Goal: Task Accomplishment & Management: Use online tool/utility

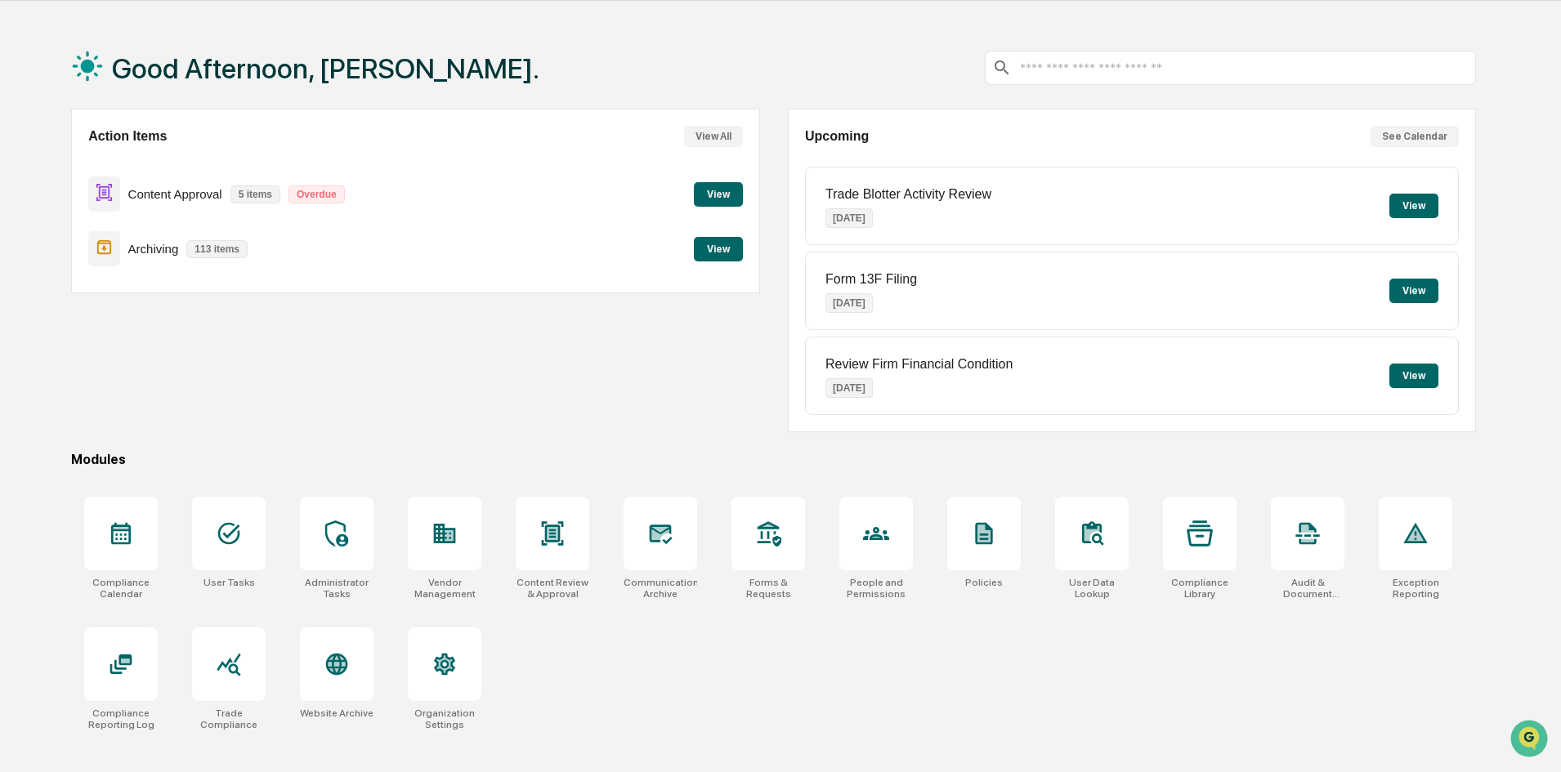
scroll to position [78, 0]
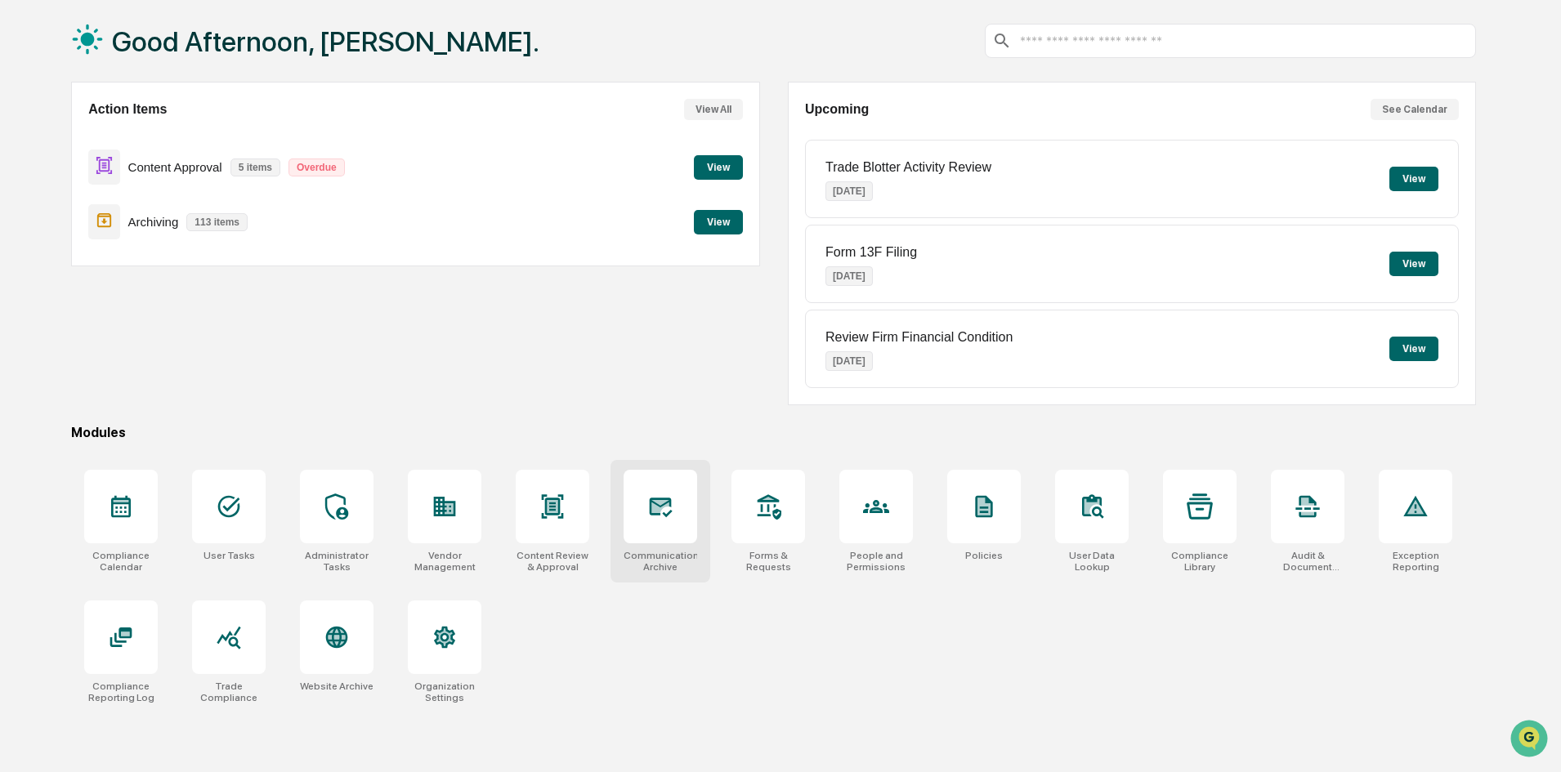
click at [646, 519] on div at bounding box center [660, 507] width 74 height 74
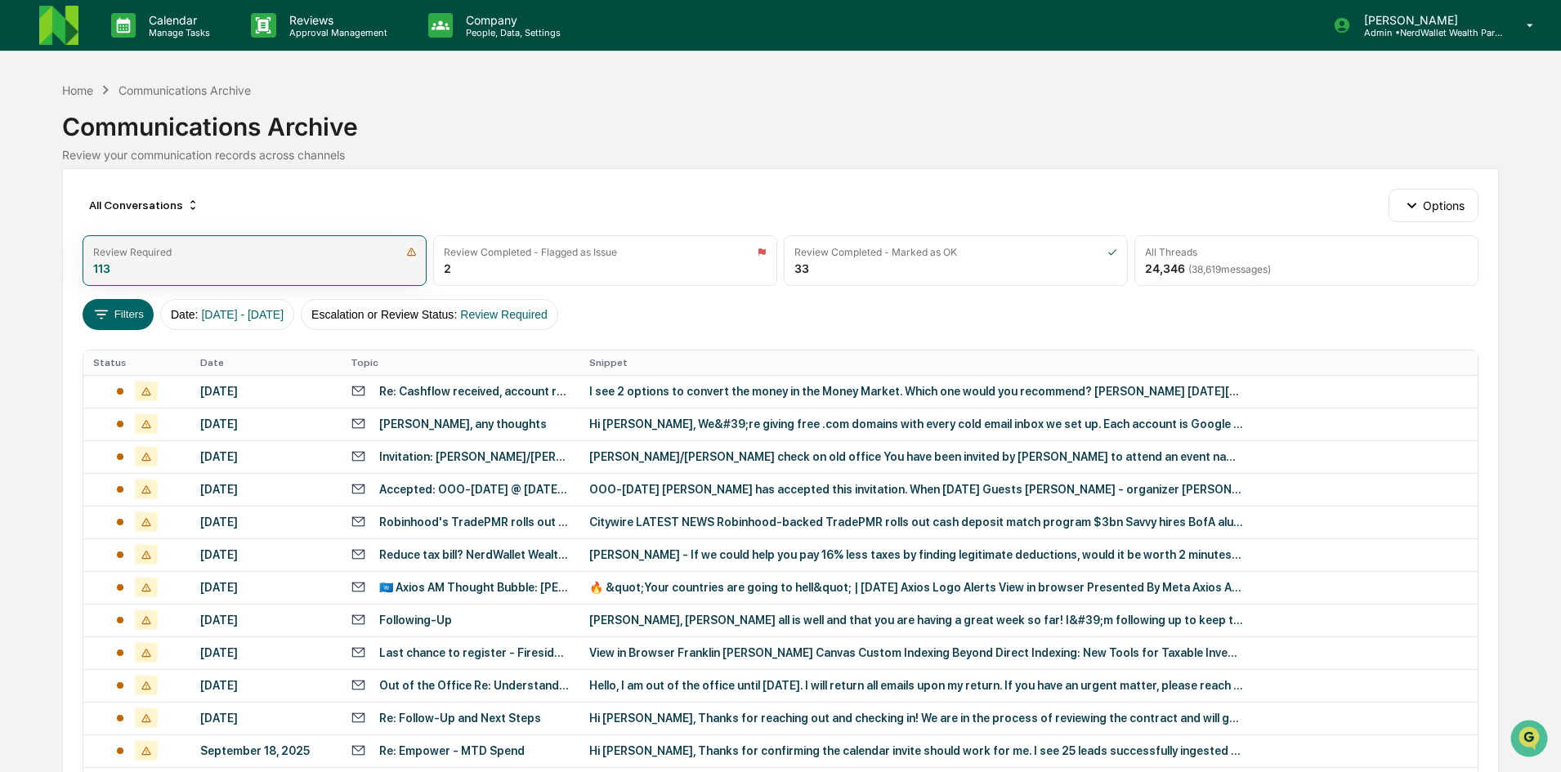
click at [182, 255] on div "Review Required" at bounding box center [254, 252] width 323 height 12
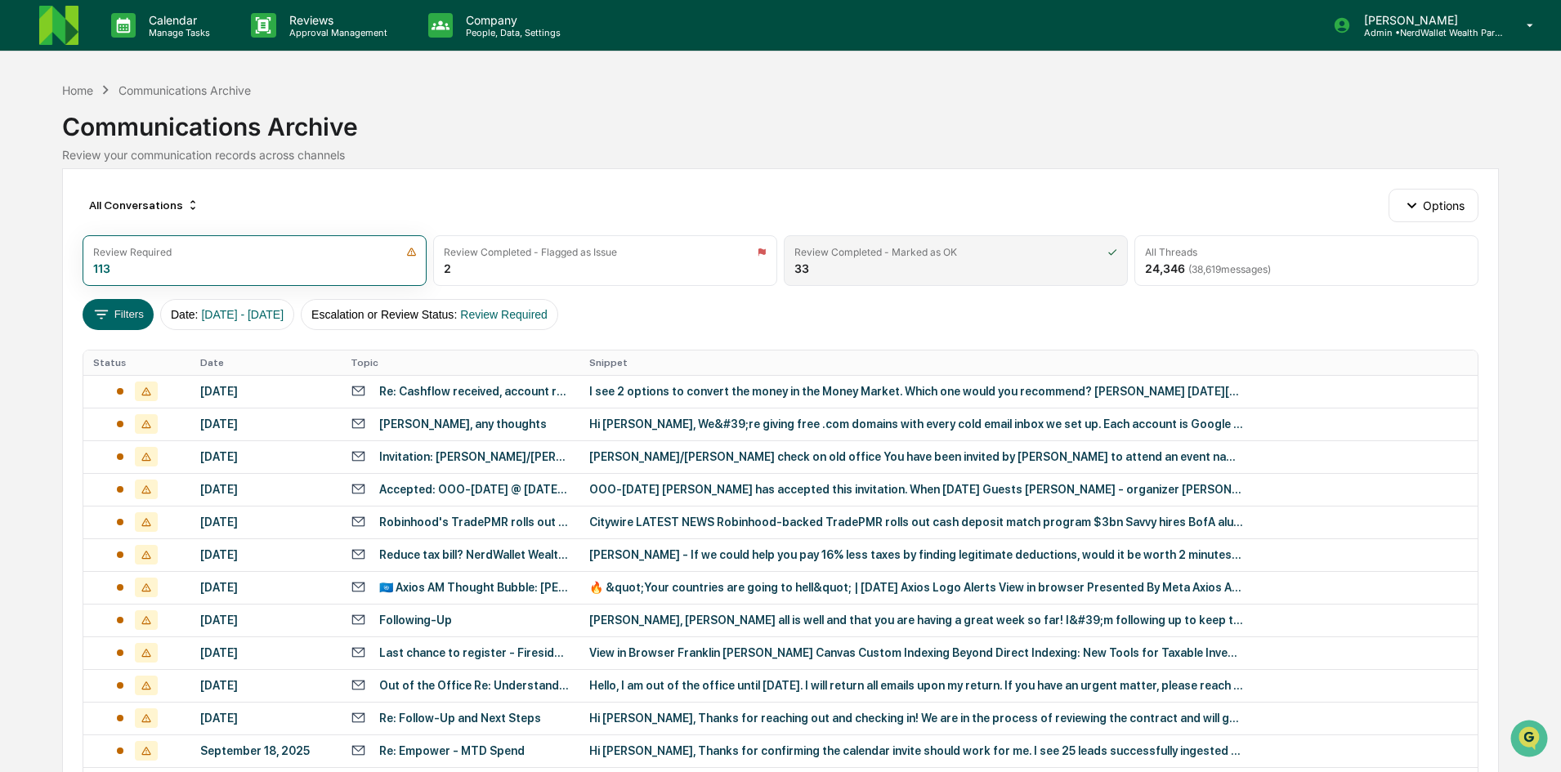
click at [963, 254] on div "Review Completed - Marked as OK" at bounding box center [955, 252] width 323 height 12
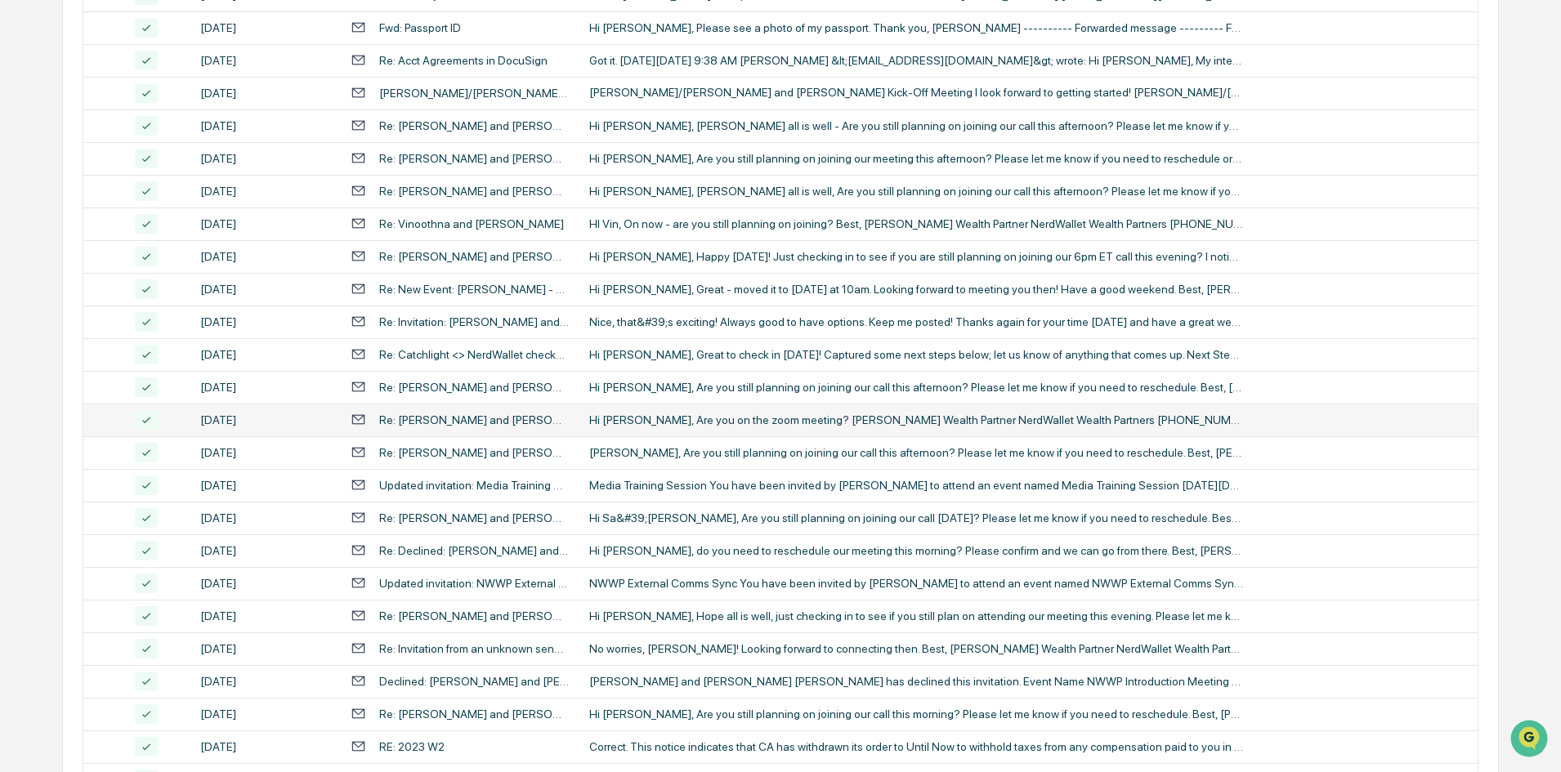
scroll to position [245, 0]
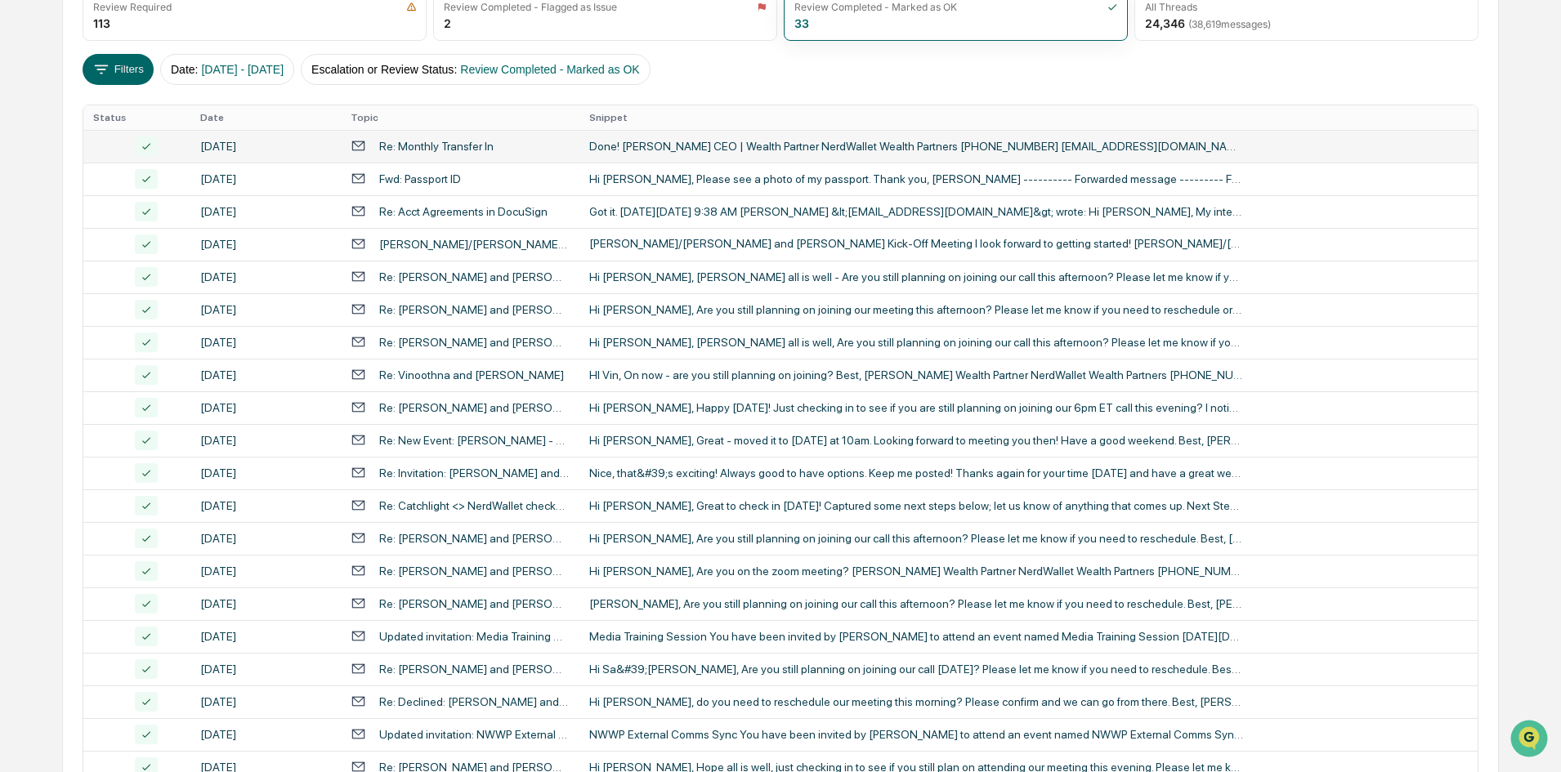
click at [695, 141] on div "Done! [PERSON_NAME] CEO | Wealth Partner NerdWallet Wealth Partners [PHONE_NUMB…" at bounding box center [916, 146] width 654 height 13
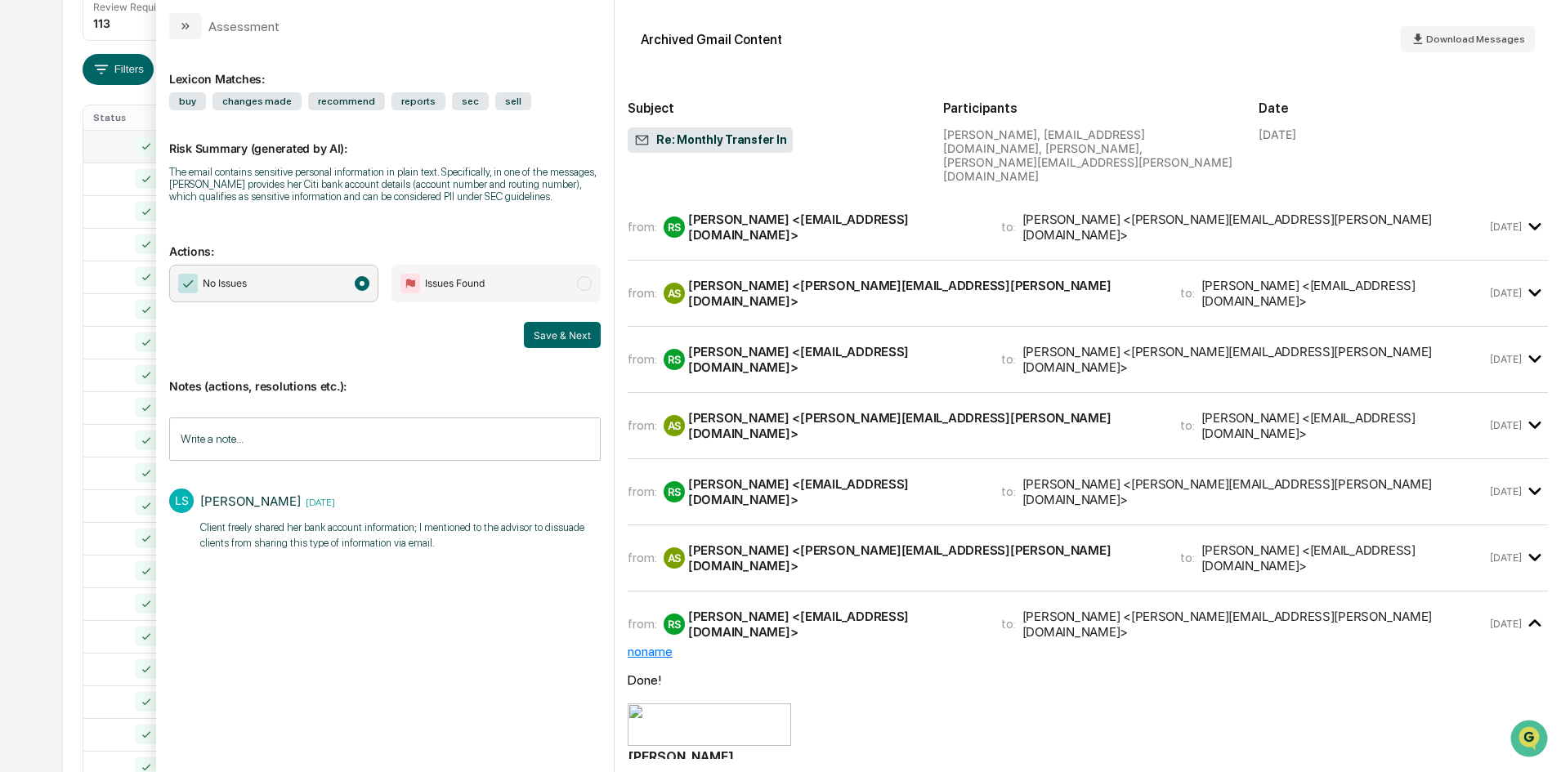
drag, startPoint x: 285, startPoint y: 502, endPoint x: 199, endPoint y: 492, distance: 87.2
click at [199, 492] on div "LS [PERSON_NAME] [DATE] Client freely shared her bank account information; I me…" at bounding box center [384, 518] width 431 height 76
click at [376, 584] on div "Lexicon Matches: buy changes made recommend reports sec sell Risk Summary (gene…" at bounding box center [384, 398] width 431 height 693
click at [46, 38] on div "Calendar Manage Tasks Reviews Approval Management Company People, Data, Setting…" at bounding box center [780, 315] width 1561 height 1285
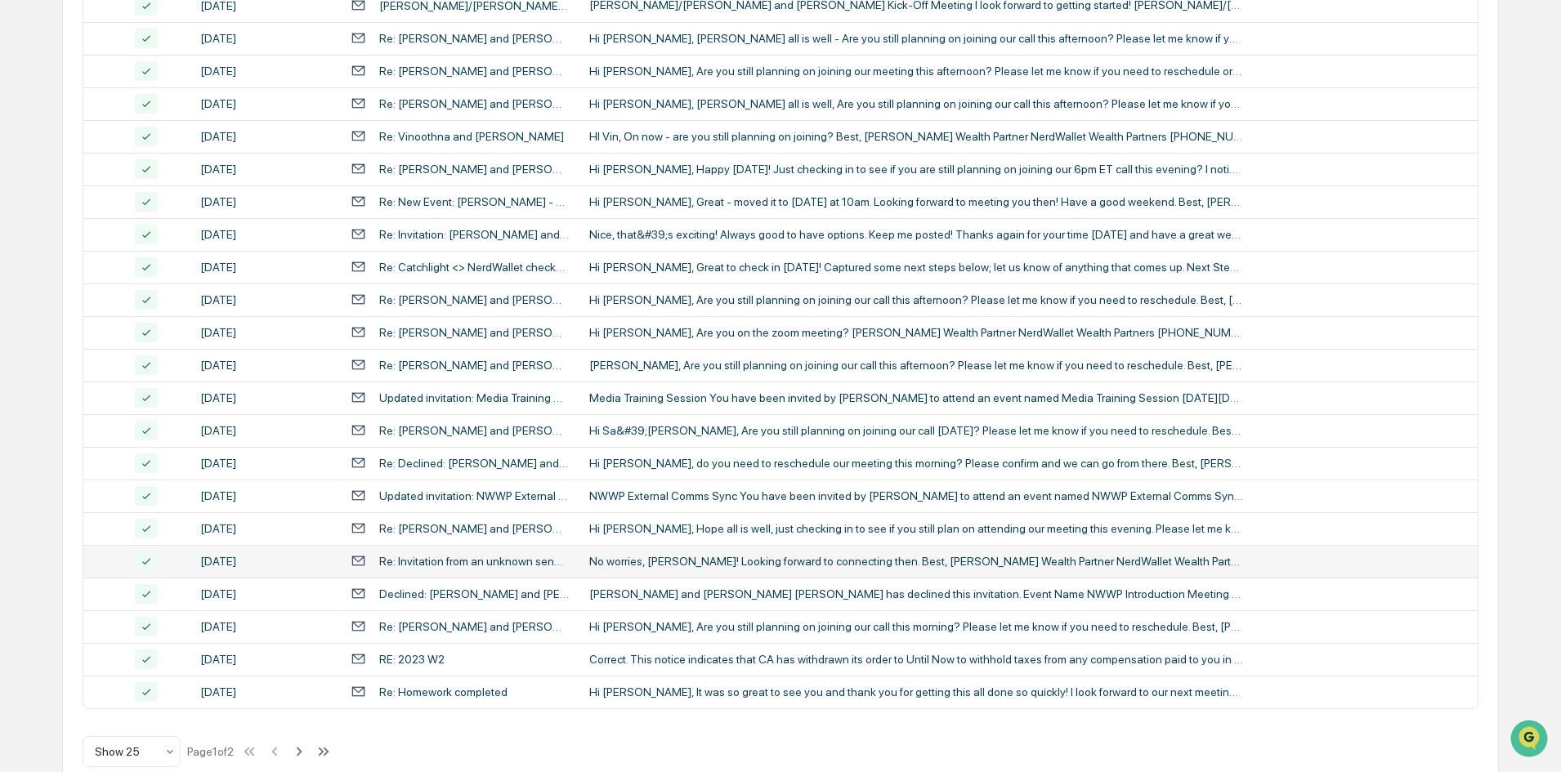
scroll to position [513, 0]
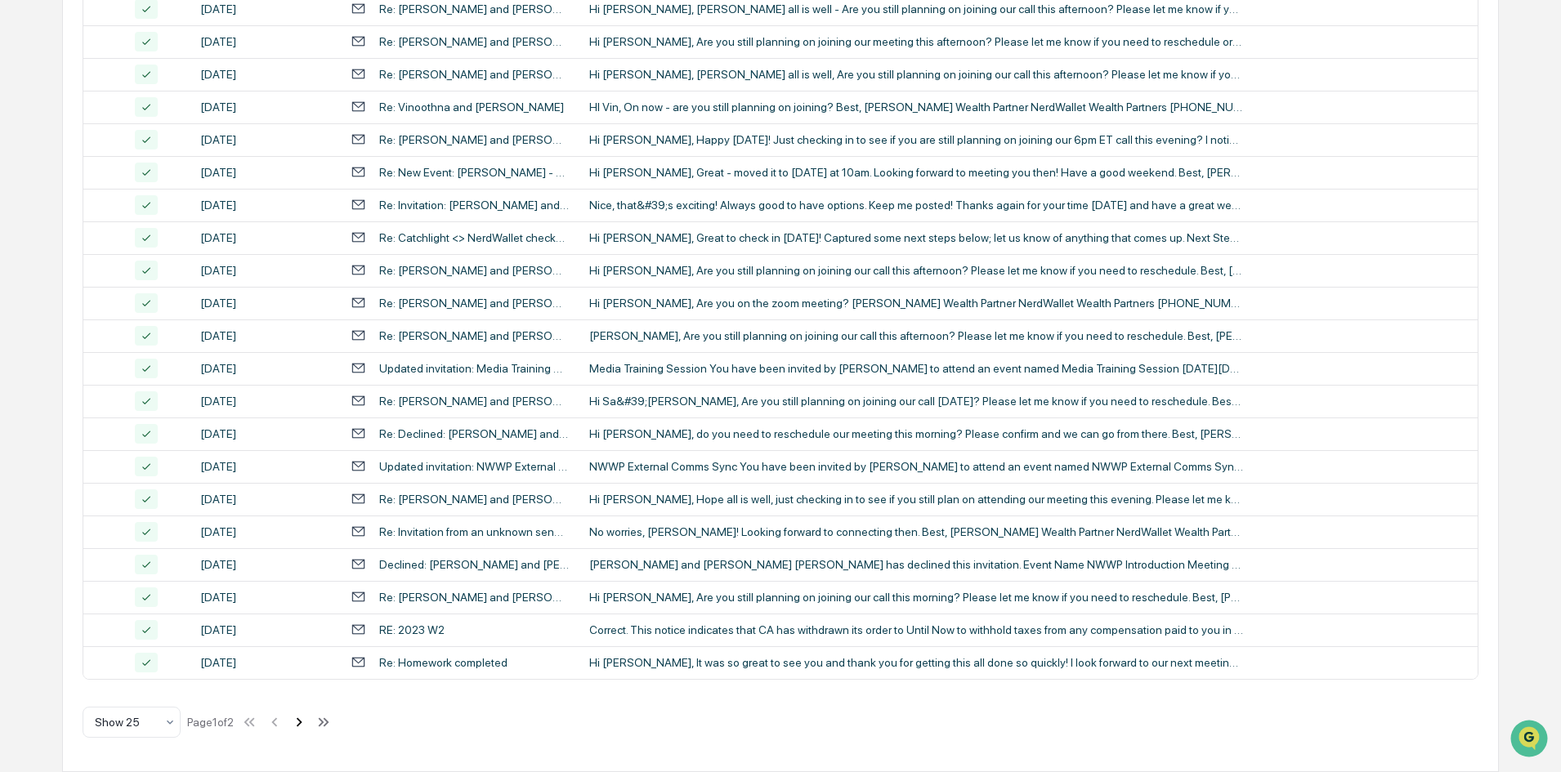
click at [301, 721] on icon at bounding box center [299, 722] width 18 height 18
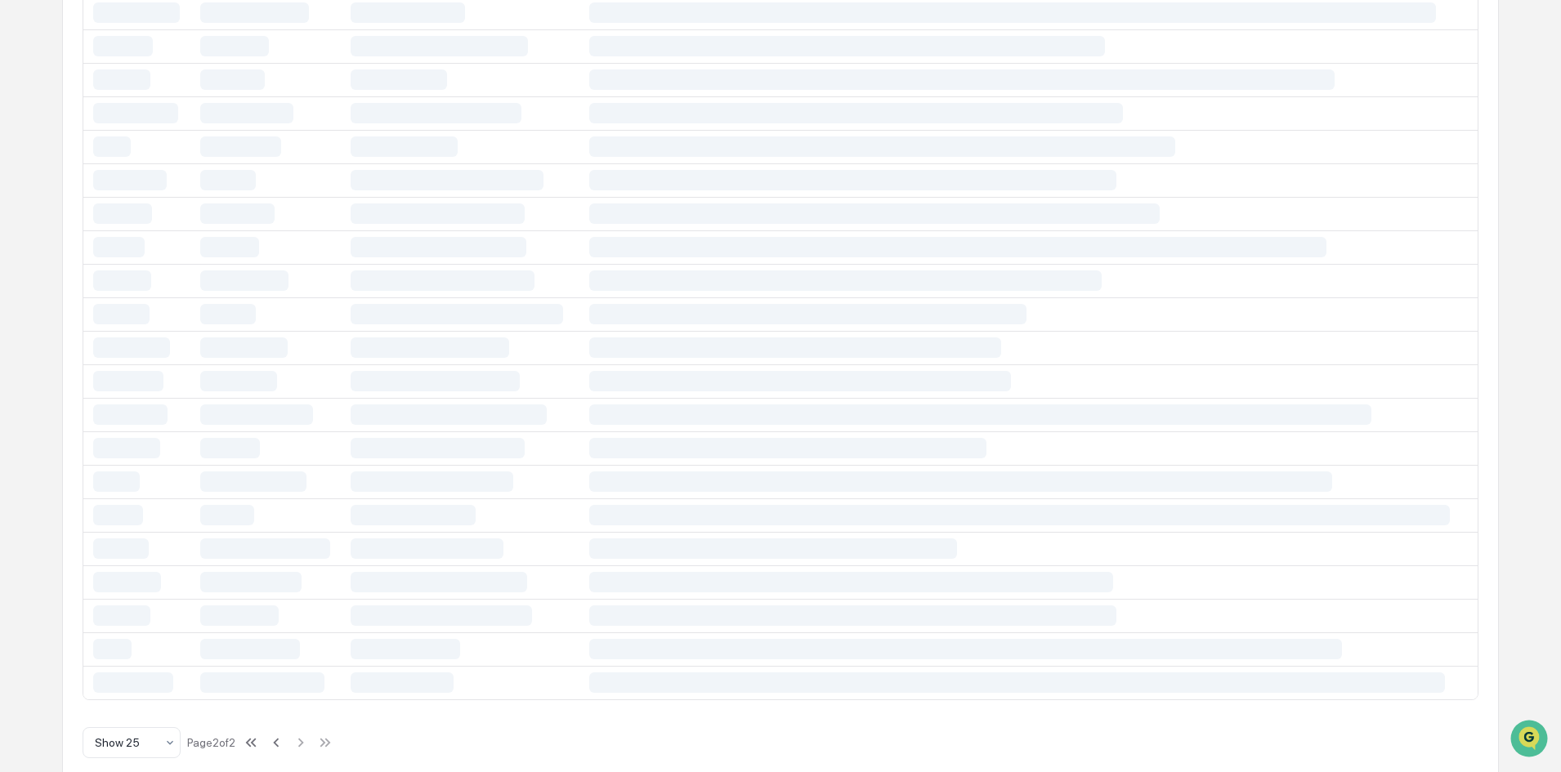
scroll to position [0, 0]
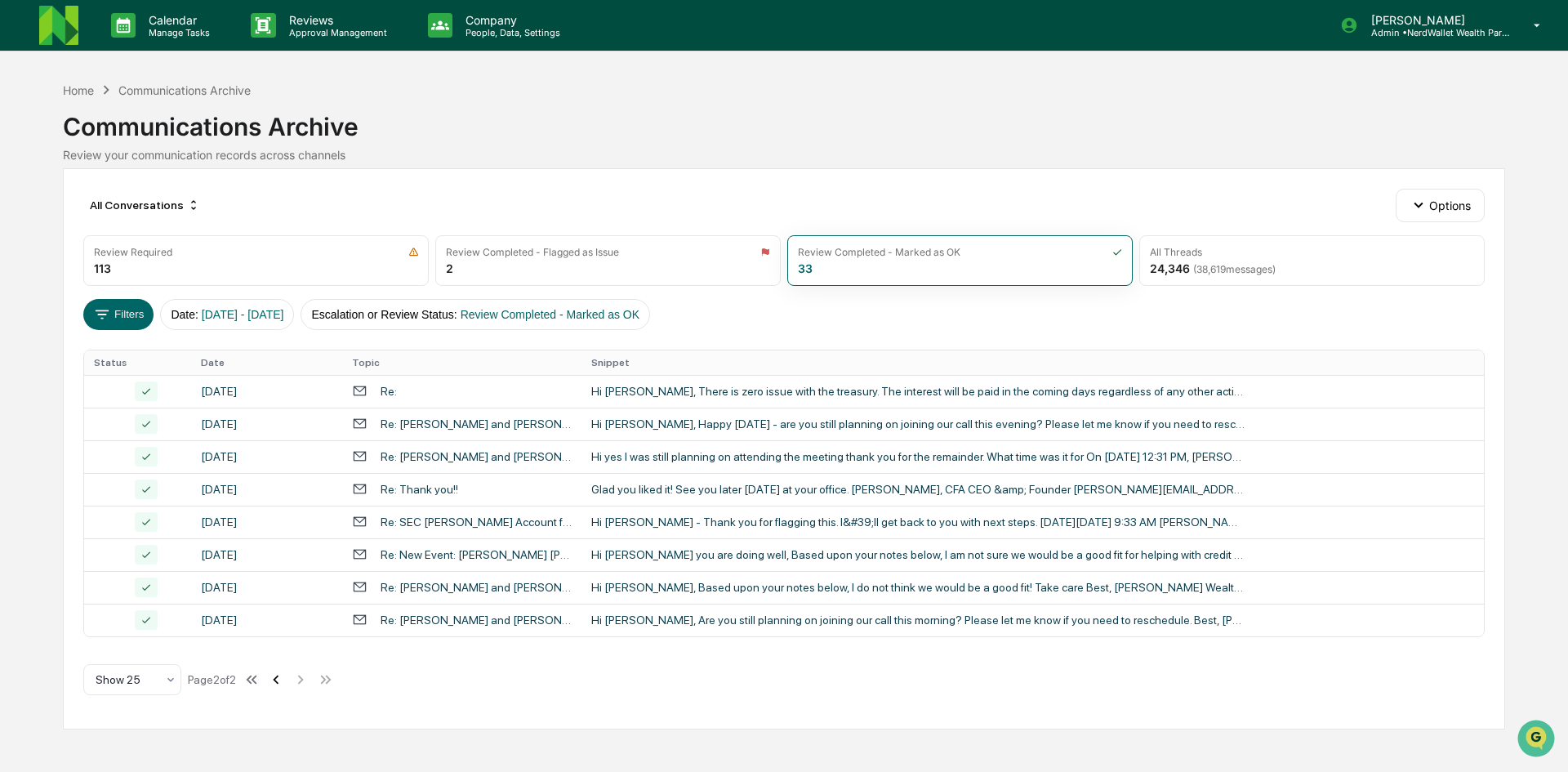
click at [279, 677] on icon at bounding box center [276, 680] width 18 height 18
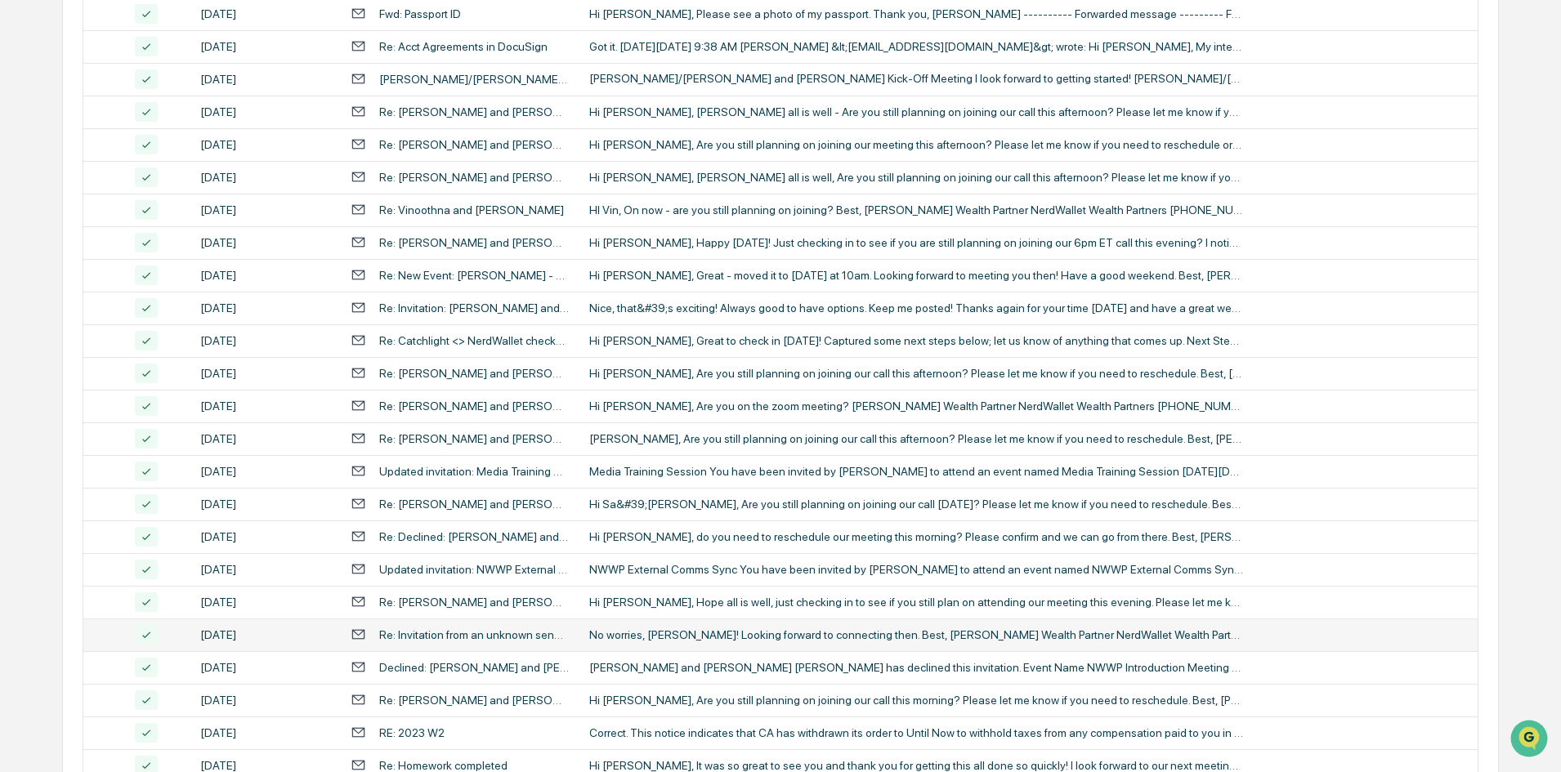
scroll to position [513, 0]
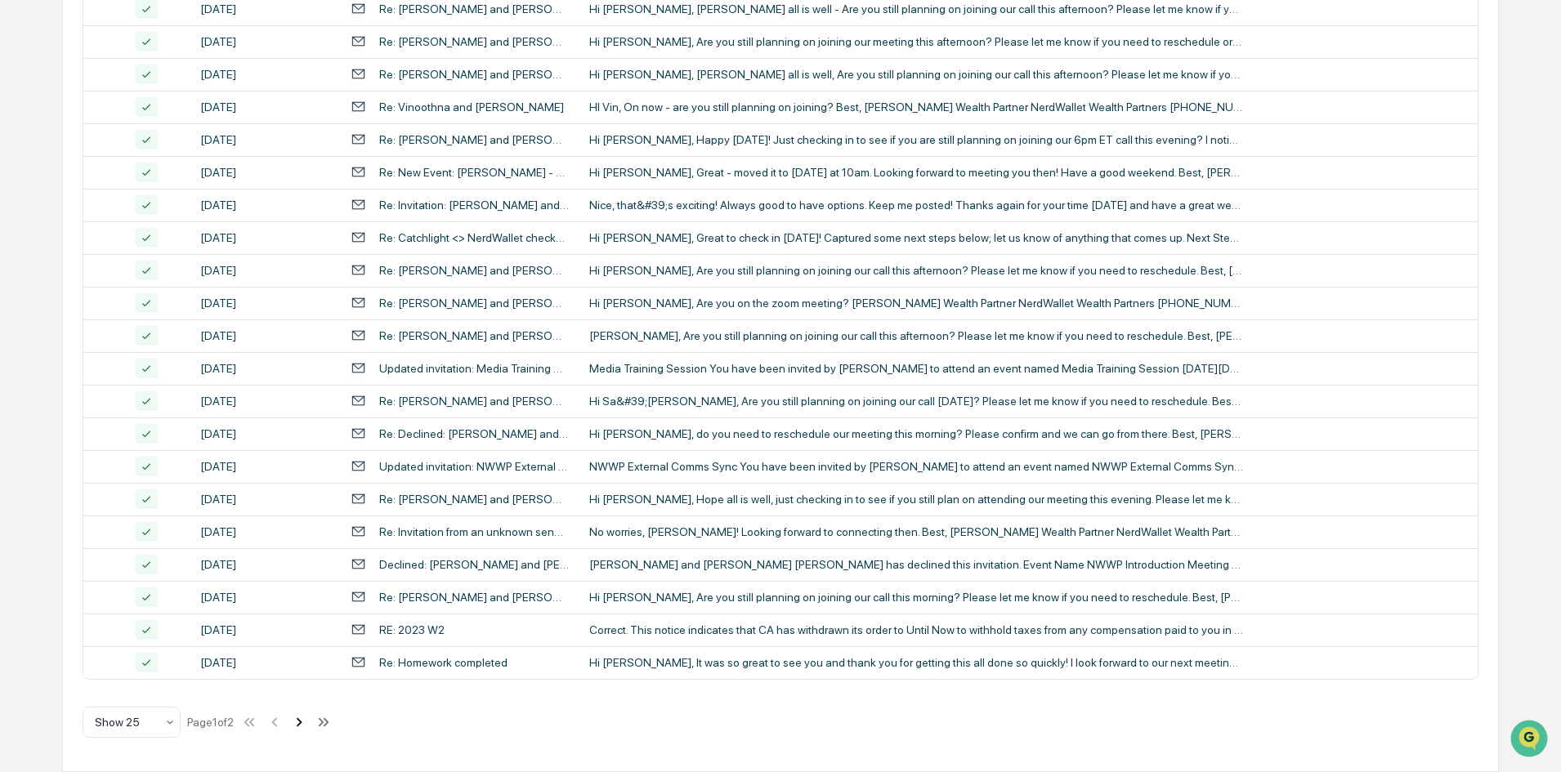
click at [308, 727] on icon at bounding box center [299, 722] width 18 height 18
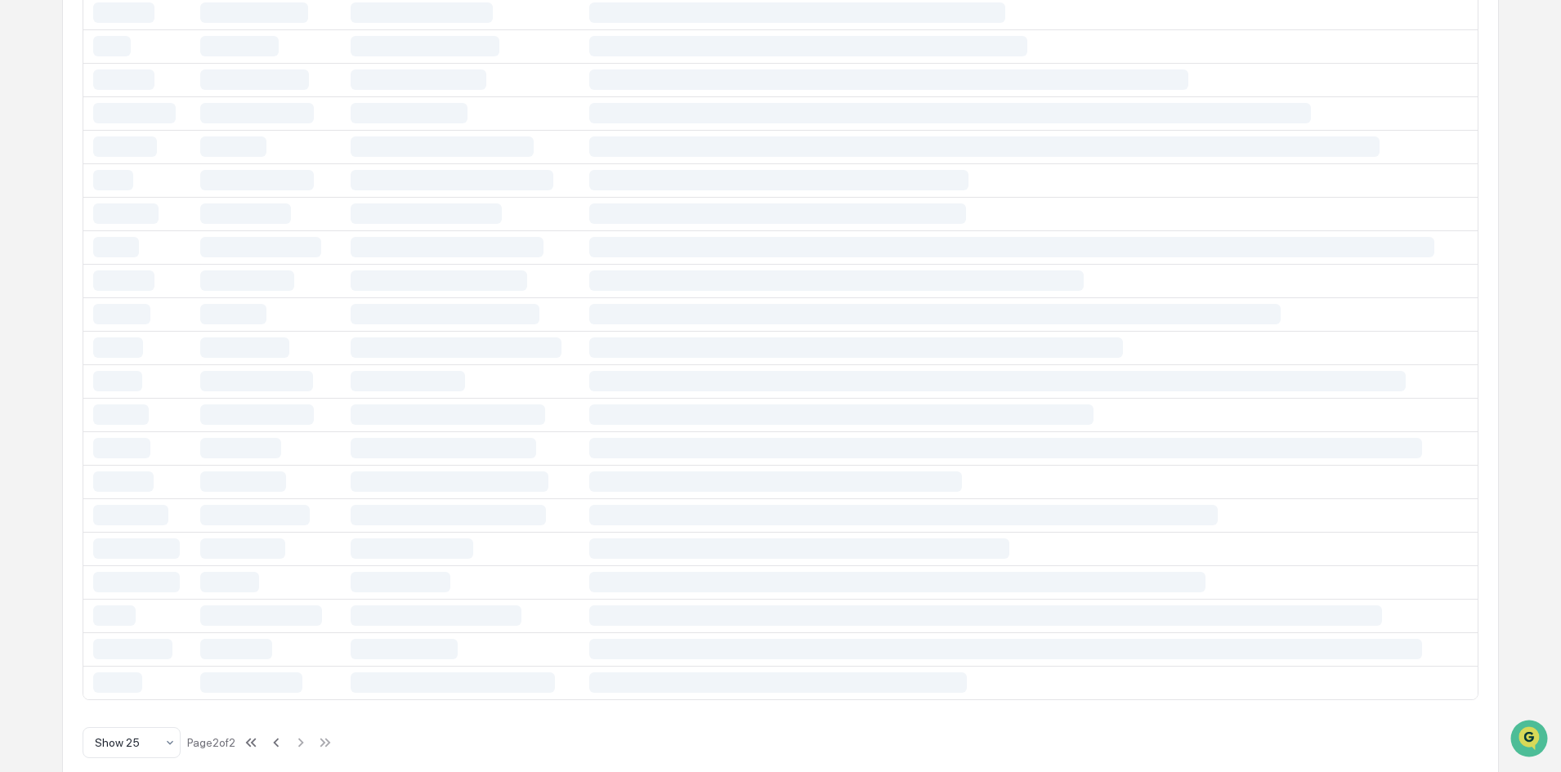
scroll to position [0, 0]
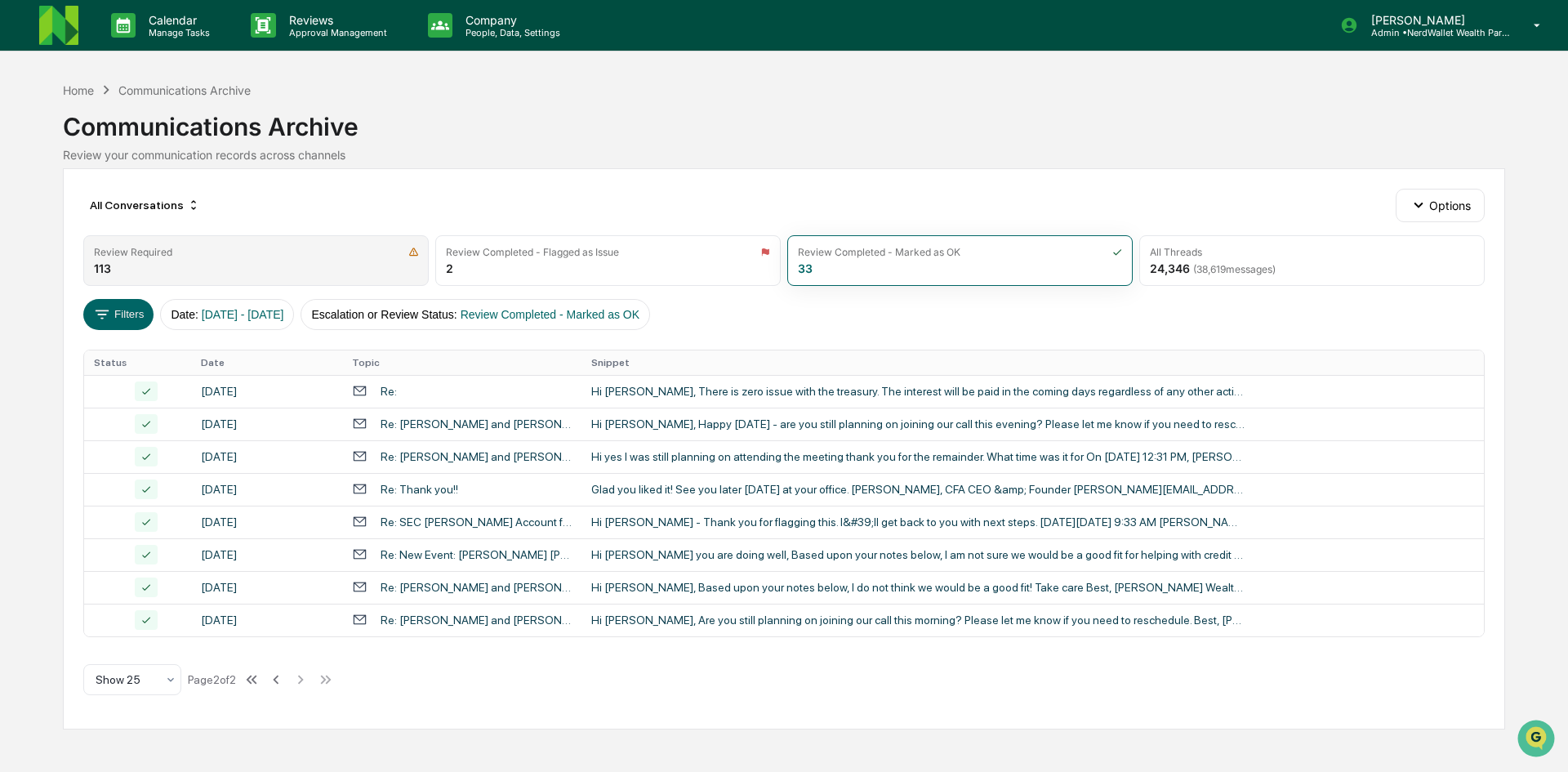
click at [346, 252] on div "Review Required" at bounding box center [256, 252] width 324 height 12
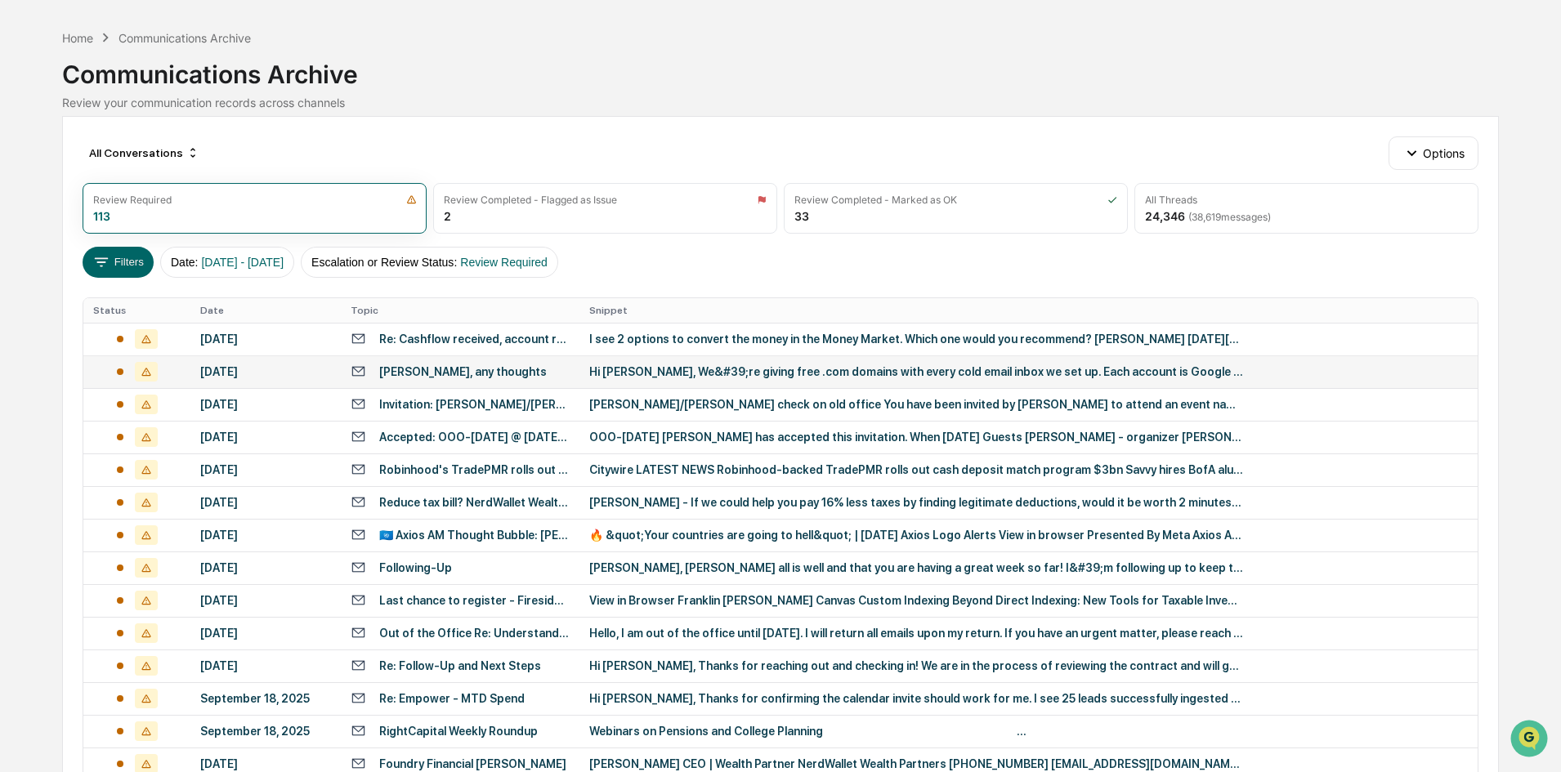
scroll to position [82, 0]
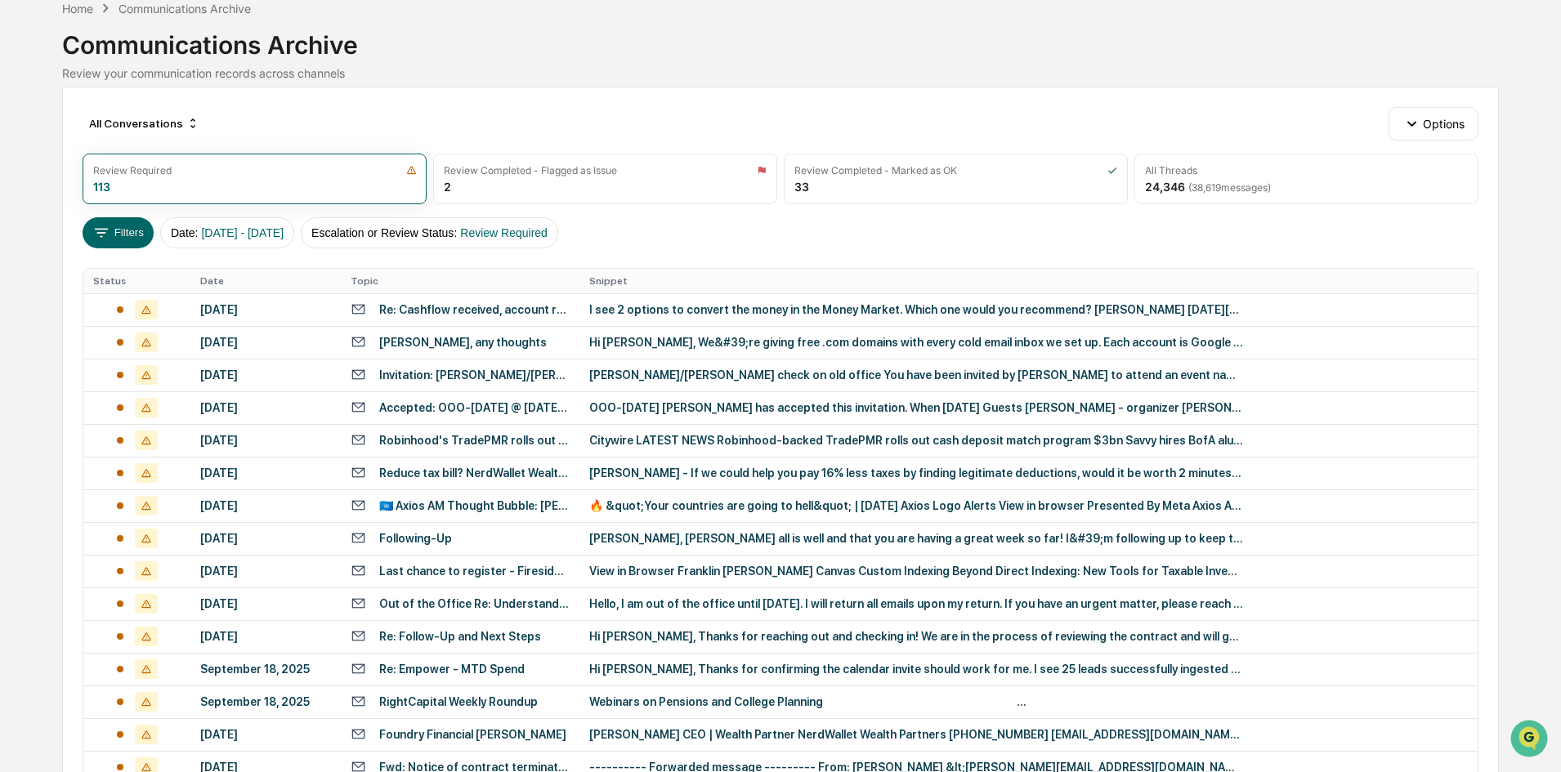
click at [237, 280] on th "Date" at bounding box center [265, 281] width 150 height 25
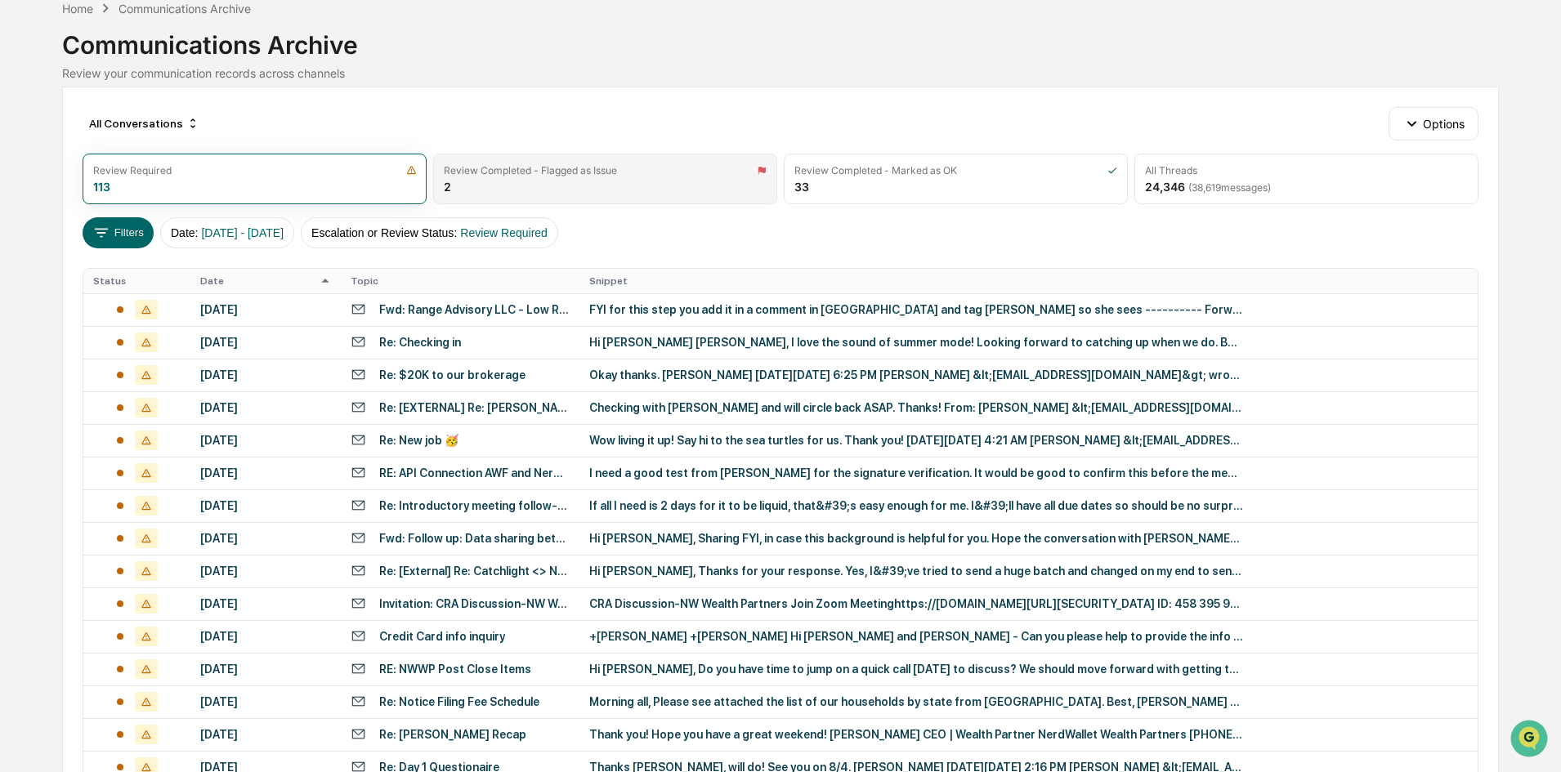
click at [625, 185] on div "Review Completed - Flagged as Issue 2" at bounding box center [605, 179] width 344 height 51
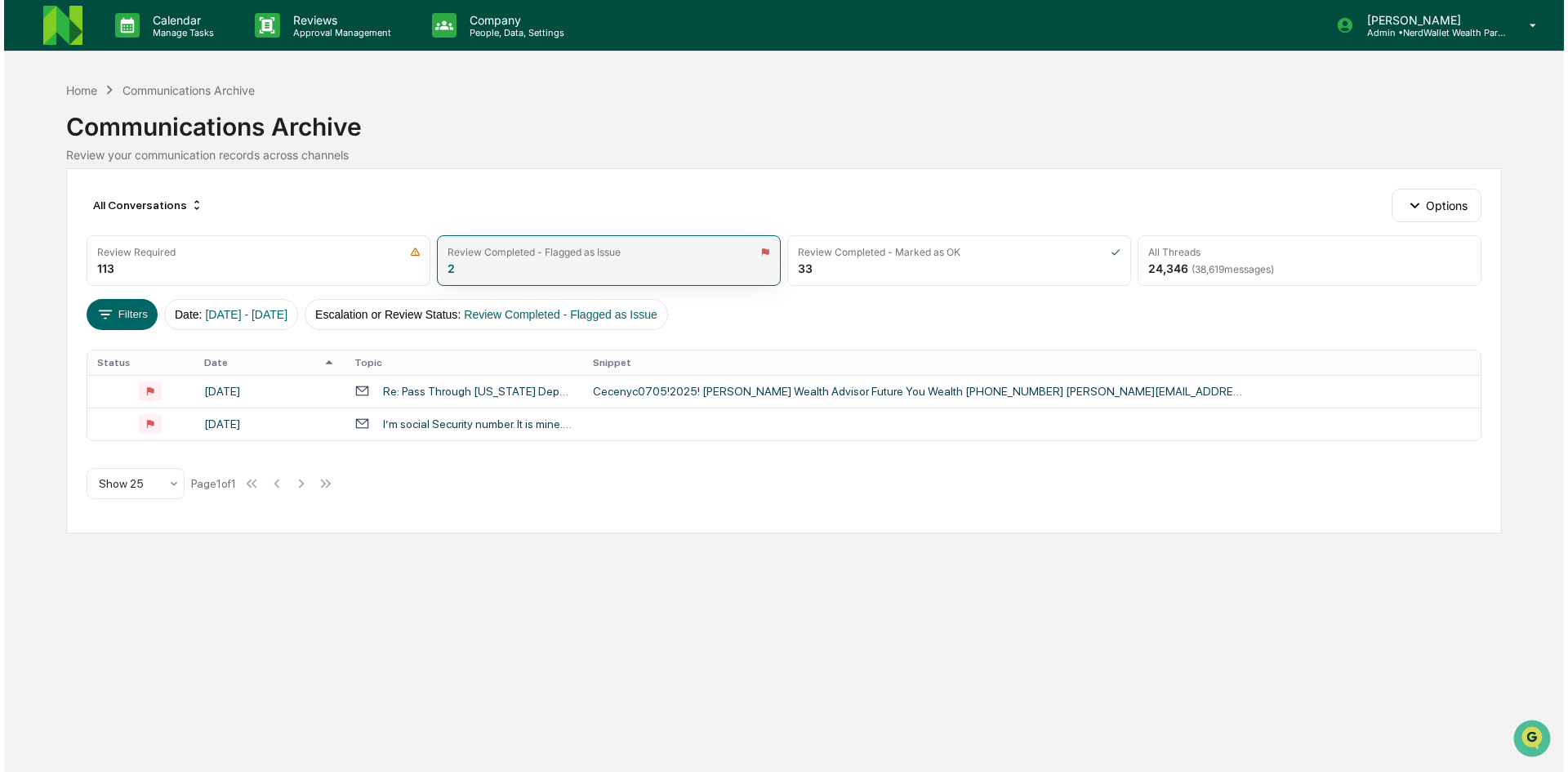
scroll to position [0, 0]
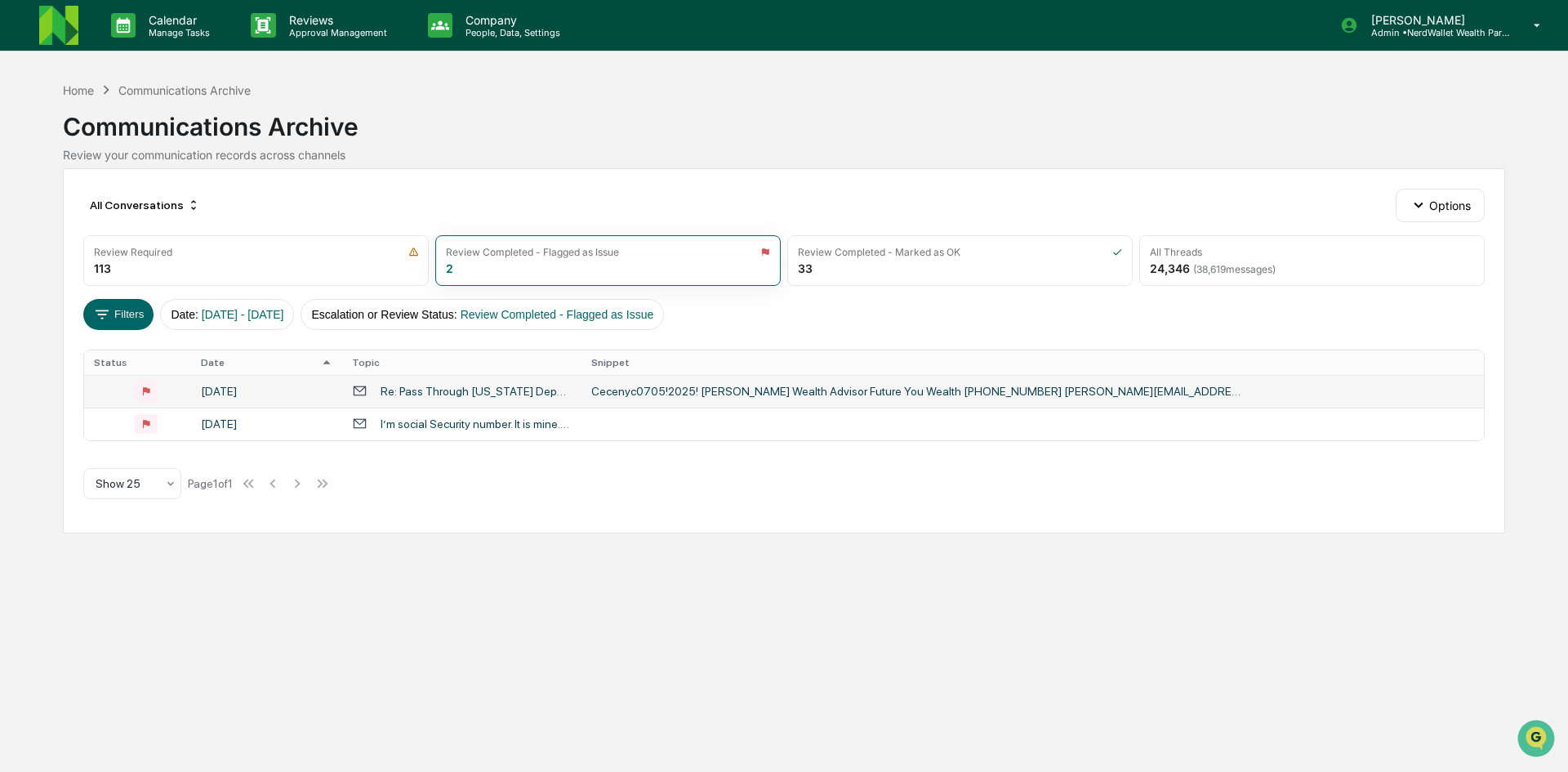
click at [382, 388] on div "Re: Pass Through [US_STATE] Department" at bounding box center [476, 391] width 191 height 13
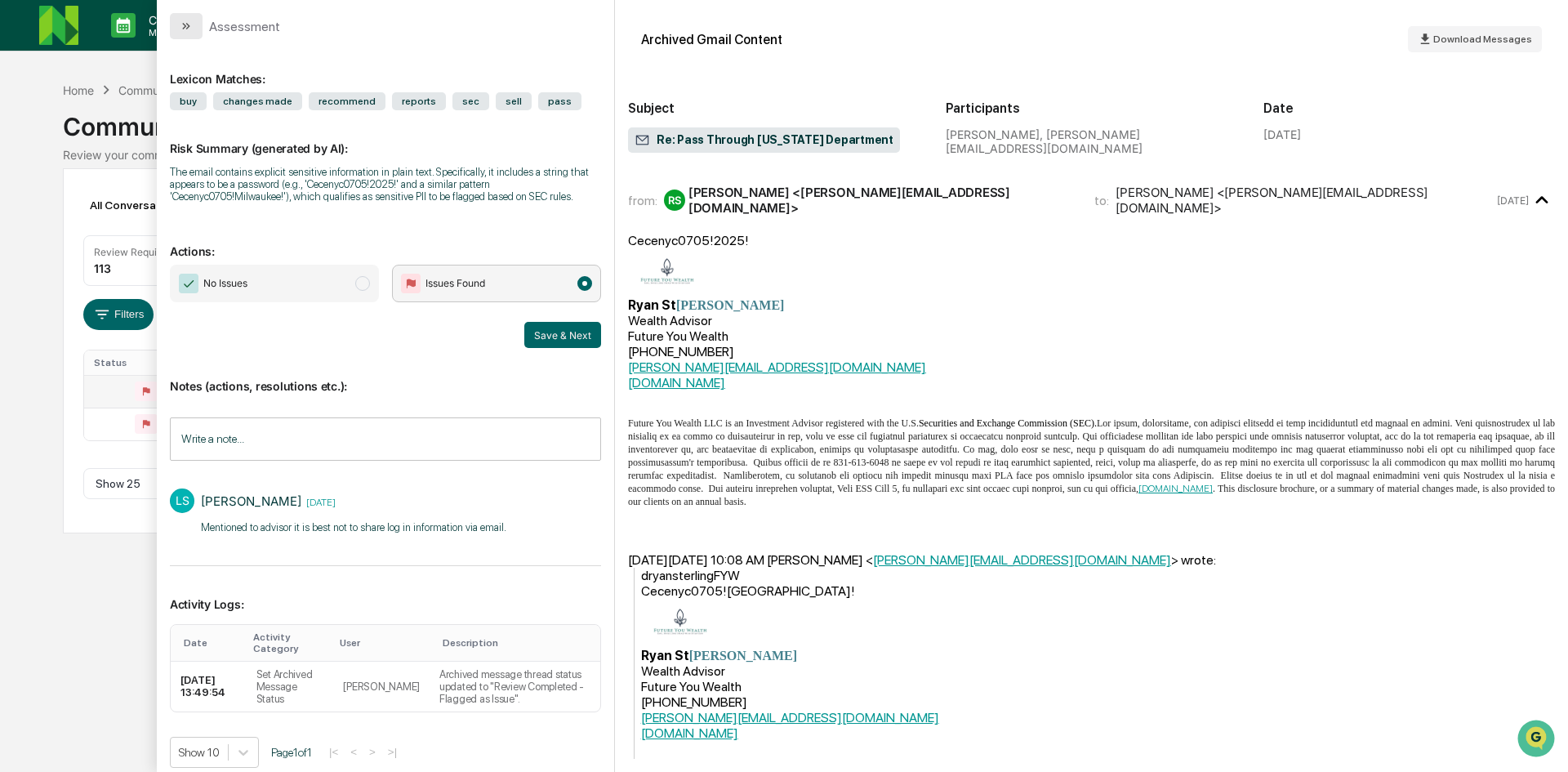
click at [178, 32] on button "modal" at bounding box center [186, 26] width 33 height 26
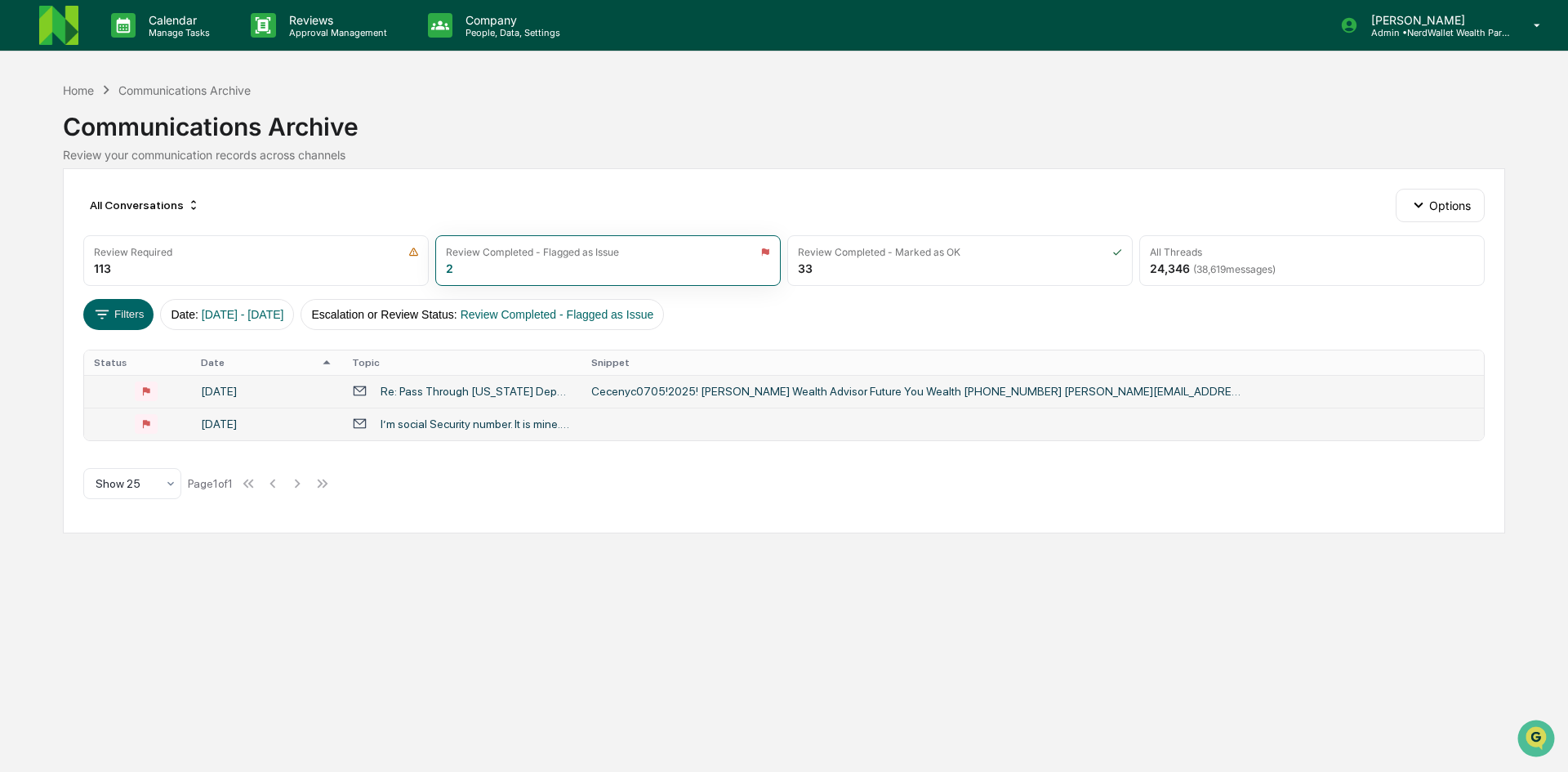
click at [487, 425] on div "I’m social Security number. It is mine.458 45 2416 [PERSON_NAME]" at bounding box center [476, 424] width 191 height 13
click at [37, 93] on div "Calendar Manage Tasks Reviews Approval Management Company People, Data, Setting…" at bounding box center [784, 386] width 1568 height 772
click at [1037, 270] on div "Review Completed - Marked as OK 33" at bounding box center [960, 260] width 346 height 51
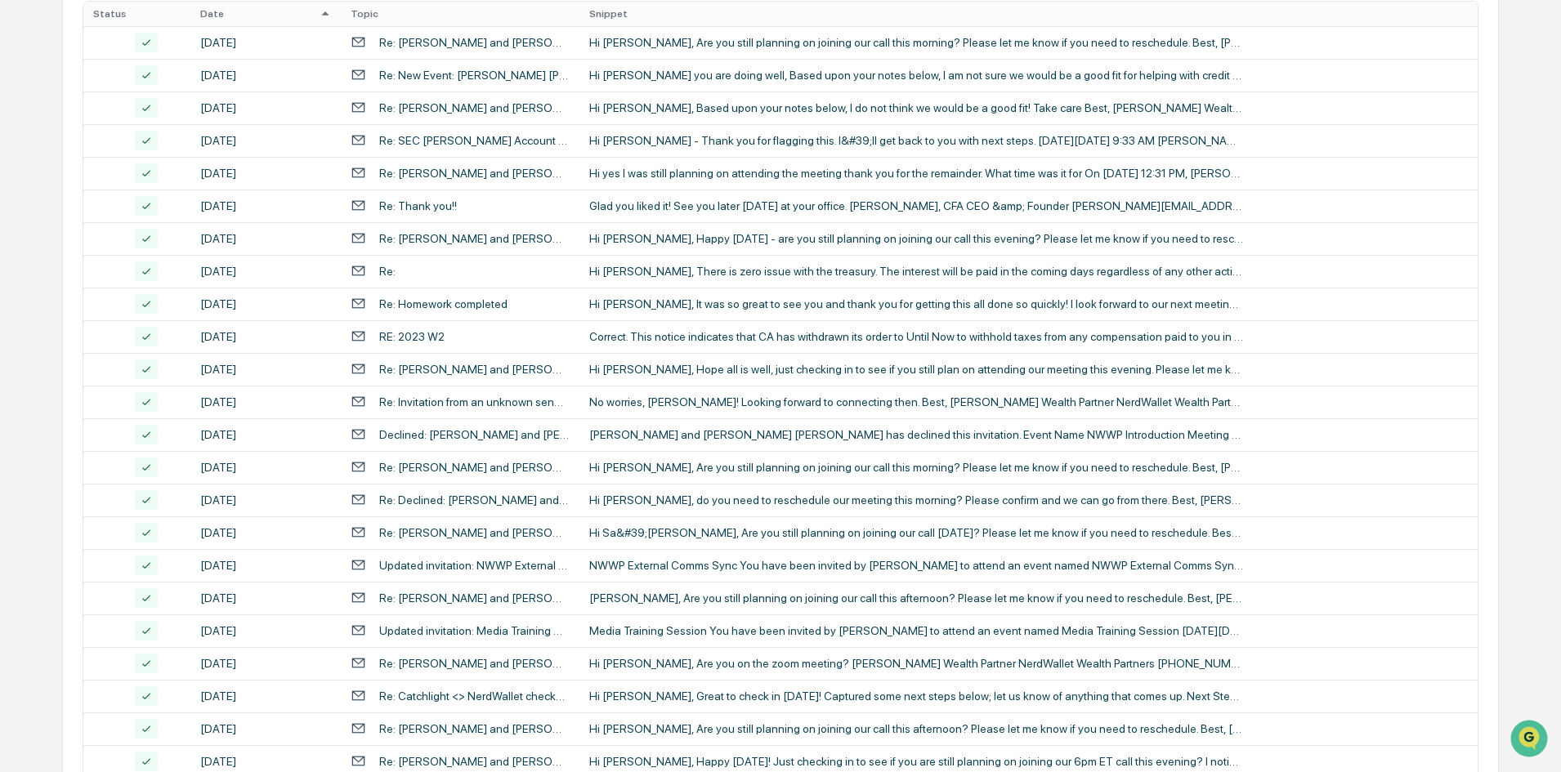
scroll to position [105, 0]
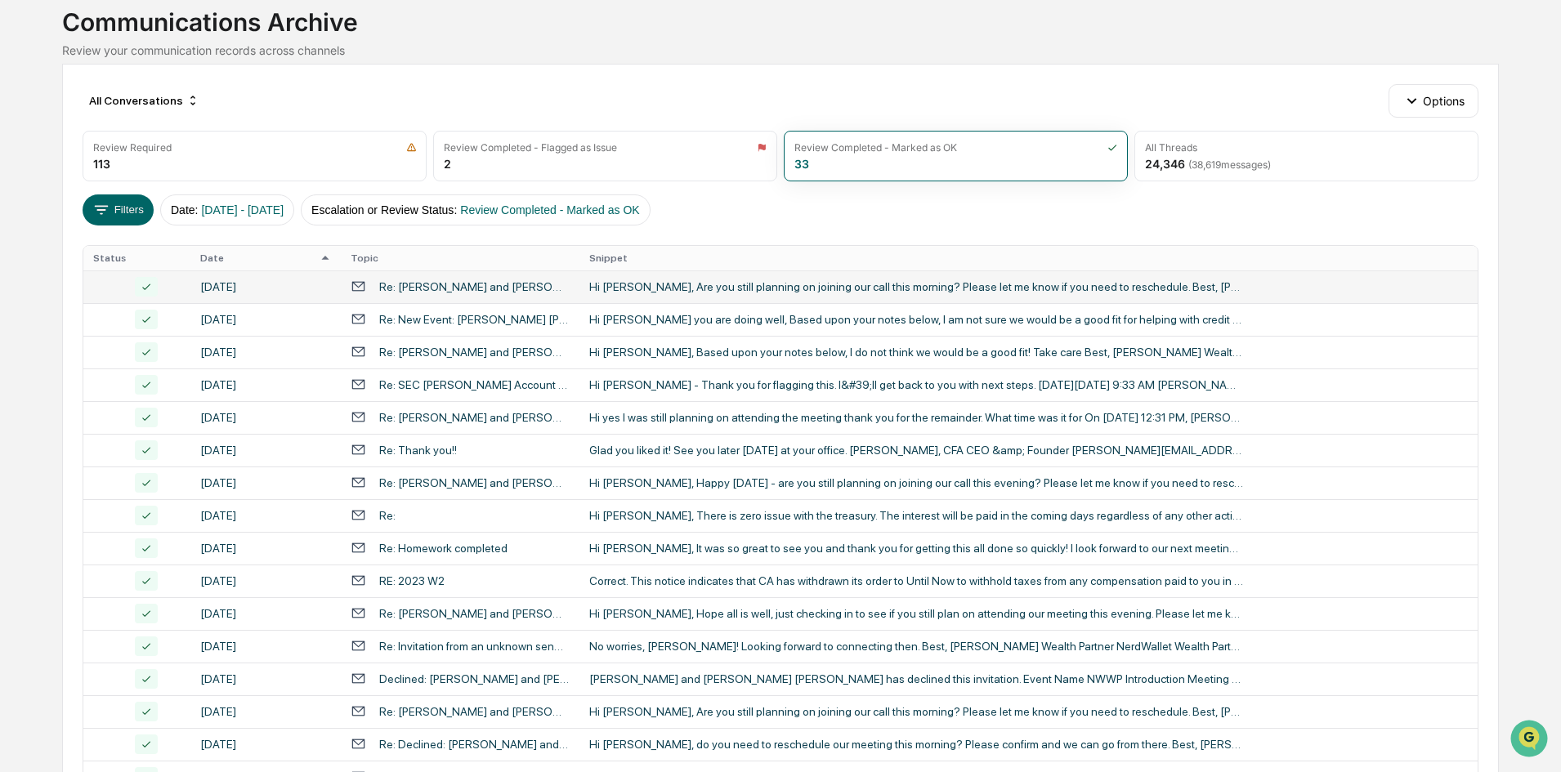
click at [663, 288] on div "Hi [PERSON_NAME], Are you still planning on joining our call this morning? Plea…" at bounding box center [916, 286] width 654 height 13
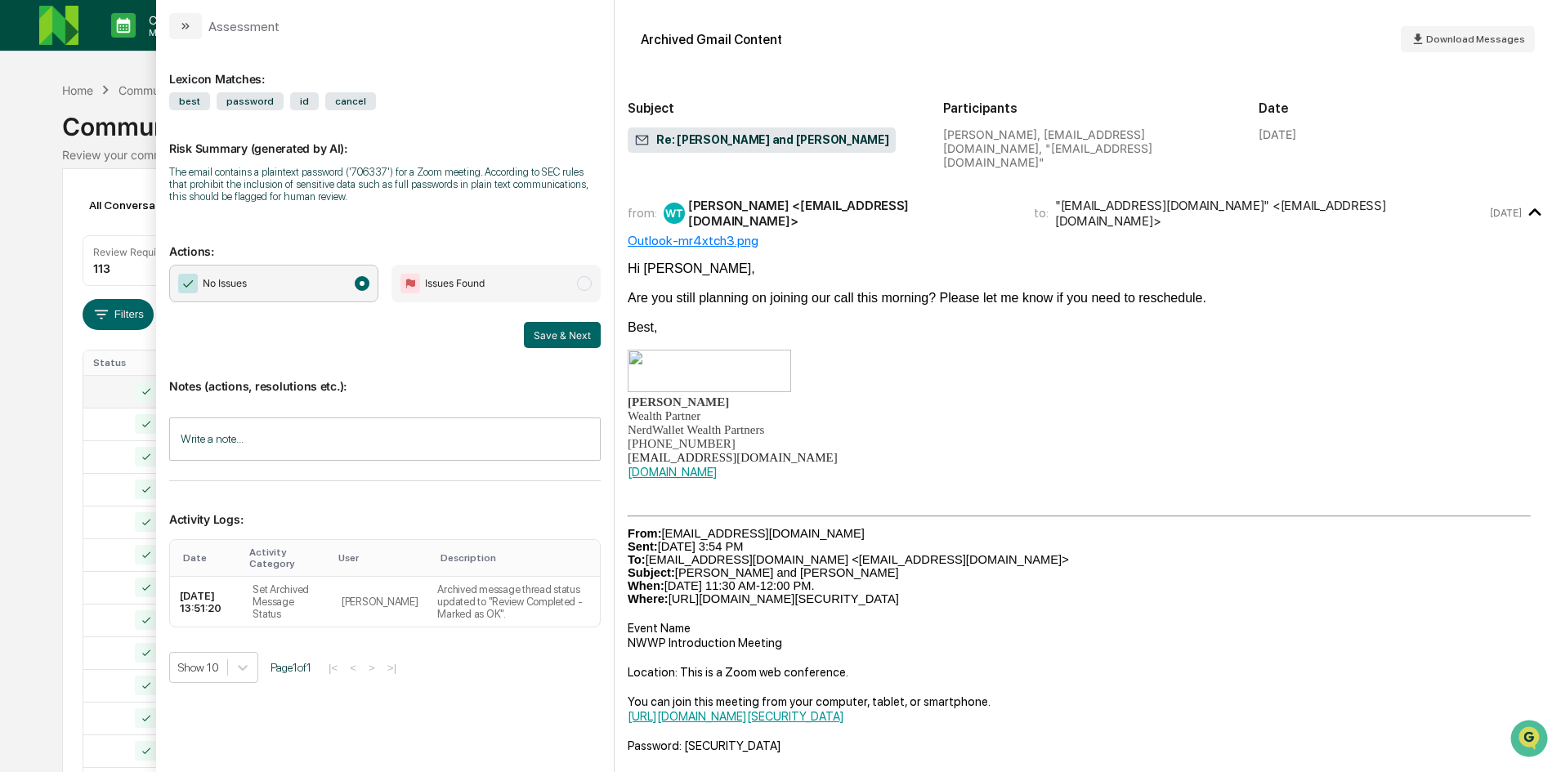
drag, startPoint x: 46, startPoint y: 85, endPoint x: 52, endPoint y: 96, distance: 12.5
click at [46, 85] on div "Calendar Manage Tasks Reviews Approval Management Company People, Data, Setting…" at bounding box center [780, 642] width 1561 height 1285
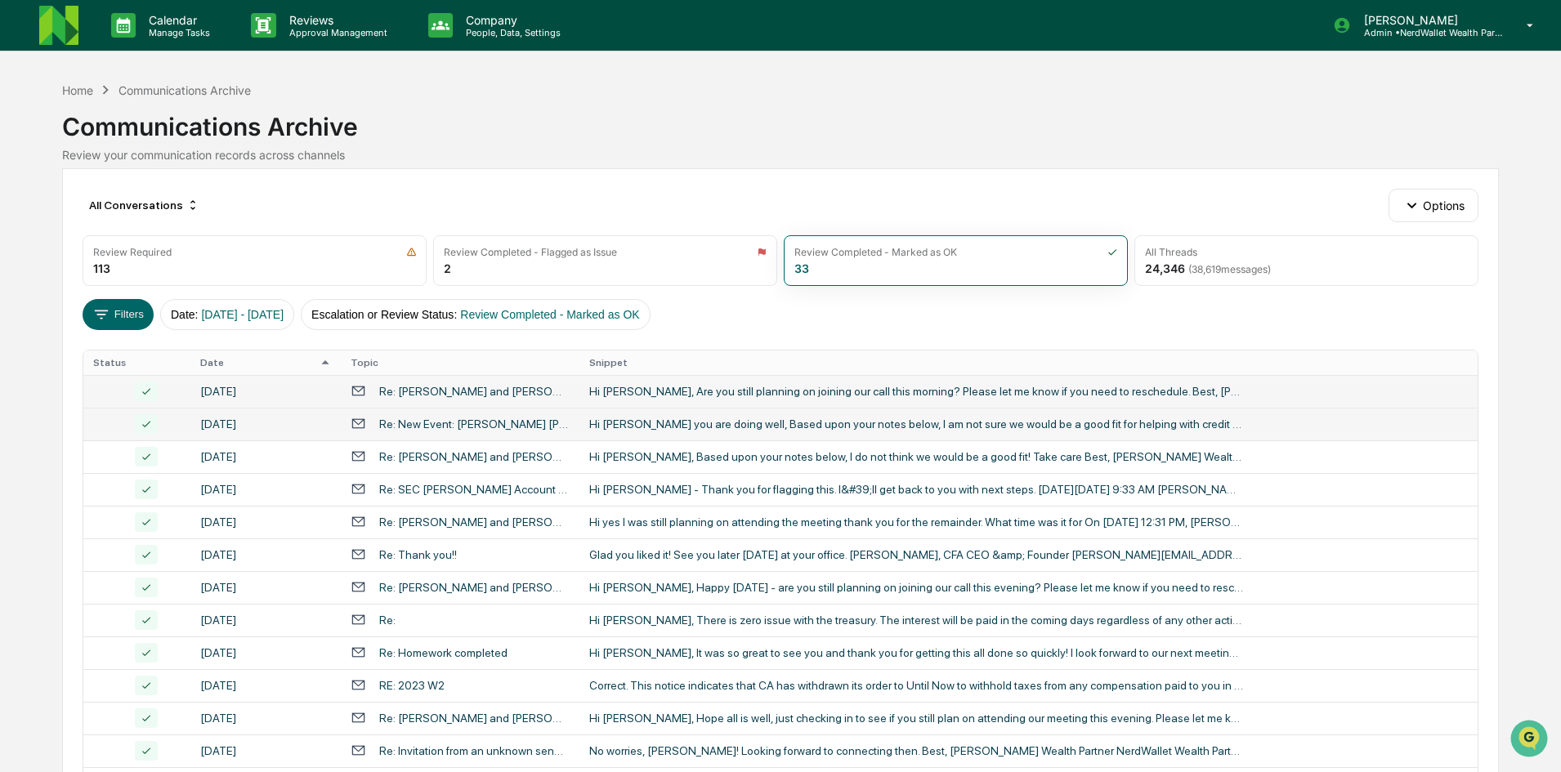
click at [444, 427] on div "Re: New Event: [PERSON_NAME] [PERSON_NAME] - 07:00am [DATE] - NWWP Introduction…" at bounding box center [474, 424] width 190 height 13
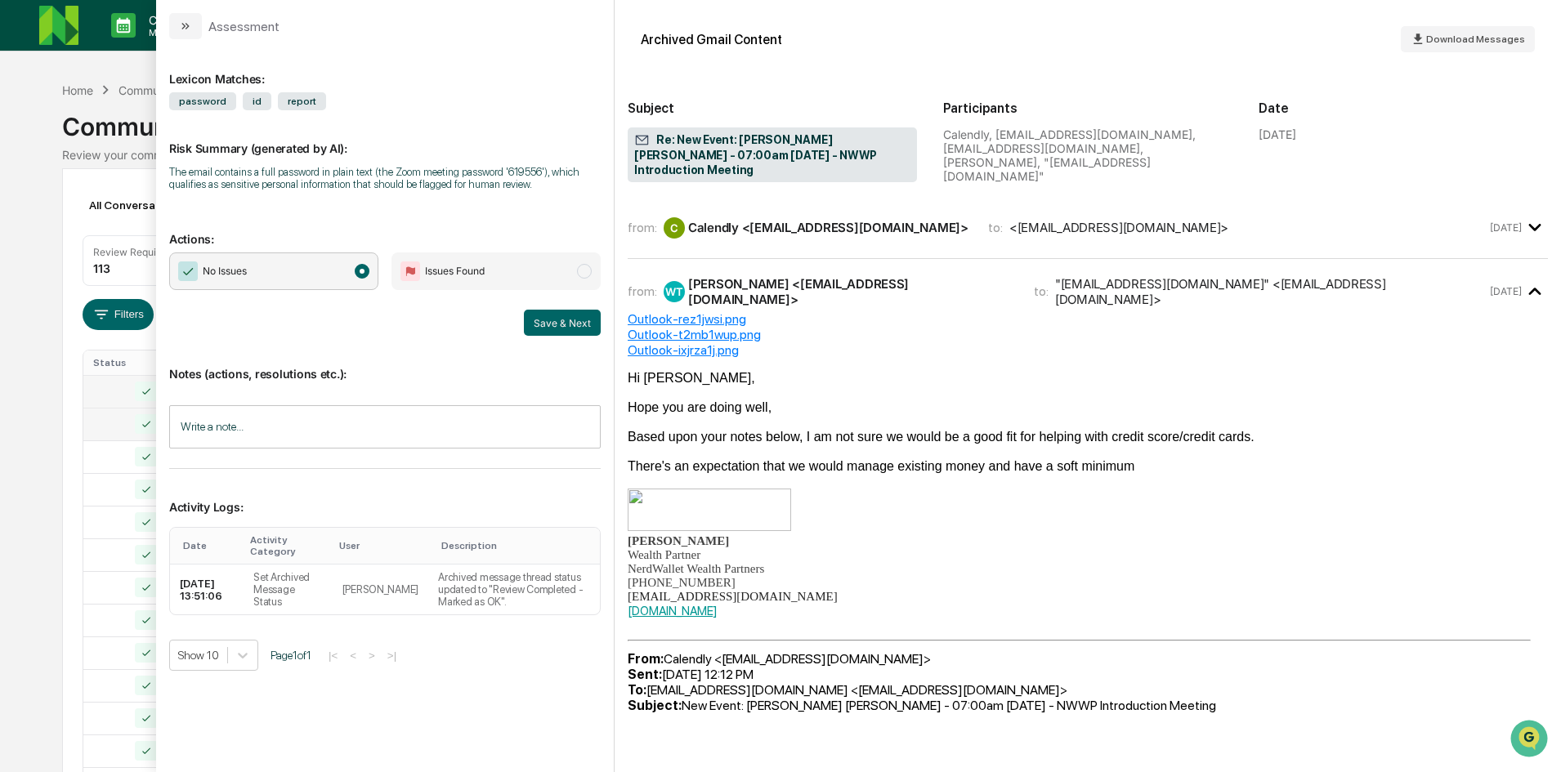
click at [32, 145] on div "Calendar Manage Tasks Reviews Approval Management Company People, Data, Setting…" at bounding box center [780, 642] width 1561 height 1285
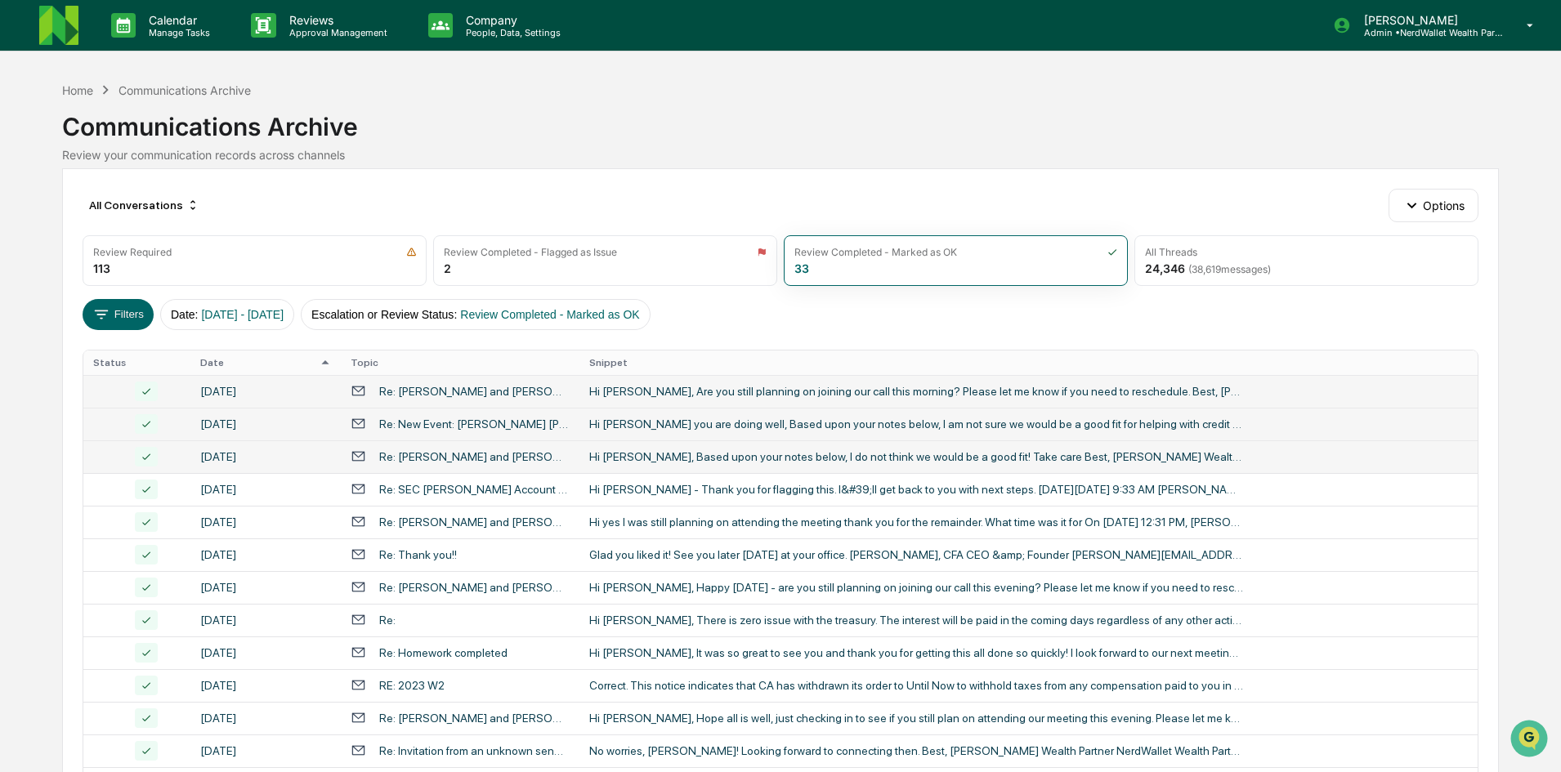
click at [449, 460] on div "Re: [PERSON_NAME] and [PERSON_NAME]" at bounding box center [474, 456] width 190 height 13
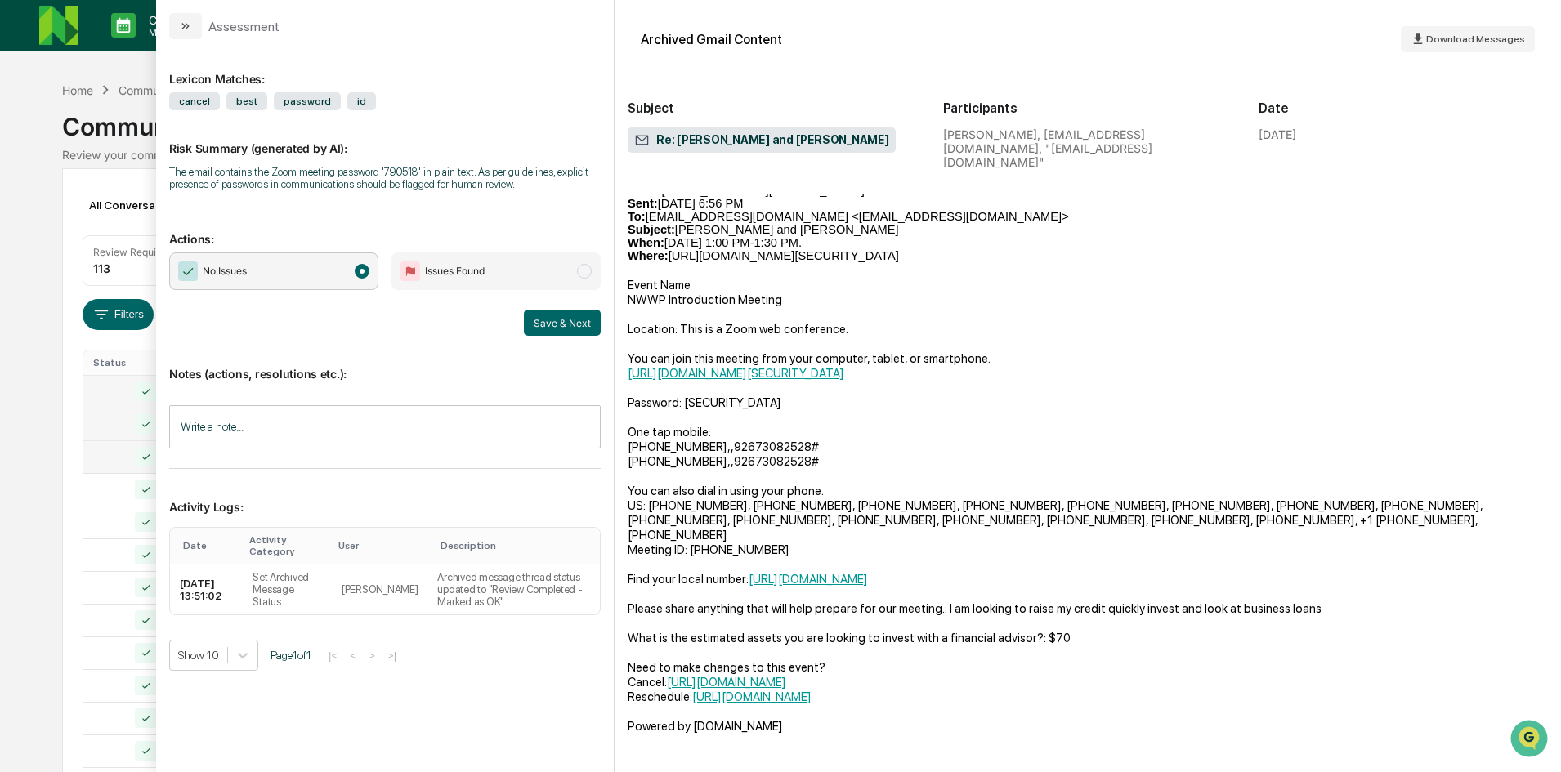
click at [47, 195] on div "Calendar Manage Tasks Reviews Approval Management Company People, Data, Setting…" at bounding box center [780, 642] width 1561 height 1285
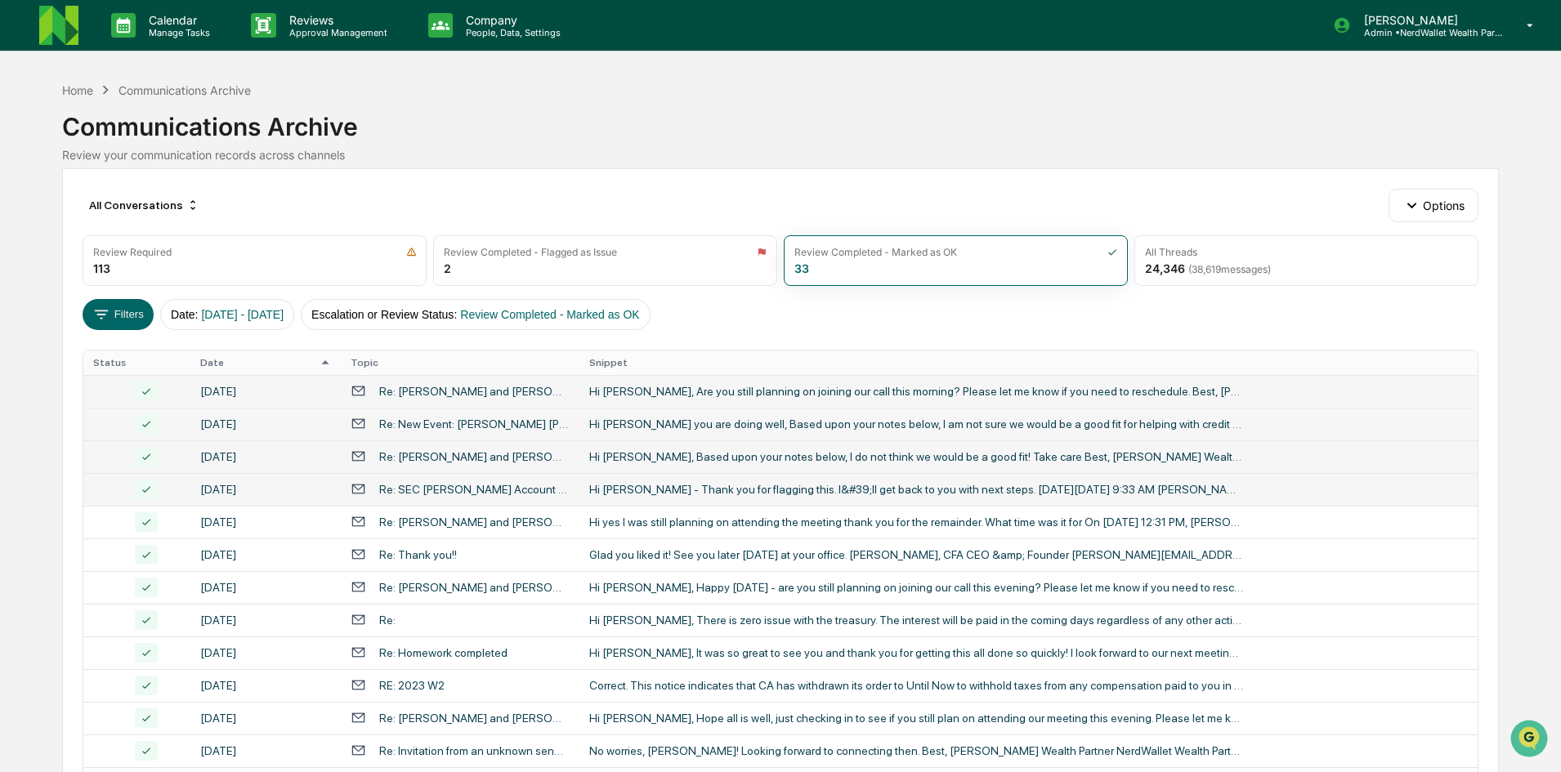
click at [621, 492] on div "Hi [PERSON_NAME] - Thank you for flagging this. I&#39;ll get back to you with n…" at bounding box center [916, 489] width 654 height 13
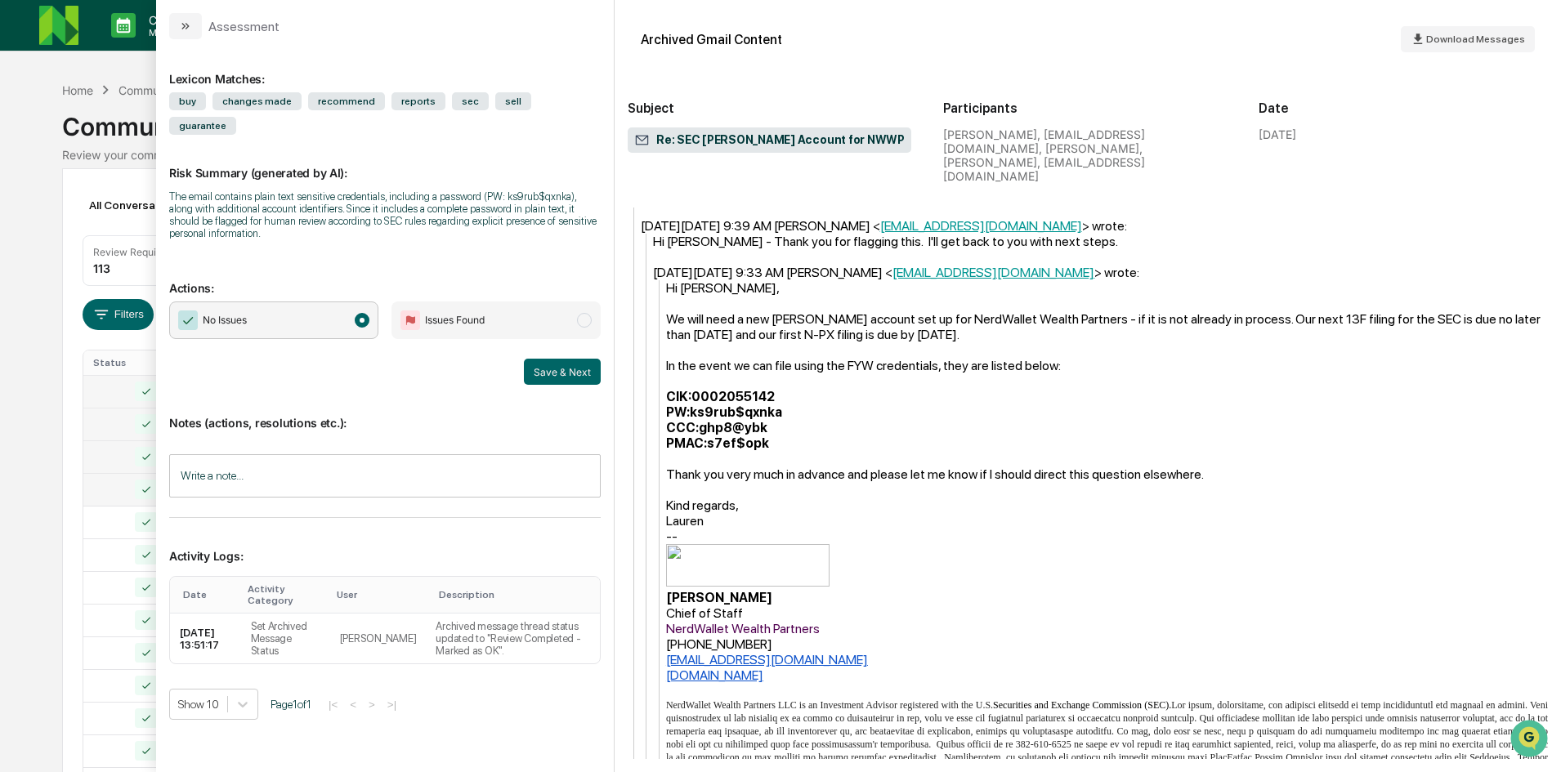
scroll to position [380, 0]
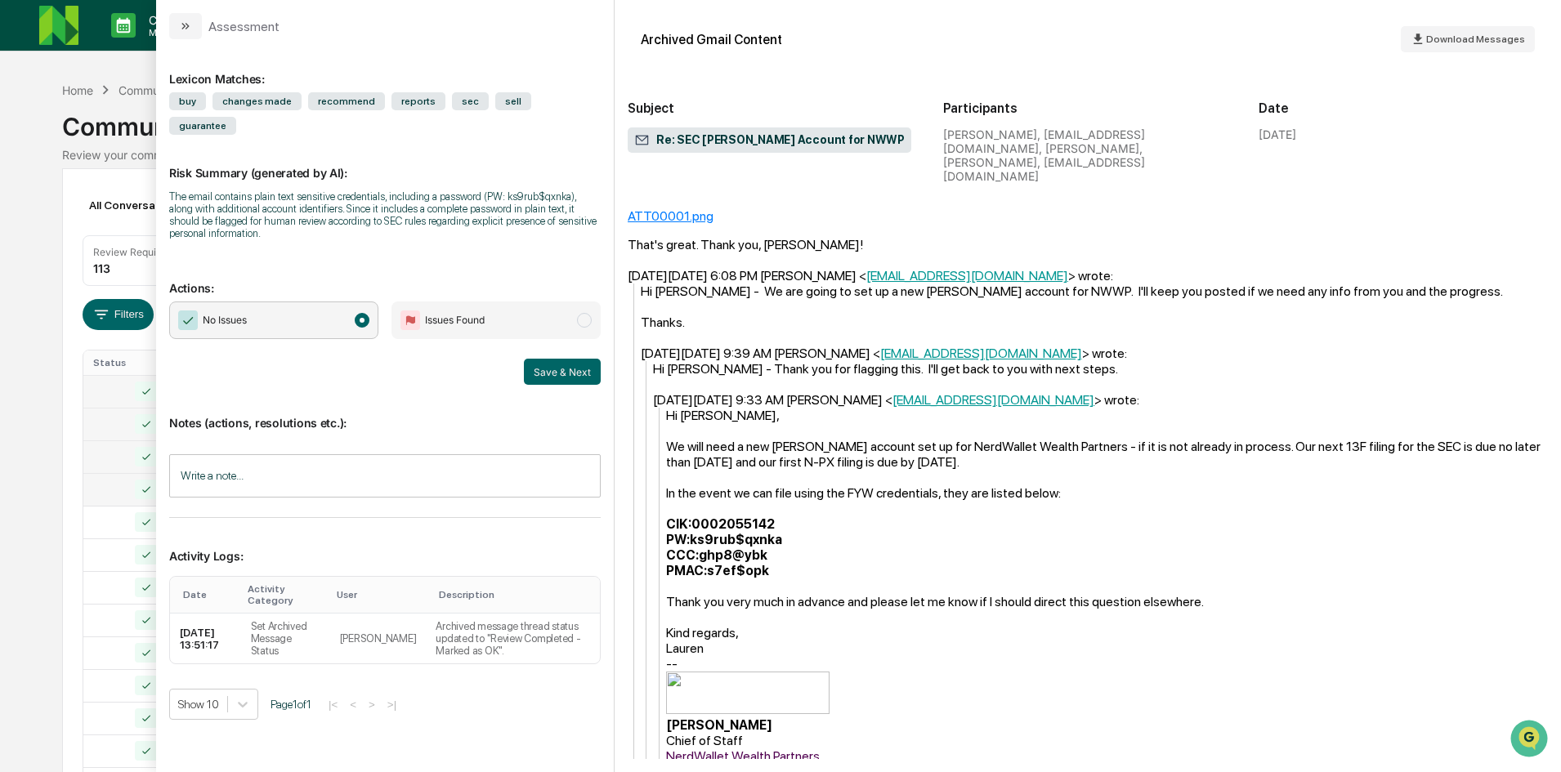
click at [25, 226] on div "Calendar Manage Tasks Reviews Approval Management Company People, Data, Setting…" at bounding box center [780, 642] width 1561 height 1285
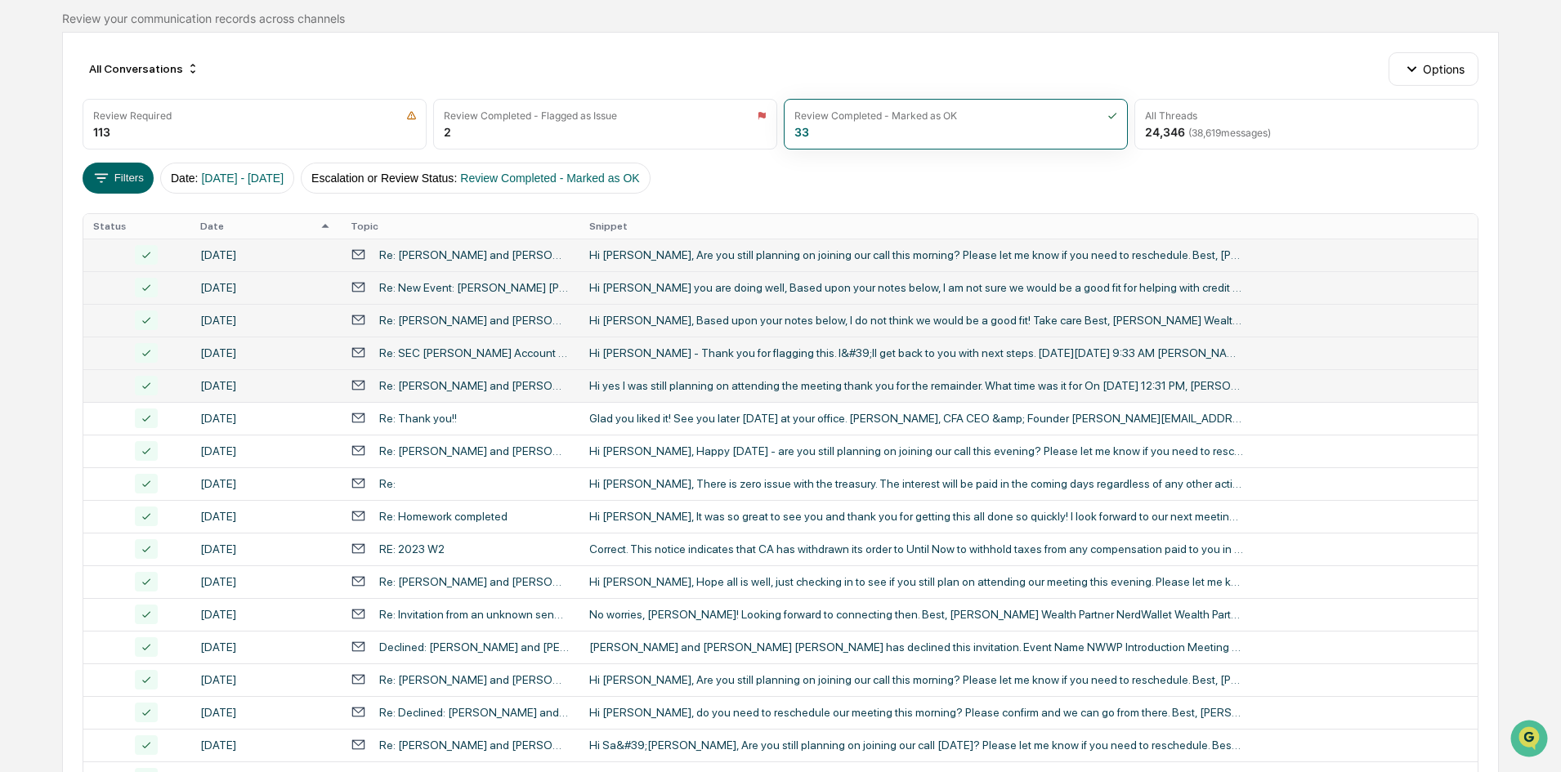
scroll to position [245, 0]
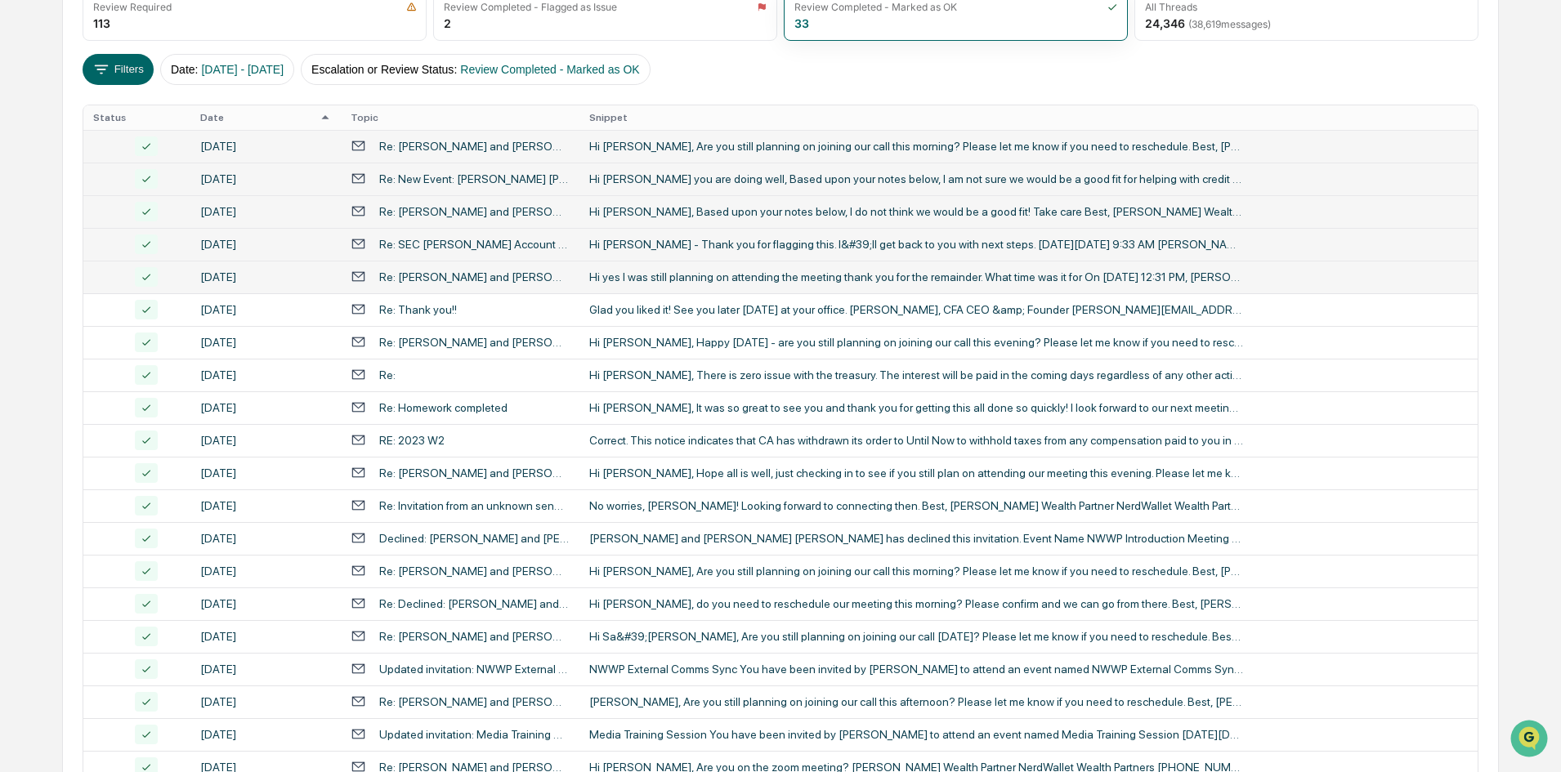
click at [518, 281] on div "Re: [PERSON_NAME] and [PERSON_NAME]" at bounding box center [474, 276] width 190 height 13
click at [18, 214] on div "Calendar Manage Tasks Reviews Approval Management Company People, Data, Setting…" at bounding box center [780, 397] width 1561 height 1285
click at [421, 311] on div "Re: Thank you!!" at bounding box center [418, 309] width 78 height 13
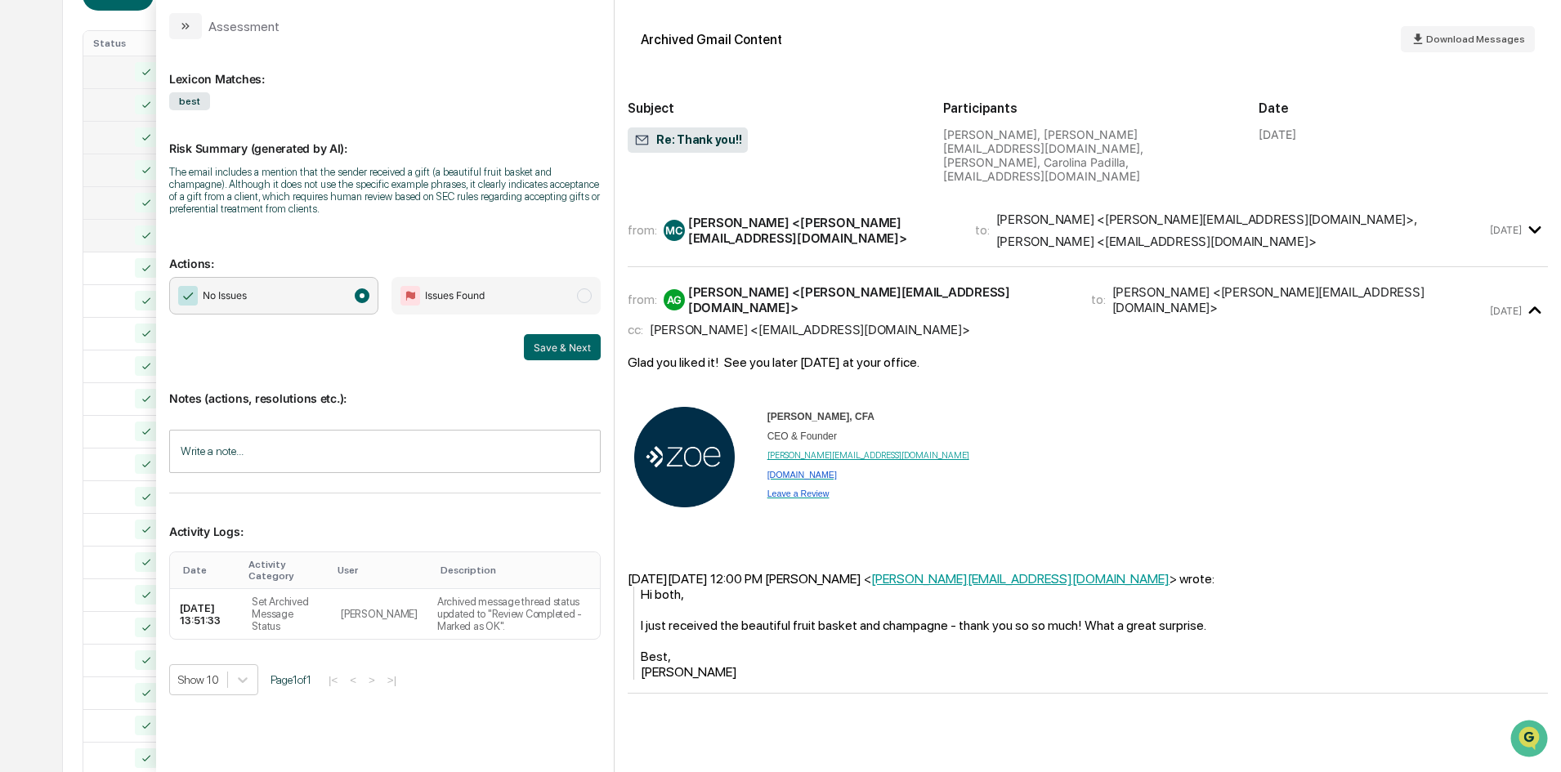
scroll to position [327, 0]
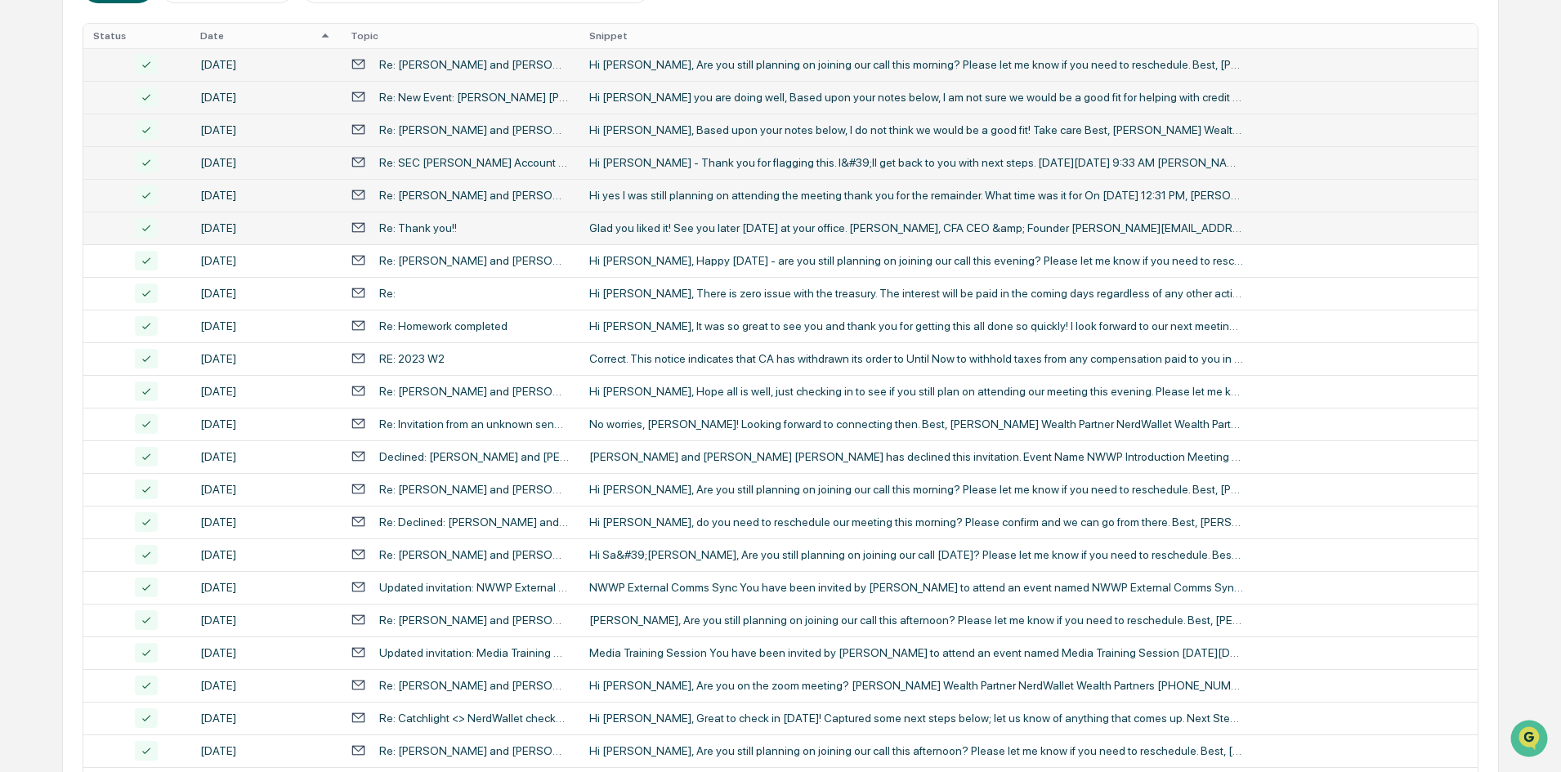
click at [50, 182] on div "Calendar Manage Tasks Reviews Approval Management Company People, Data, Setting…" at bounding box center [780, 315] width 1561 height 1285
click at [443, 261] on div "Re: [PERSON_NAME] and [PERSON_NAME]" at bounding box center [474, 260] width 190 height 13
click at [25, 167] on div "Calendar Manage Tasks Reviews Approval Management Company People, Data, Setting…" at bounding box center [780, 315] width 1561 height 1285
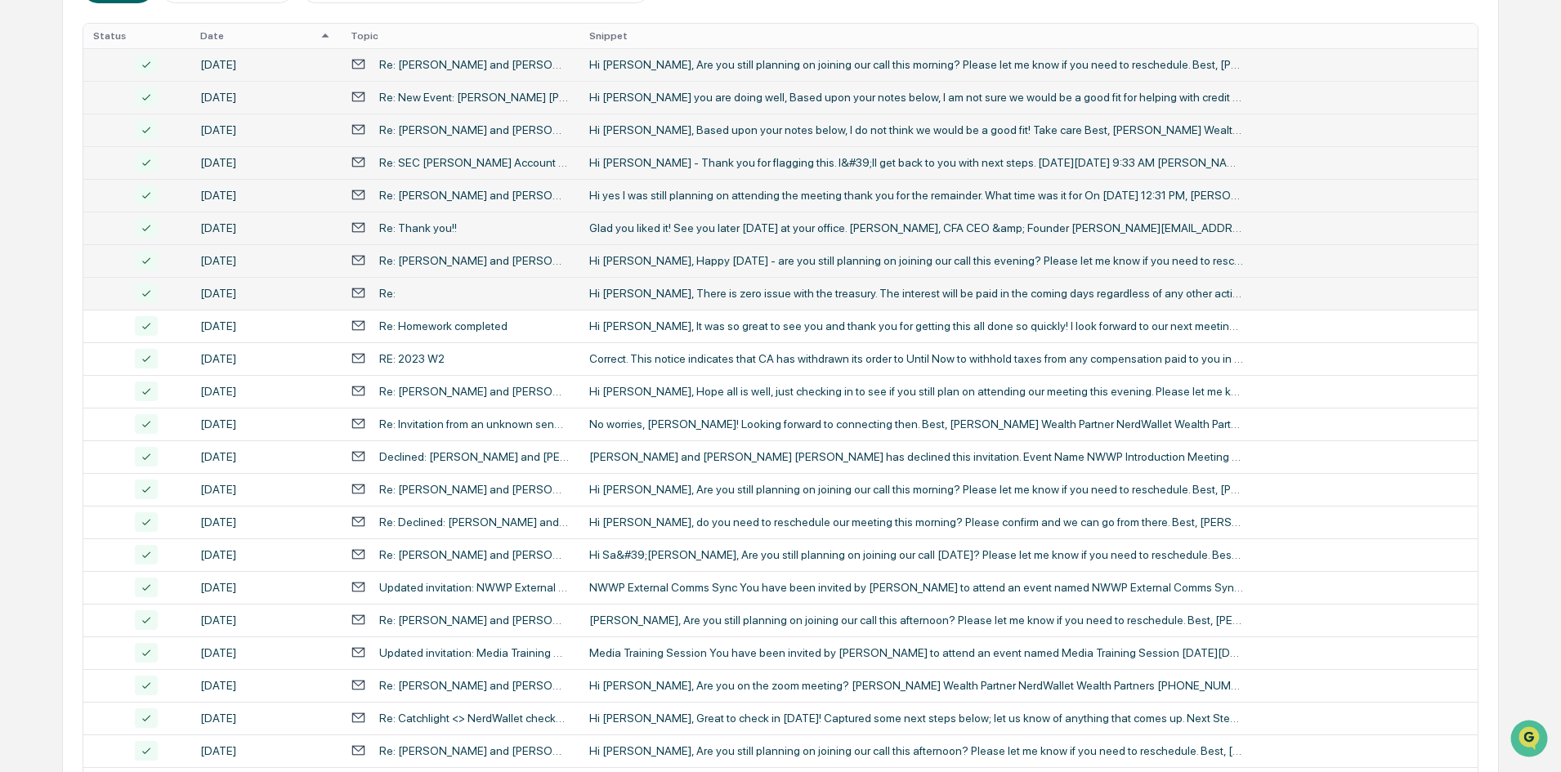
click at [425, 296] on div "Re:" at bounding box center [460, 293] width 219 height 16
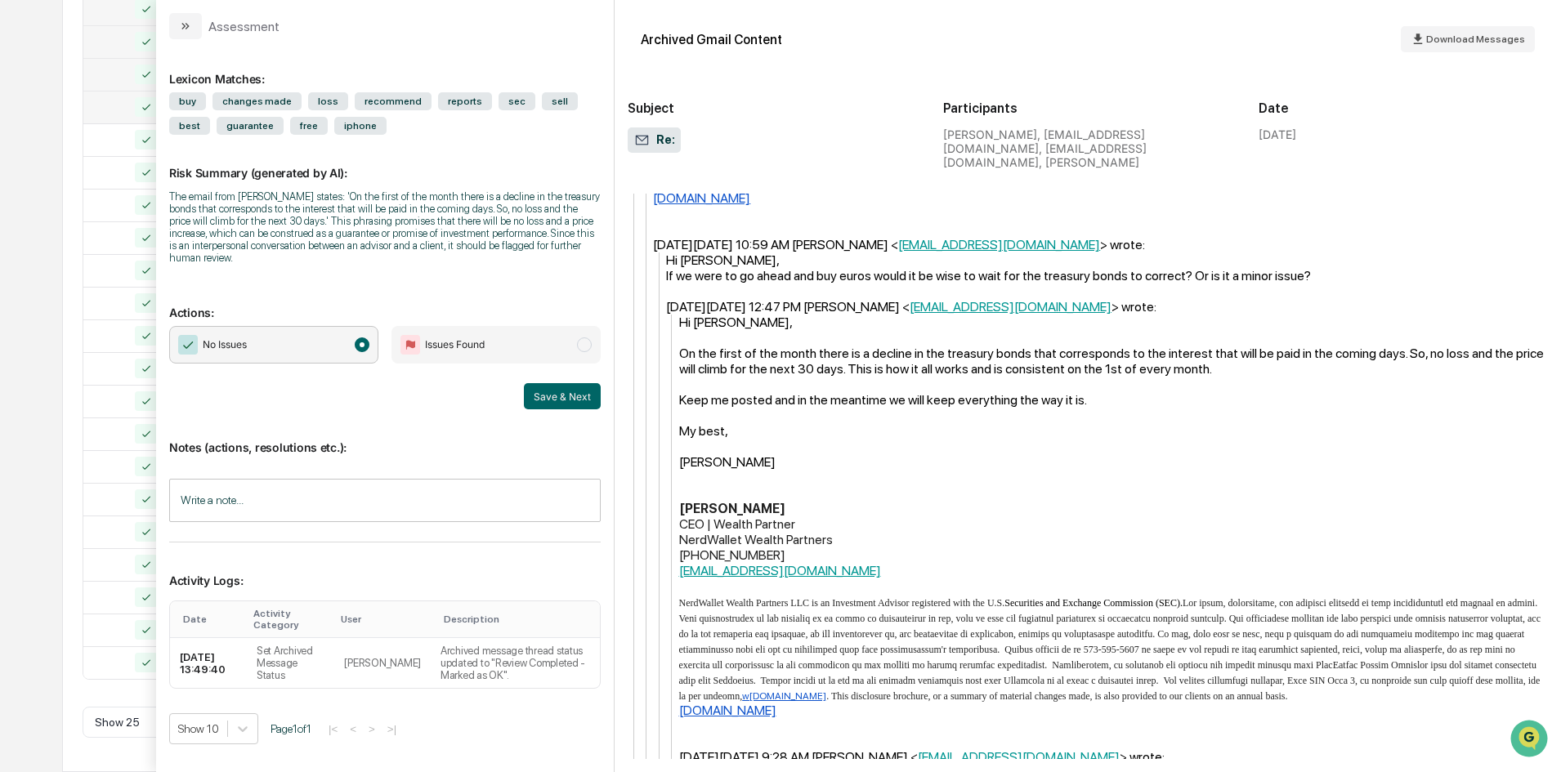
scroll to position [1527, 0]
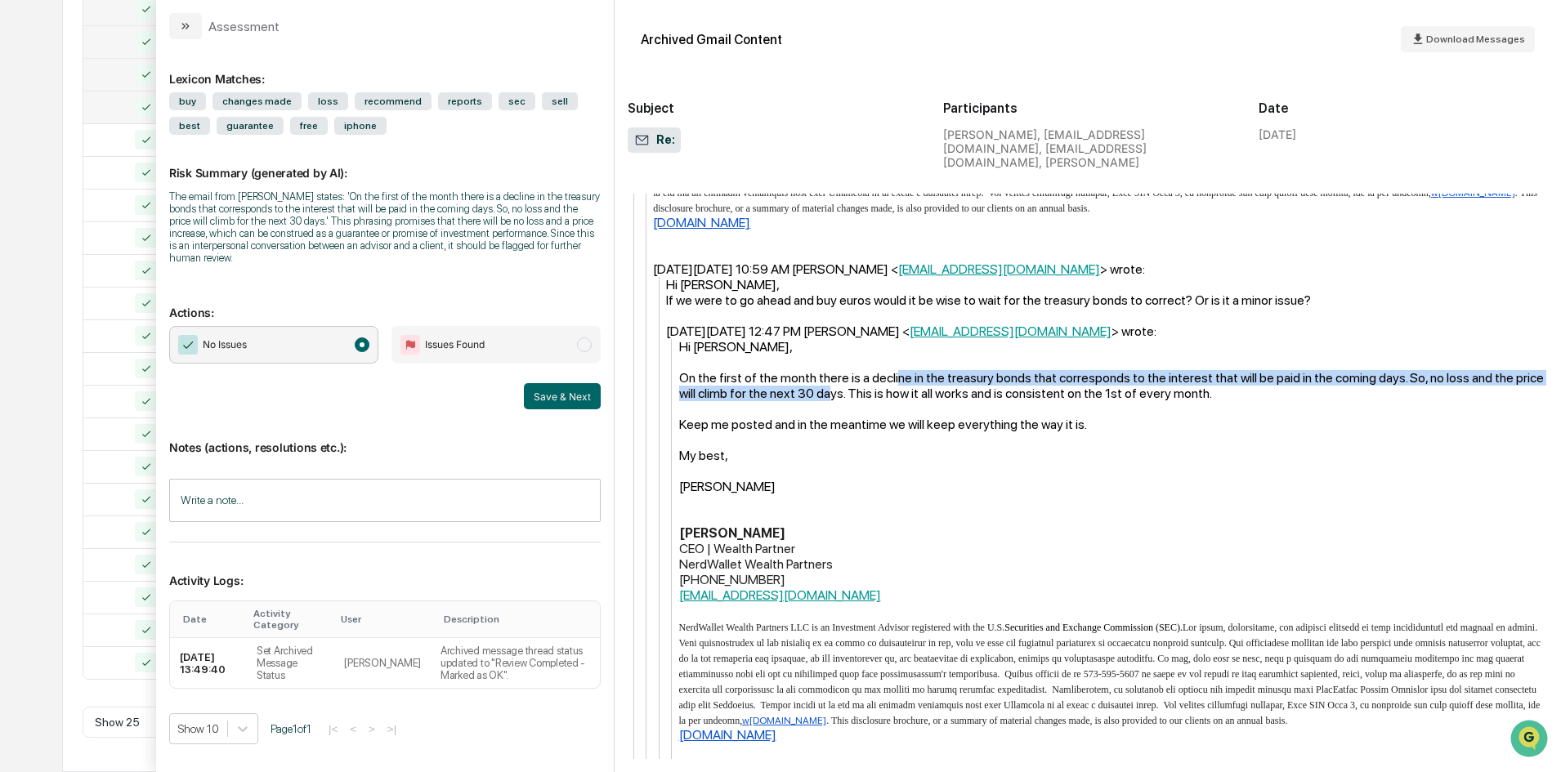
drag, startPoint x: 894, startPoint y: 378, endPoint x: 845, endPoint y: 384, distance: 49.5
click at [830, 389] on div "On the first of the month there is a decline in the treasury bonds that corresp…" at bounding box center [1113, 385] width 869 height 31
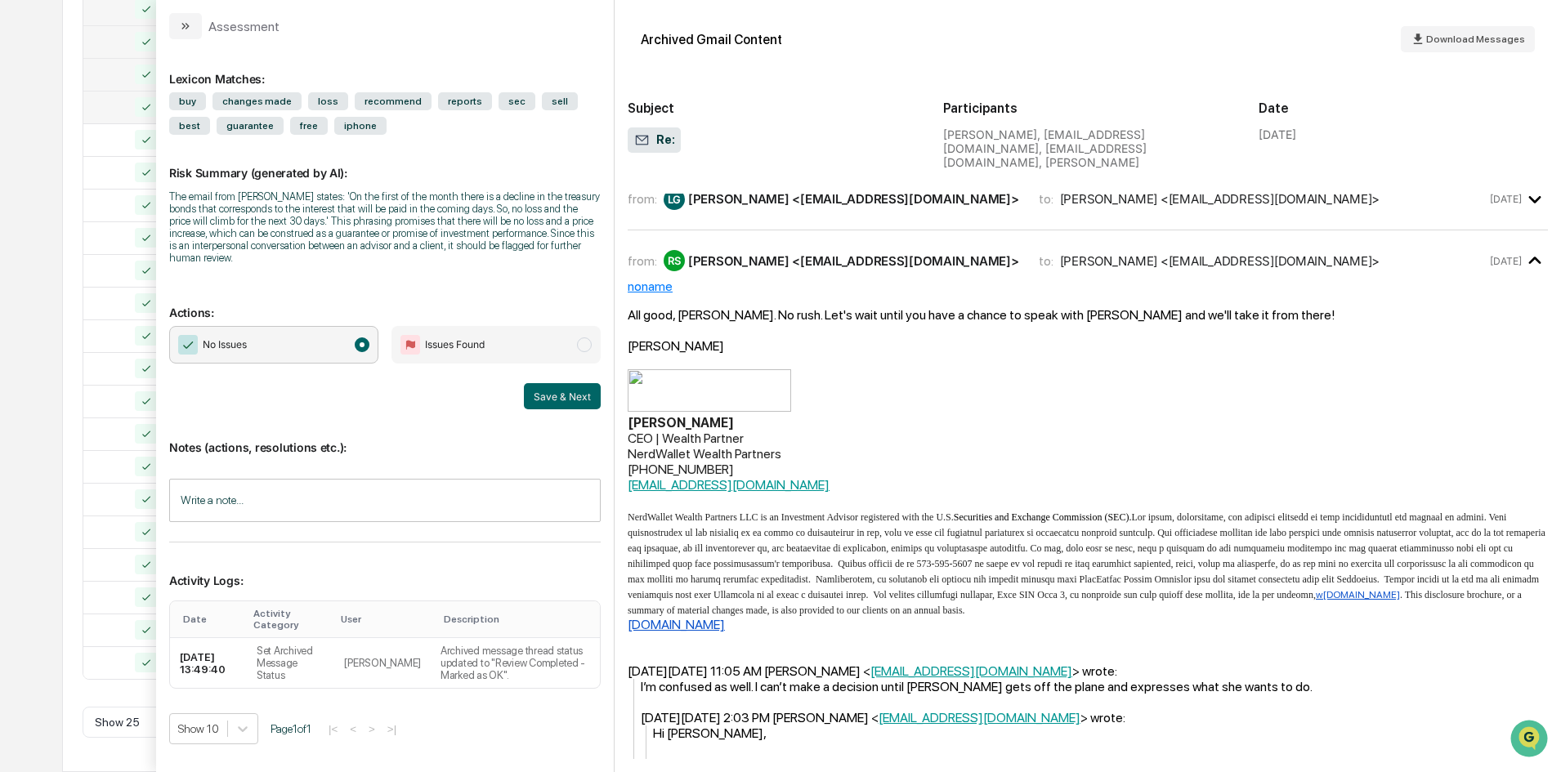
scroll to position [547, 0]
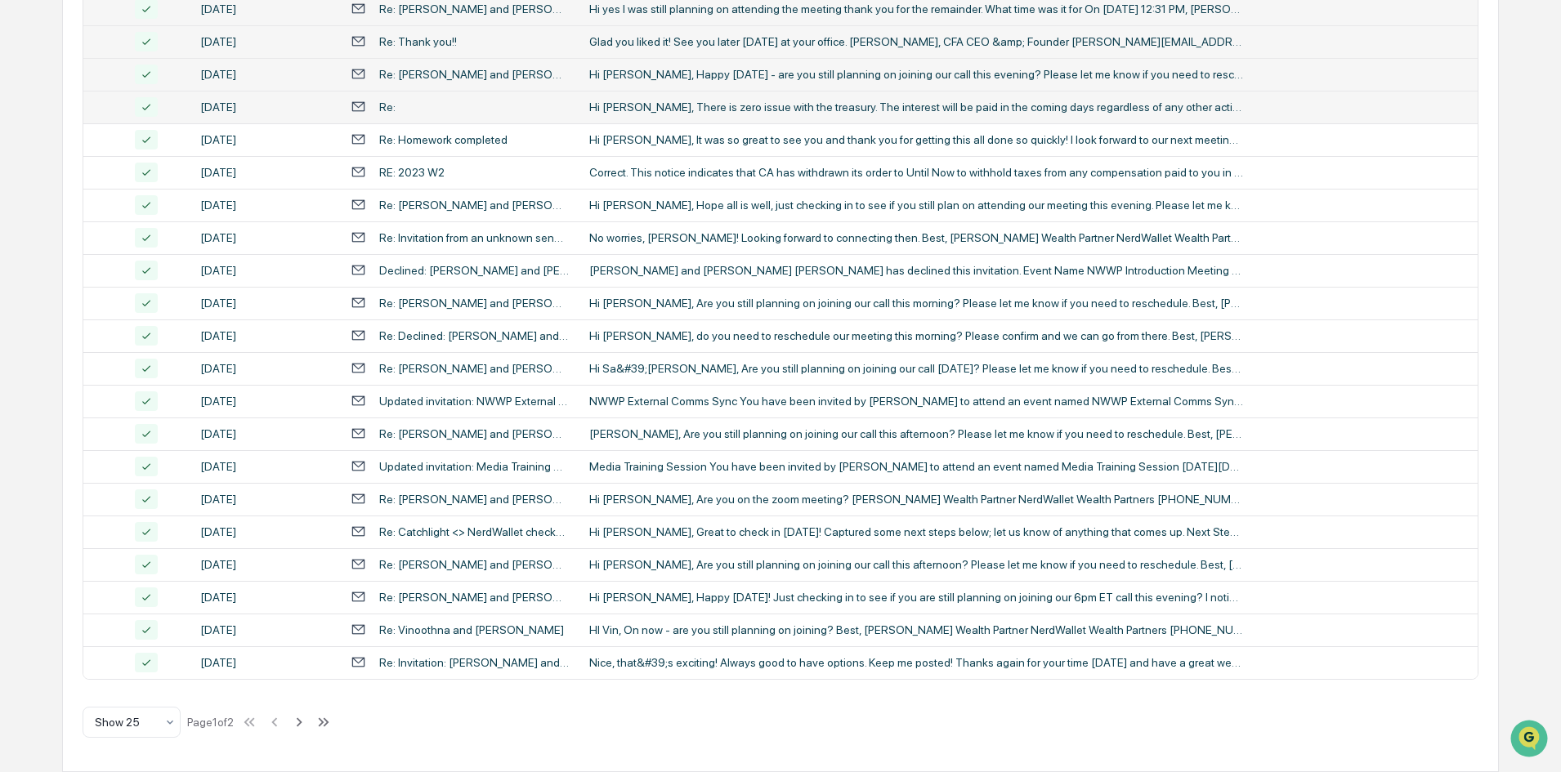
click at [42, 242] on div "Calendar Manage Tasks Reviews Approval Management Company People, Data, Setting…" at bounding box center [780, 129] width 1561 height 1285
click at [632, 143] on div "Hi [PERSON_NAME], It was so great to see you and thank you for getting this all…" at bounding box center [916, 139] width 654 height 13
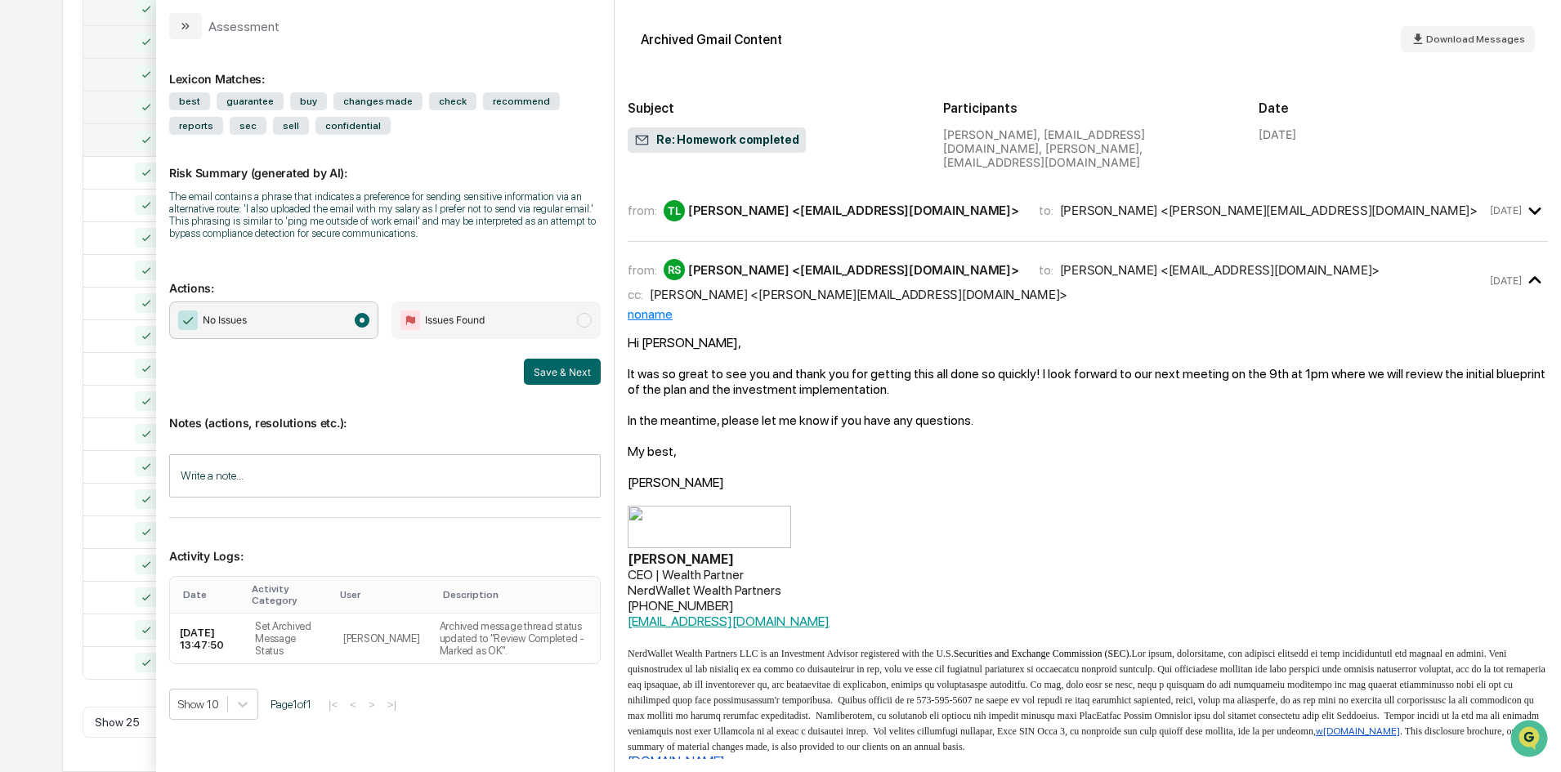
click at [46, 134] on div "Calendar Manage Tasks Reviews Approval Management Company People, Data, Setting…" at bounding box center [780, 129] width 1561 height 1285
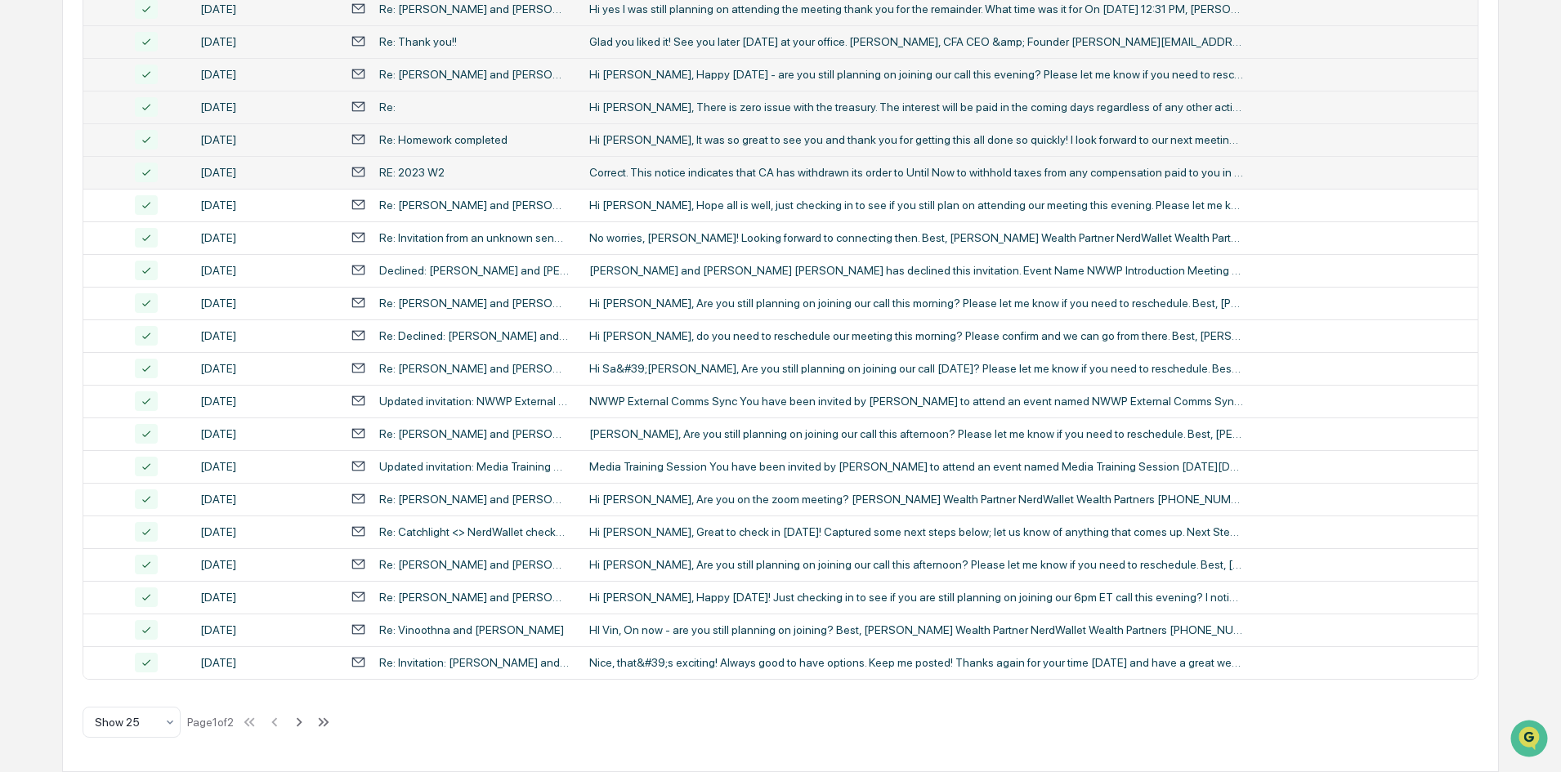
click at [698, 170] on div "Correct. This notice indicates that CA has withdrawn its order to Until Now to …" at bounding box center [916, 172] width 654 height 13
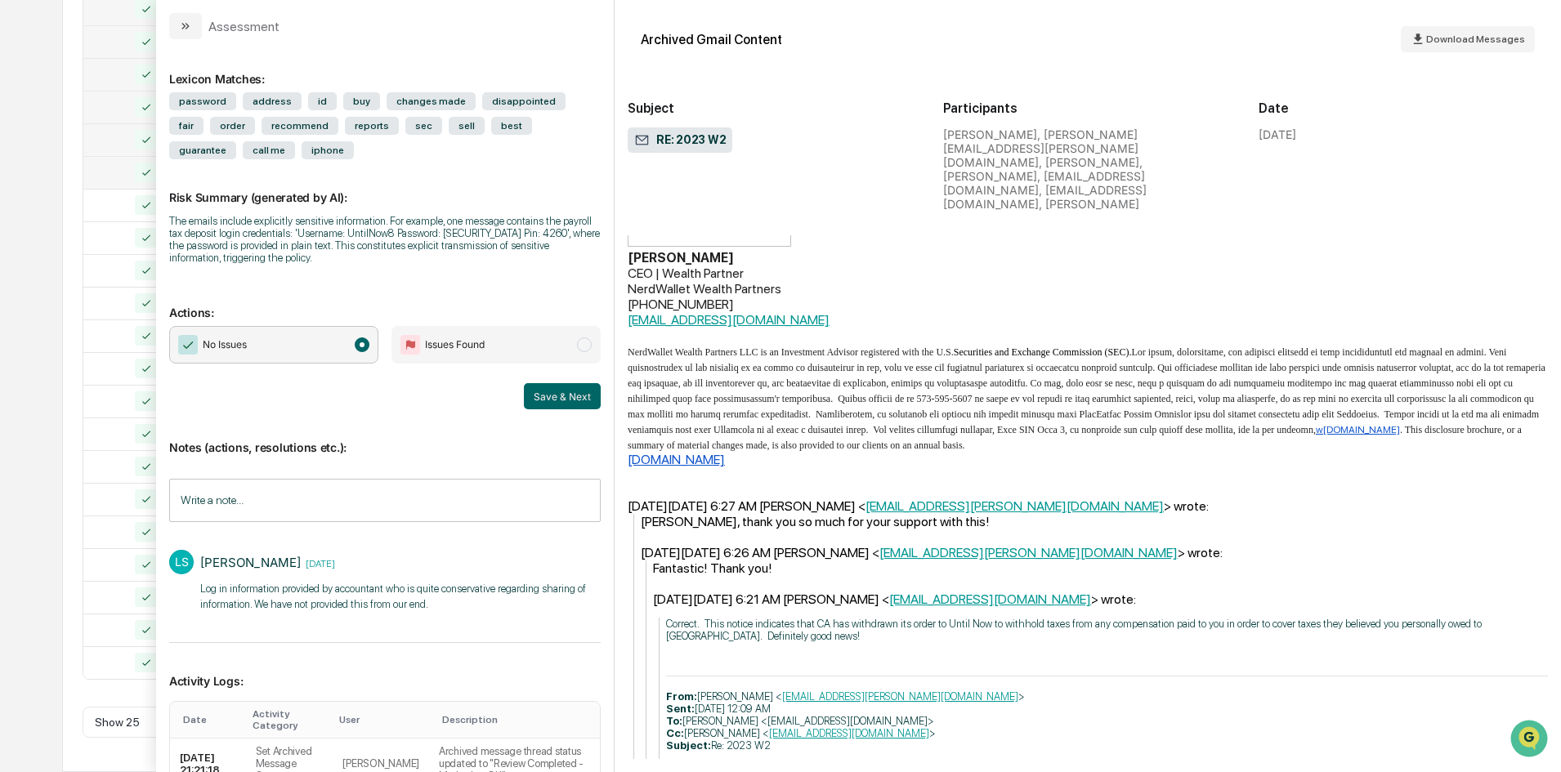
scroll to position [2505, 0]
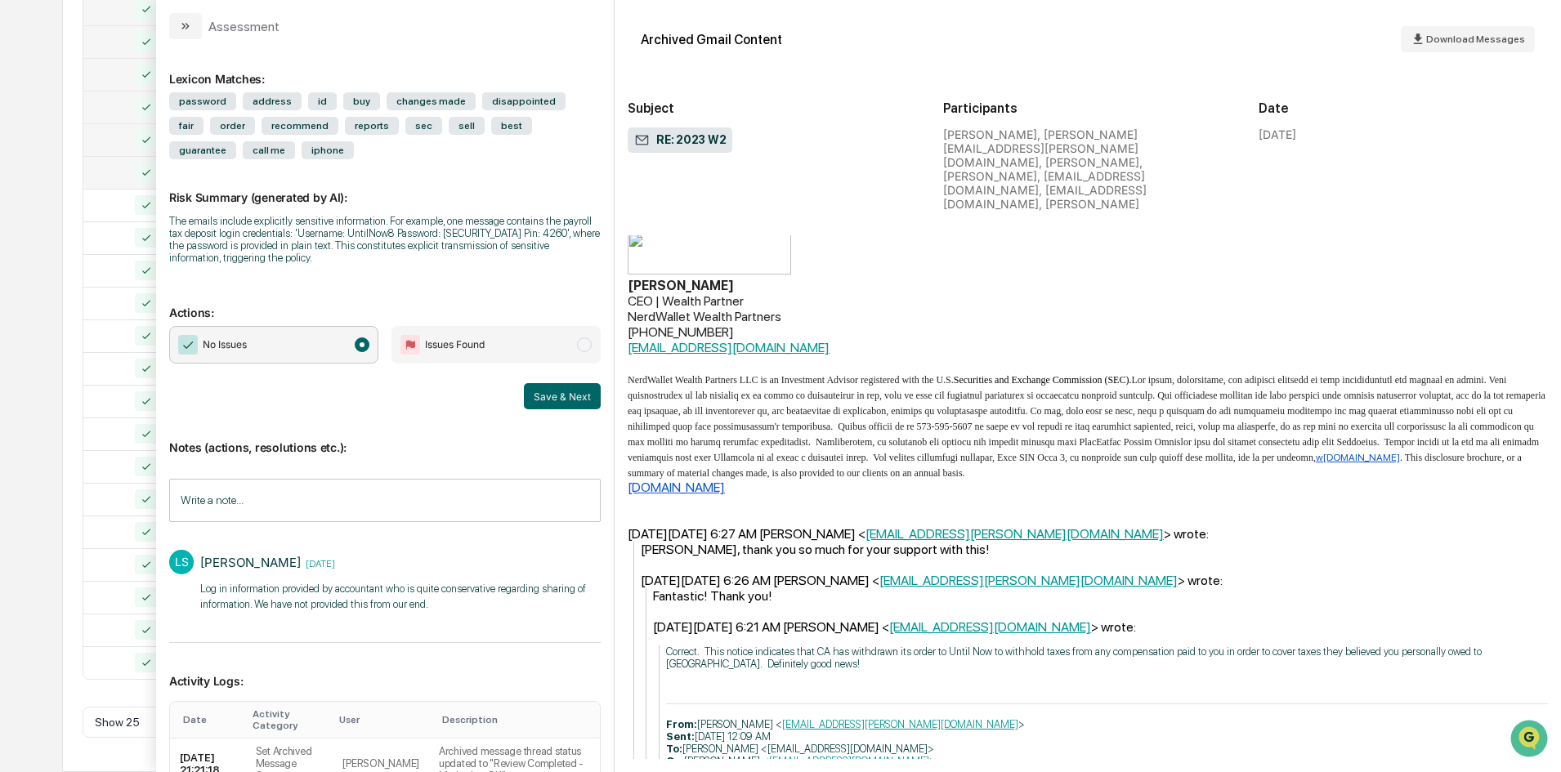
click at [78, 242] on div "All Conversations Options Review Required 113 Review Completed - Flagged as Iss…" at bounding box center [780, 213] width 1436 height 1117
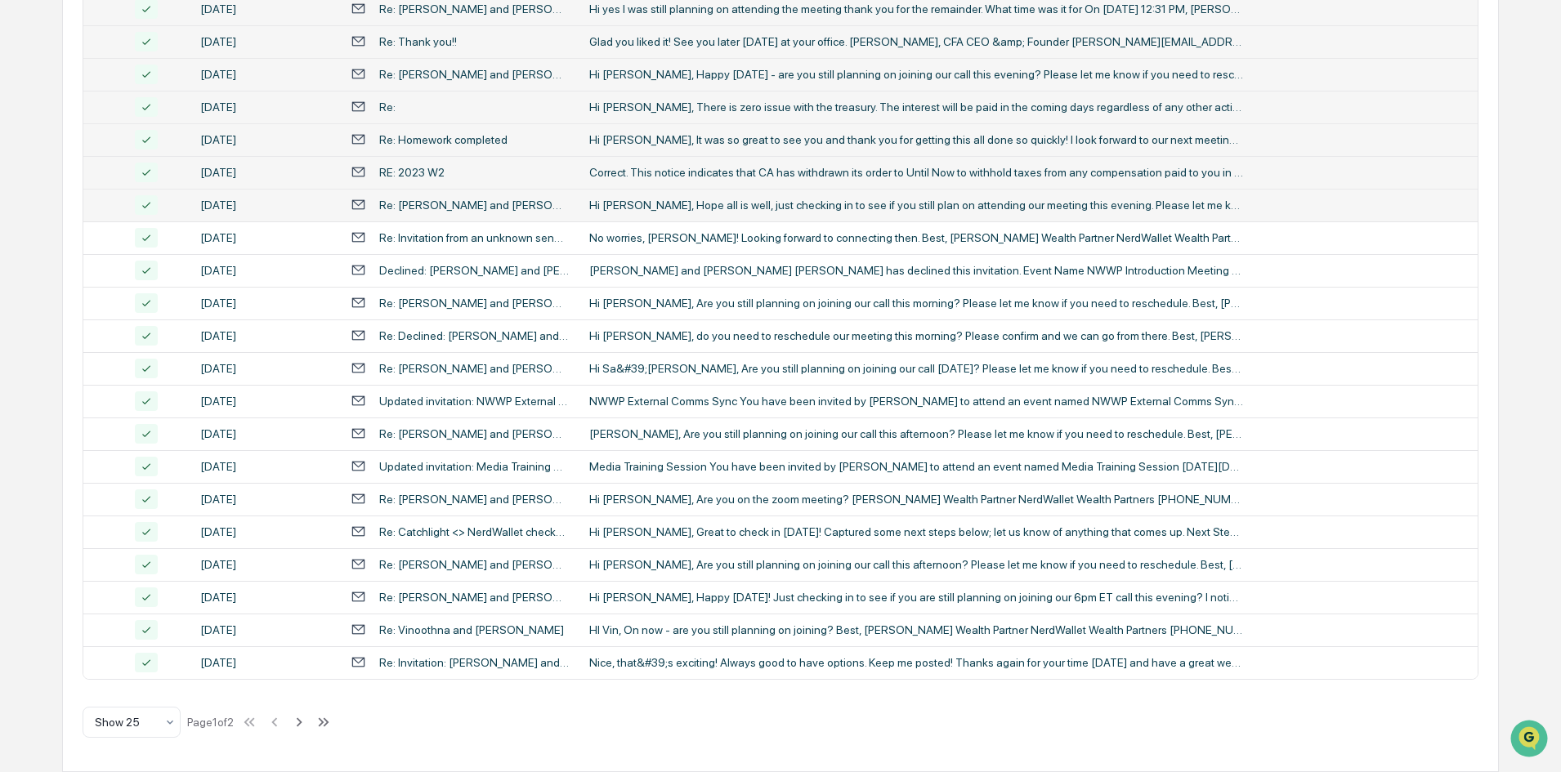
click at [439, 200] on div "Re: [PERSON_NAME] and [PERSON_NAME]" at bounding box center [474, 205] width 190 height 13
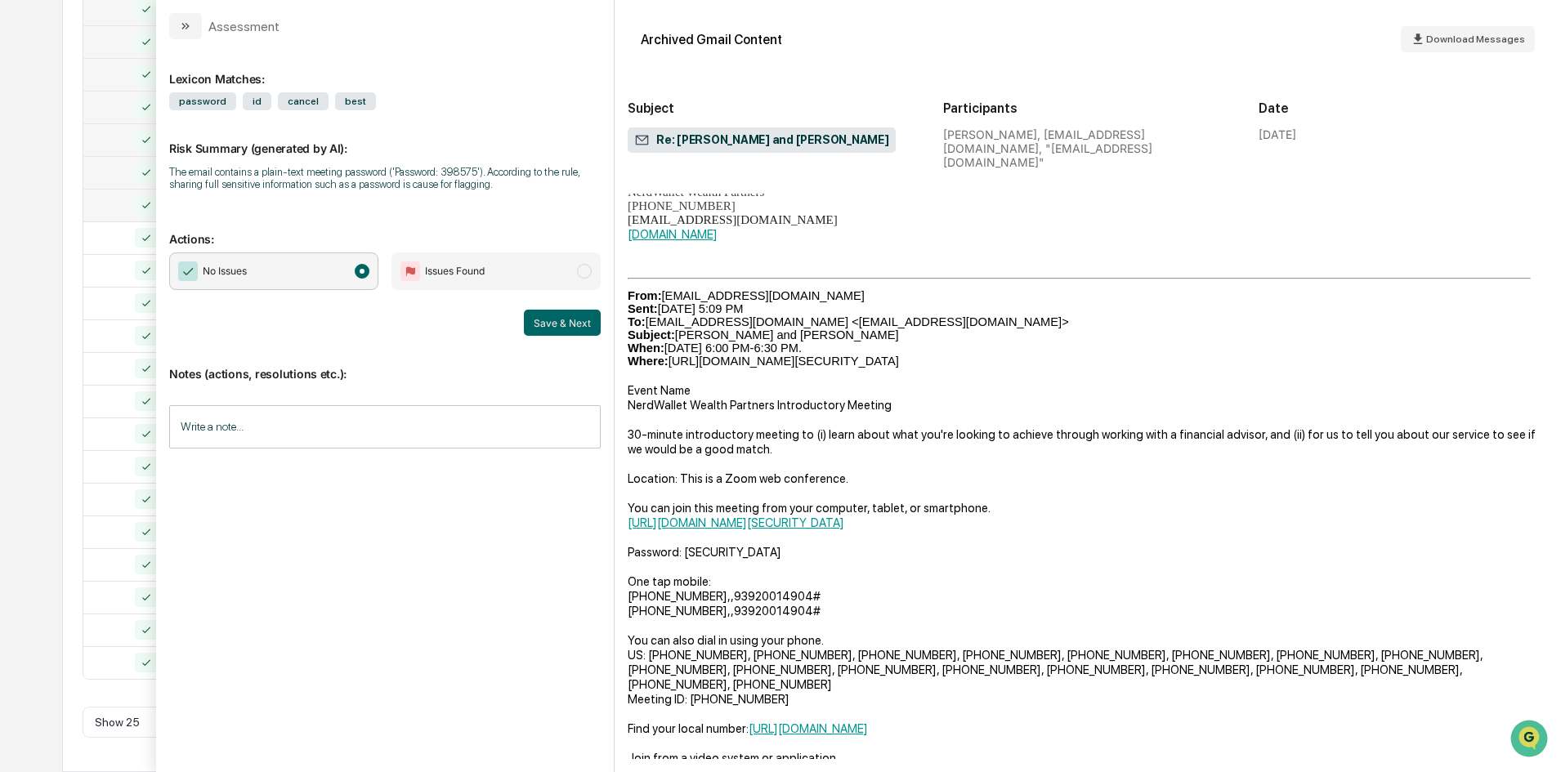
scroll to position [245, 0]
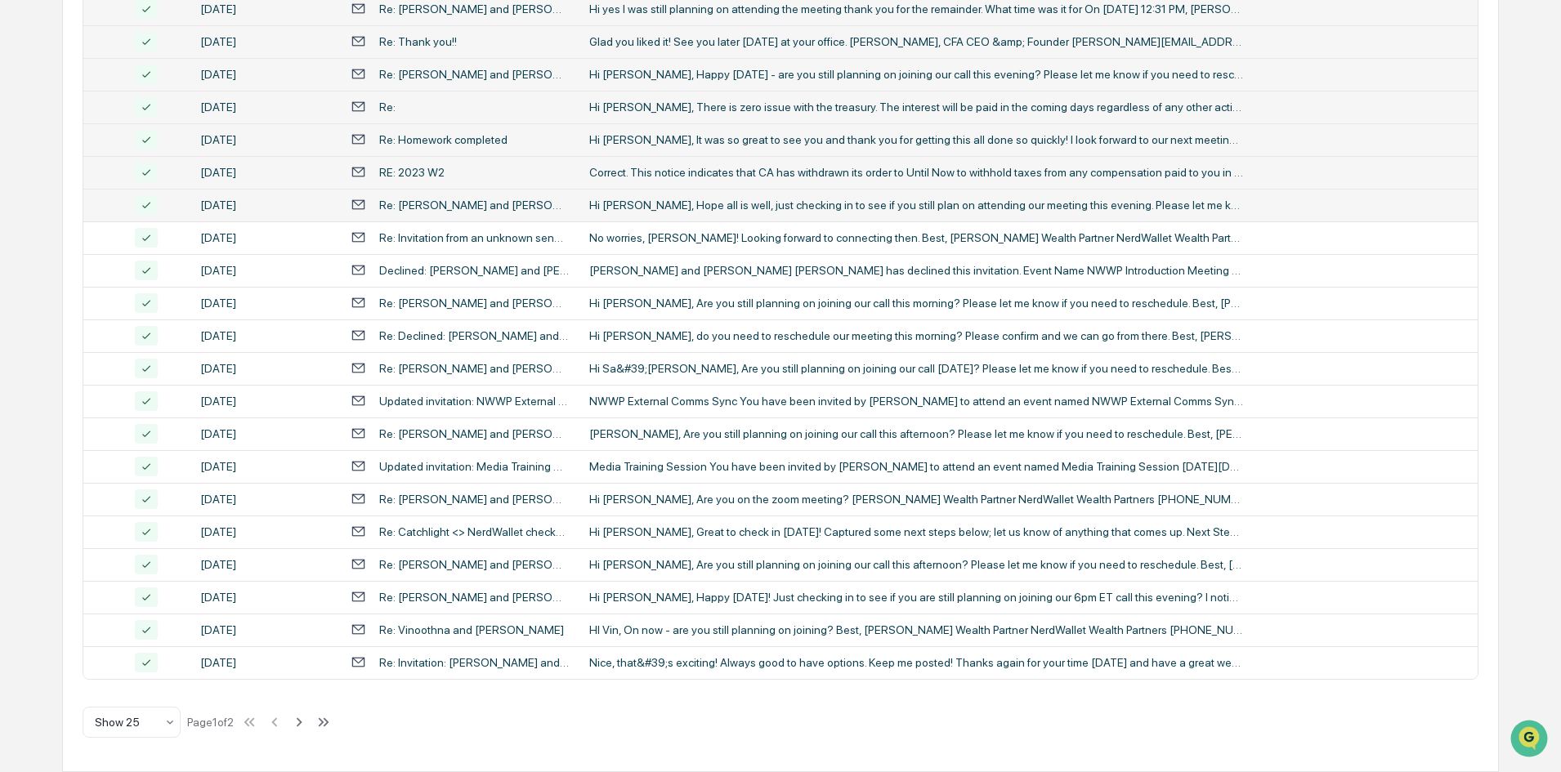
click at [44, 242] on div "Calendar Manage Tasks Reviews Approval Management Company People, Data, Setting…" at bounding box center [780, 129] width 1561 height 1285
click at [664, 239] on div "No worries, [PERSON_NAME]! Looking forward to connecting then. Best, [PERSON_NA…" at bounding box center [916, 237] width 654 height 13
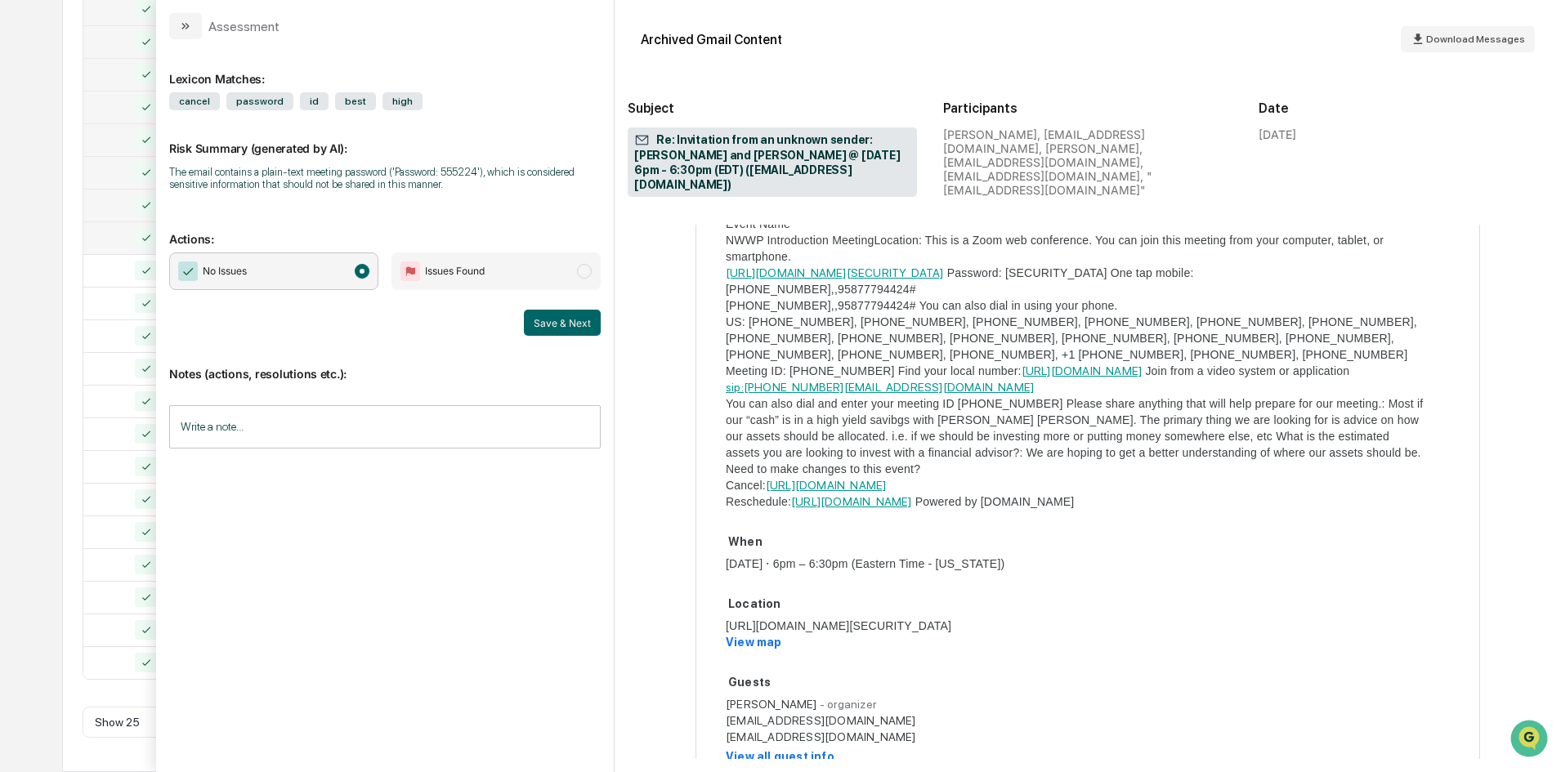
scroll to position [1062, 0]
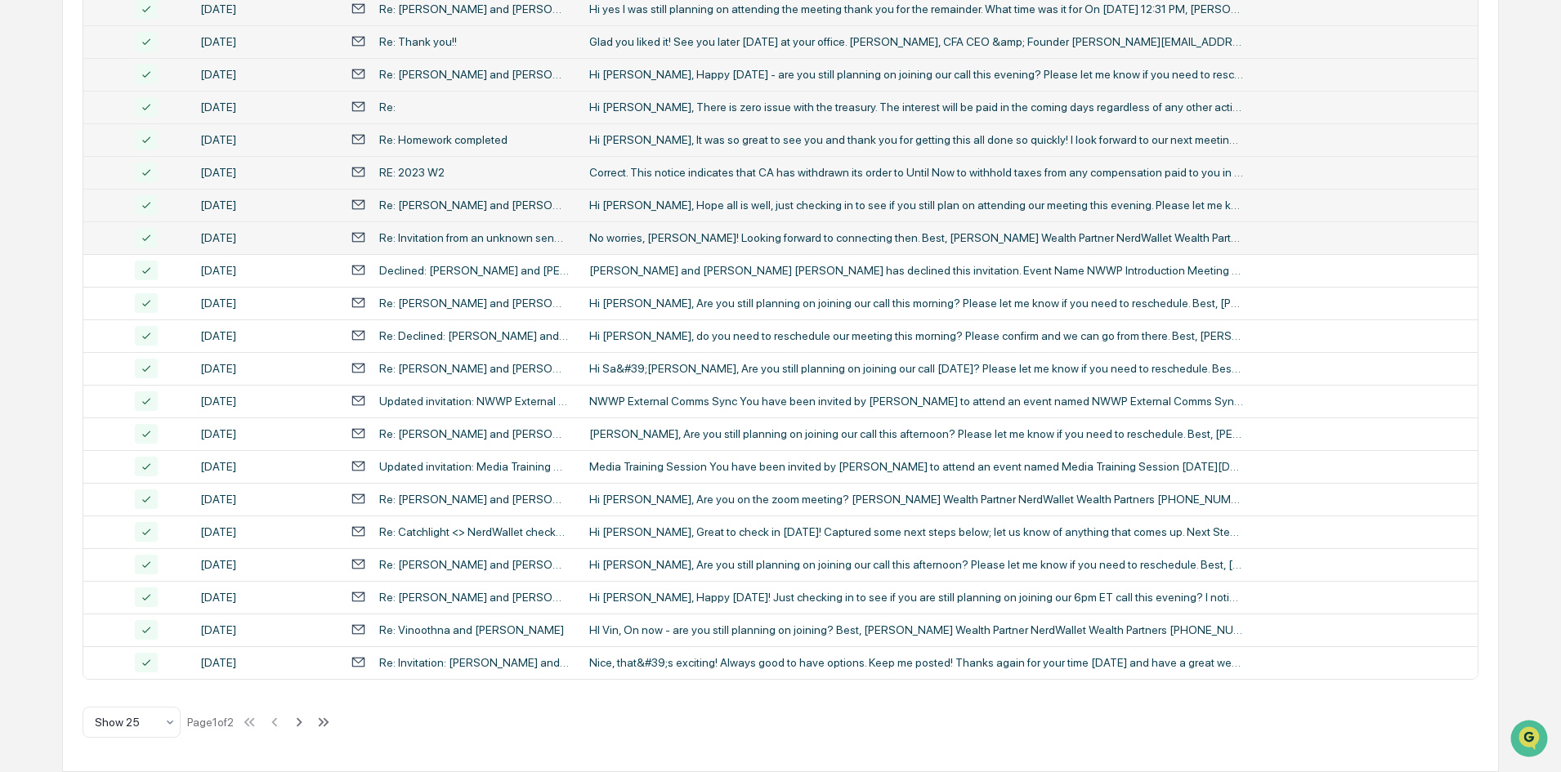
click at [16, 233] on div "Calendar Manage Tasks Reviews Approval Management Company People, Data, Setting…" at bounding box center [780, 129] width 1561 height 1285
click at [449, 241] on div "Re: Invitation from an unknown sender: [PERSON_NAME] and [PERSON_NAME] @ [DATE]…" at bounding box center [474, 237] width 190 height 13
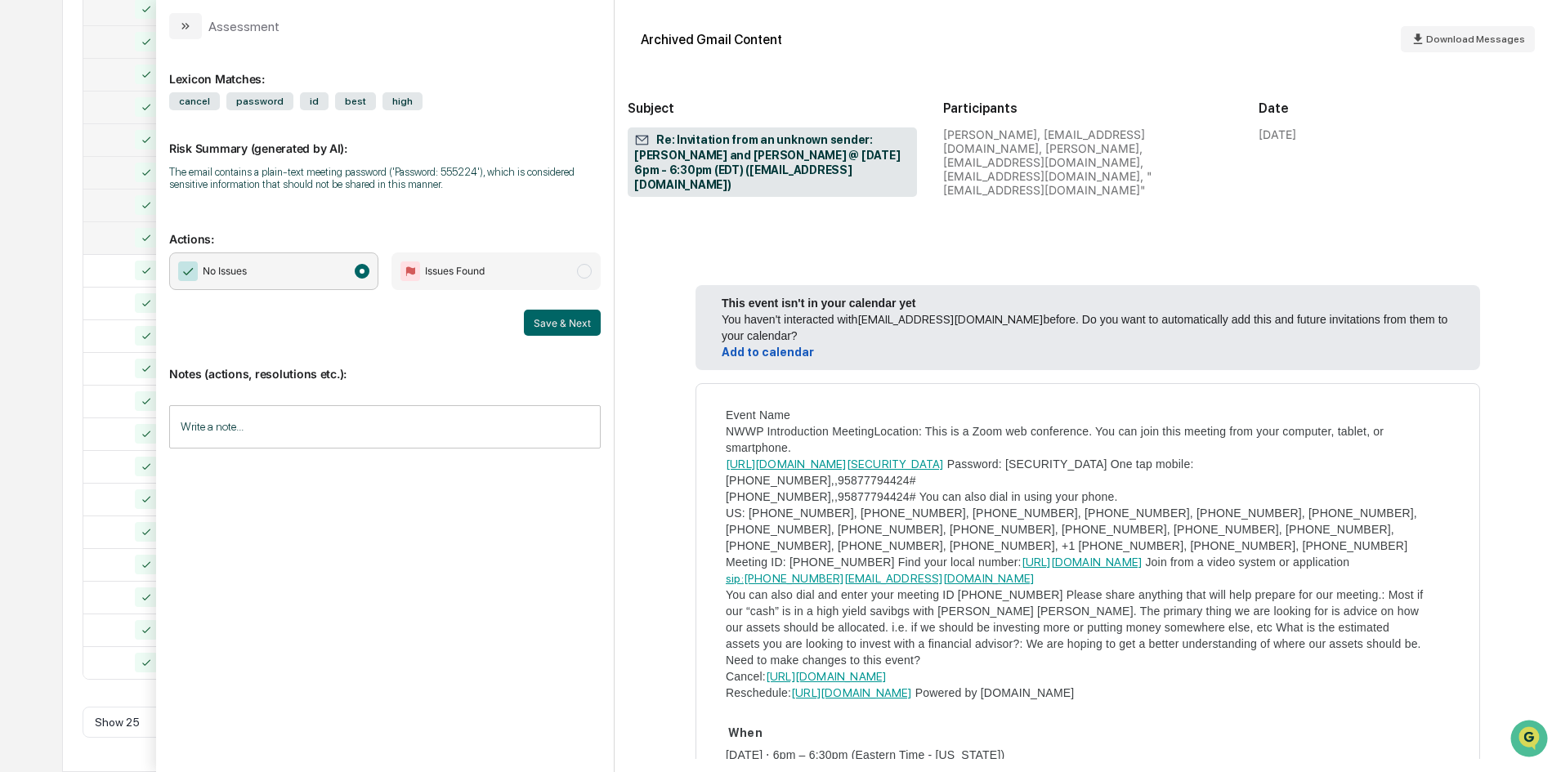
scroll to position [899, 0]
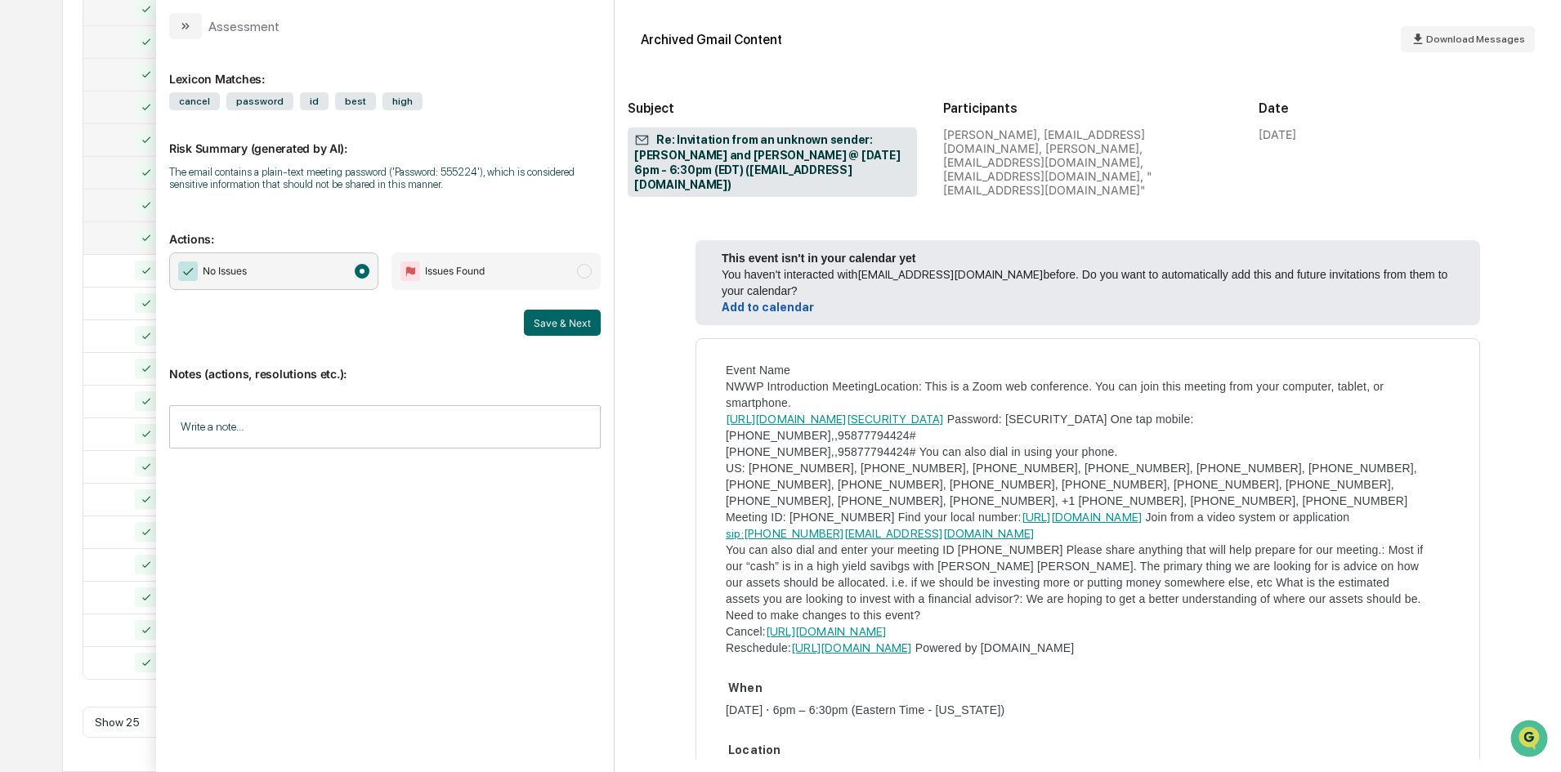
click at [20, 215] on div "Calendar Manage Tasks Reviews Approval Management Company People, Data, Setting…" at bounding box center [780, 129] width 1561 height 1285
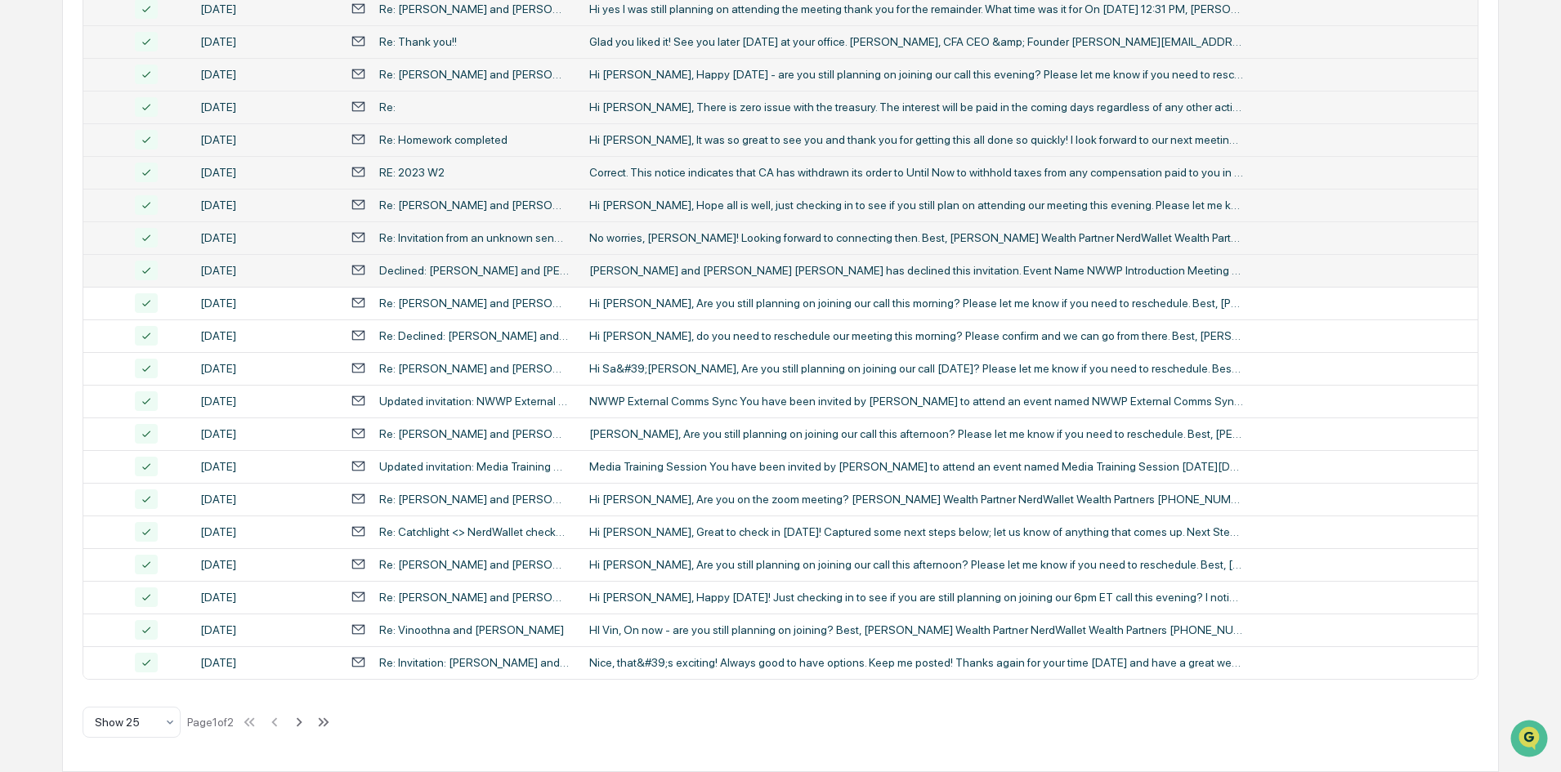
click at [651, 274] on div "[PERSON_NAME] and [PERSON_NAME] [PERSON_NAME] has declined this invitation. Eve…" at bounding box center [916, 270] width 654 height 13
click at [78, 240] on div "All Conversations Options Review Required 113 Review Completed - Flagged as Iss…" at bounding box center [780, 213] width 1436 height 1117
click at [607, 273] on div "[PERSON_NAME] and [PERSON_NAME] [PERSON_NAME] has declined this invitation. Eve…" at bounding box center [916, 270] width 654 height 13
click at [14, 222] on div "Calendar Manage Tasks Reviews Approval Management Company People, Data, Setting…" at bounding box center [780, 129] width 1561 height 1285
click at [422, 298] on div "Re: [PERSON_NAME] and [PERSON_NAME]" at bounding box center [474, 303] width 190 height 13
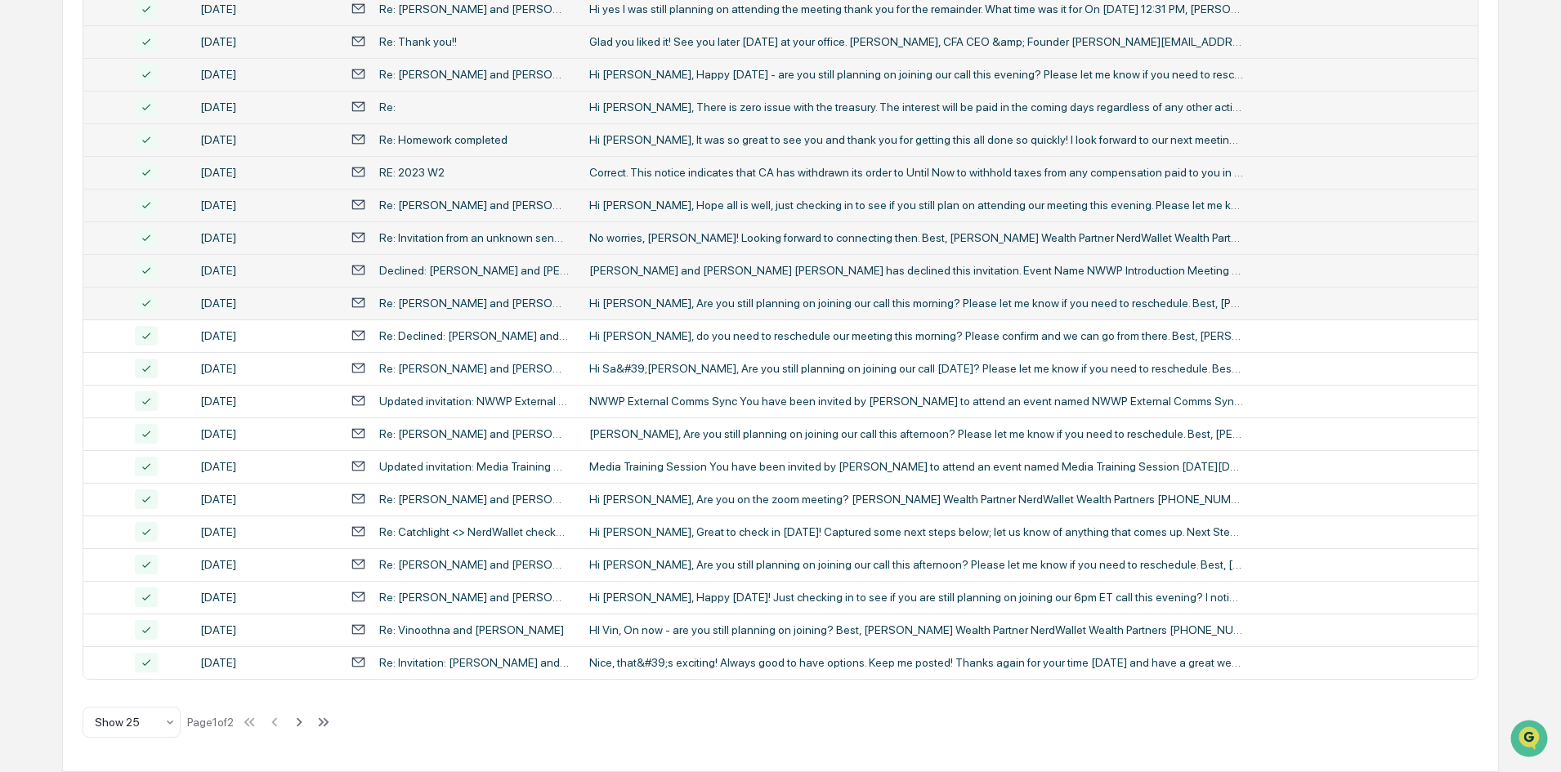
click at [27, 274] on div "Calendar Manage Tasks Reviews Approval Management Company People, Data, Setting…" at bounding box center [780, 129] width 1561 height 1285
click at [648, 271] on div "[PERSON_NAME] and [PERSON_NAME] [PERSON_NAME] has declined this invitation. Eve…" at bounding box center [916, 270] width 654 height 13
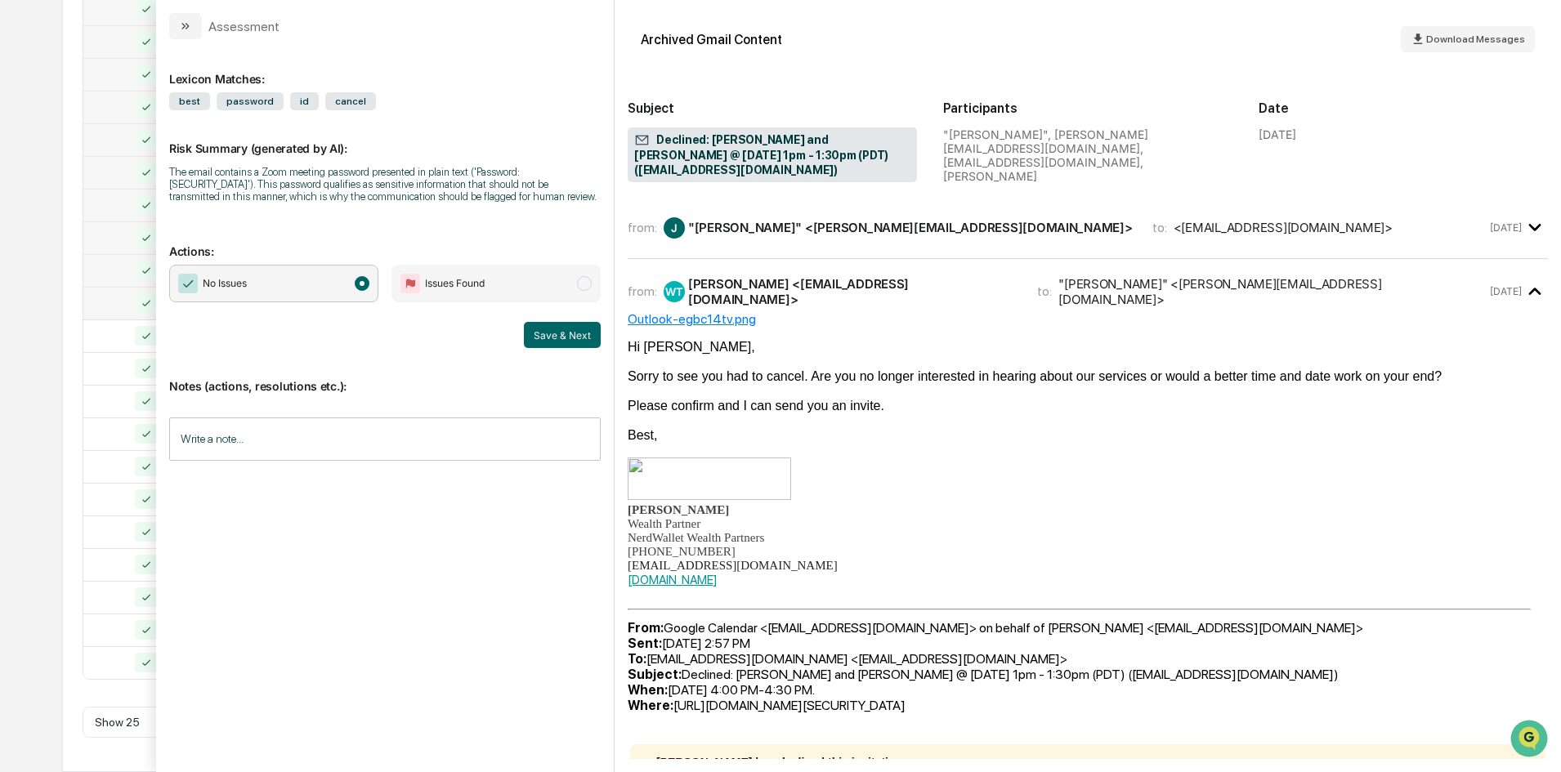
click at [54, 203] on div "Calendar Manage Tasks Reviews Approval Management Company People, Data, Setting…" at bounding box center [780, 129] width 1561 height 1285
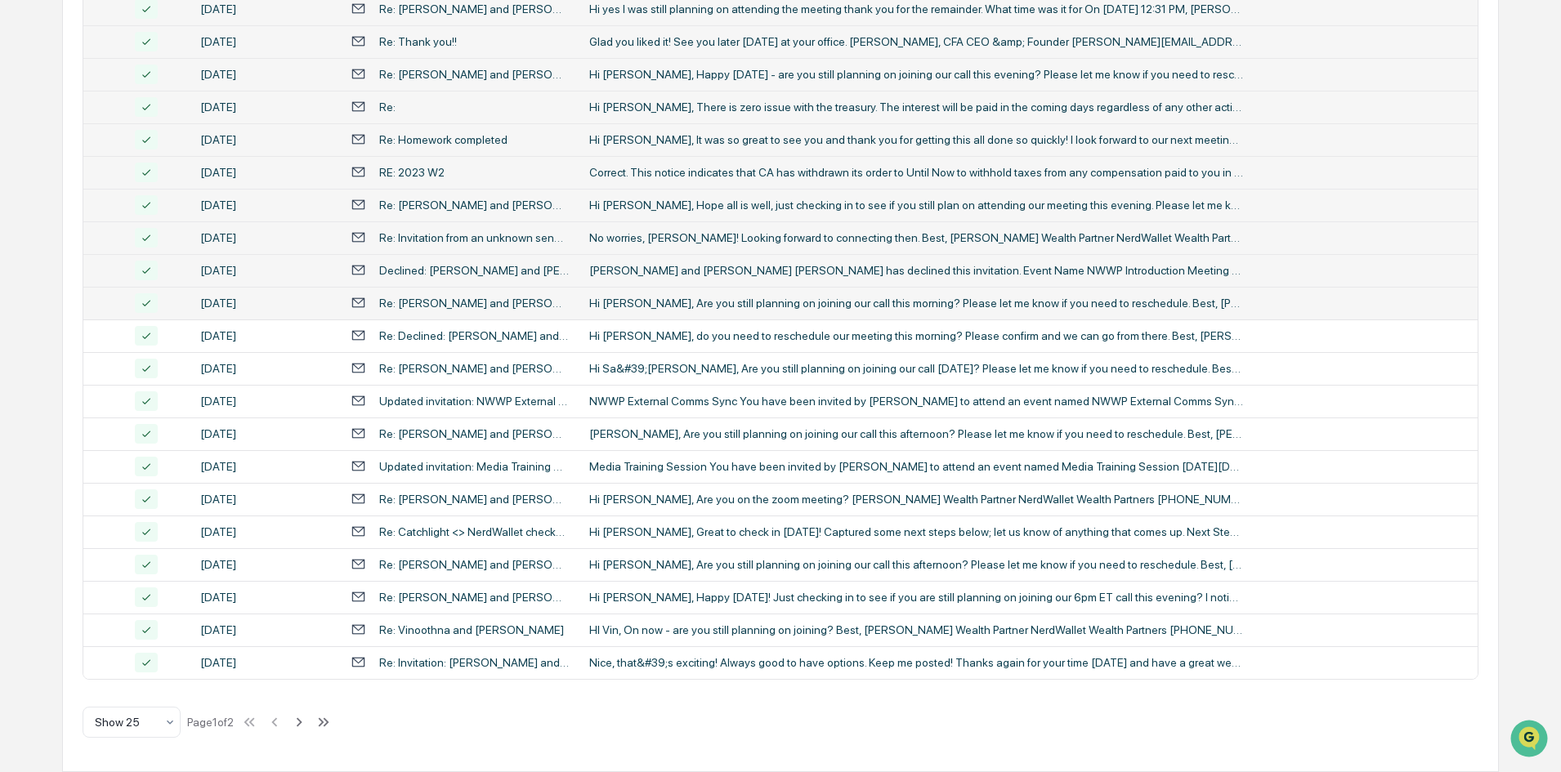
click at [672, 305] on div "Hi [PERSON_NAME], Are you still planning on joining our call this morning? Plea…" at bounding box center [916, 303] width 654 height 13
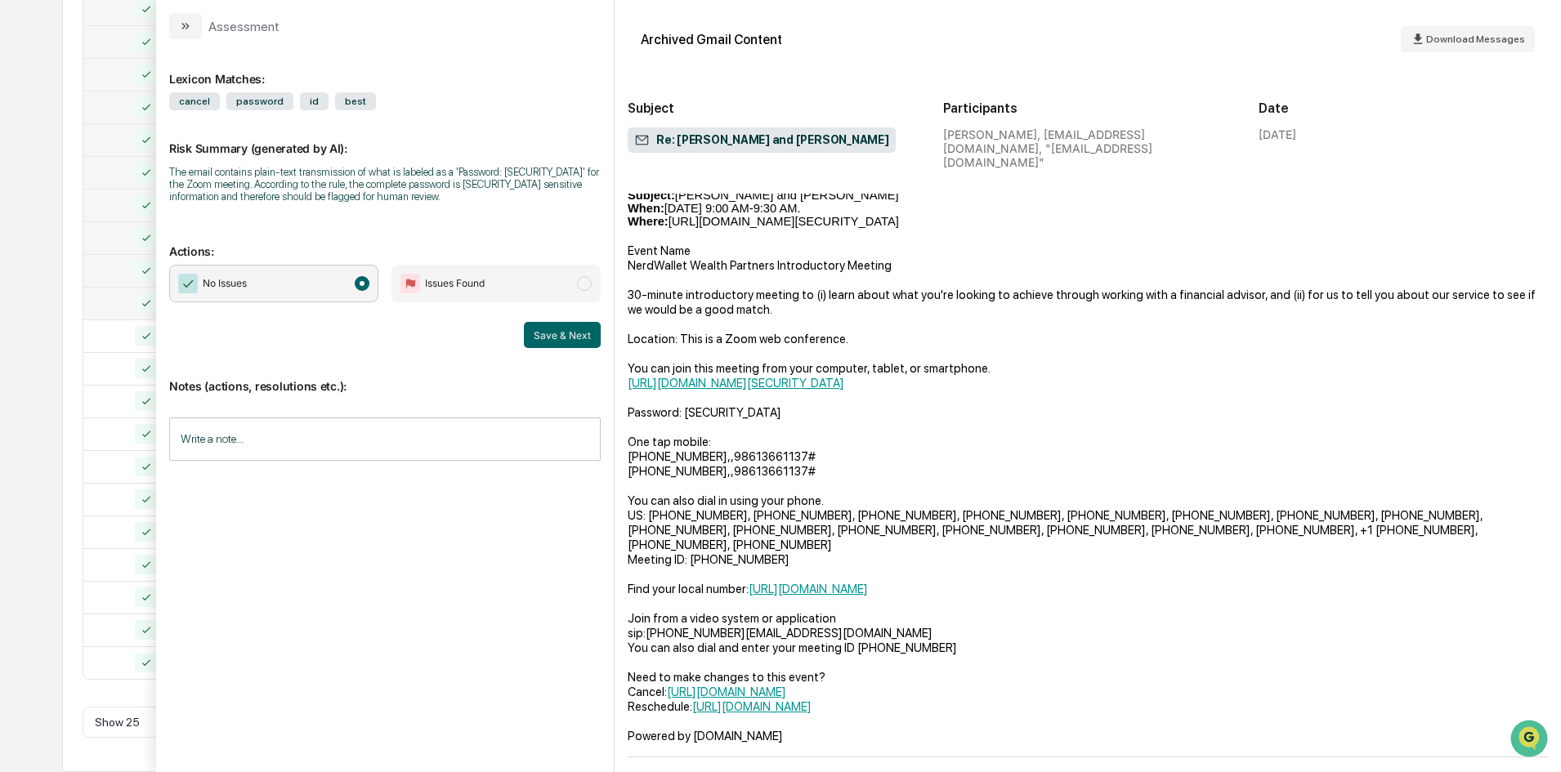
scroll to position [386, 0]
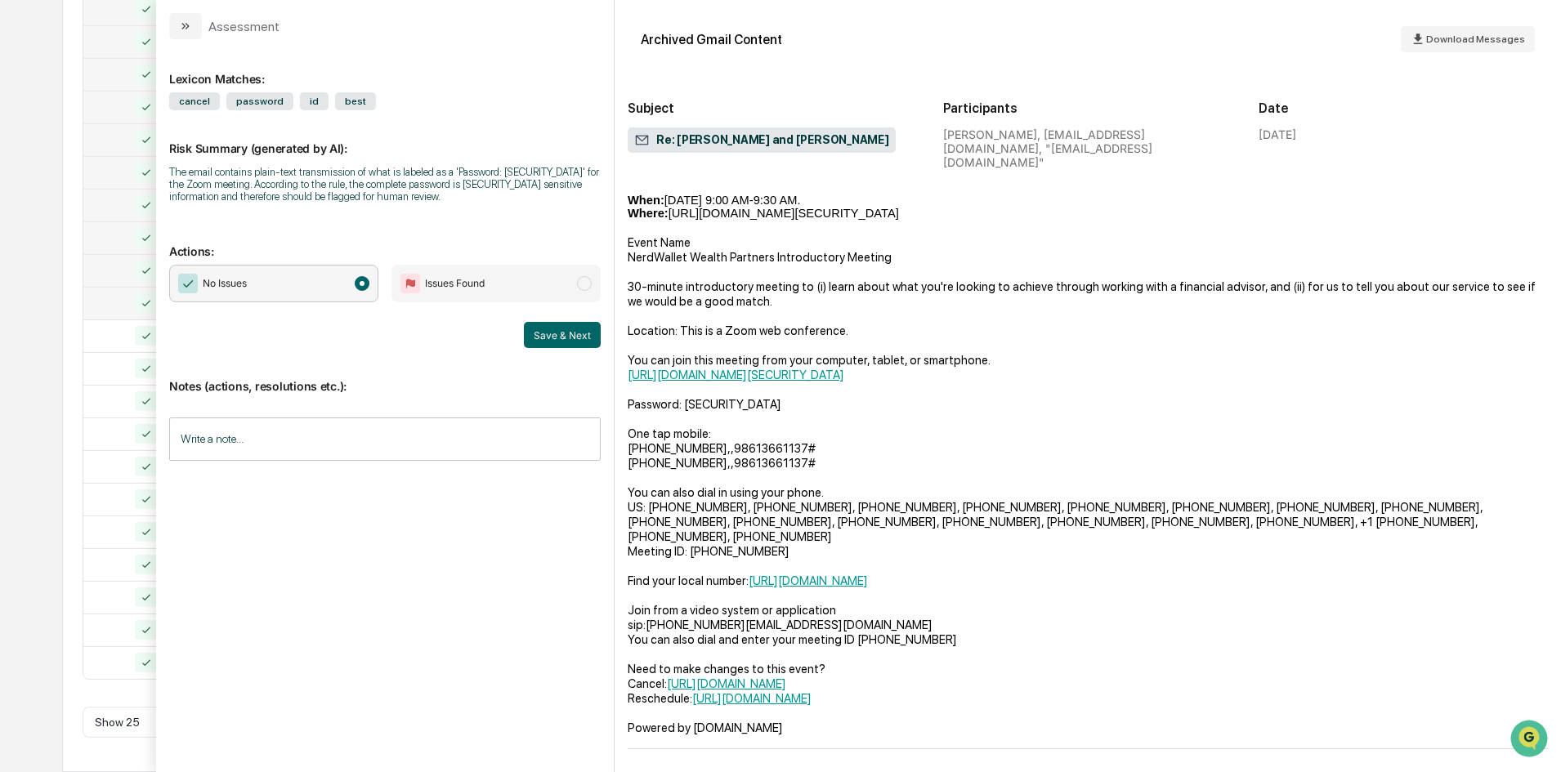
click at [47, 203] on div "Calendar Manage Tasks Reviews Approval Management Company People, Data, Setting…" at bounding box center [780, 129] width 1561 height 1285
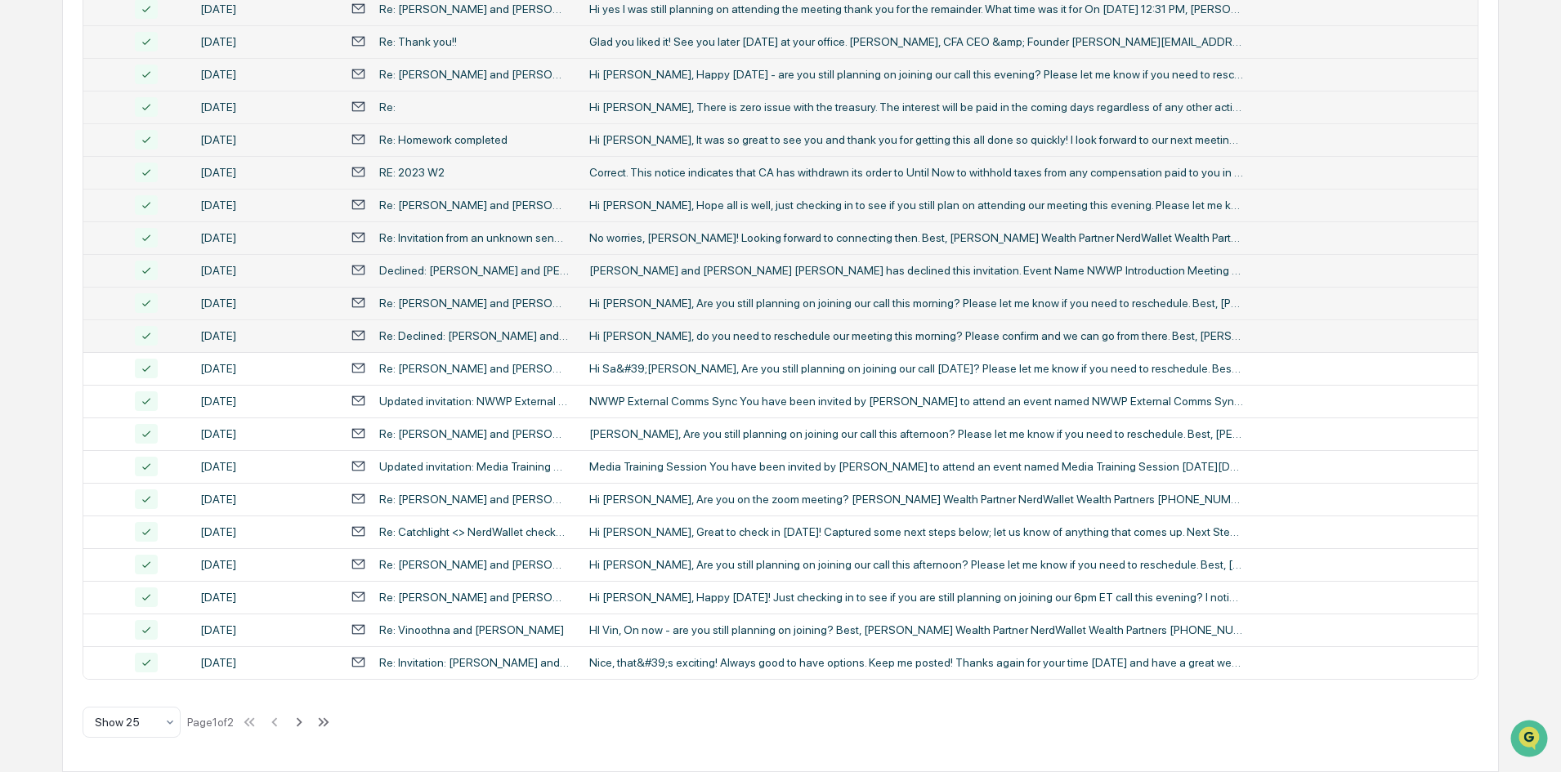
click at [652, 335] on div "Hi [PERSON_NAME], do you need to reschedule our meeting this morning? Please co…" at bounding box center [916, 335] width 654 height 13
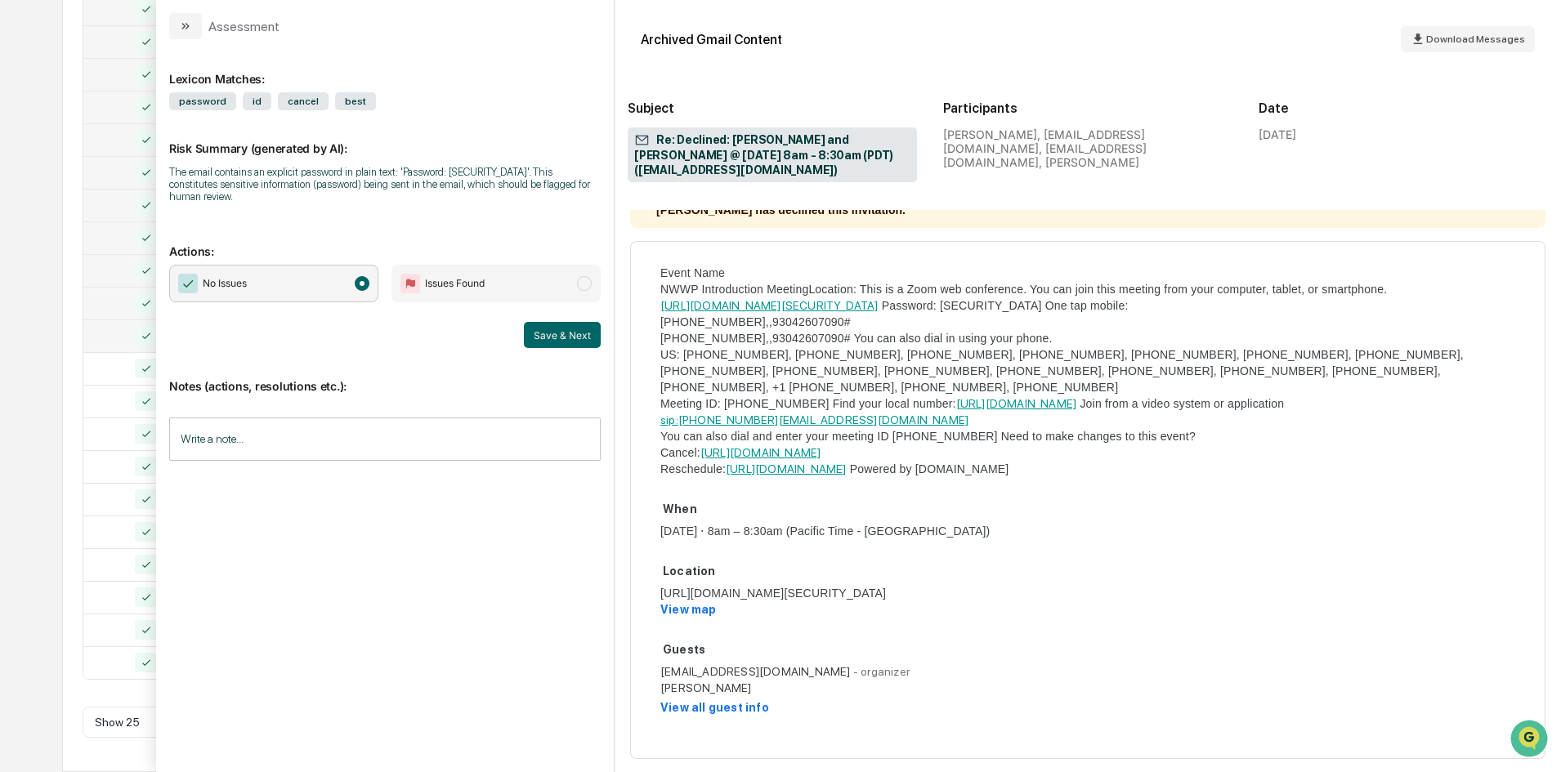
scroll to position [490, 0]
click at [38, 205] on div "Calendar Manage Tasks Reviews Approval Management Company People, Data, Setting…" at bounding box center [780, 129] width 1561 height 1285
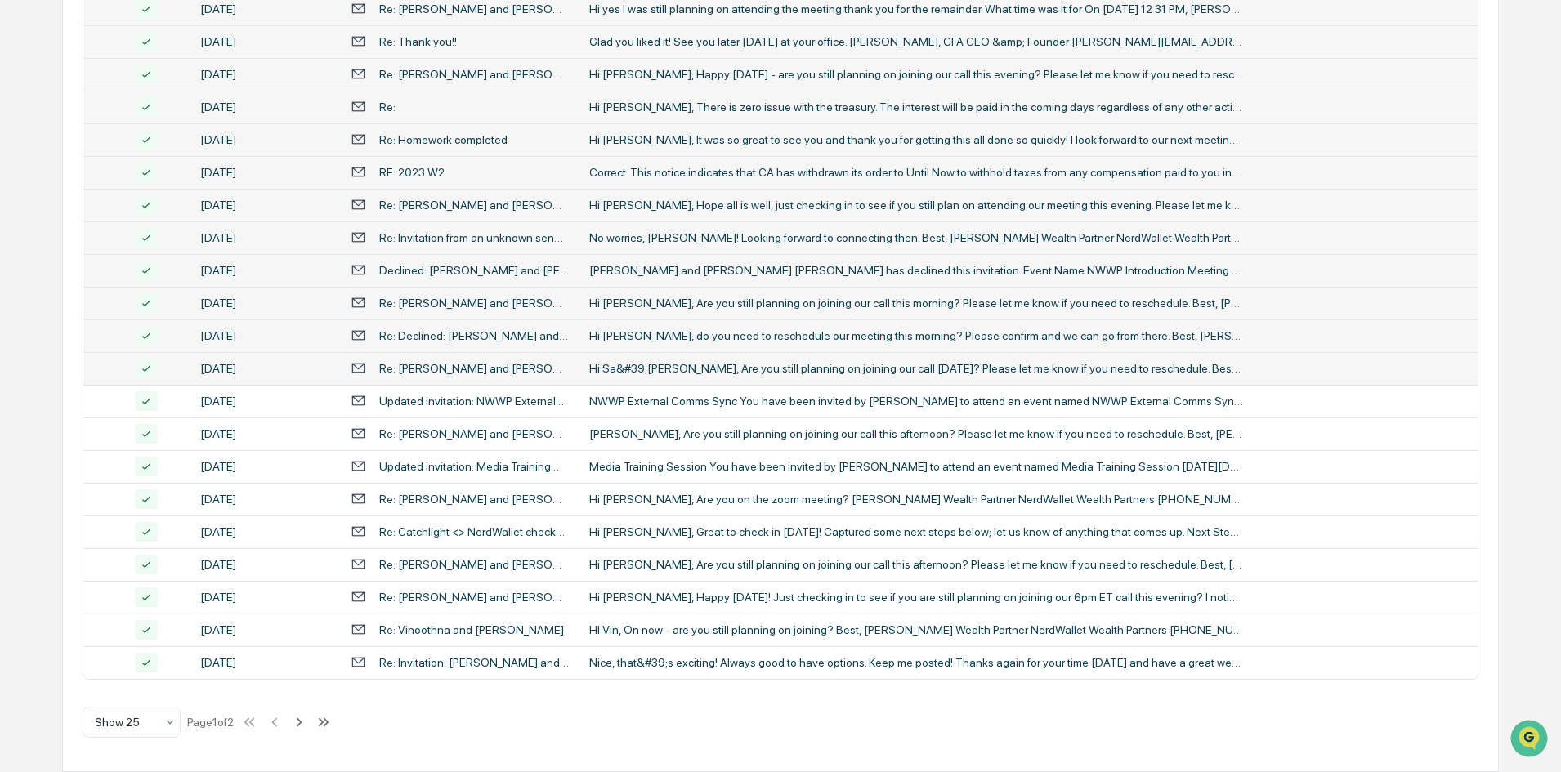
click at [632, 371] on div "Hi Sa&#39;[PERSON_NAME], Are you still planning on joining our call [DATE]? Ple…" at bounding box center [916, 368] width 654 height 13
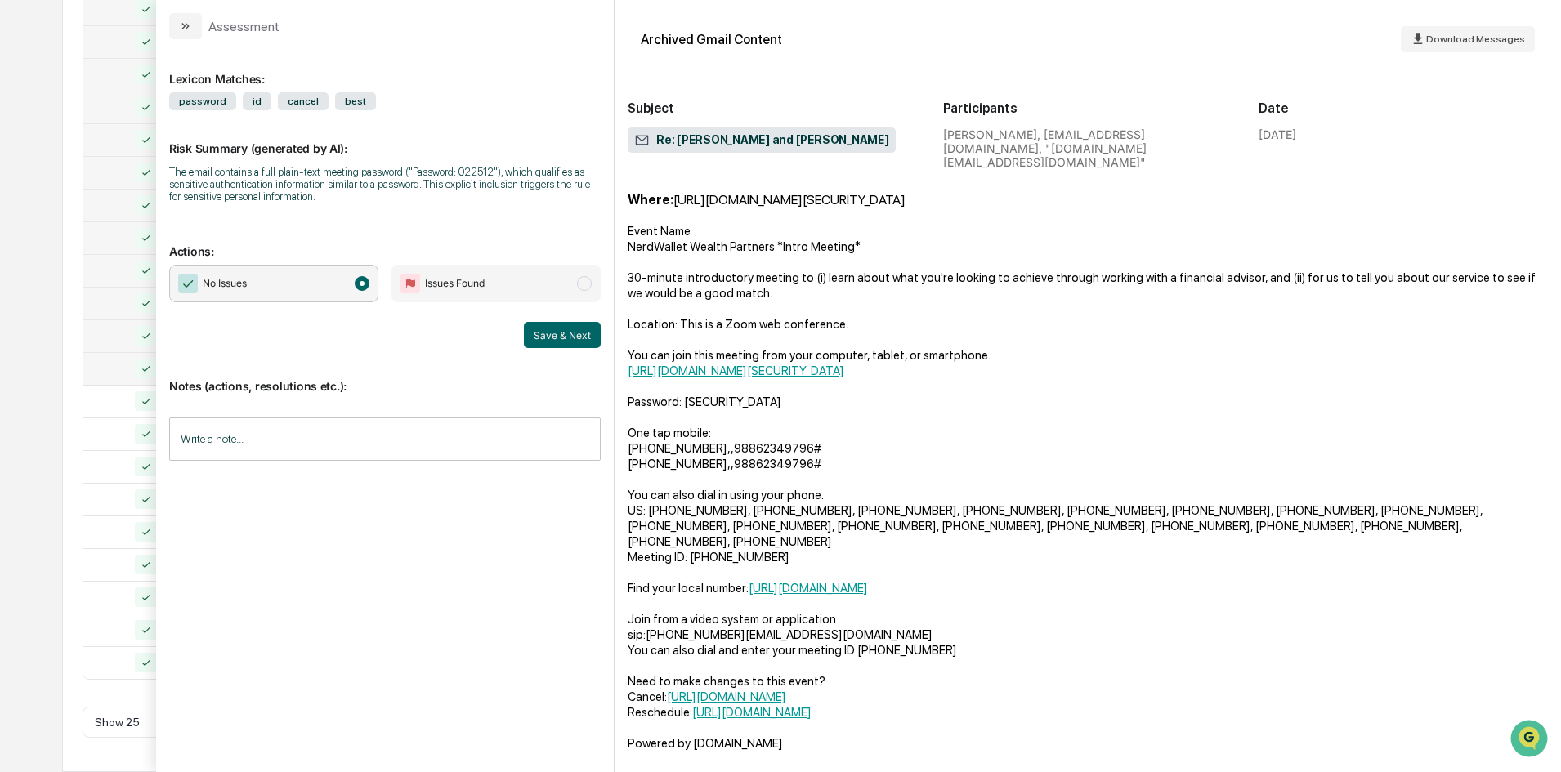
scroll to position [402, 0]
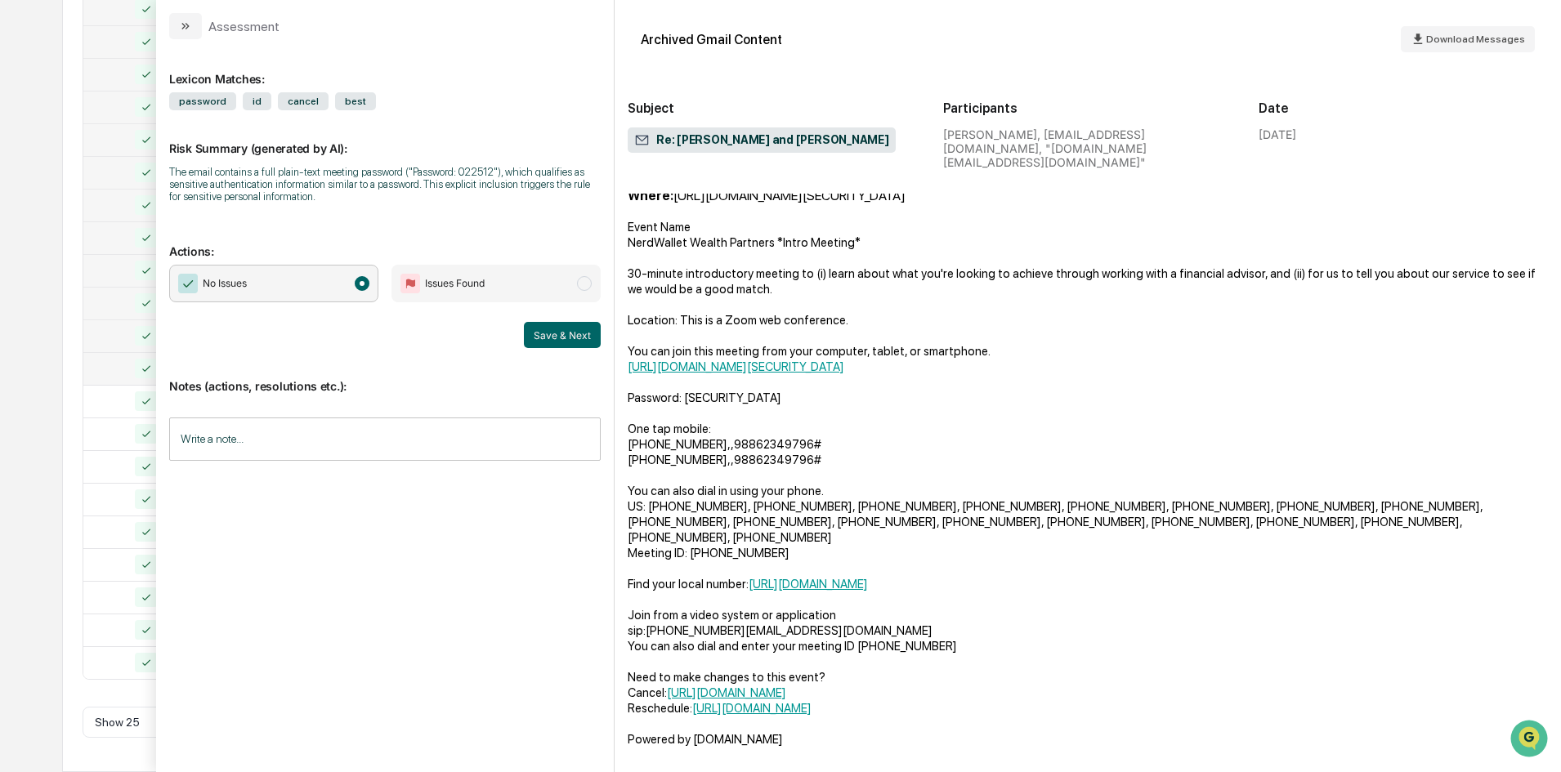
click at [26, 220] on div "Calendar Manage Tasks Reviews Approval Management Company People, Data, Setting…" at bounding box center [780, 129] width 1561 height 1285
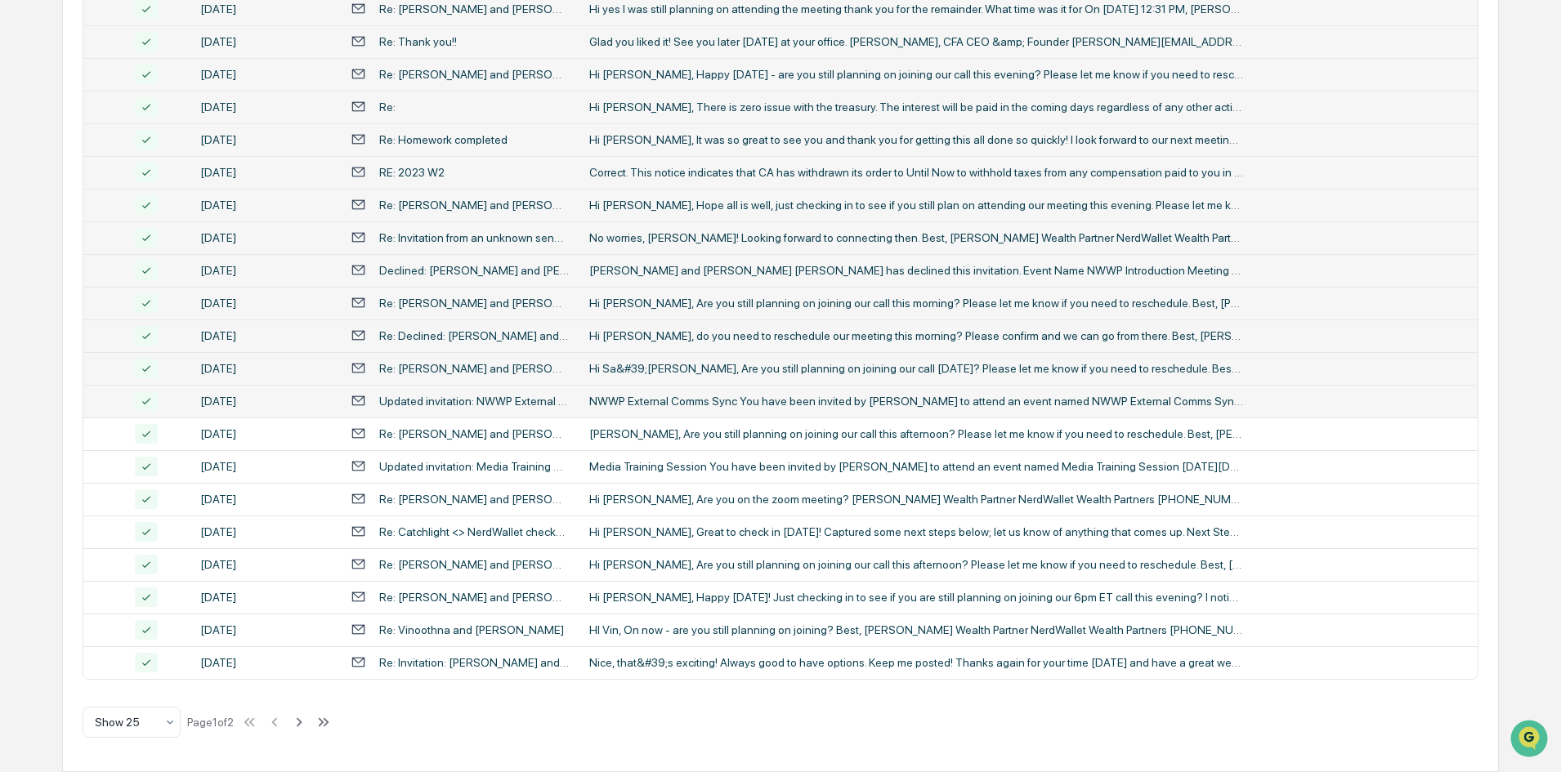
click at [641, 401] on div "NWWP External Comms Sync You have been invited by [PERSON_NAME] to attend an ev…" at bounding box center [916, 401] width 654 height 13
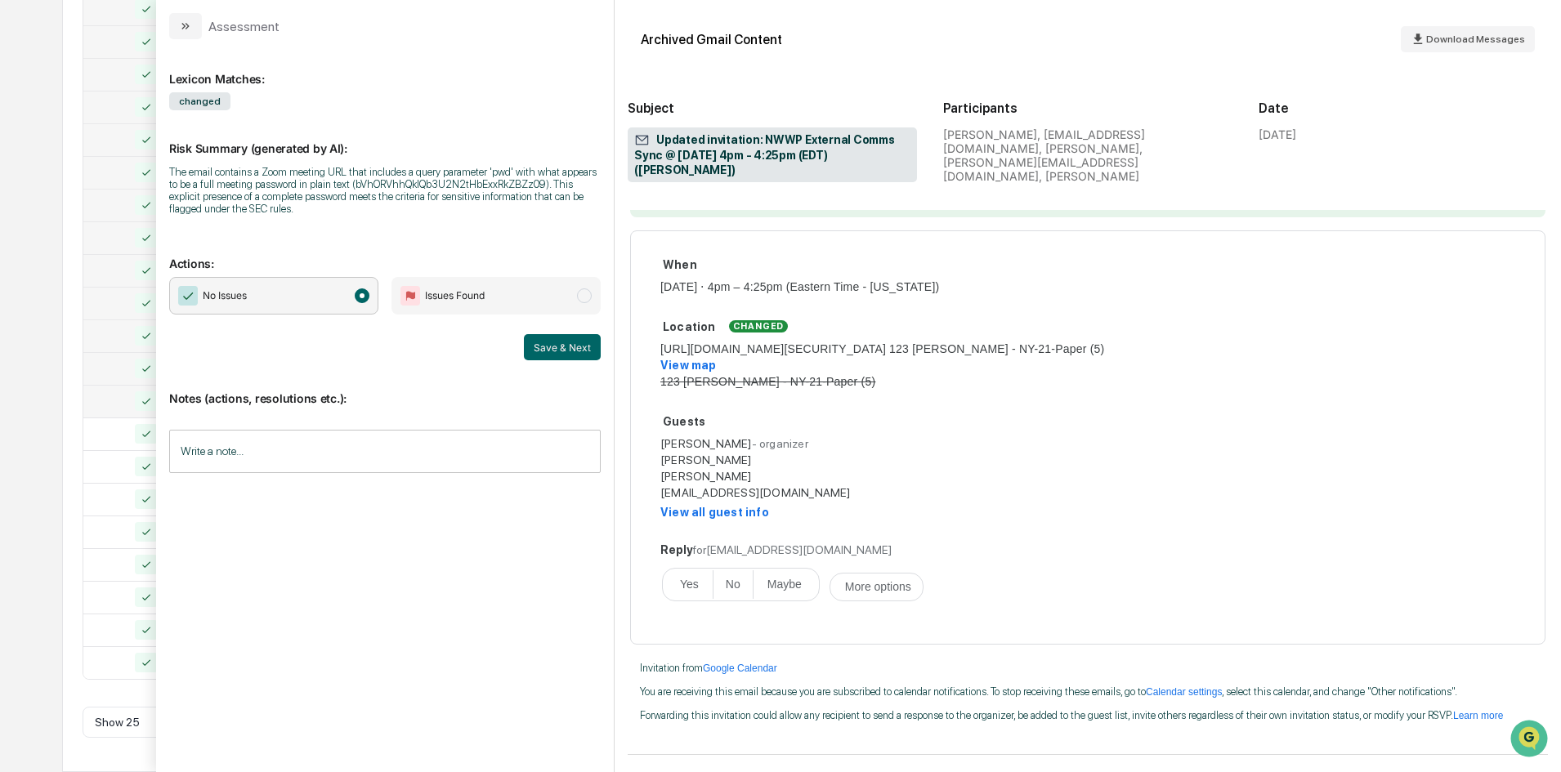
scroll to position [161, 0]
click at [48, 260] on div "Calendar Manage Tasks Reviews Approval Management Company People, Data, Setting…" at bounding box center [780, 129] width 1561 height 1285
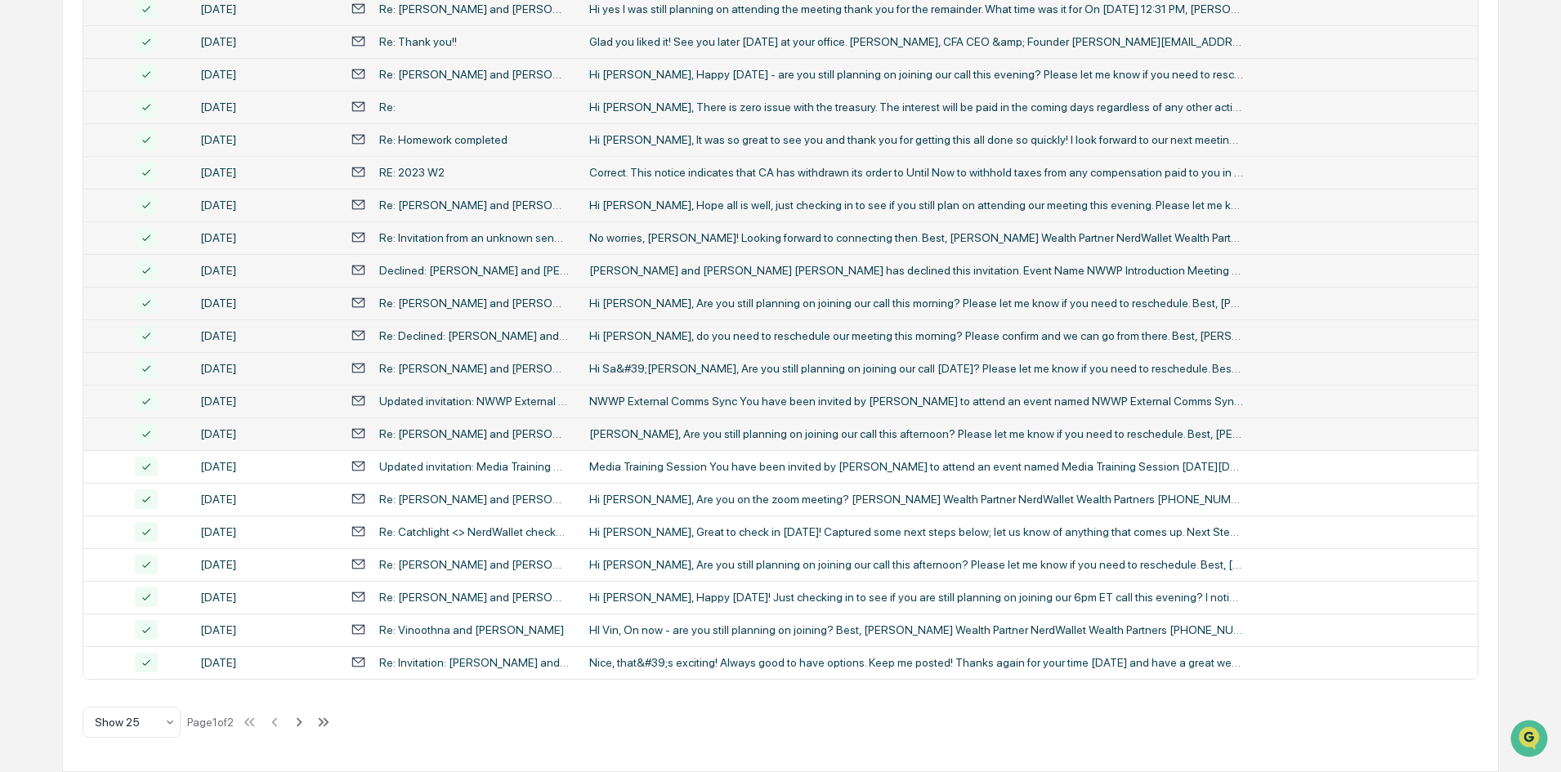
click at [643, 435] on div "[PERSON_NAME], Are you still planning on joining our call this afternoon? Pleas…" at bounding box center [916, 433] width 654 height 13
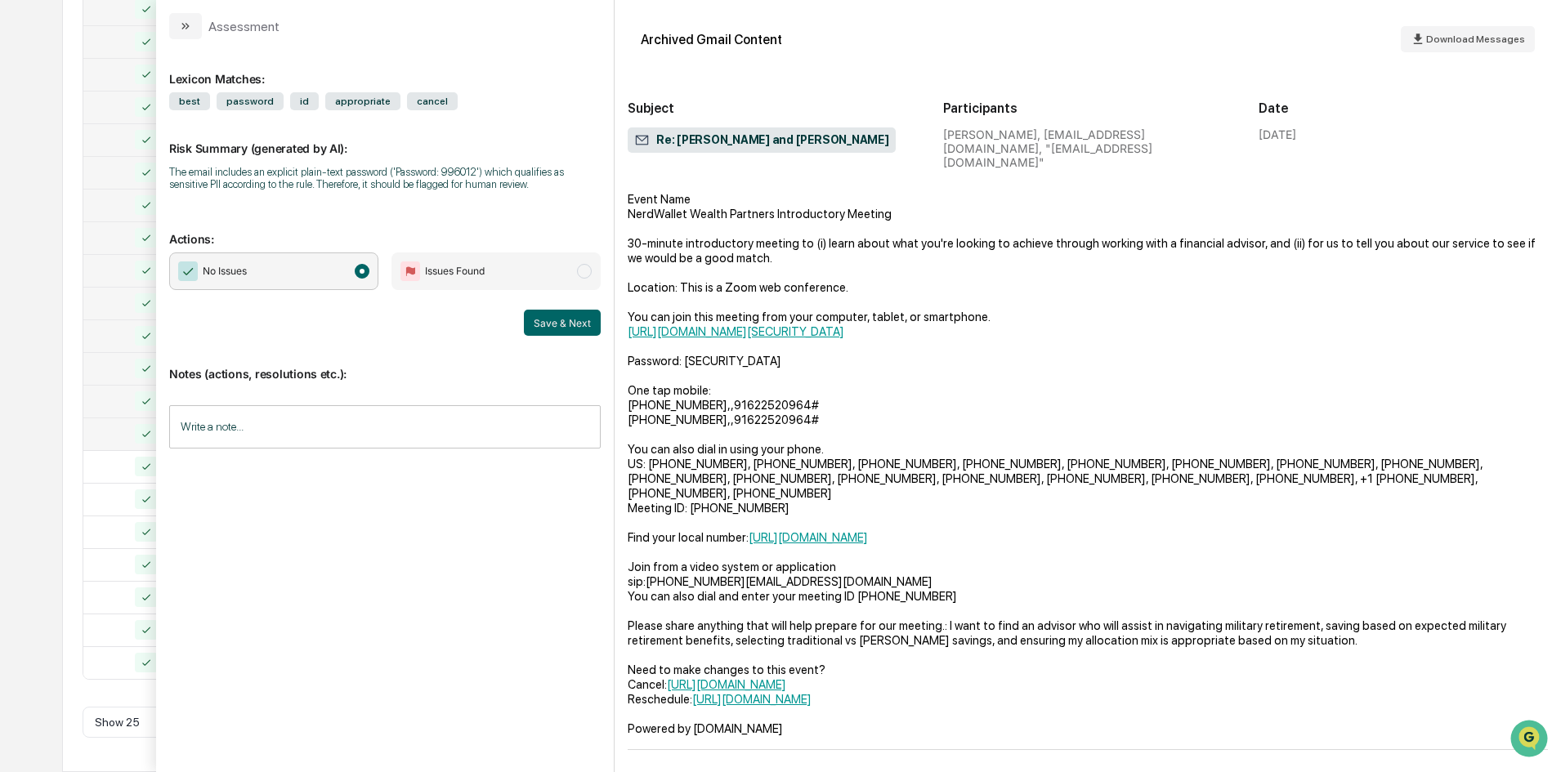
scroll to position [430, 0]
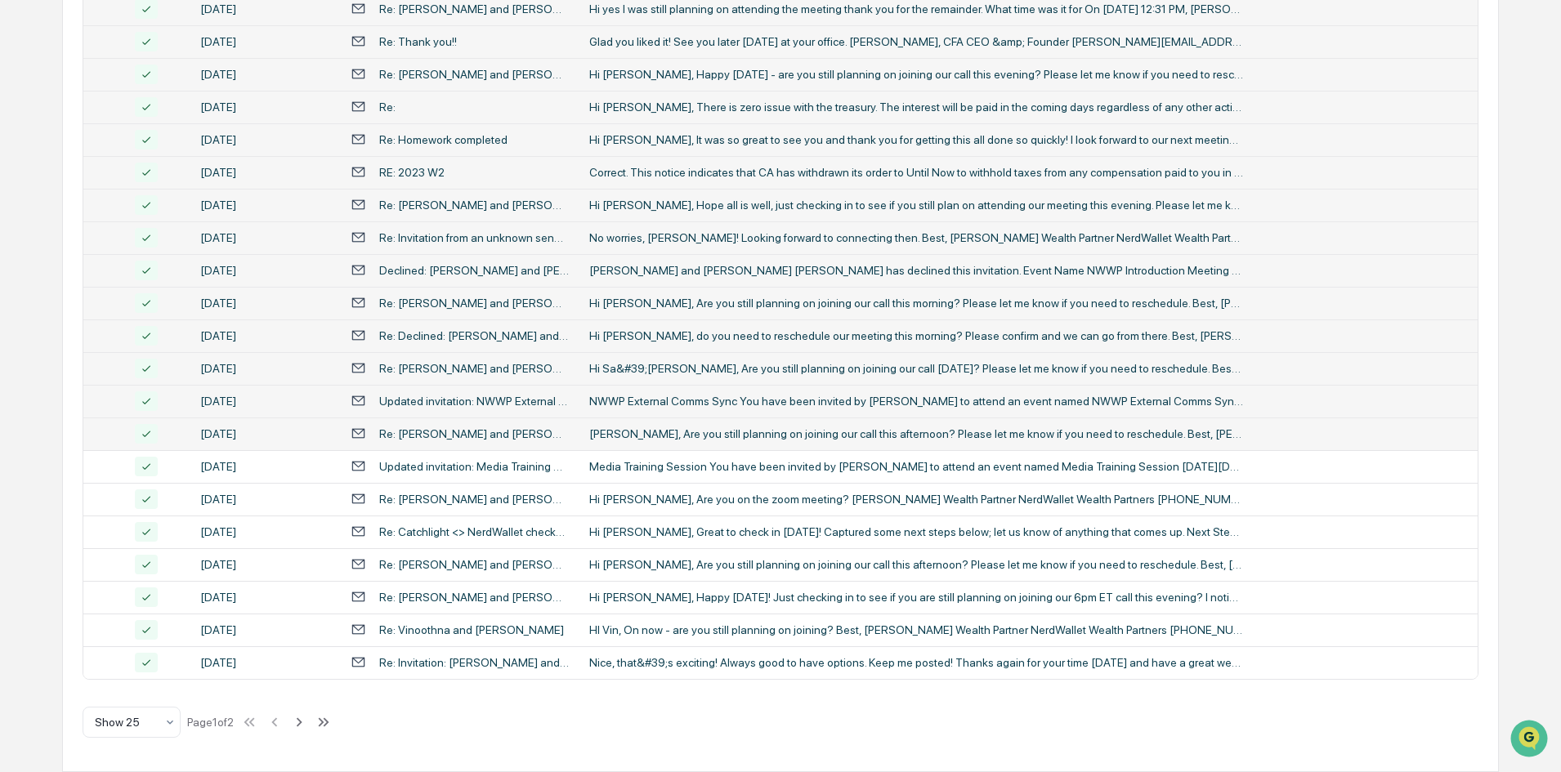
click at [46, 167] on div "Calendar Manage Tasks Reviews Approval Management Company People, Data, Setting…" at bounding box center [780, 129] width 1561 height 1285
click at [696, 467] on div "Media Training Session You have been invited by [PERSON_NAME] to attend an even…" at bounding box center [916, 466] width 654 height 13
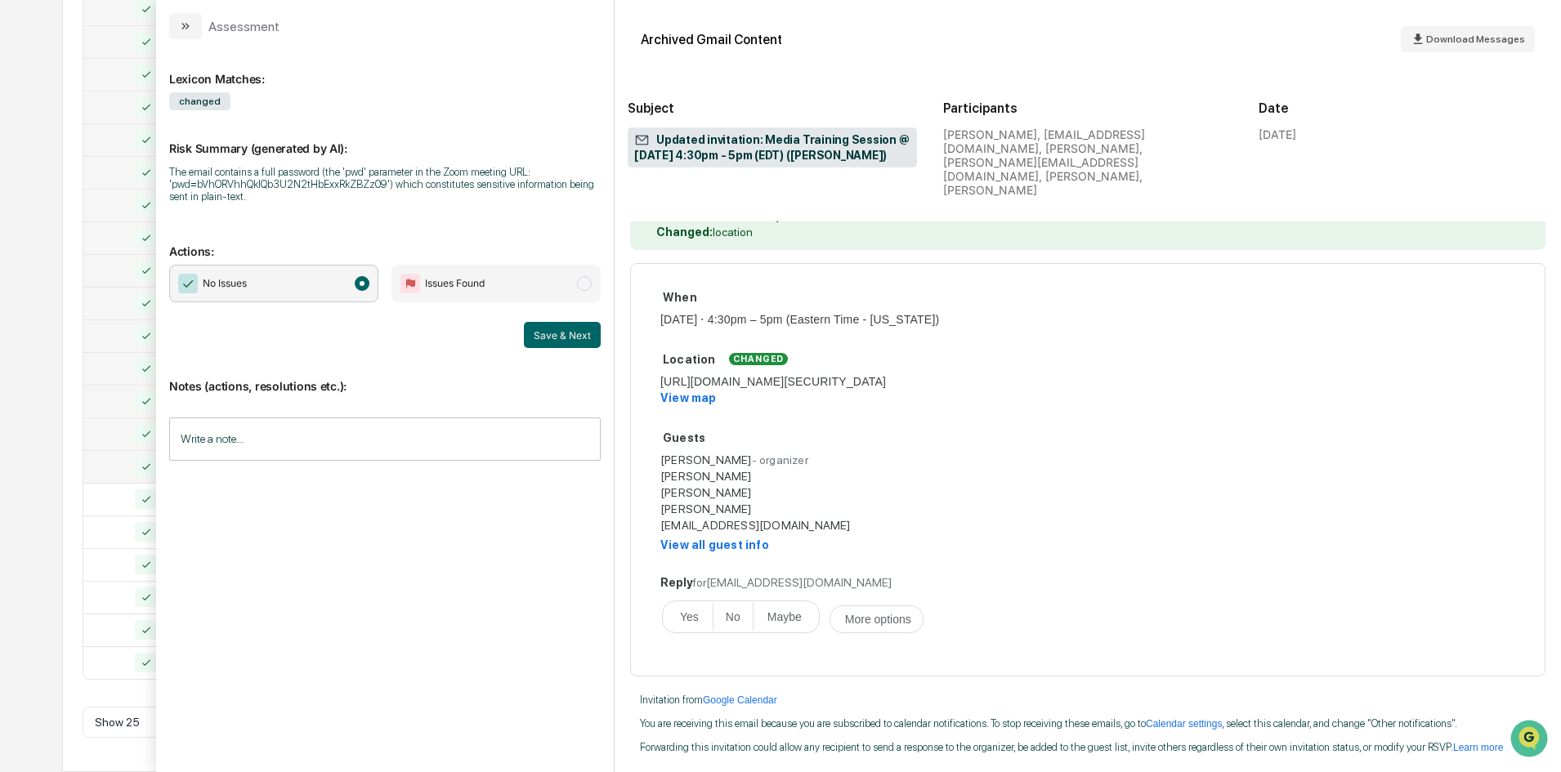
scroll to position [263, 0]
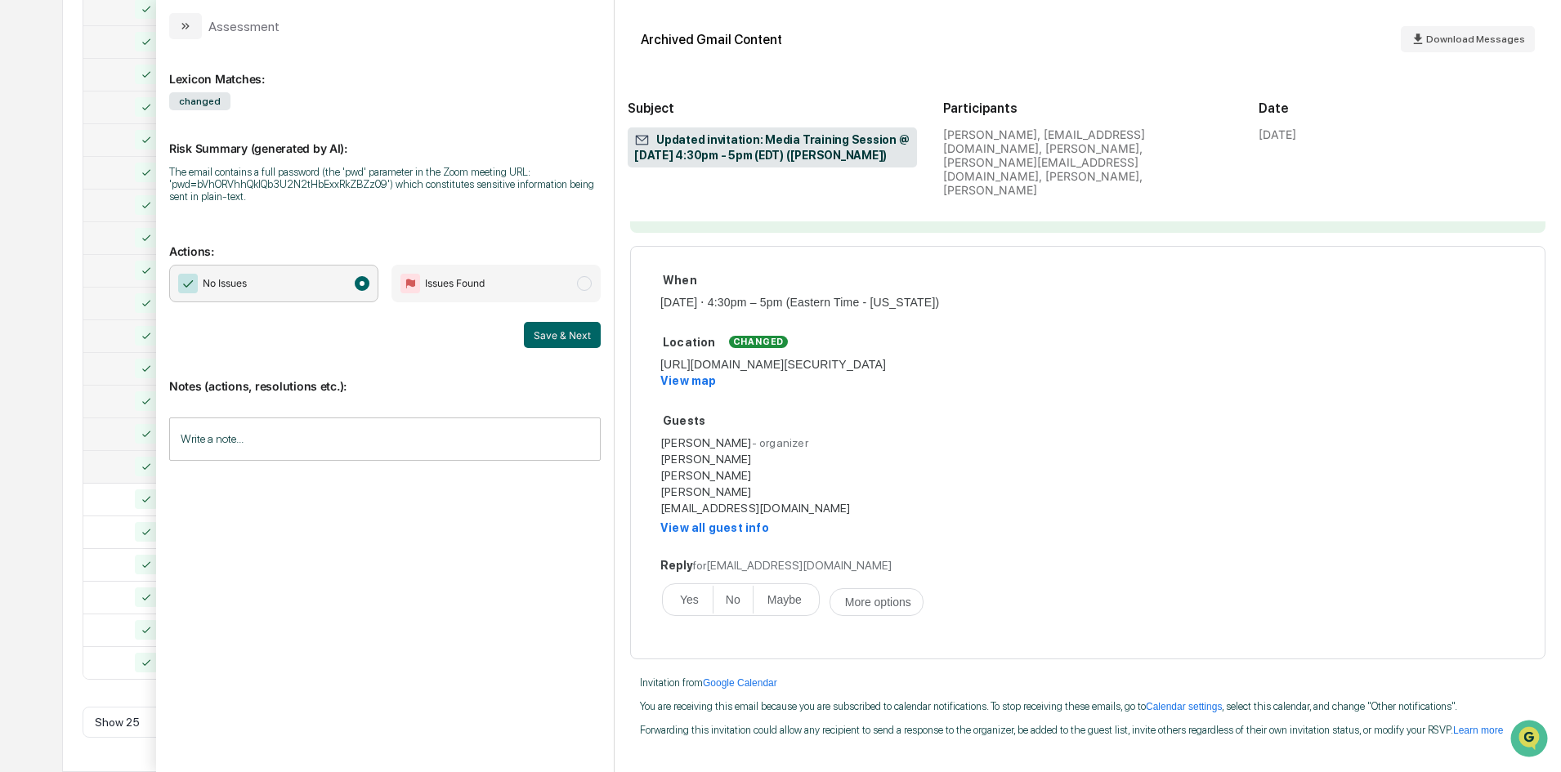
click at [23, 286] on div "Calendar Manage Tasks Reviews Approval Management Company People, Data, Setting…" at bounding box center [780, 129] width 1561 height 1285
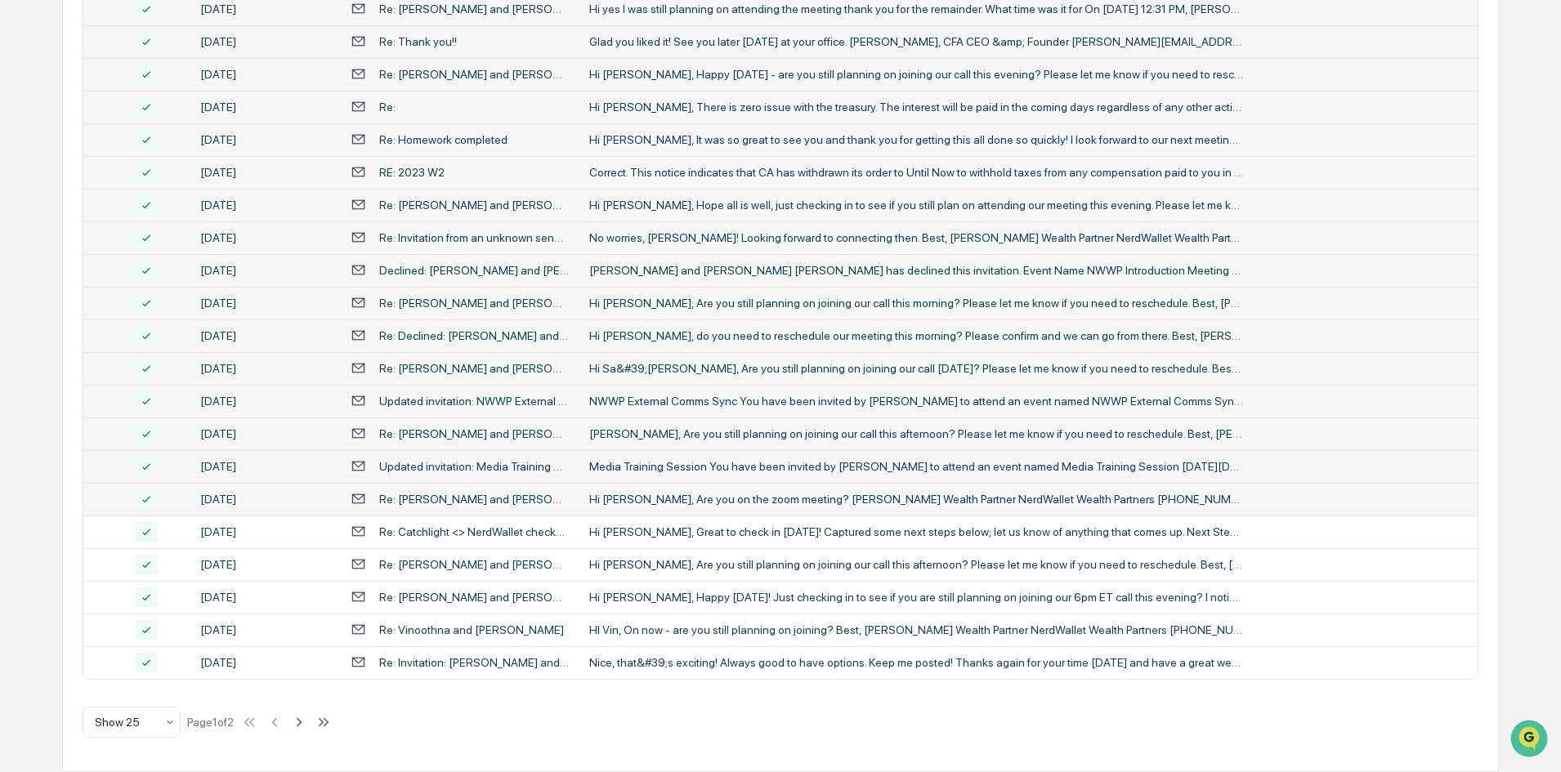
click at [678, 505] on div "Hi [PERSON_NAME], Are you on the zoom meeting? [PERSON_NAME] Wealth Partner Ner…" at bounding box center [916, 499] width 654 height 13
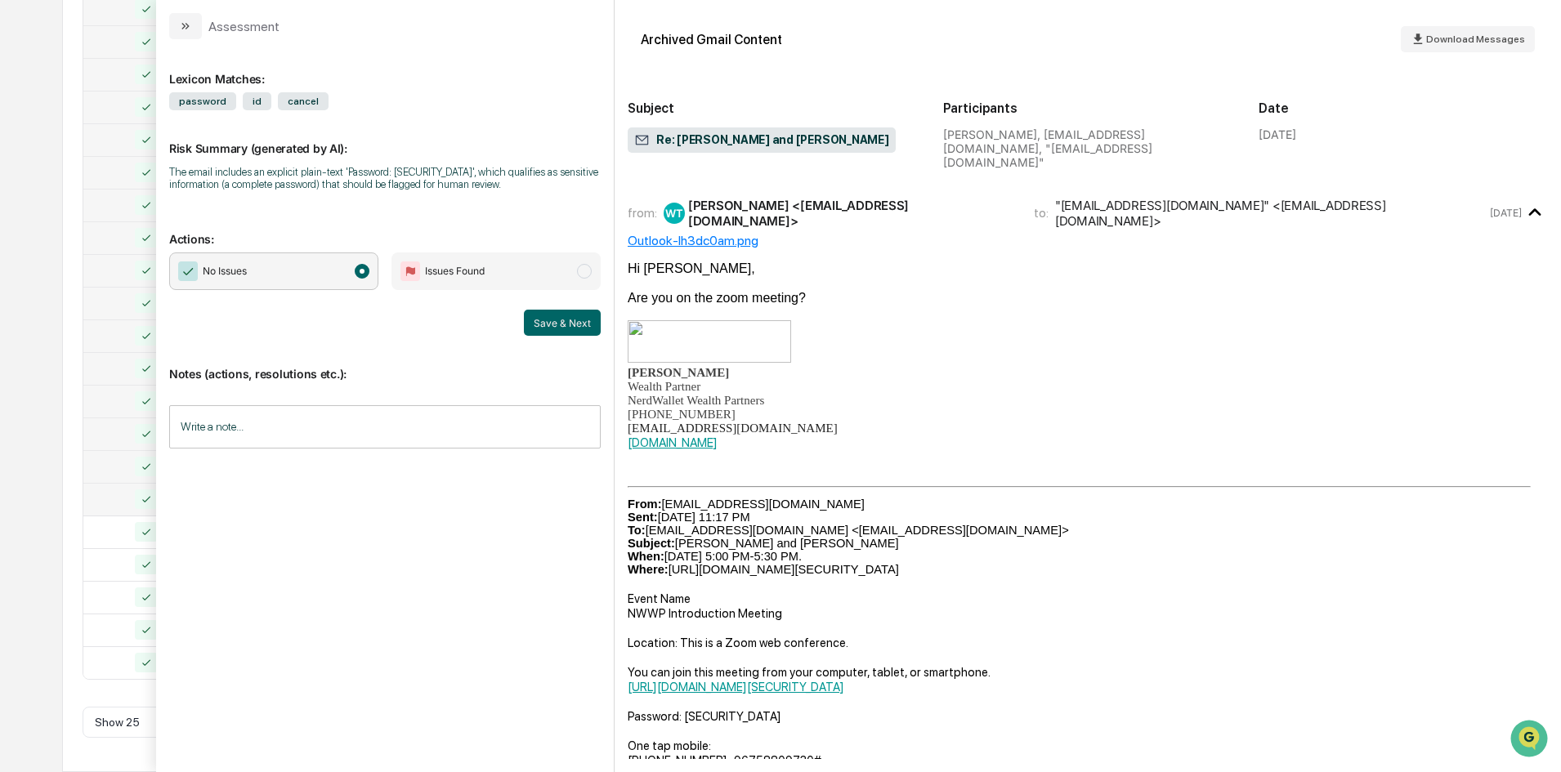
scroll to position [315, 0]
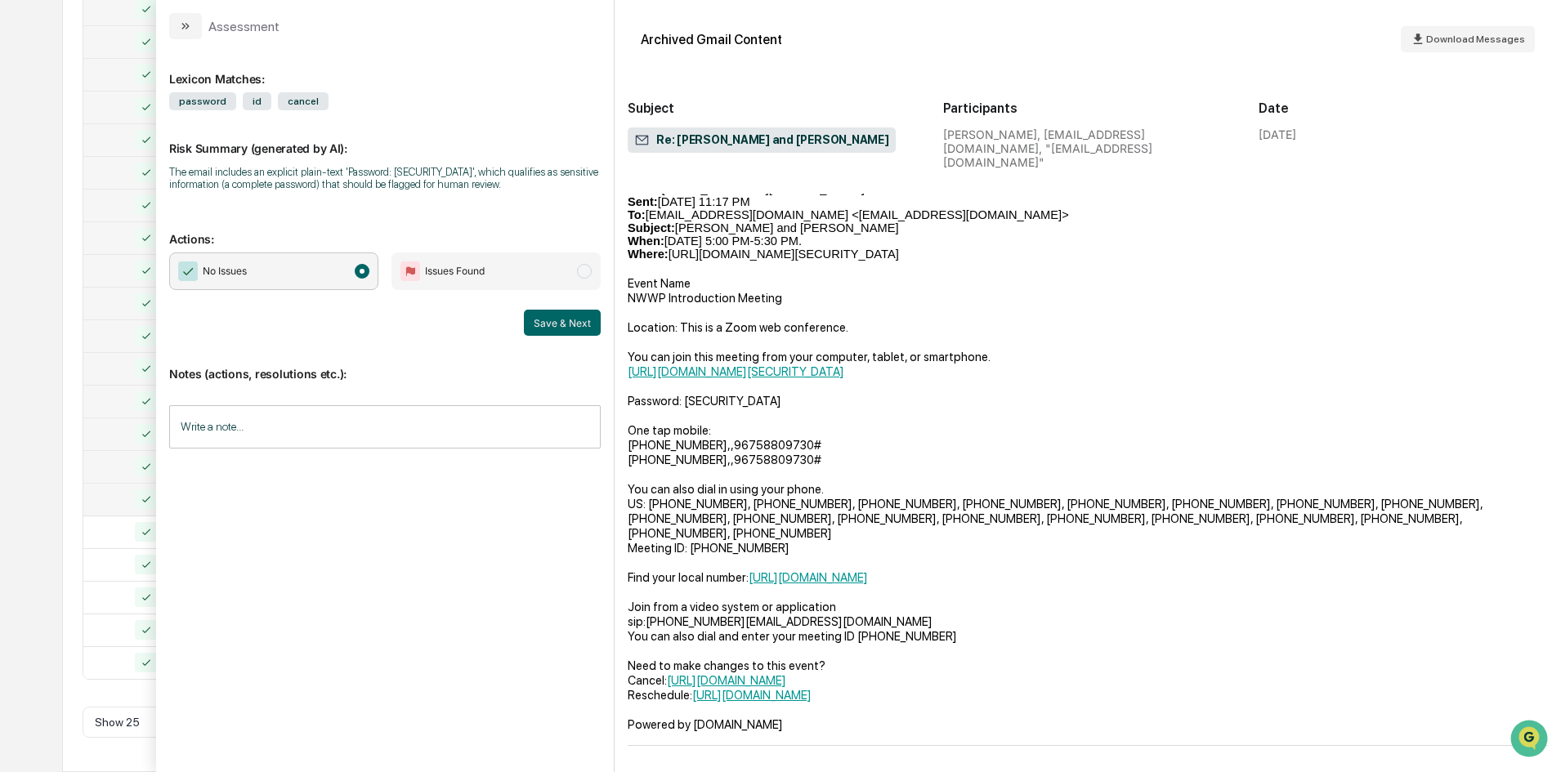
click at [11, 292] on div "Calendar Manage Tasks Reviews Approval Management Company People, Data, Setting…" at bounding box center [780, 129] width 1561 height 1285
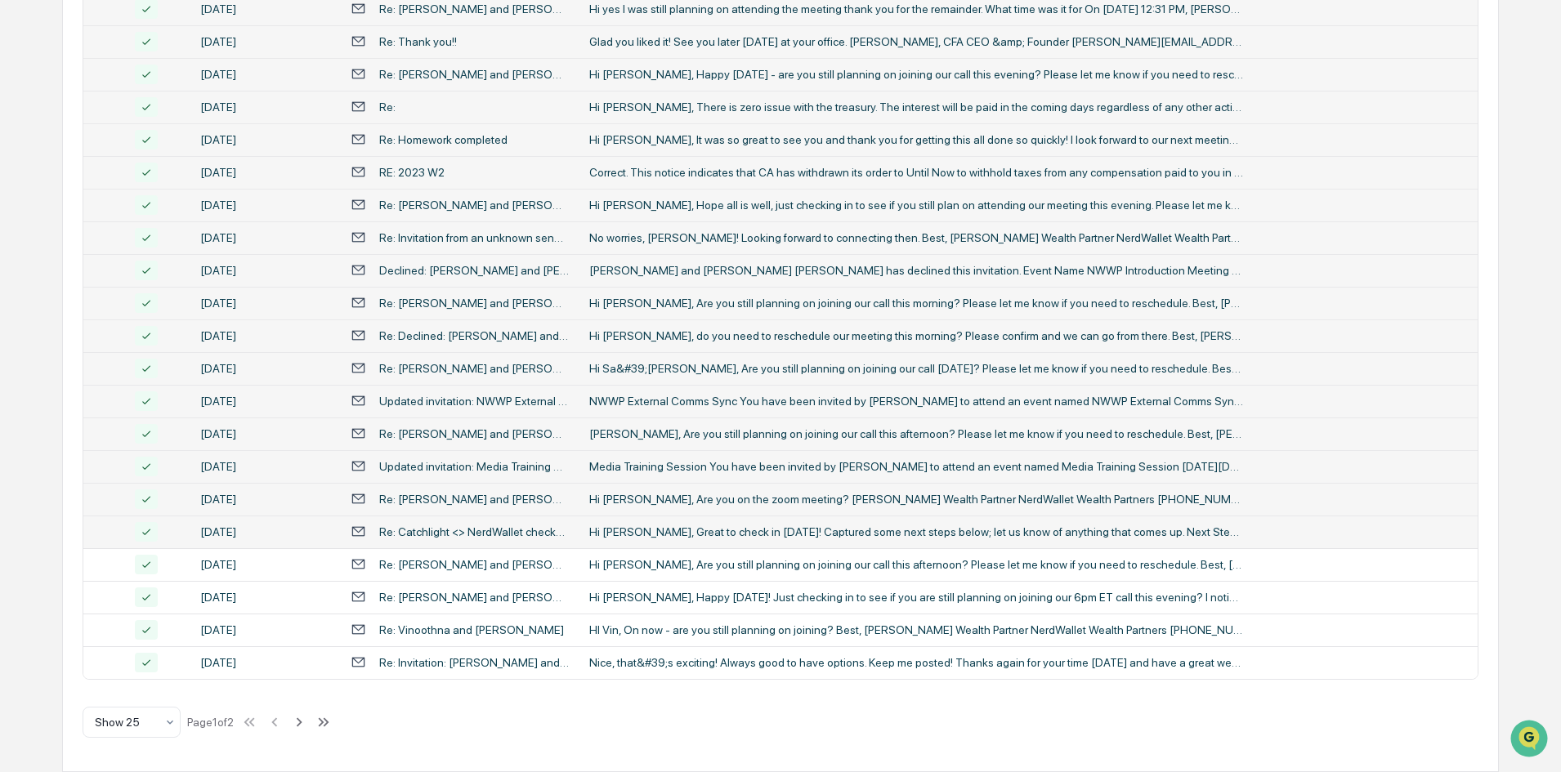
click at [649, 538] on div "Hi [PERSON_NAME], Great to check in [DATE]! Captured some next steps below; let…" at bounding box center [916, 531] width 654 height 13
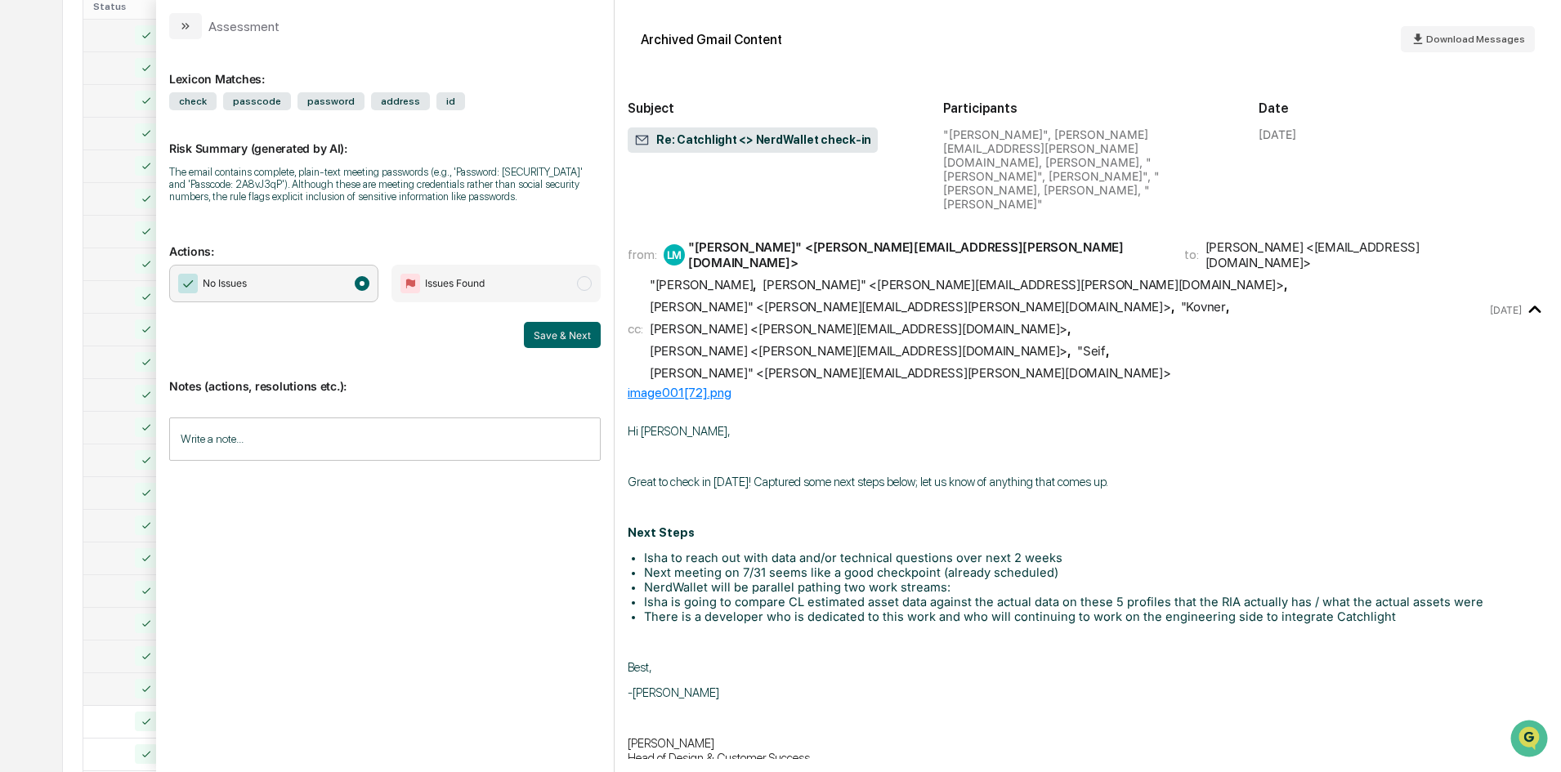
scroll to position [350, 0]
click at [47, 328] on div "Calendar Manage Tasks Reviews Approval Management Company People, Data, Setting…" at bounding box center [780, 292] width 1561 height 1285
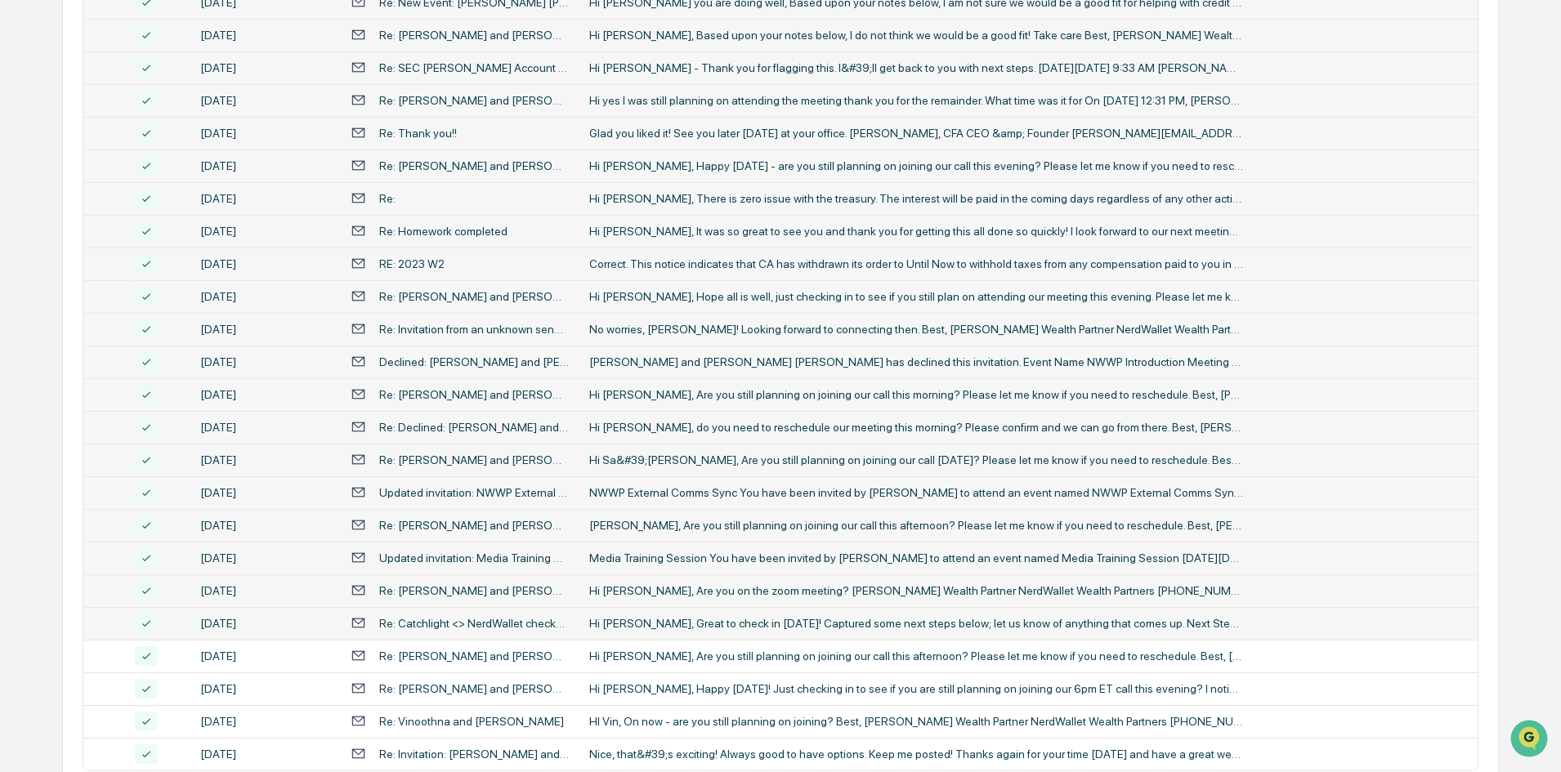
scroll to position [513, 0]
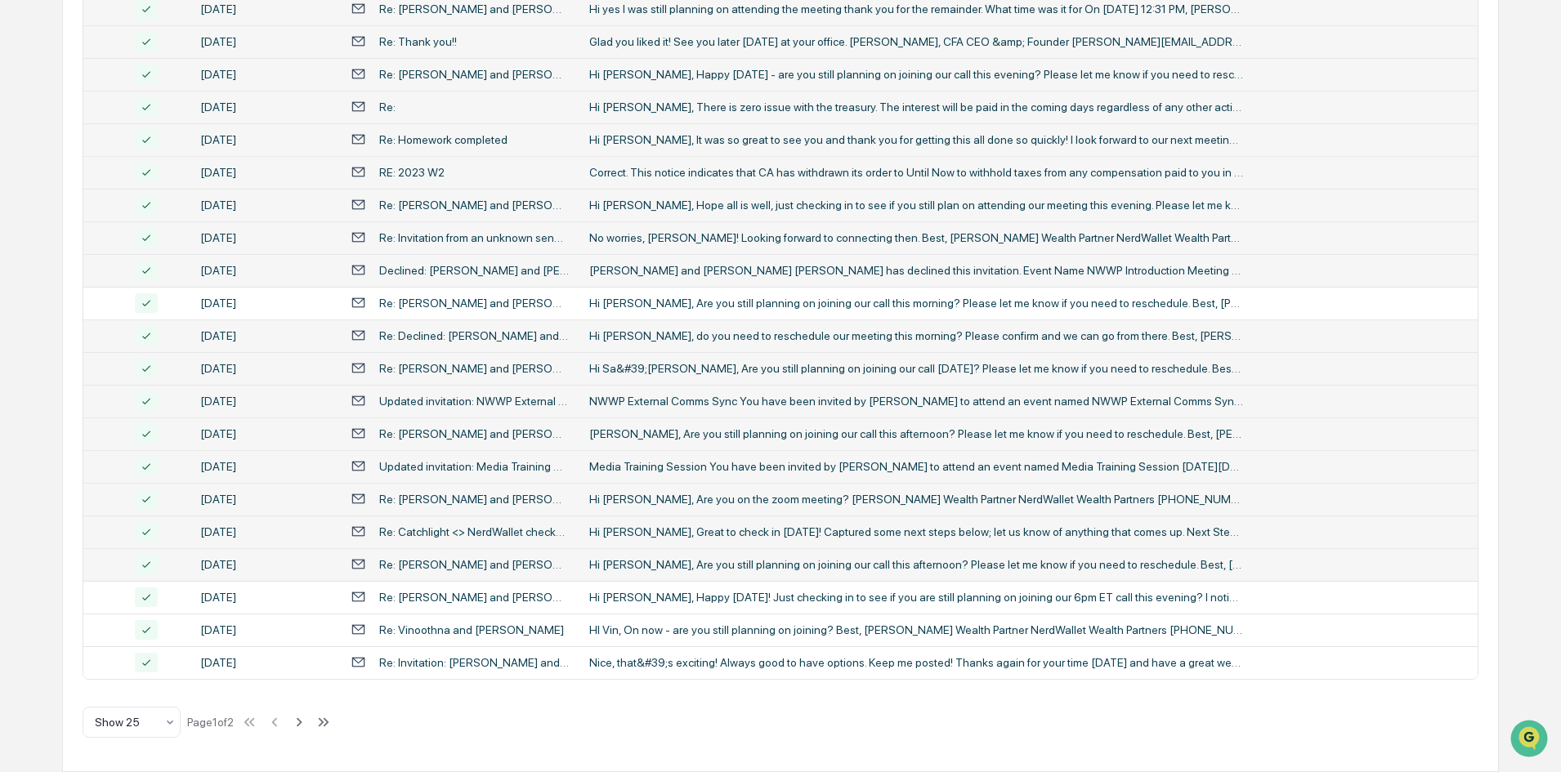
click at [655, 558] on div "Hi [PERSON_NAME], Are you still planning on joining our call this afternoon? Pl…" at bounding box center [916, 564] width 654 height 13
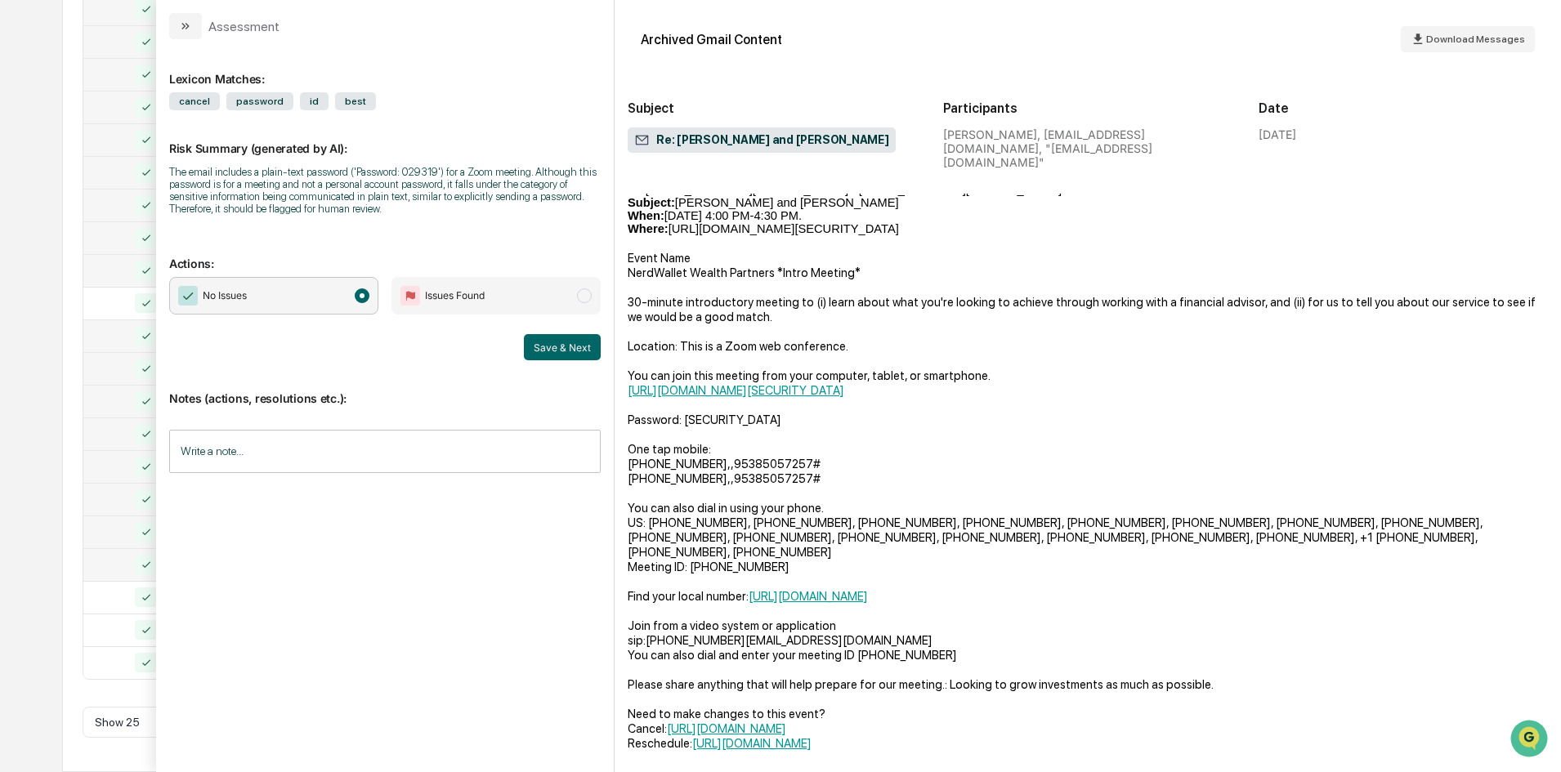
scroll to position [409, 0]
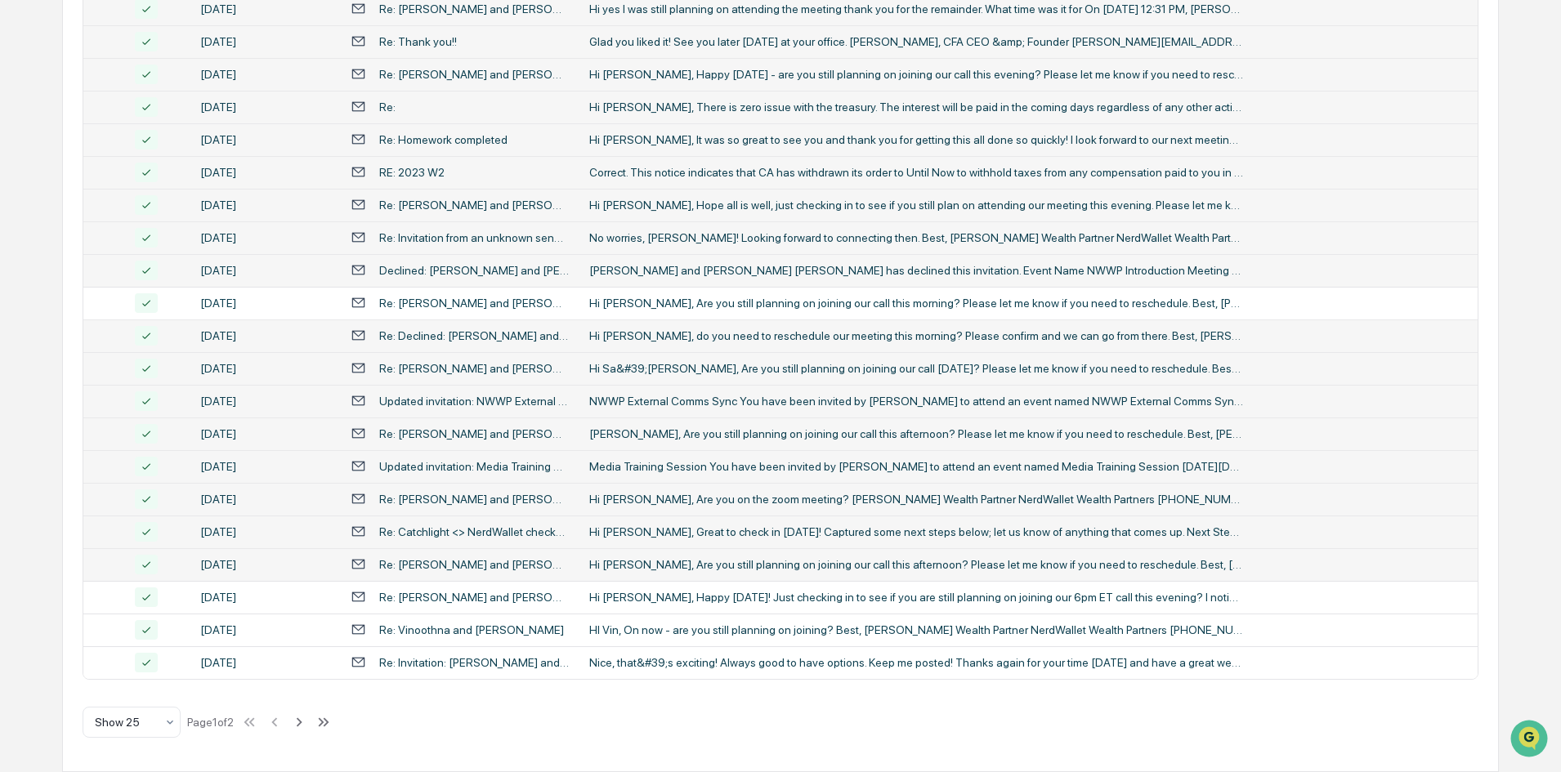
click at [42, 321] on div "Calendar Manage Tasks Reviews Approval Management Company People, Data, Setting…" at bounding box center [780, 129] width 1561 height 1285
click at [690, 592] on div "Hi [PERSON_NAME], Happy [DATE]! Just checking in to see if you are still planni…" at bounding box center [916, 597] width 654 height 13
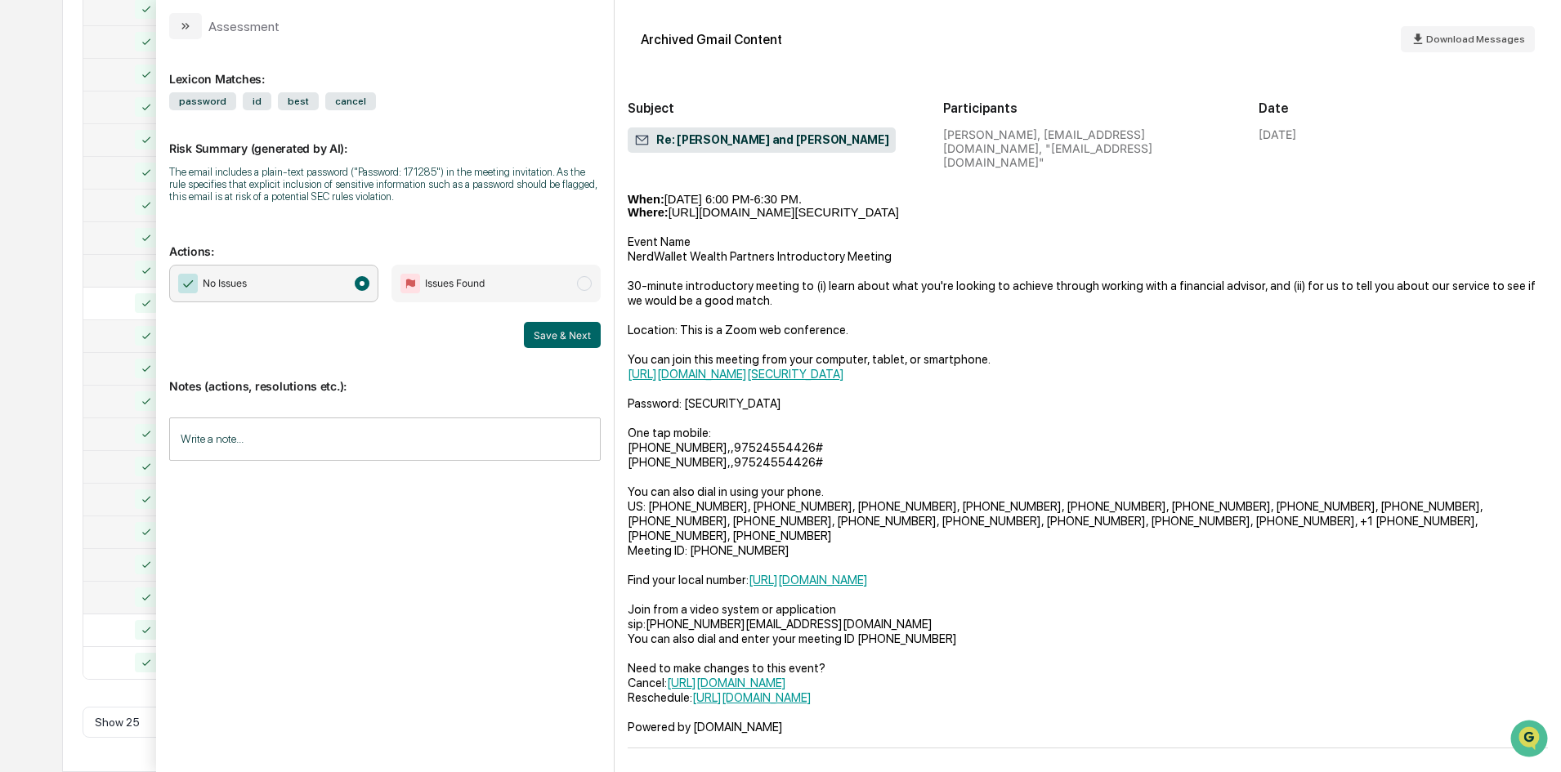
scroll to position [417, 0]
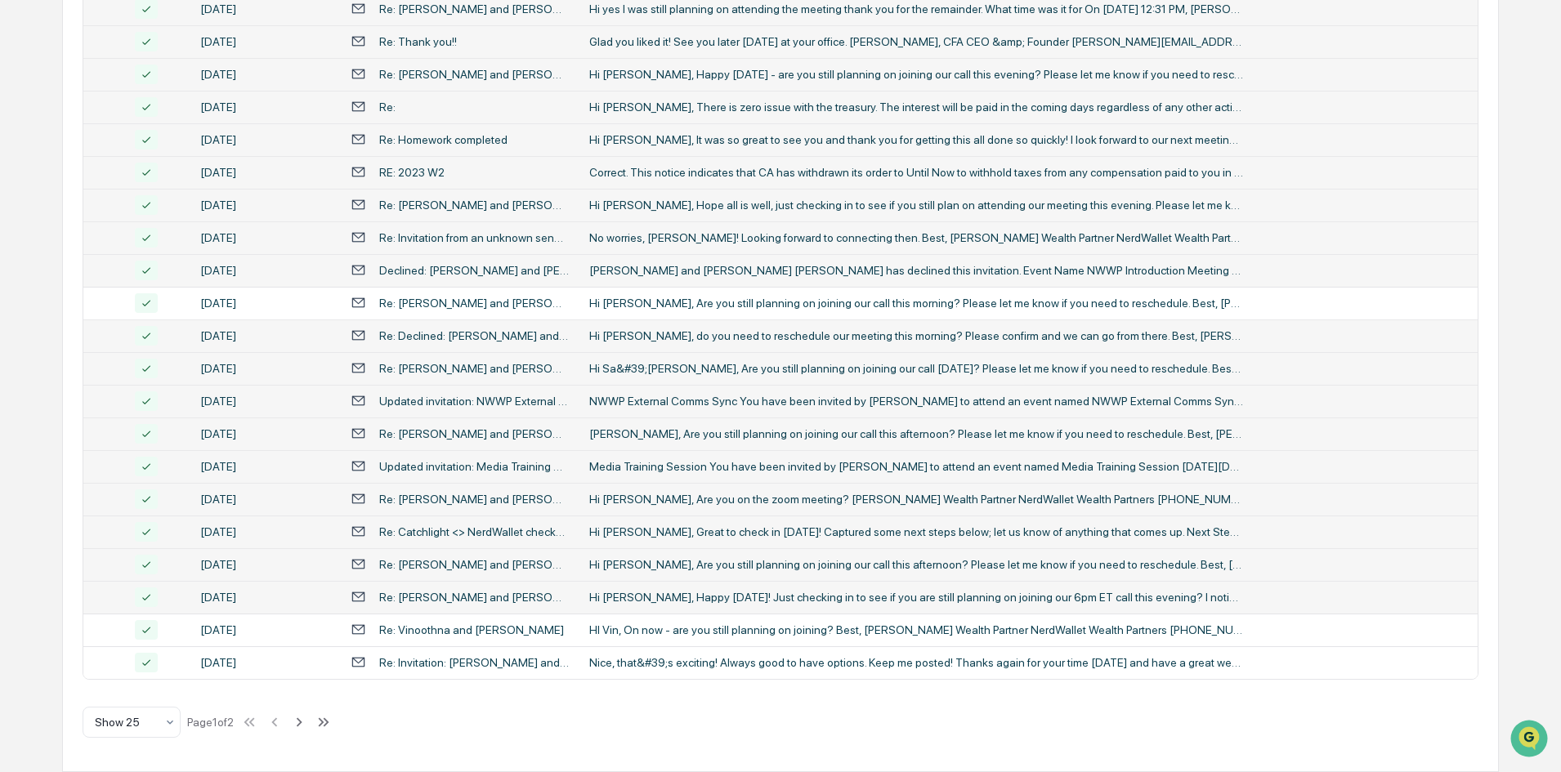
click at [37, 306] on div "Calendar Manage Tasks Reviews Approval Management Company People, Data, Setting…" at bounding box center [780, 129] width 1561 height 1285
click at [699, 626] on div "HI Vin, On now - are you still planning on joining? Best, [PERSON_NAME] Wealth …" at bounding box center [916, 629] width 654 height 13
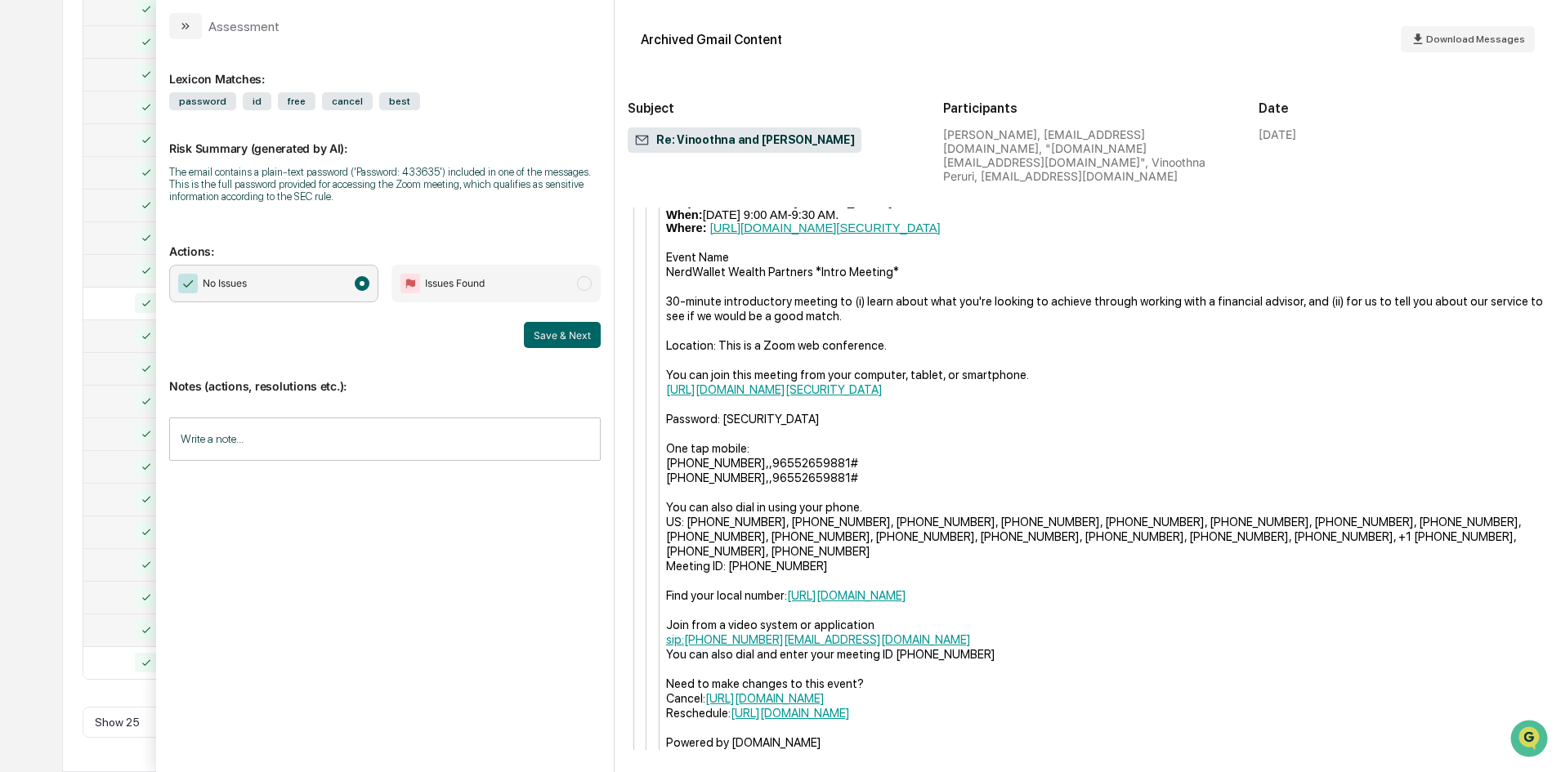
scroll to position [2039, 0]
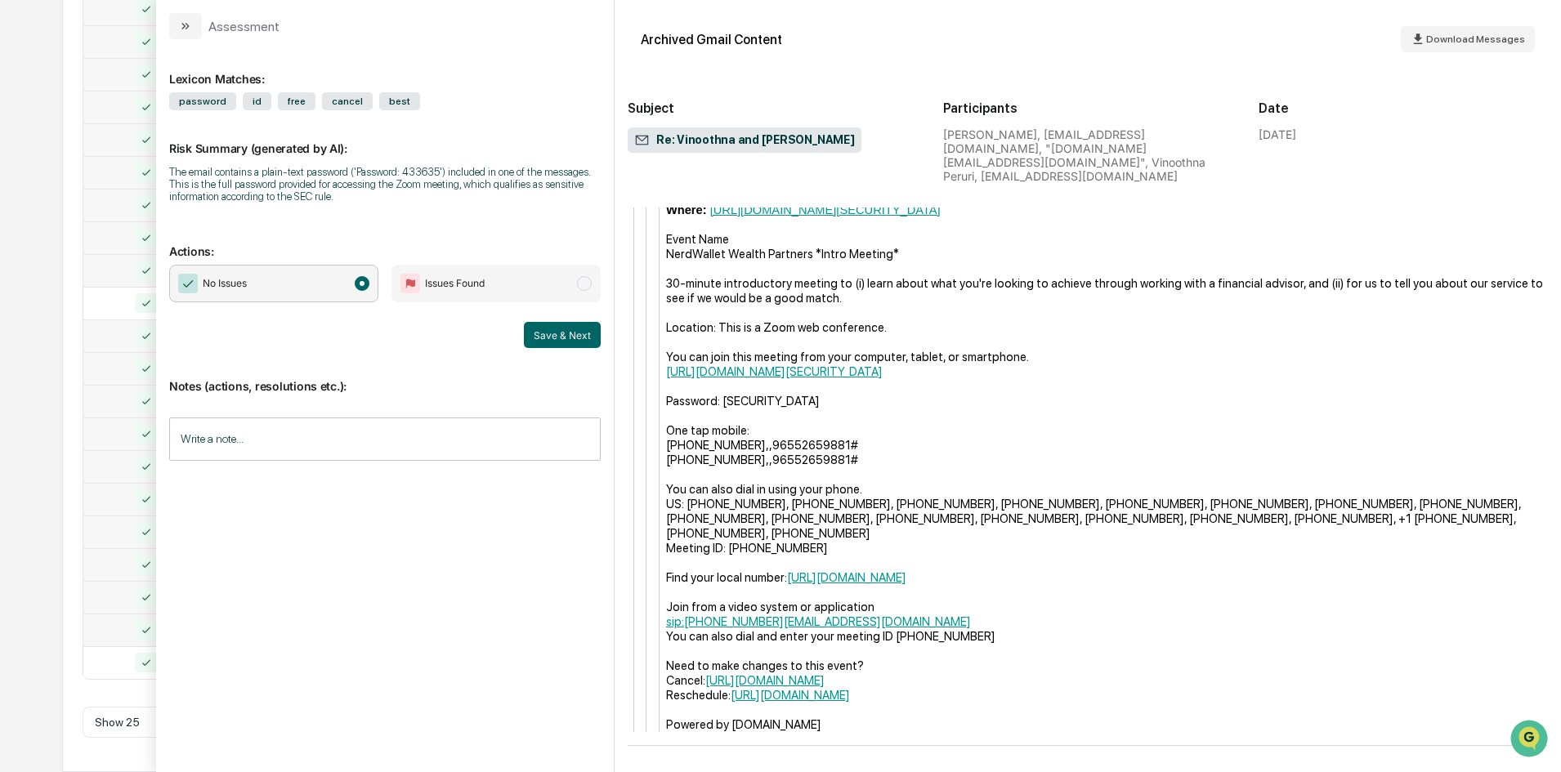
click at [32, 463] on div "Calendar Manage Tasks Reviews Approval Management Company People, Data, Setting…" at bounding box center [780, 129] width 1561 height 1285
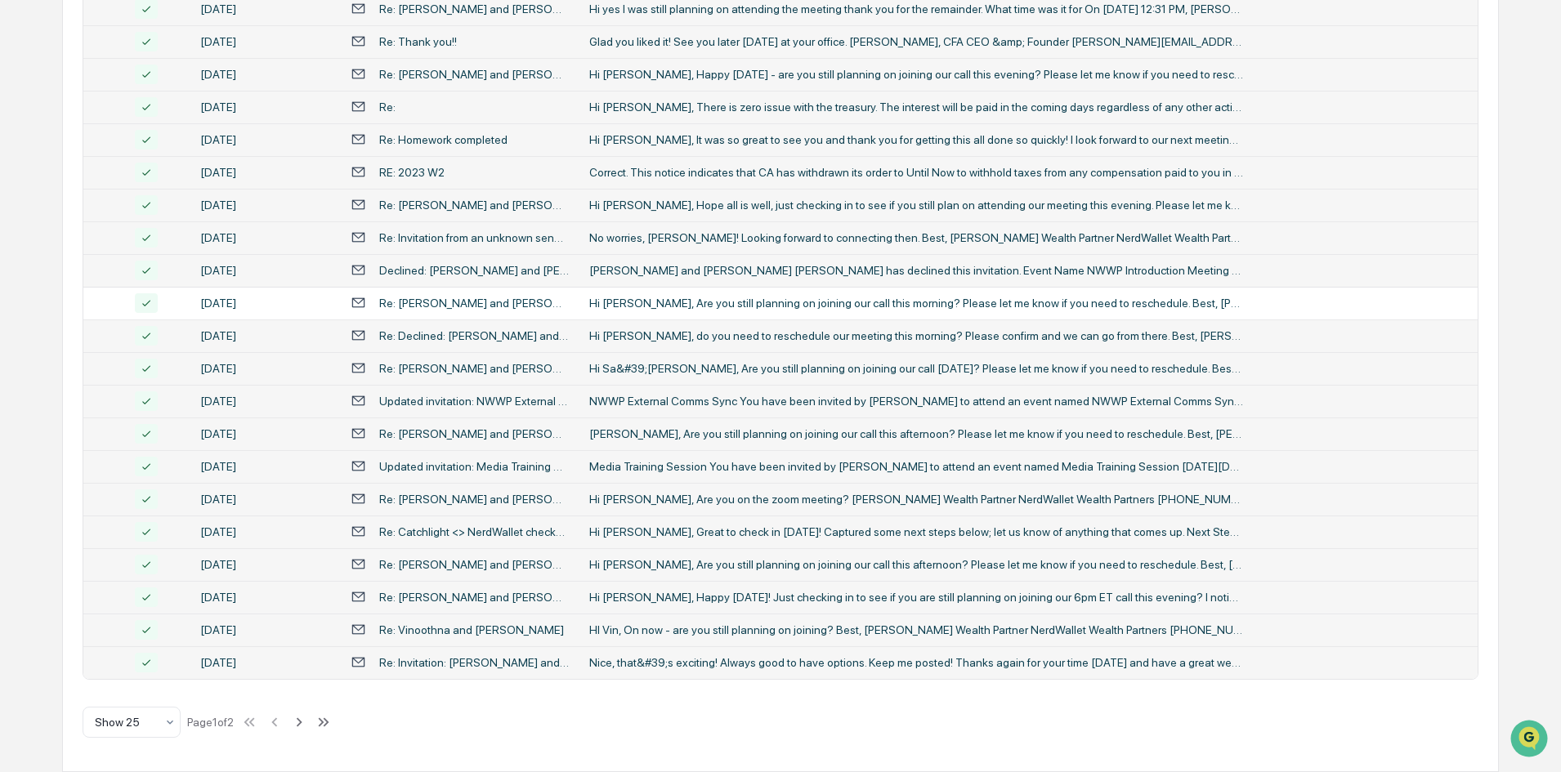
click at [673, 656] on div "Nice, that&#39;s exciting! Always good to have options. Keep me posted! Thanks …" at bounding box center [916, 662] width 654 height 13
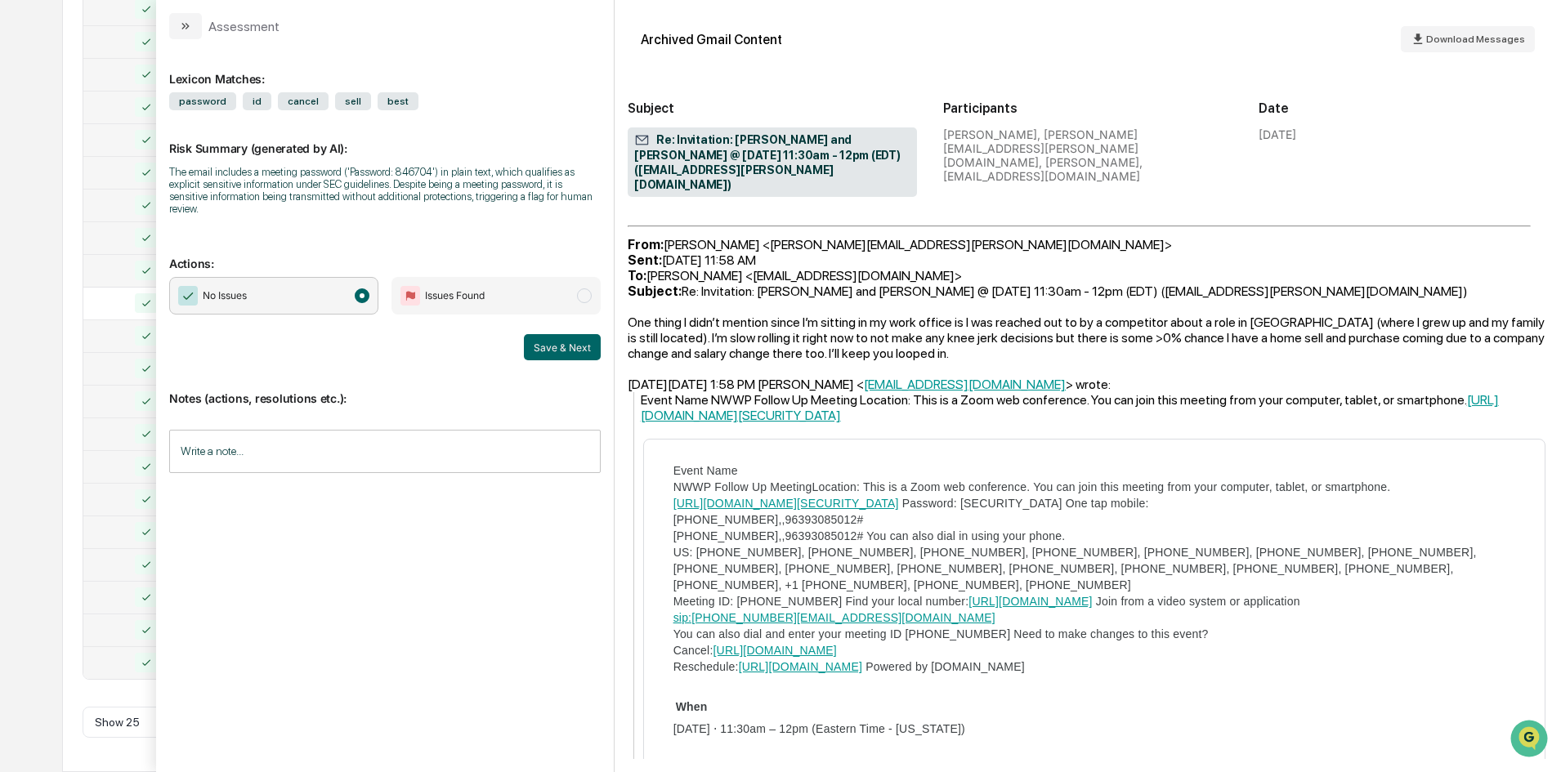
scroll to position [490, 0]
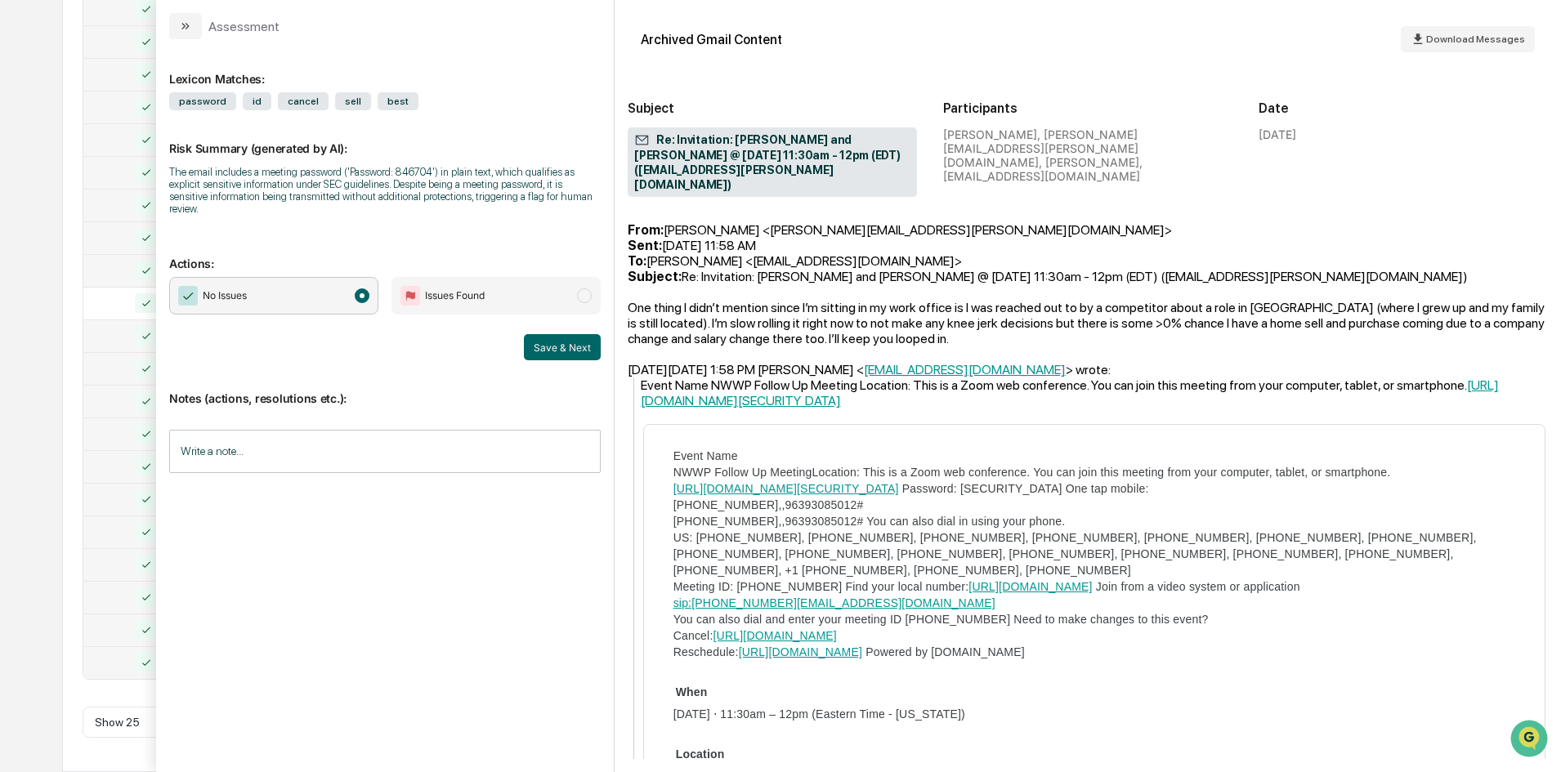
click at [19, 215] on div "Calendar Manage Tasks Reviews Approval Management Company People, Data, Setting…" at bounding box center [780, 129] width 1561 height 1285
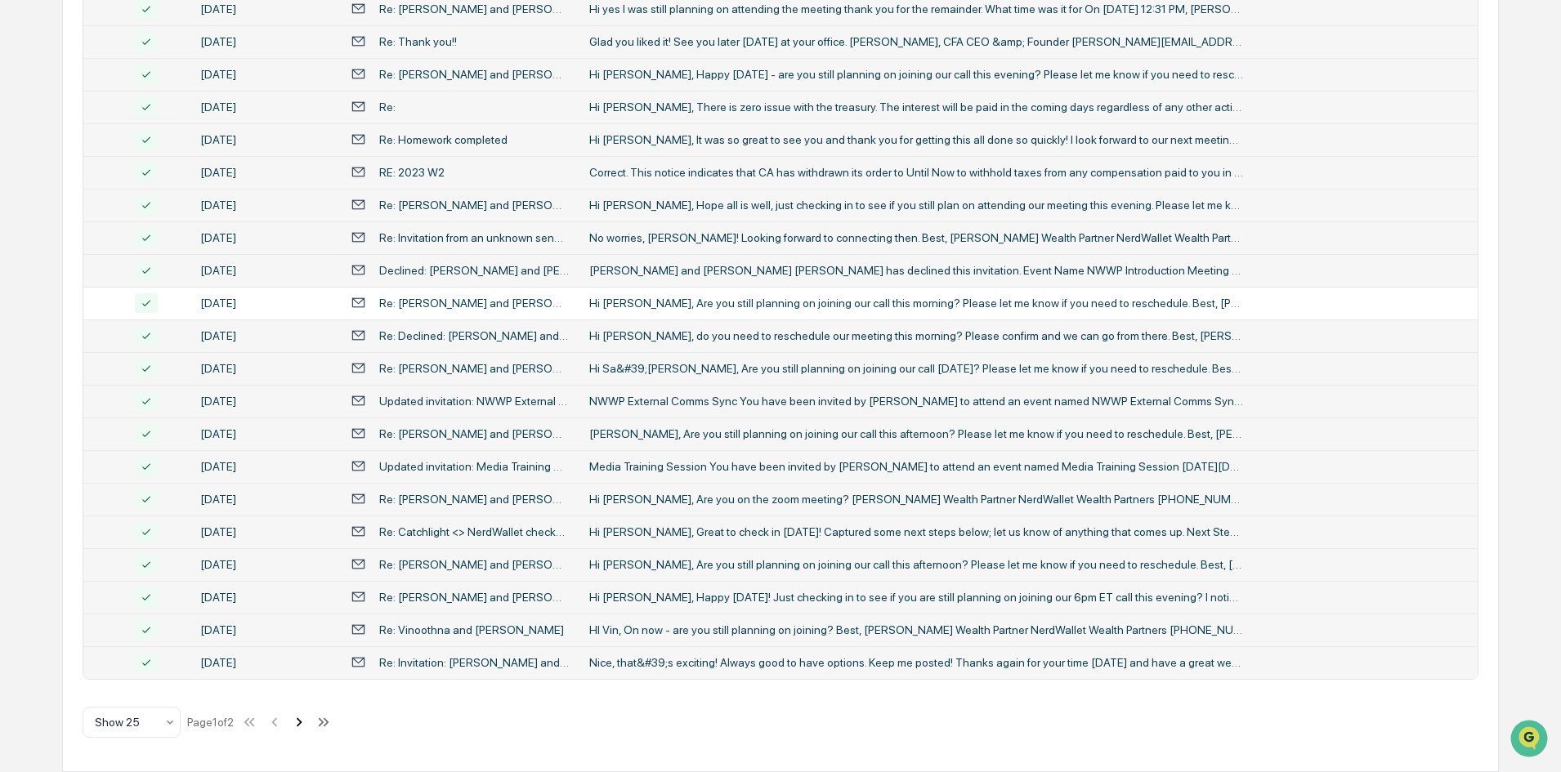
click at [301, 719] on icon at bounding box center [299, 722] width 18 height 18
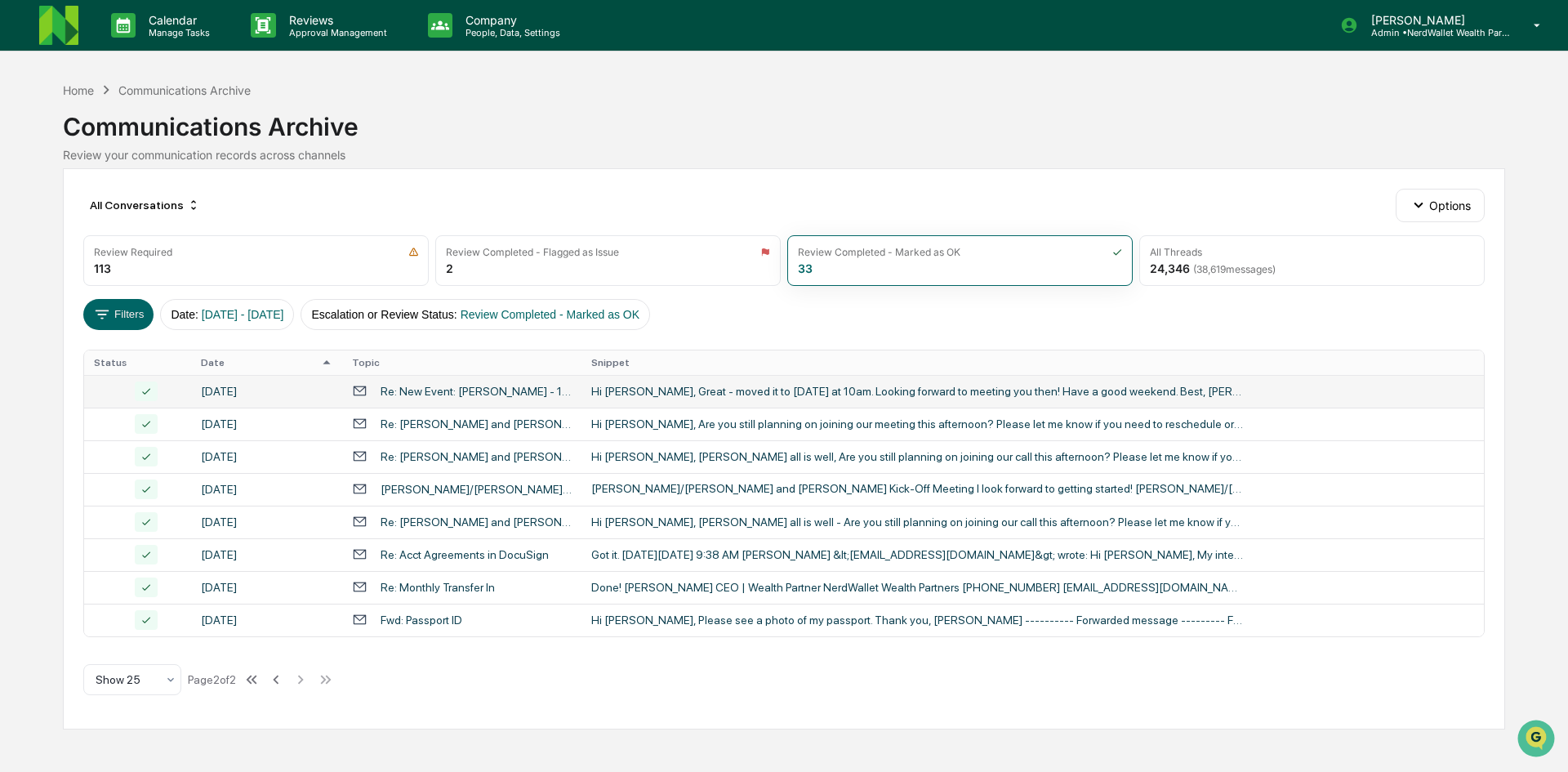
click at [679, 393] on div "Hi [PERSON_NAME], Great - moved it to [DATE] at 10am. Looking forward to meetin…" at bounding box center [918, 391] width 654 height 13
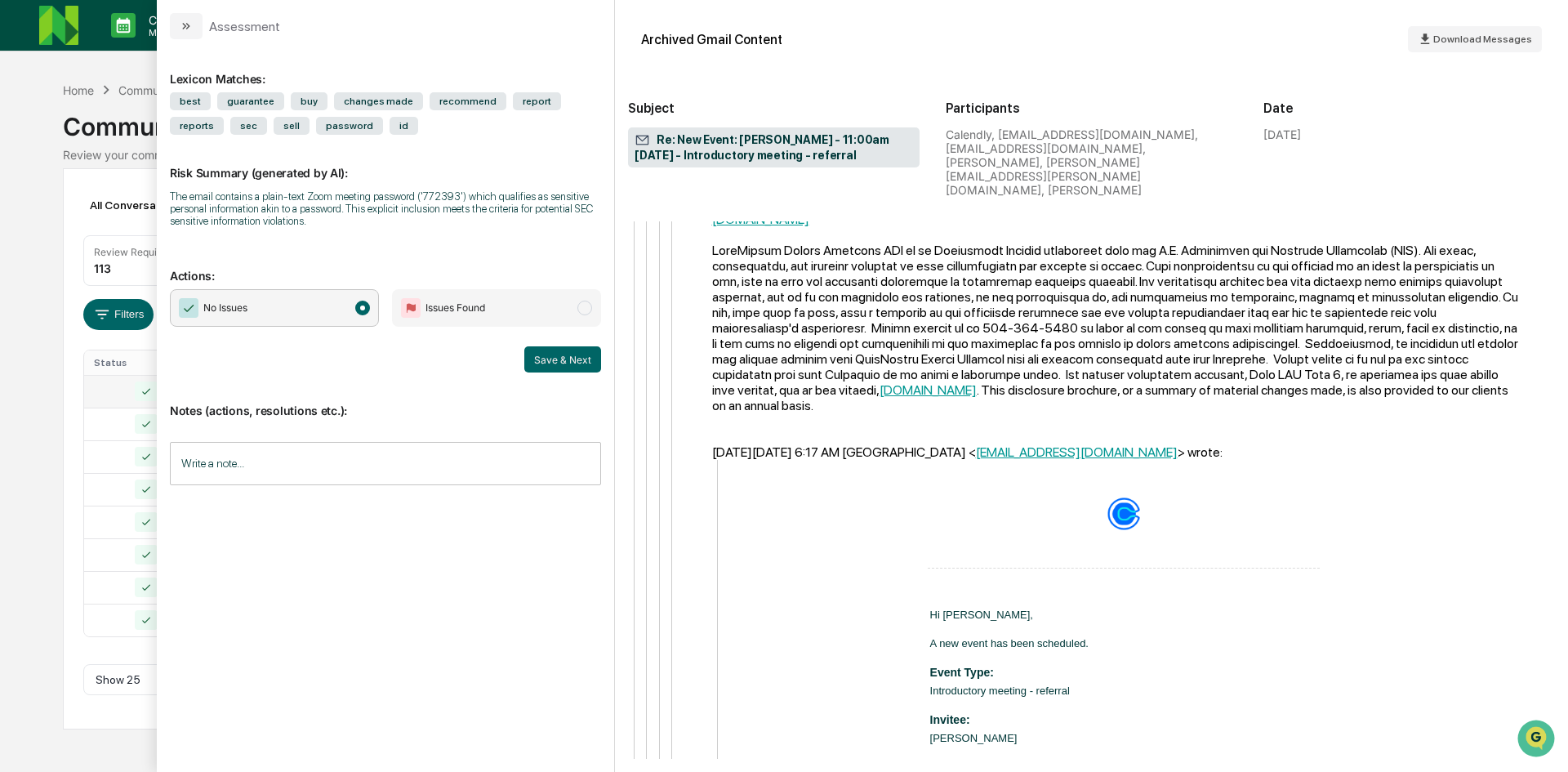
scroll to position [2043, 0]
click at [34, 369] on div "Calendar Manage Tasks Reviews Approval Management Company People, Data, Setting…" at bounding box center [784, 386] width 1568 height 772
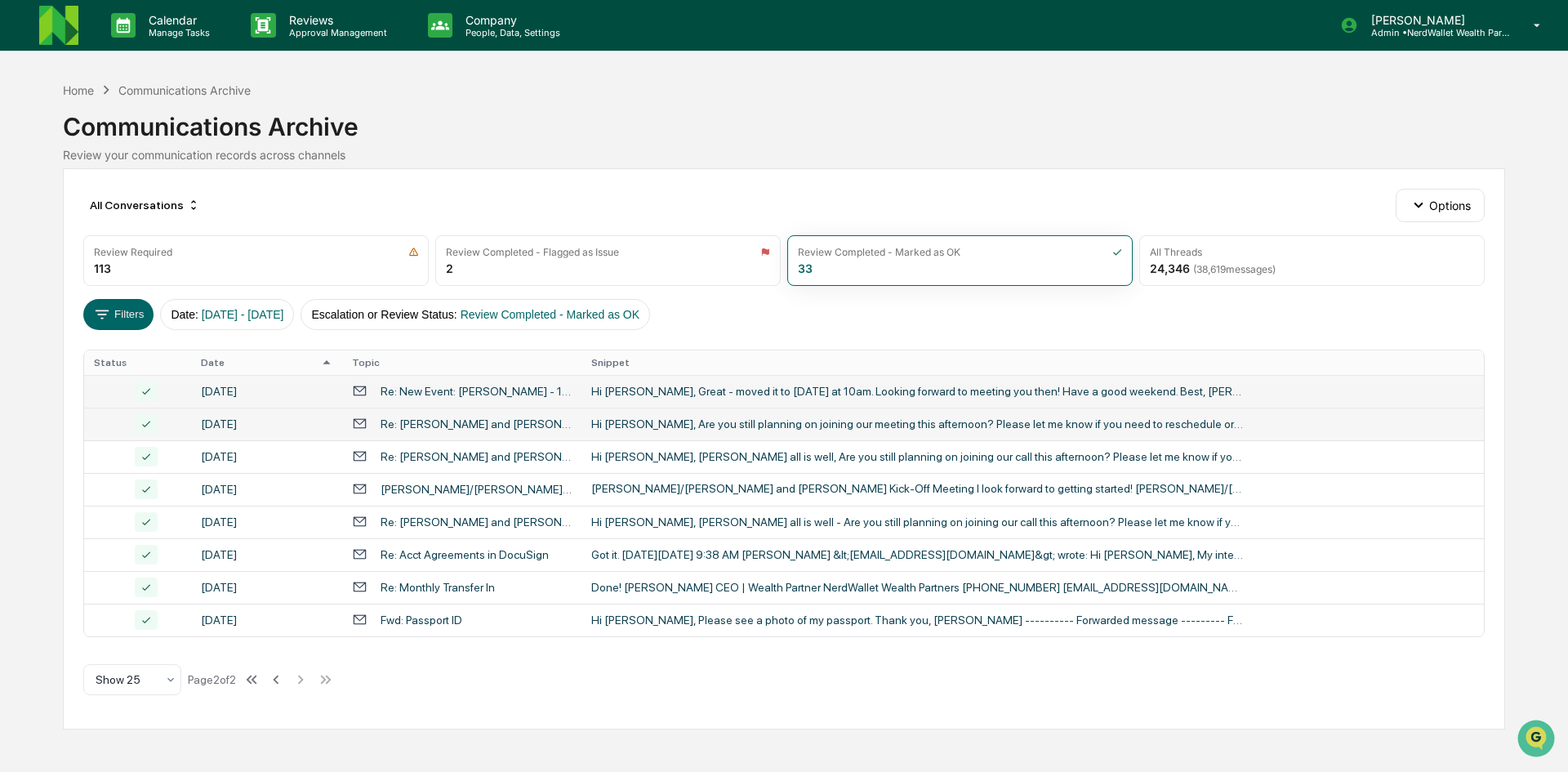
click at [628, 418] on div "Hi [PERSON_NAME], Are you still planning on joining our meeting this afternoon?…" at bounding box center [918, 424] width 654 height 13
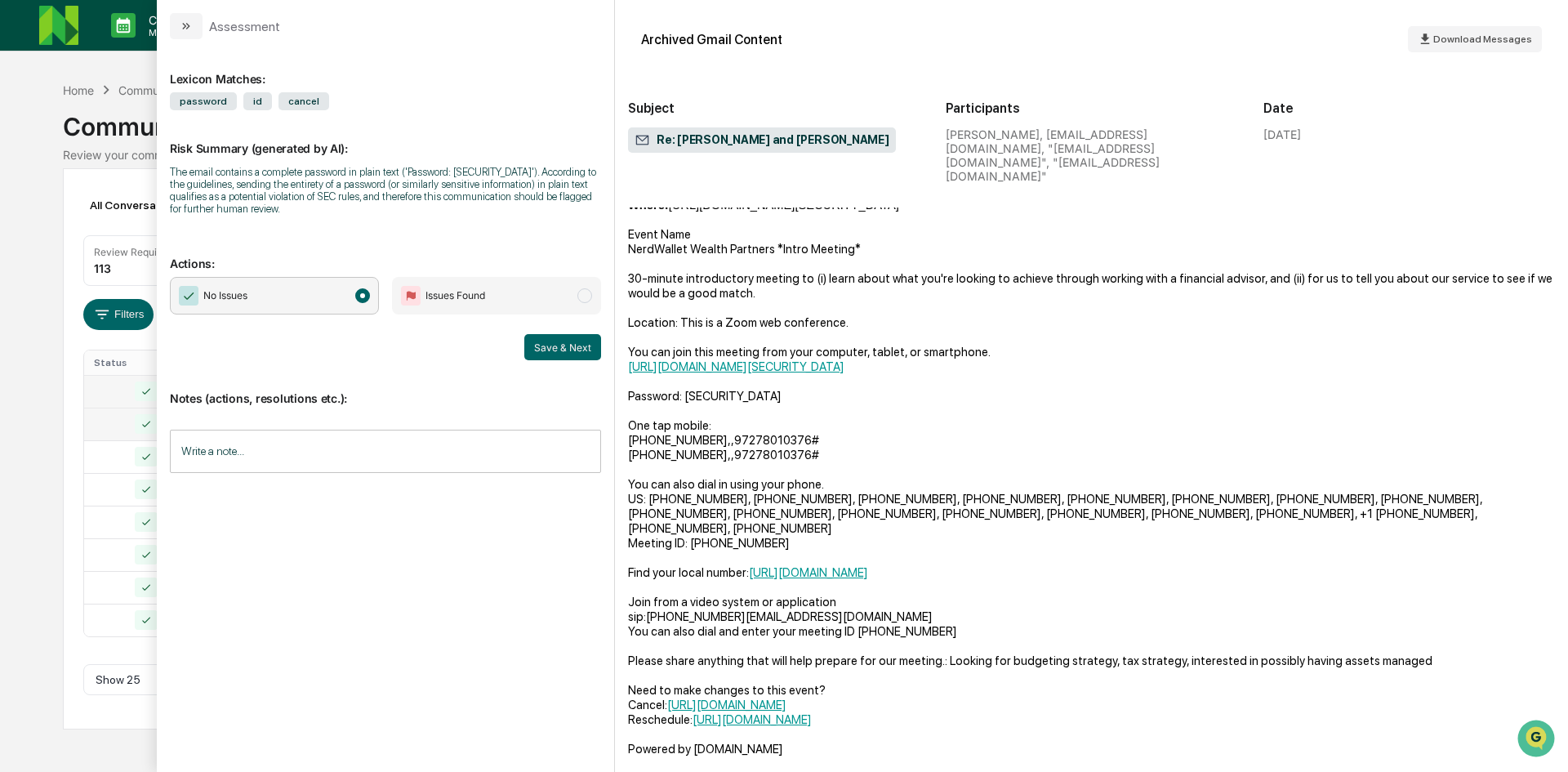
scroll to position [440, 0]
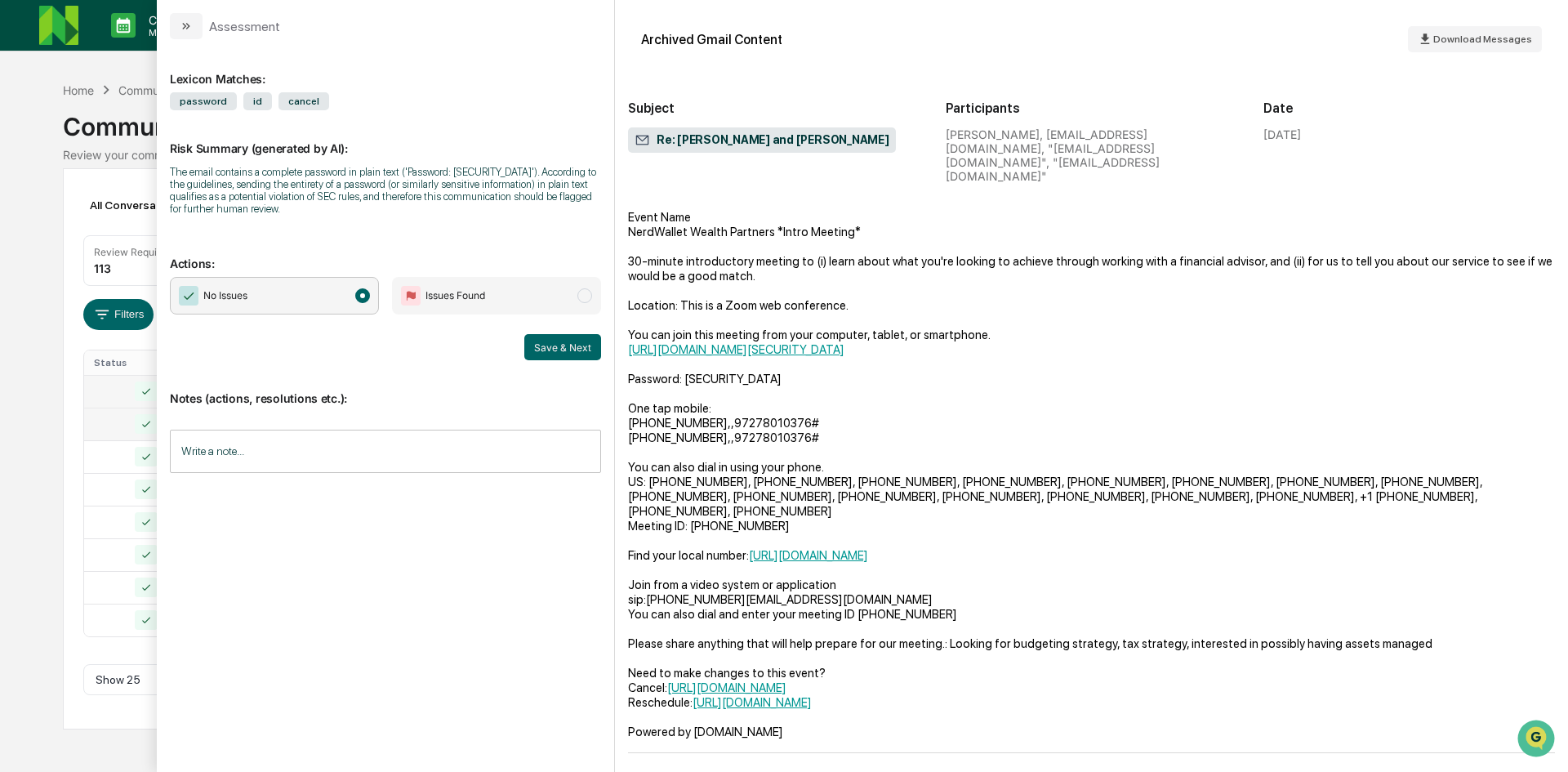
click at [22, 489] on div "Calendar Manage Tasks Reviews Approval Management Company People, Data, Setting…" at bounding box center [784, 386] width 1568 height 772
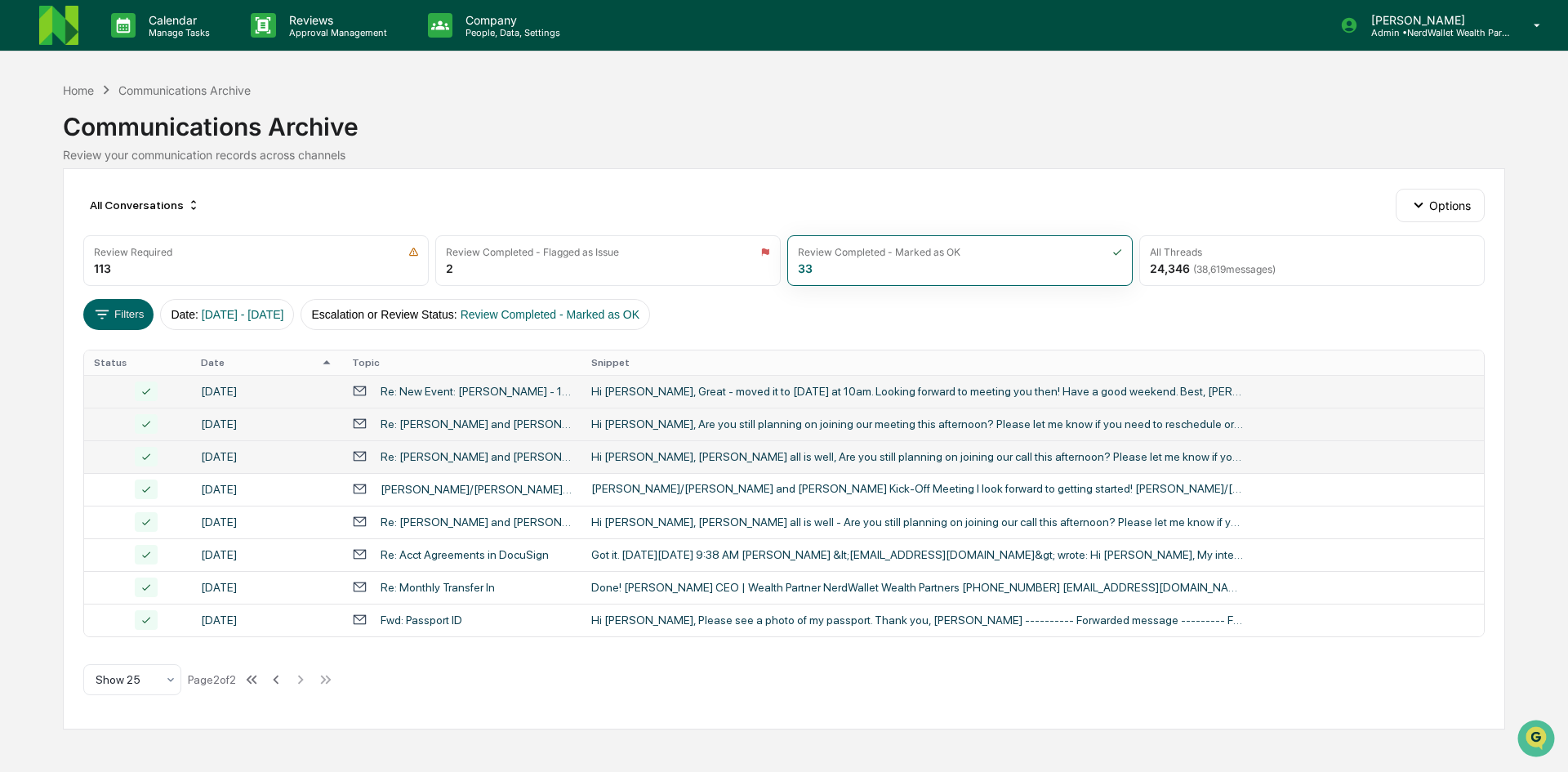
click at [607, 452] on div "Hi [PERSON_NAME], [PERSON_NAME] all is well, Are you still planning on joining …" at bounding box center [918, 456] width 654 height 13
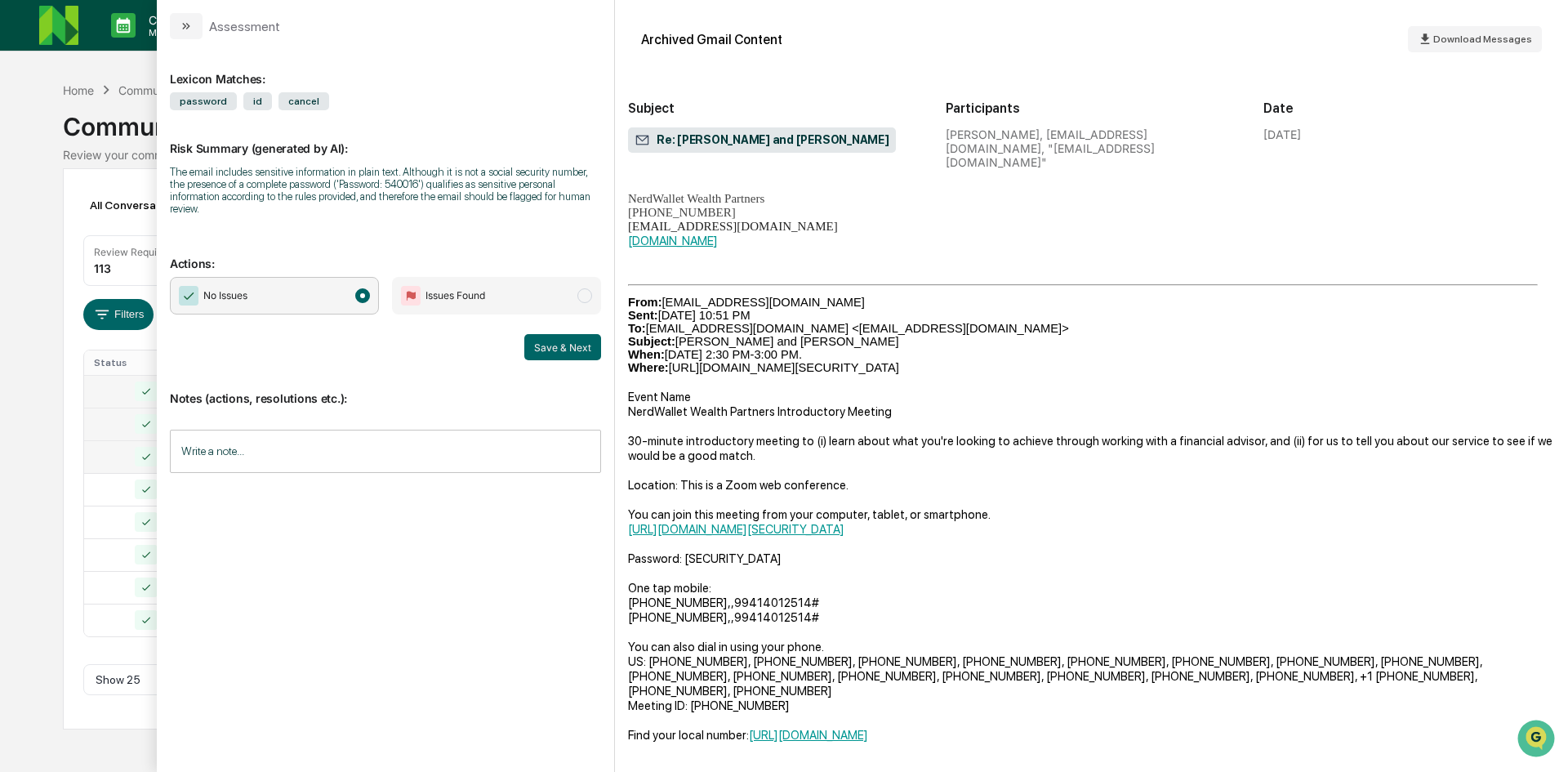
scroll to position [327, 0]
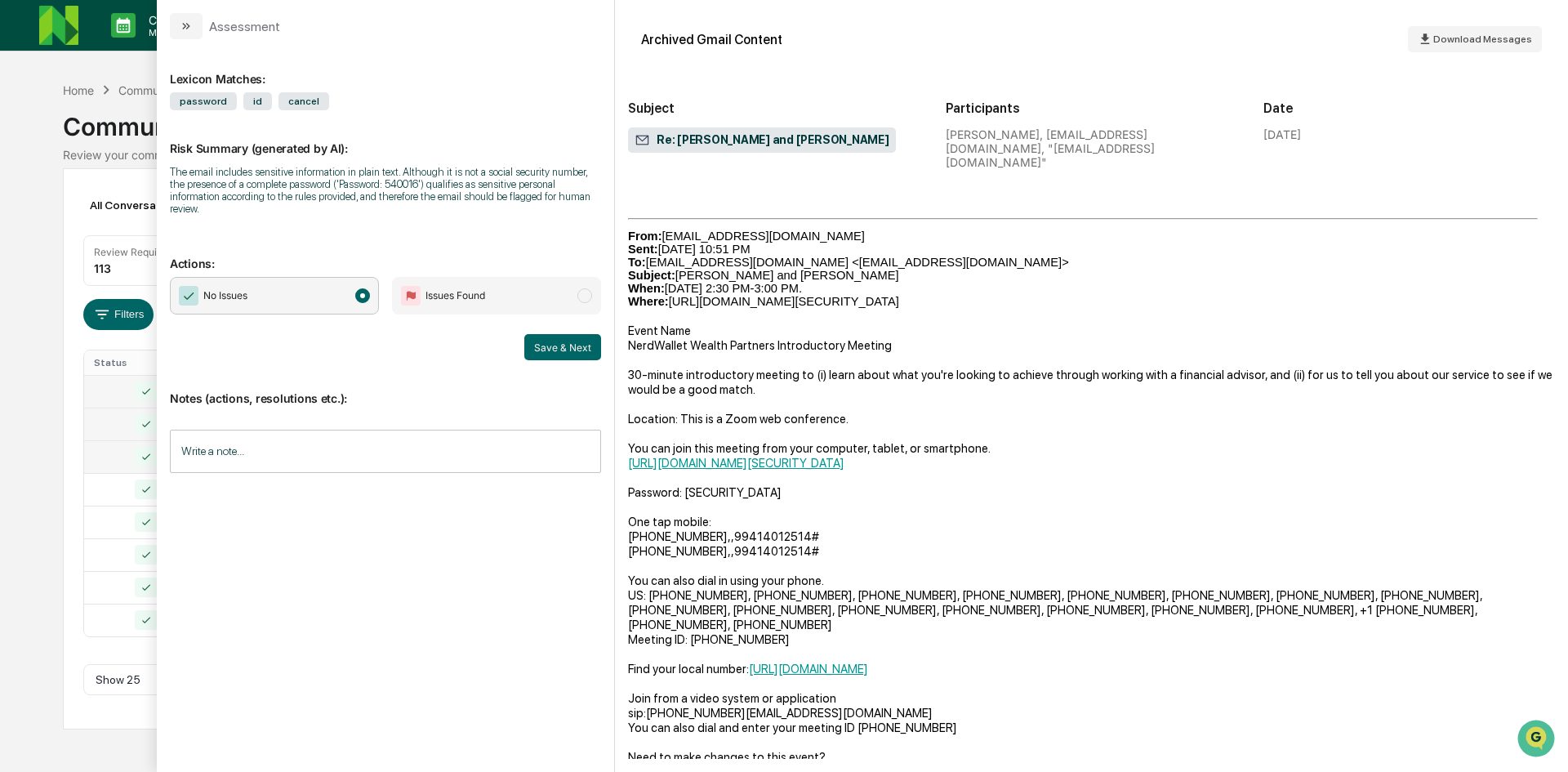
click at [29, 375] on div "Calendar Manage Tasks Reviews Approval Management Company People, Data, Setting…" at bounding box center [784, 386] width 1568 height 772
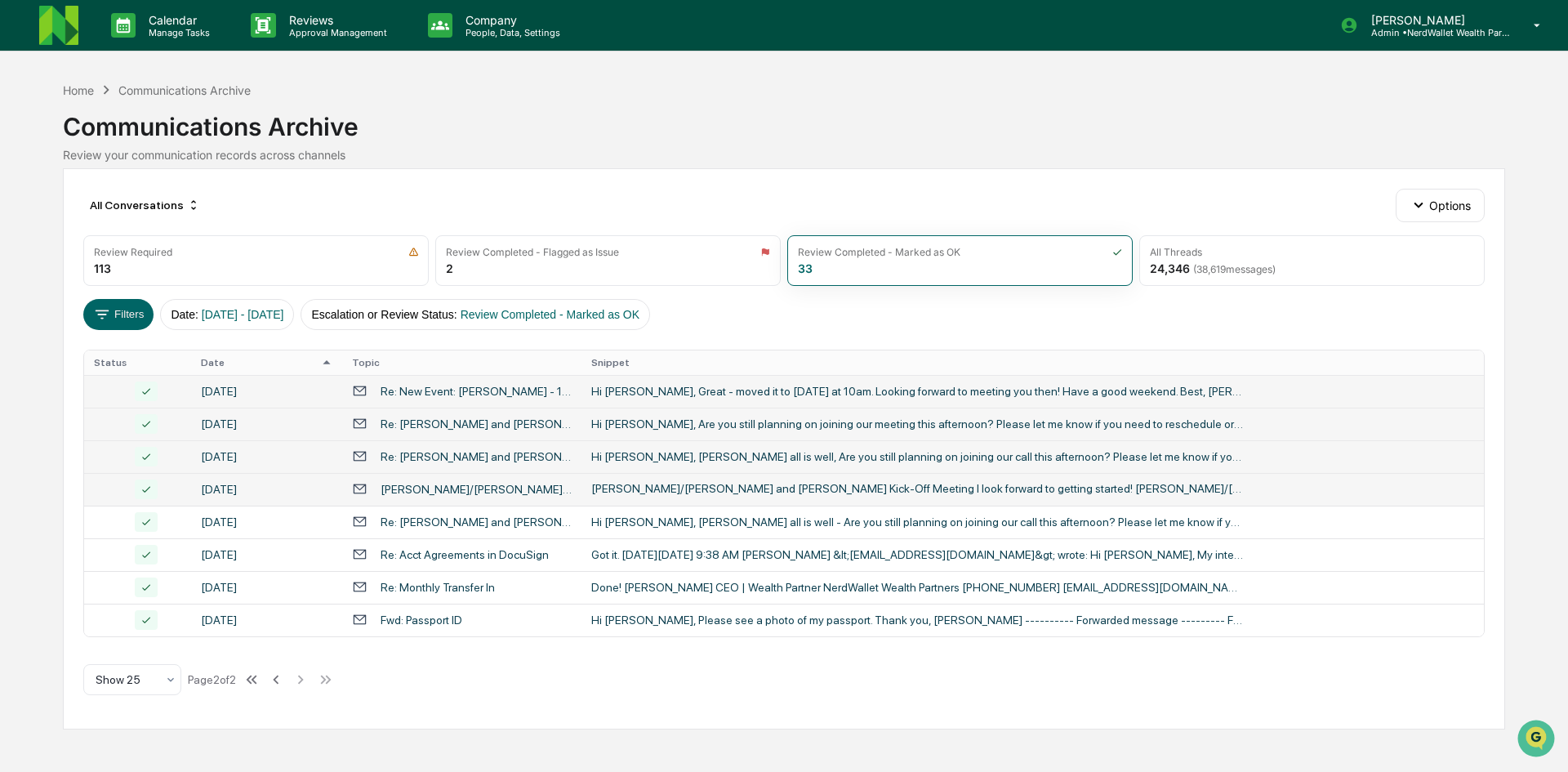
click at [641, 494] on div "[PERSON_NAME]/[PERSON_NAME] and [PERSON_NAME] Kick-Off Meeting I look forward t…" at bounding box center [918, 489] width 654 height 14
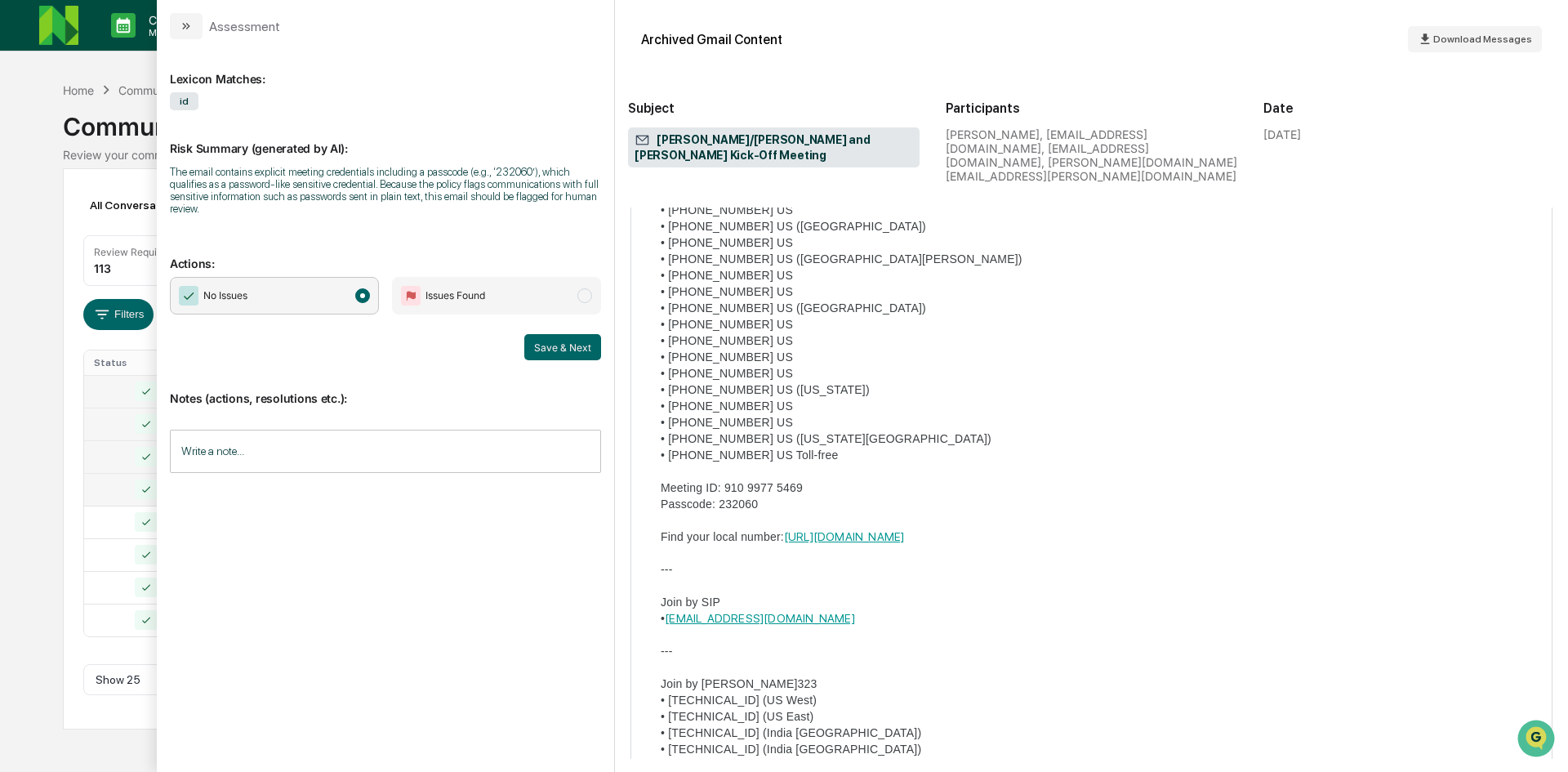
scroll to position [572, 0]
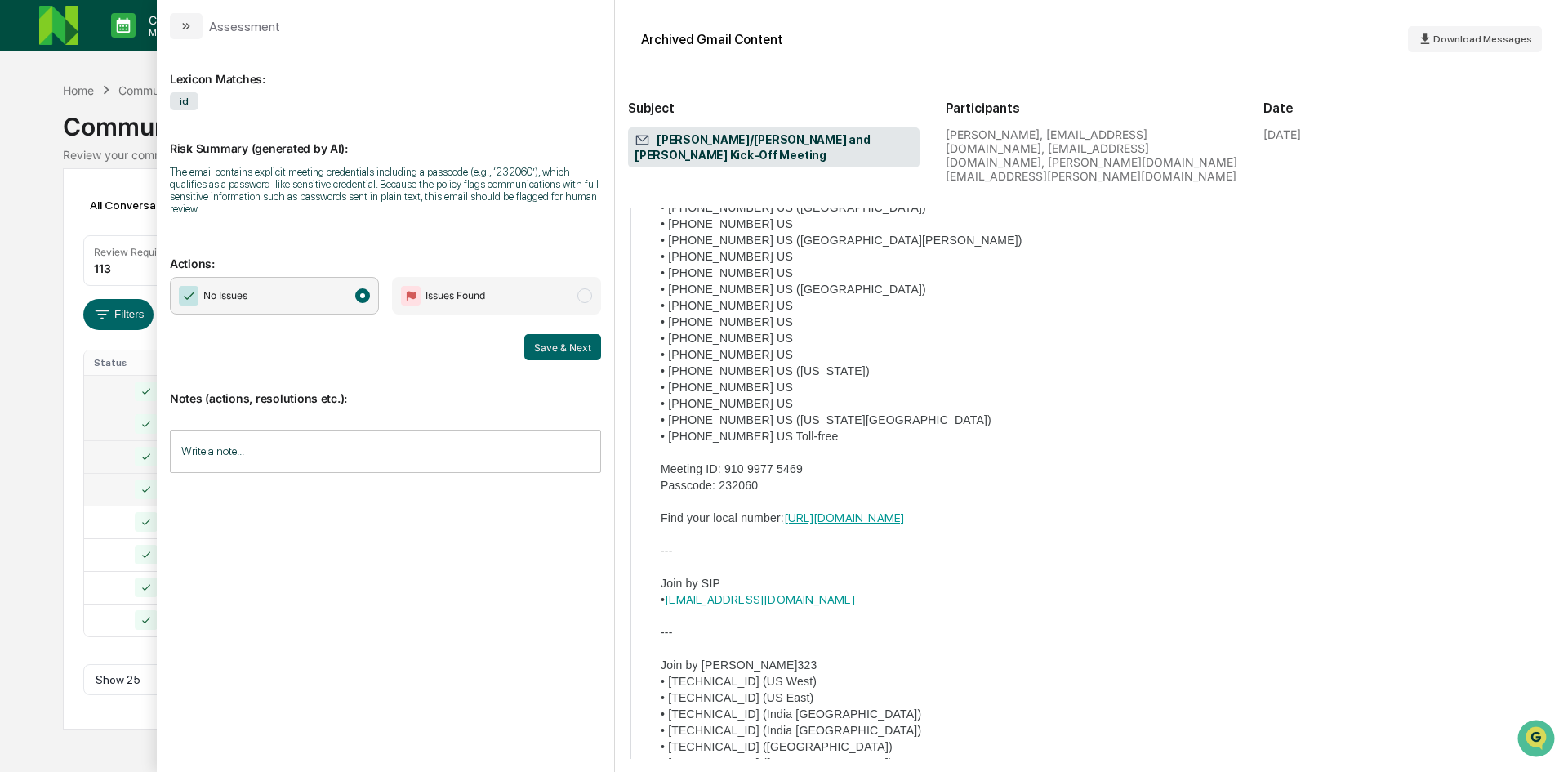
click at [43, 513] on div "Calendar Manage Tasks Reviews Approval Management Company People, Data, Setting…" at bounding box center [784, 386] width 1568 height 772
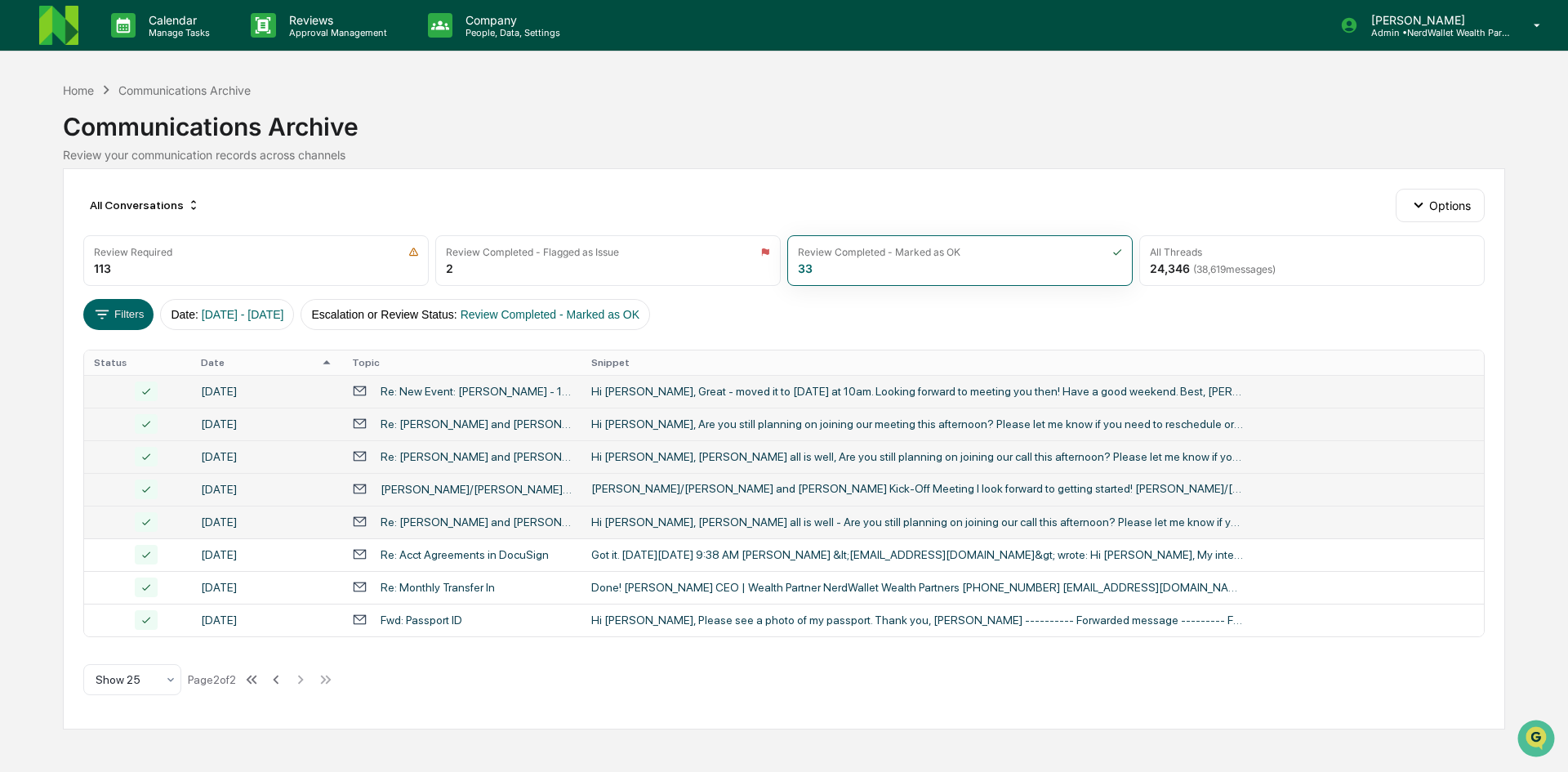
click at [628, 527] on div "Hi [PERSON_NAME], [PERSON_NAME] all is well - Are you still planning on joining…" at bounding box center [918, 522] width 654 height 13
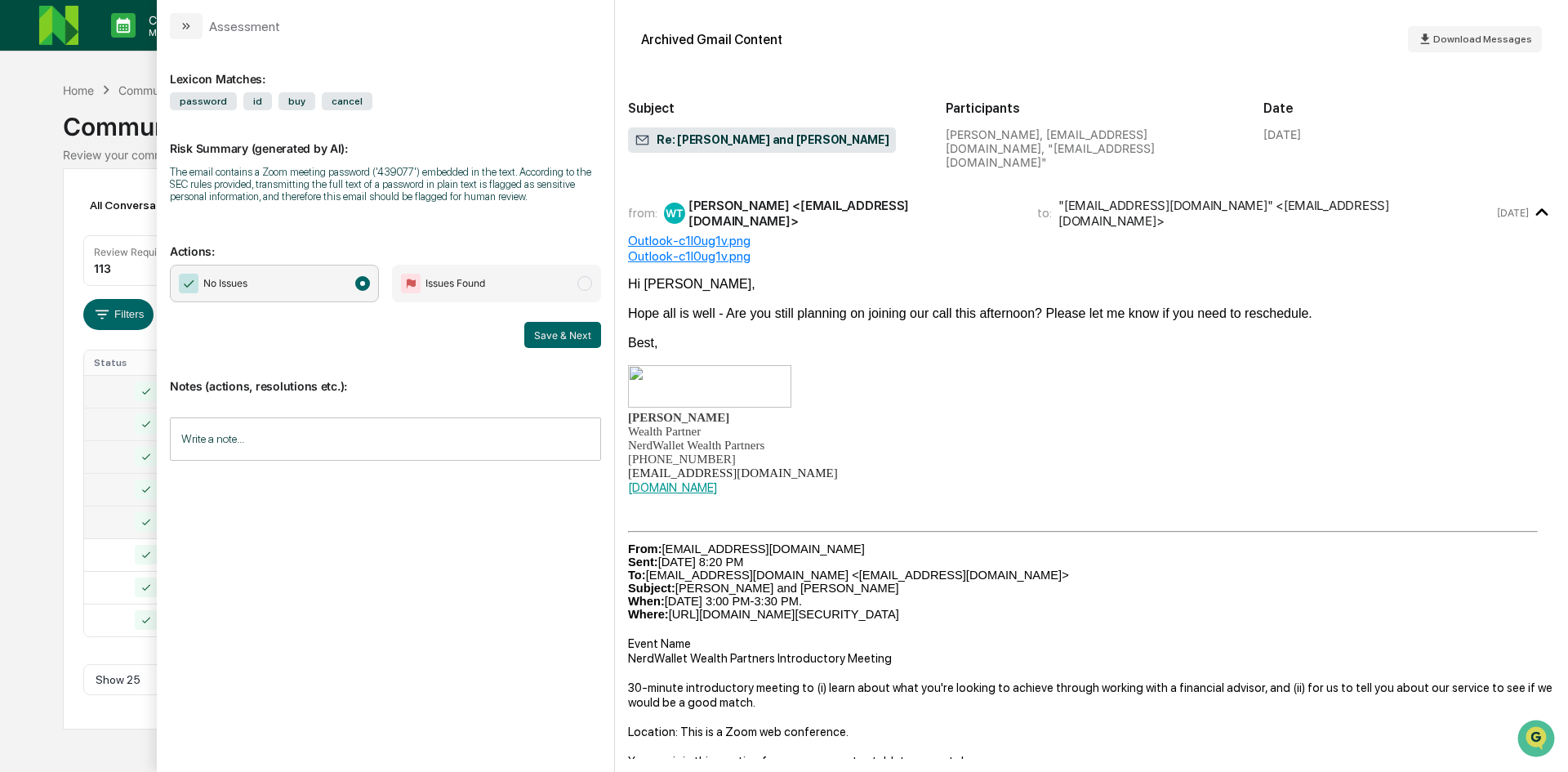
click at [39, 508] on div "Calendar Manage Tasks Reviews Approval Management Company People, Data, Setting…" at bounding box center [784, 386] width 1568 height 772
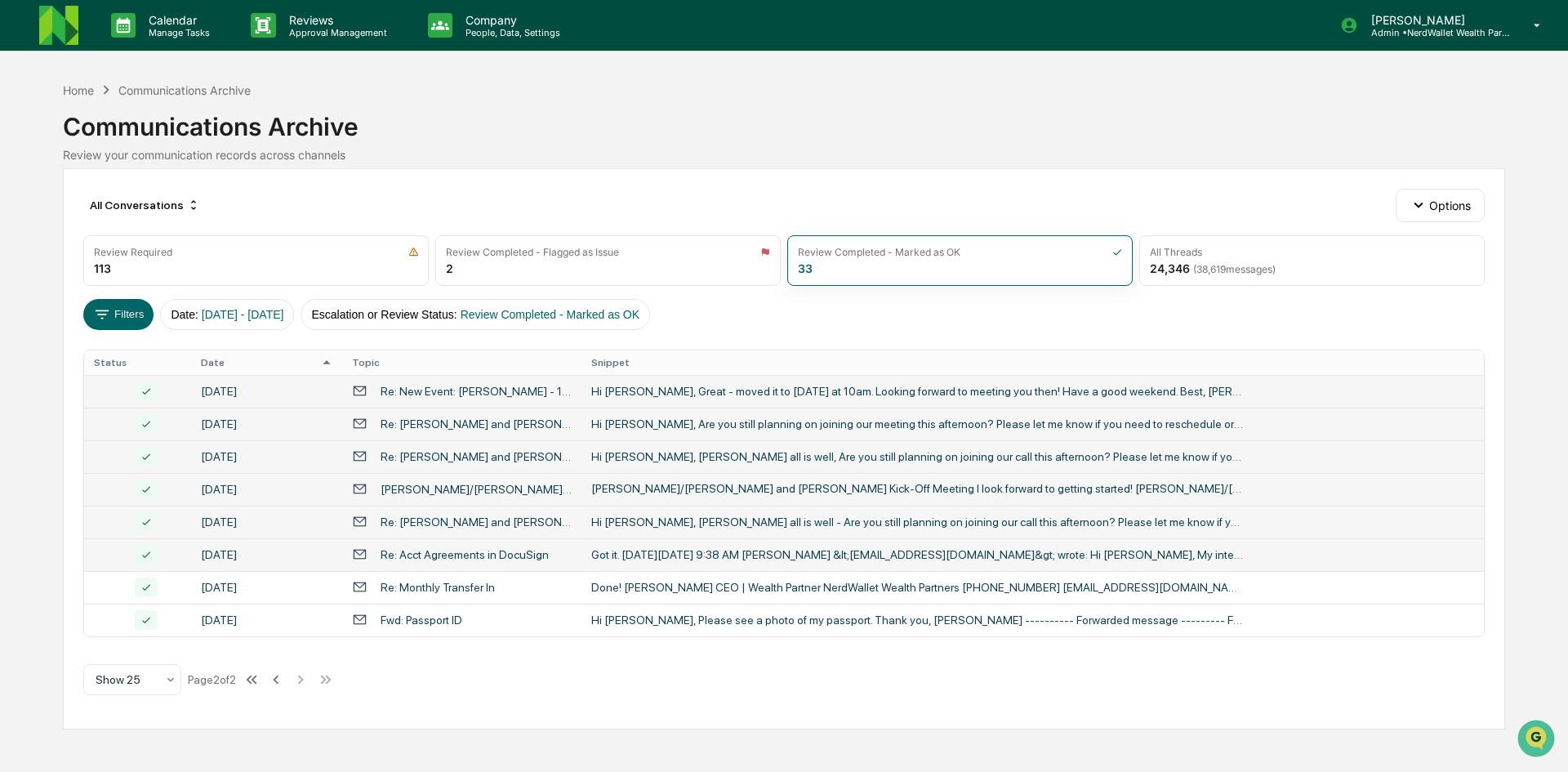
click at [662, 553] on div "Got it. [DATE][DATE] 9:38 AM [PERSON_NAME] &lt;[EMAIL_ADDRESS][DOMAIN_NAME]&gt;…" at bounding box center [918, 554] width 654 height 13
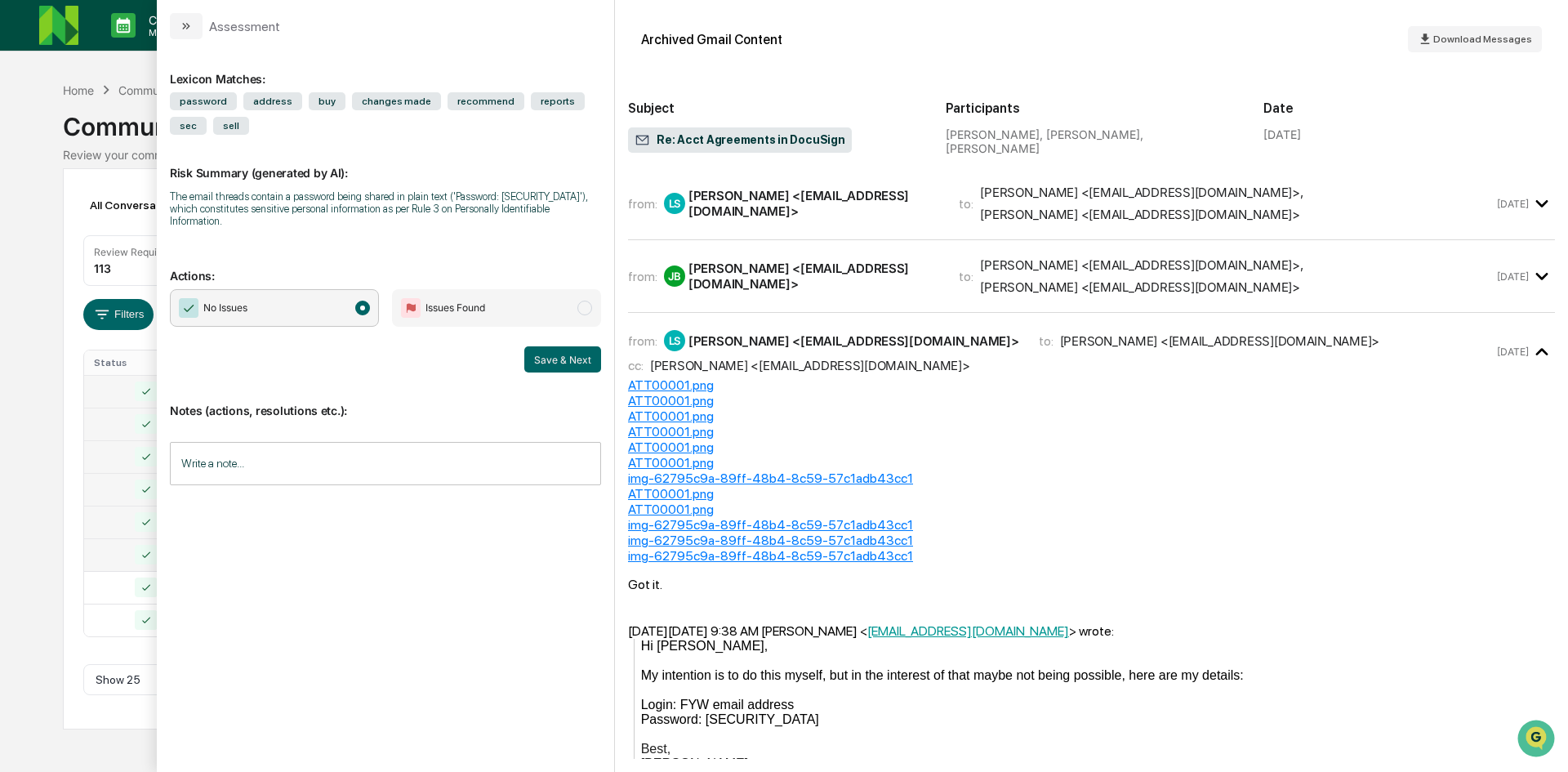
click at [57, 416] on div "Calendar Manage Tasks Reviews Approval Management Company People, Data, Setting…" at bounding box center [784, 386] width 1568 height 772
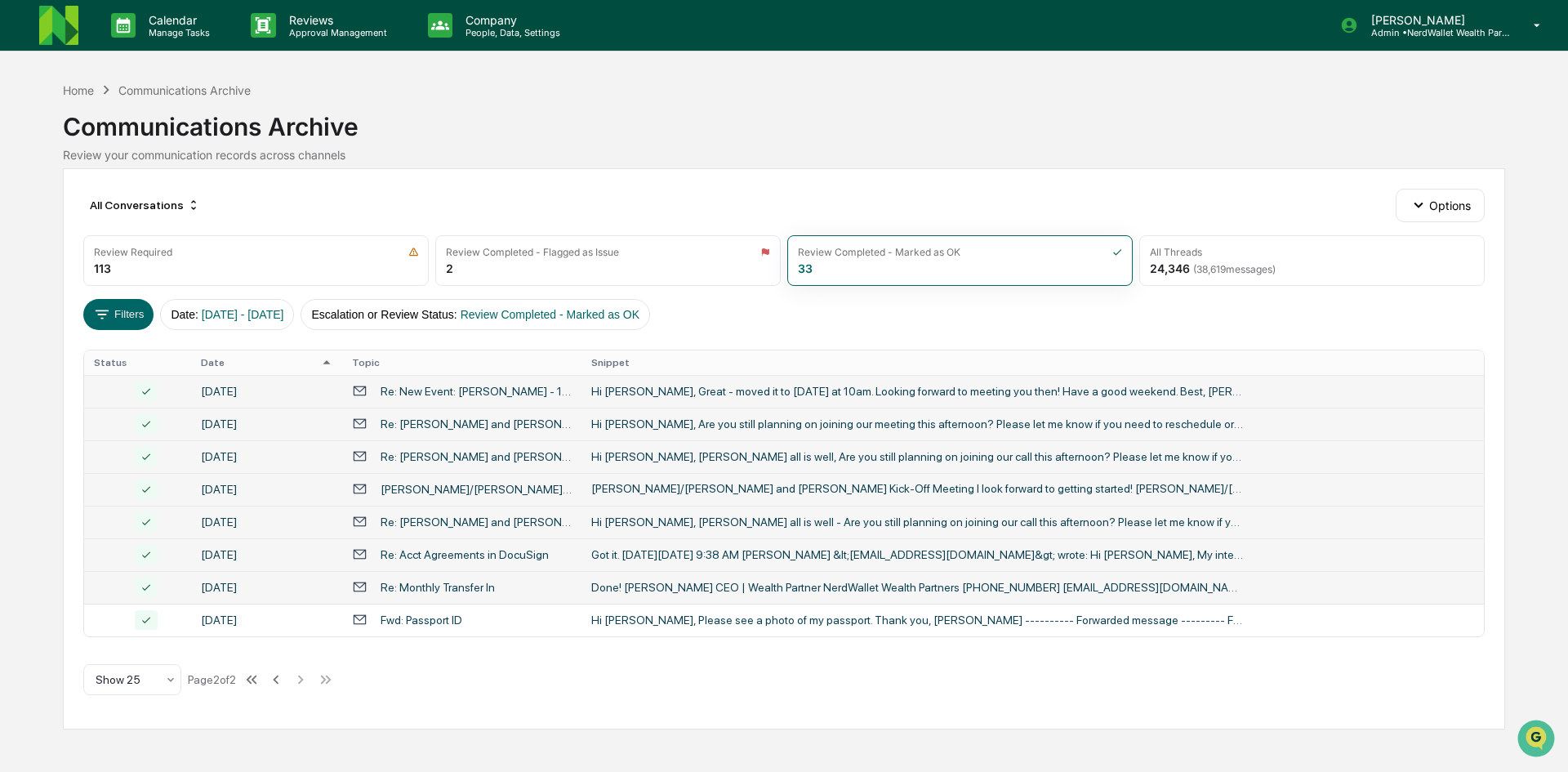
click at [679, 592] on div "Done! [PERSON_NAME] CEO | Wealth Partner NerdWallet Wealth Partners [PHONE_NUMB…" at bounding box center [918, 587] width 654 height 13
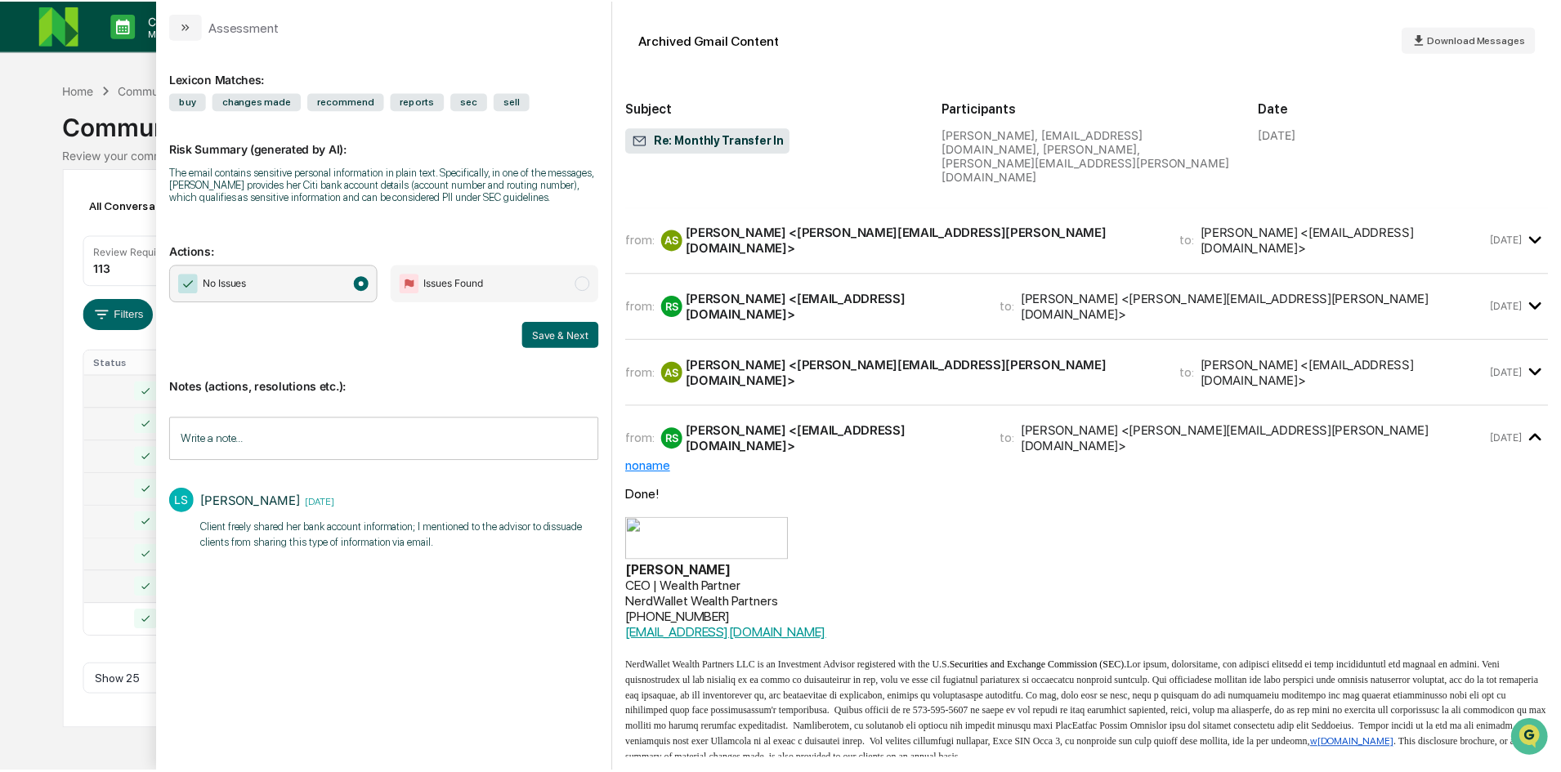
scroll to position [185, 0]
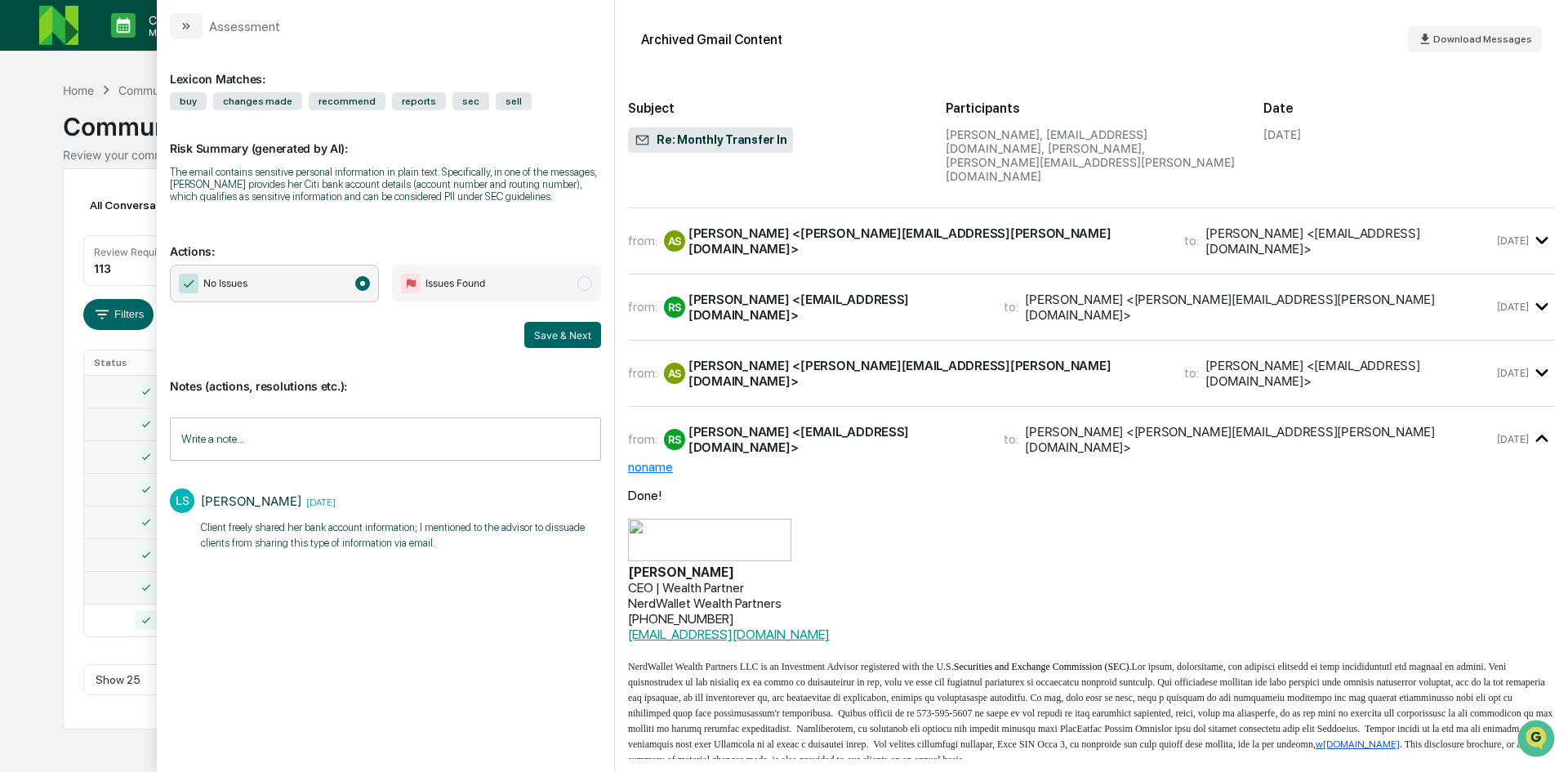
click at [34, 418] on div "Calendar Manage Tasks Reviews Approval Management Company People, Data, Setting…" at bounding box center [784, 386] width 1568 height 772
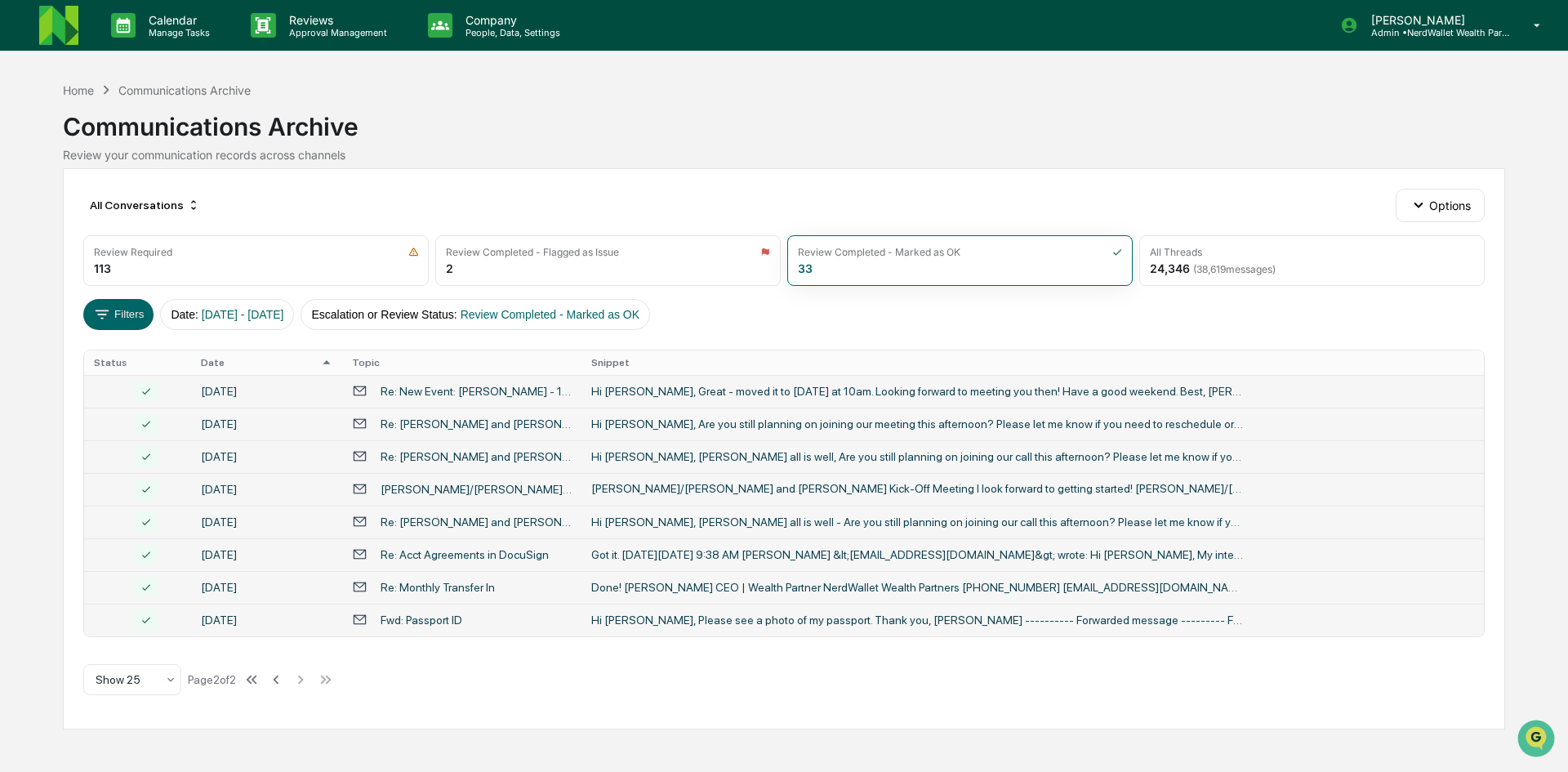
click at [692, 621] on div "Hi [PERSON_NAME], Please see a photo of my passport. Thank you, [PERSON_NAME] -…" at bounding box center [918, 620] width 654 height 13
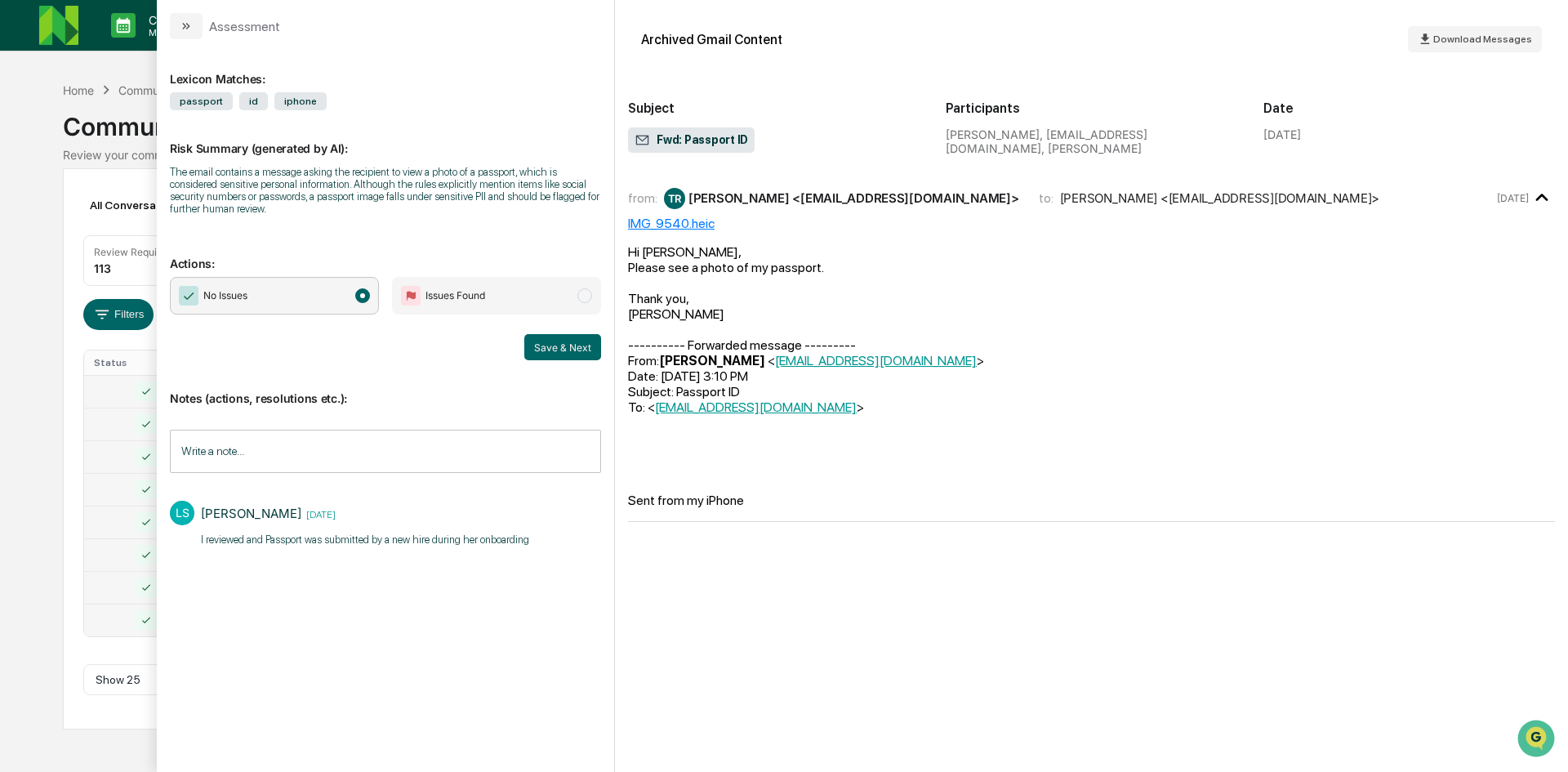
click at [28, 333] on div "Calendar Manage Tasks Reviews Approval Management Company People, Data, Setting…" at bounding box center [784, 386] width 1568 height 772
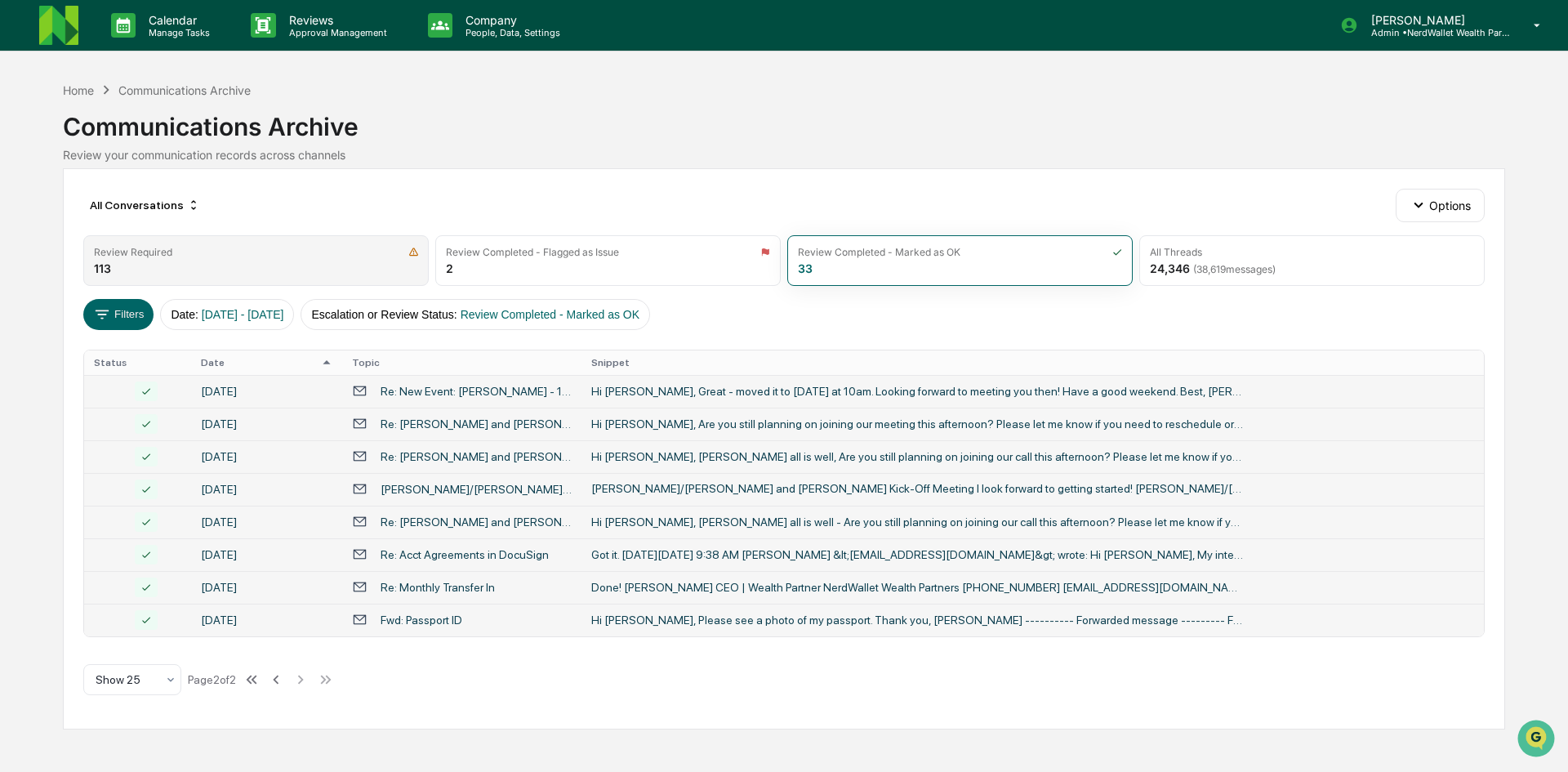
click at [242, 261] on div "Review Required 113" at bounding box center [256, 260] width 346 height 51
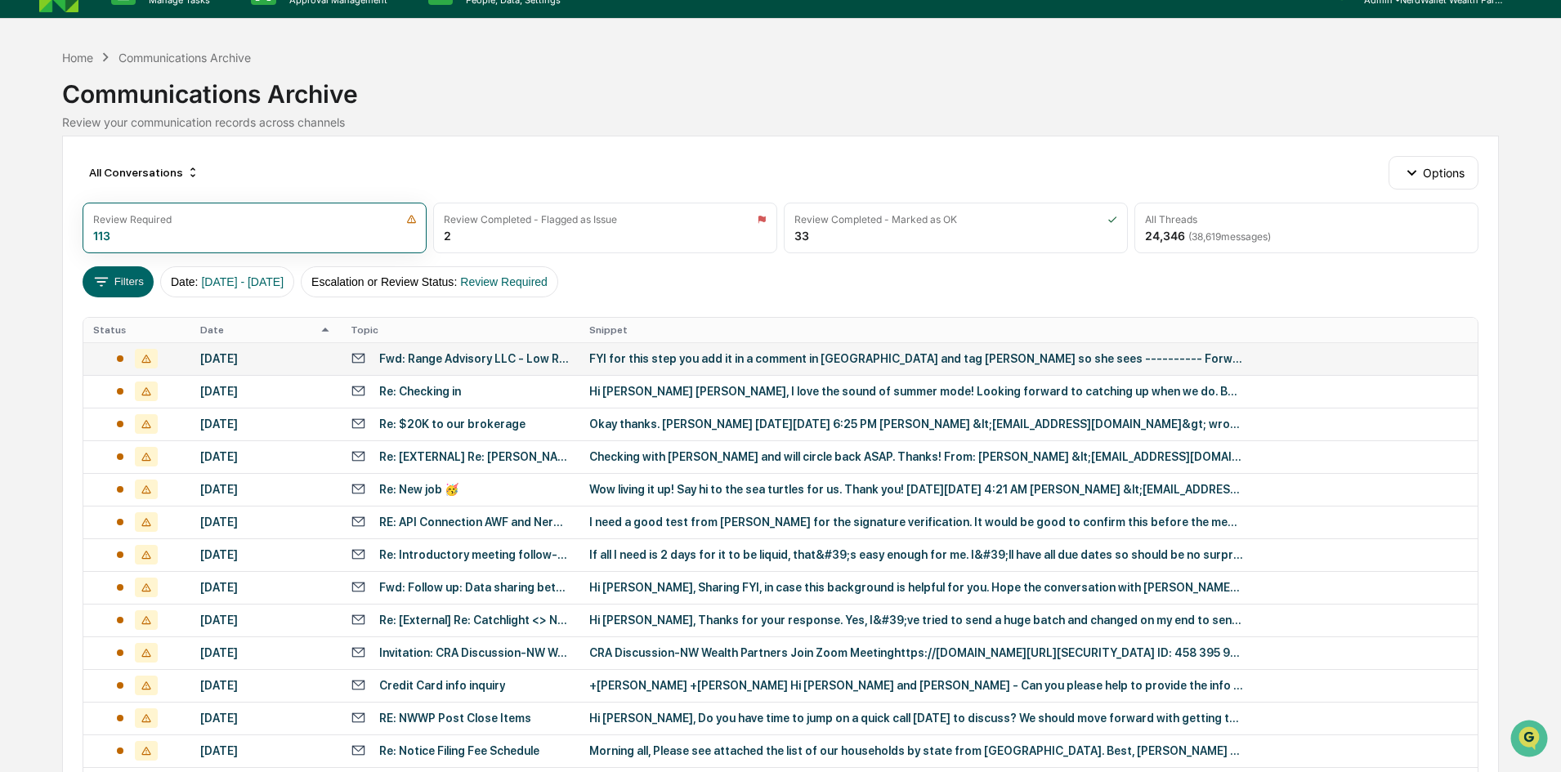
scroll to position [23, 0]
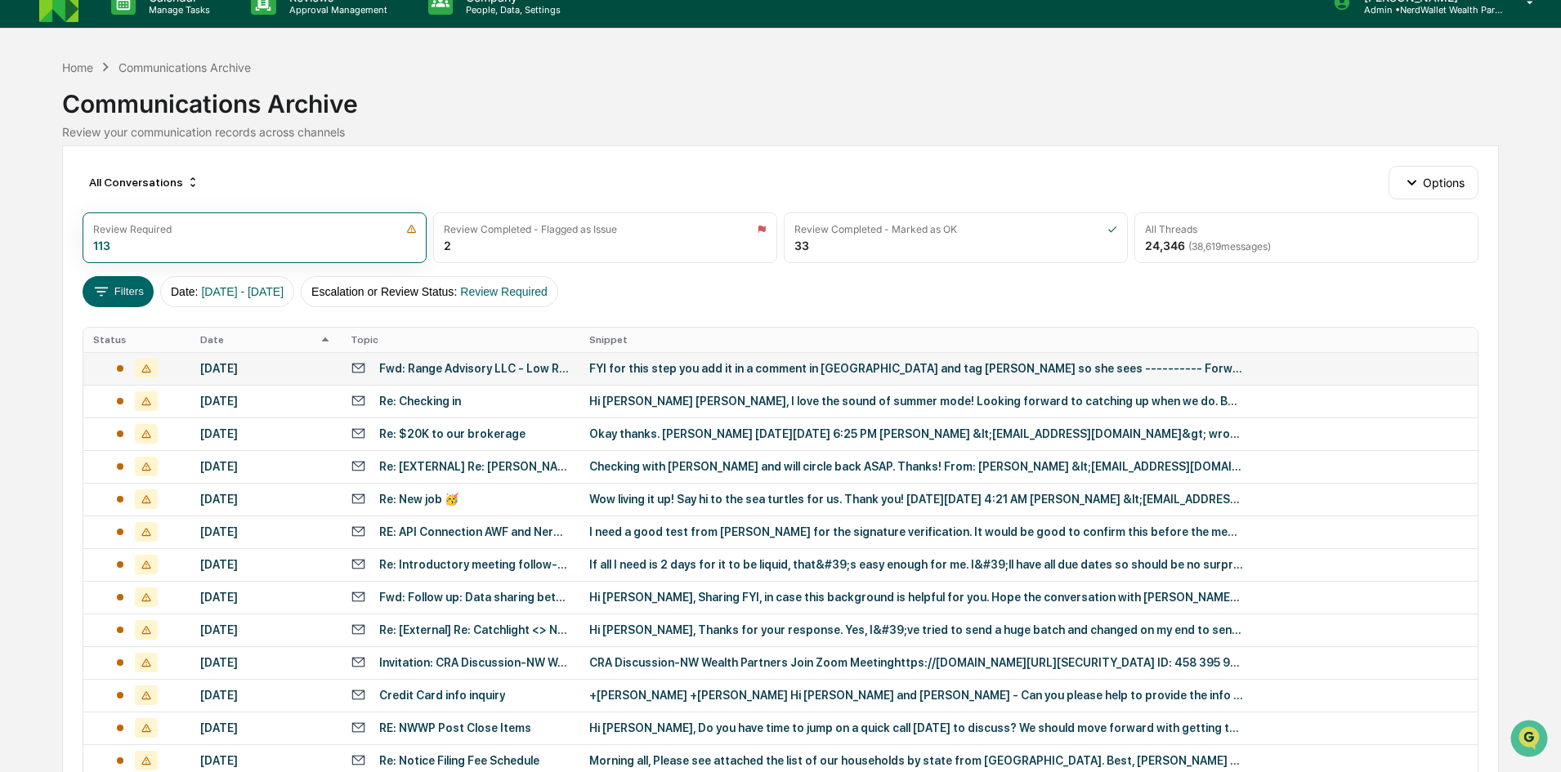
click at [704, 371] on div "FYI for this step you add it in a comment in [GEOGRAPHIC_DATA] and tag [PERSON_…" at bounding box center [916, 368] width 654 height 13
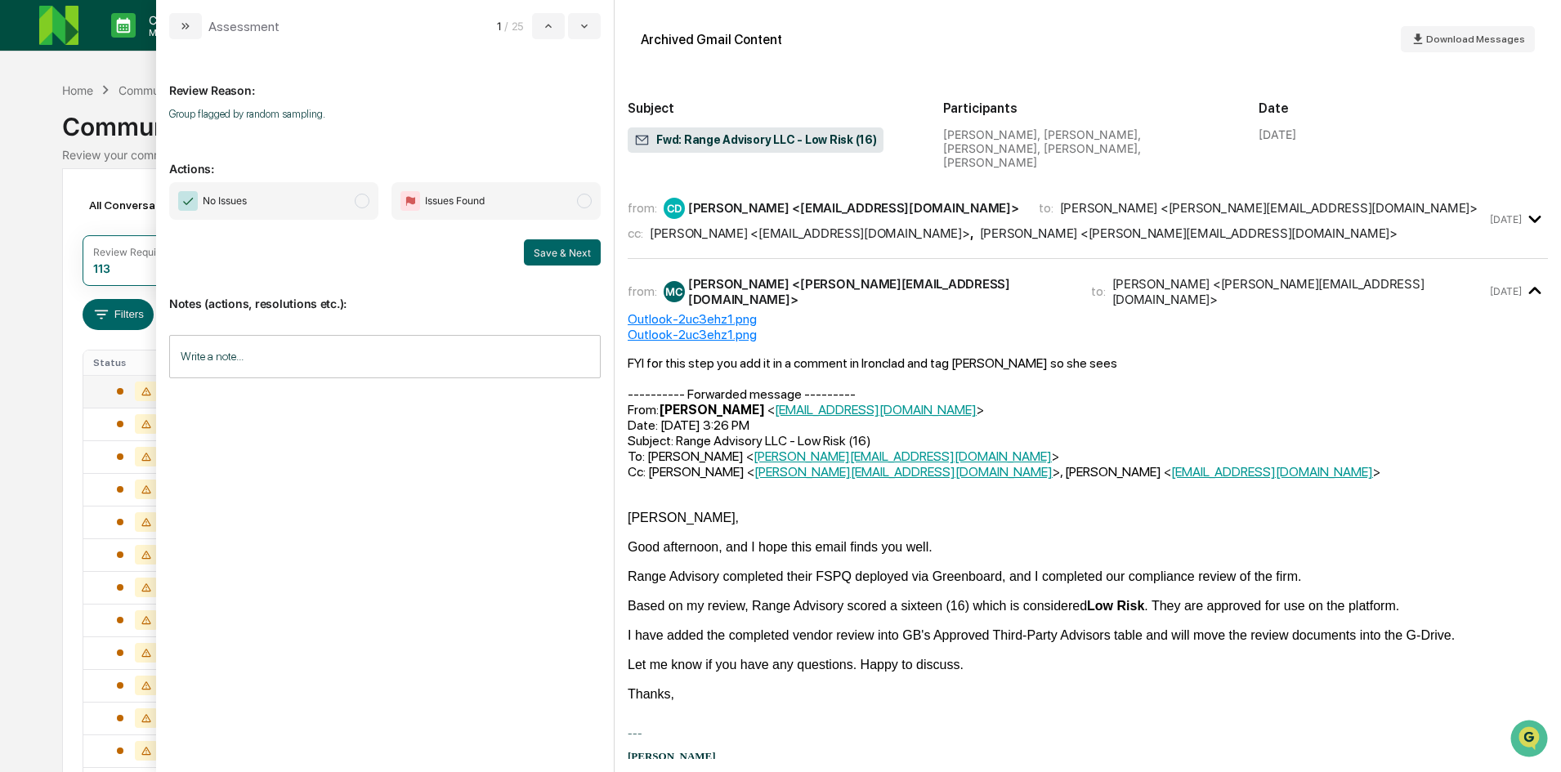
click at [348, 203] on span "No Issues" at bounding box center [273, 201] width 209 height 38
click at [574, 253] on button "Save & Next" at bounding box center [562, 252] width 77 height 26
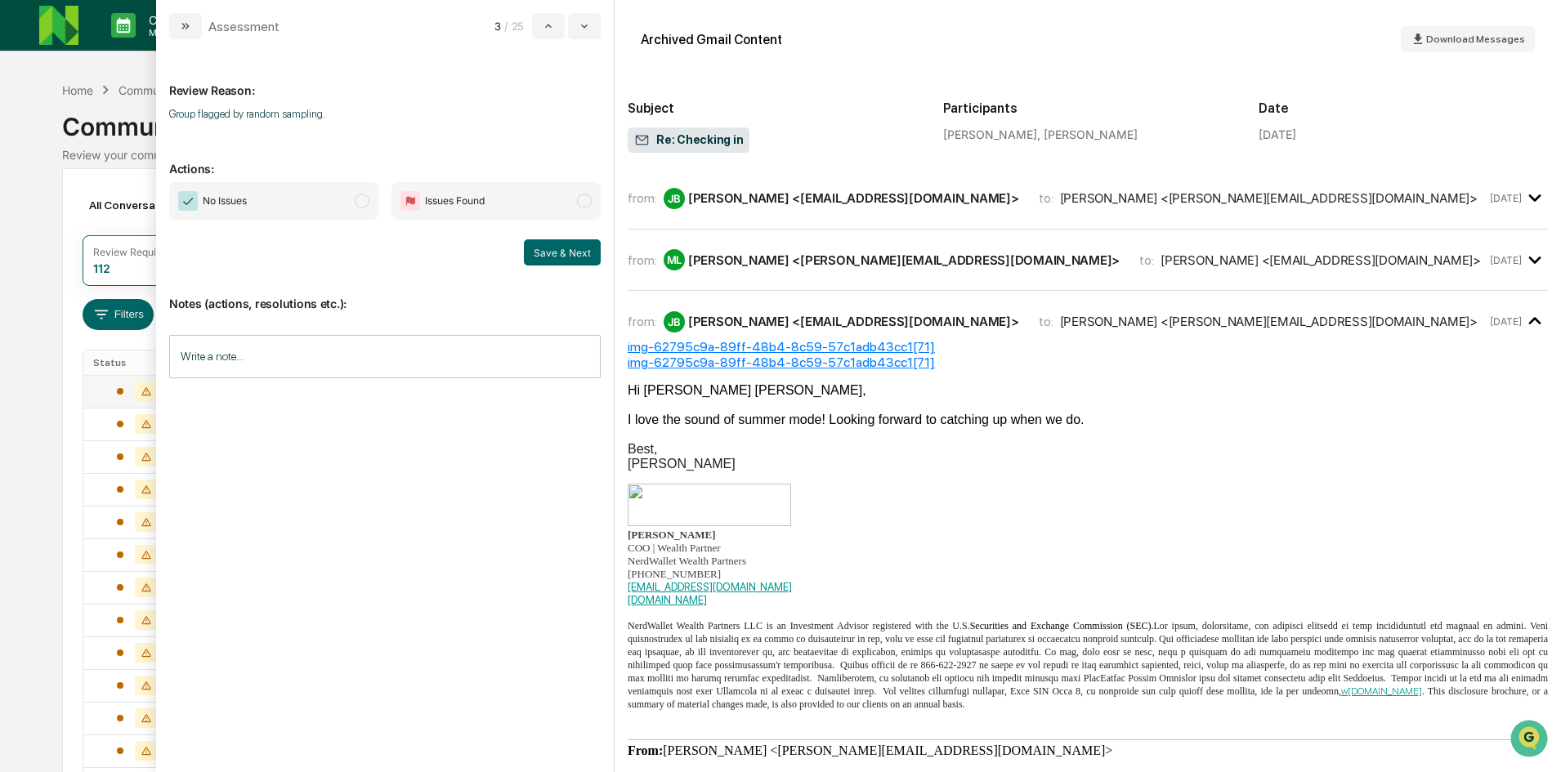
scroll to position [643, 0]
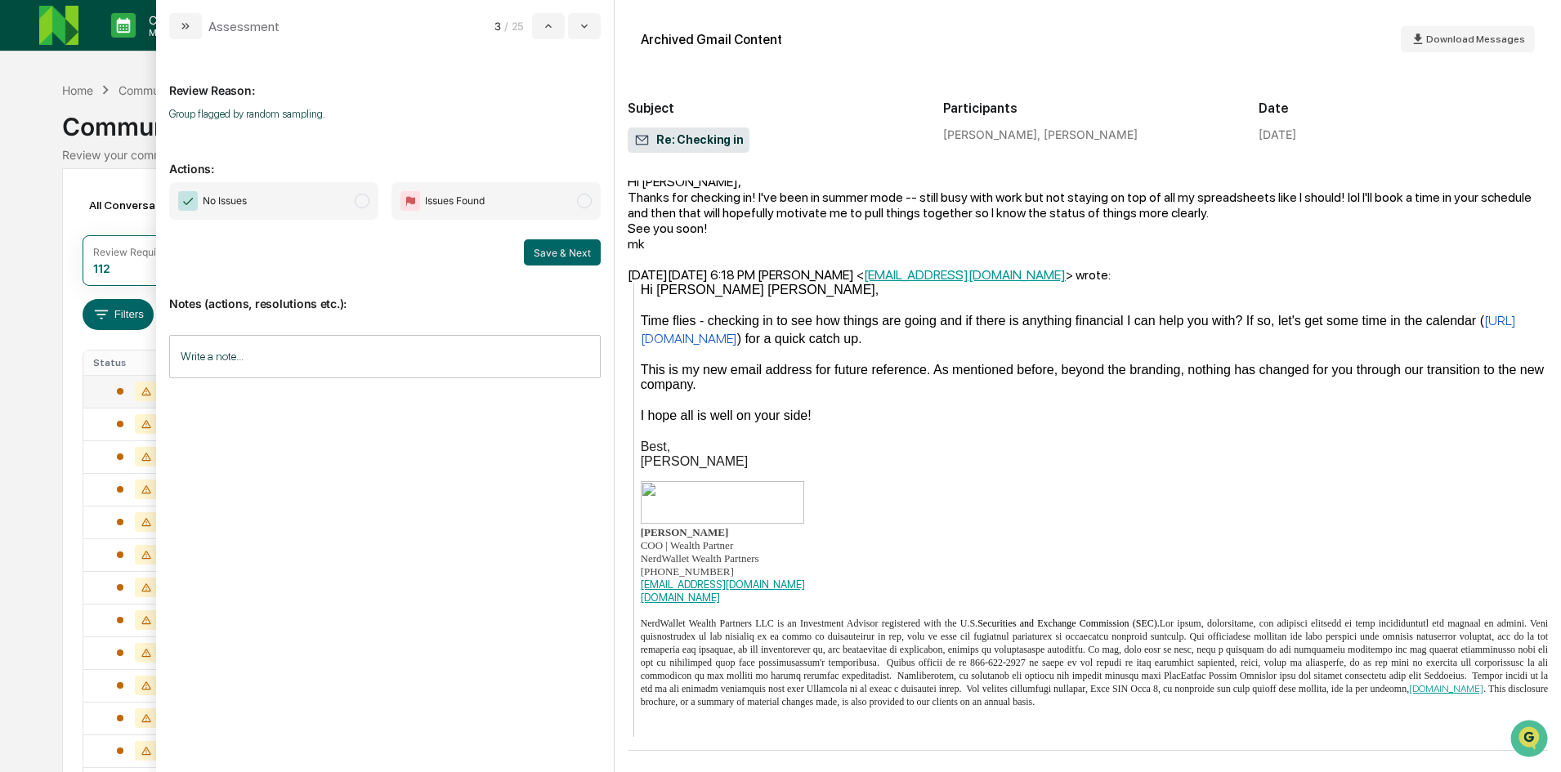
click at [365, 200] on span "modal" at bounding box center [362, 201] width 15 height 15
click at [538, 252] on button "Save & Next" at bounding box center [562, 252] width 77 height 26
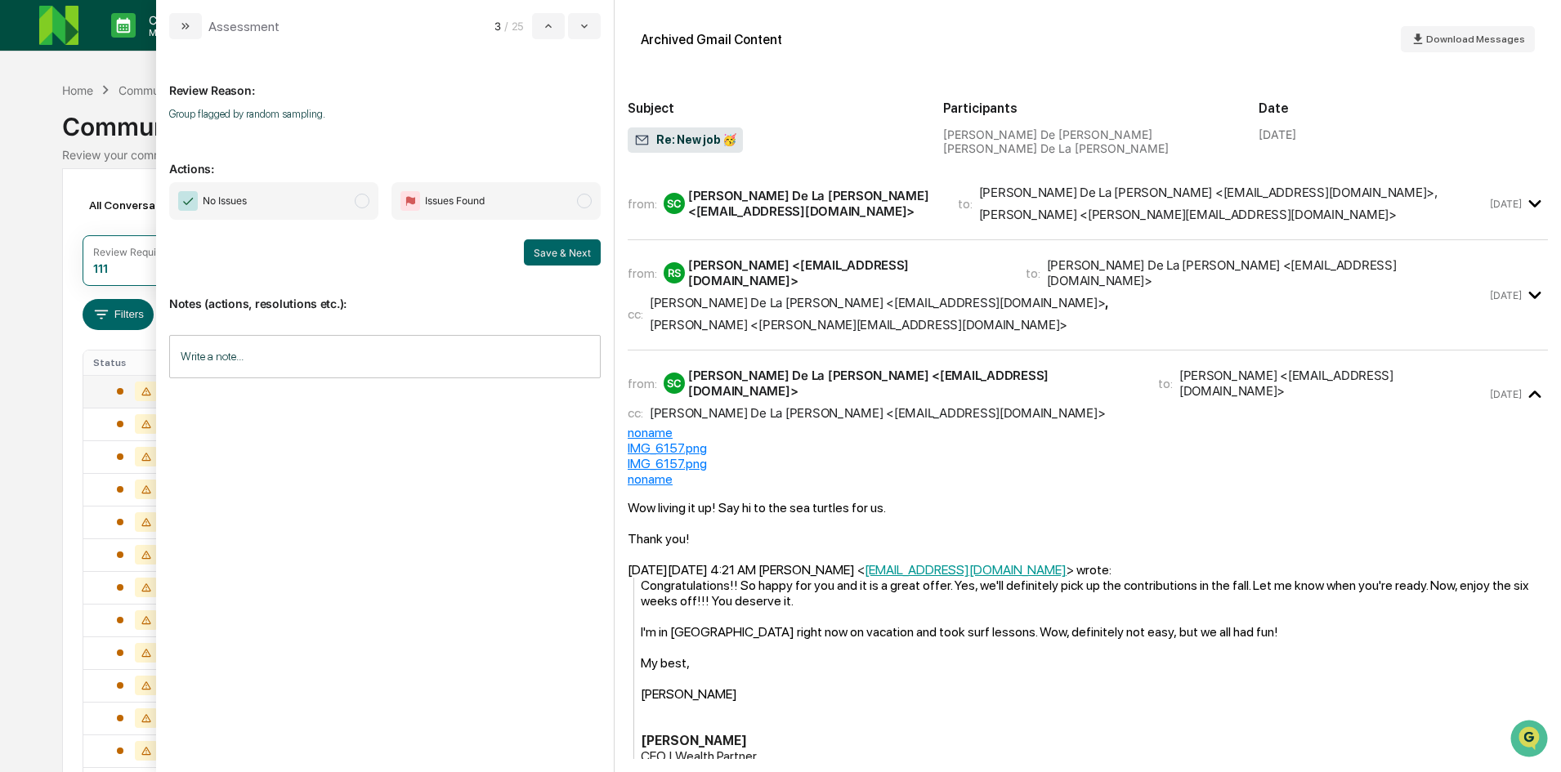
click at [360, 203] on span "modal" at bounding box center [362, 201] width 15 height 15
click at [532, 248] on button "Save & Next" at bounding box center [562, 252] width 77 height 26
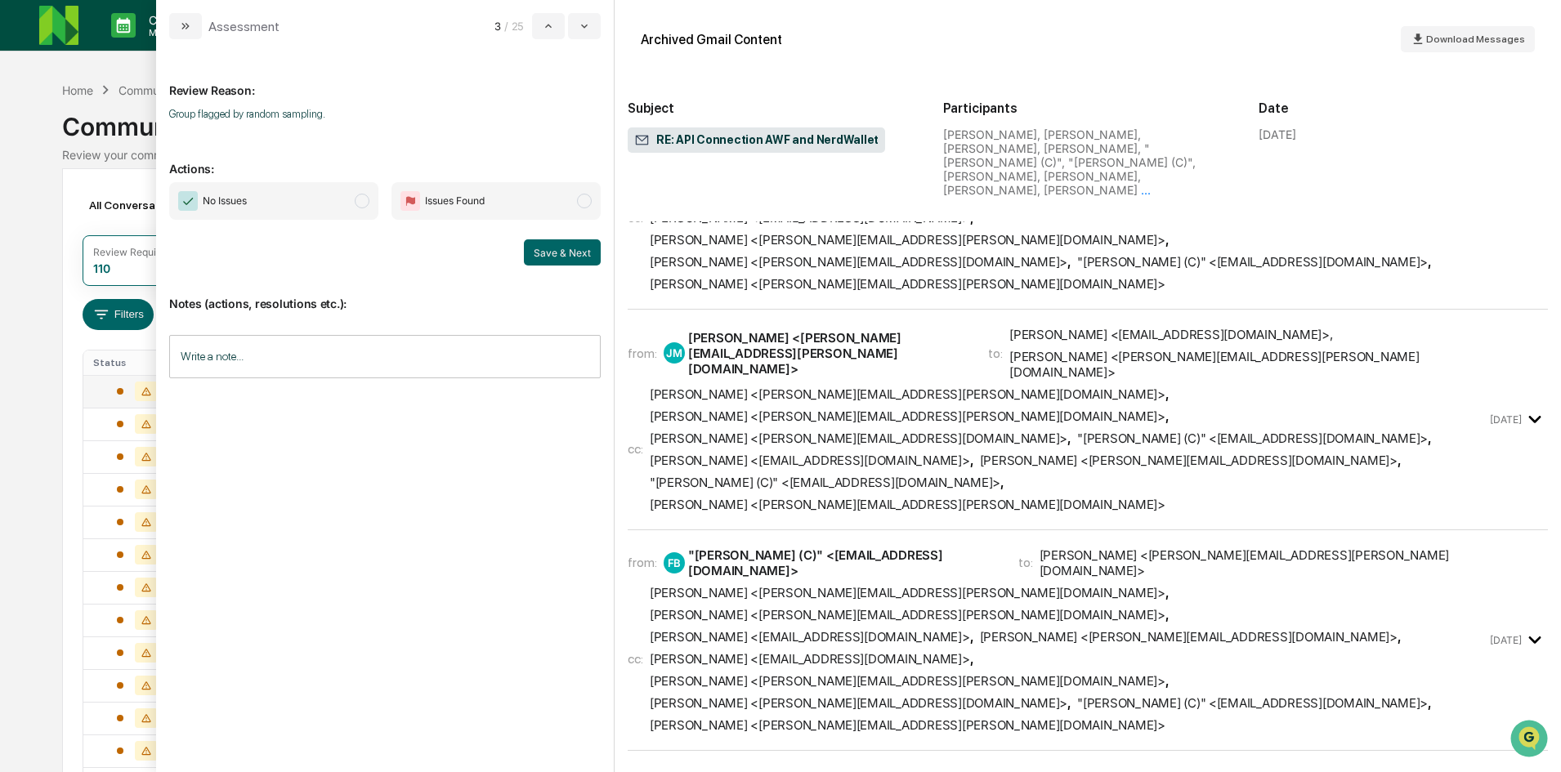
scroll to position [7536, 0]
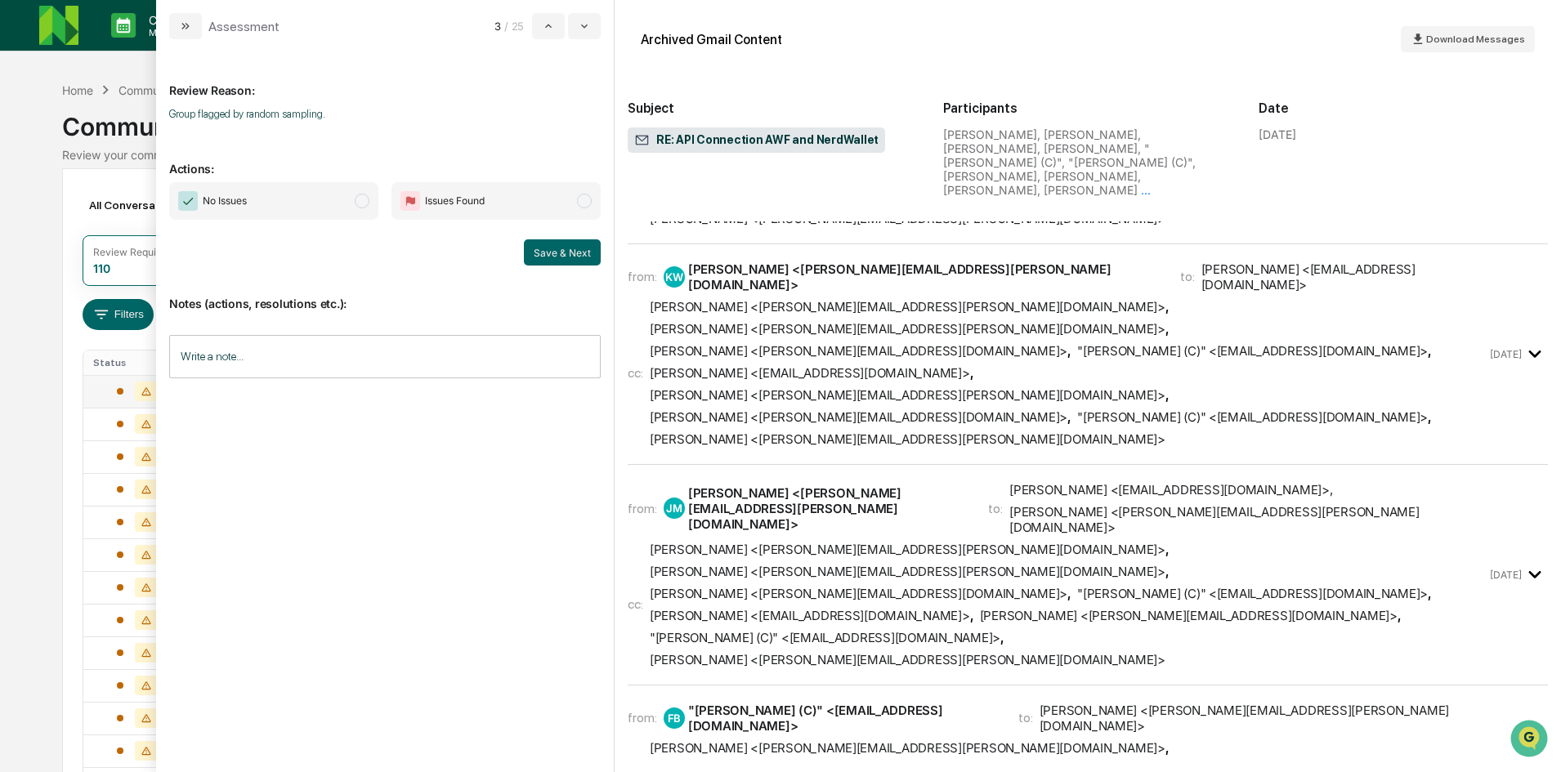
click at [352, 211] on span "No Issues" at bounding box center [273, 201] width 209 height 38
click at [363, 207] on span "modal" at bounding box center [362, 201] width 15 height 15
click at [360, 199] on span "modal" at bounding box center [362, 201] width 15 height 15
click at [561, 250] on button "Save & Next" at bounding box center [562, 252] width 77 height 26
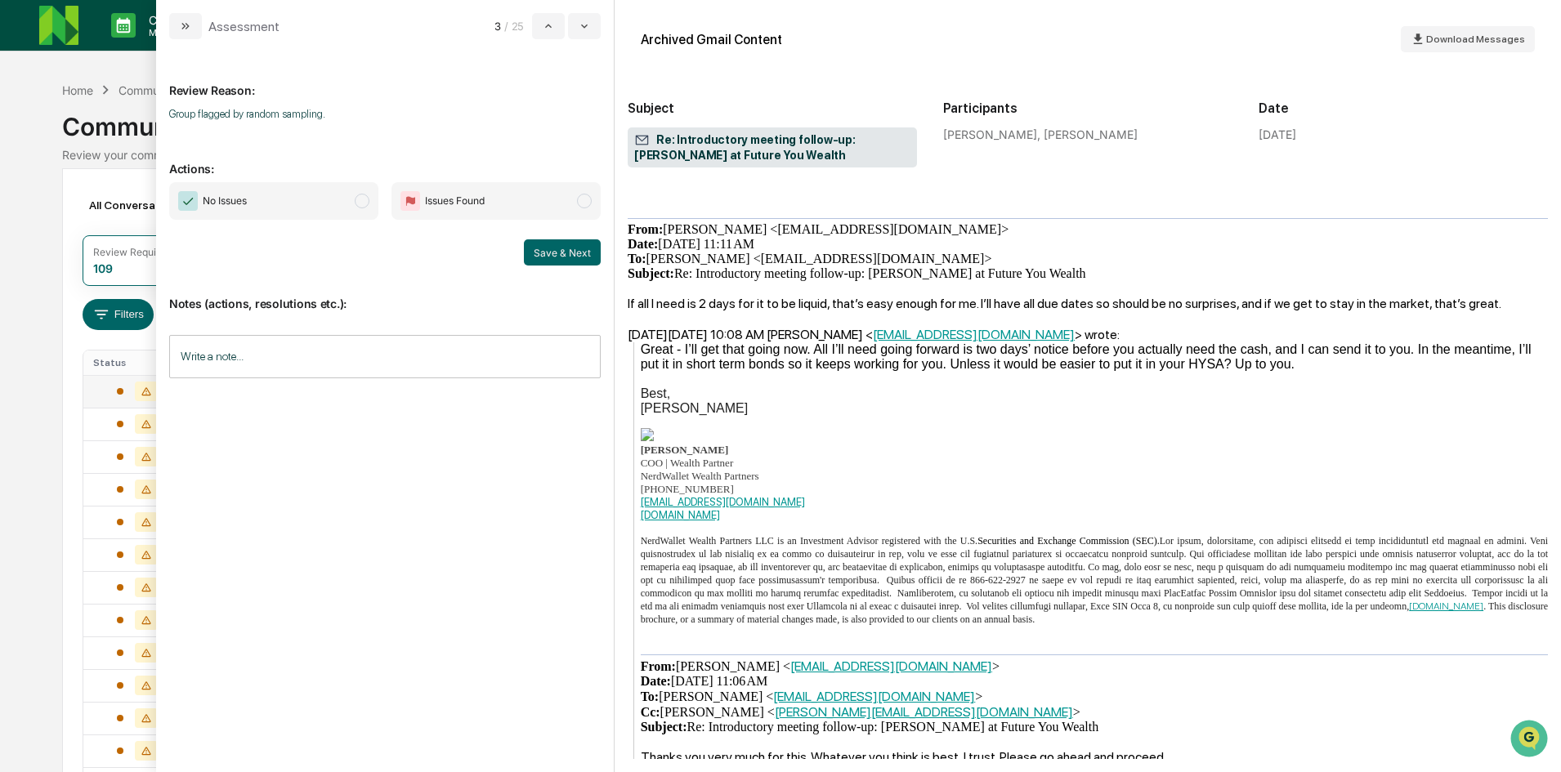
scroll to position [981, 0]
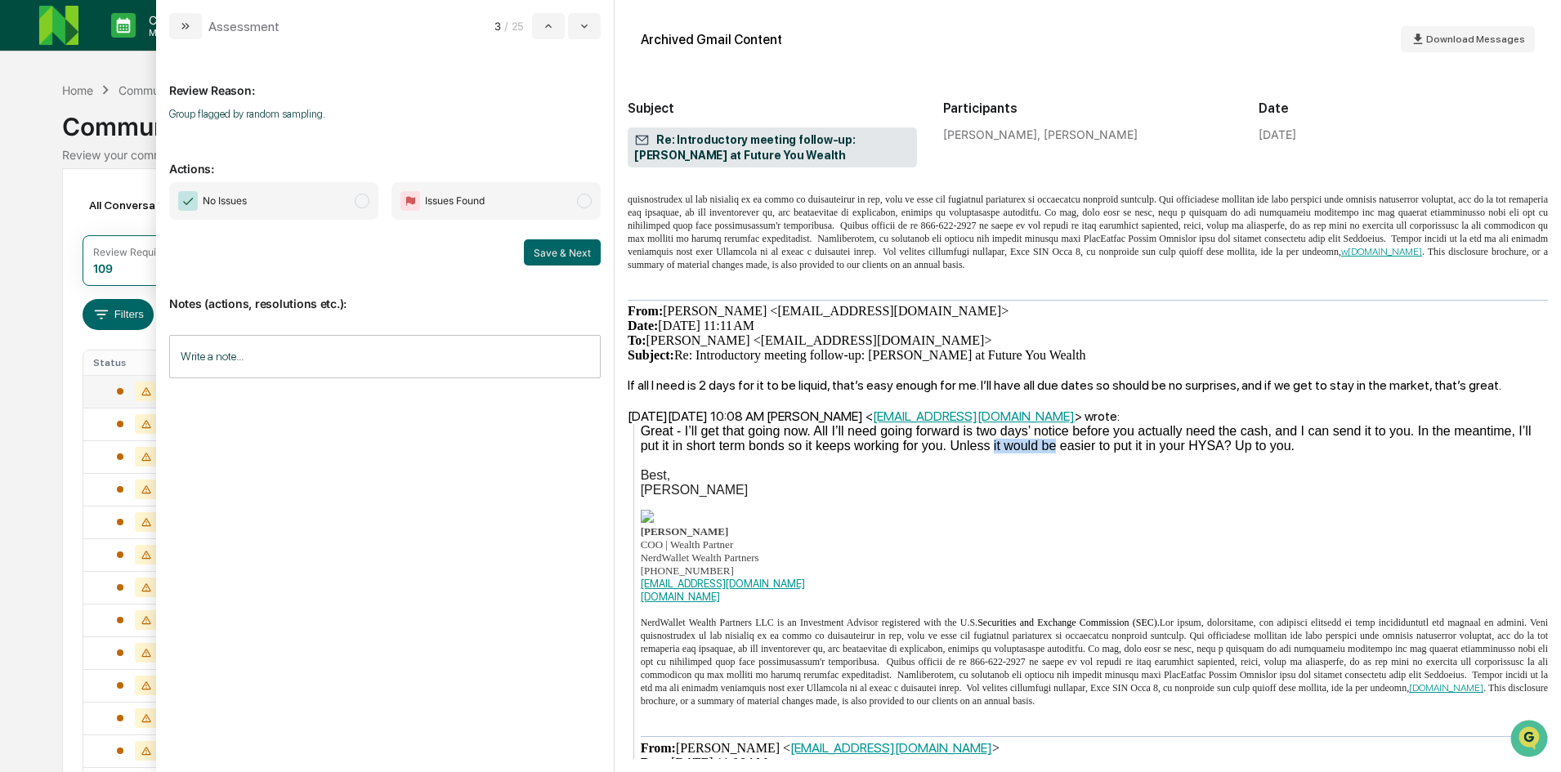
drag, startPoint x: 886, startPoint y: 455, endPoint x: 945, endPoint y: 449, distance: 60.0
click at [945, 449] on div "Great - I’ll get that going now. All I’ll need going forward is two days’ notic…" at bounding box center [1094, 438] width 907 height 29
click at [1099, 478] on div "Best," at bounding box center [1094, 475] width 907 height 15
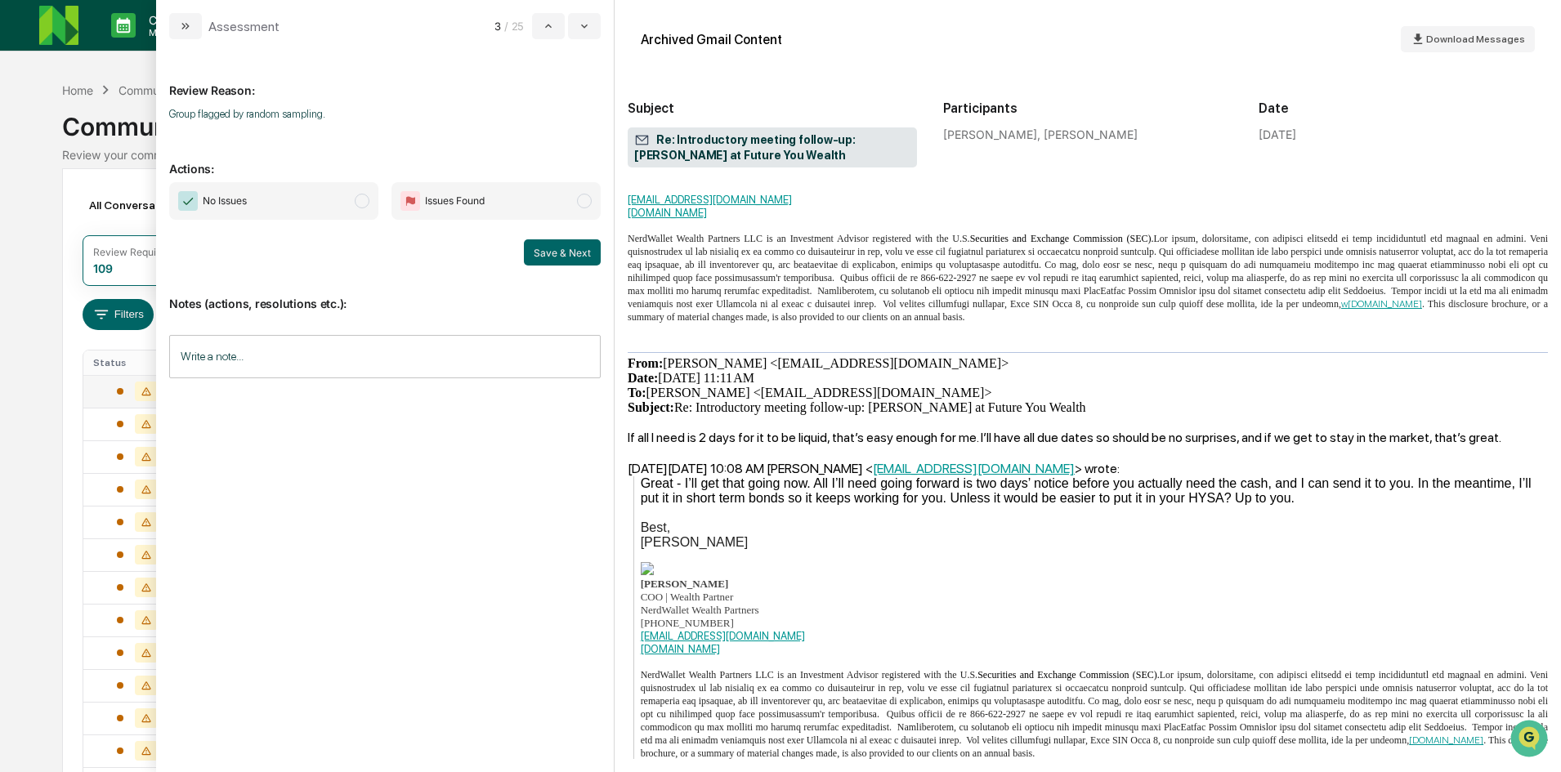
scroll to position [899, 0]
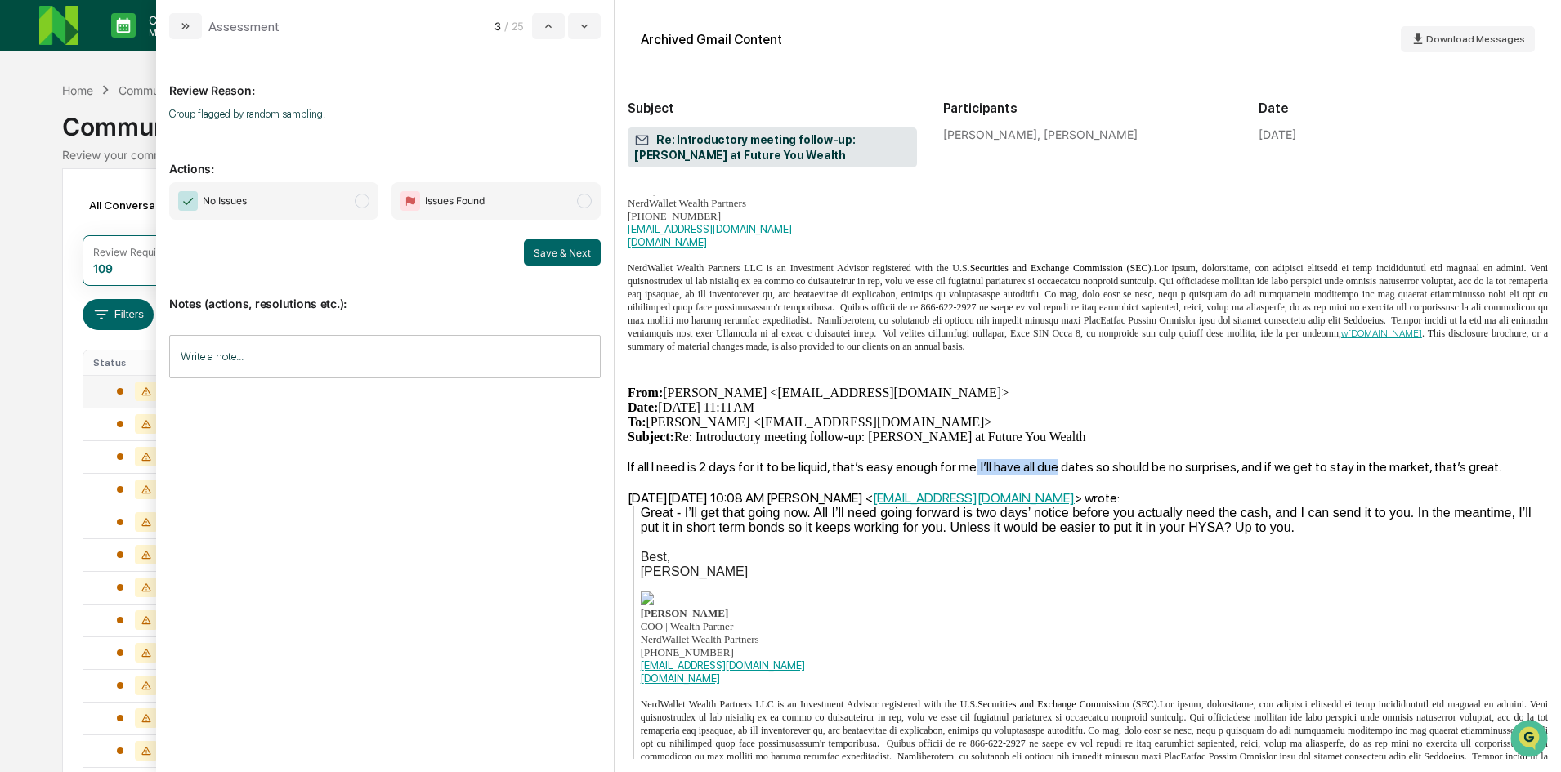
drag, startPoint x: 968, startPoint y: 467, endPoint x: 1050, endPoint y: 469, distance: 82.6
click at [1050, 469] on div "If all I need is 2 days for it to be liquid, that’s easy enough for me. I’ll ha…" at bounding box center [1088, 467] width 920 height 16
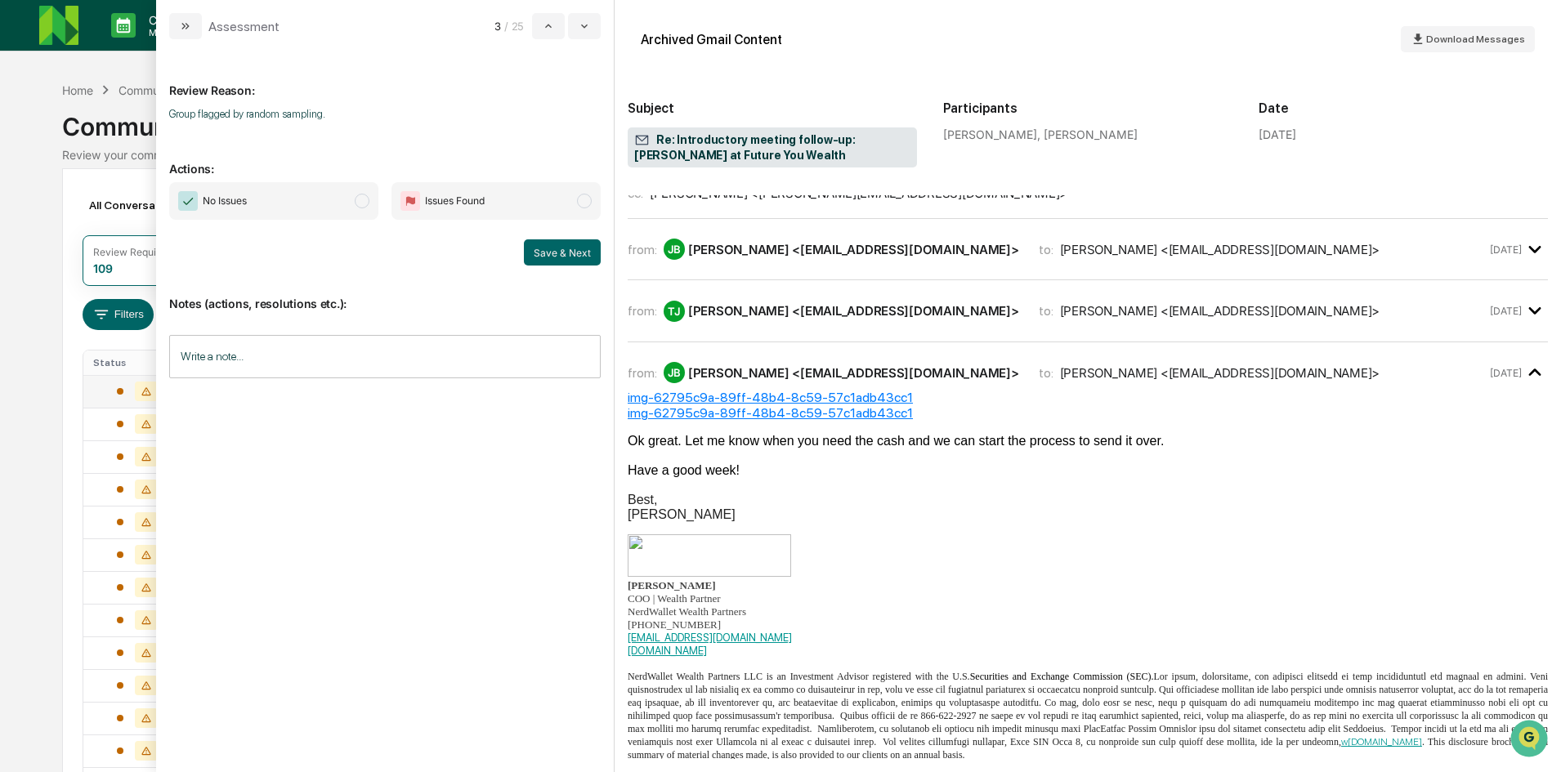
scroll to position [327, 0]
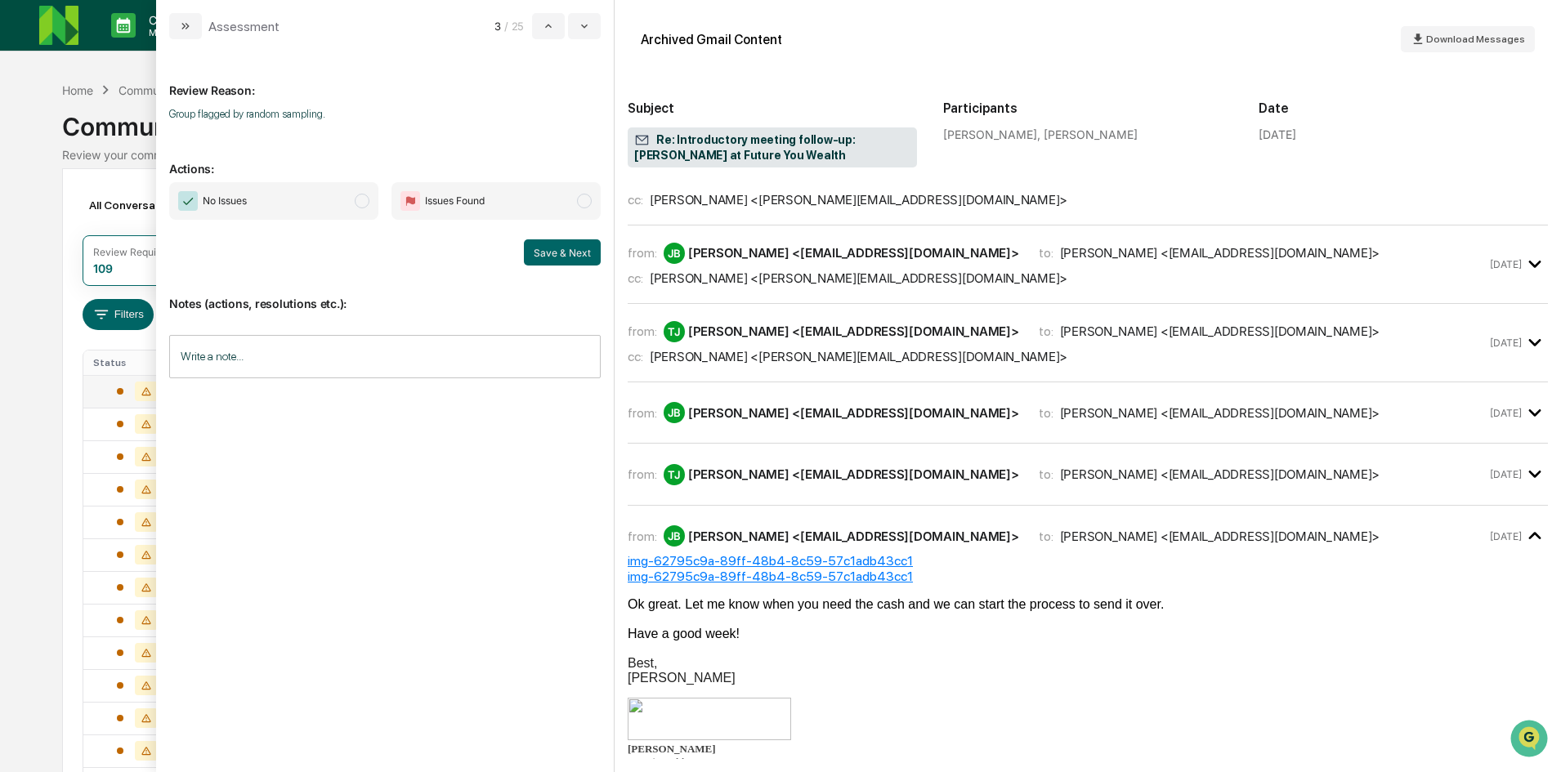
click at [364, 194] on span "modal" at bounding box center [362, 201] width 15 height 15
click at [587, 253] on button "Save & Next" at bounding box center [562, 252] width 77 height 26
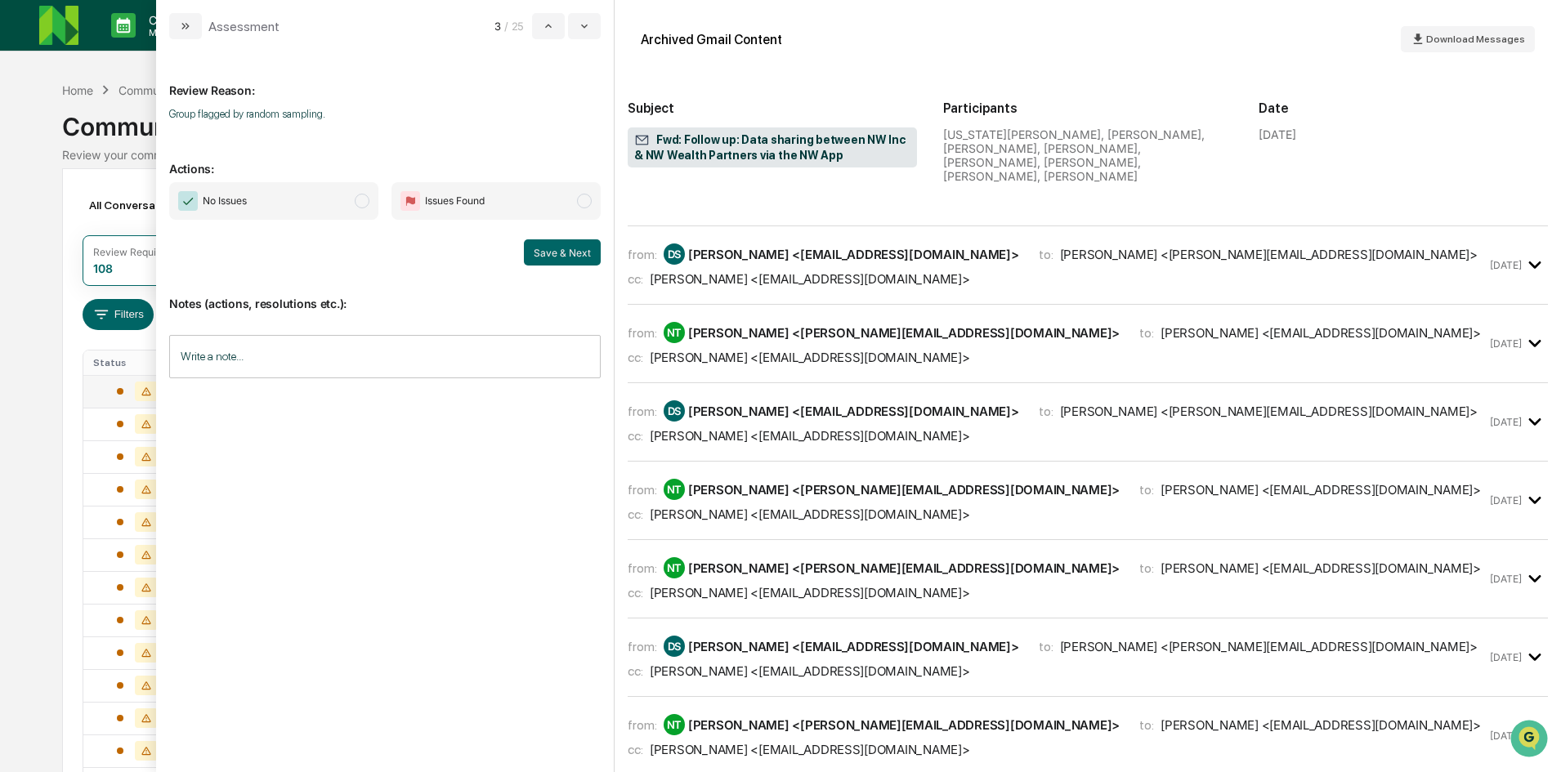
scroll to position [314, 0]
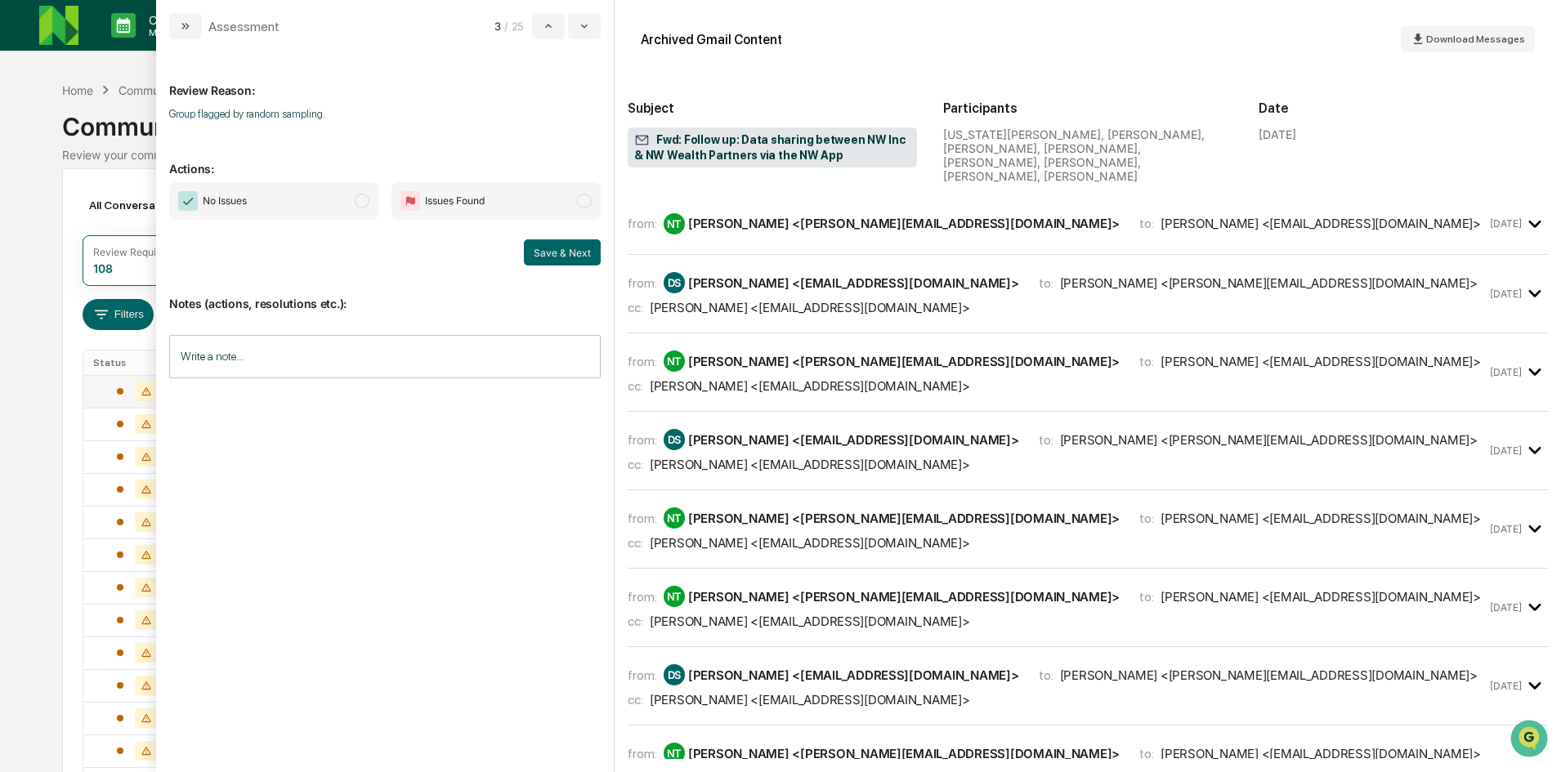
click at [362, 204] on span "modal" at bounding box center [362, 201] width 15 height 15
click at [542, 255] on button "Save & Next" at bounding box center [562, 252] width 77 height 26
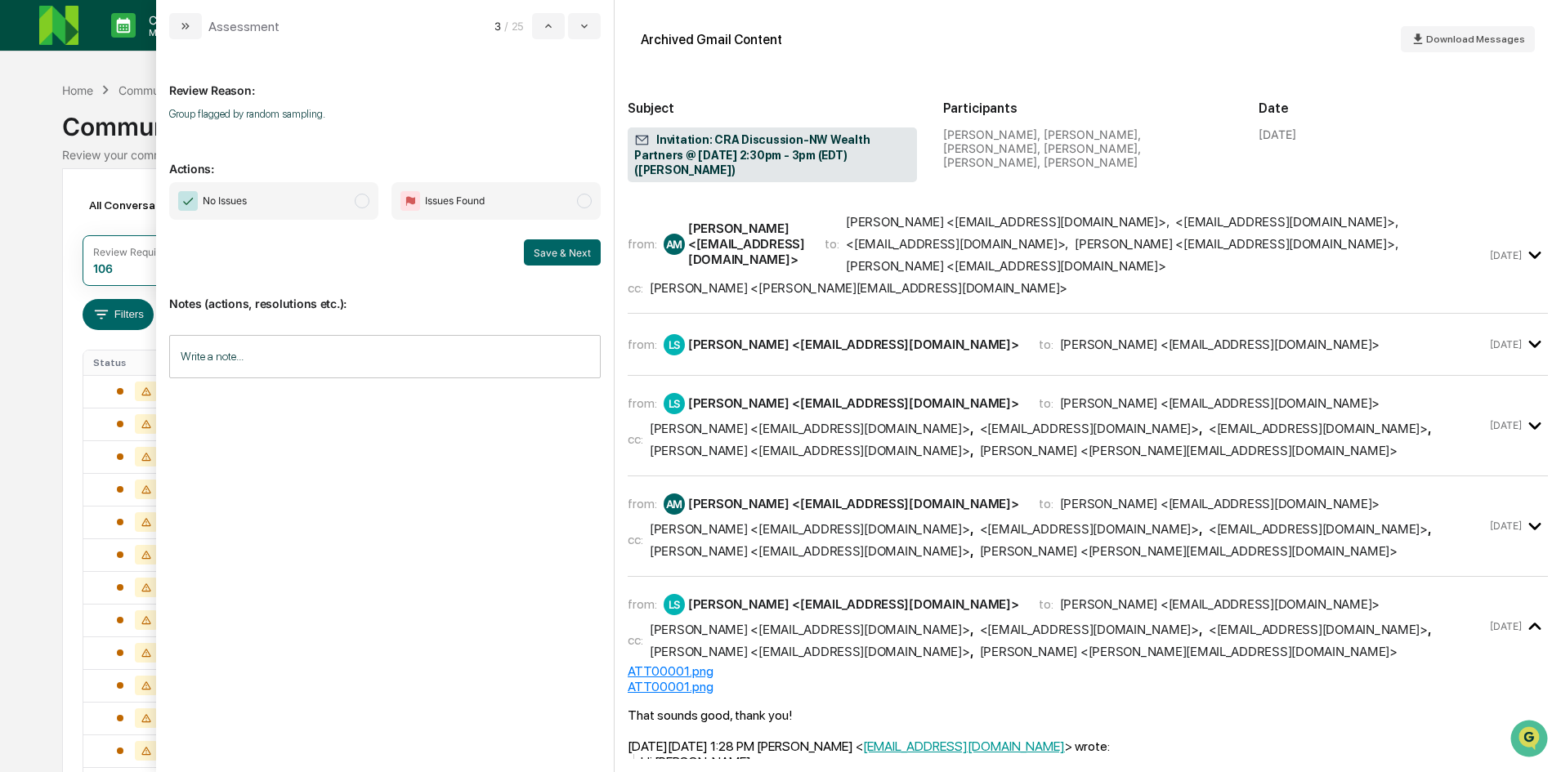
click at [359, 207] on span "modal" at bounding box center [362, 201] width 15 height 15
click at [573, 256] on button "Save & Next" at bounding box center [562, 252] width 77 height 26
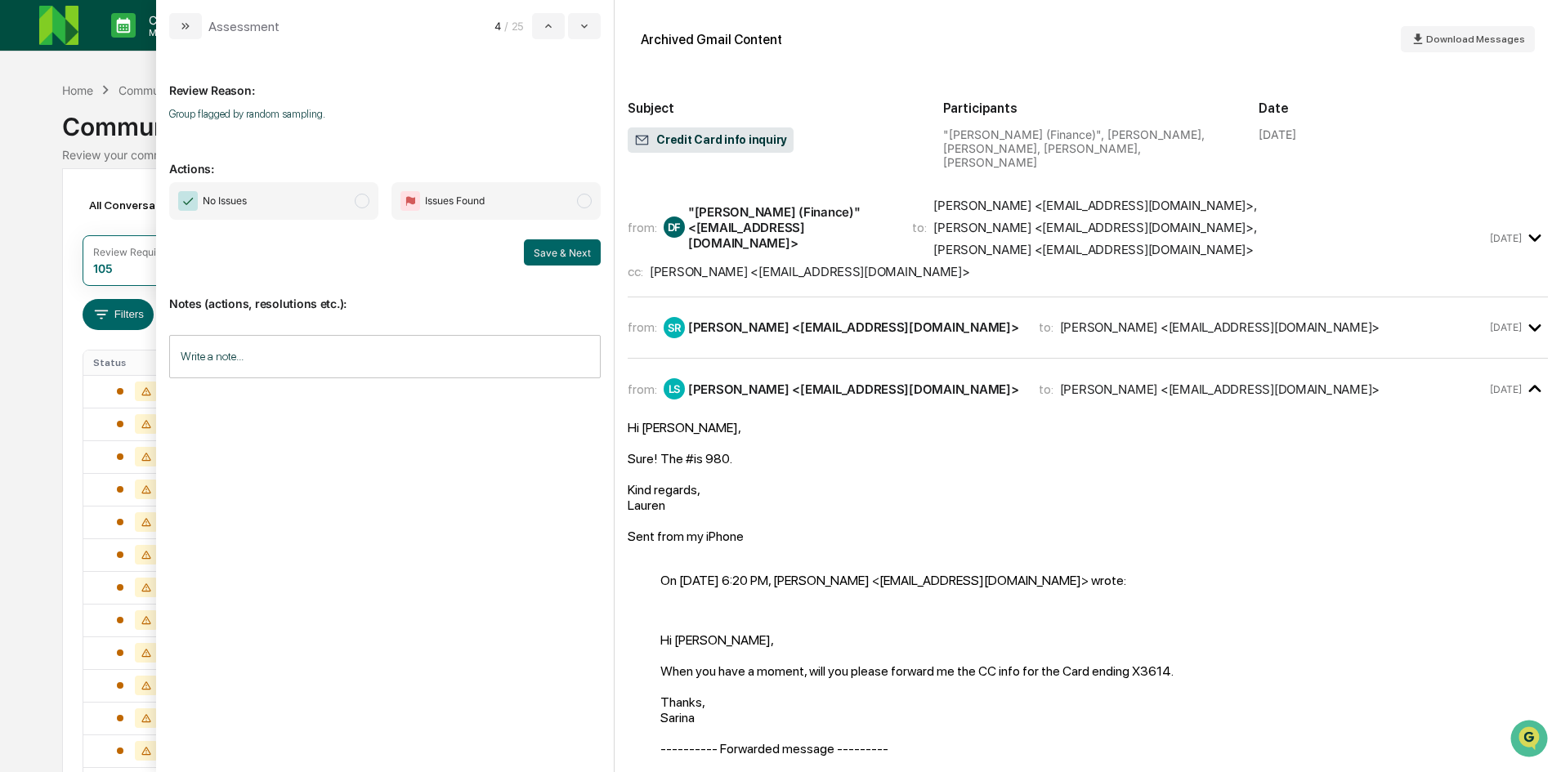
click at [355, 202] on span "modal" at bounding box center [362, 201] width 15 height 15
click at [539, 246] on button "Save & Next" at bounding box center [562, 252] width 77 height 26
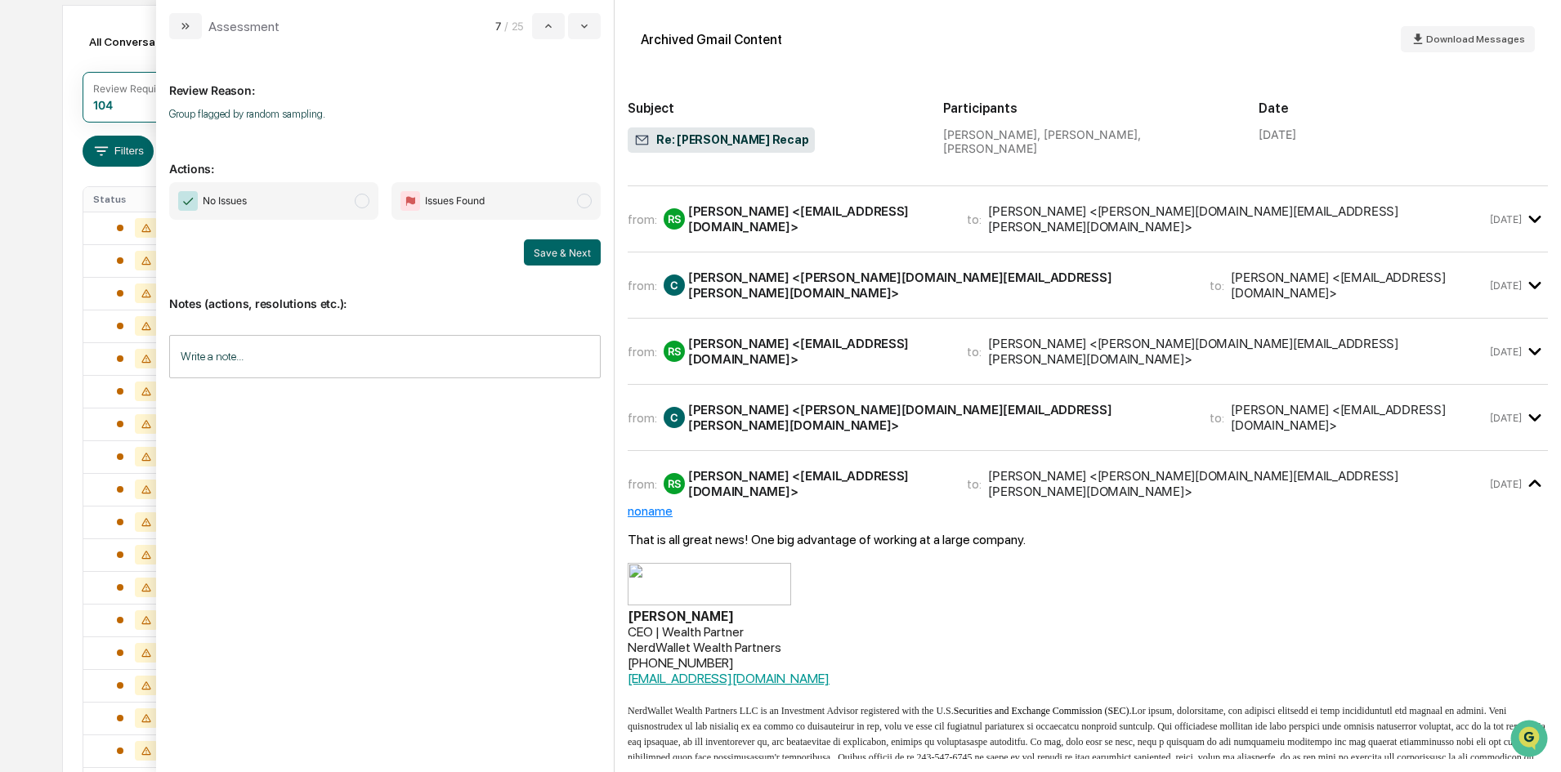
scroll to position [695, 0]
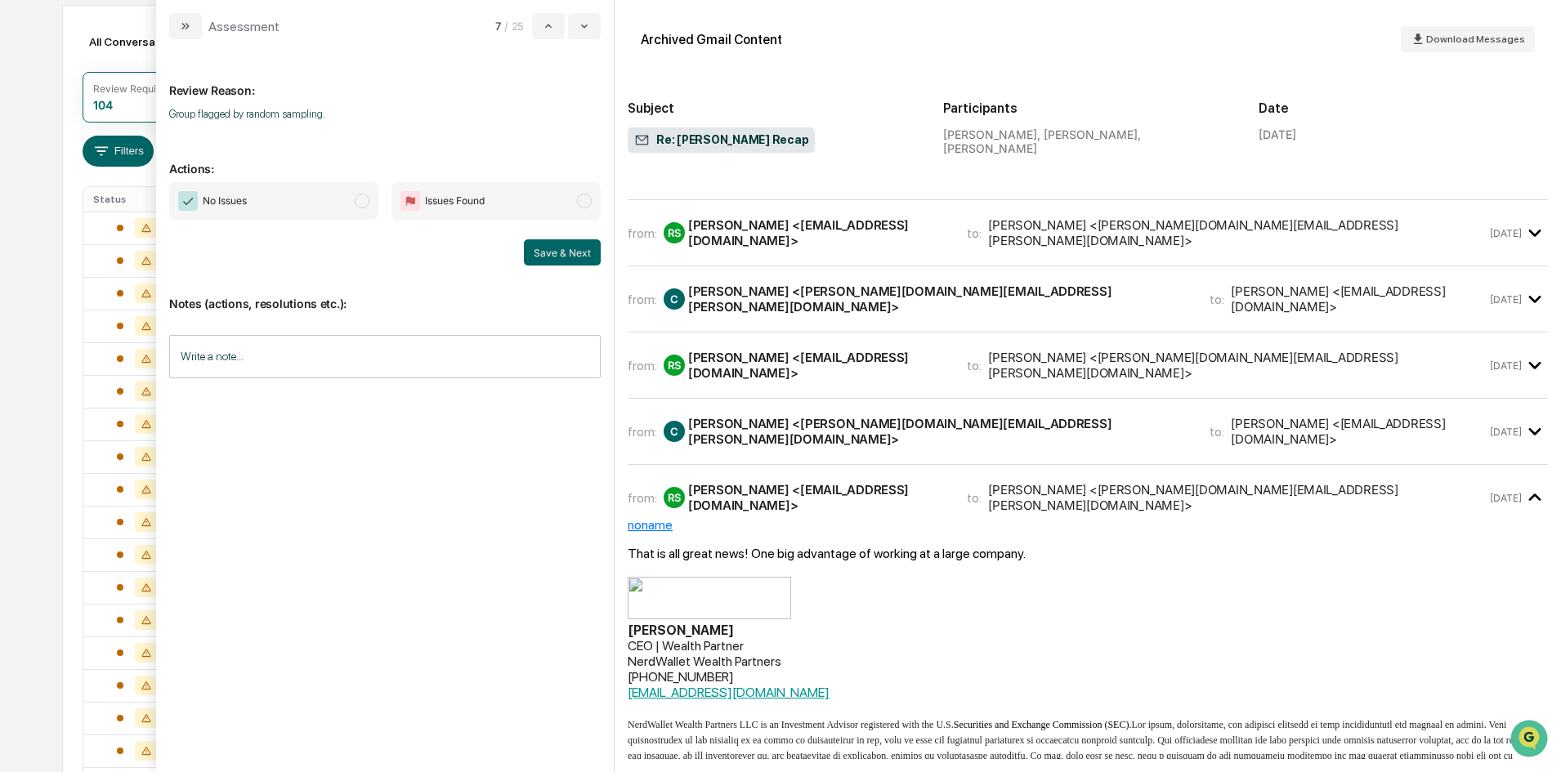
click at [364, 199] on span "modal" at bounding box center [362, 201] width 15 height 15
click at [537, 244] on button "Save & Next" at bounding box center [562, 252] width 77 height 26
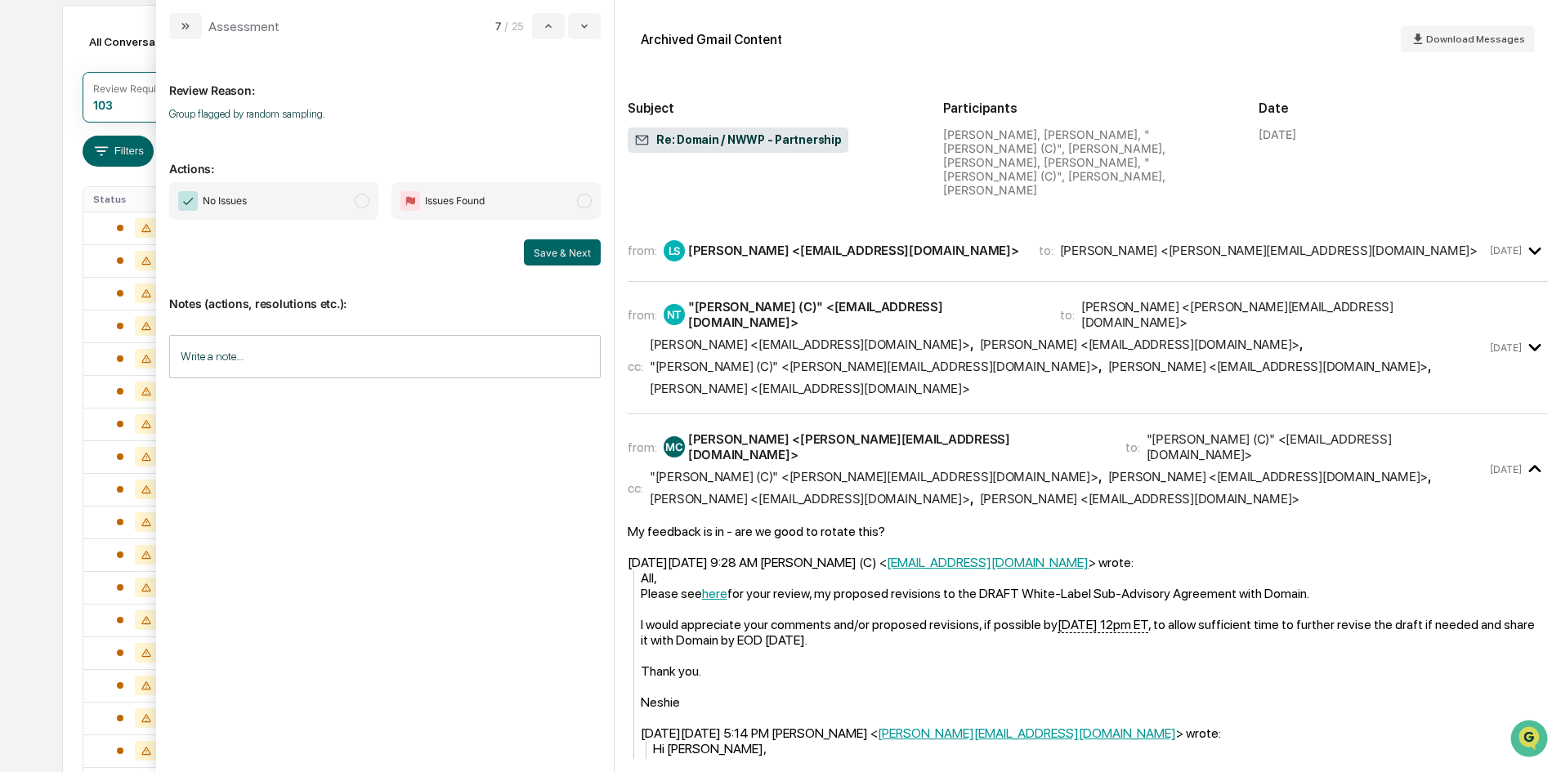
scroll to position [82, 0]
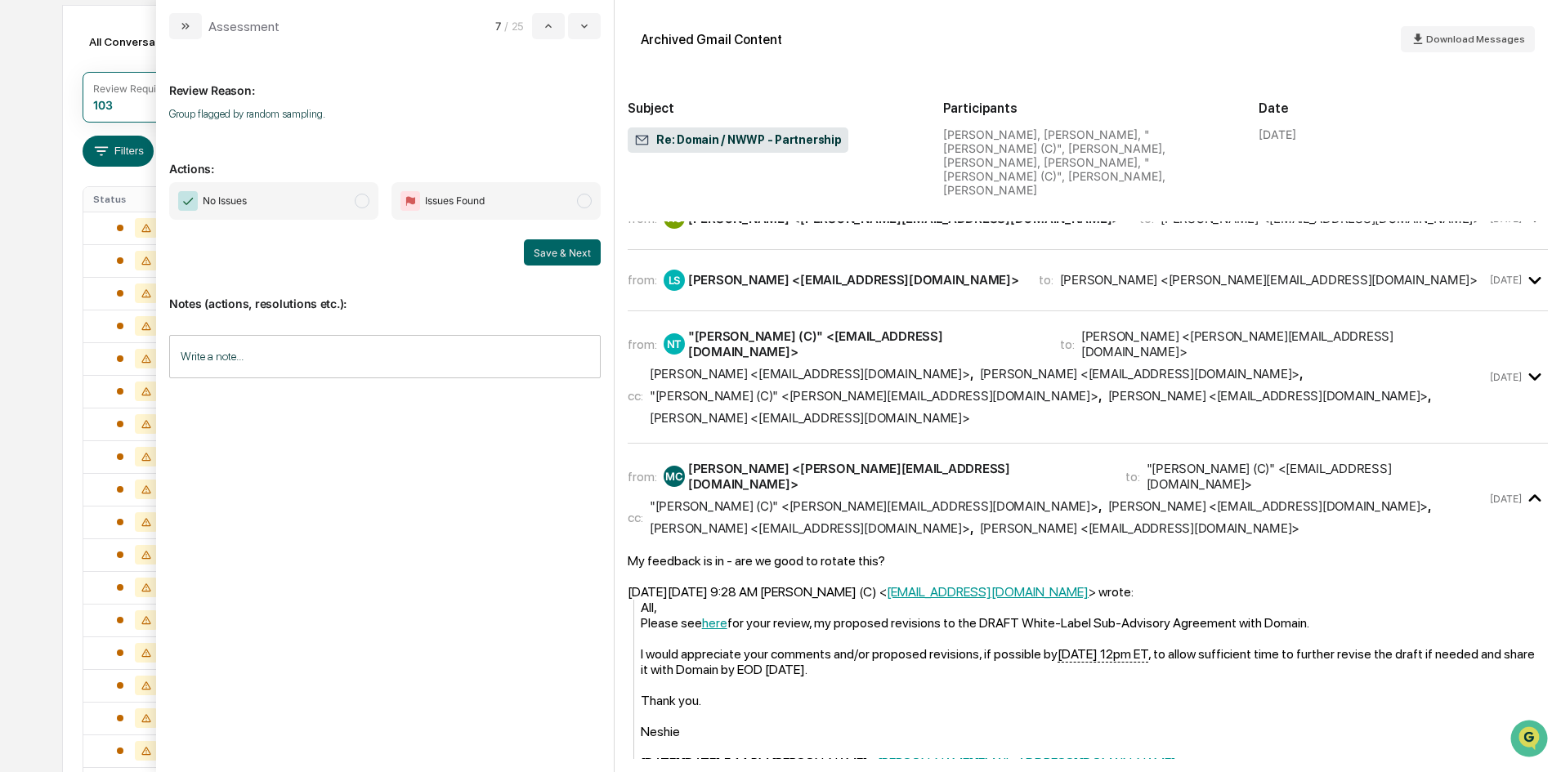
click at [368, 203] on span "modal" at bounding box center [362, 201] width 15 height 15
click at [556, 246] on button "Save & Next" at bounding box center [562, 252] width 77 height 26
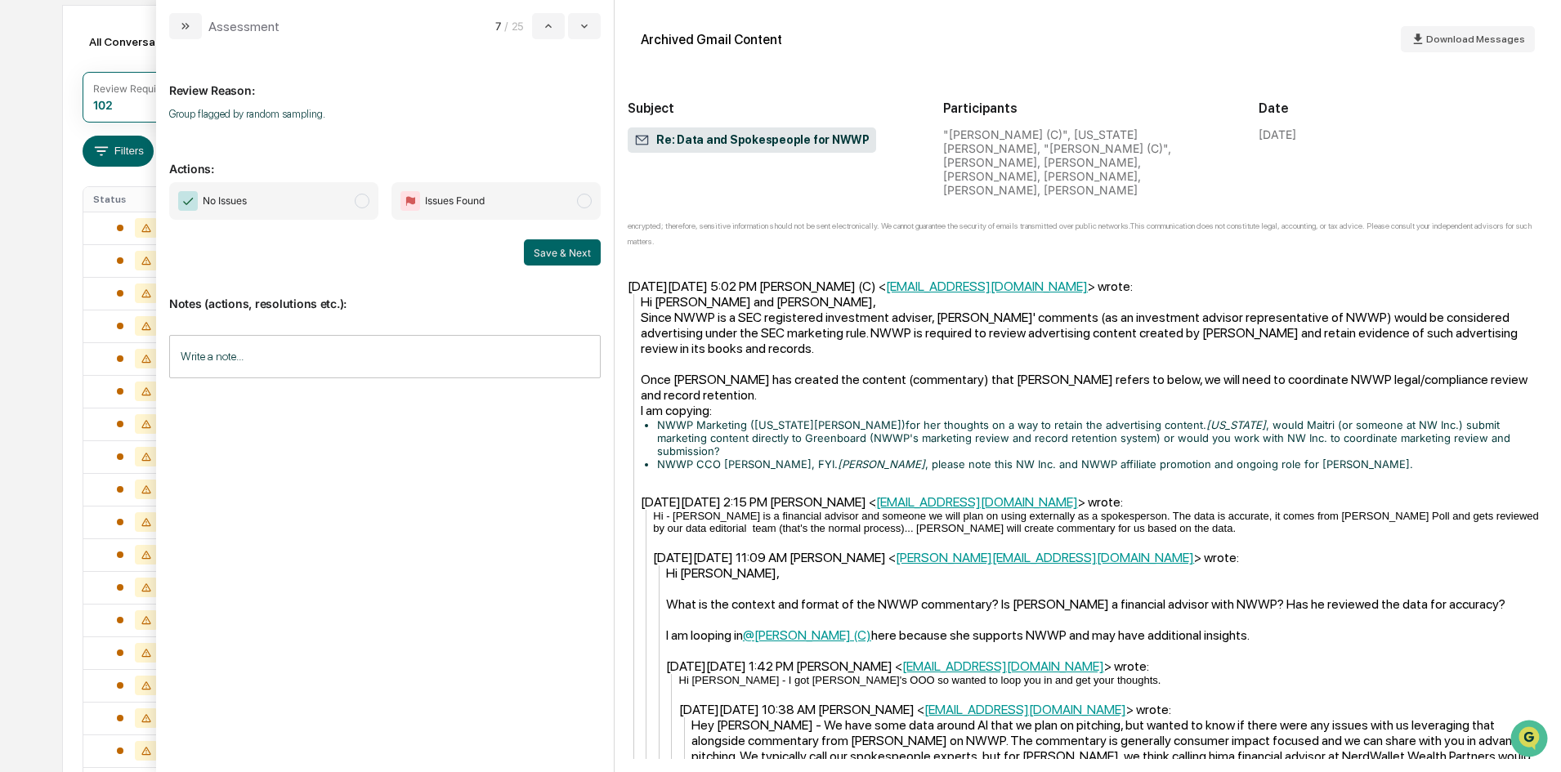
scroll to position [327, 0]
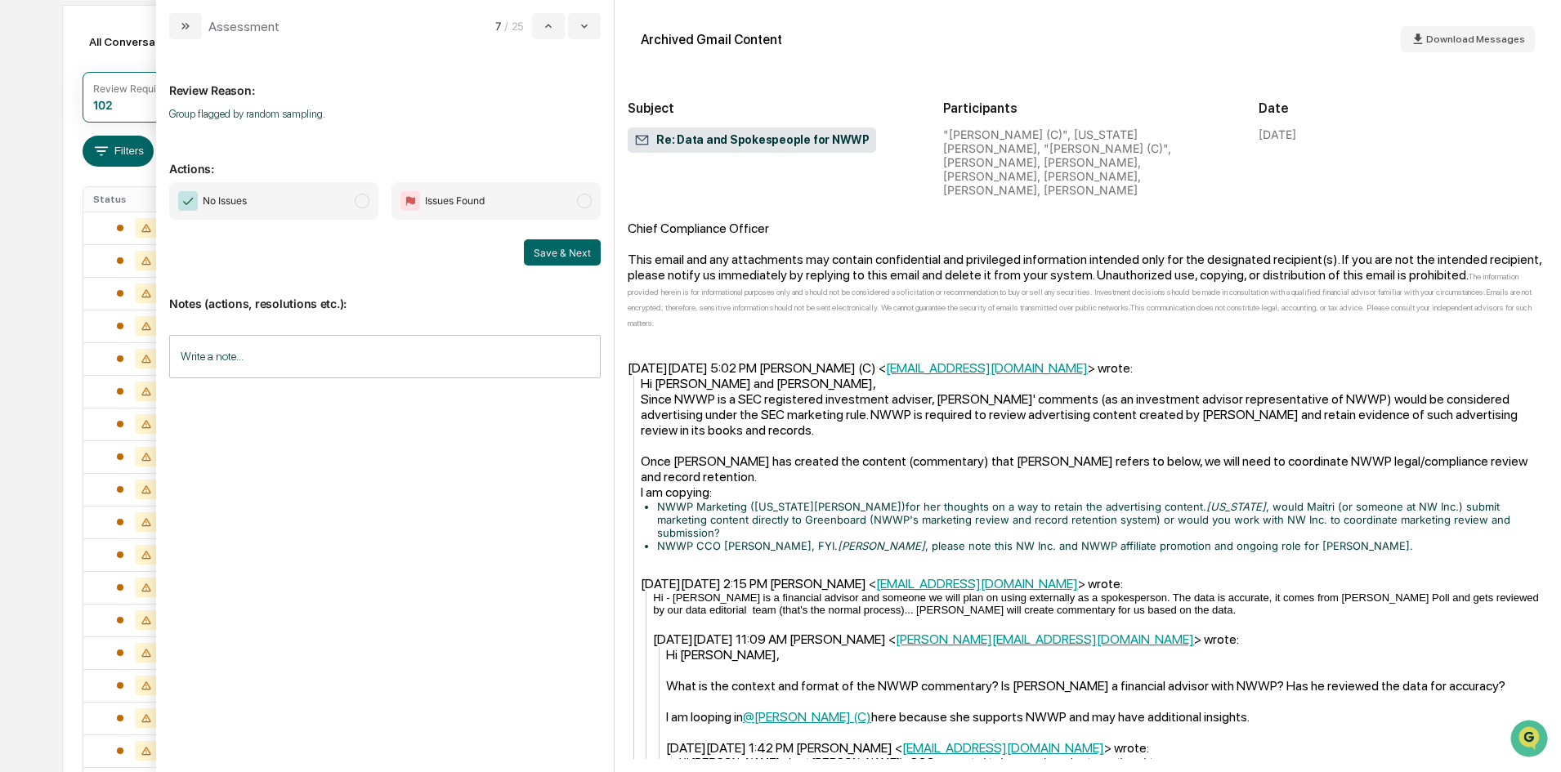
click at [360, 200] on span "modal" at bounding box center [362, 201] width 15 height 15
click at [550, 248] on button "Save & Next" at bounding box center [562, 252] width 77 height 26
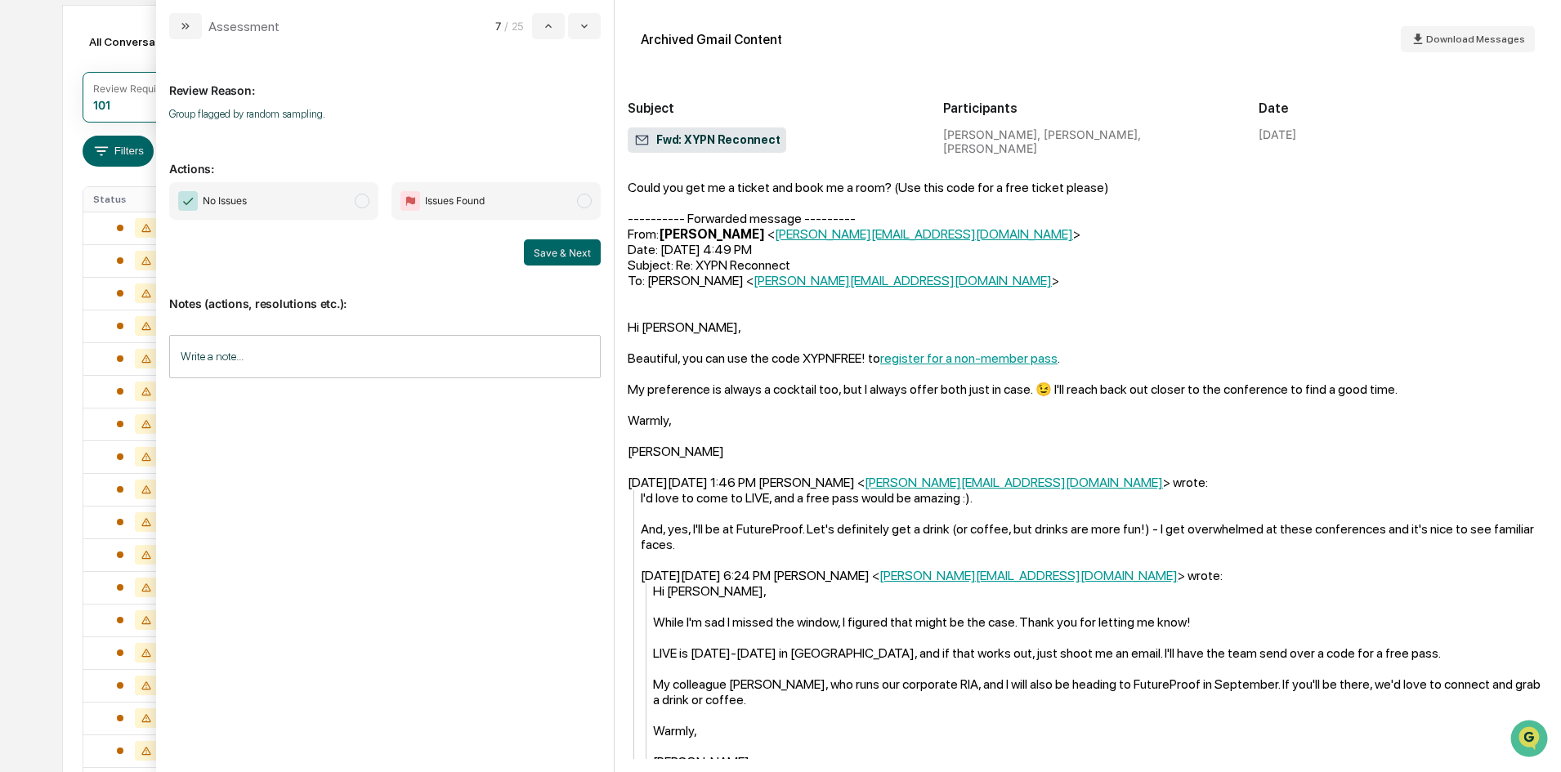
scroll to position [409, 0]
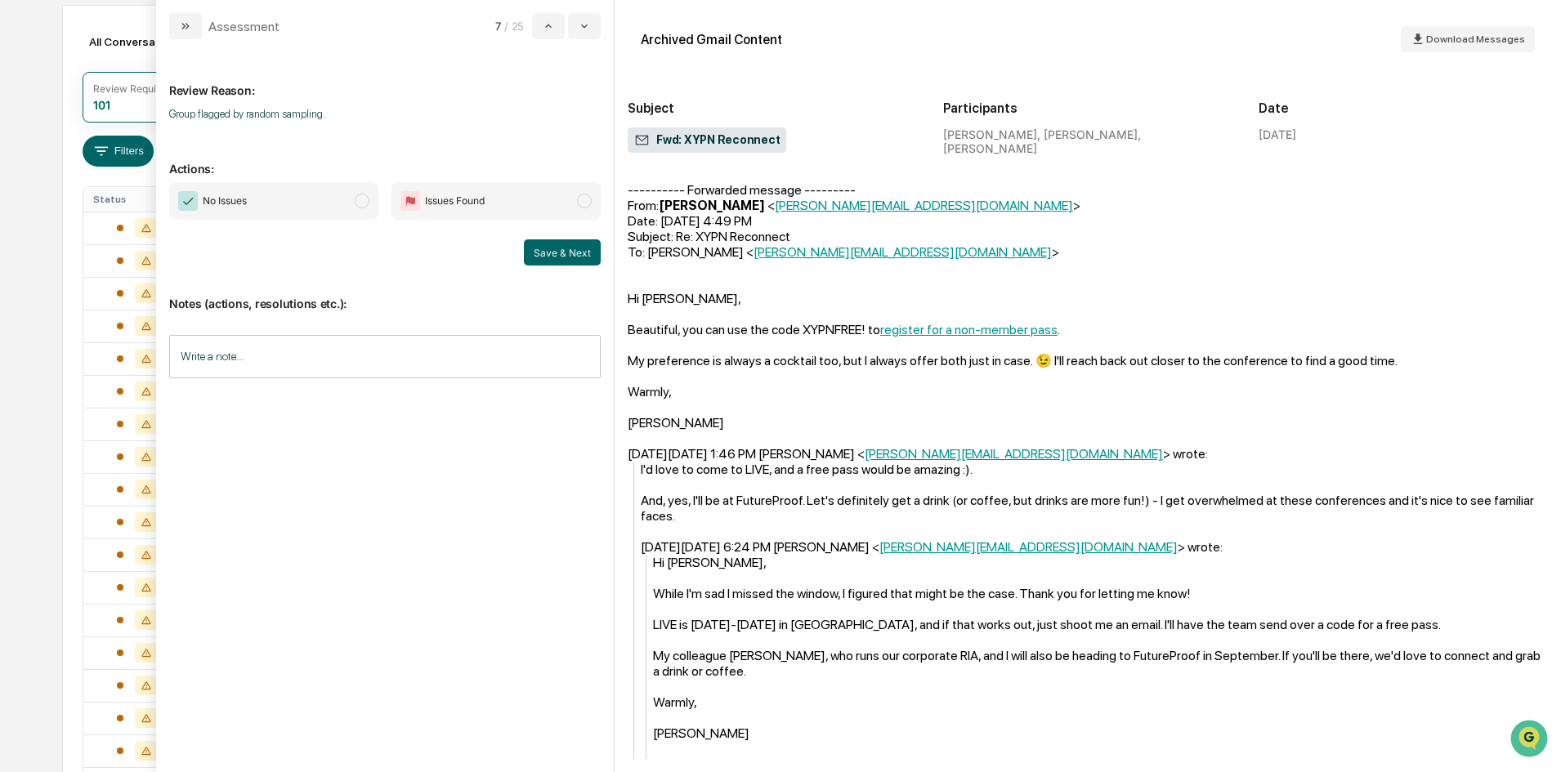
click at [363, 199] on span "modal" at bounding box center [362, 201] width 15 height 15
click at [547, 250] on button "Save & Next" at bounding box center [562, 252] width 77 height 26
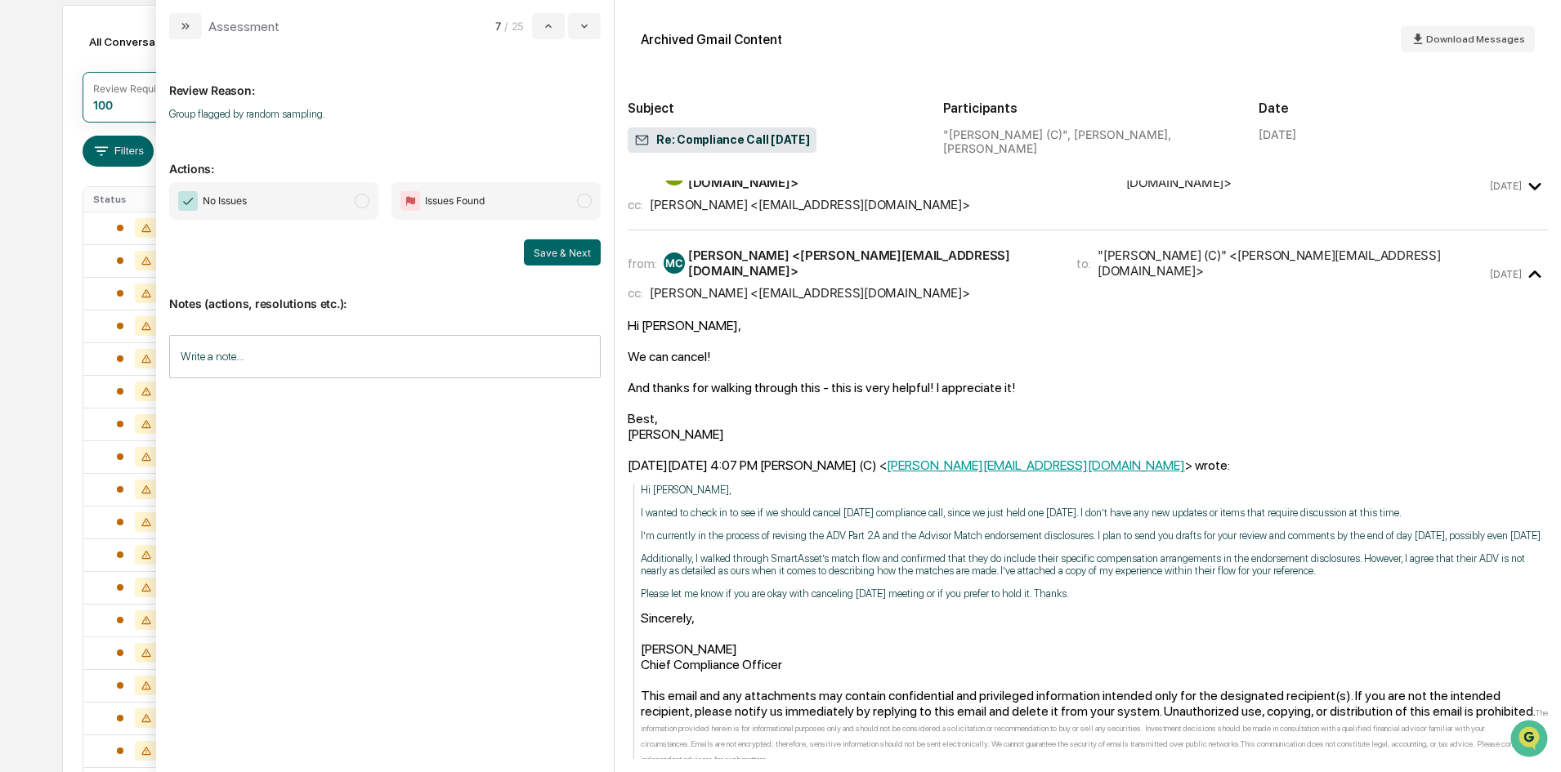
scroll to position [39, 0]
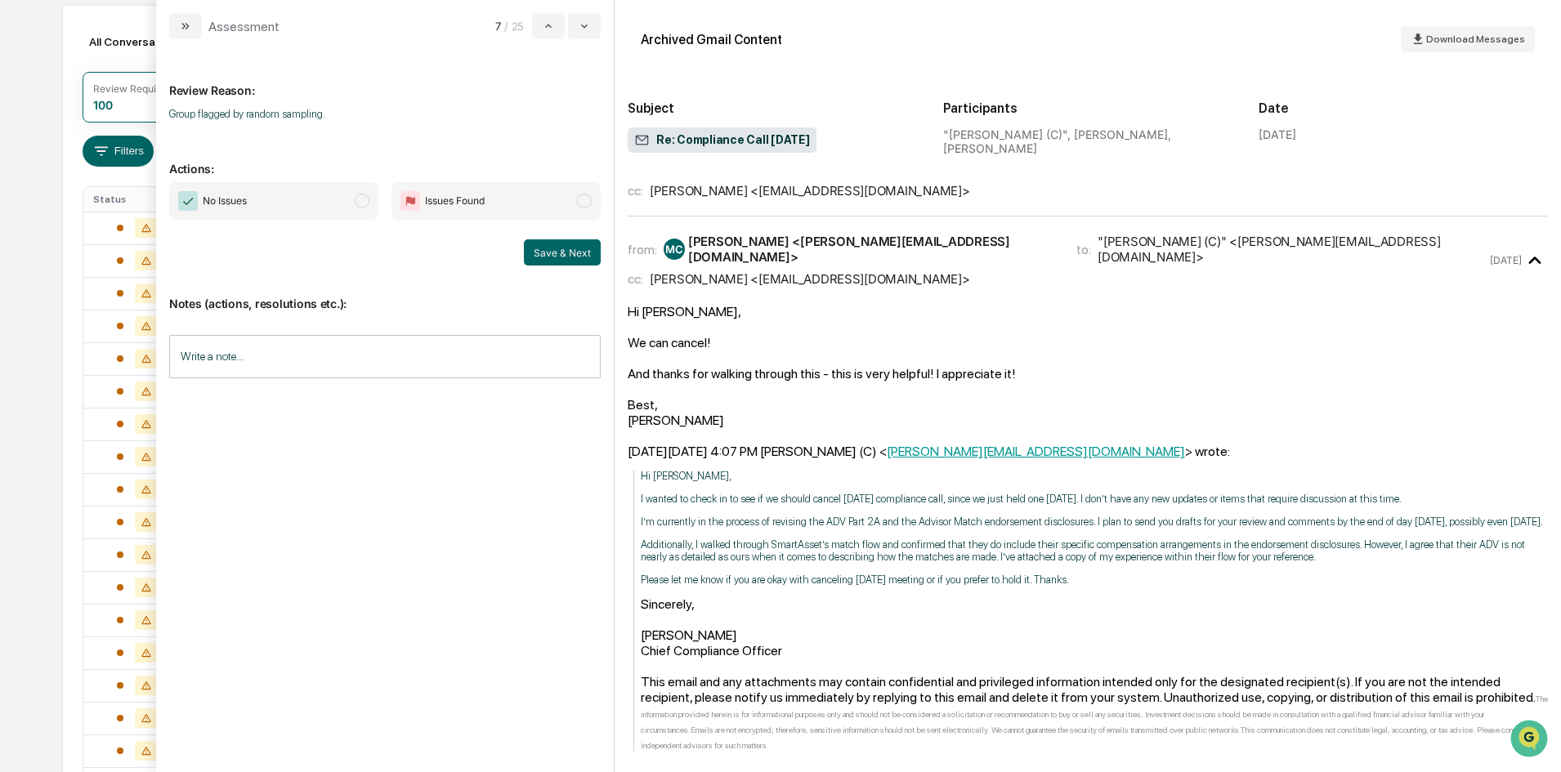
click at [358, 204] on span "modal" at bounding box center [362, 201] width 15 height 15
click at [546, 253] on button "Save & Next" at bounding box center [562, 252] width 77 height 26
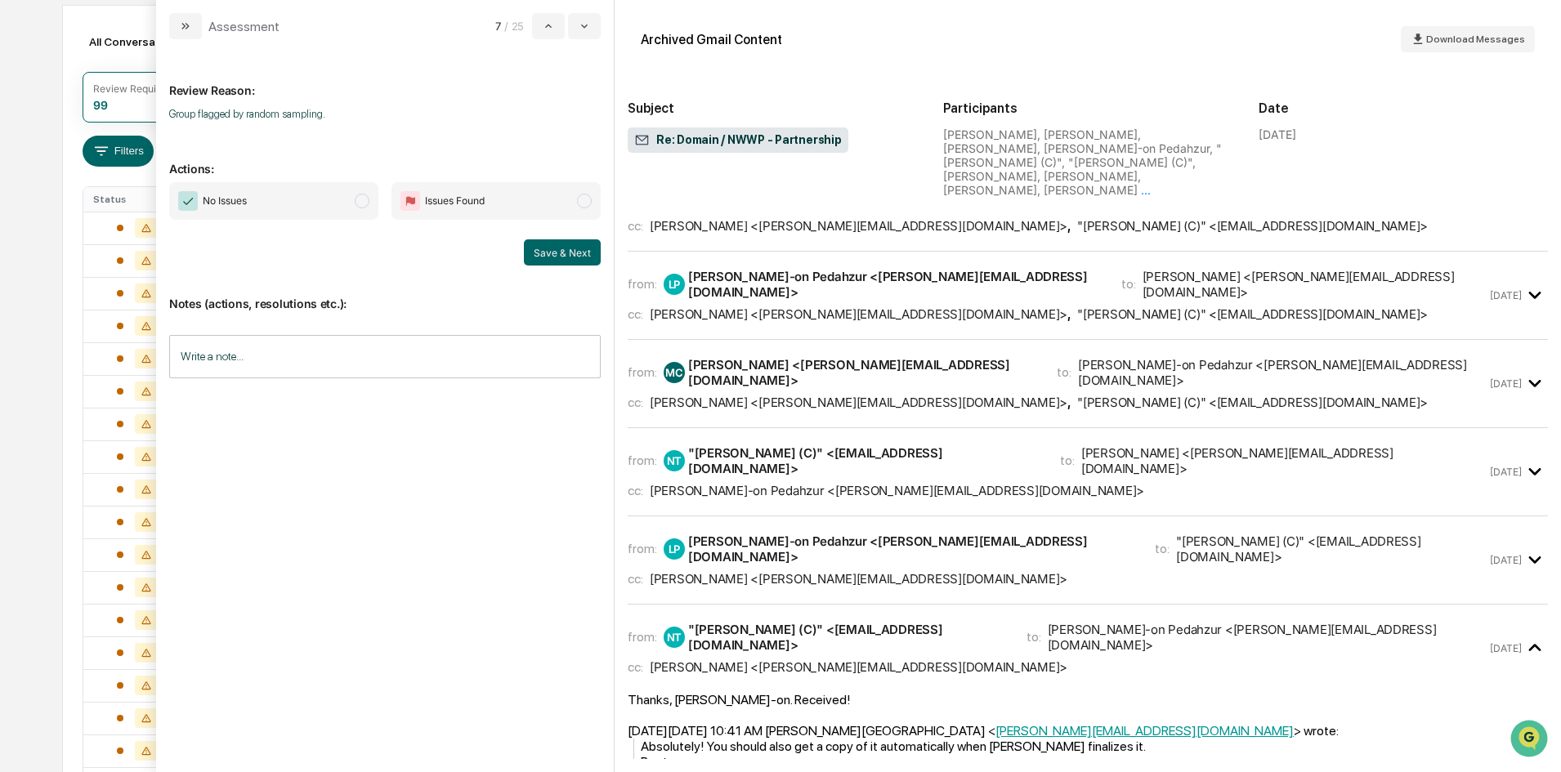
scroll to position [2615, 0]
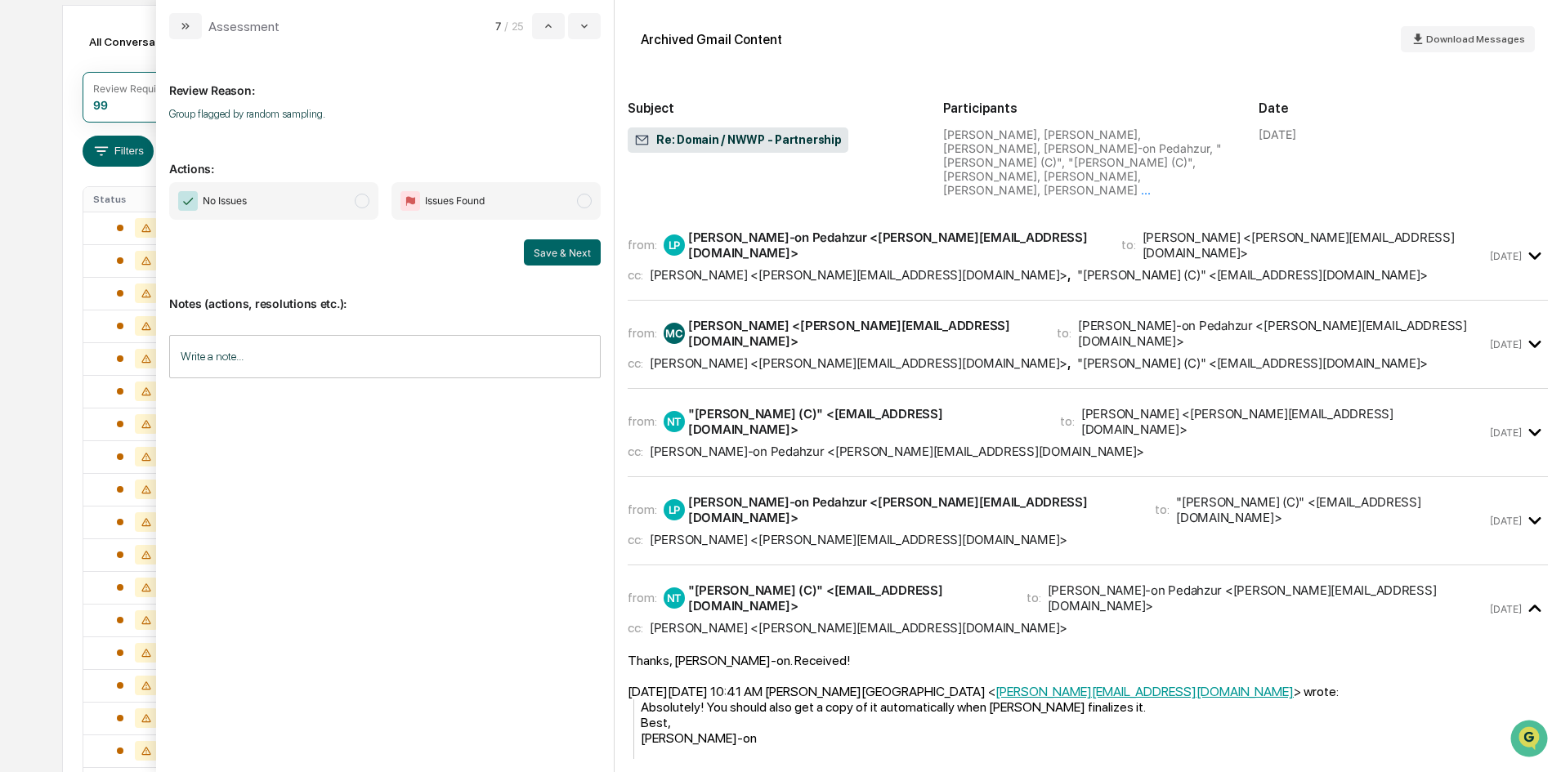
click at [365, 202] on span "modal" at bounding box center [362, 201] width 15 height 15
click at [538, 252] on button "Save & Next" at bounding box center [562, 252] width 77 height 26
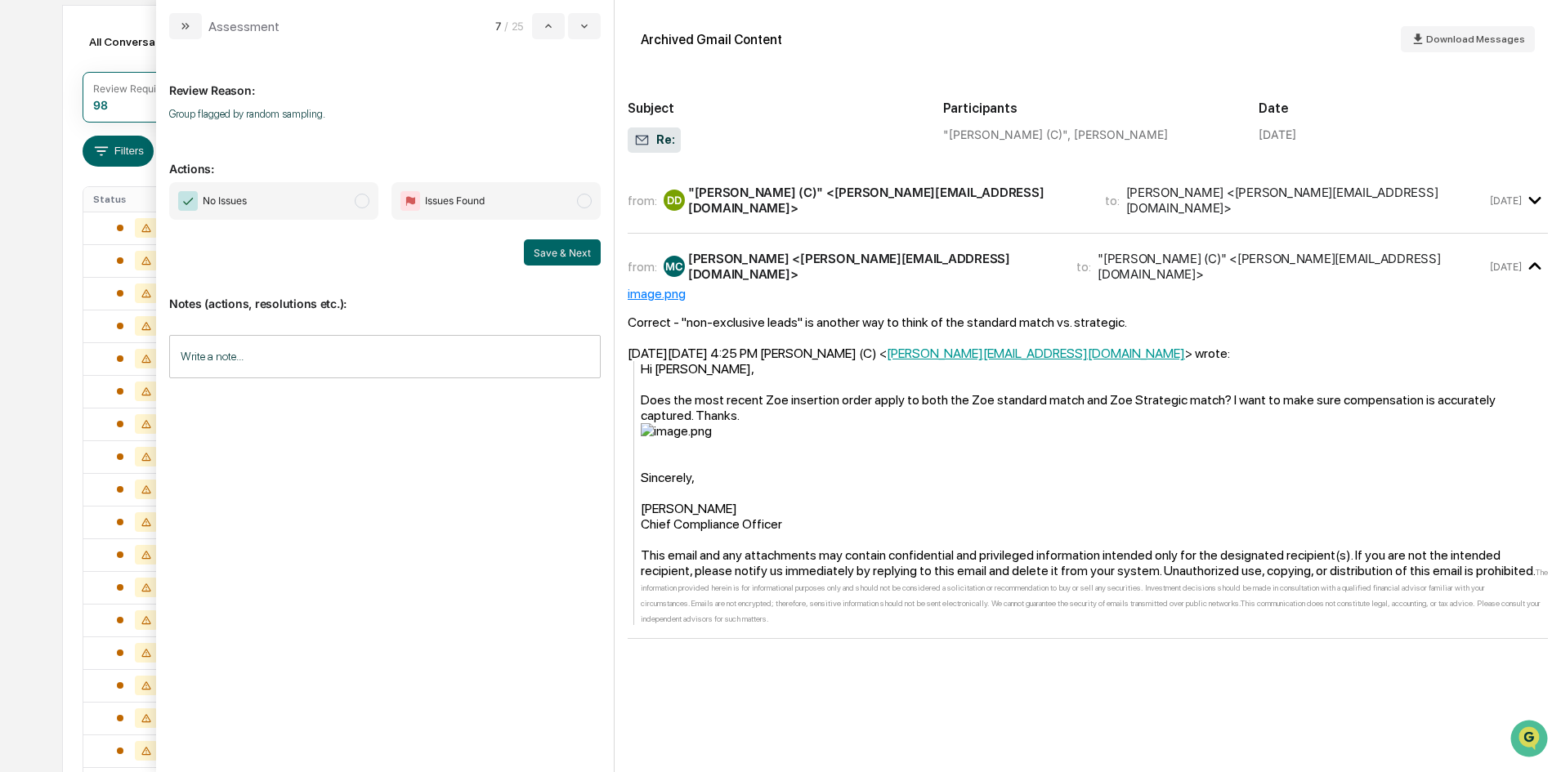
click at [369, 202] on span "modal" at bounding box center [362, 201] width 15 height 15
click at [534, 250] on button "Save & Next" at bounding box center [562, 252] width 77 height 26
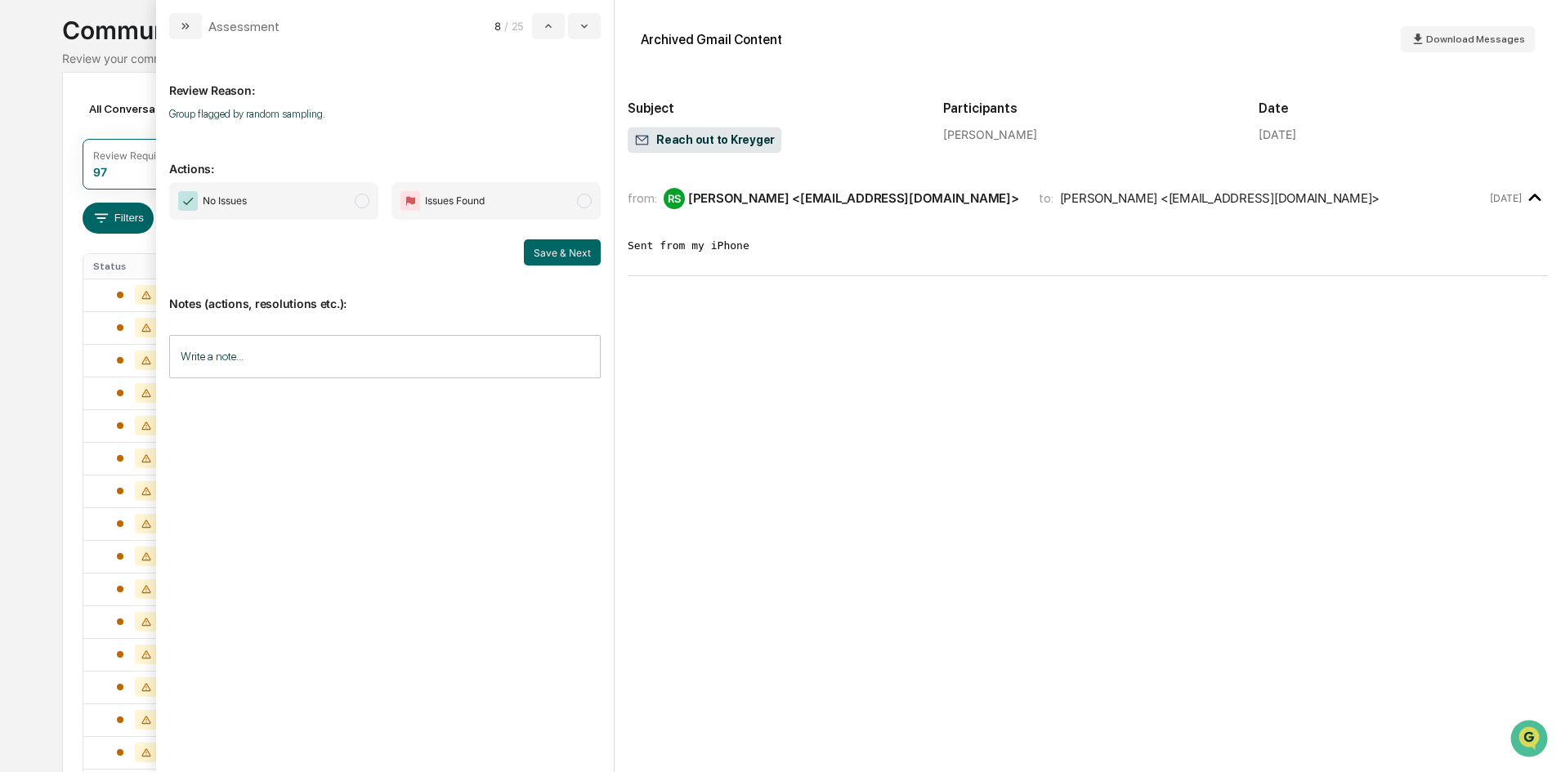
scroll to position [82, 0]
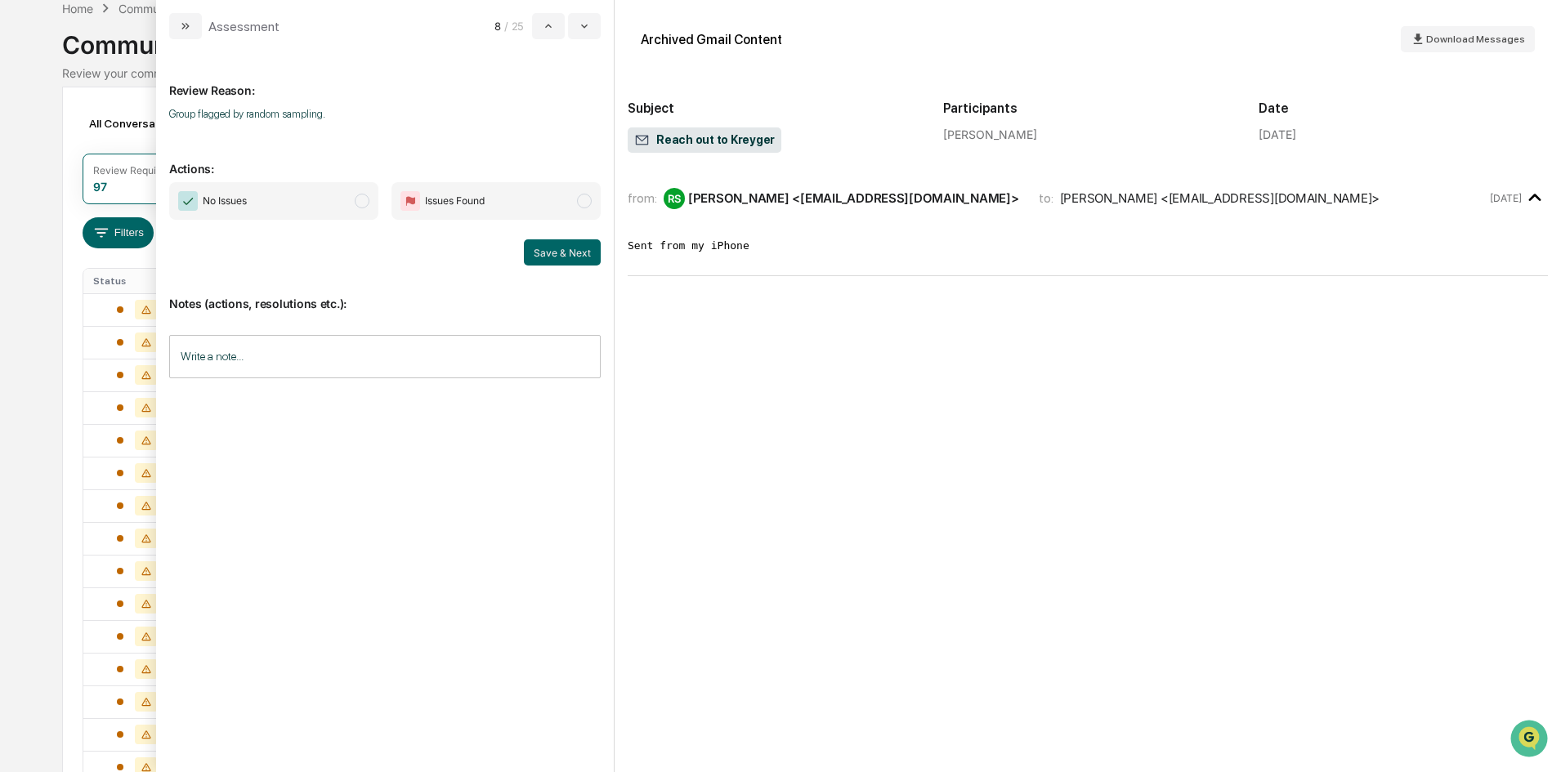
click at [372, 199] on span "No Issues" at bounding box center [273, 201] width 209 height 38
click at [552, 253] on button "Save & Next" at bounding box center [562, 252] width 77 height 26
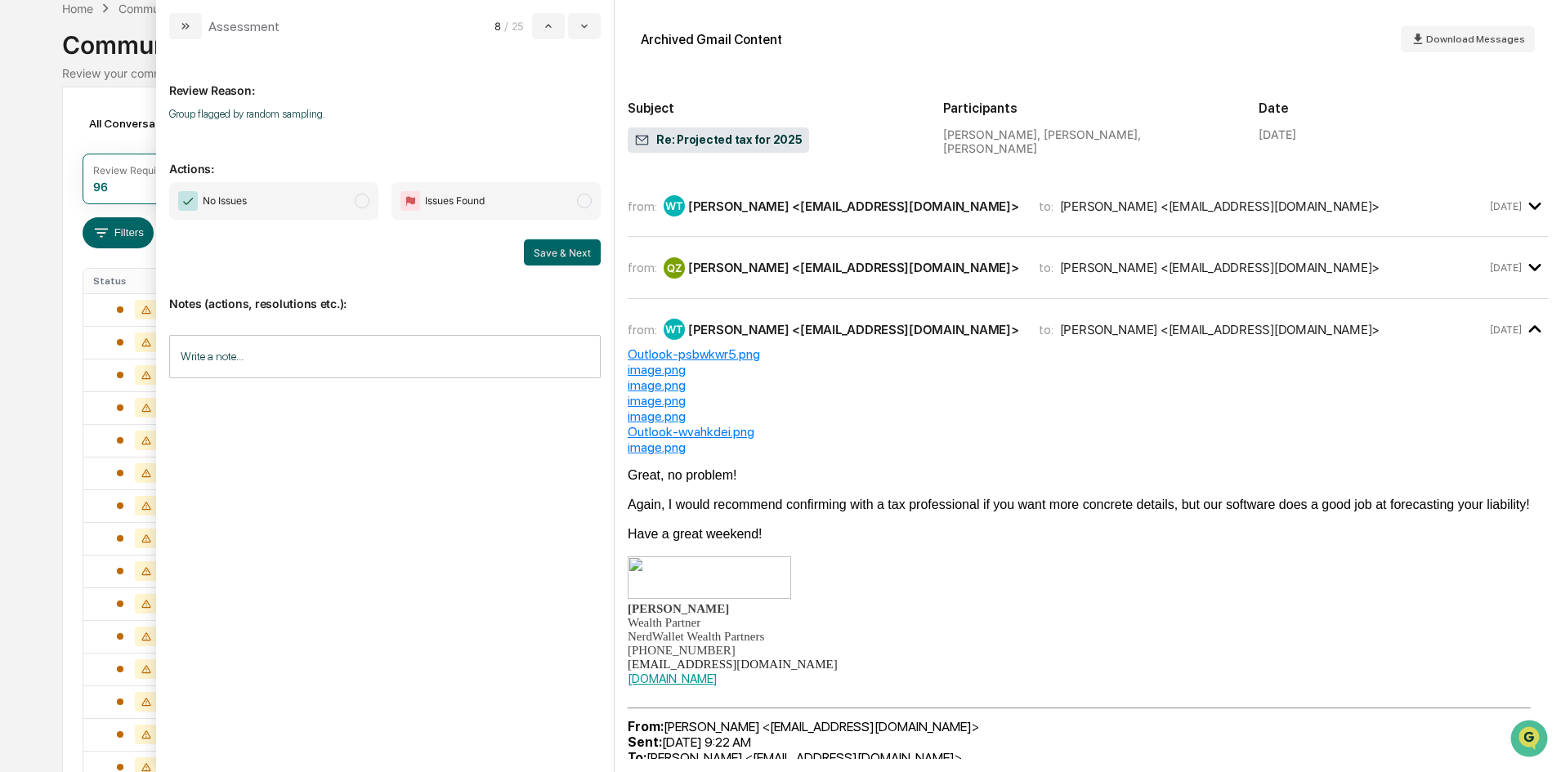
scroll to position [821, 0]
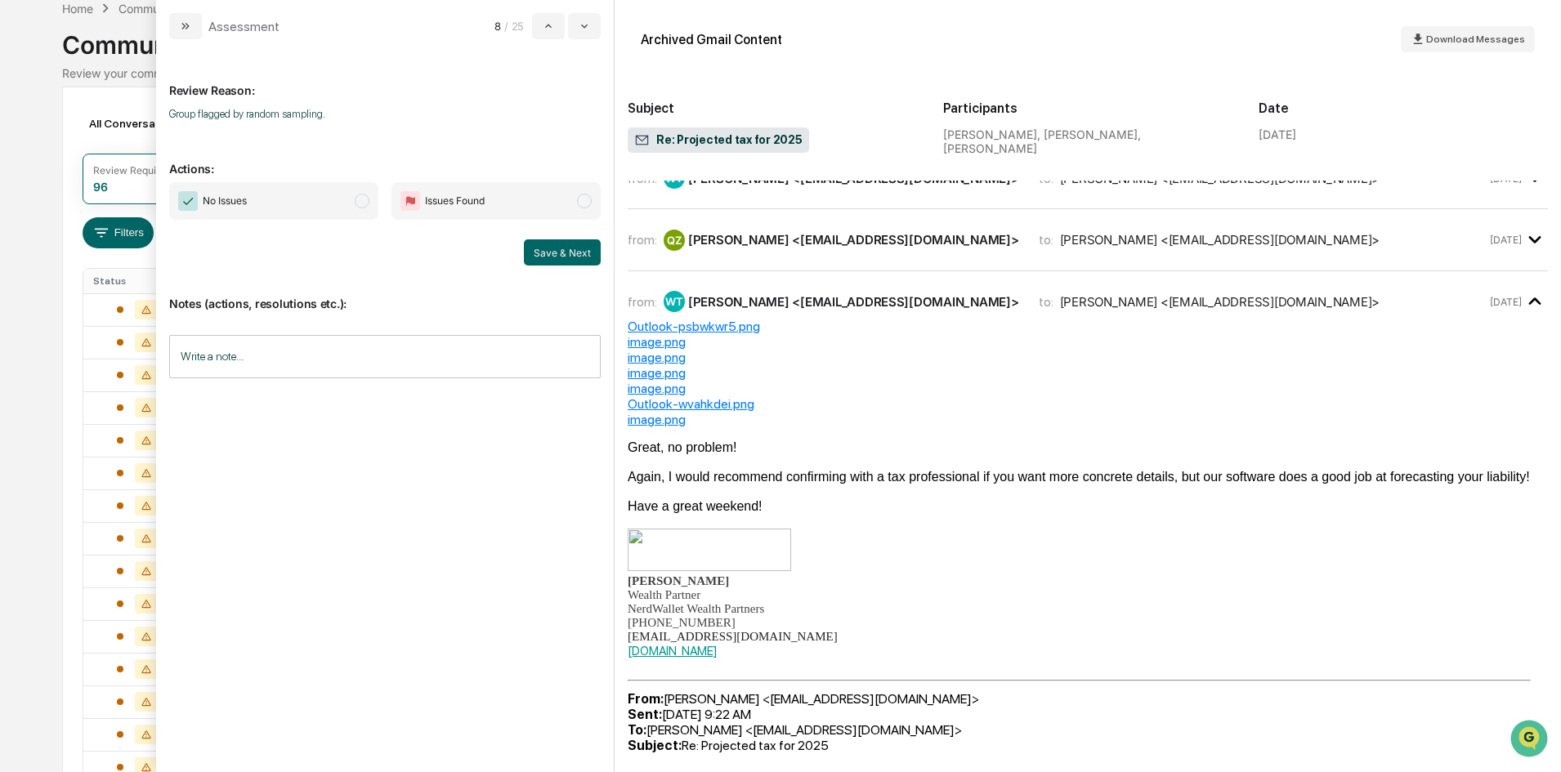
click at [361, 203] on span "modal" at bounding box center [362, 201] width 15 height 15
click at [531, 247] on button "Save & Next" at bounding box center [562, 252] width 77 height 26
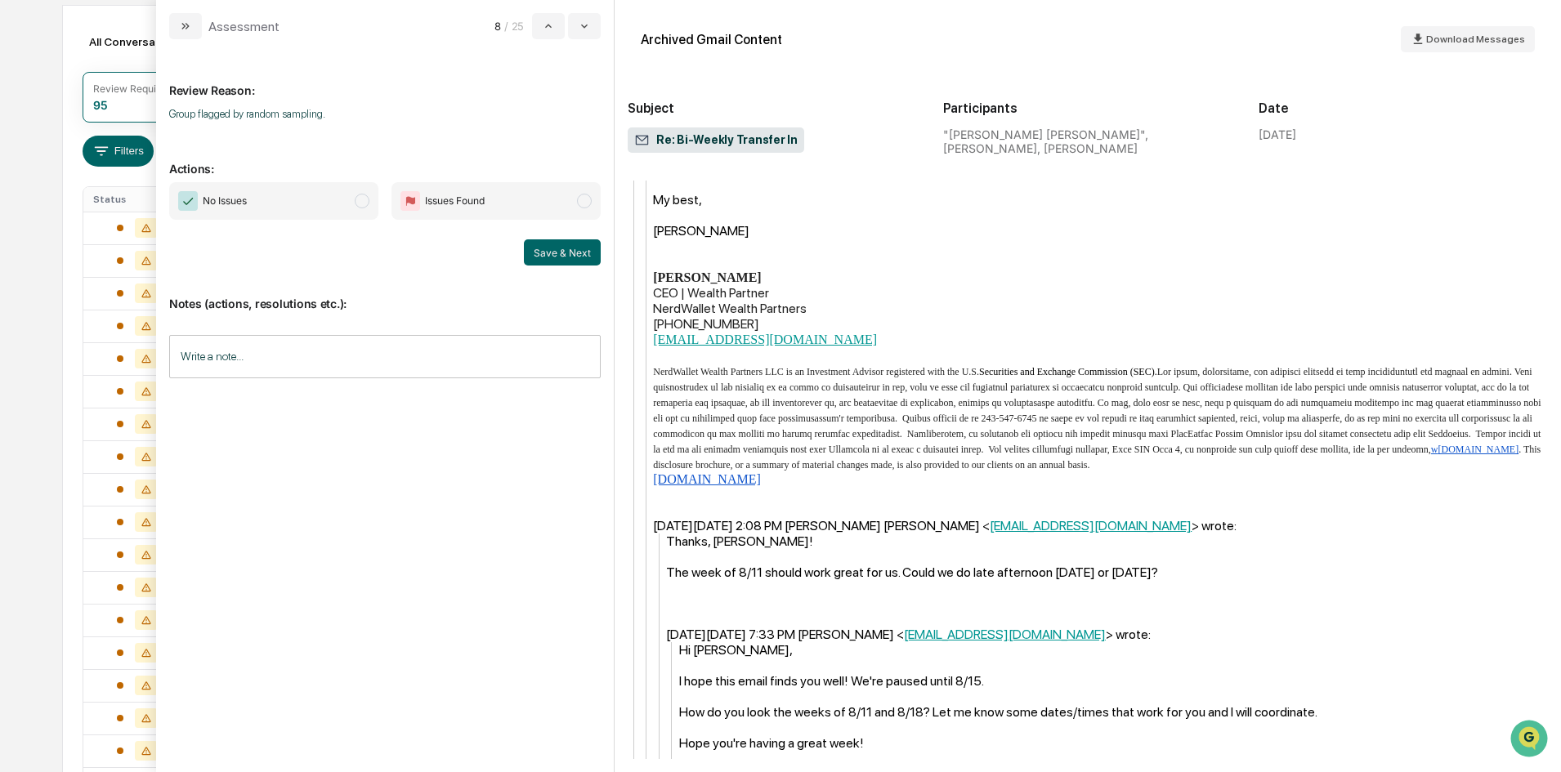
scroll to position [981, 0]
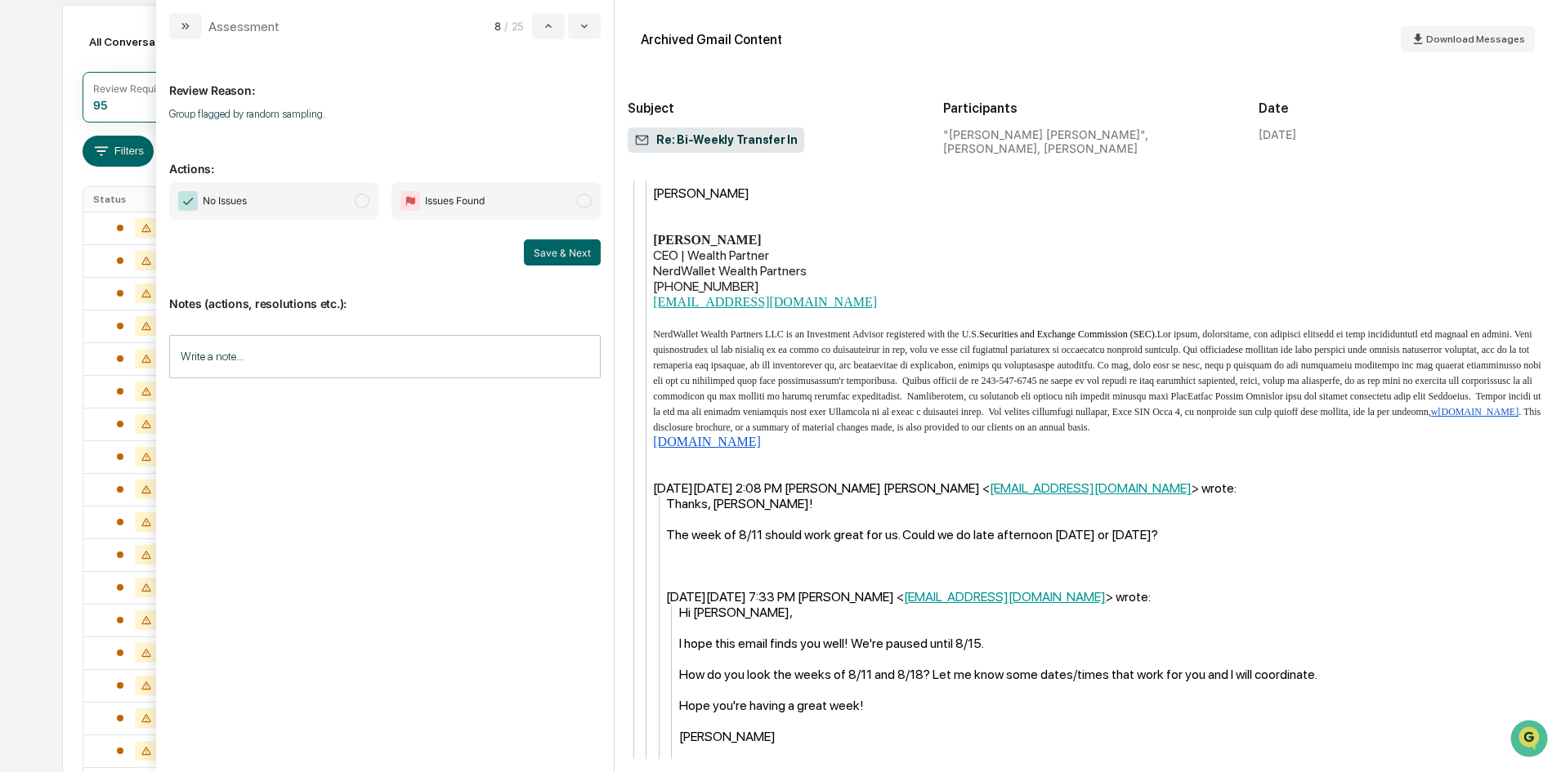
click at [360, 202] on span "modal" at bounding box center [362, 201] width 15 height 15
click at [548, 248] on button "Save & Next" at bounding box center [562, 252] width 77 height 26
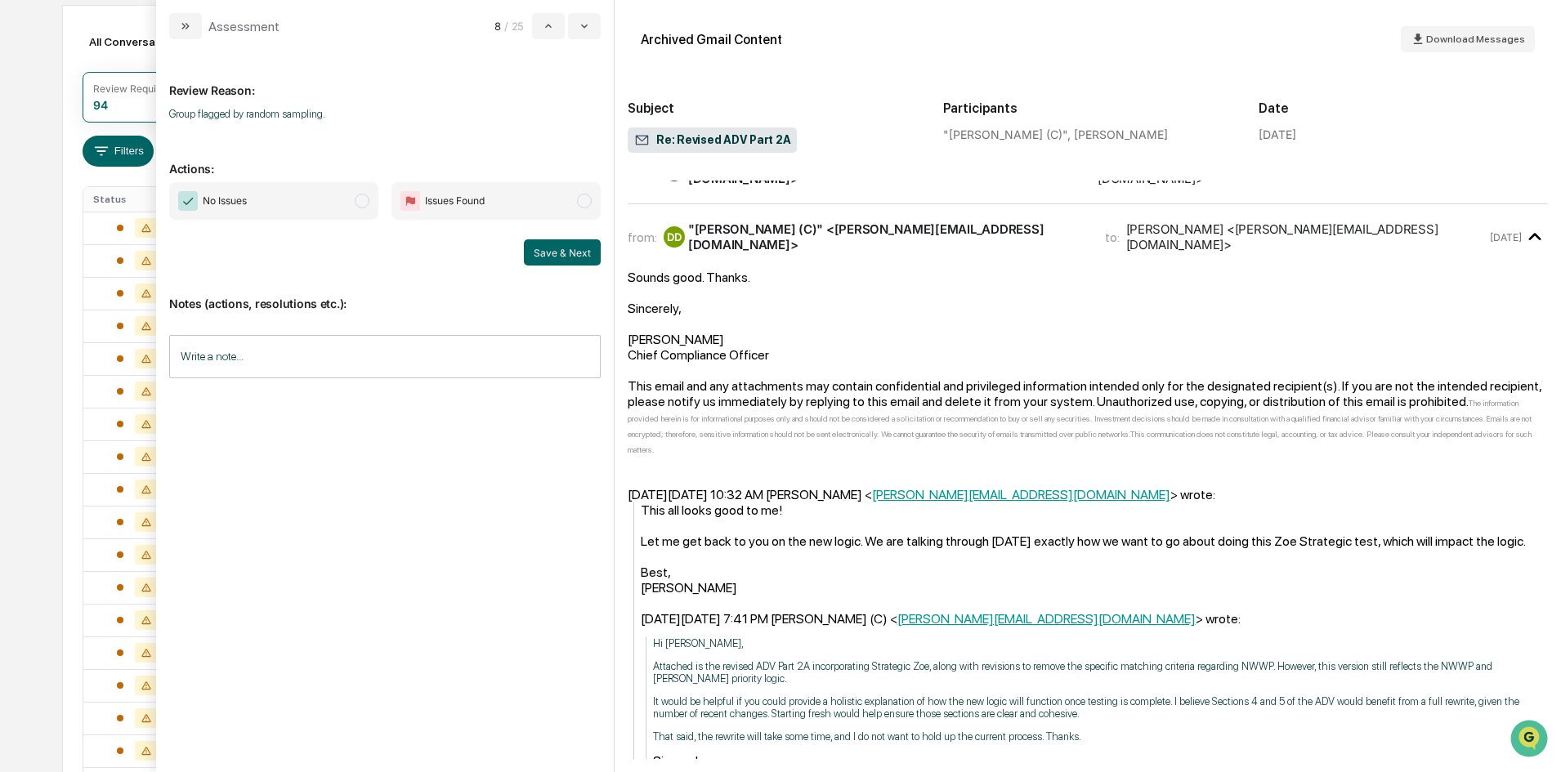
scroll to position [14, 0]
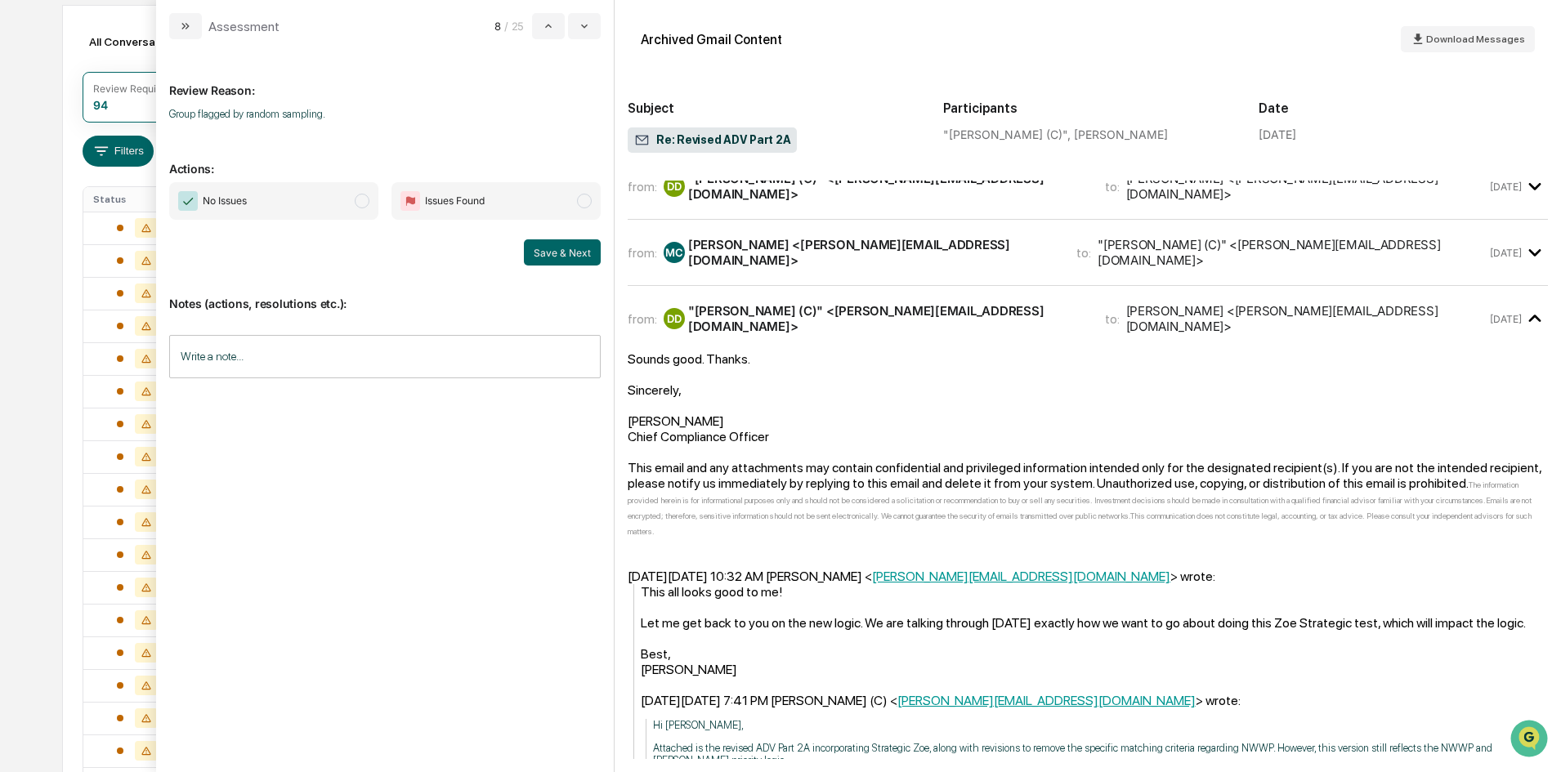
click at [360, 205] on span "modal" at bounding box center [362, 201] width 15 height 15
click at [545, 252] on button "Save & Next" at bounding box center [562, 252] width 77 height 26
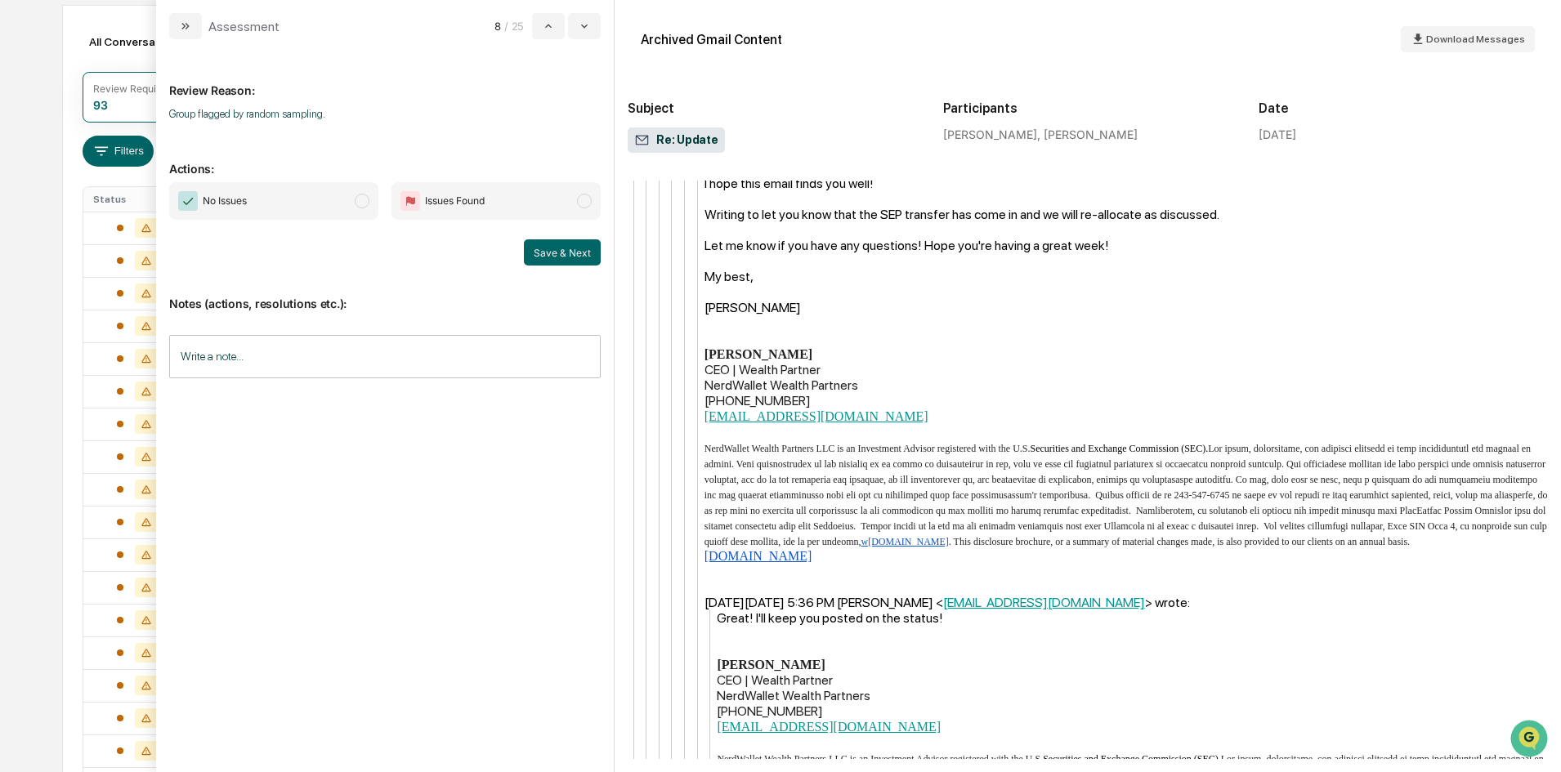
scroll to position [3494, 0]
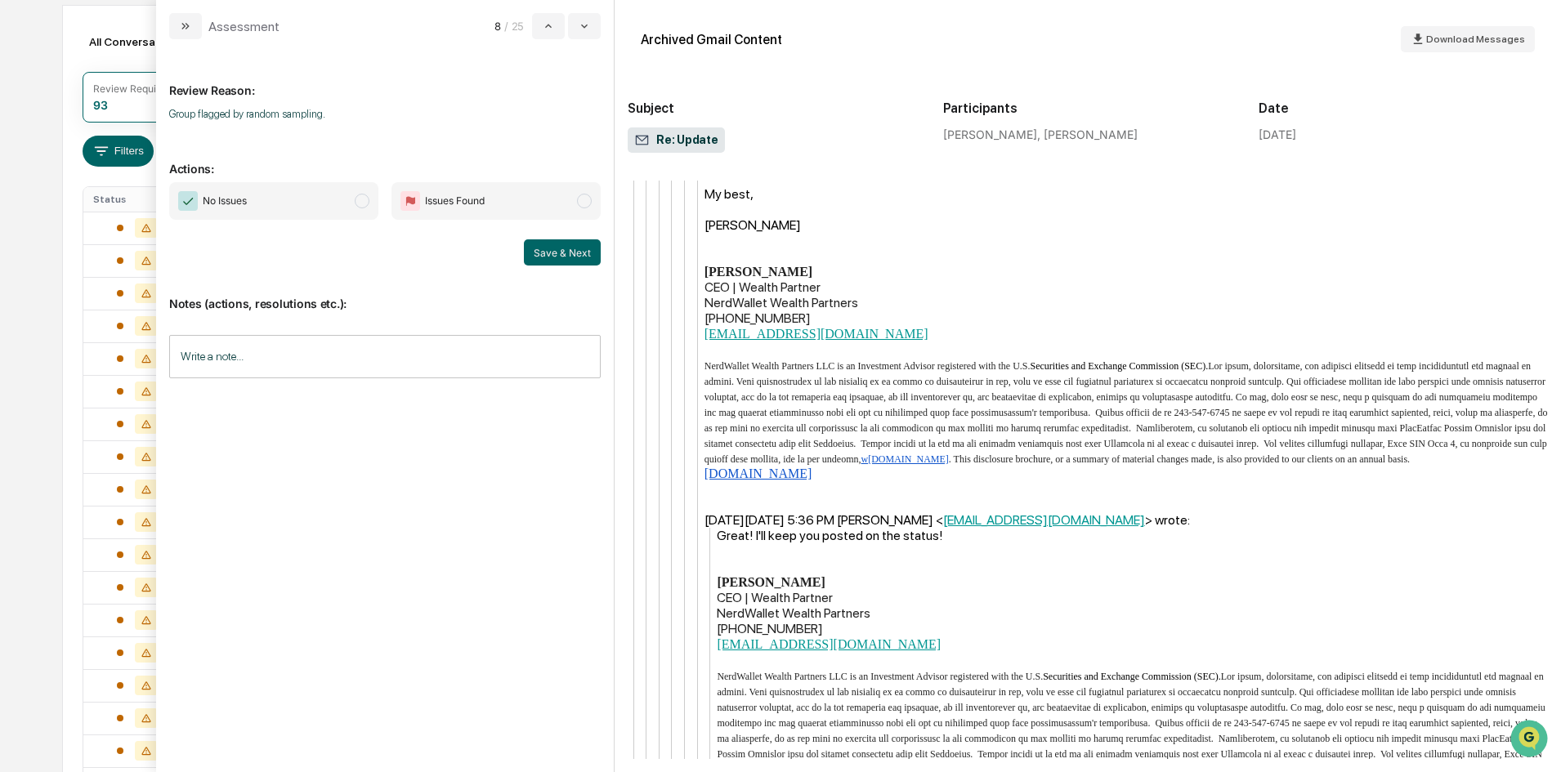
click at [363, 199] on span "modal" at bounding box center [362, 201] width 15 height 15
click at [546, 252] on button "Save & Next" at bounding box center [562, 252] width 77 height 26
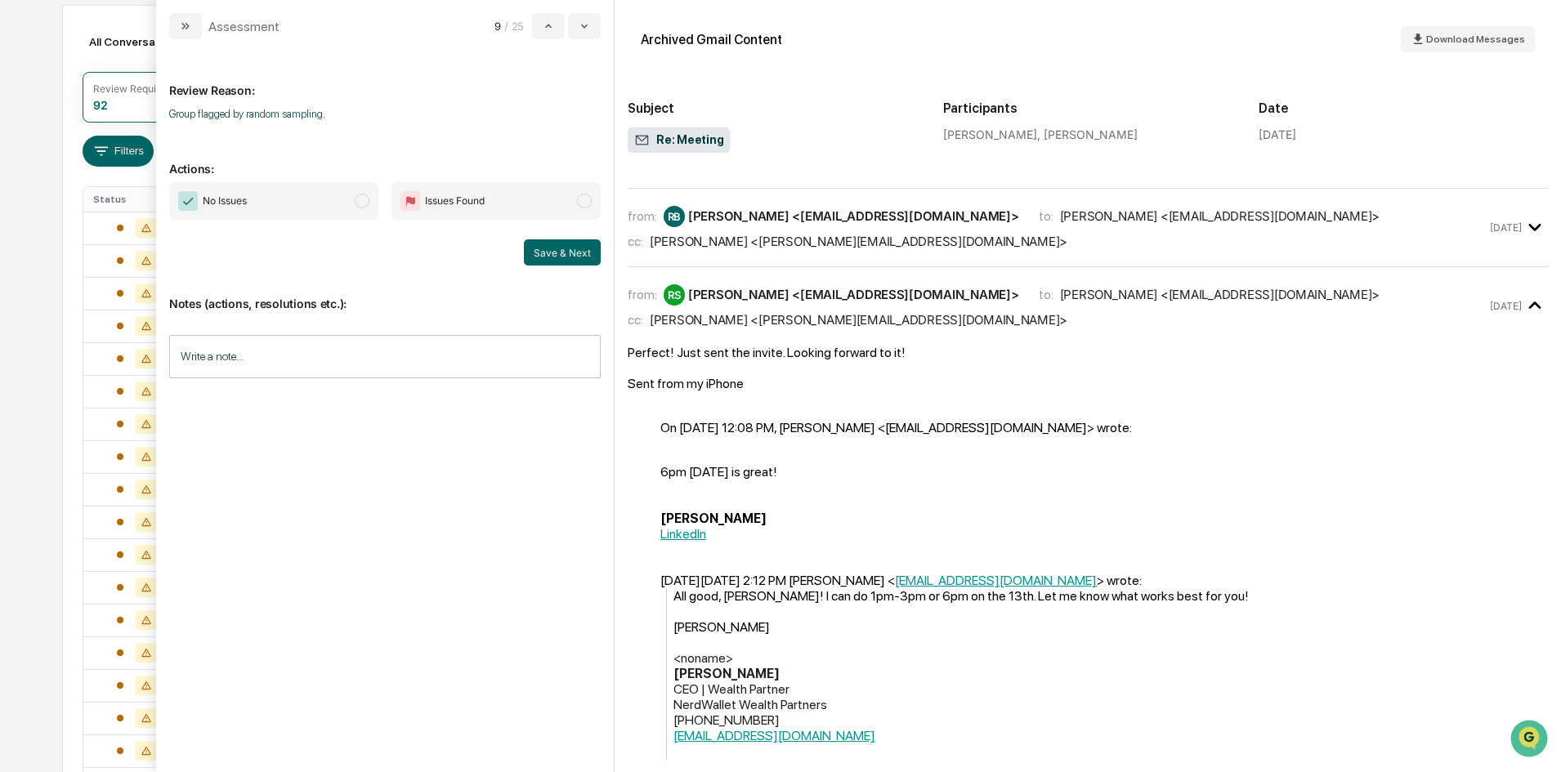
scroll to position [1049, 0]
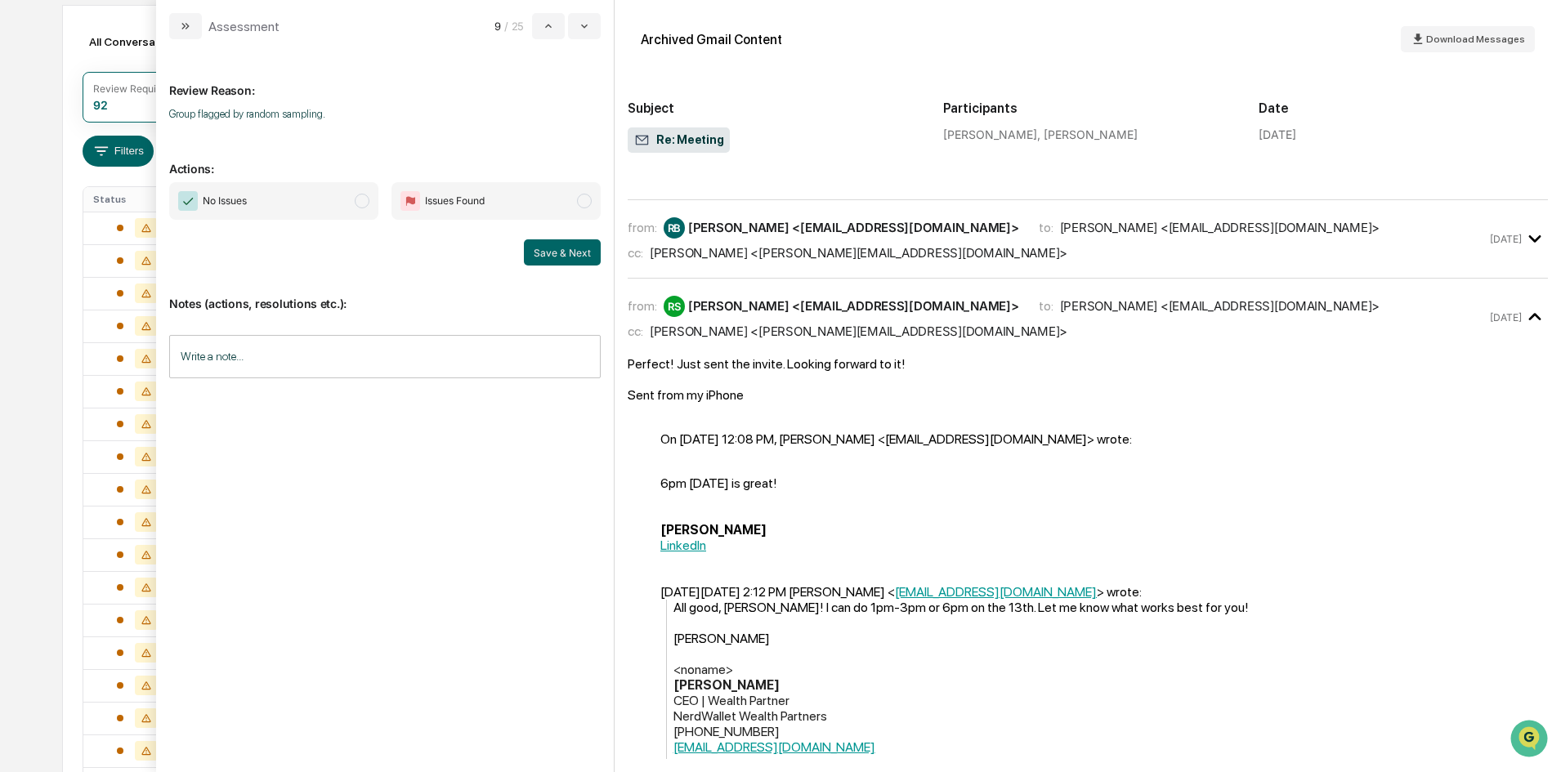
click at [361, 201] on span "modal" at bounding box center [362, 201] width 15 height 15
click at [551, 257] on button "Save & Next" at bounding box center [562, 252] width 77 height 26
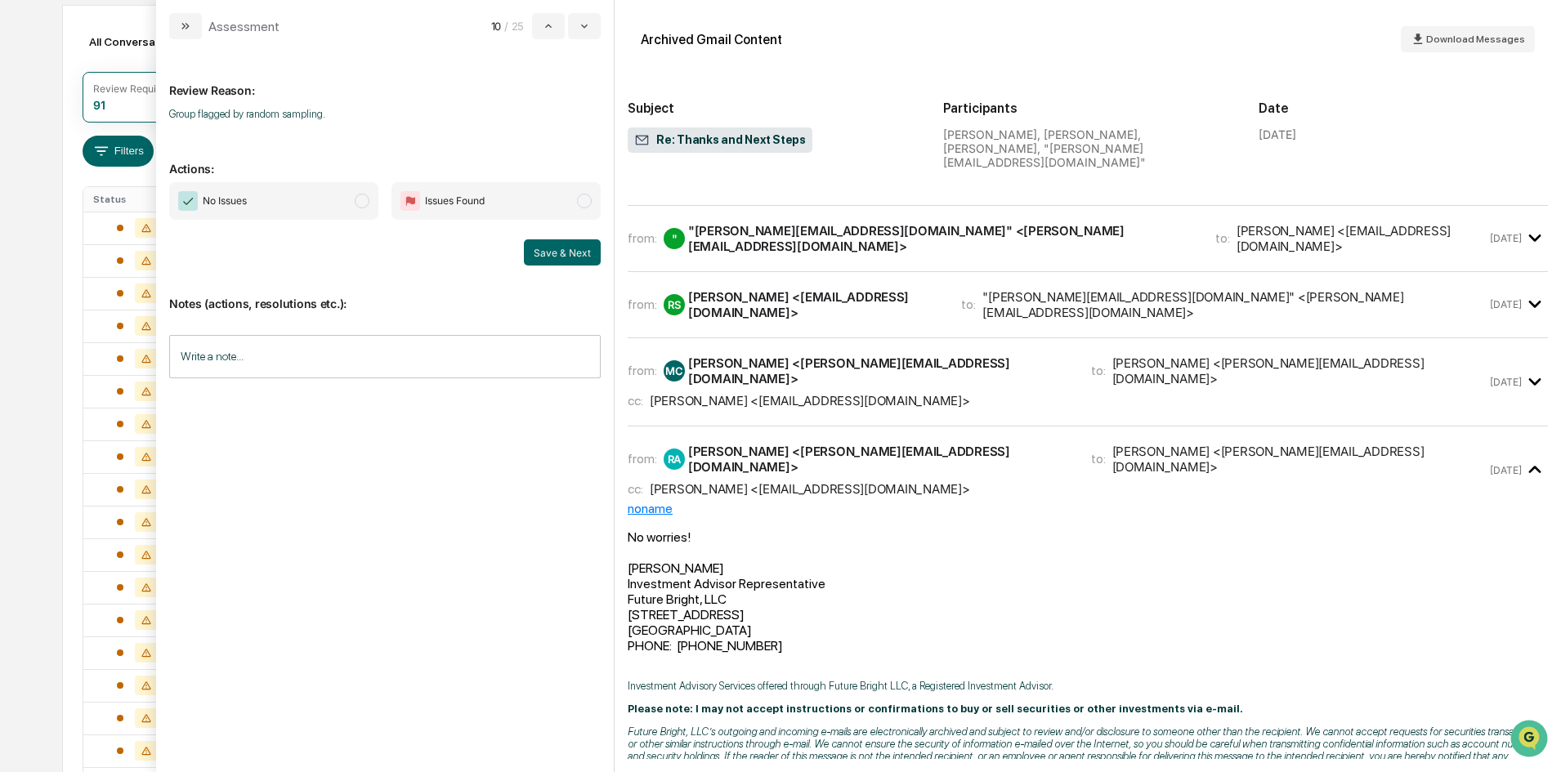
scroll to position [1079, 0]
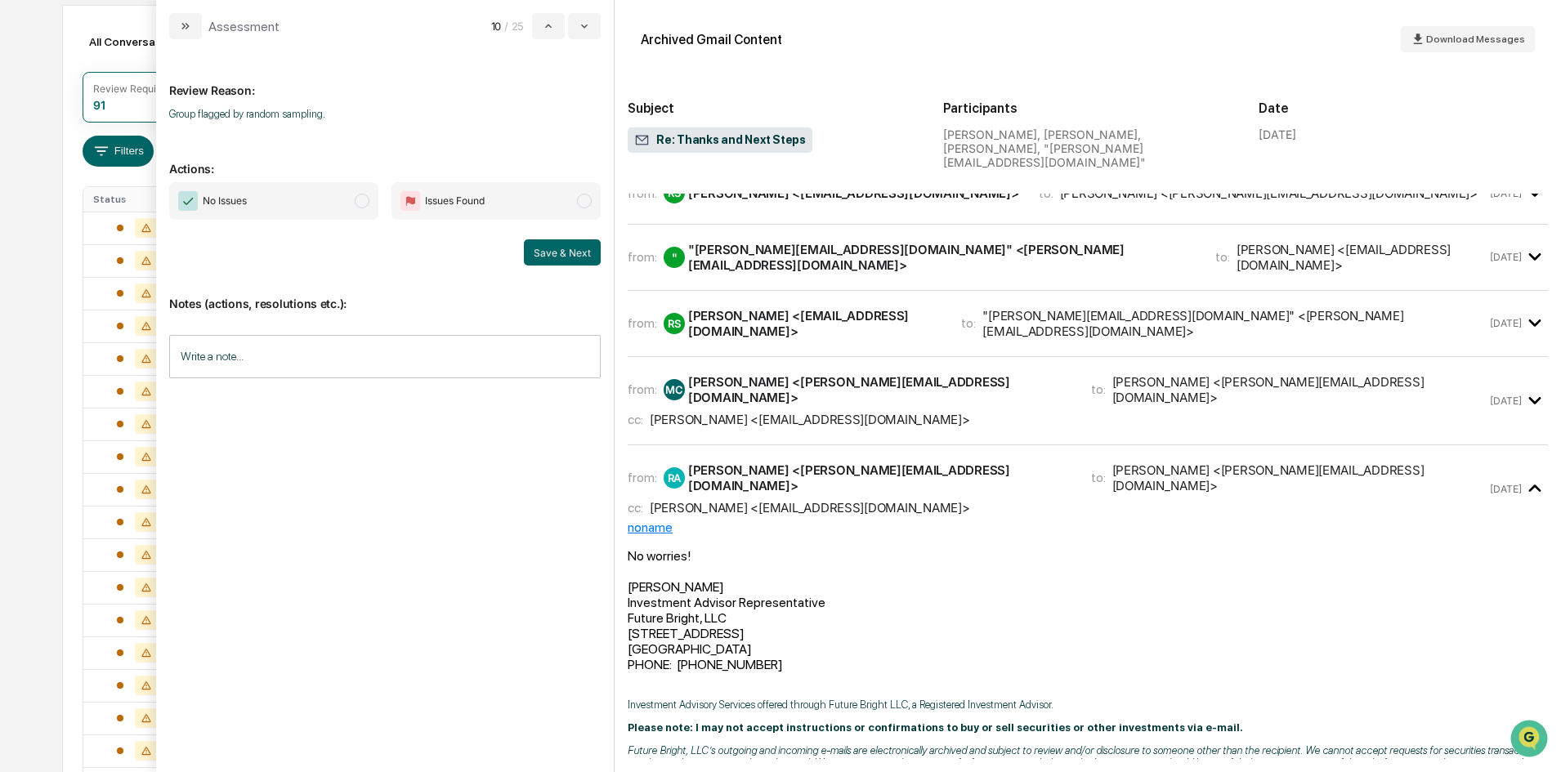
click at [360, 197] on span "modal" at bounding box center [362, 201] width 15 height 15
click at [539, 252] on button "Save & Next" at bounding box center [562, 252] width 77 height 26
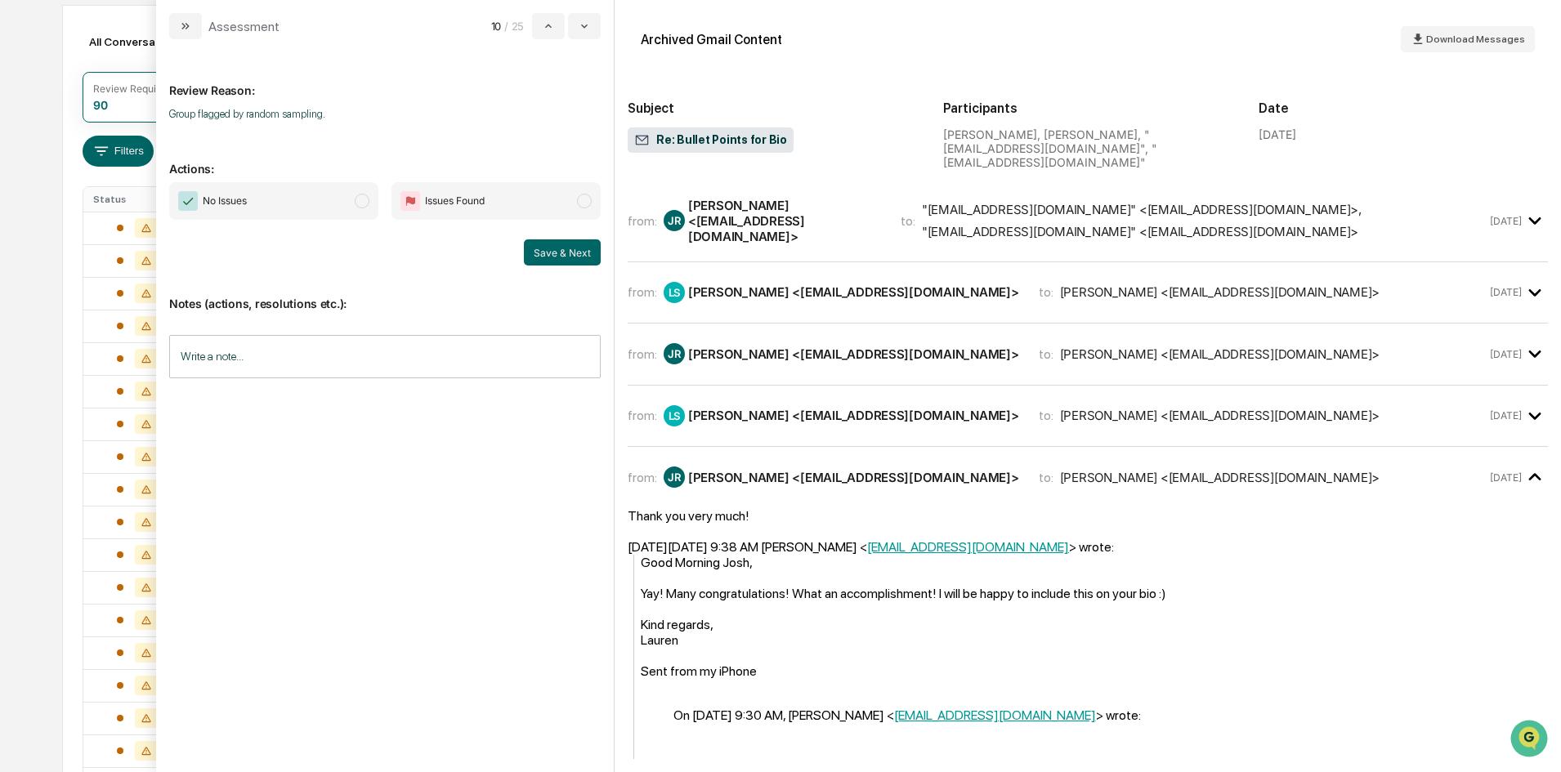
click at [38, 177] on div "Calendar Manage Tasks Reviews Approval Management Company People, Data, Setting…" at bounding box center [780, 479] width 1561 height 1285
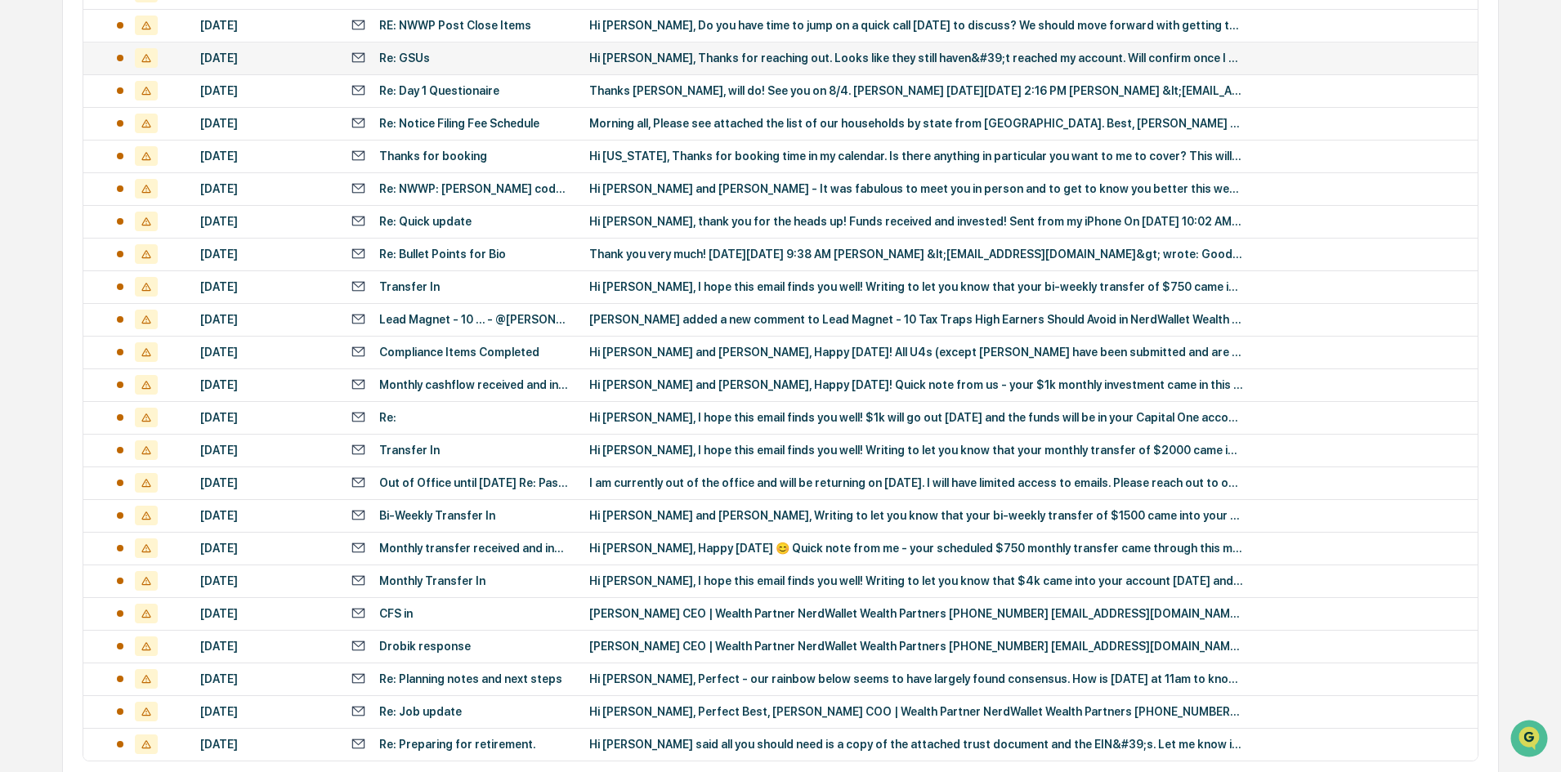
scroll to position [513, 0]
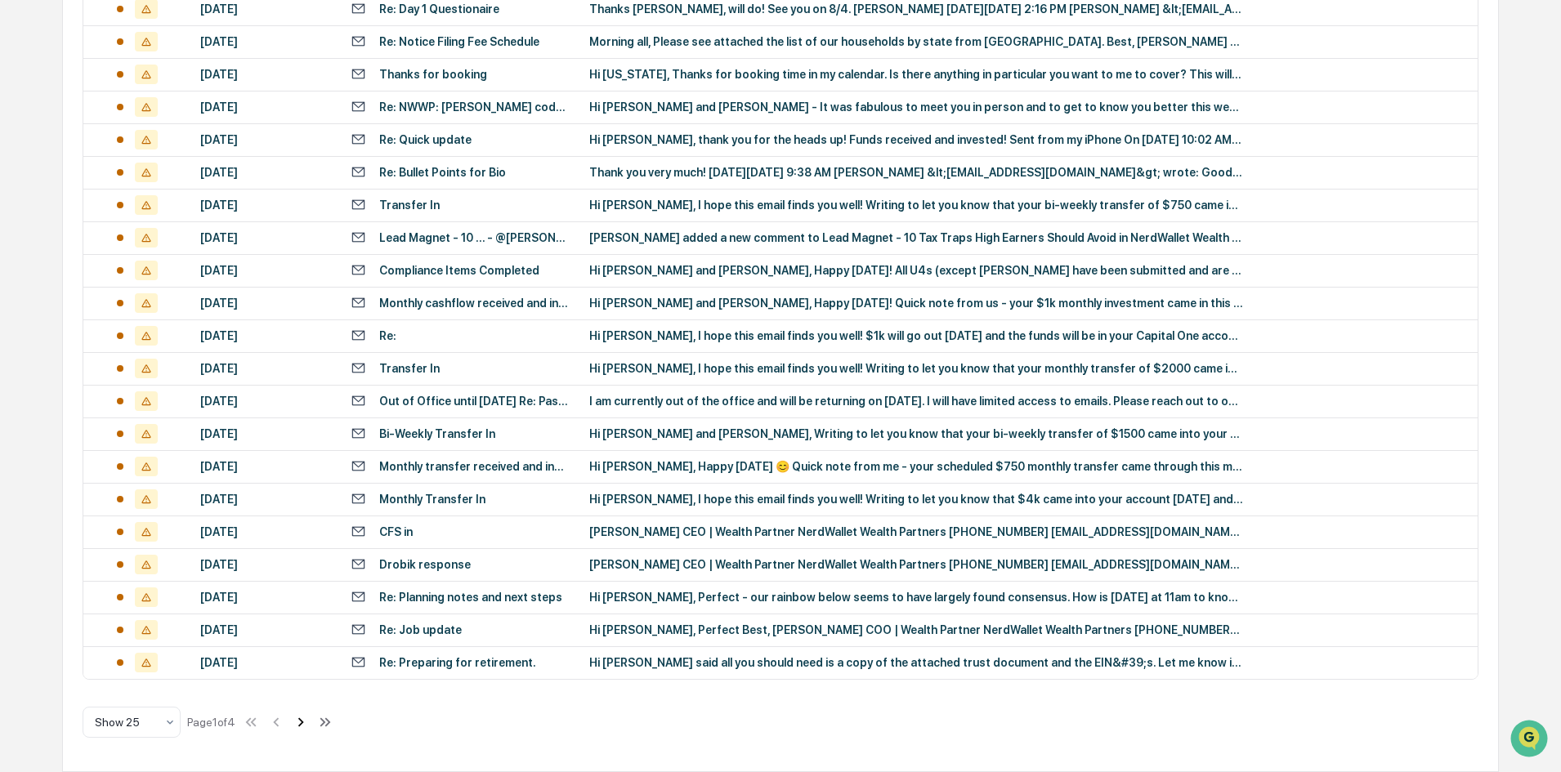
click at [307, 720] on icon at bounding box center [301, 722] width 18 height 18
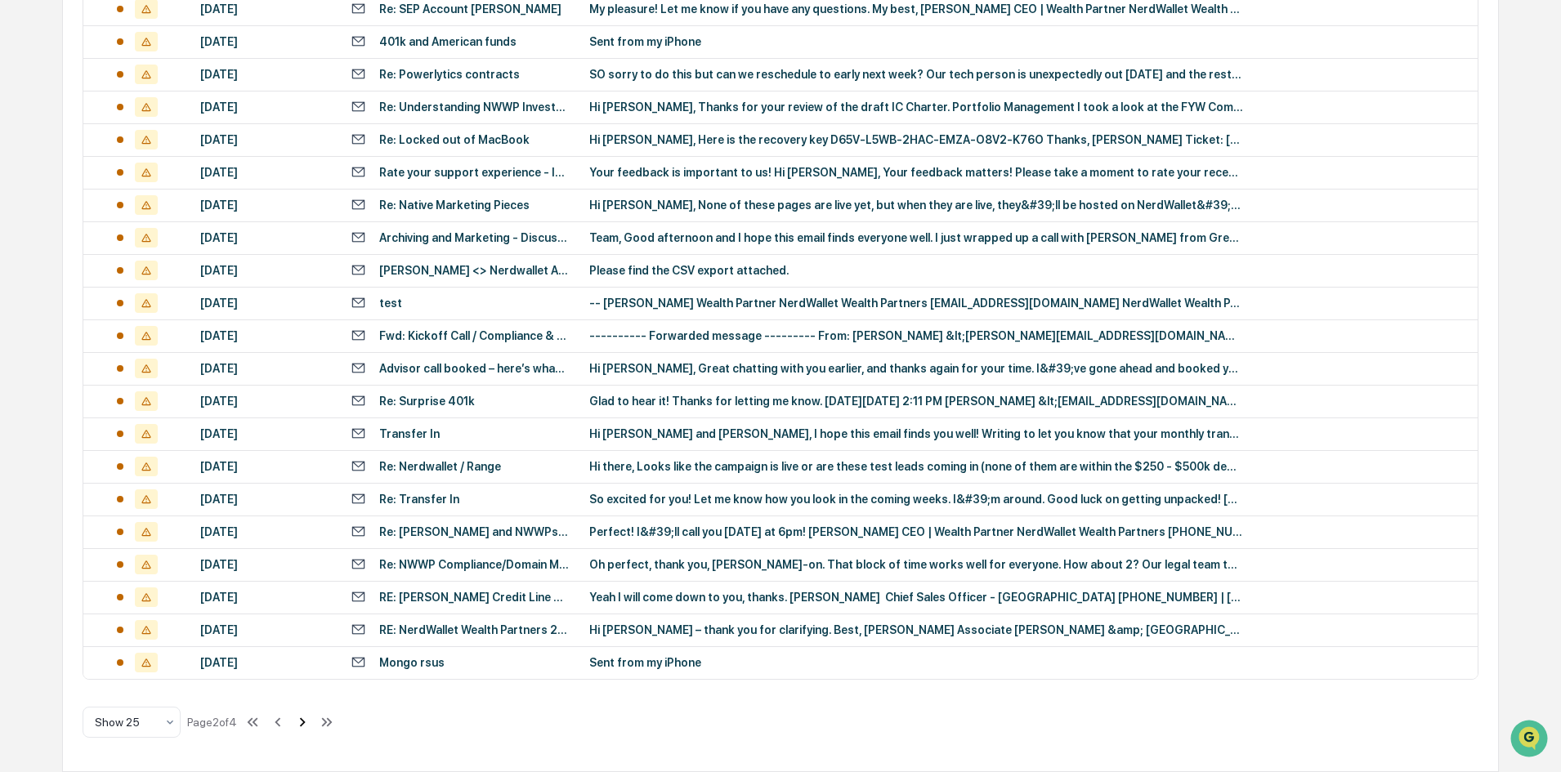
click at [304, 726] on icon at bounding box center [302, 722] width 18 height 18
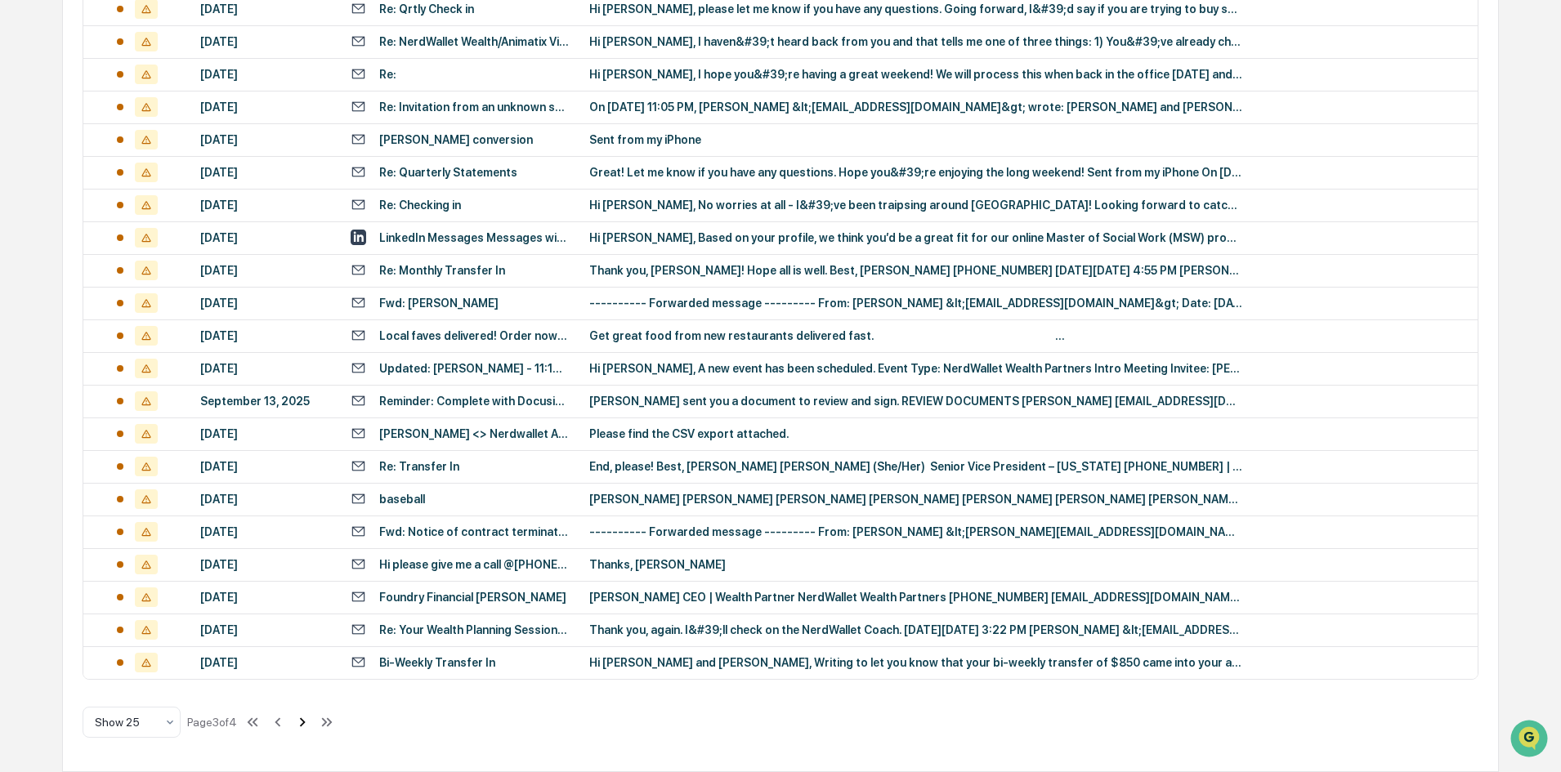
click at [303, 726] on icon at bounding box center [302, 722] width 18 height 18
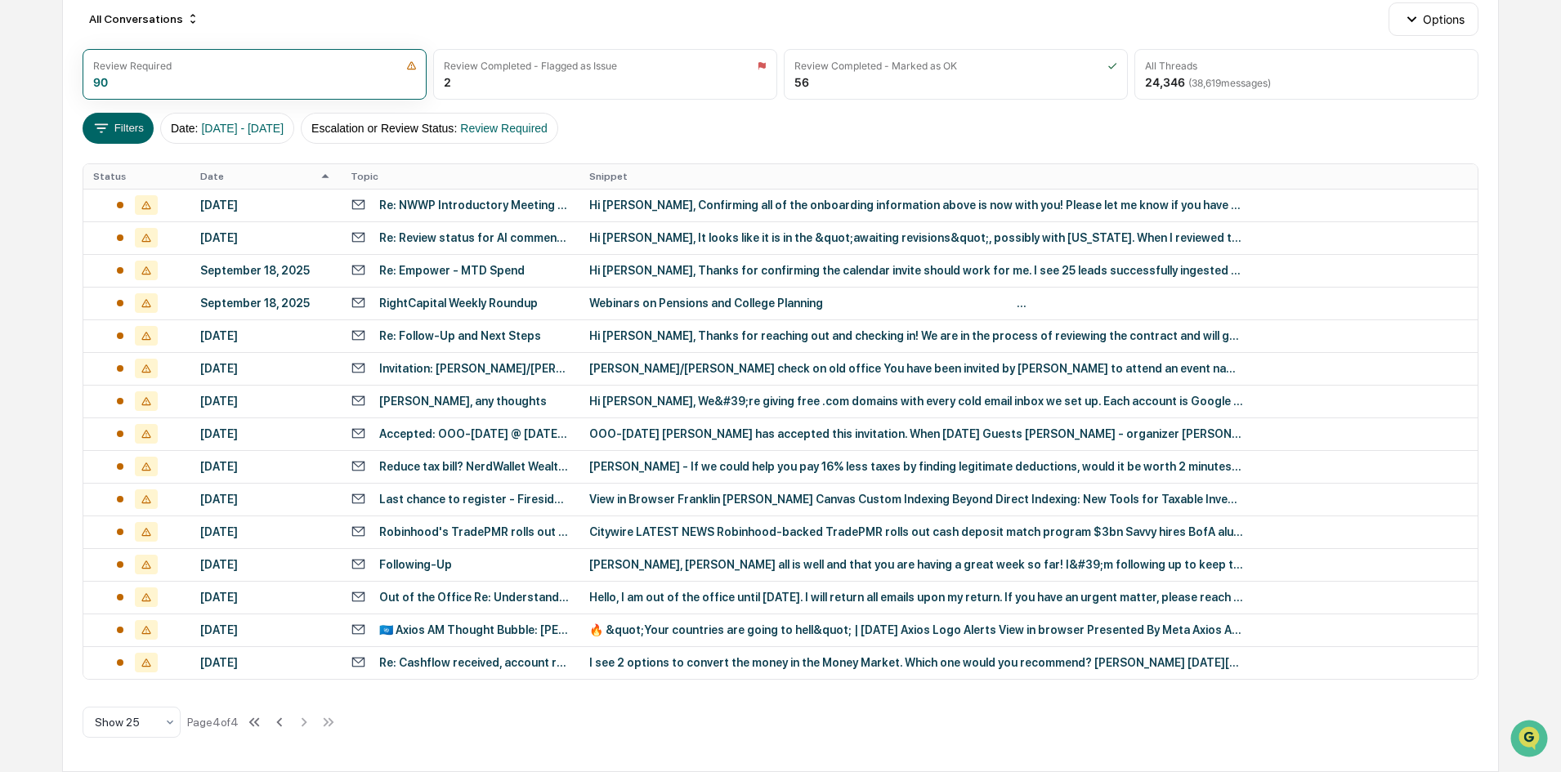
scroll to position [186, 0]
click at [284, 722] on icon at bounding box center [279, 722] width 18 height 18
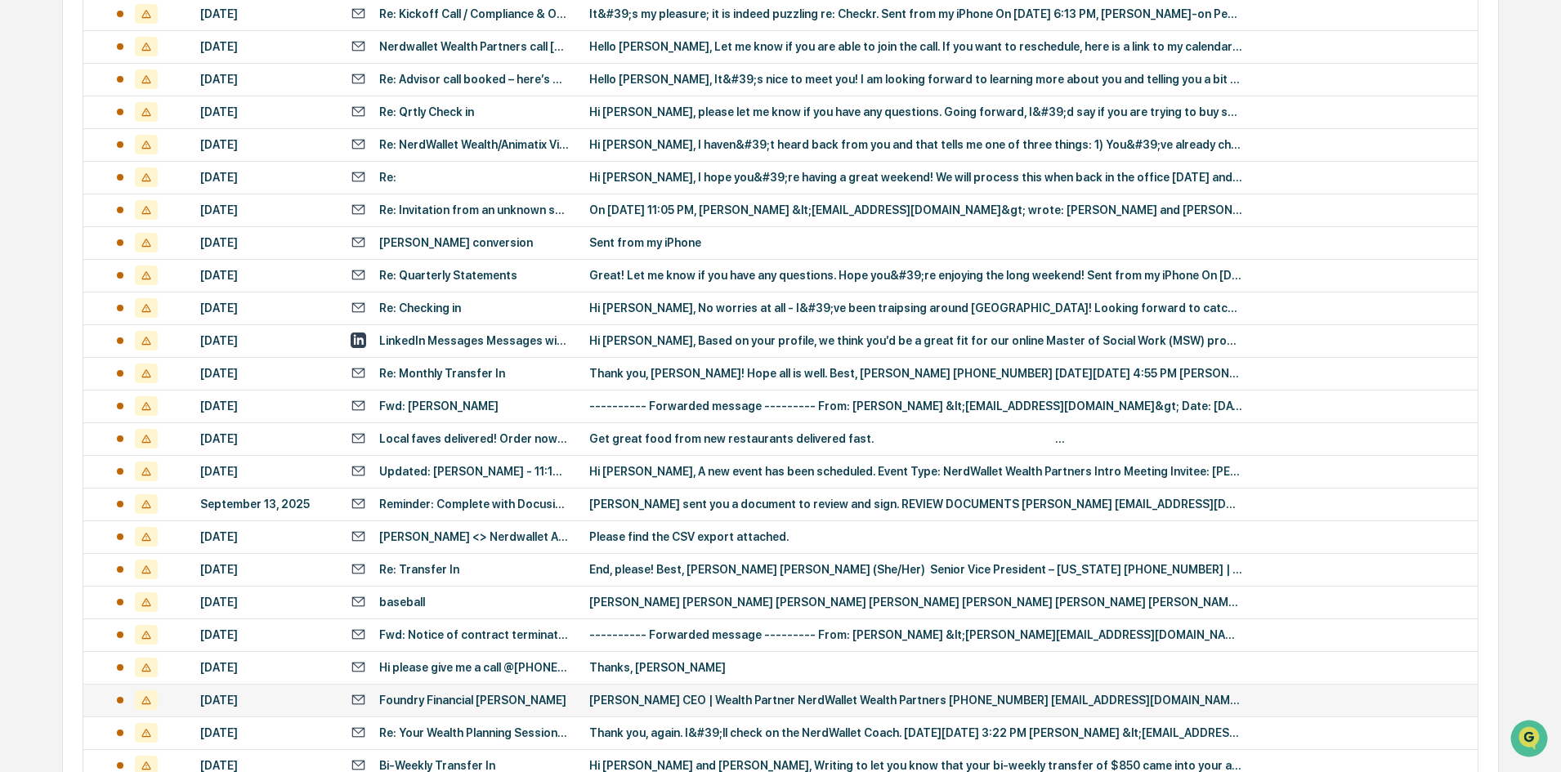
scroll to position [513, 0]
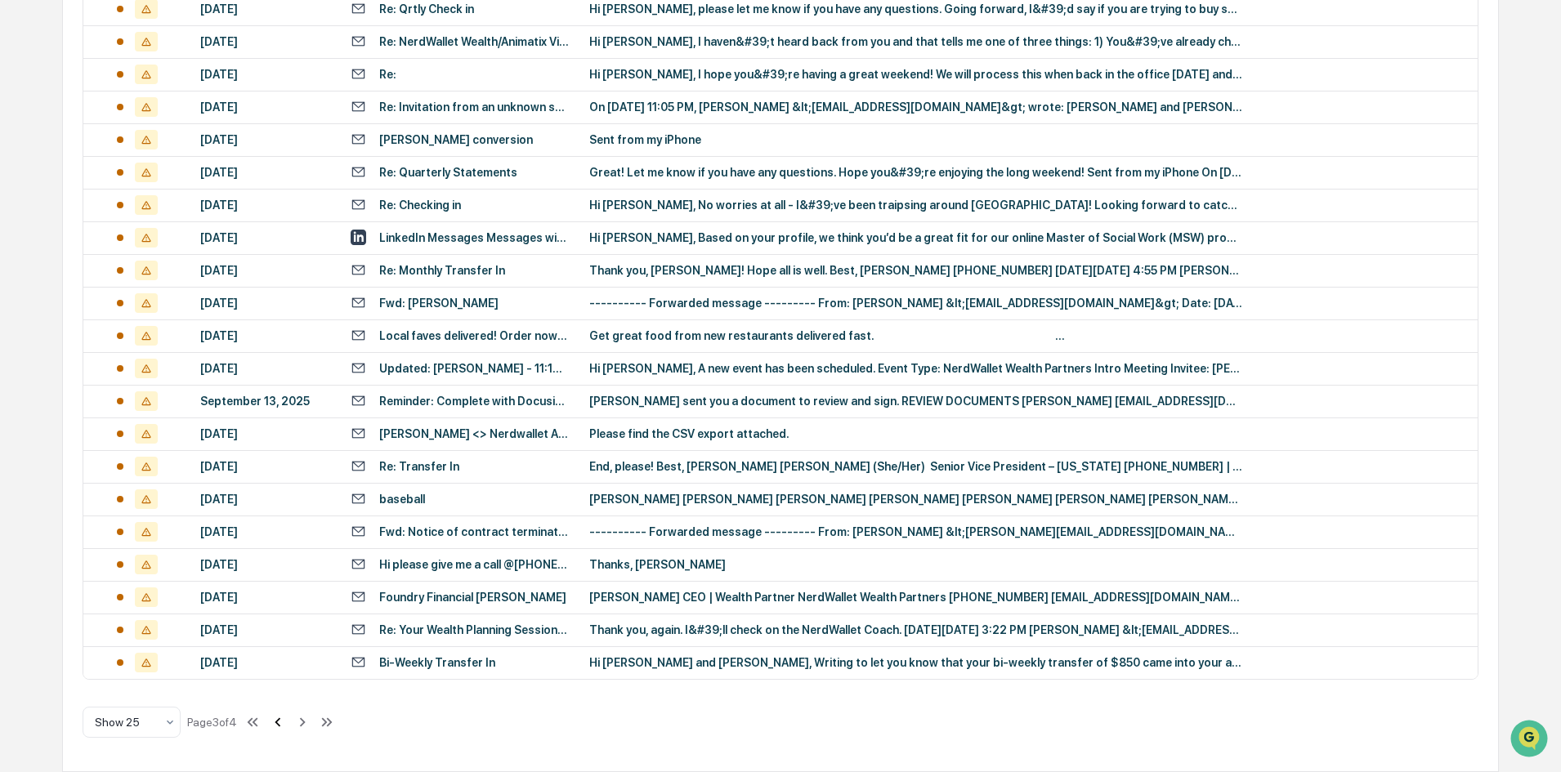
click at [285, 725] on icon at bounding box center [278, 722] width 18 height 18
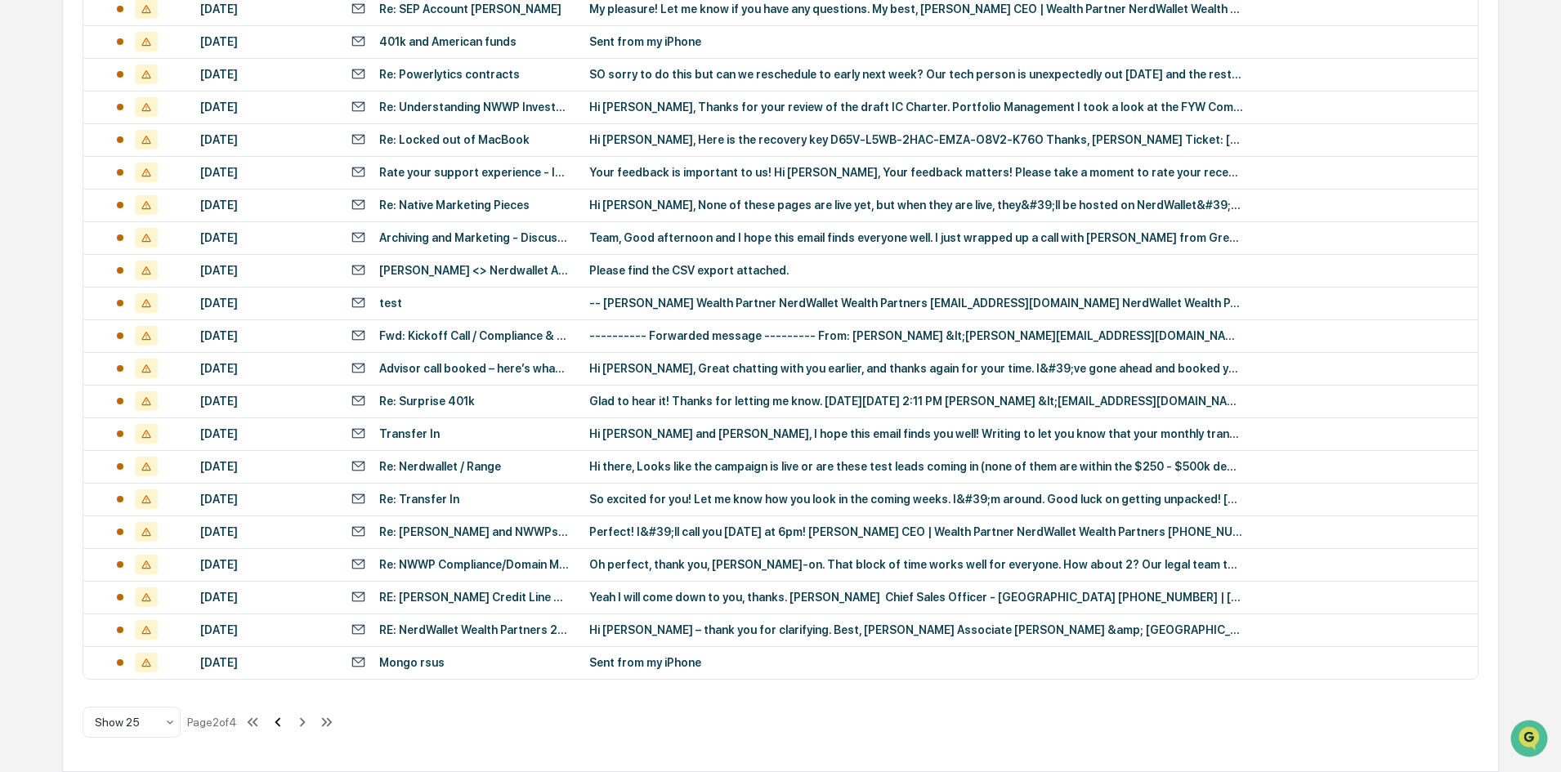
click at [280, 722] on icon at bounding box center [278, 721] width 6 height 9
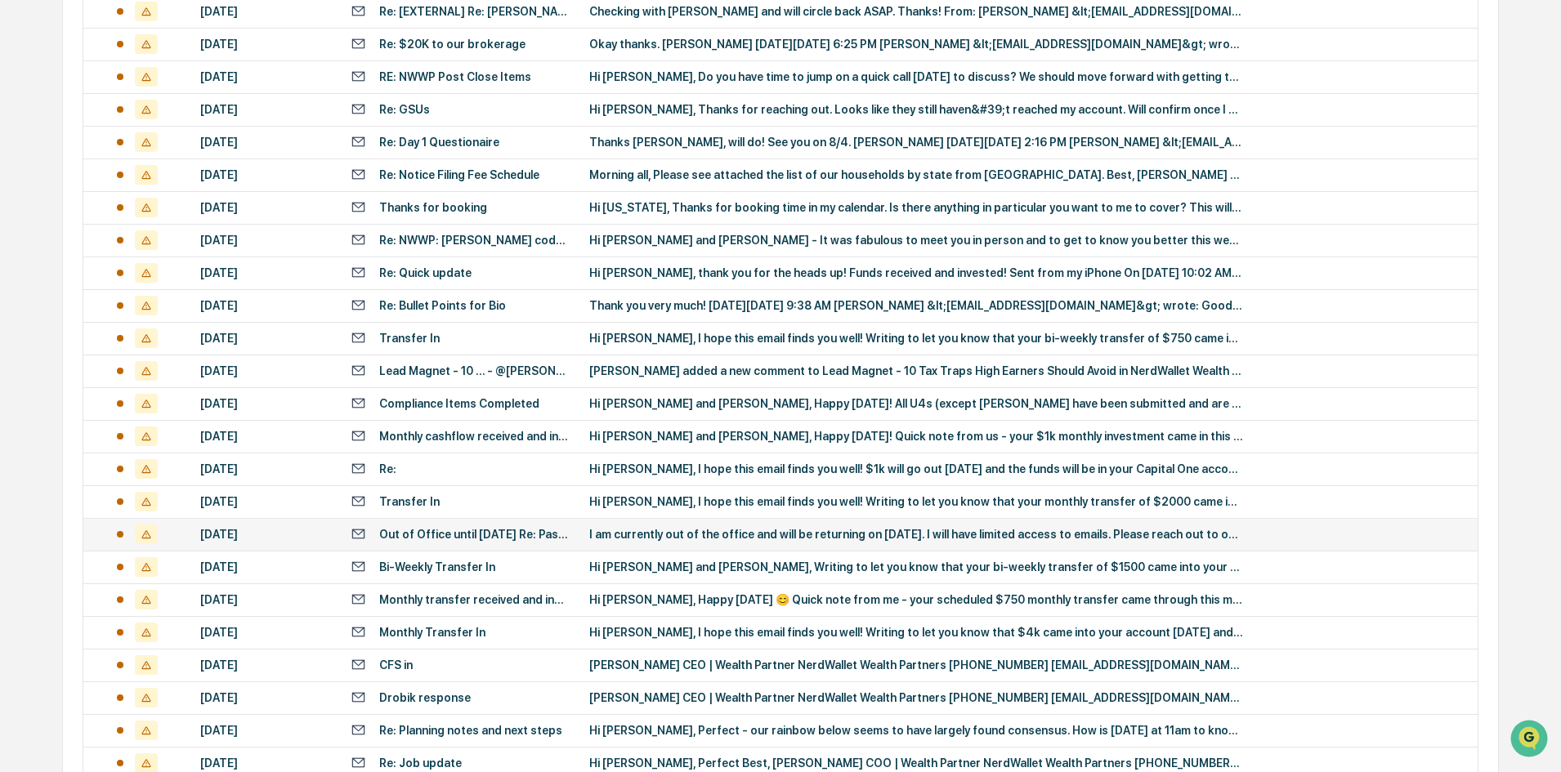
scroll to position [186, 0]
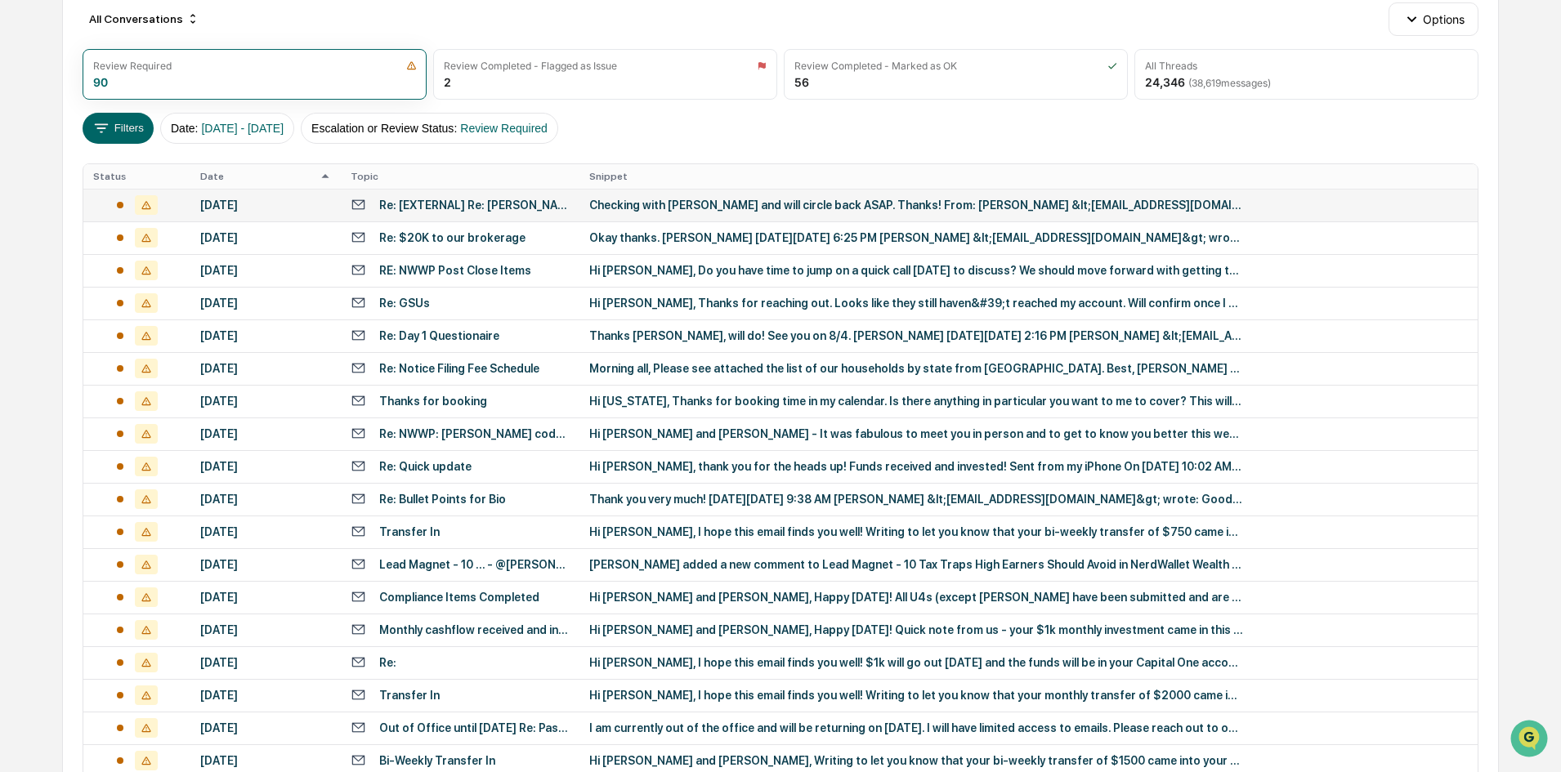
click at [469, 211] on div "Re: [EXTERNAL] Re: [PERSON_NAME]" at bounding box center [474, 205] width 190 height 13
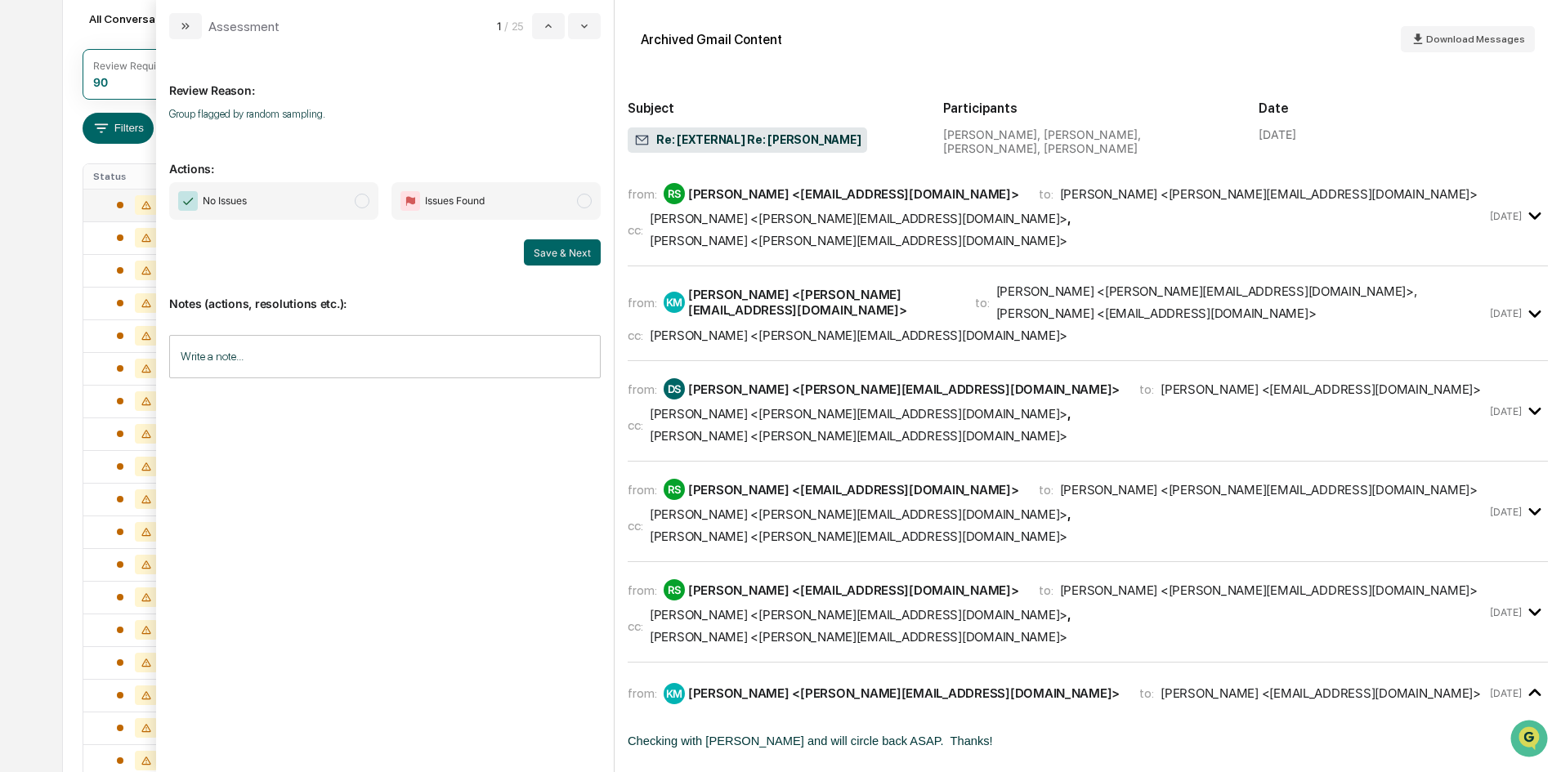
scroll to position [490, 0]
click at [361, 203] on span "modal" at bounding box center [362, 201] width 15 height 15
click at [556, 256] on button "Save & Next" at bounding box center [562, 252] width 77 height 26
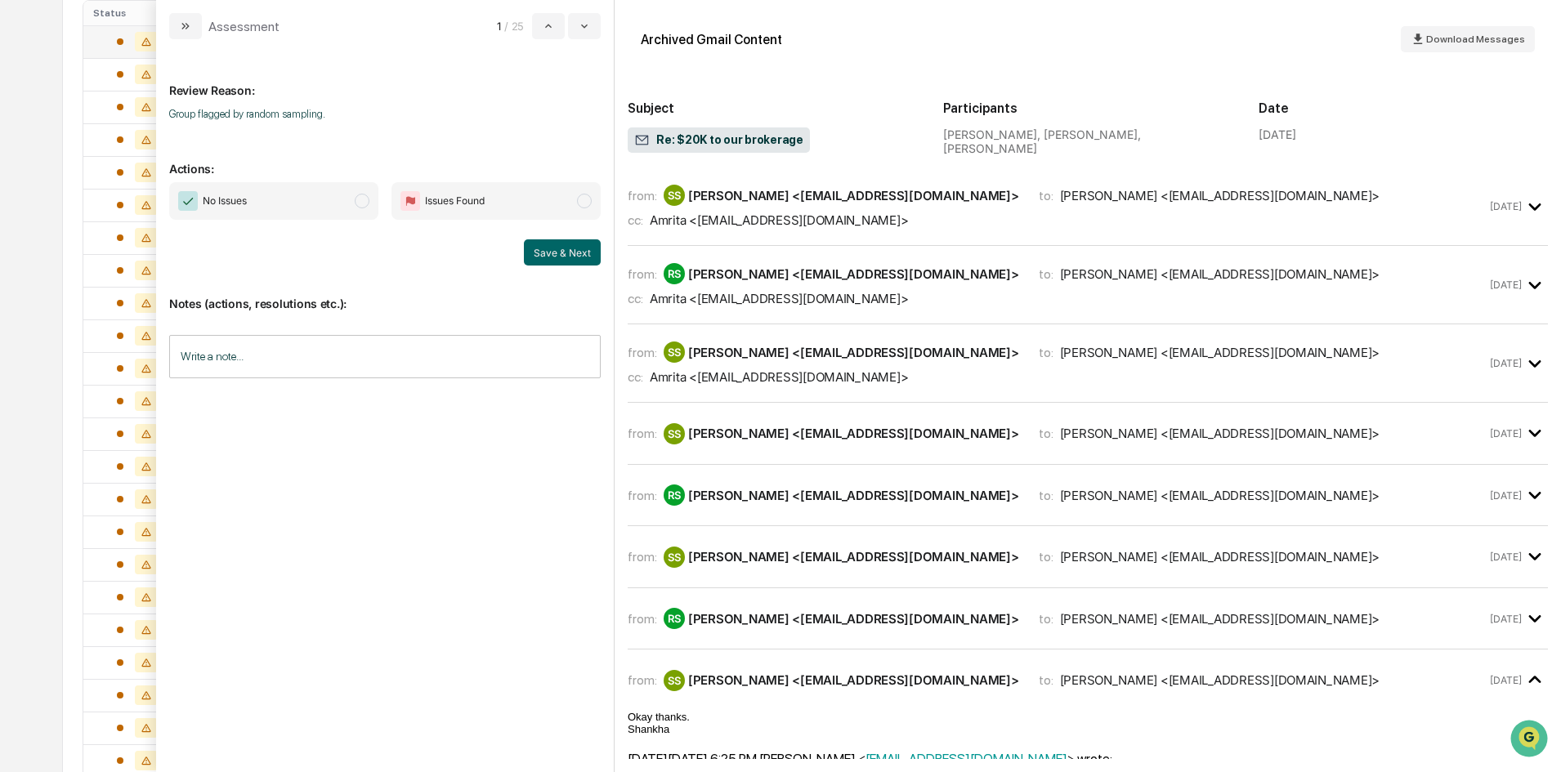
click at [357, 205] on span "modal" at bounding box center [362, 201] width 15 height 15
click at [547, 257] on button "Save & Next" at bounding box center [562, 252] width 77 height 26
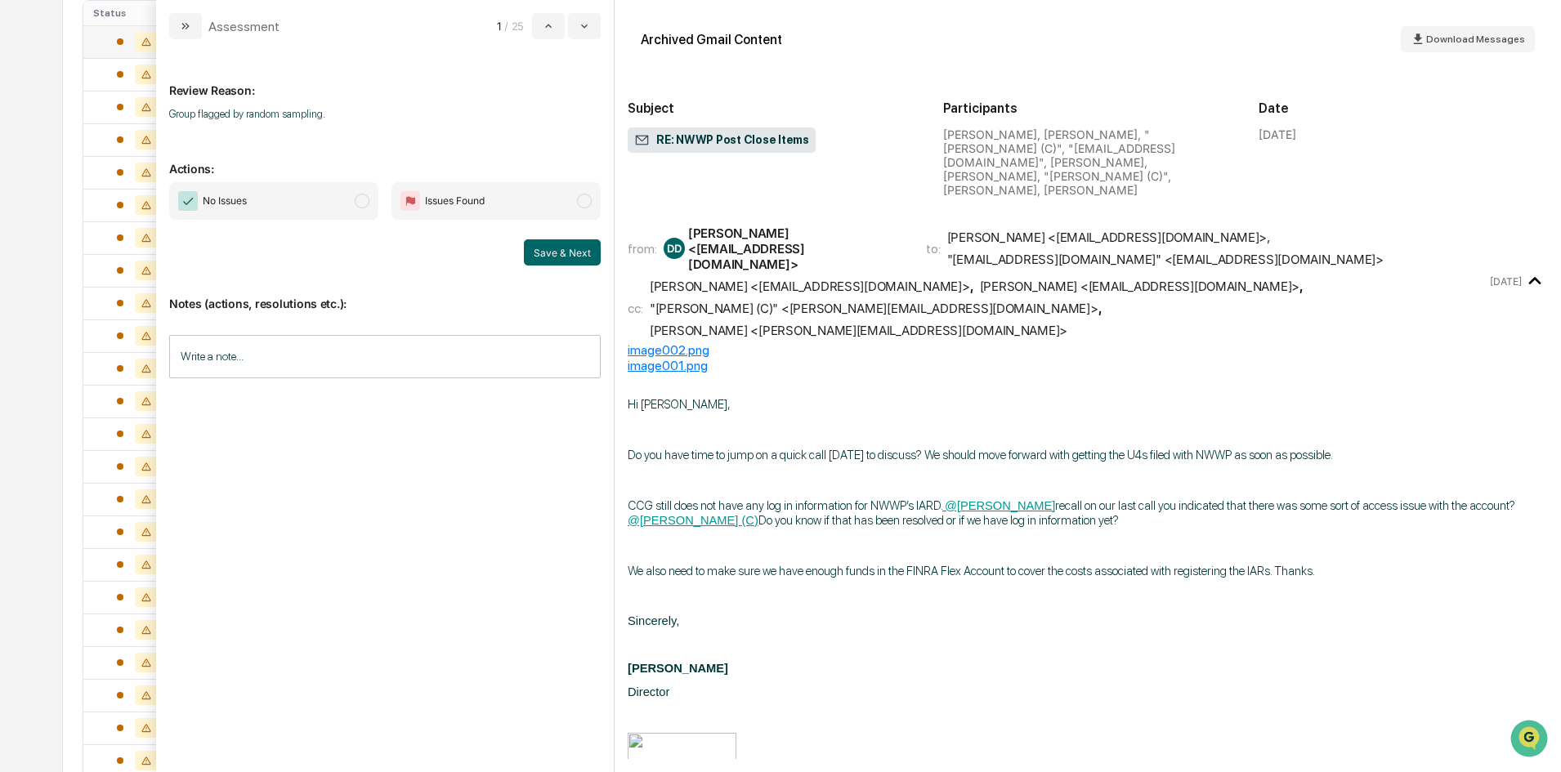
click at [358, 200] on span "modal" at bounding box center [362, 201] width 15 height 15
click at [549, 252] on button "Save & Next" at bounding box center [562, 252] width 77 height 26
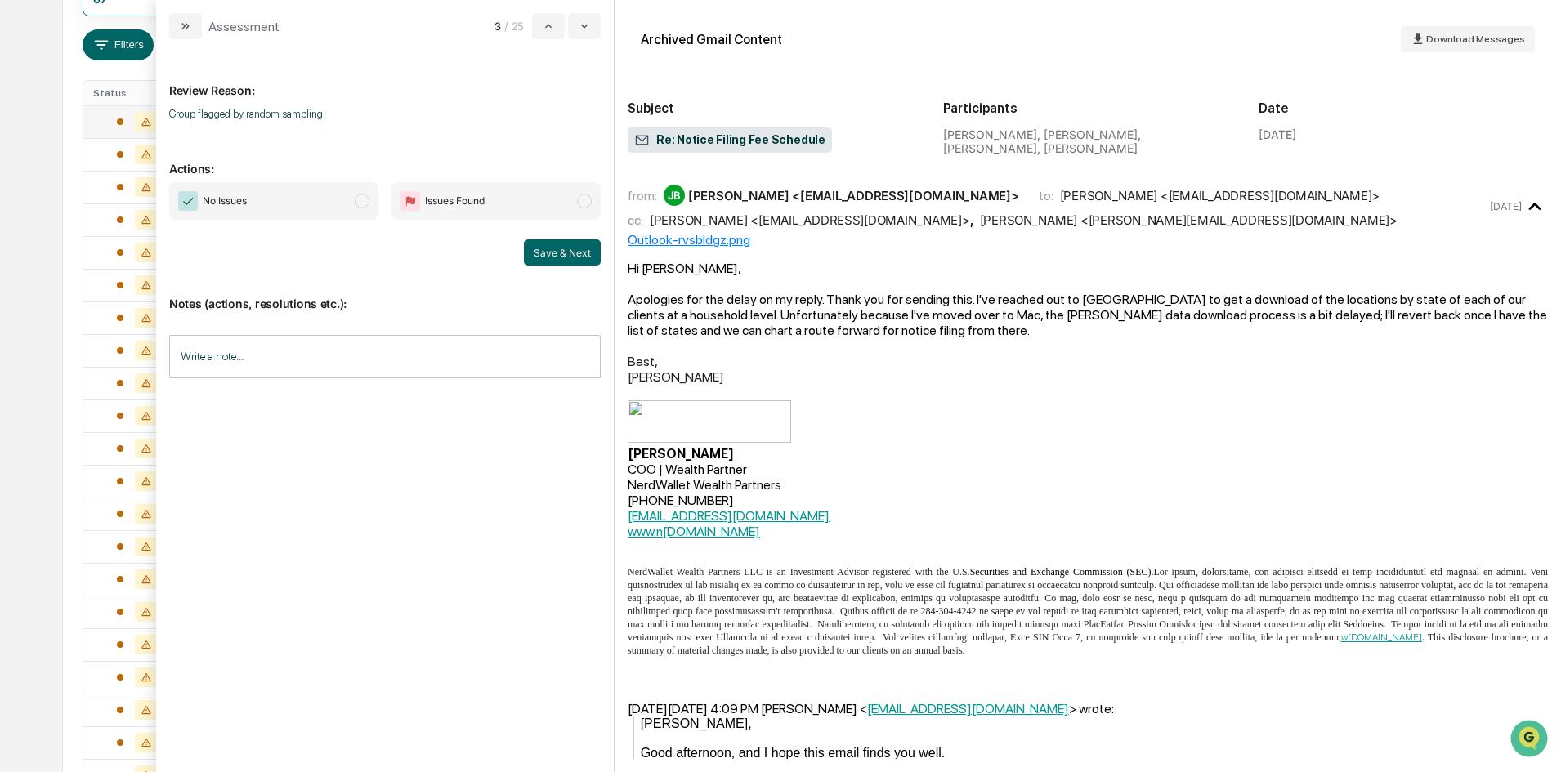
scroll to position [268, 0]
click at [364, 203] on span "modal" at bounding box center [362, 201] width 15 height 15
click at [551, 249] on button "Save & Next" at bounding box center [562, 252] width 77 height 26
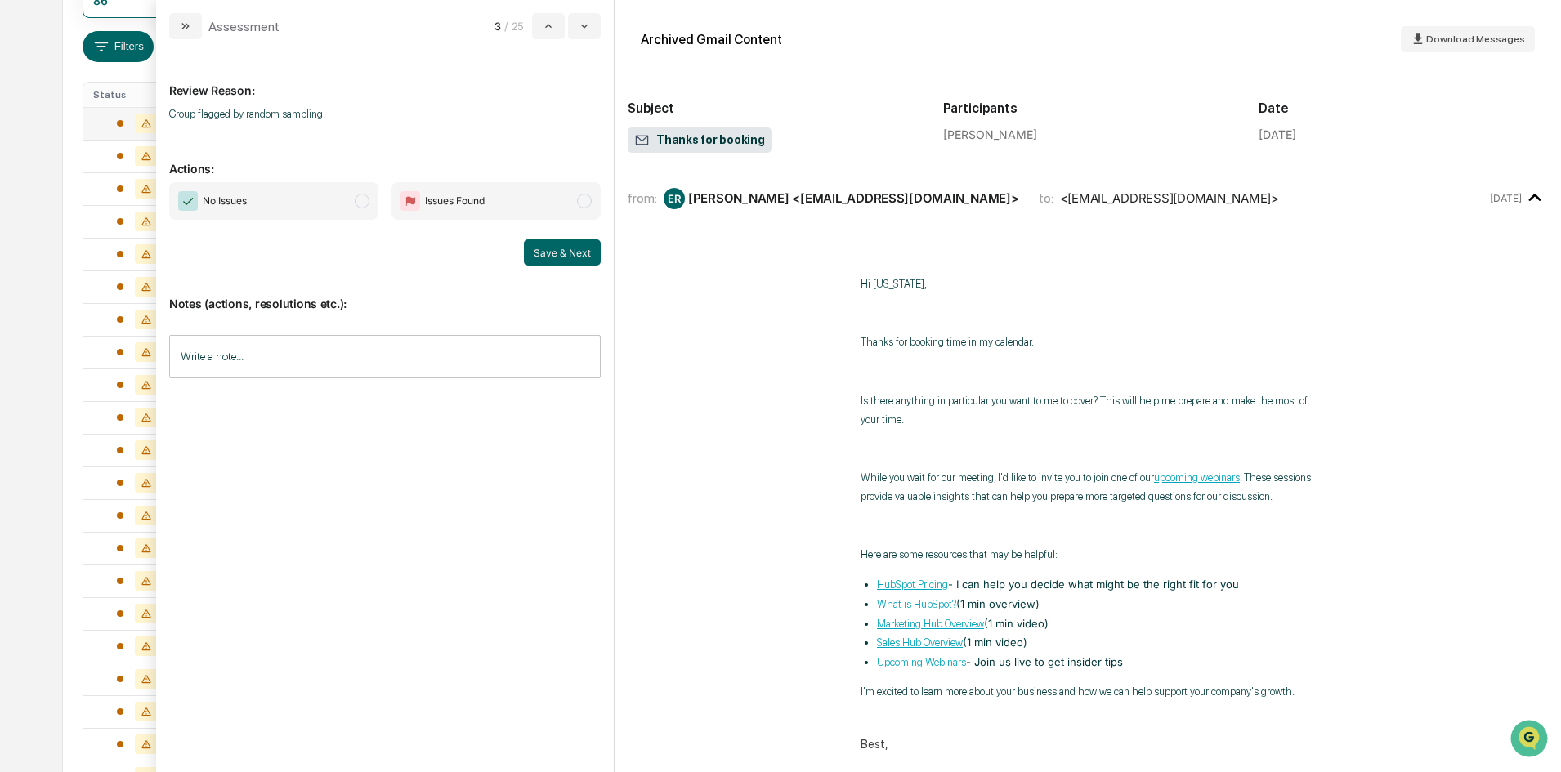
click at [362, 202] on span "modal" at bounding box center [362, 201] width 15 height 15
click at [559, 256] on button "Save & Next" at bounding box center [562, 252] width 77 height 26
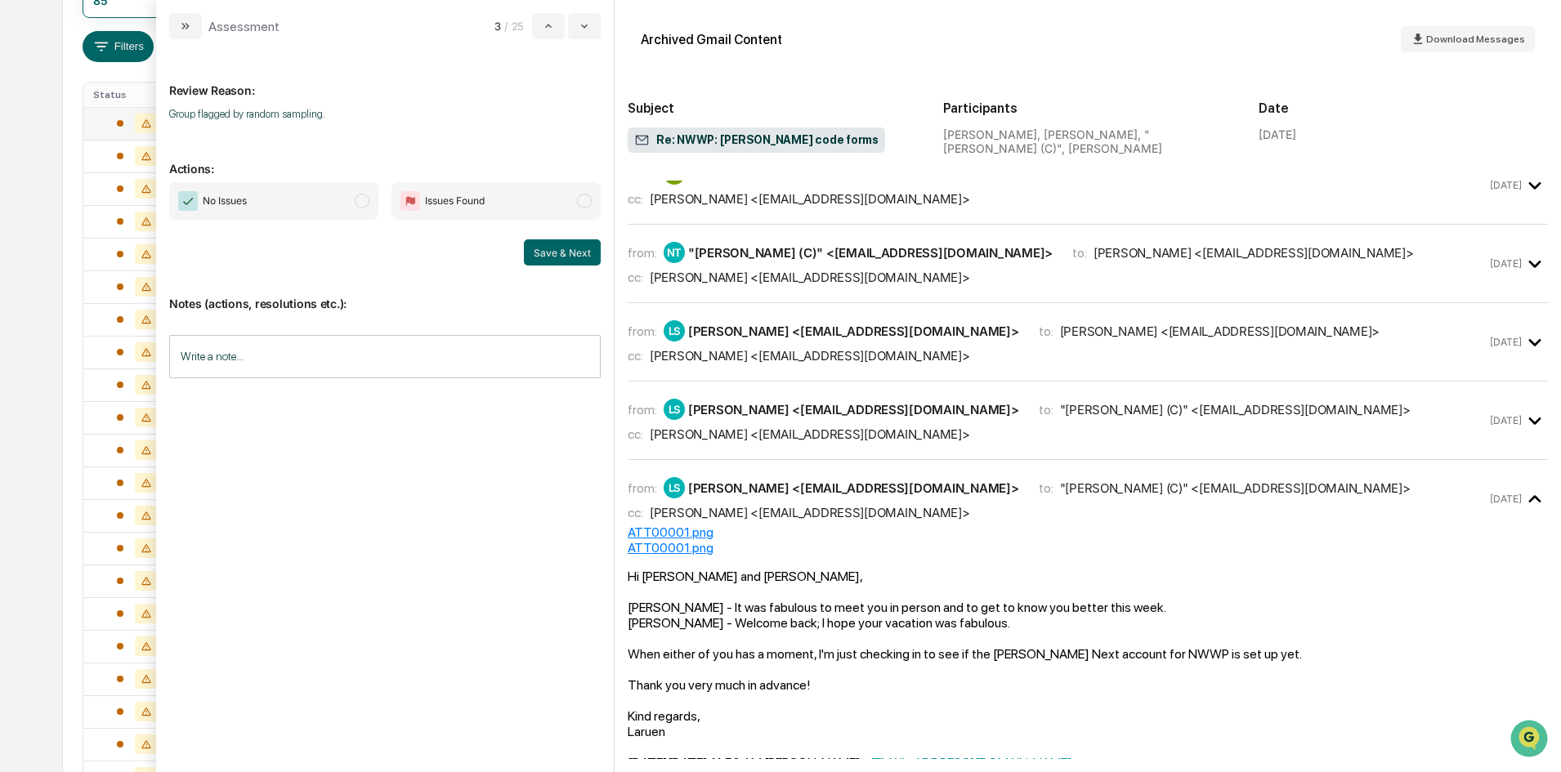
scroll to position [241, 0]
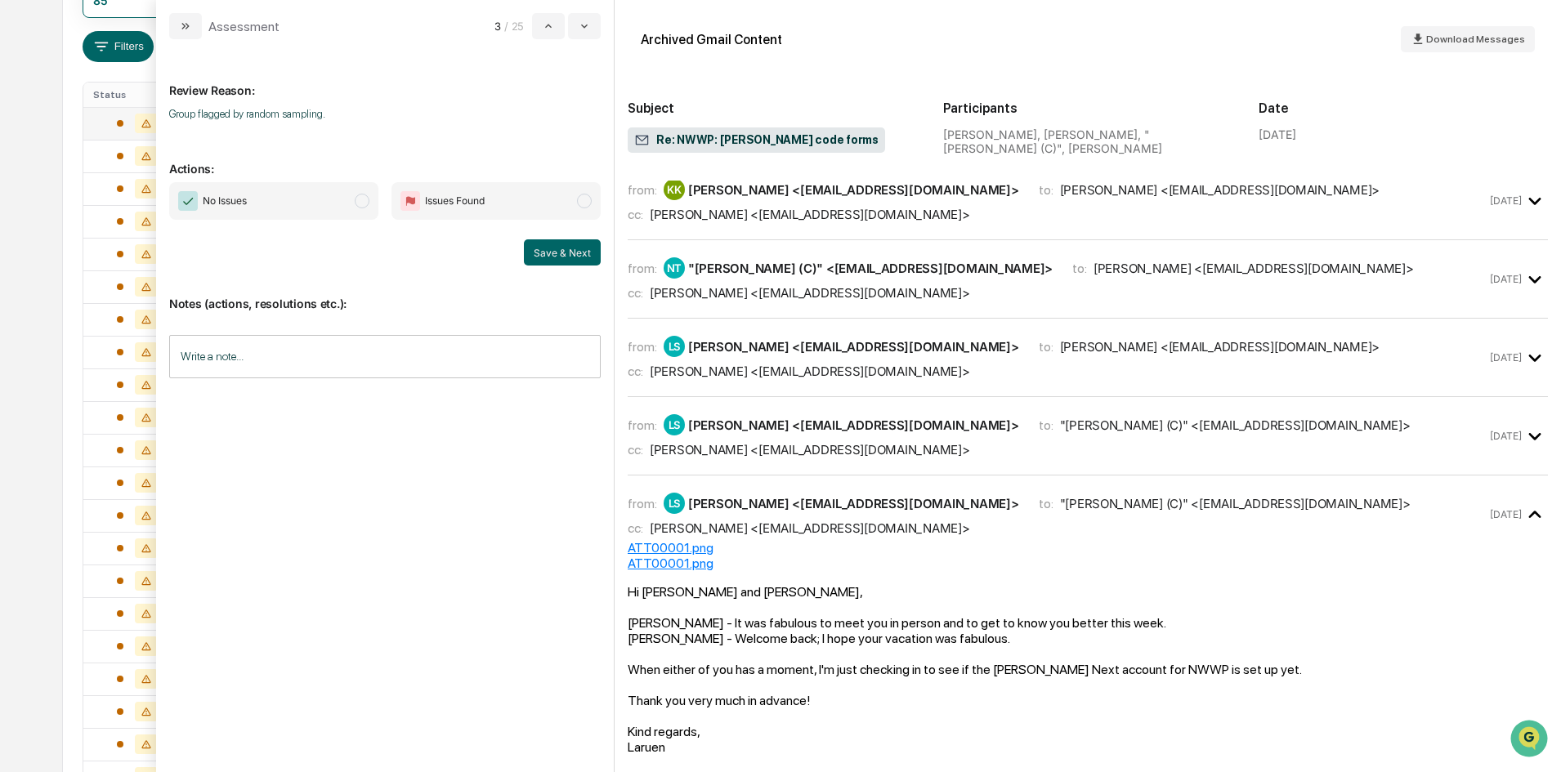
click at [361, 200] on span "modal" at bounding box center [362, 201] width 15 height 15
click at [541, 253] on button "Save & Next" at bounding box center [562, 252] width 77 height 26
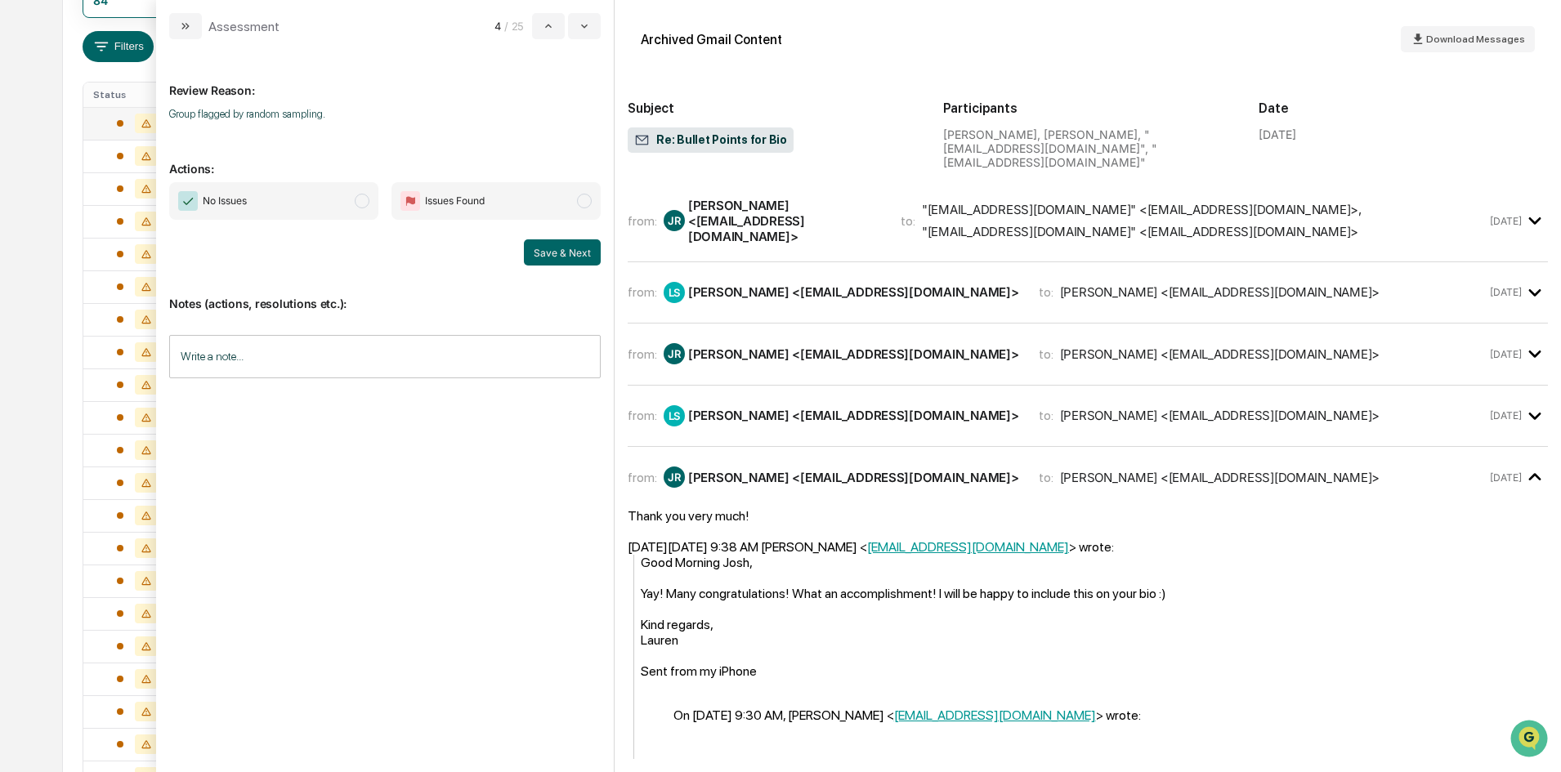
click at [355, 199] on span "modal" at bounding box center [362, 201] width 15 height 15
click at [559, 247] on button "Save & Next" at bounding box center [562, 252] width 77 height 26
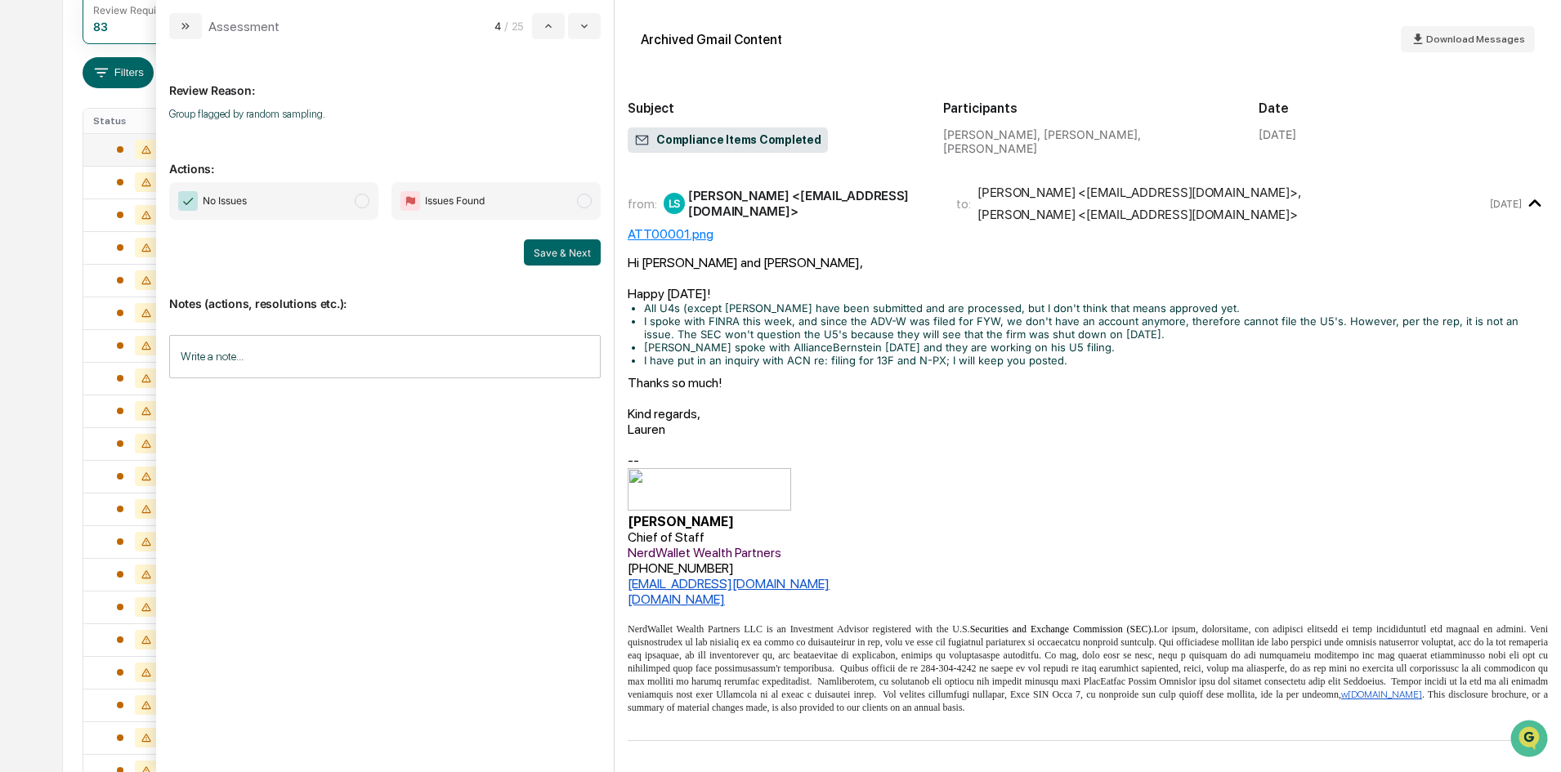
scroll to position [186, 0]
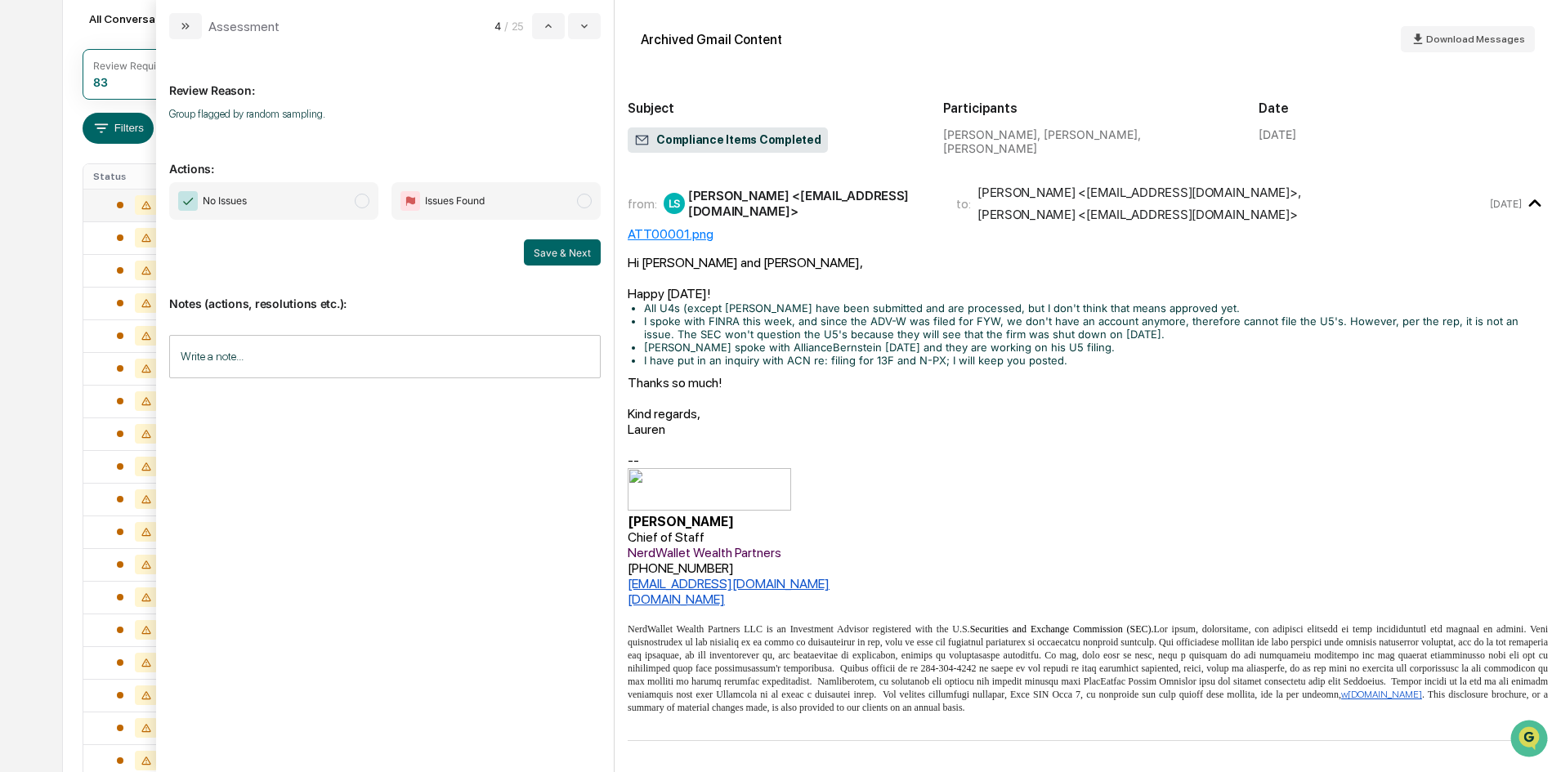
click at [360, 207] on span "modal" at bounding box center [362, 201] width 15 height 15
click at [575, 257] on button "Save & Next" at bounding box center [562, 252] width 77 height 26
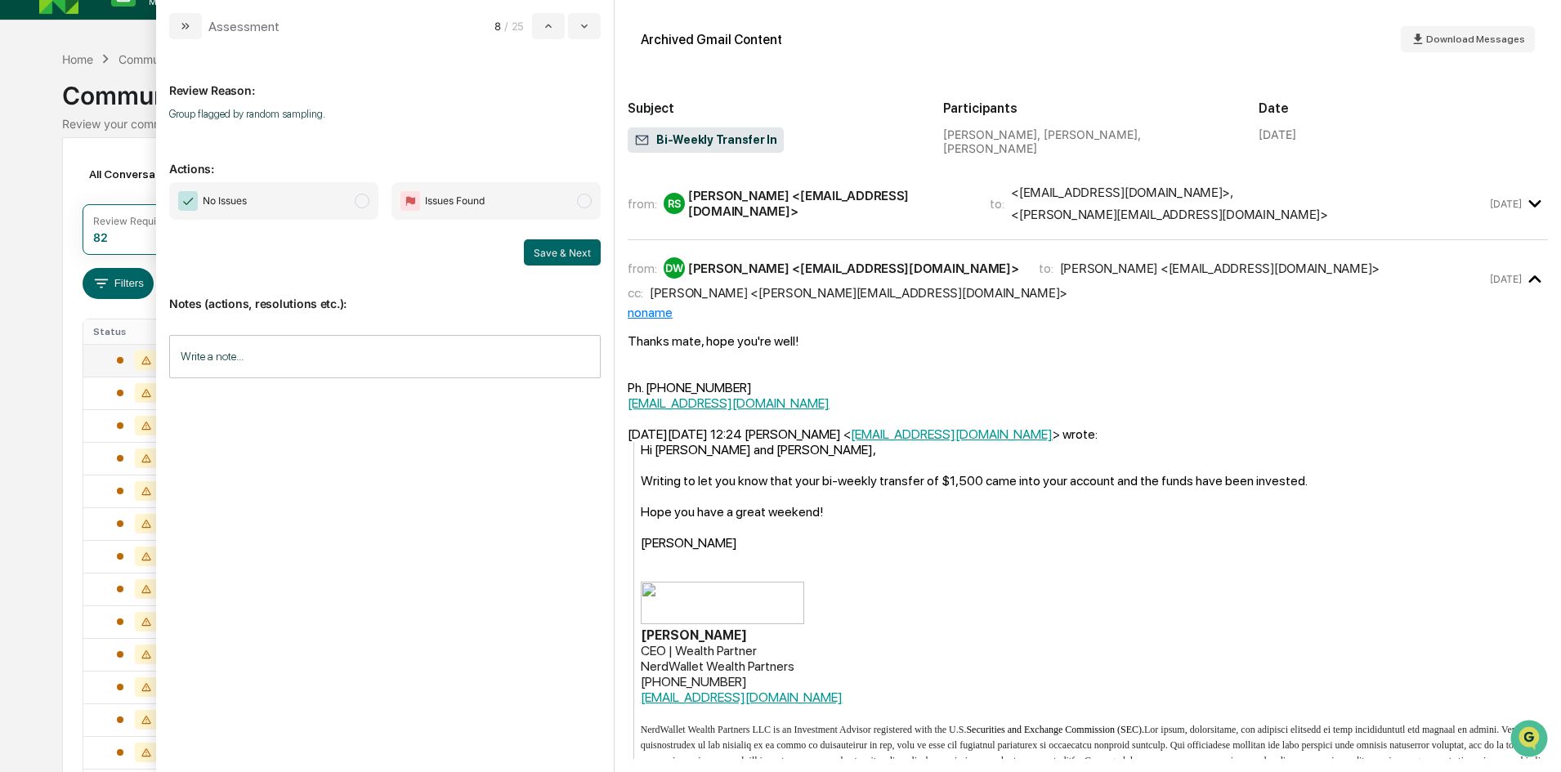
scroll to position [23, 0]
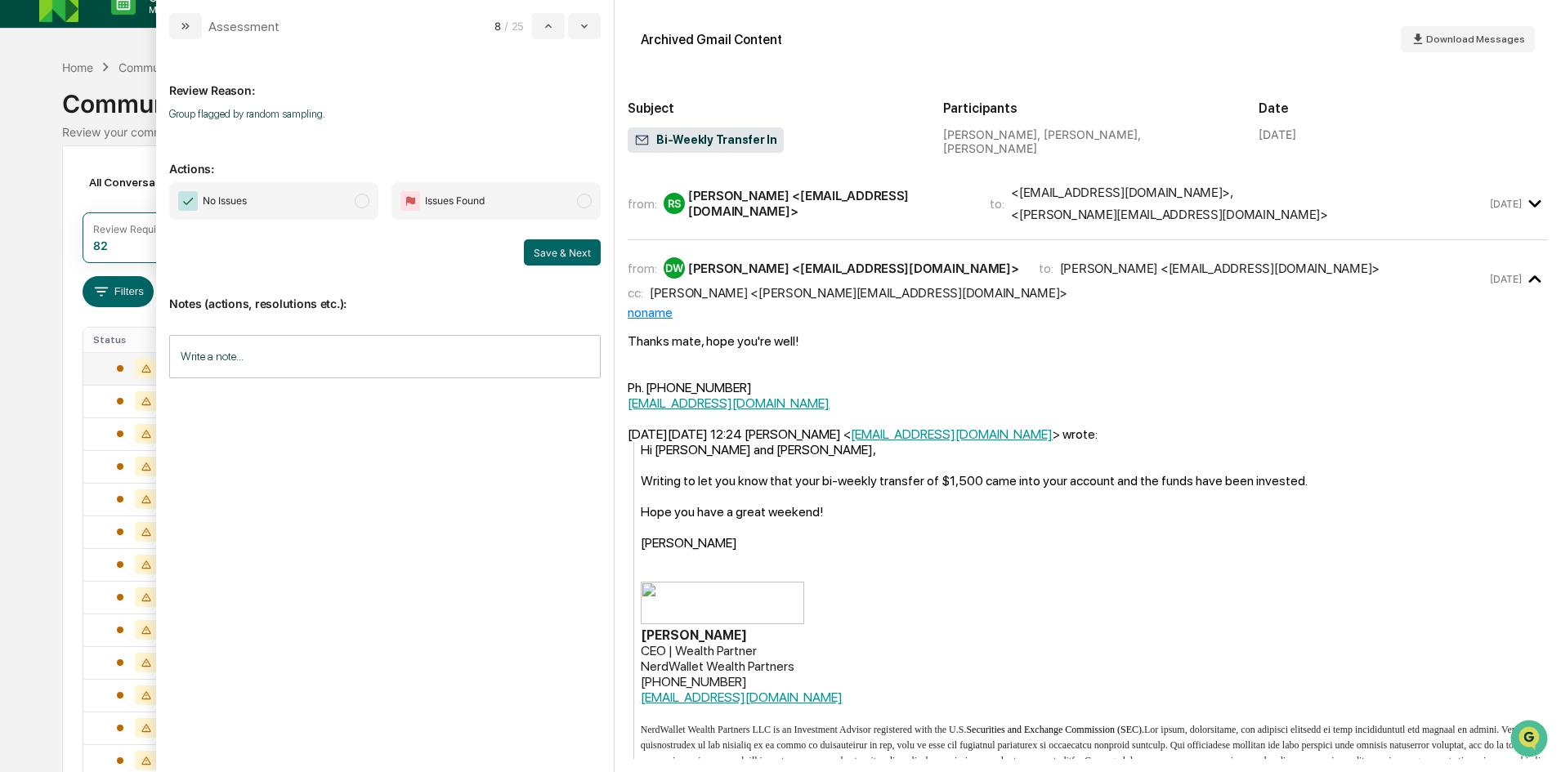
click at [364, 200] on span "modal" at bounding box center [362, 201] width 15 height 15
click at [556, 254] on button "Save & Next" at bounding box center [562, 252] width 77 height 26
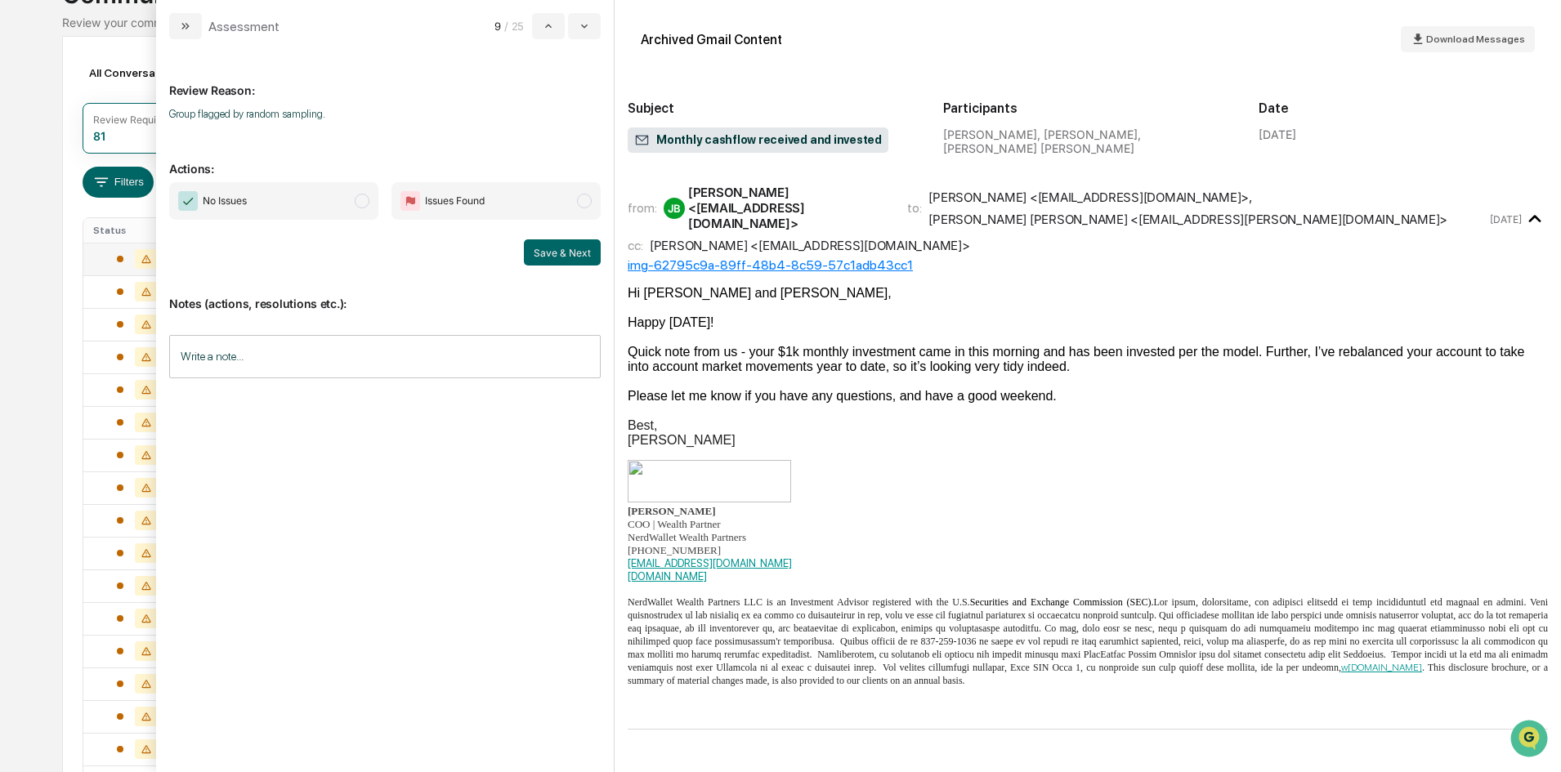
scroll to position [23, 0]
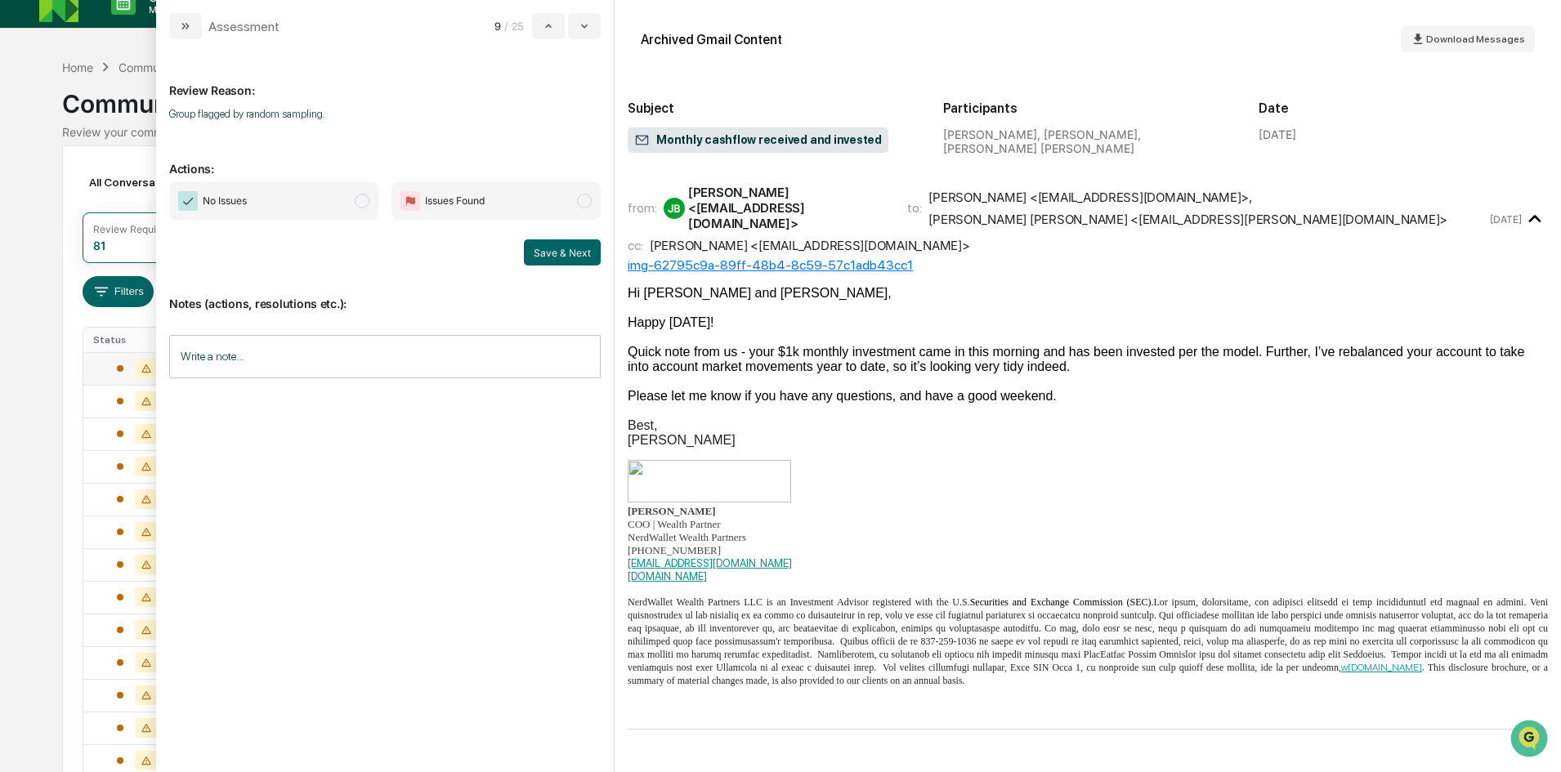
click at [364, 198] on span "modal" at bounding box center [362, 201] width 15 height 15
click at [539, 255] on button "Save & Next" at bounding box center [562, 252] width 77 height 26
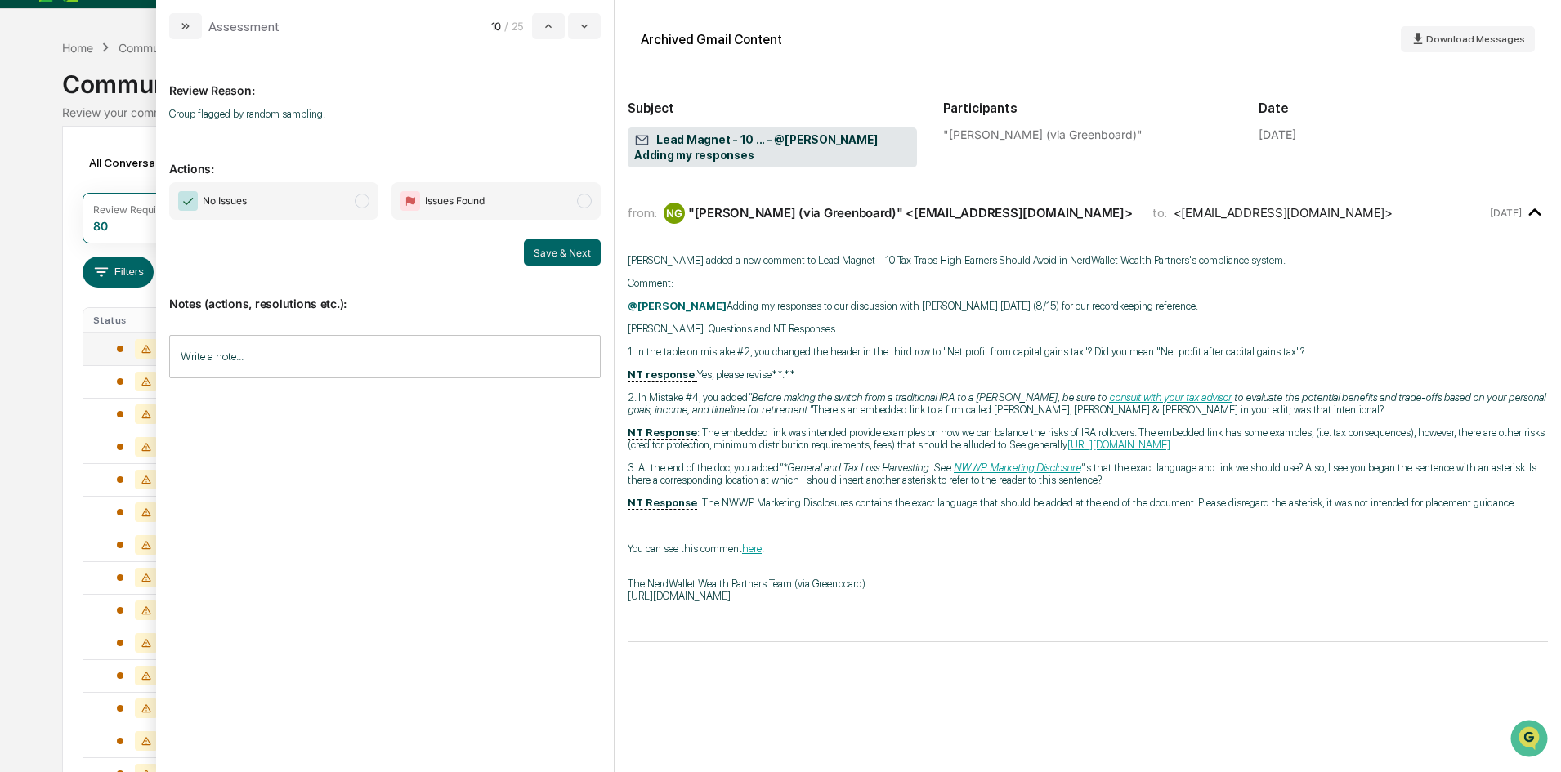
scroll to position [23, 0]
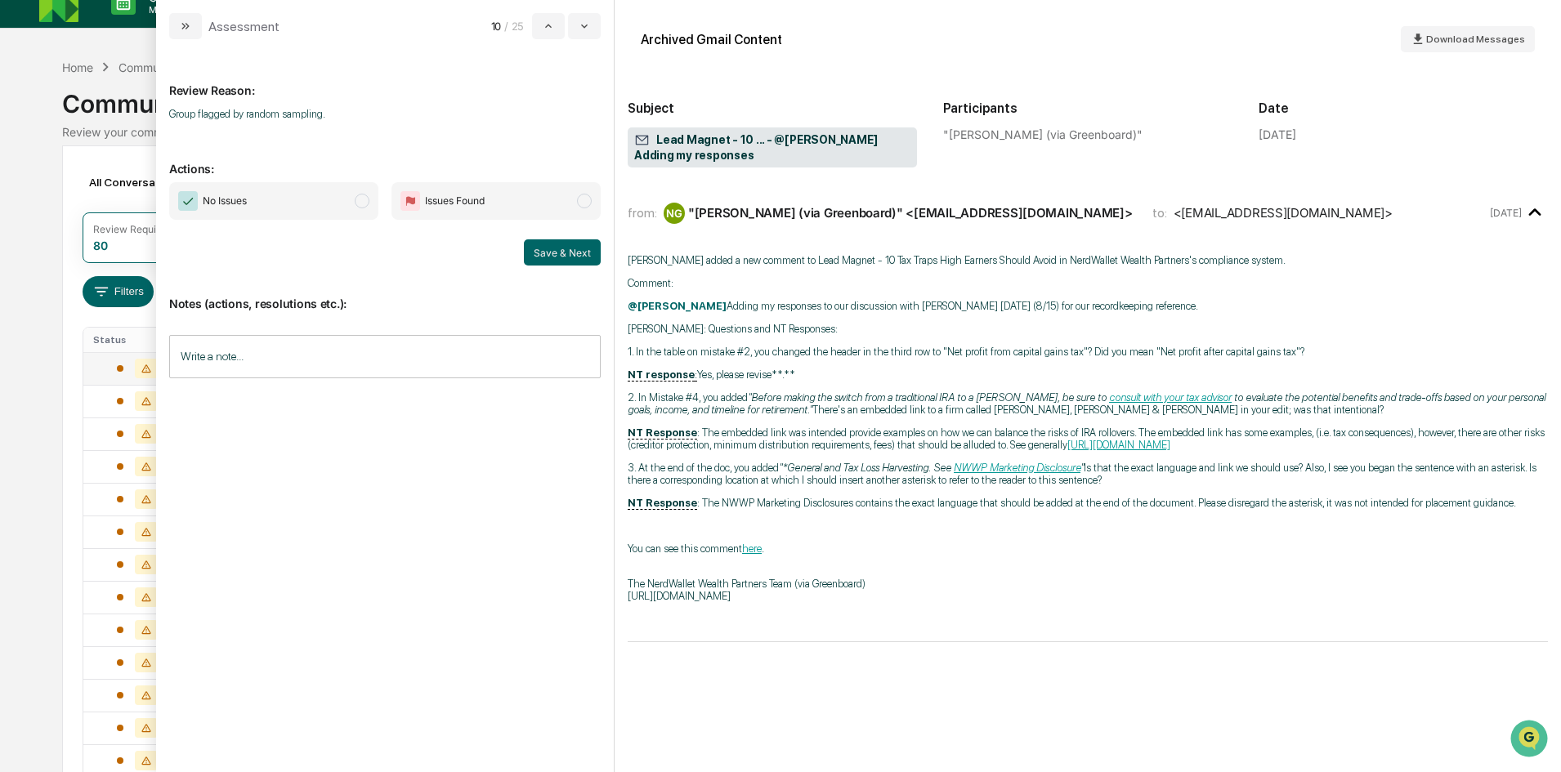
click at [363, 199] on span "modal" at bounding box center [362, 201] width 15 height 15
click at [549, 252] on button "Save & Next" at bounding box center [562, 252] width 77 height 26
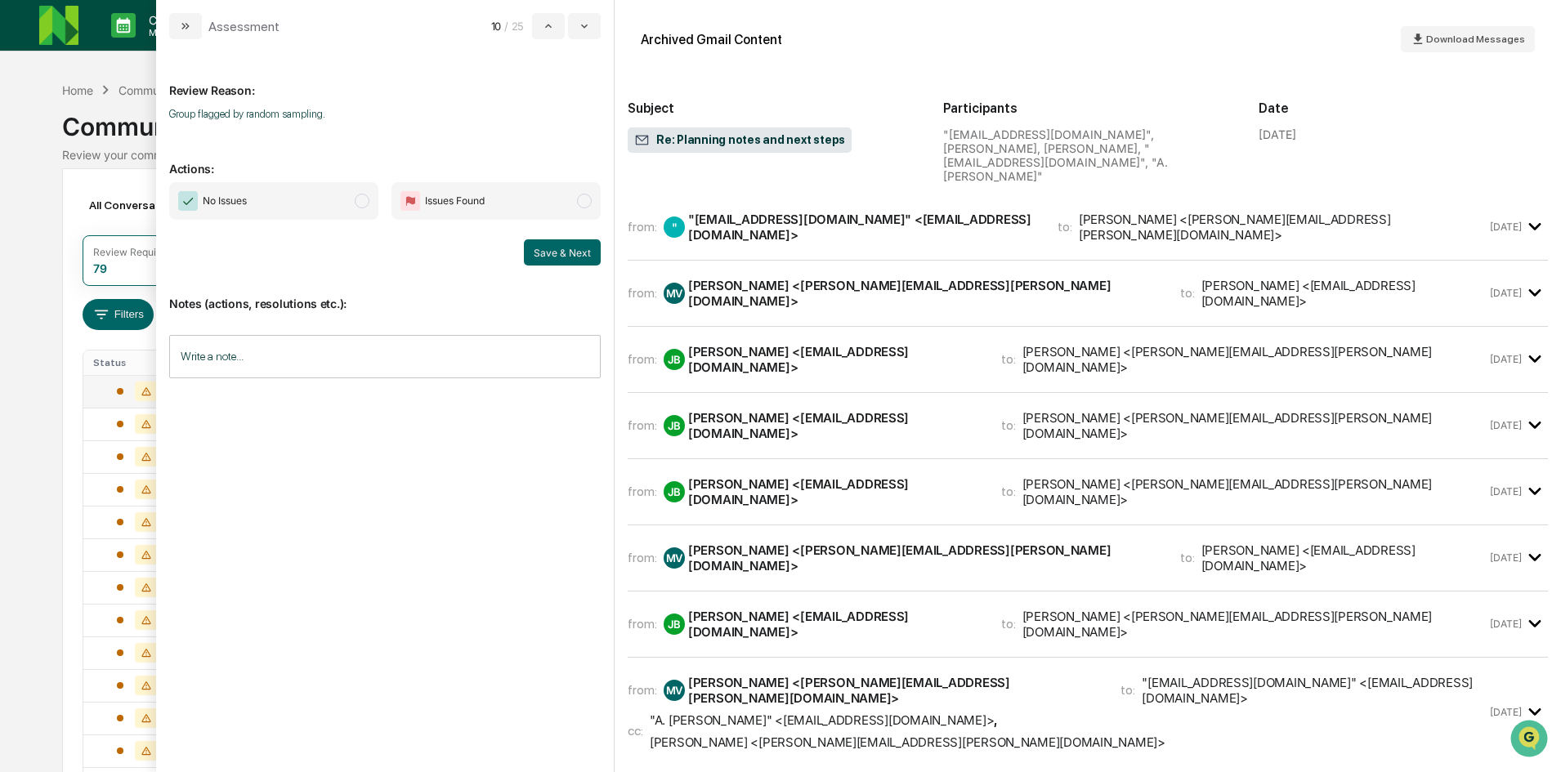
click at [362, 207] on span "modal" at bounding box center [362, 201] width 15 height 15
click at [557, 250] on button "Save & Next" at bounding box center [562, 252] width 77 height 26
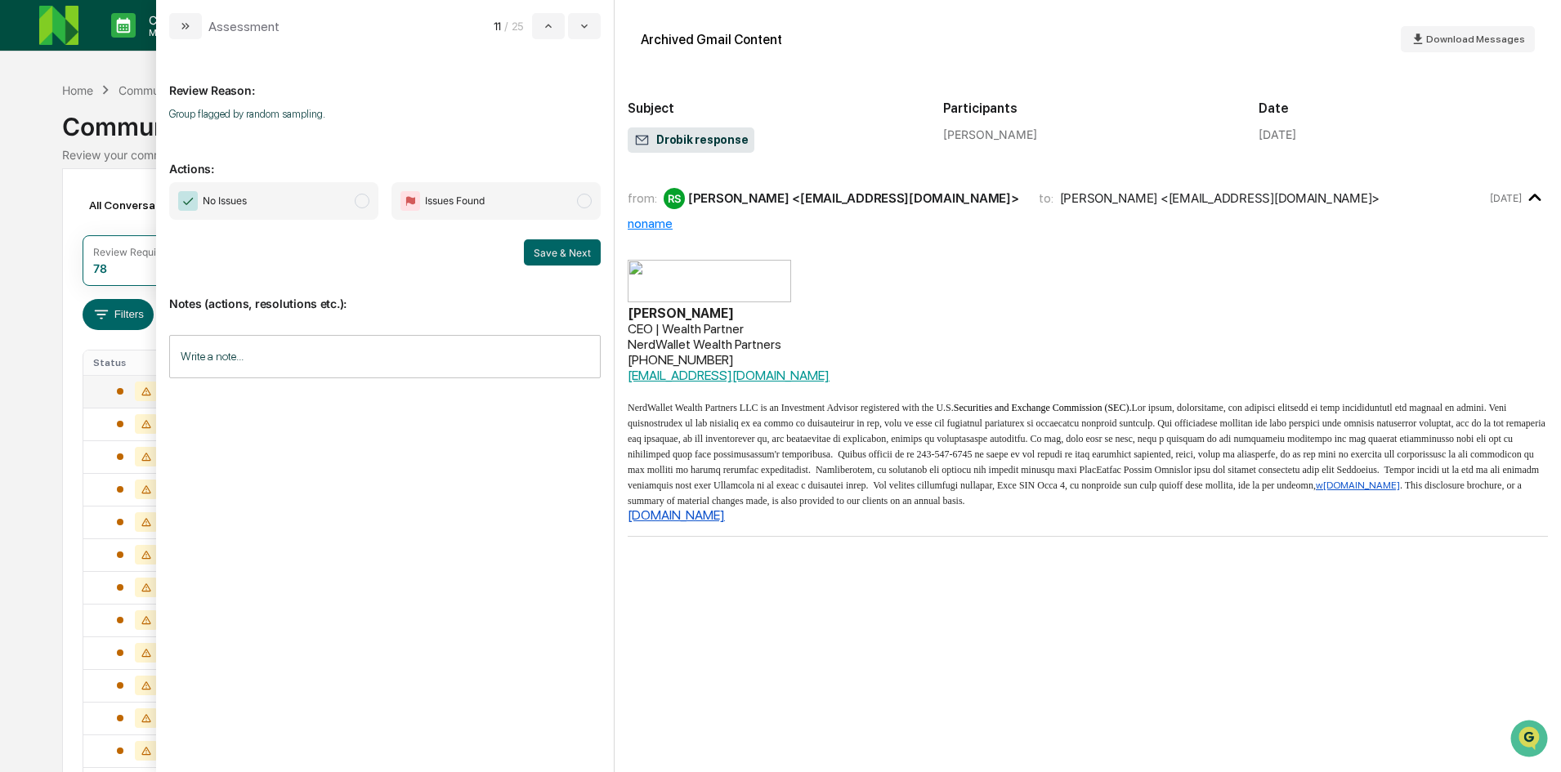
click at [366, 203] on span "modal" at bounding box center [362, 201] width 15 height 15
click at [576, 256] on button "Save & Next" at bounding box center [562, 252] width 77 height 26
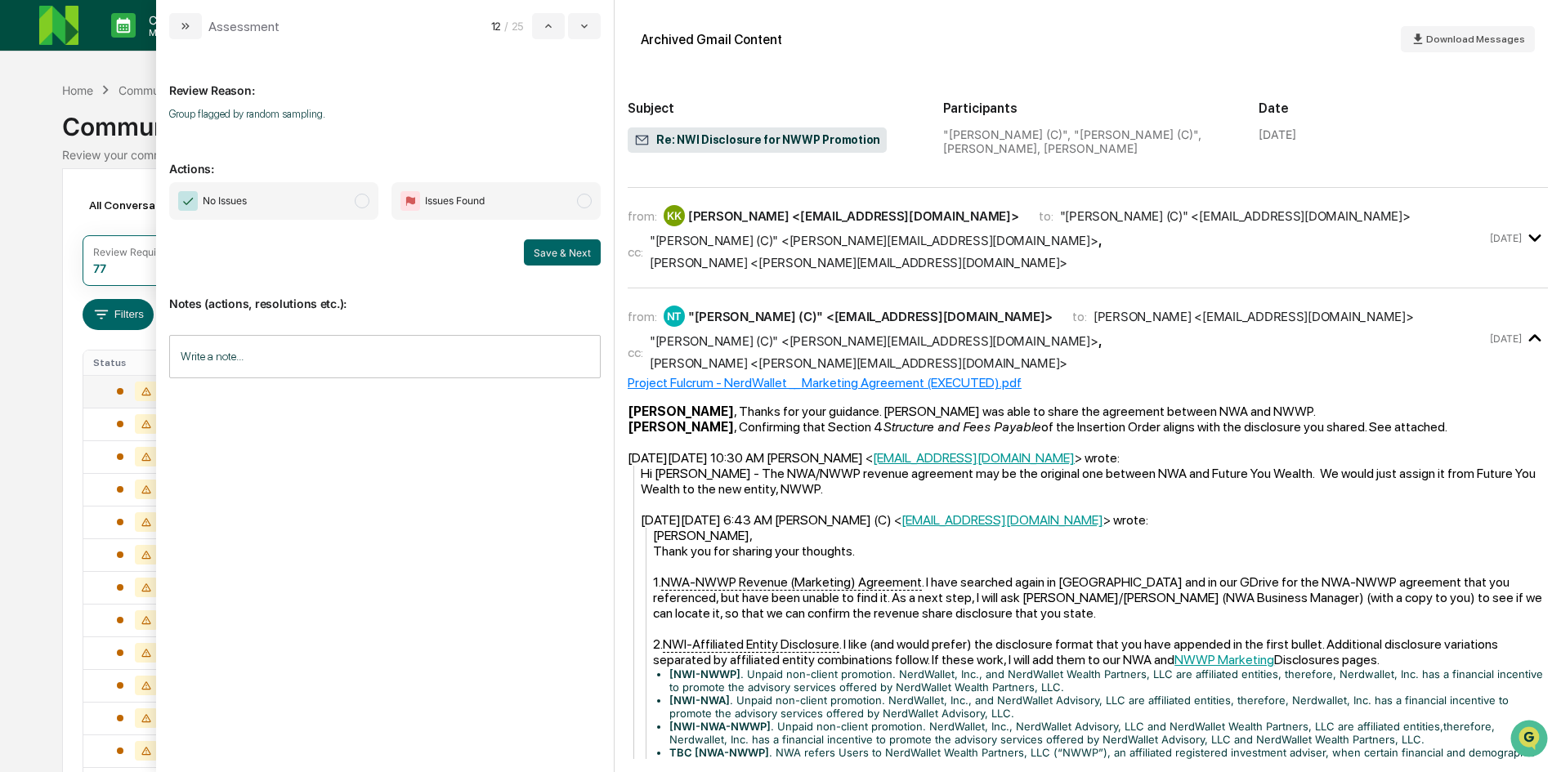
scroll to position [245, 0]
click at [360, 205] on span "modal" at bounding box center [362, 201] width 15 height 15
click at [576, 257] on button "Save & Next" at bounding box center [562, 252] width 77 height 26
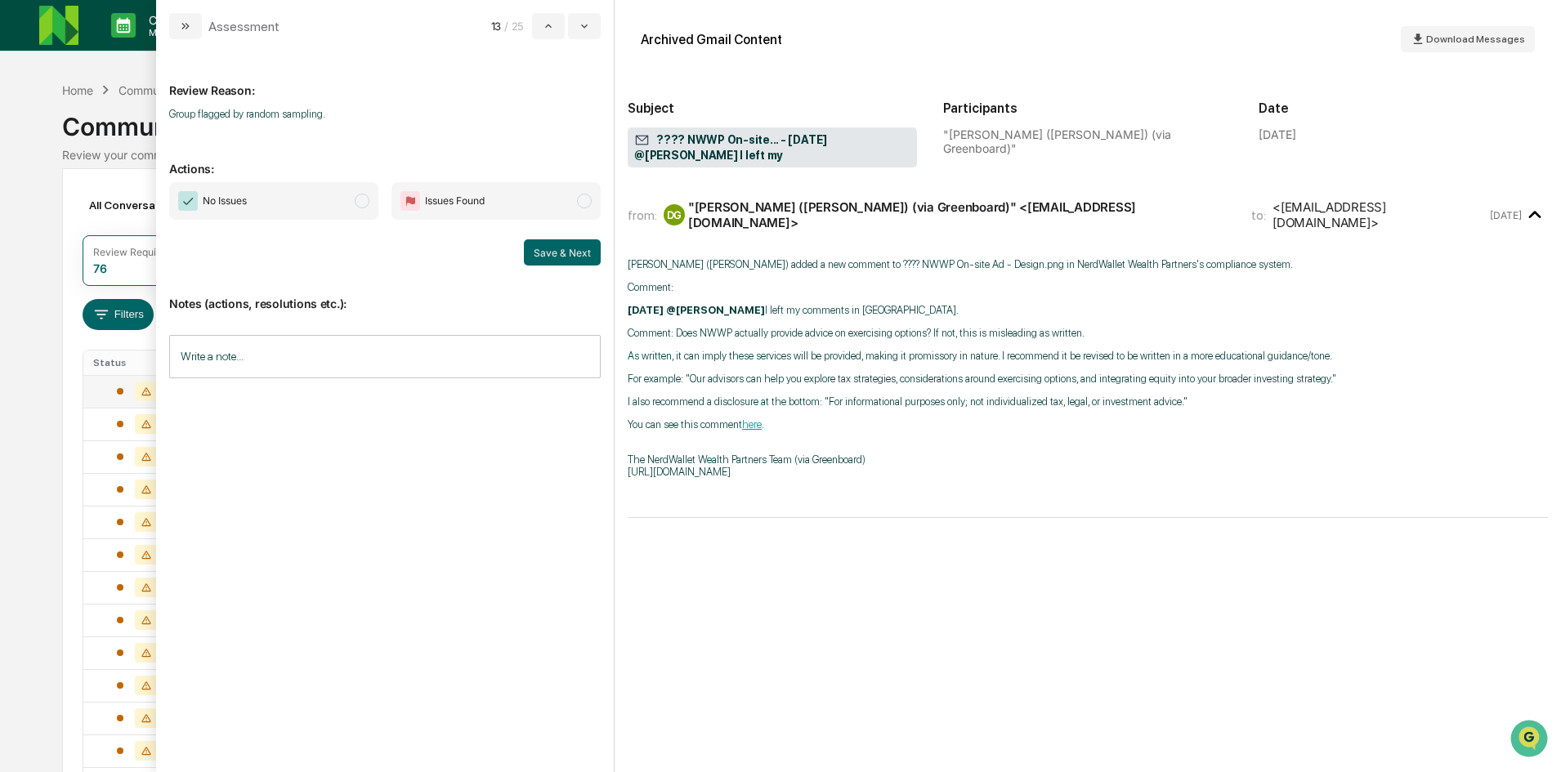
click at [356, 198] on span "modal" at bounding box center [362, 201] width 15 height 15
click at [577, 256] on button "Save & Next" at bounding box center [562, 252] width 77 height 26
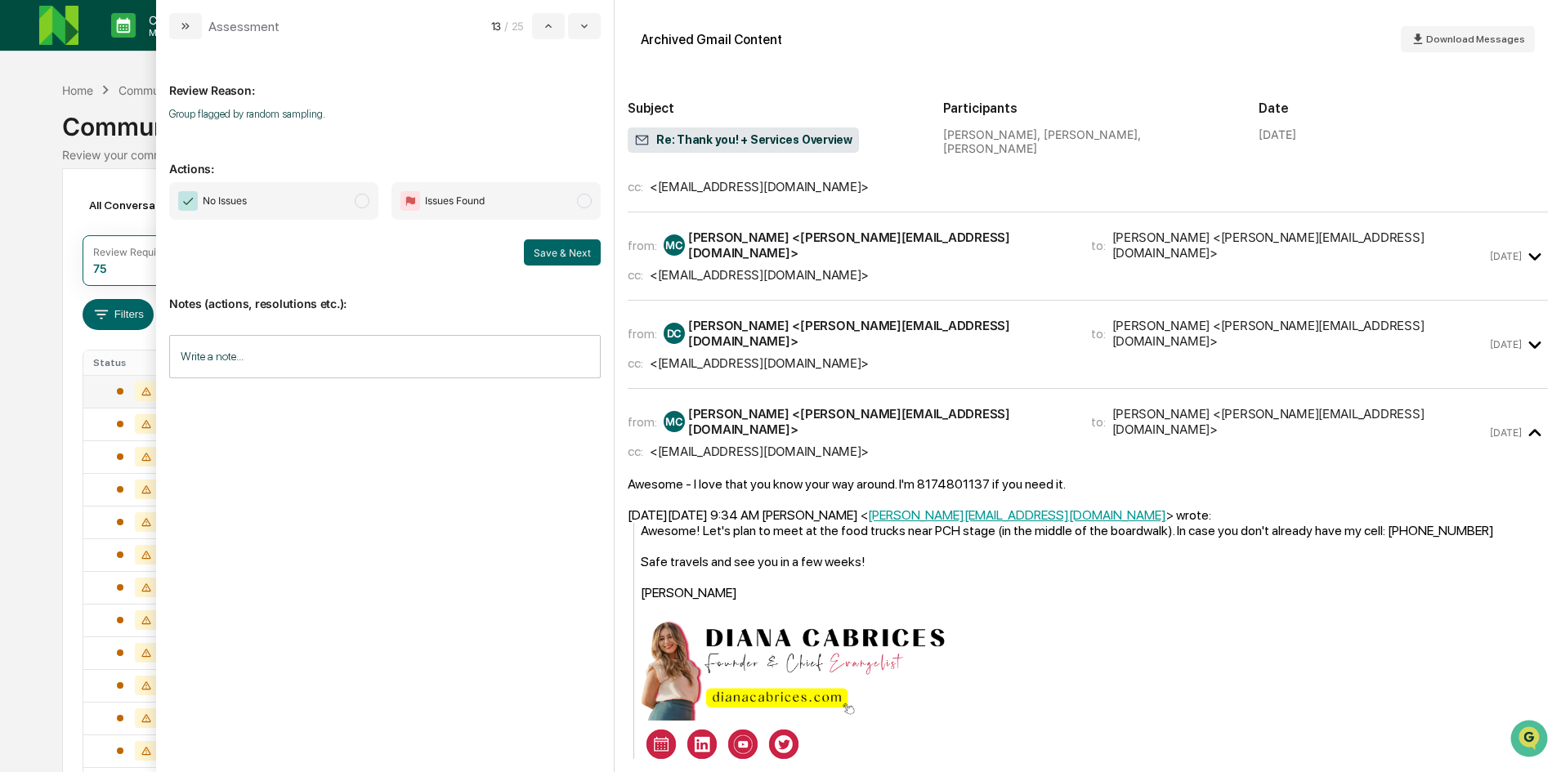
scroll to position [450, 0]
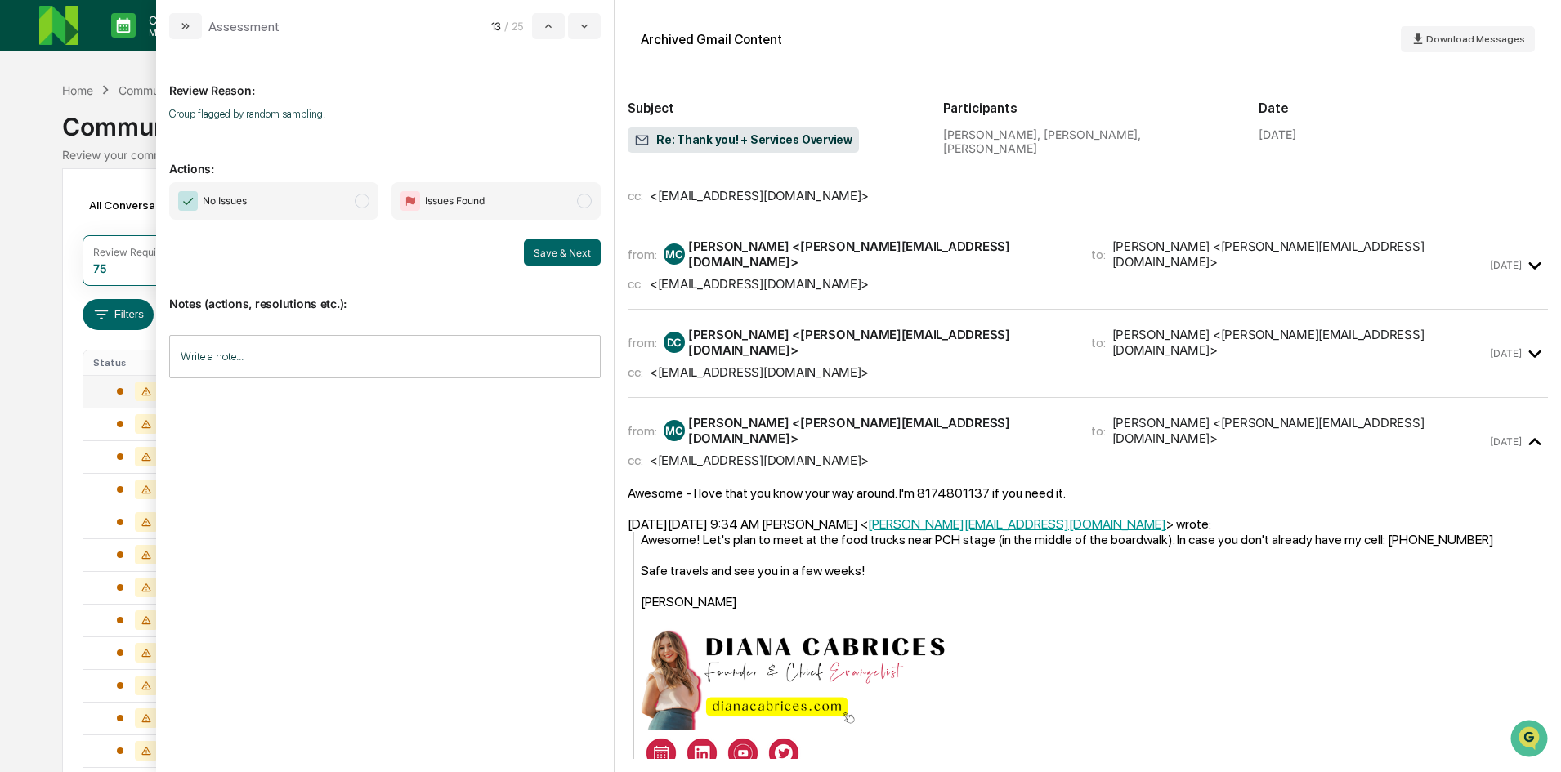
click at [356, 206] on span "No Issues" at bounding box center [273, 201] width 209 height 38
click at [552, 257] on button "Save & Next" at bounding box center [562, 252] width 77 height 26
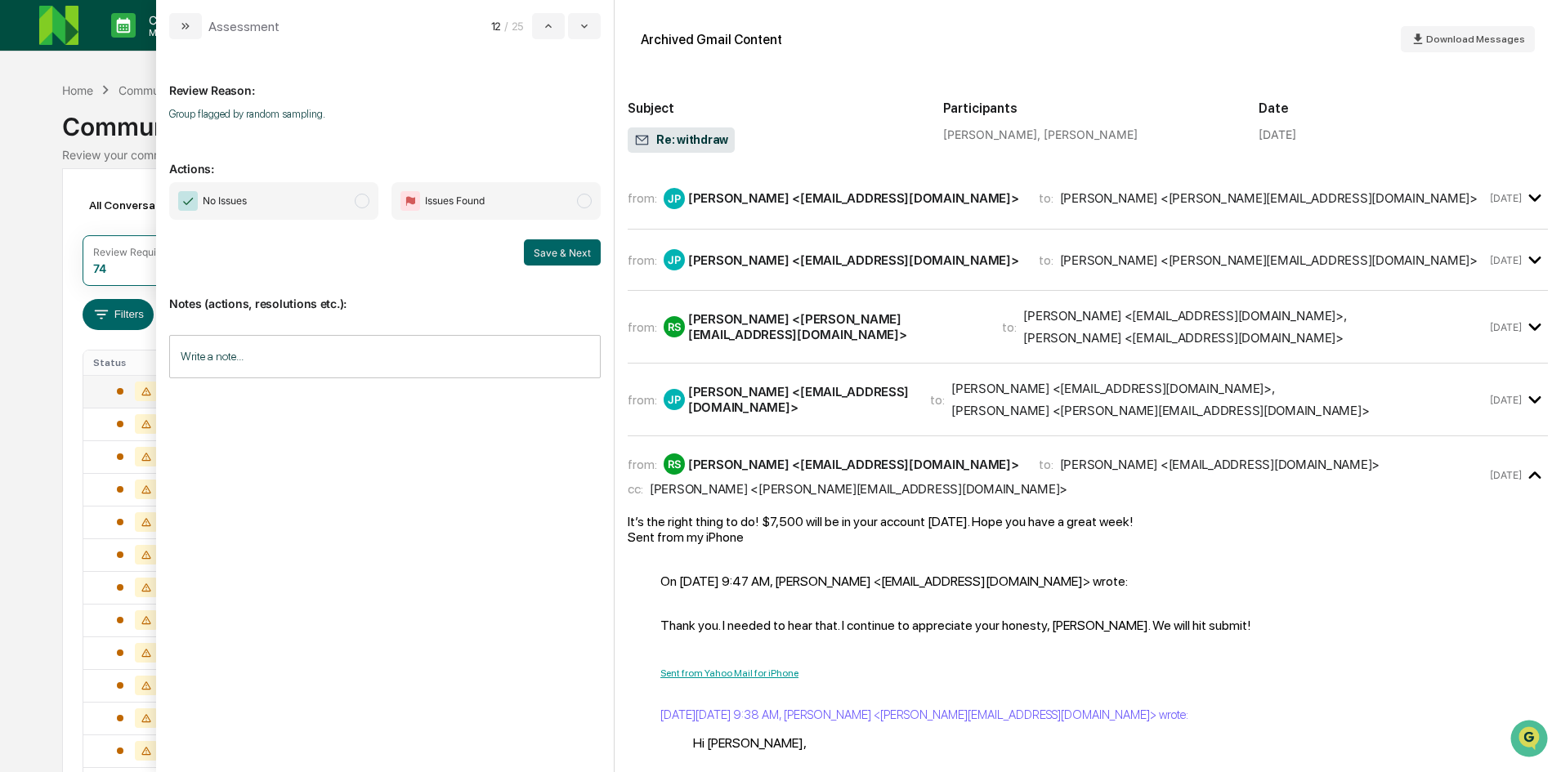
click at [364, 203] on span "modal" at bounding box center [362, 201] width 15 height 15
click at [569, 248] on button "Save & Next" at bounding box center [562, 252] width 77 height 26
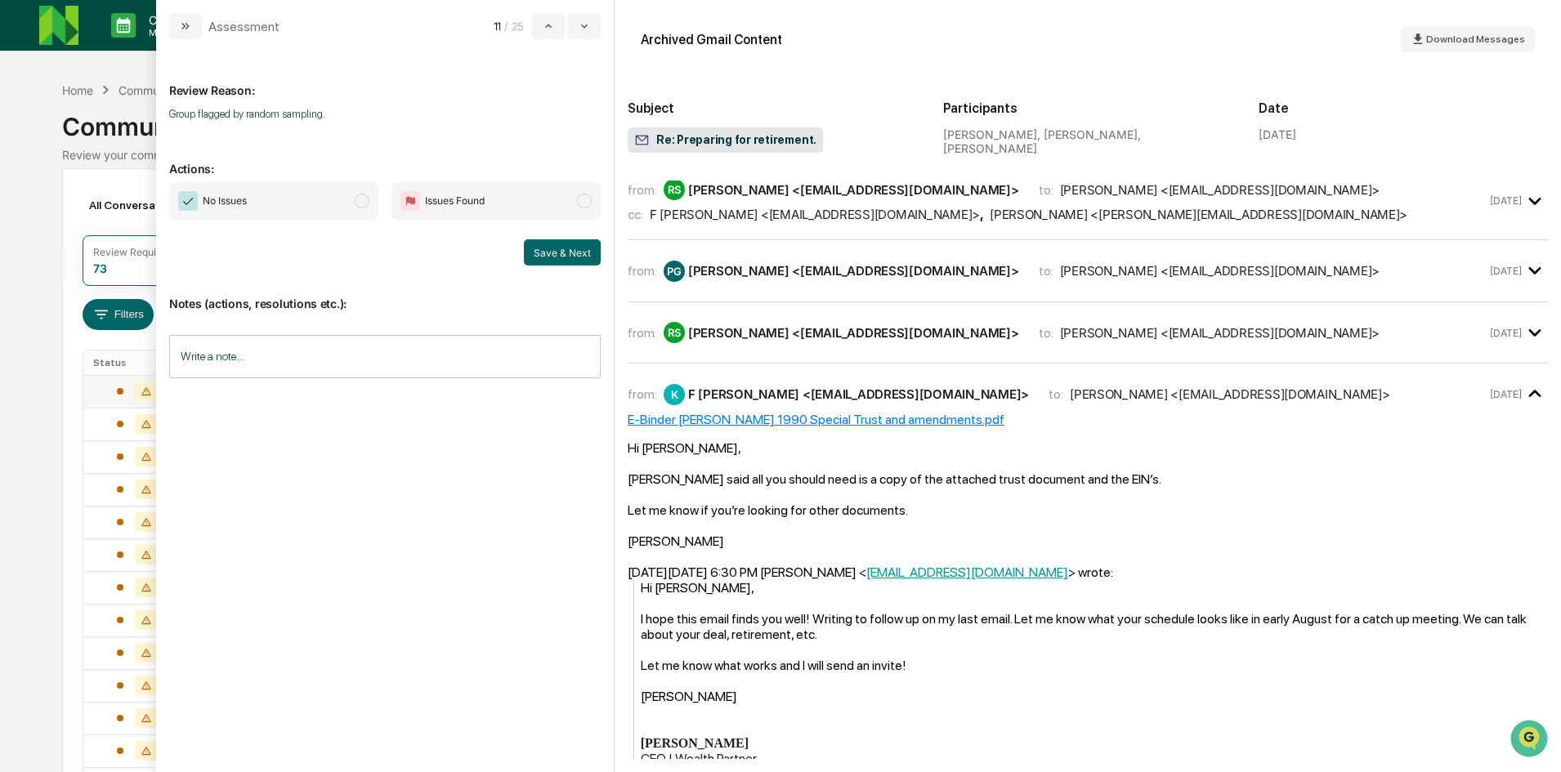
scroll to position [138, 0]
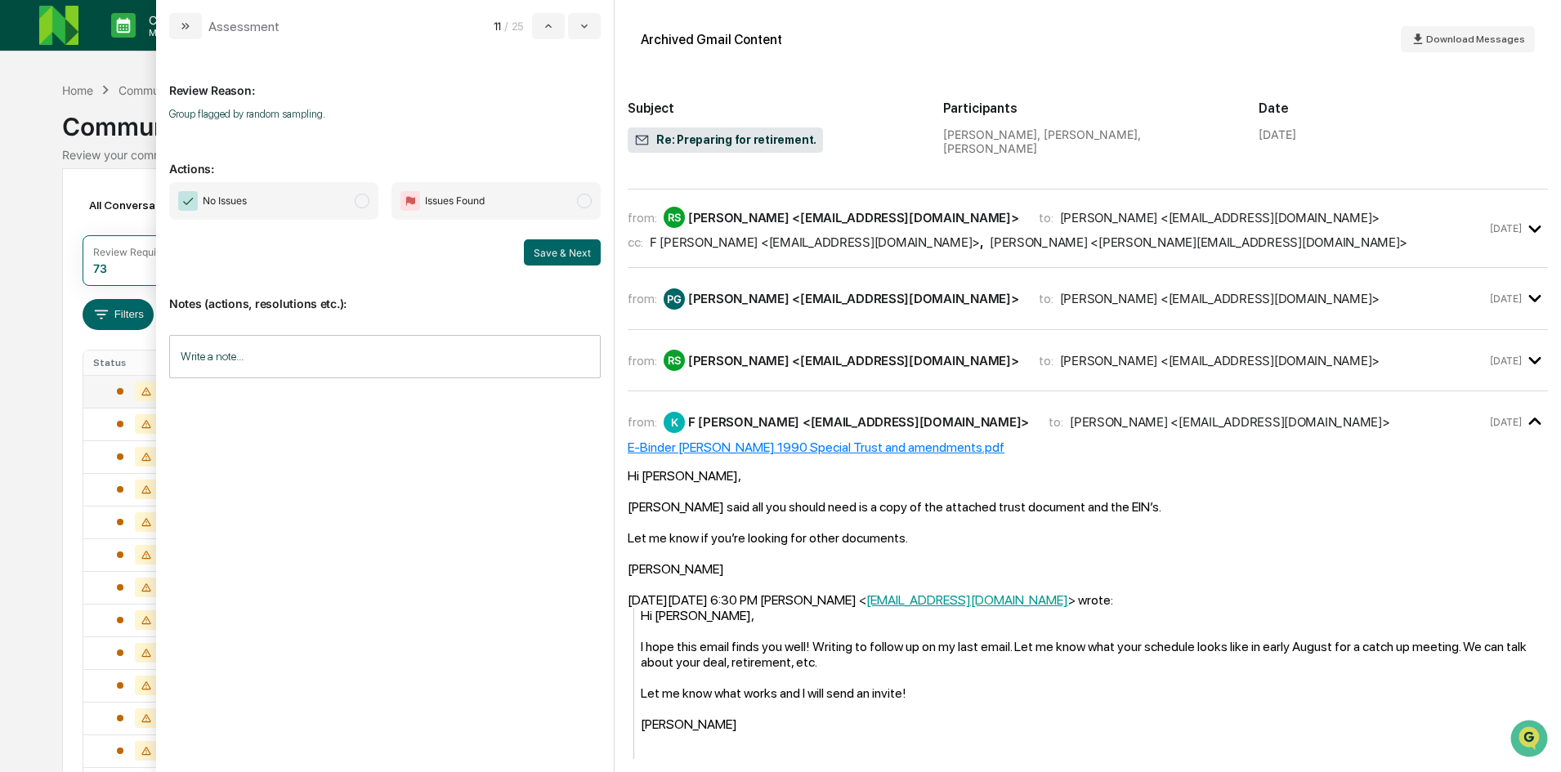
click at [365, 199] on span "modal" at bounding box center [362, 201] width 15 height 15
click at [570, 252] on button "Save & Next" at bounding box center [562, 252] width 77 height 26
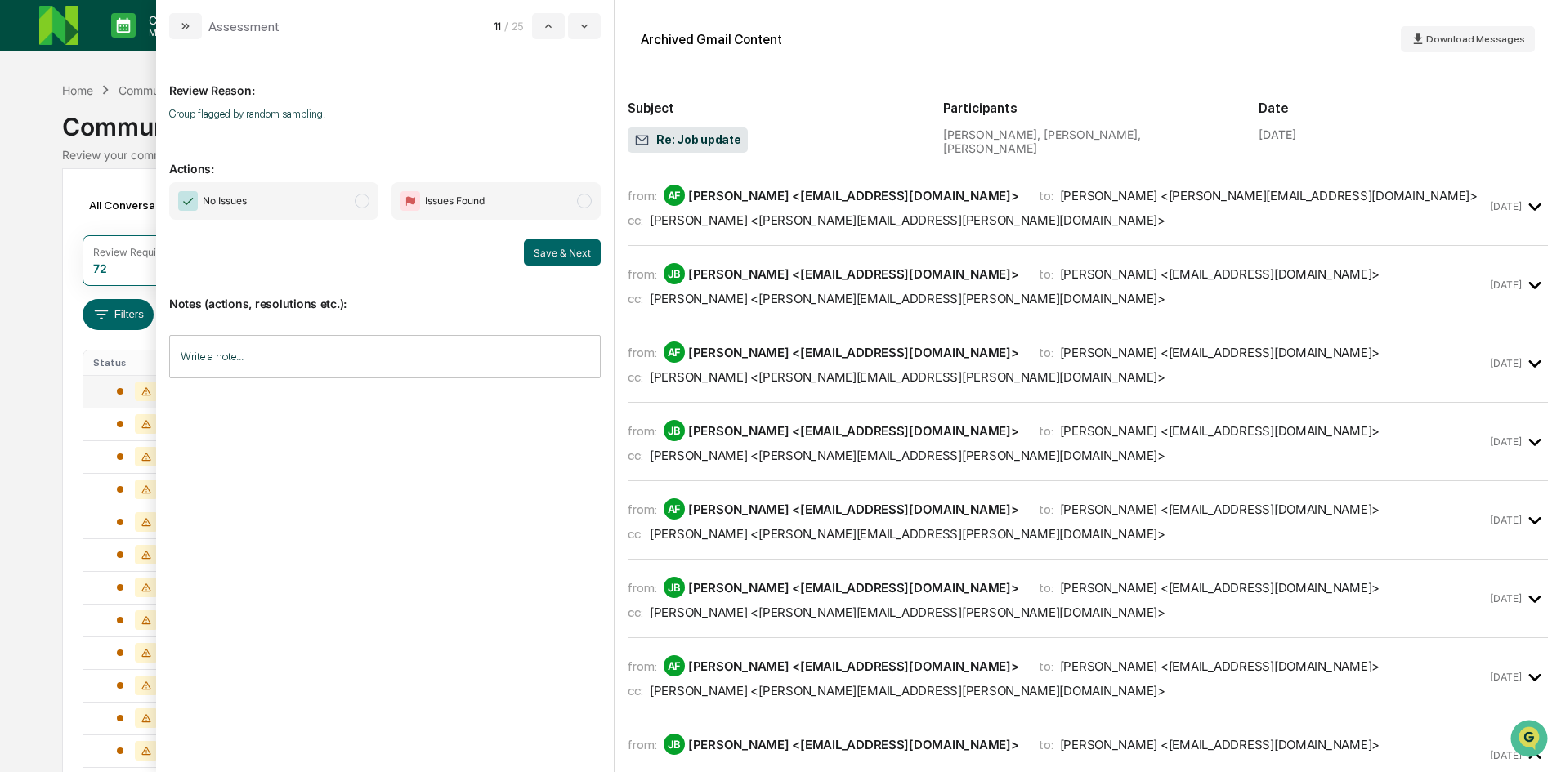
click at [363, 203] on span "modal" at bounding box center [362, 201] width 15 height 15
click at [552, 257] on button "Save & Next" at bounding box center [562, 252] width 77 height 26
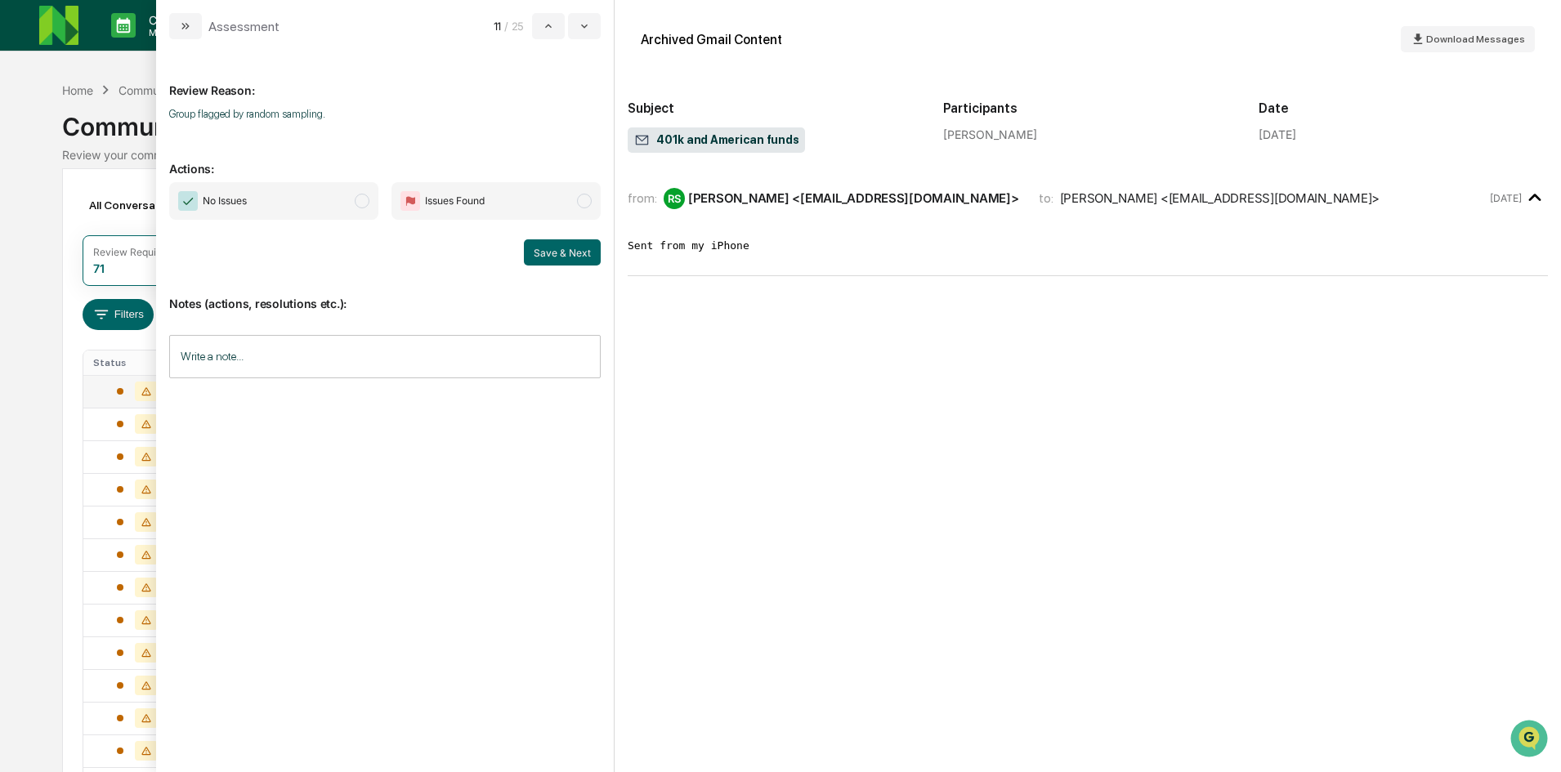
click at [361, 205] on span "modal" at bounding box center [362, 201] width 15 height 15
click at [545, 244] on button "Save & Next" at bounding box center [562, 252] width 77 height 26
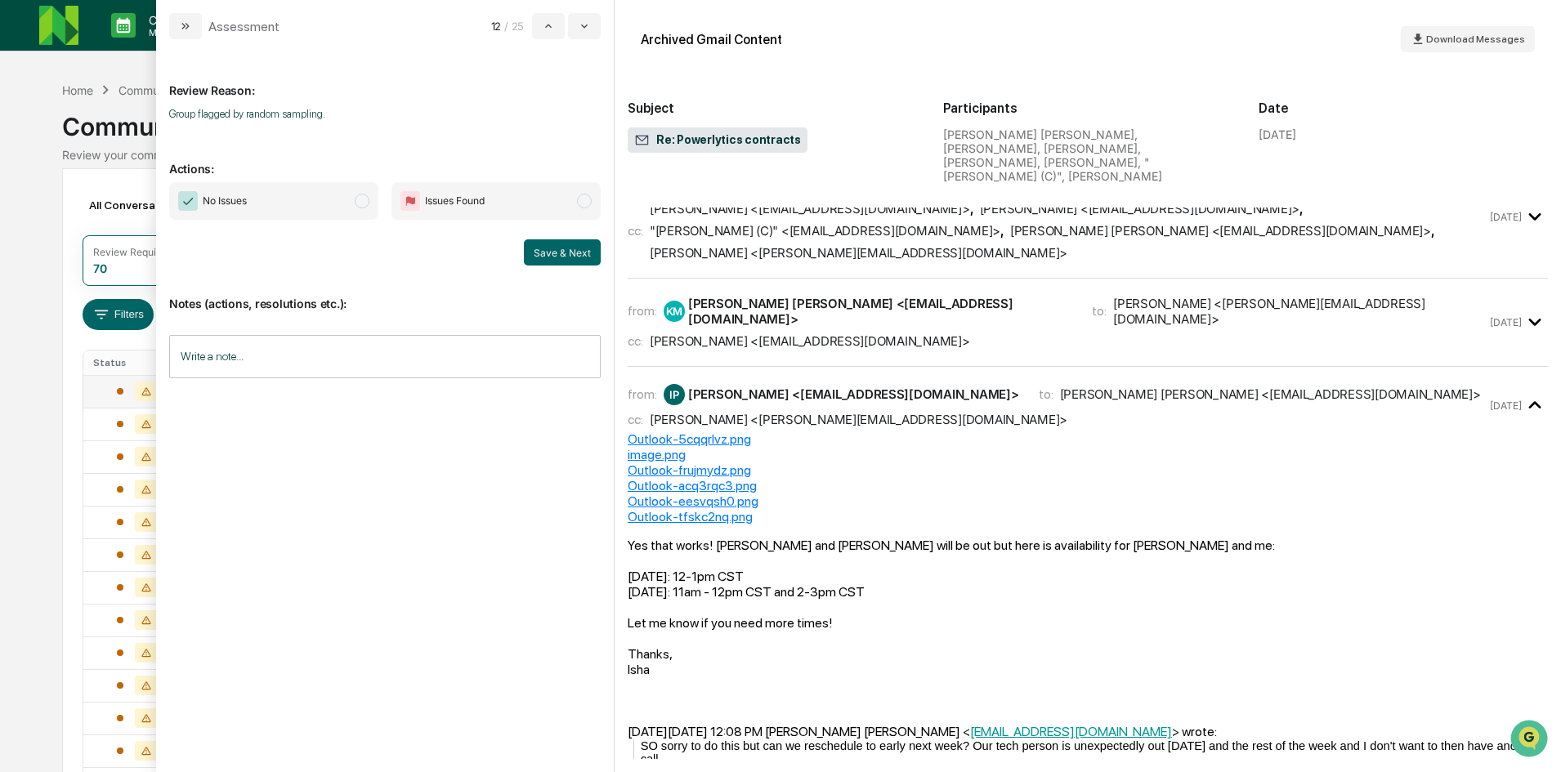
scroll to position [855, 0]
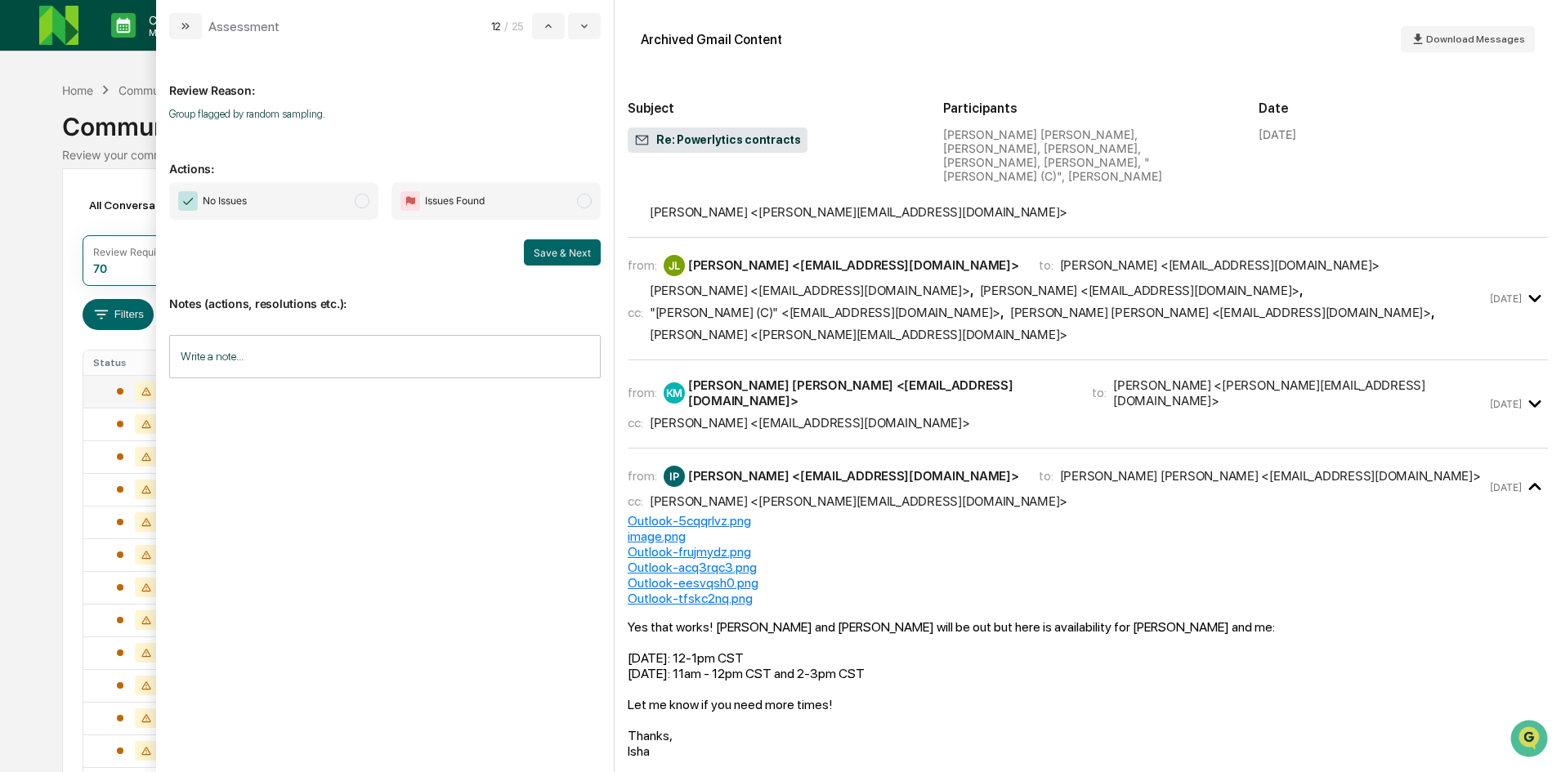
click at [360, 203] on span "modal" at bounding box center [362, 201] width 15 height 15
click at [582, 257] on button "Save & Next" at bounding box center [562, 252] width 77 height 26
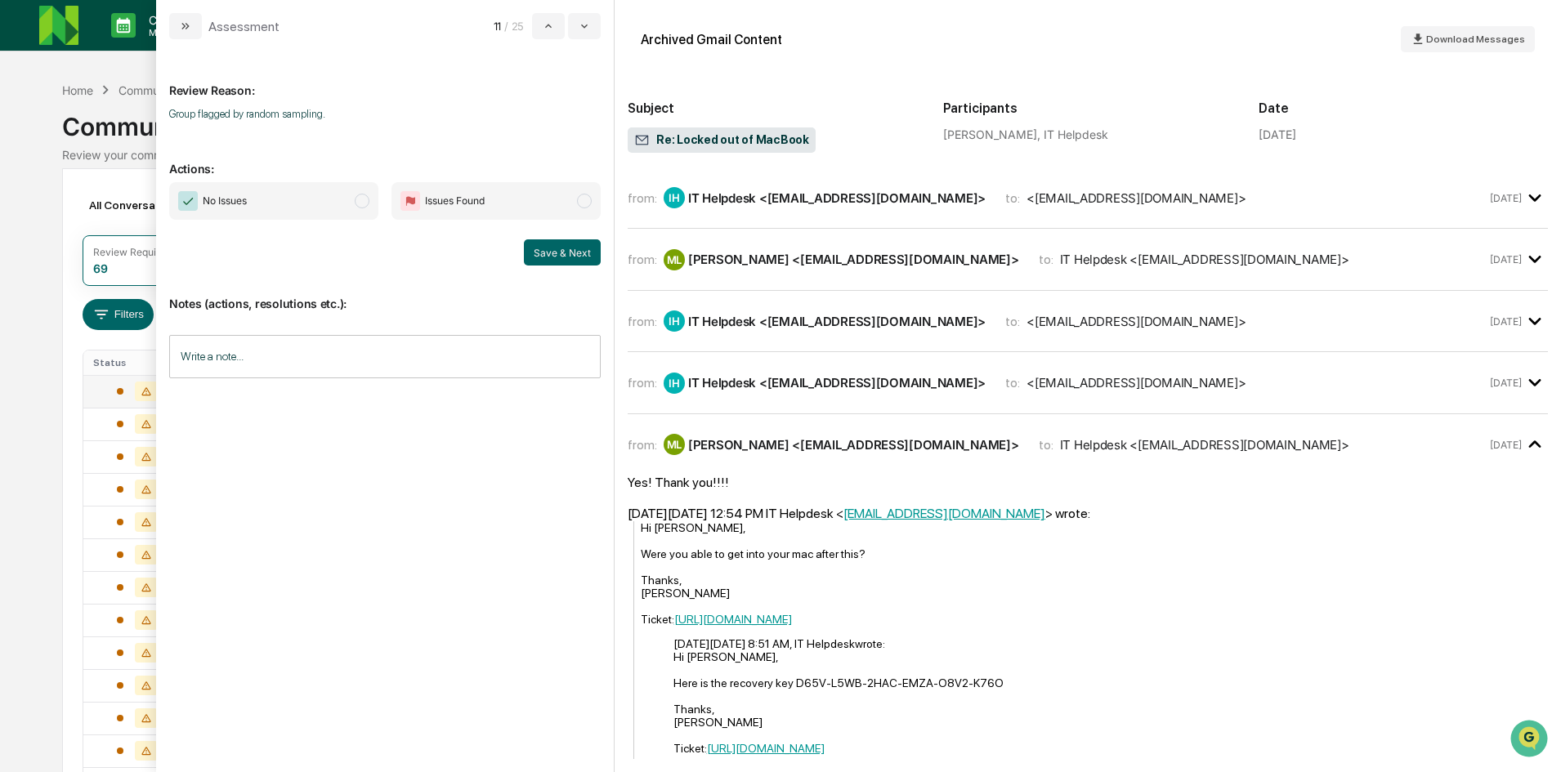
scroll to position [46, 0]
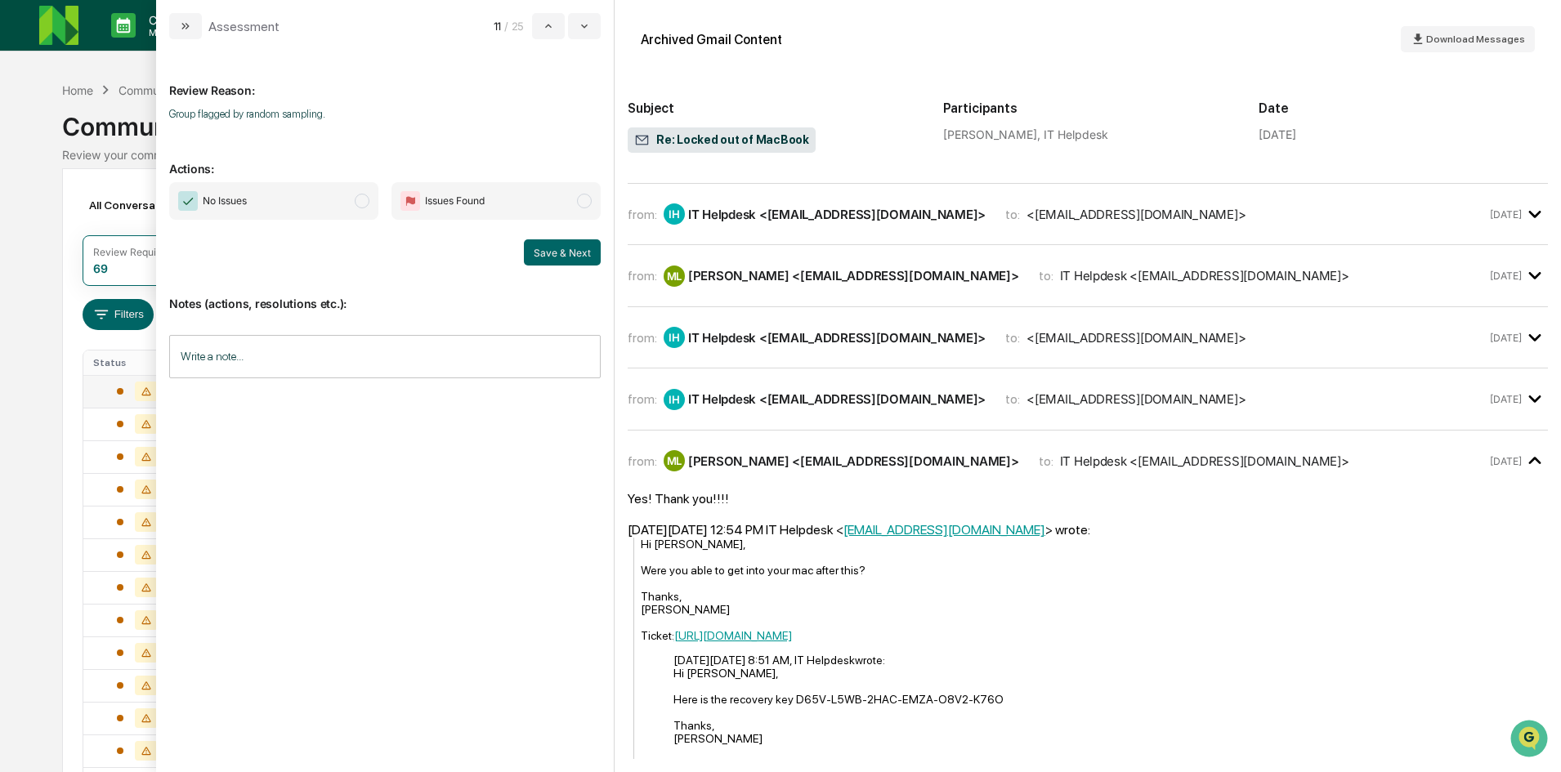
click at [358, 203] on span "modal" at bounding box center [362, 201] width 15 height 15
click at [552, 252] on button "Save & Next" at bounding box center [562, 252] width 77 height 26
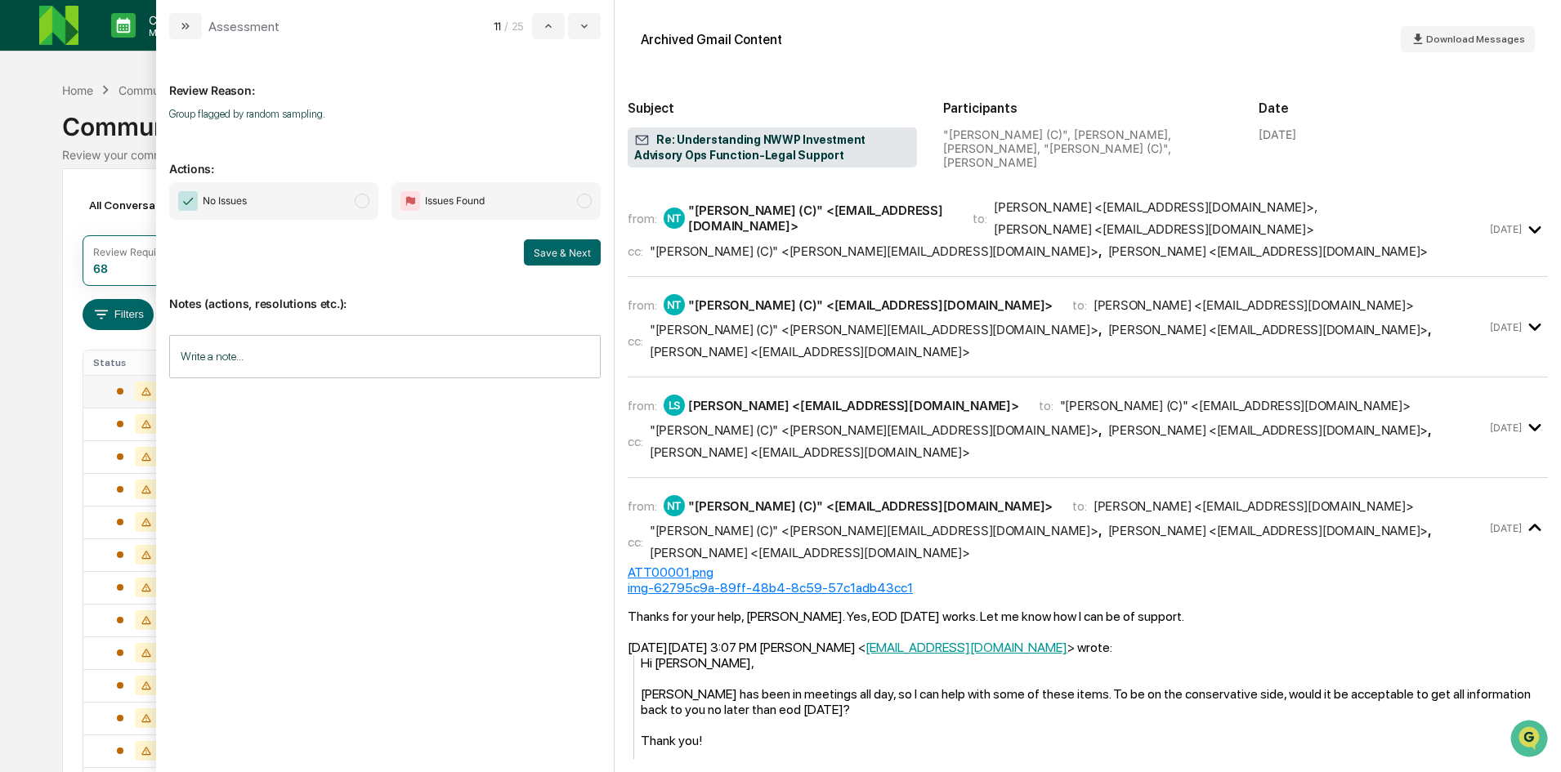
click at [365, 207] on span "modal" at bounding box center [362, 201] width 15 height 15
click at [541, 257] on button "Save & Next" at bounding box center [562, 252] width 77 height 26
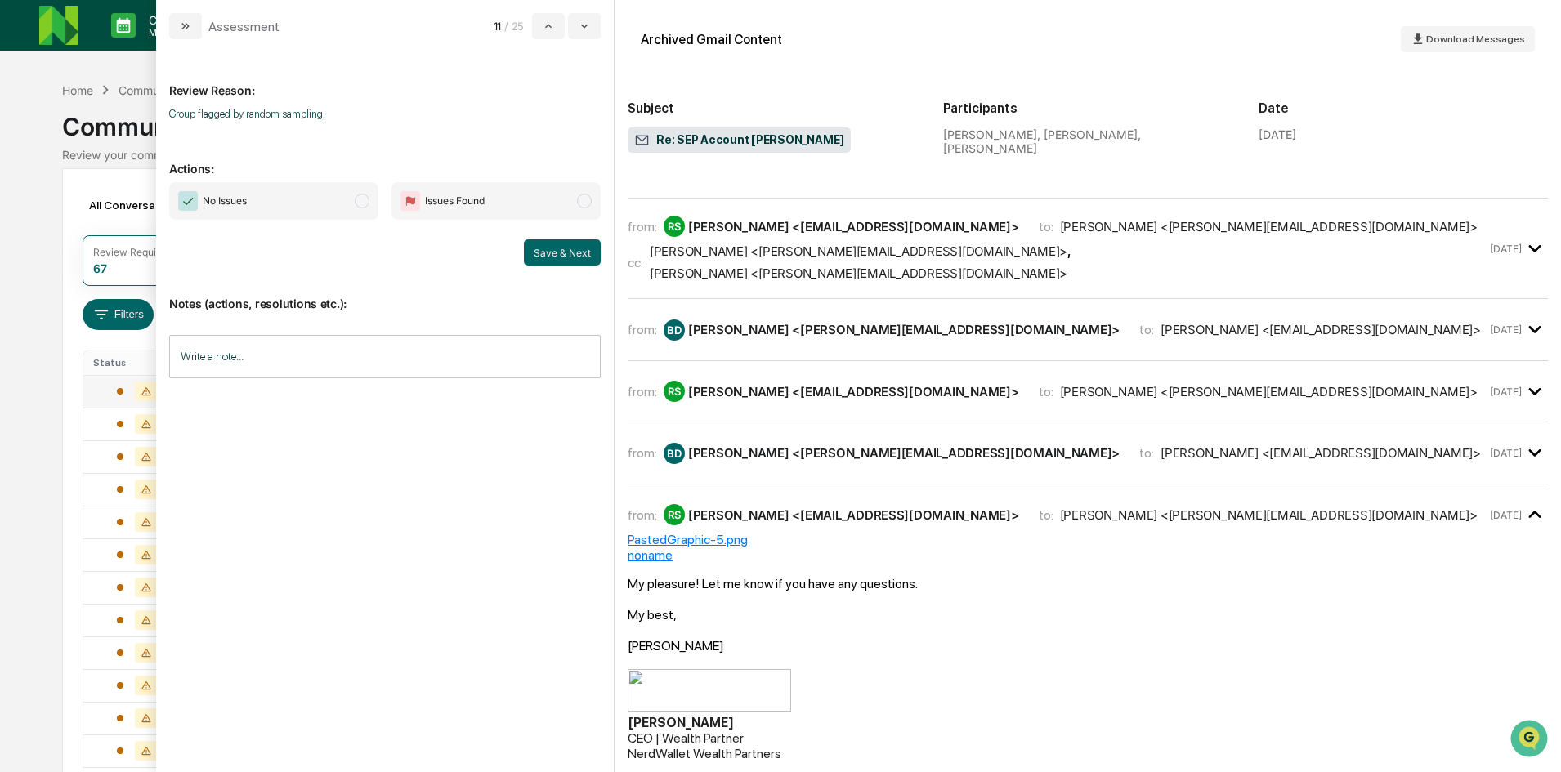
scroll to position [463, 0]
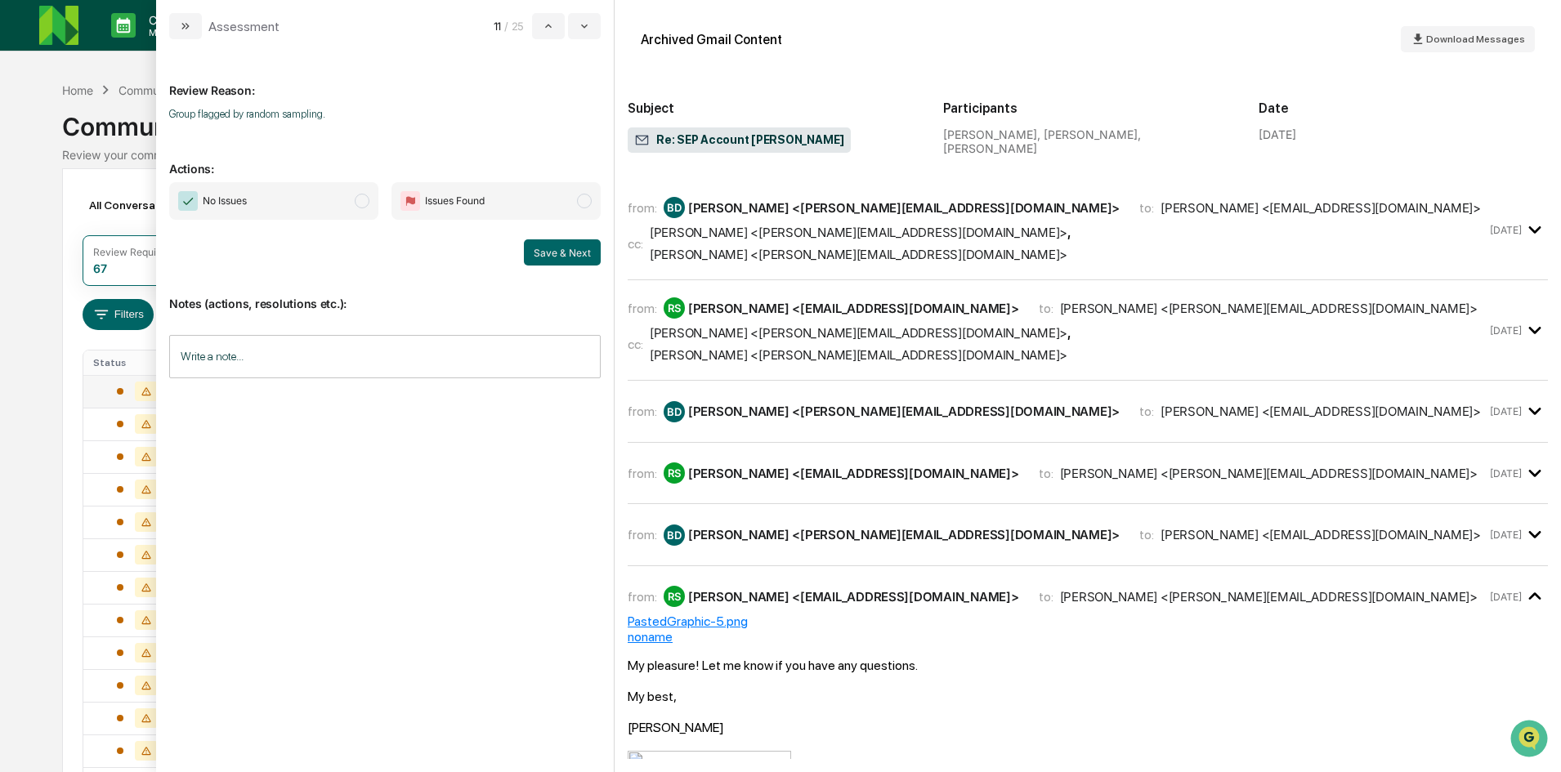
click at [361, 204] on span "modal" at bounding box center [362, 201] width 15 height 15
click at [578, 257] on button "Save & Next" at bounding box center [562, 252] width 77 height 26
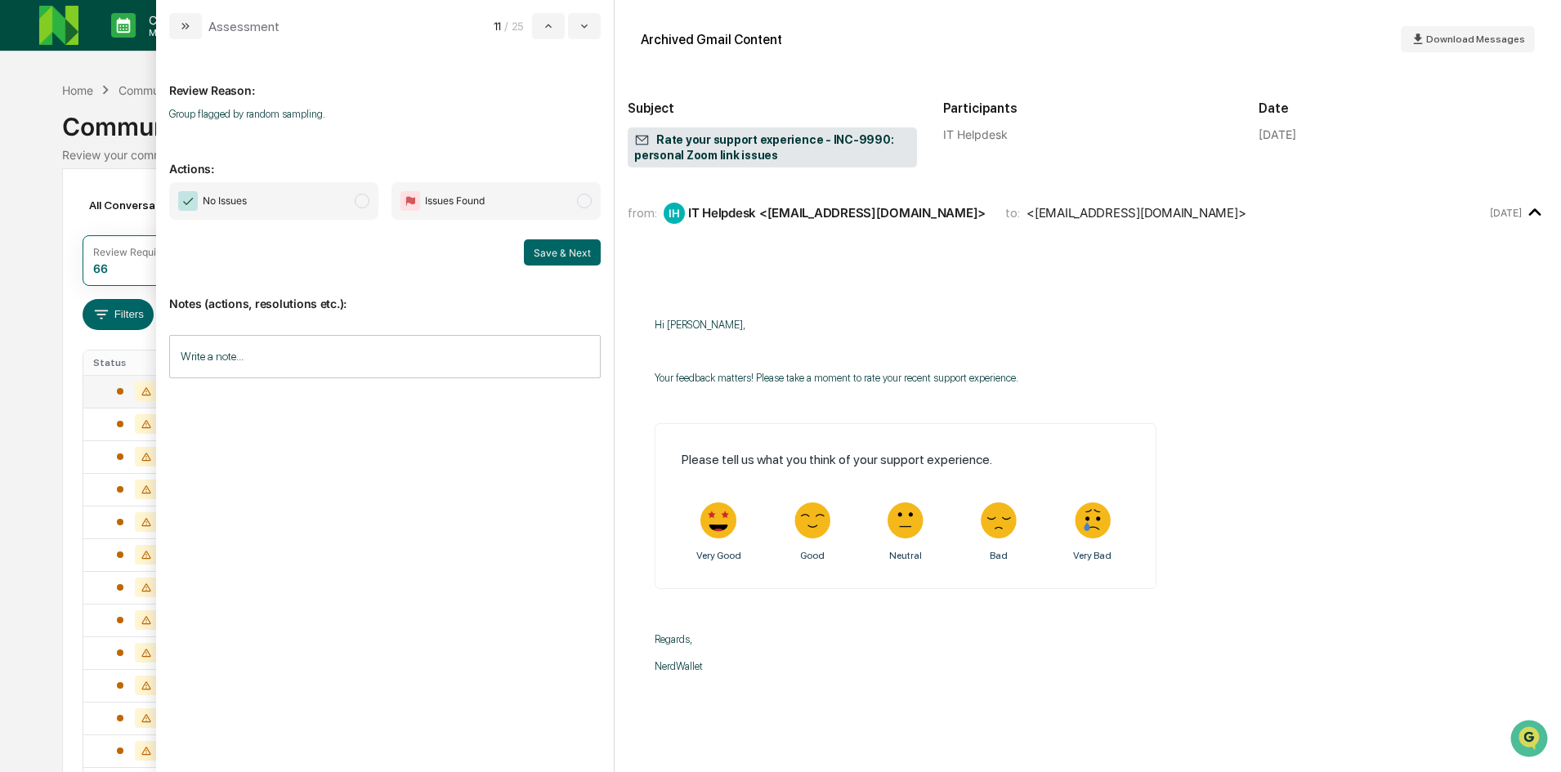
scroll to position [29, 0]
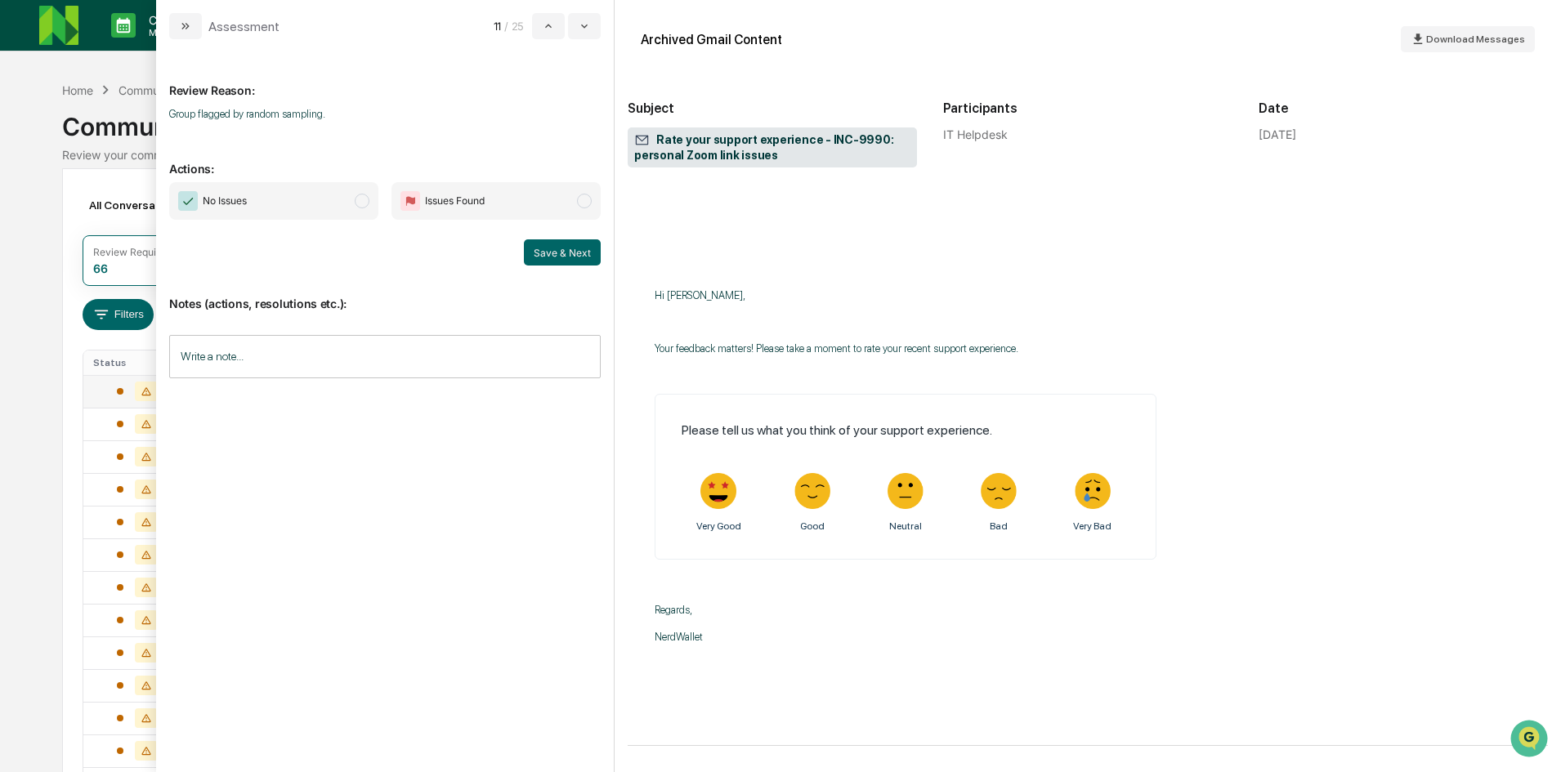
click at [360, 193] on span "No Issues" at bounding box center [273, 201] width 209 height 38
click at [578, 252] on button "Save & Next" at bounding box center [562, 252] width 77 height 26
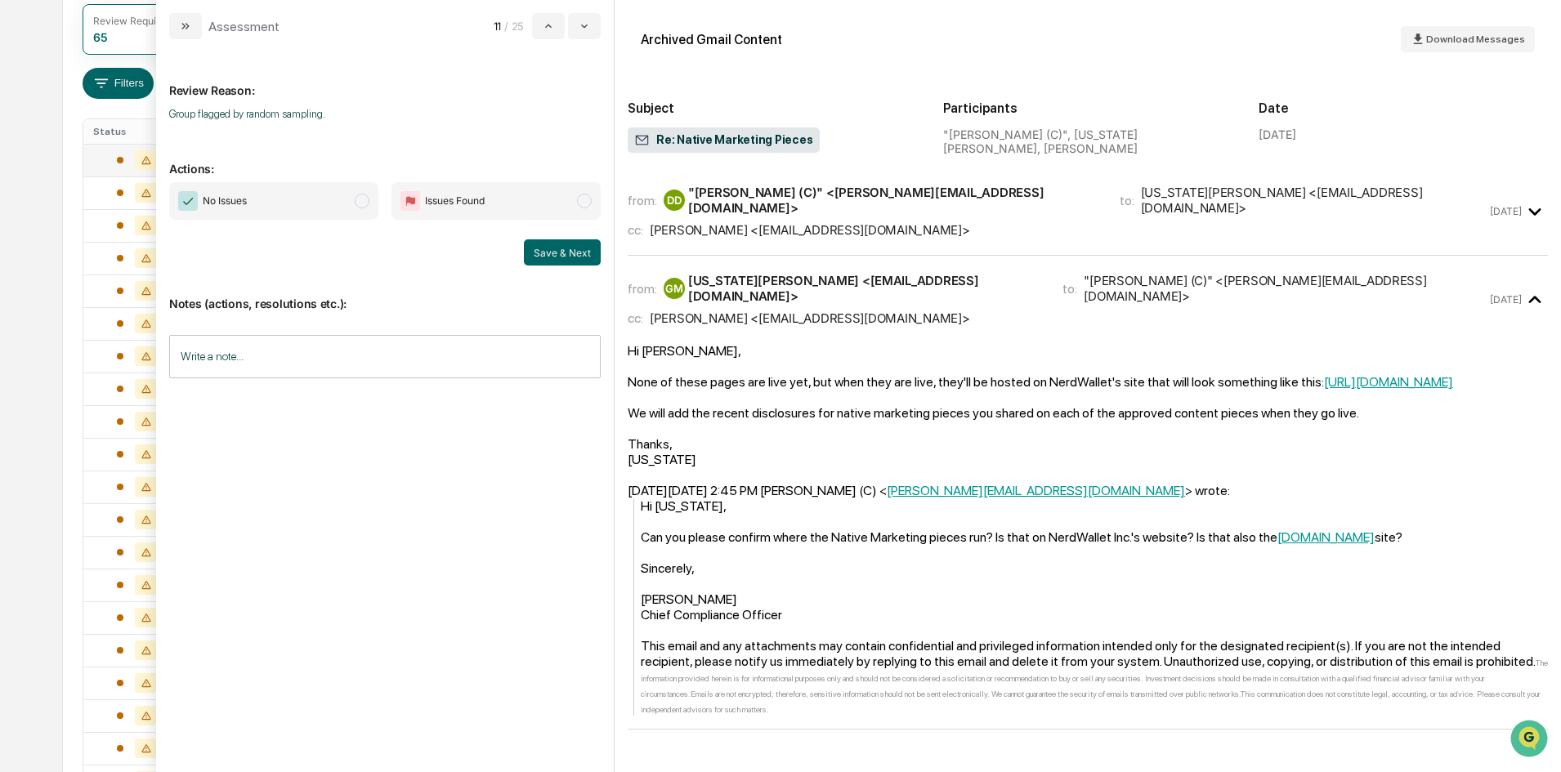
scroll to position [268, 0]
click at [355, 198] on span "modal" at bounding box center [362, 201] width 15 height 15
click at [547, 248] on button "Save & Next" at bounding box center [562, 252] width 77 height 26
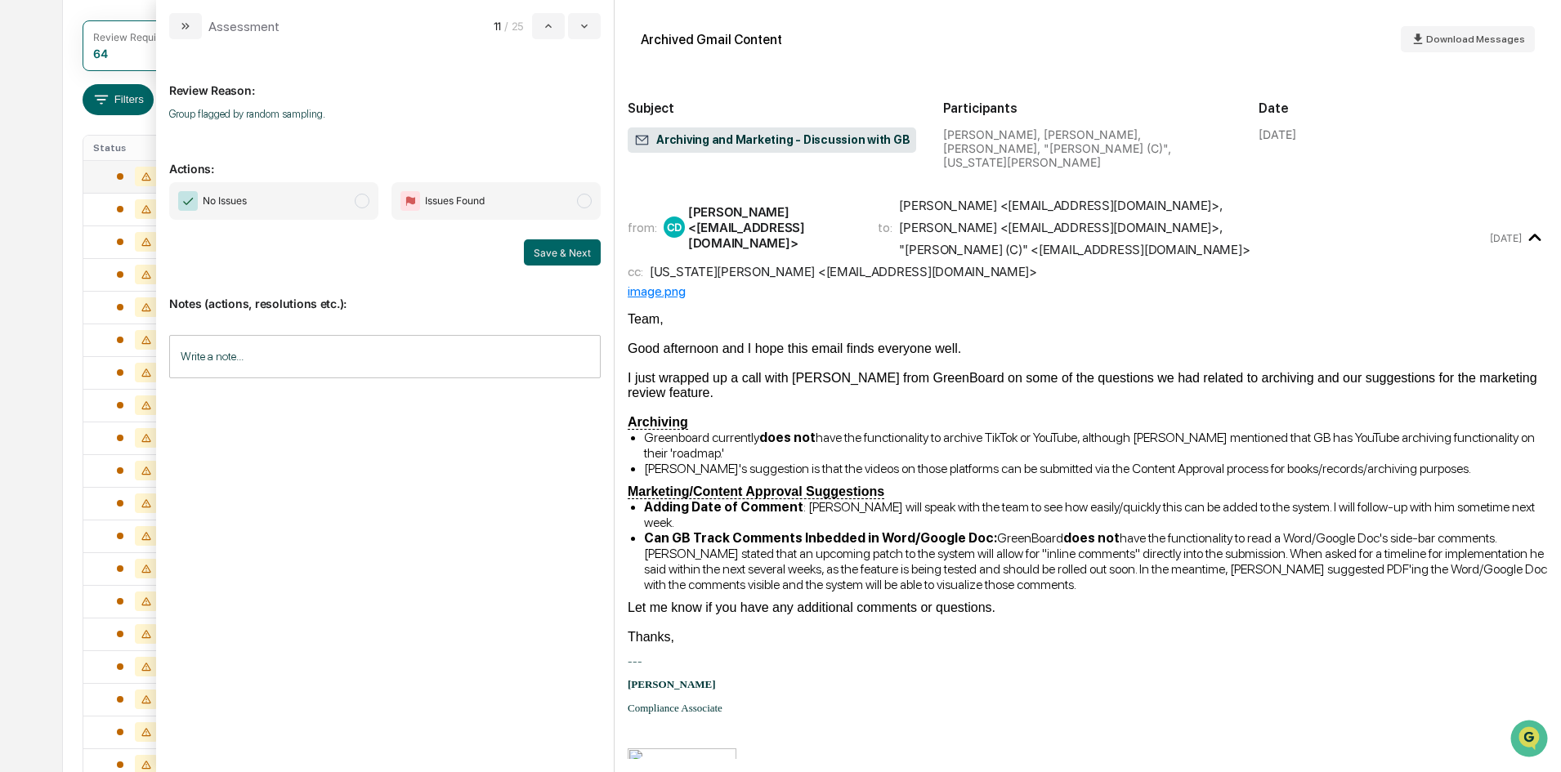
scroll to position [105, 0]
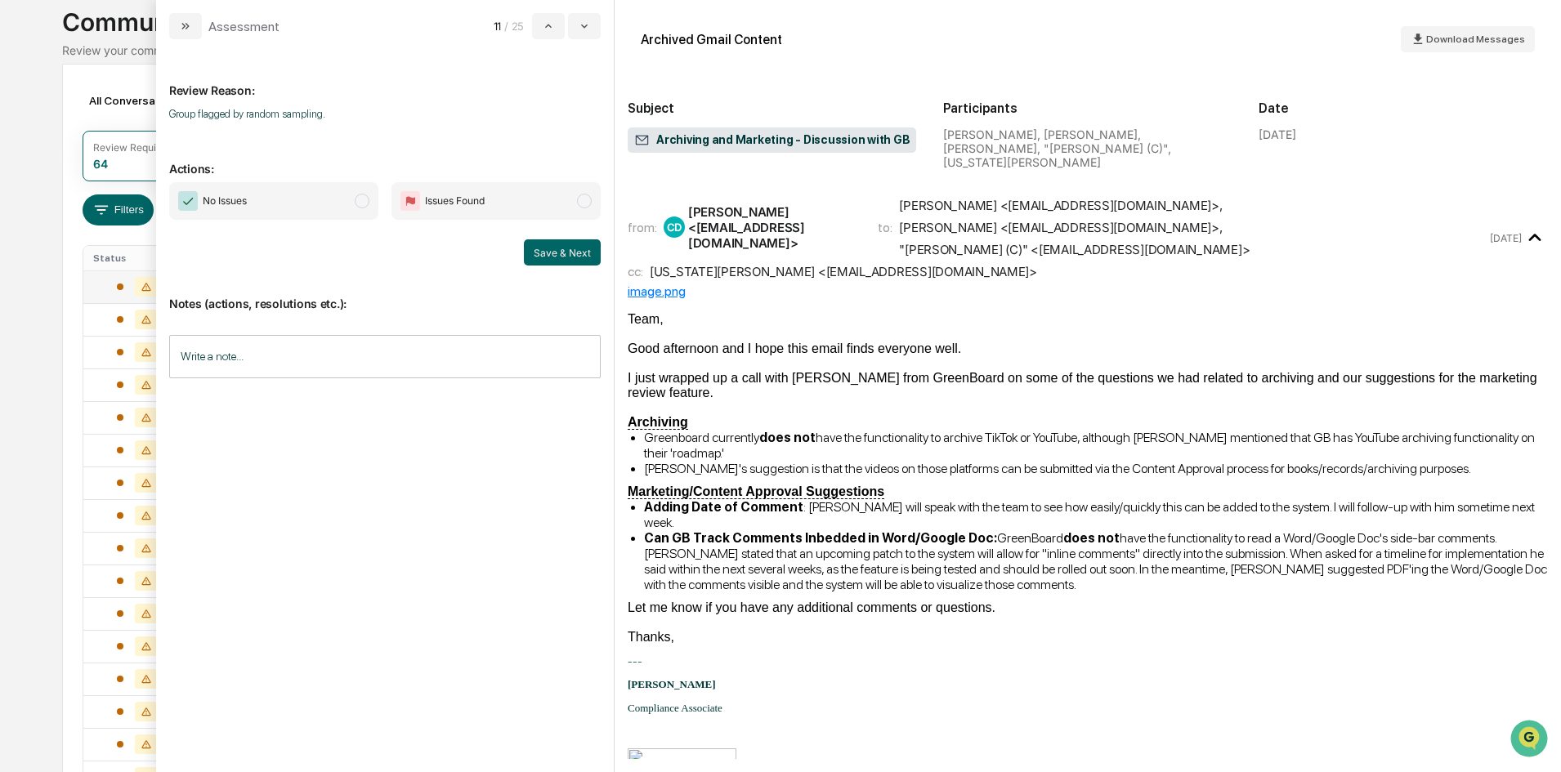
click at [356, 200] on span "modal" at bounding box center [362, 201] width 15 height 15
click at [558, 249] on button "Save & Next" at bounding box center [562, 252] width 77 height 26
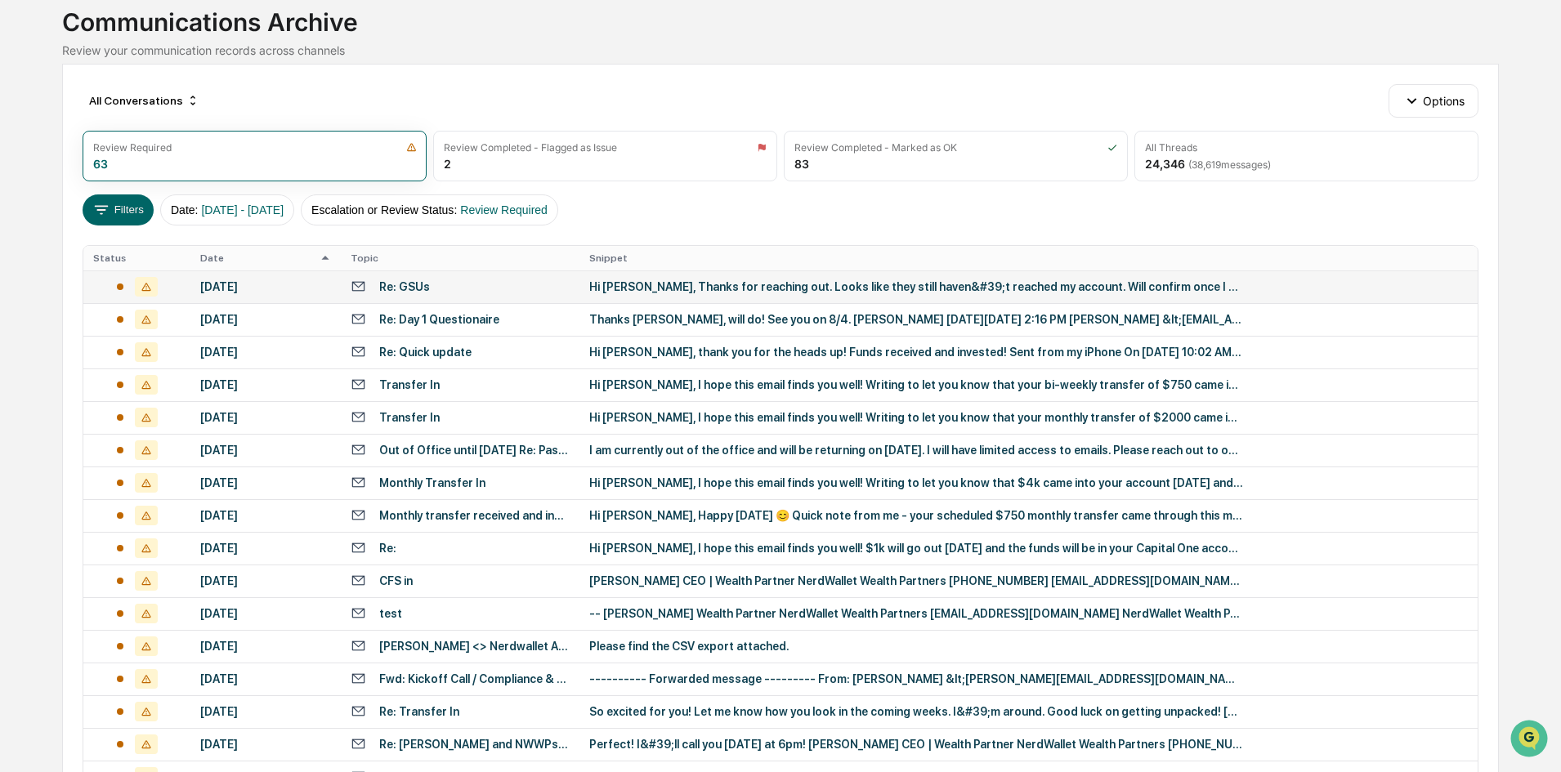
click at [19, 103] on div "Calendar Manage Tasks Reviews Approval Management Company People, Data, Setting…" at bounding box center [780, 537] width 1561 height 1285
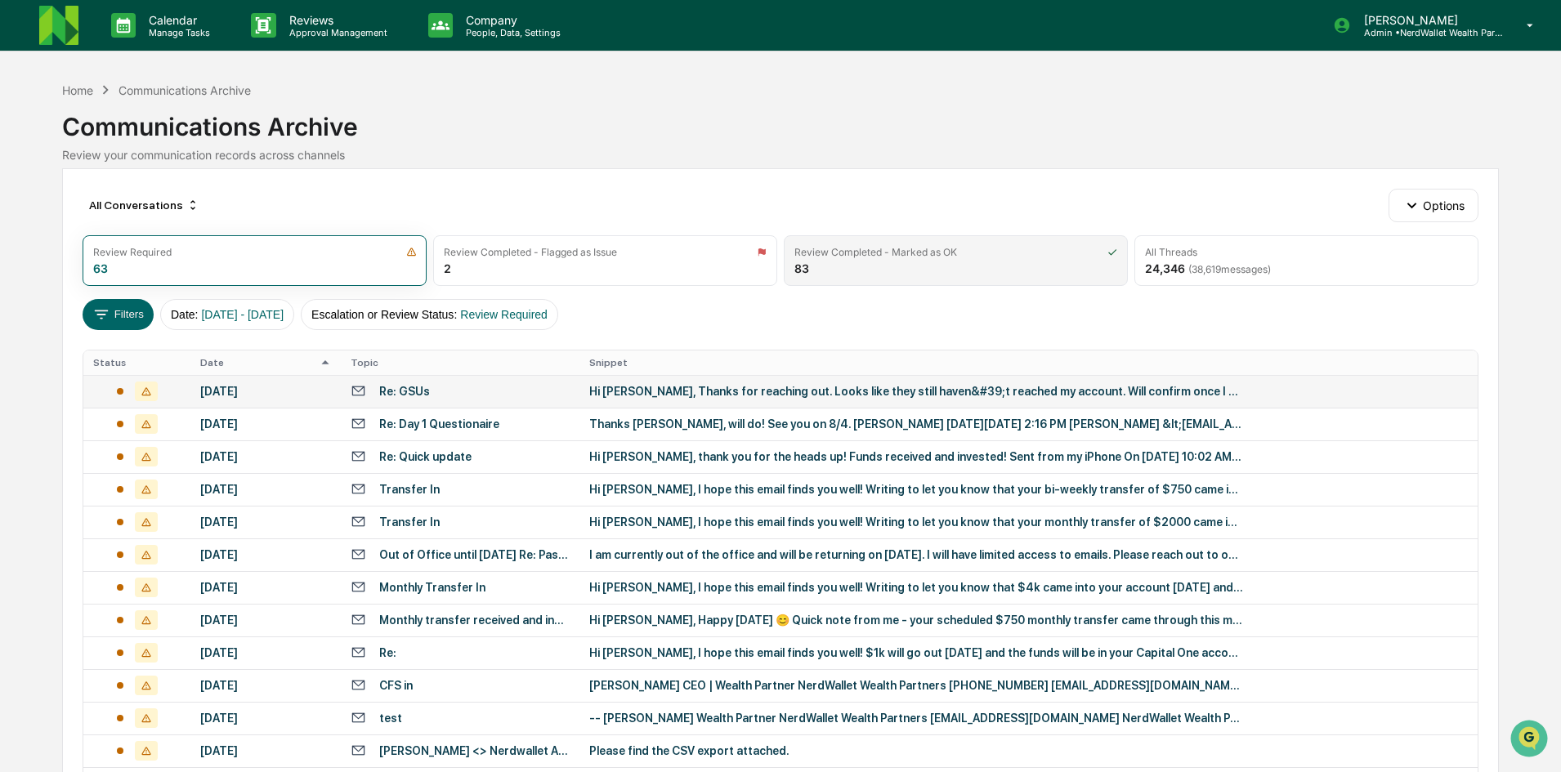
click at [849, 270] on div "Review Completed - Marked as OK 83" at bounding box center [956, 260] width 344 height 51
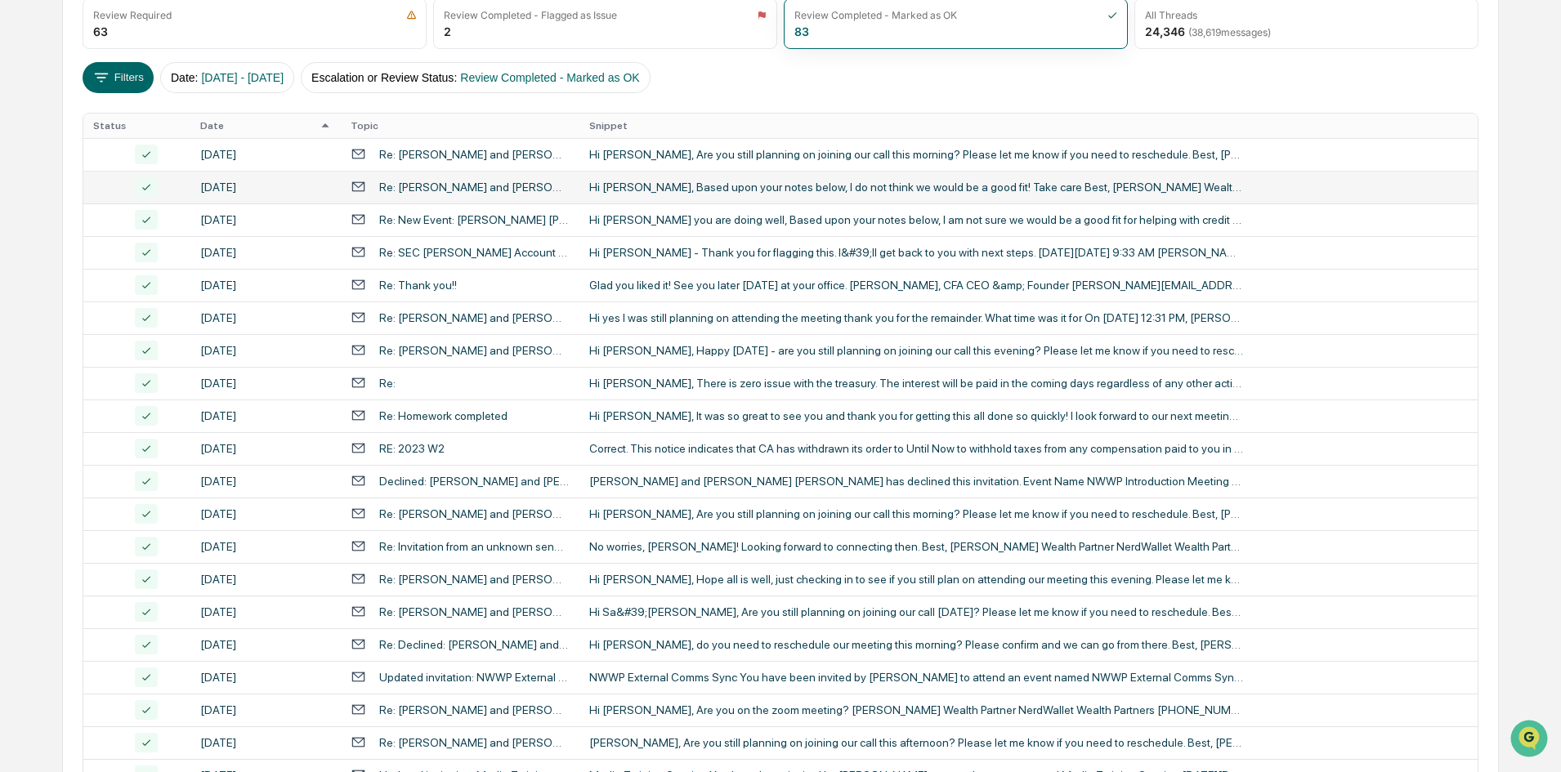
scroll to position [82, 0]
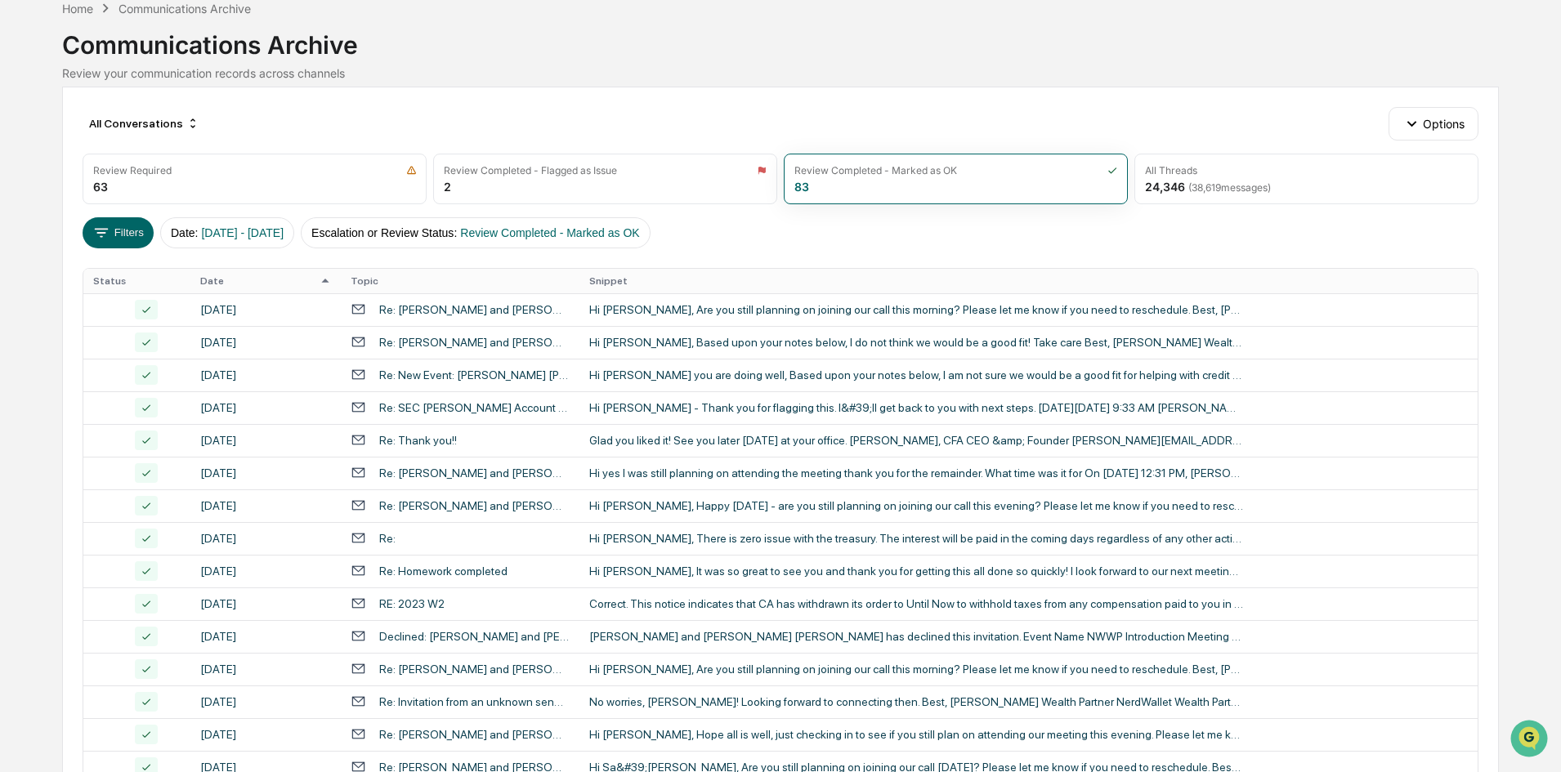
click at [246, 278] on th "Date" at bounding box center [265, 281] width 150 height 25
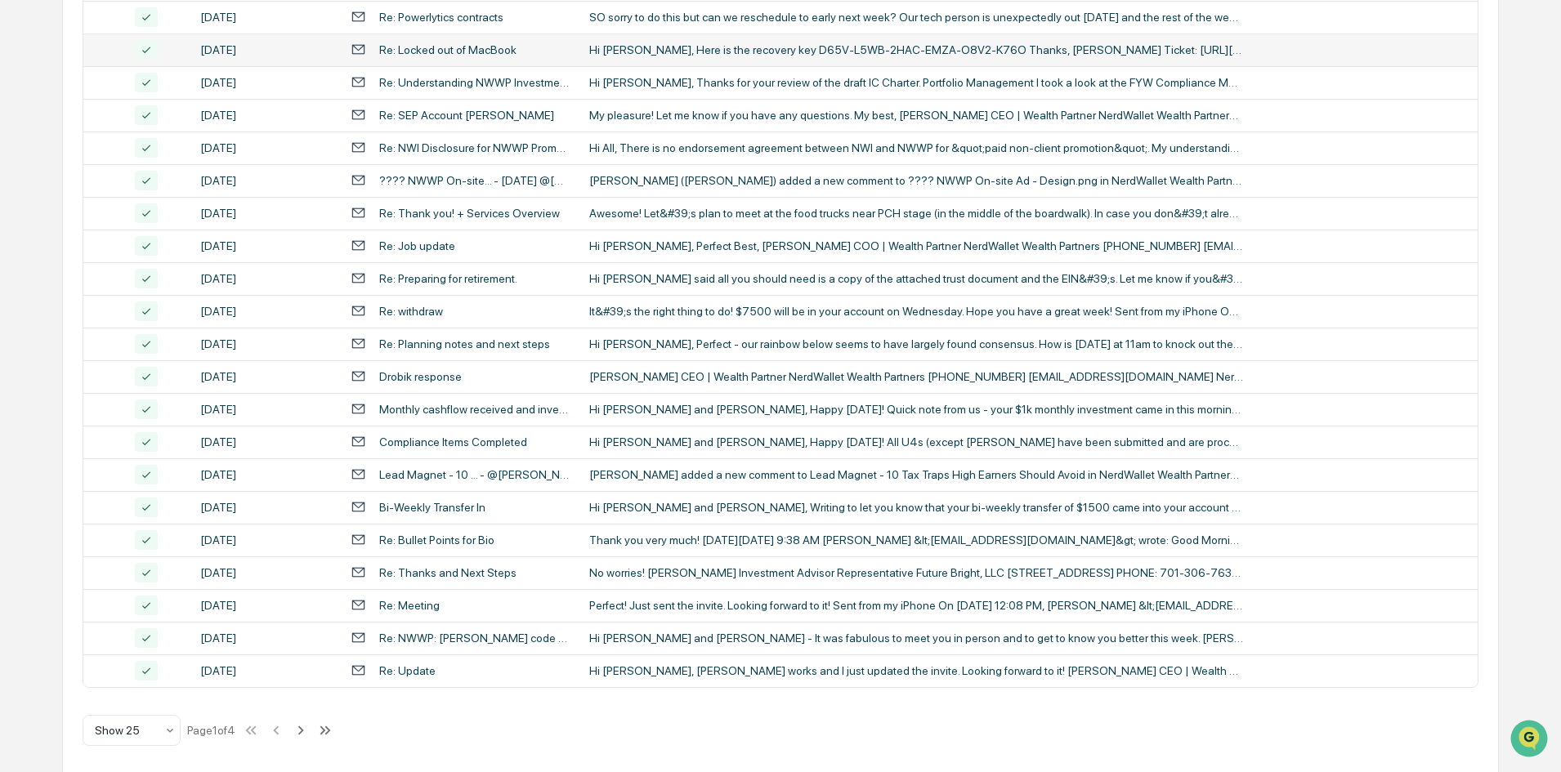
scroll to position [513, 0]
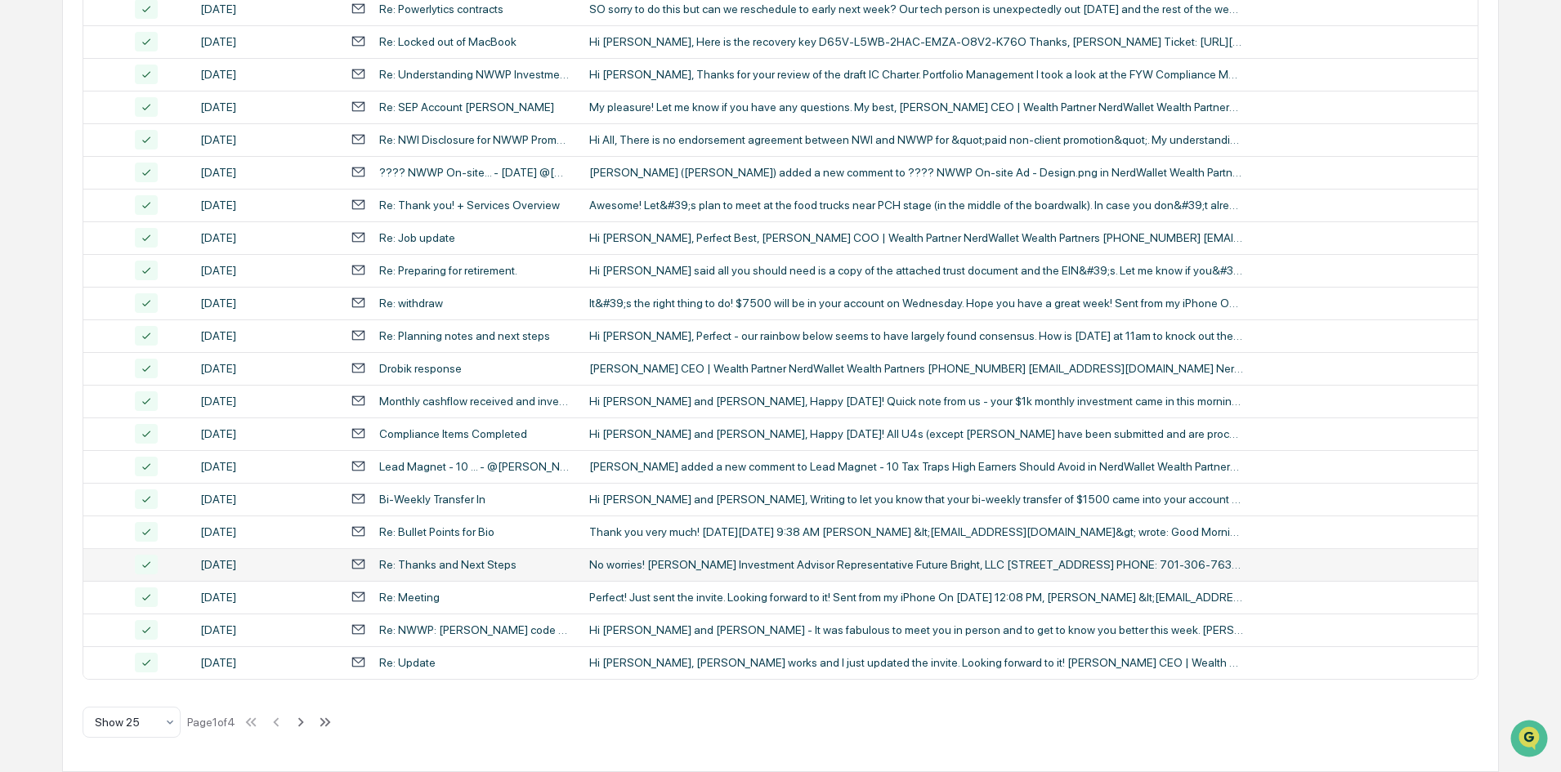
click at [629, 564] on div "No worries! [PERSON_NAME] Investment Advisor Representative Future Bright, LLC …" at bounding box center [916, 564] width 654 height 13
click at [26, 82] on div "Calendar Manage Tasks Reviews Approval Management Company People, Data, Setting…" at bounding box center [780, 129] width 1561 height 1285
click at [665, 503] on div "Hi [PERSON_NAME] and [PERSON_NAME], Writing to let you know that your bi-weekly…" at bounding box center [916, 499] width 654 height 13
click at [57, 291] on div "Calendar Manage Tasks Reviews Approval Management Company People, Data, Setting…" at bounding box center [780, 129] width 1561 height 1285
click at [304, 723] on icon at bounding box center [301, 721] width 6 height 9
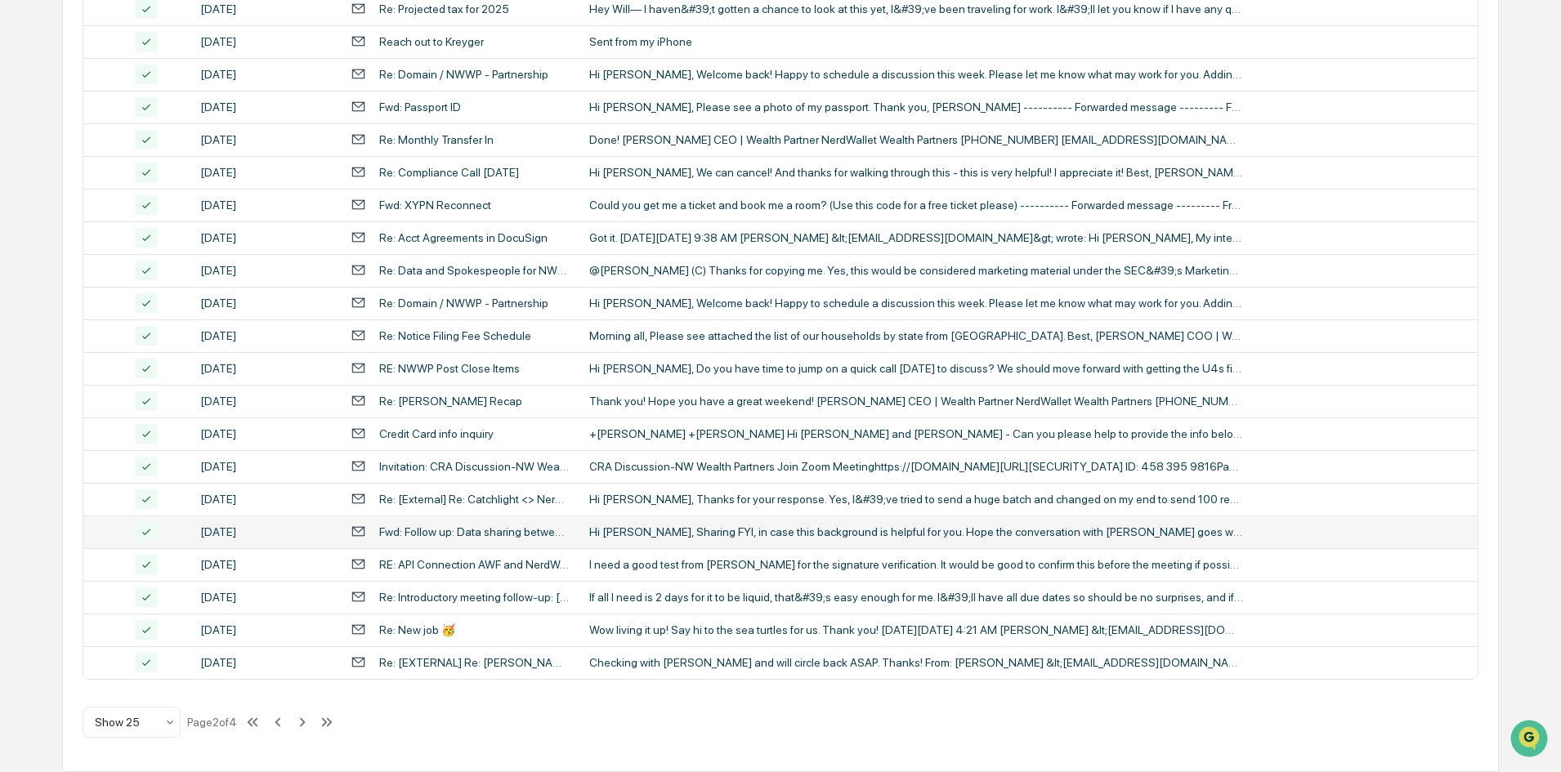
click at [811, 536] on div "Hi [PERSON_NAME], Sharing FYI, in case this background is helpful for you. Hope…" at bounding box center [916, 531] width 654 height 13
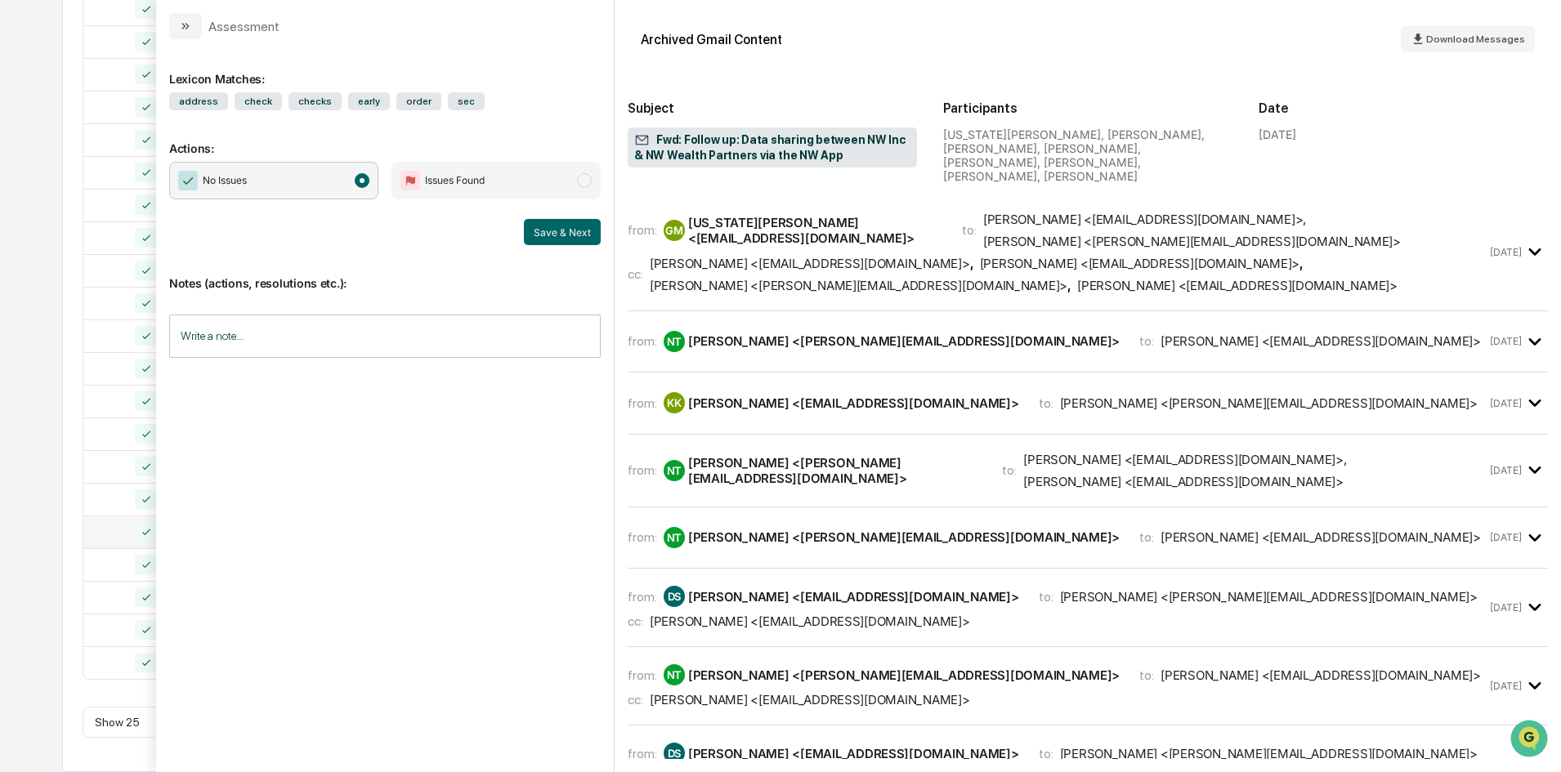
click at [15, 253] on div "Calendar Manage Tasks Reviews Approval Management Company People, Data, Setting…" at bounding box center [780, 129] width 1561 height 1285
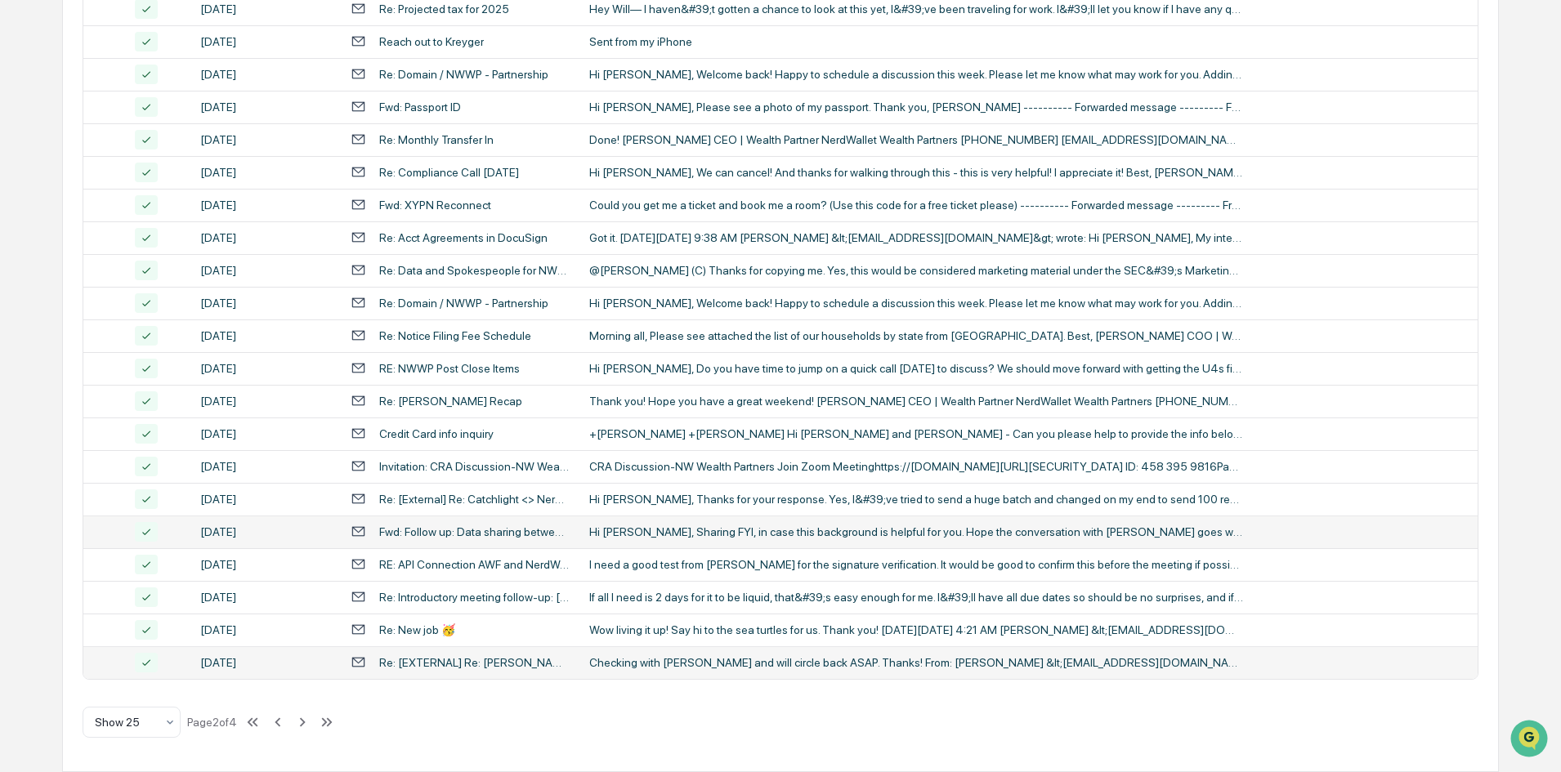
click at [786, 662] on div "Checking with [PERSON_NAME] and will circle back ASAP. Thanks! From: [PERSON_NA…" at bounding box center [916, 662] width 654 height 13
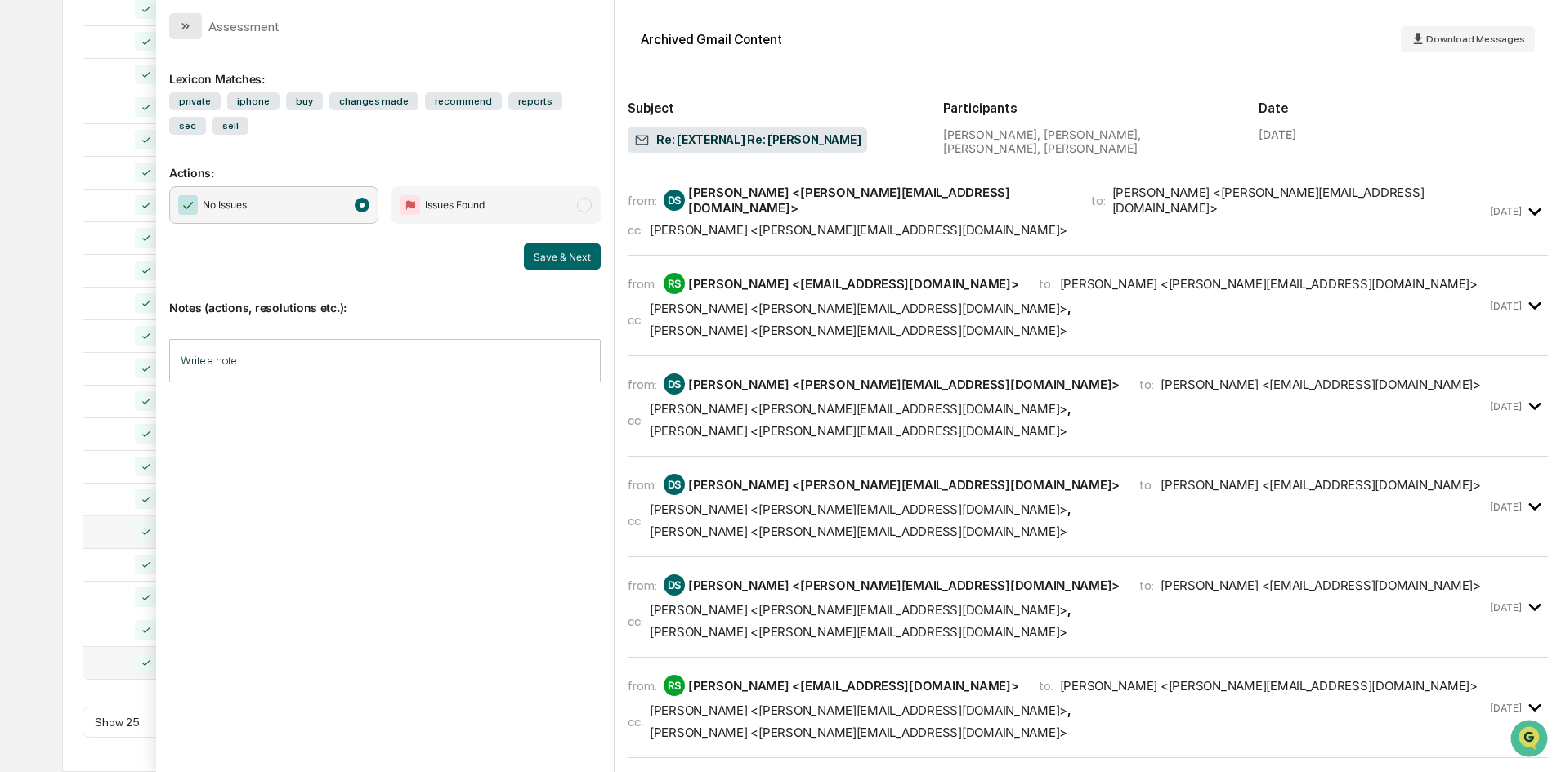
click at [192, 21] on button "modal" at bounding box center [185, 26] width 33 height 26
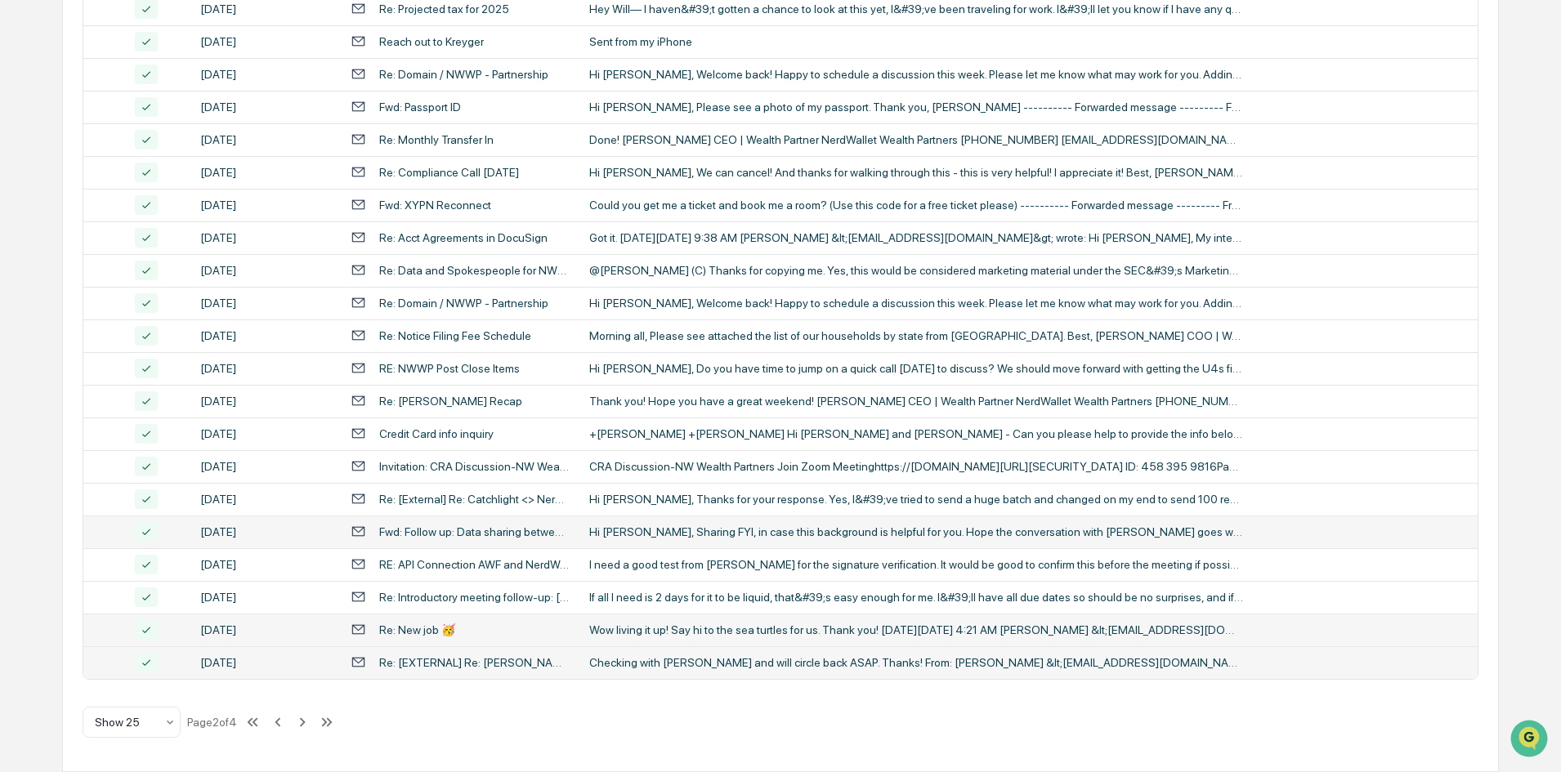
click at [628, 623] on div "Wow living it up! Say hi to the sea turtles for us. Thank you! [DATE][DATE] 4:2…" at bounding box center [916, 629] width 654 height 13
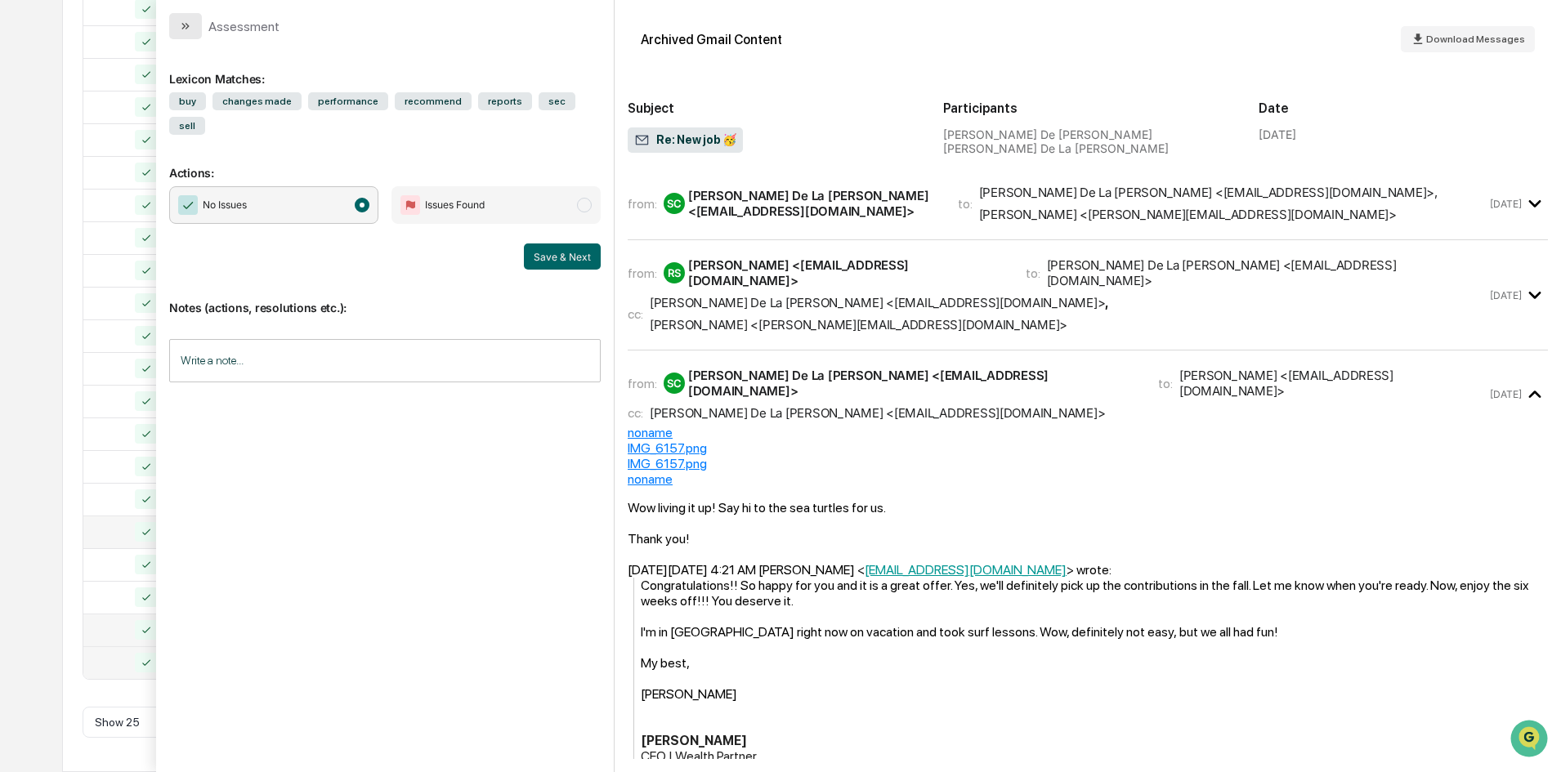
click at [184, 20] on icon "modal" at bounding box center [185, 26] width 13 height 13
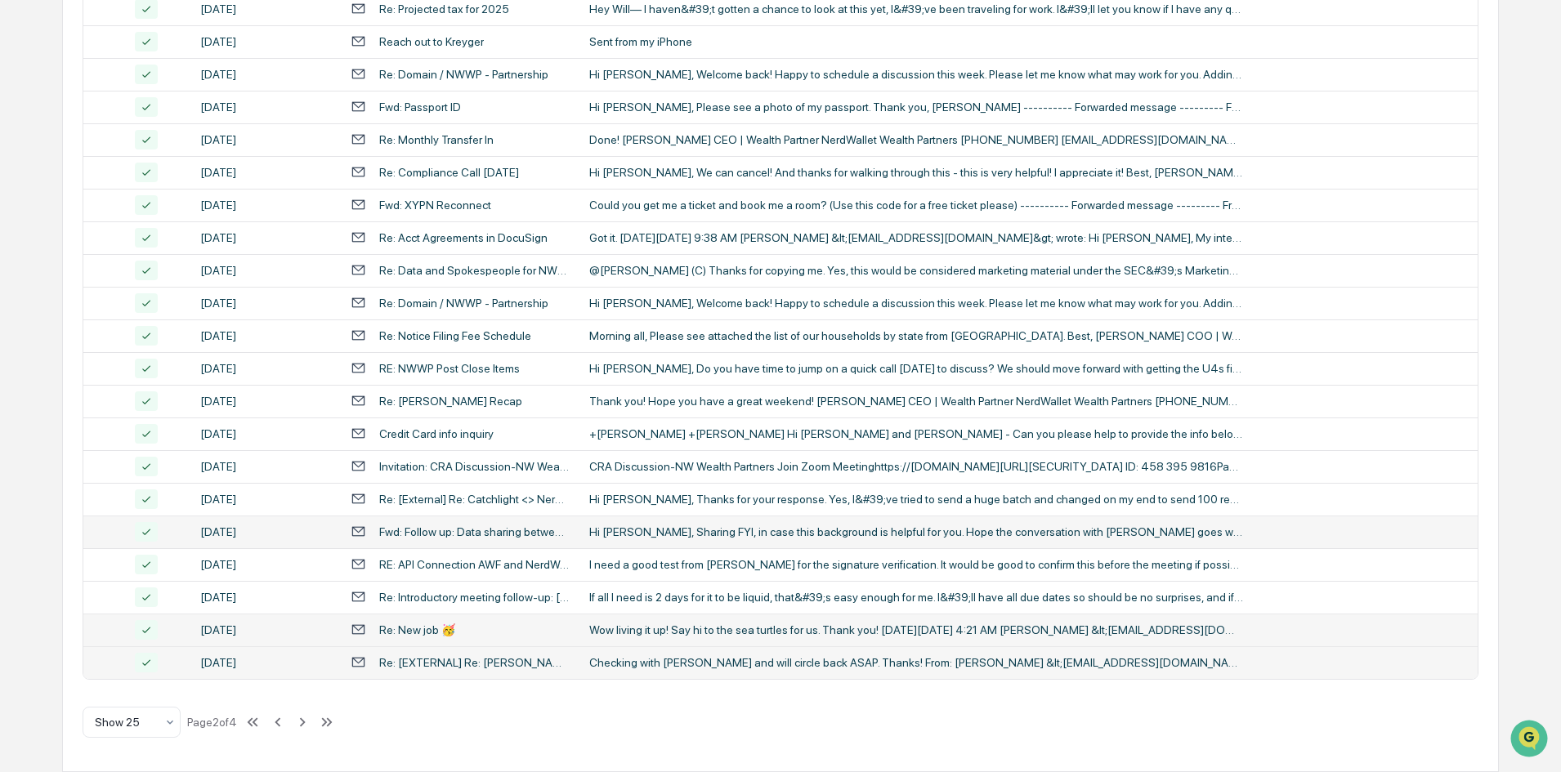
click at [654, 664] on div "Checking with [PERSON_NAME] and will circle back ASAP. Thanks! From: [PERSON_NA…" at bounding box center [916, 662] width 654 height 13
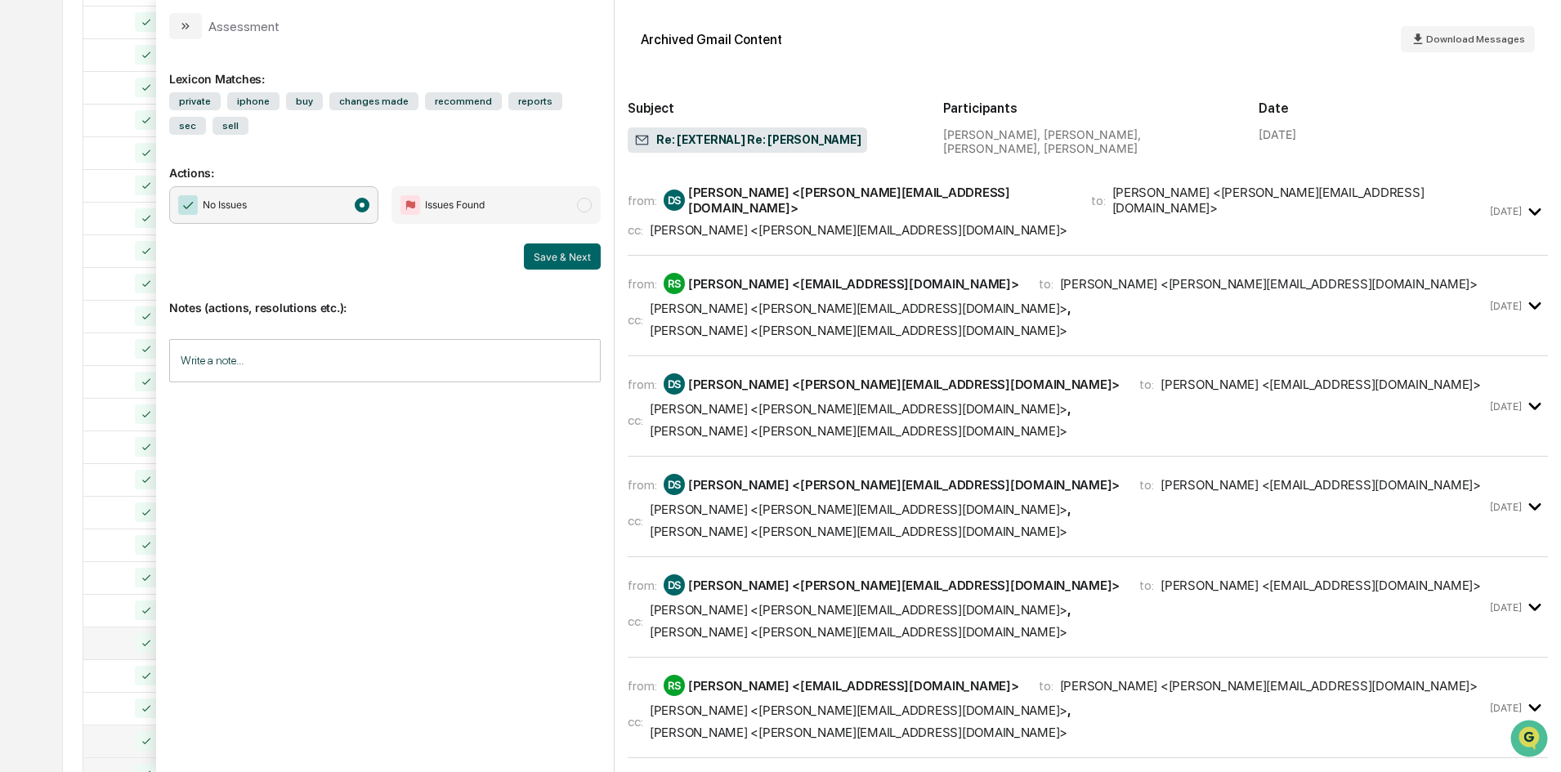
scroll to position [513, 0]
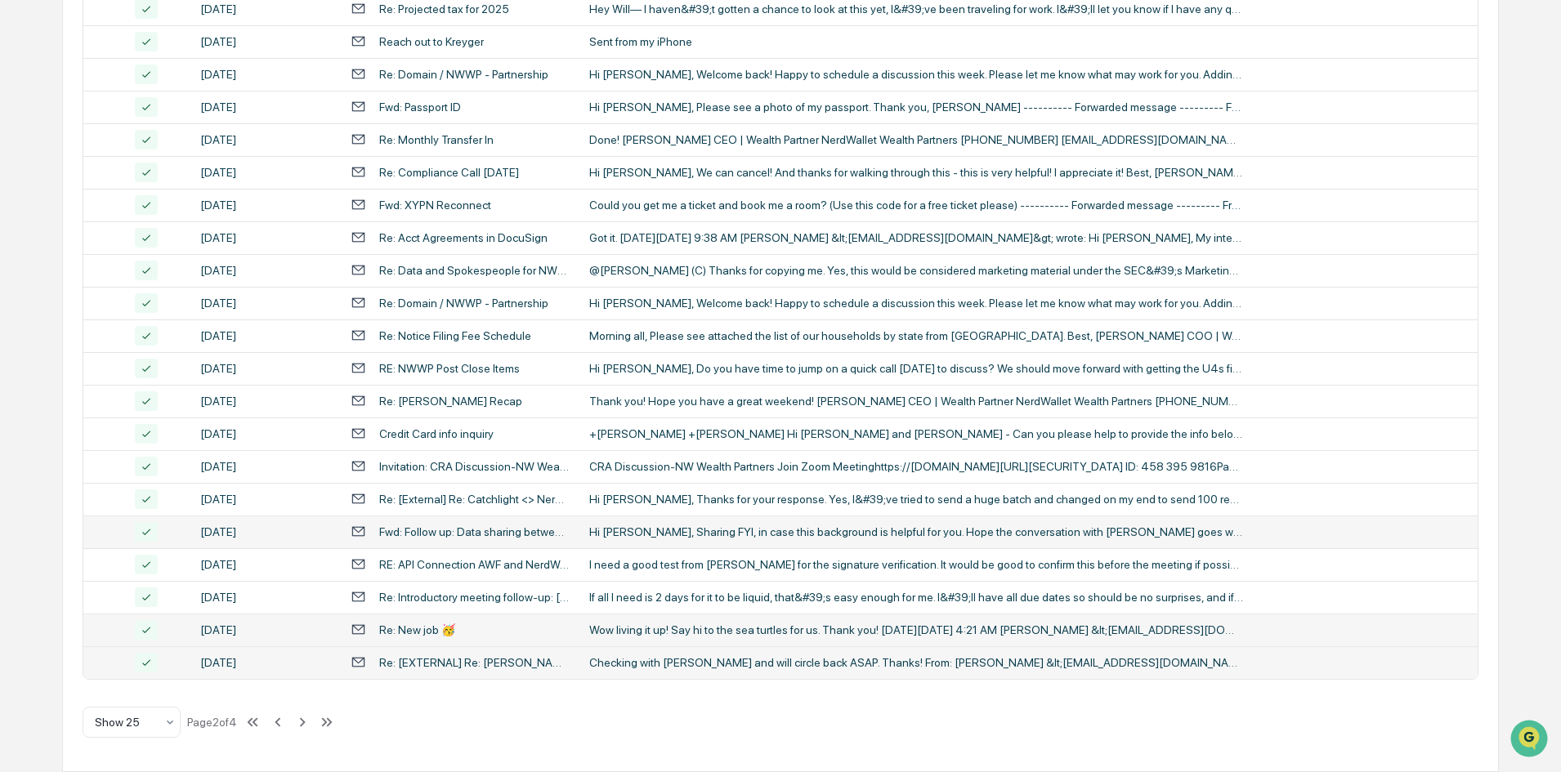
click at [33, 224] on div "Calendar Manage Tasks Reviews Approval Management Company People, Data, Setting…" at bounding box center [780, 129] width 1561 height 1285
click at [306, 717] on icon at bounding box center [302, 722] width 18 height 18
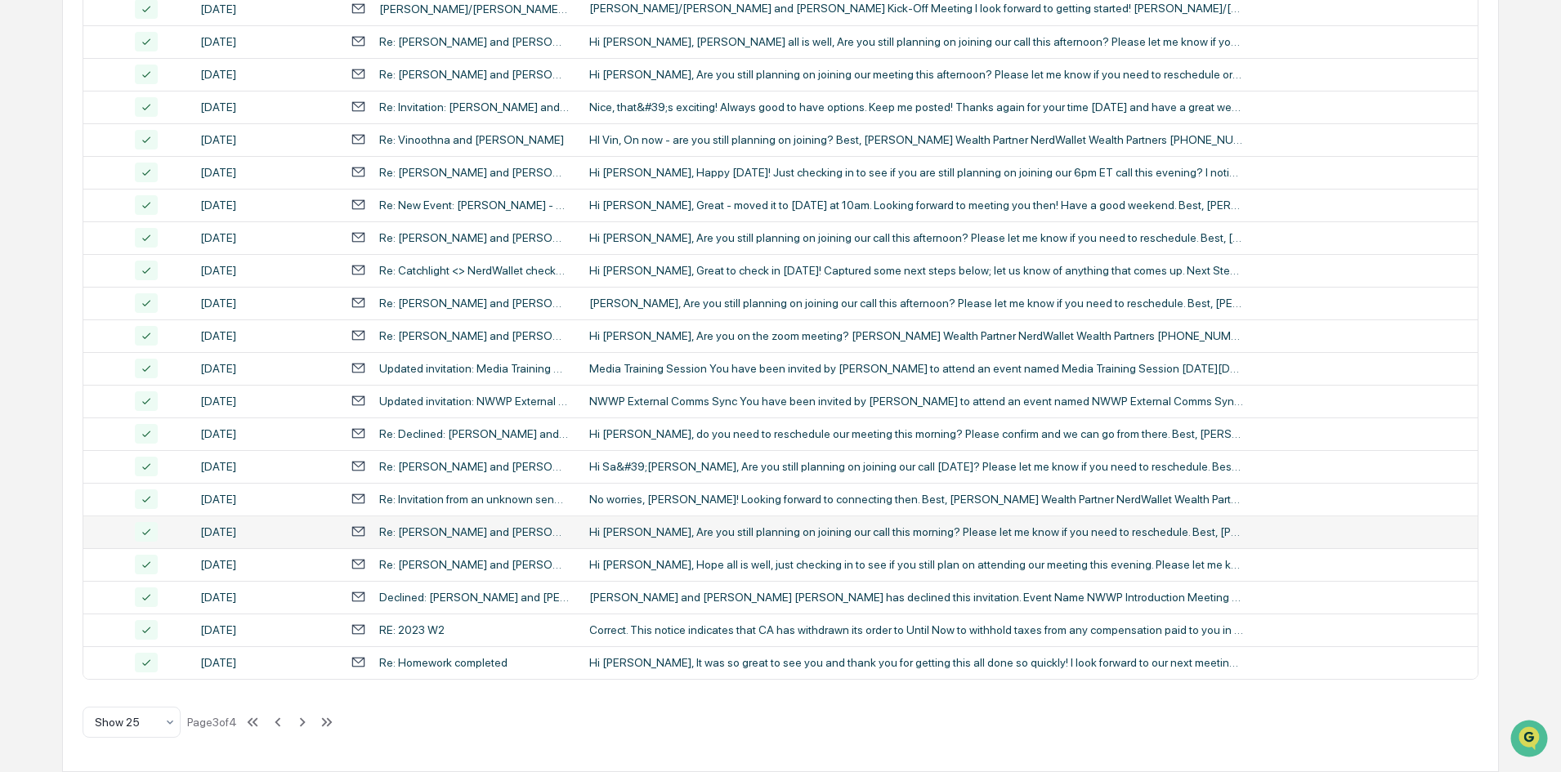
click at [752, 531] on div "Hi [PERSON_NAME], Are you still planning on joining our call this morning? Plea…" at bounding box center [916, 531] width 654 height 13
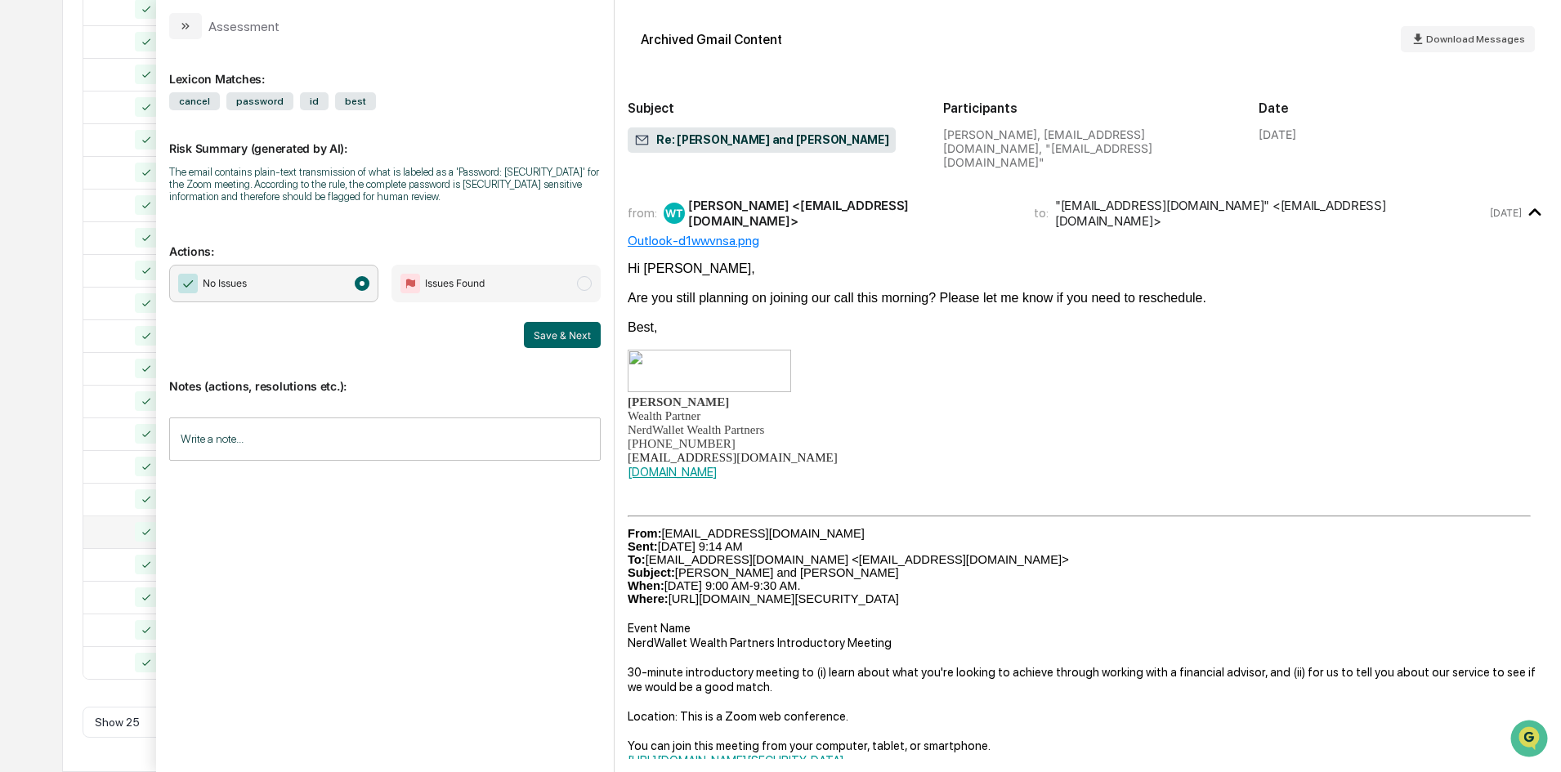
click at [22, 141] on div "Calendar Manage Tasks Reviews Approval Management Company People, Data, Setting…" at bounding box center [780, 129] width 1561 height 1285
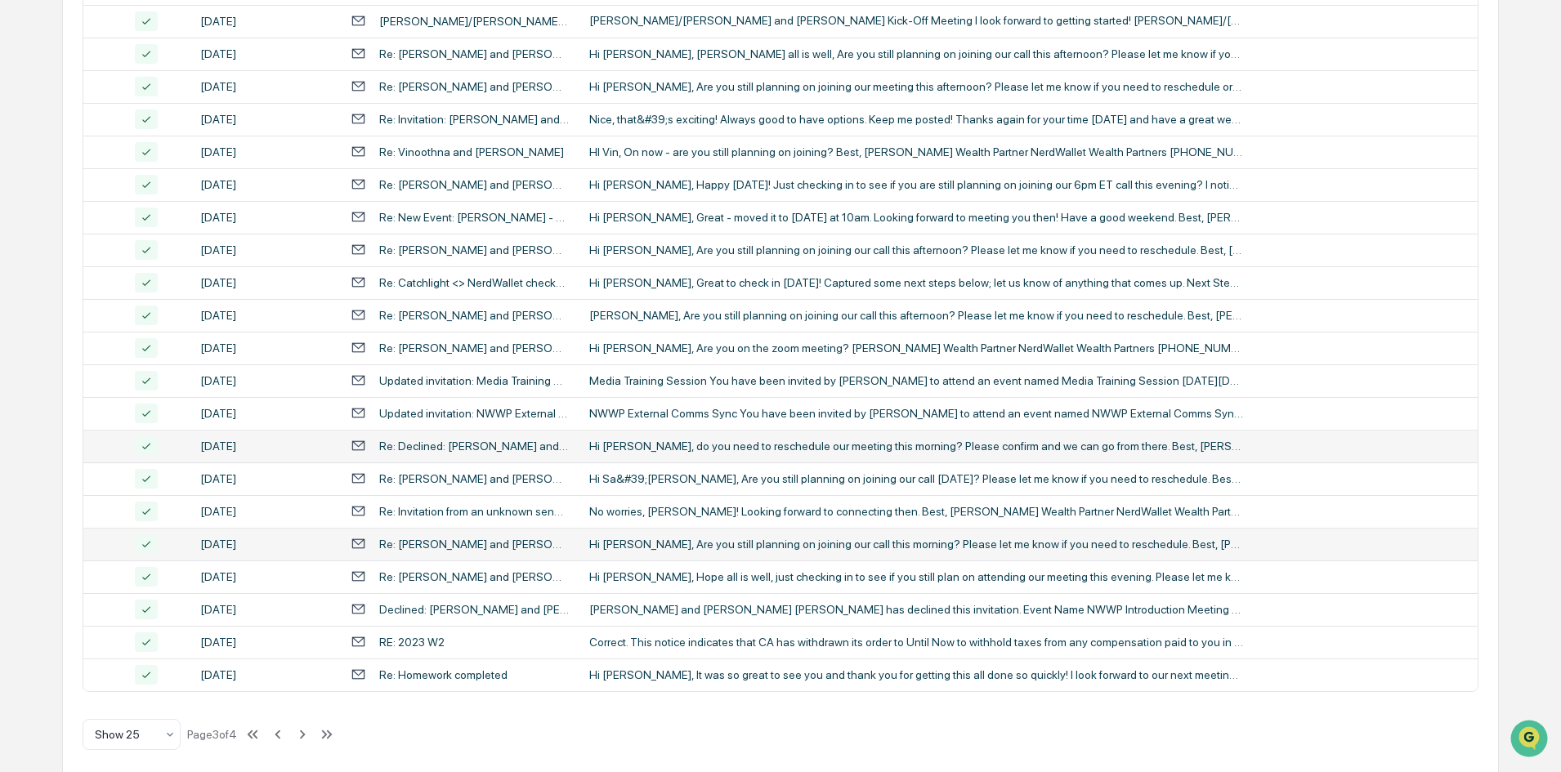
scroll to position [513, 0]
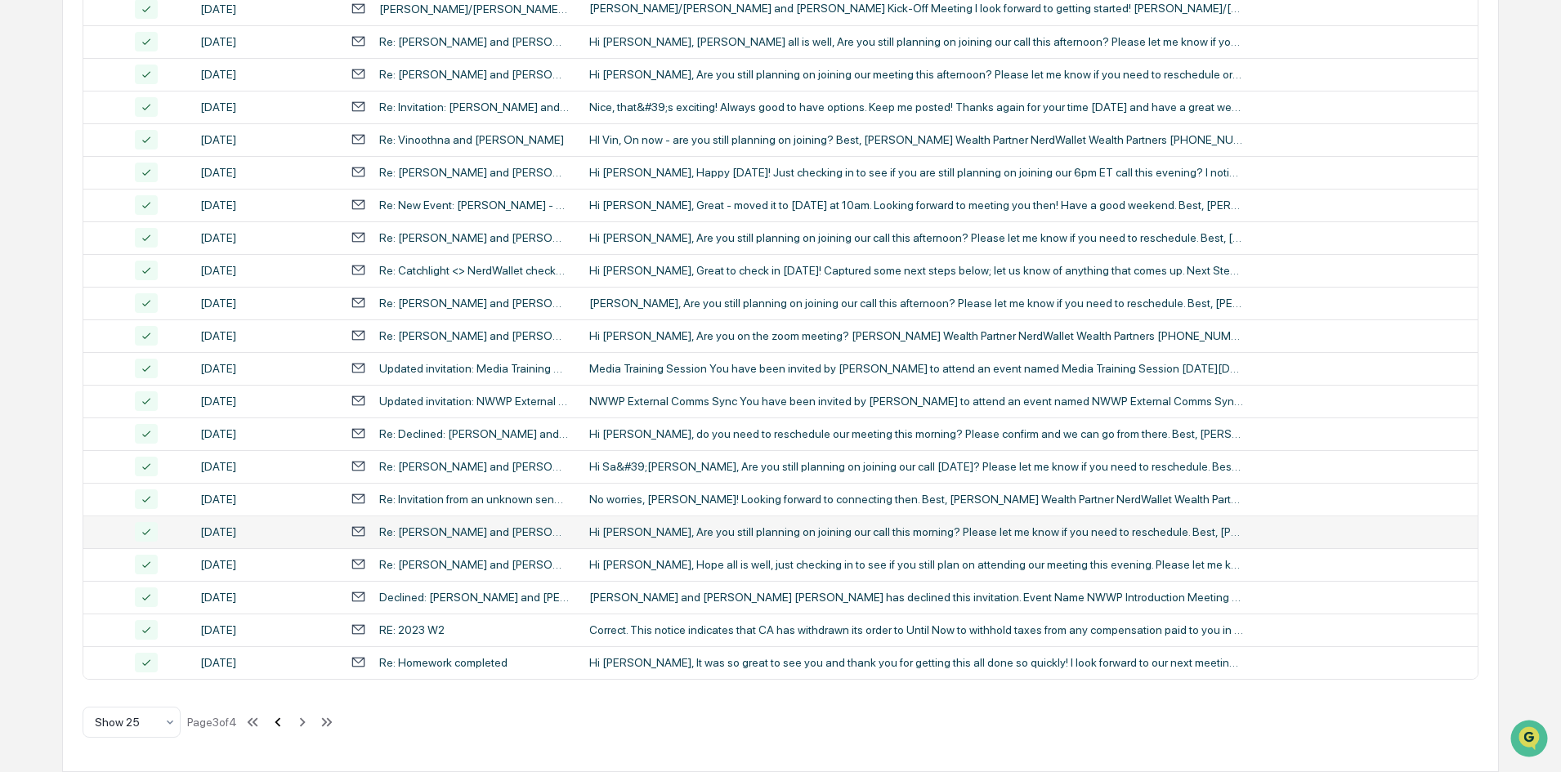
click at [279, 728] on icon at bounding box center [278, 722] width 18 height 18
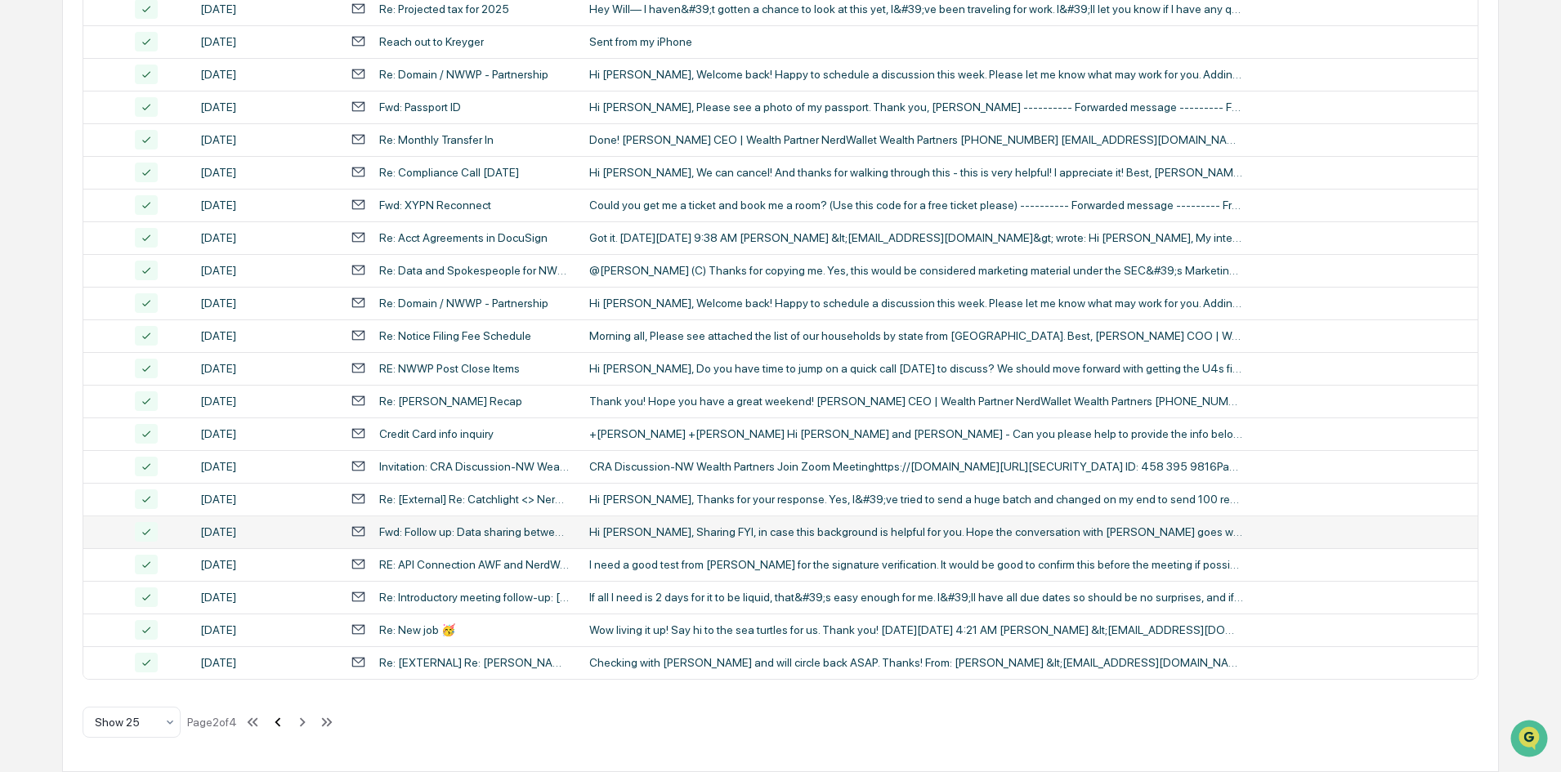
click at [279, 728] on icon at bounding box center [278, 722] width 18 height 18
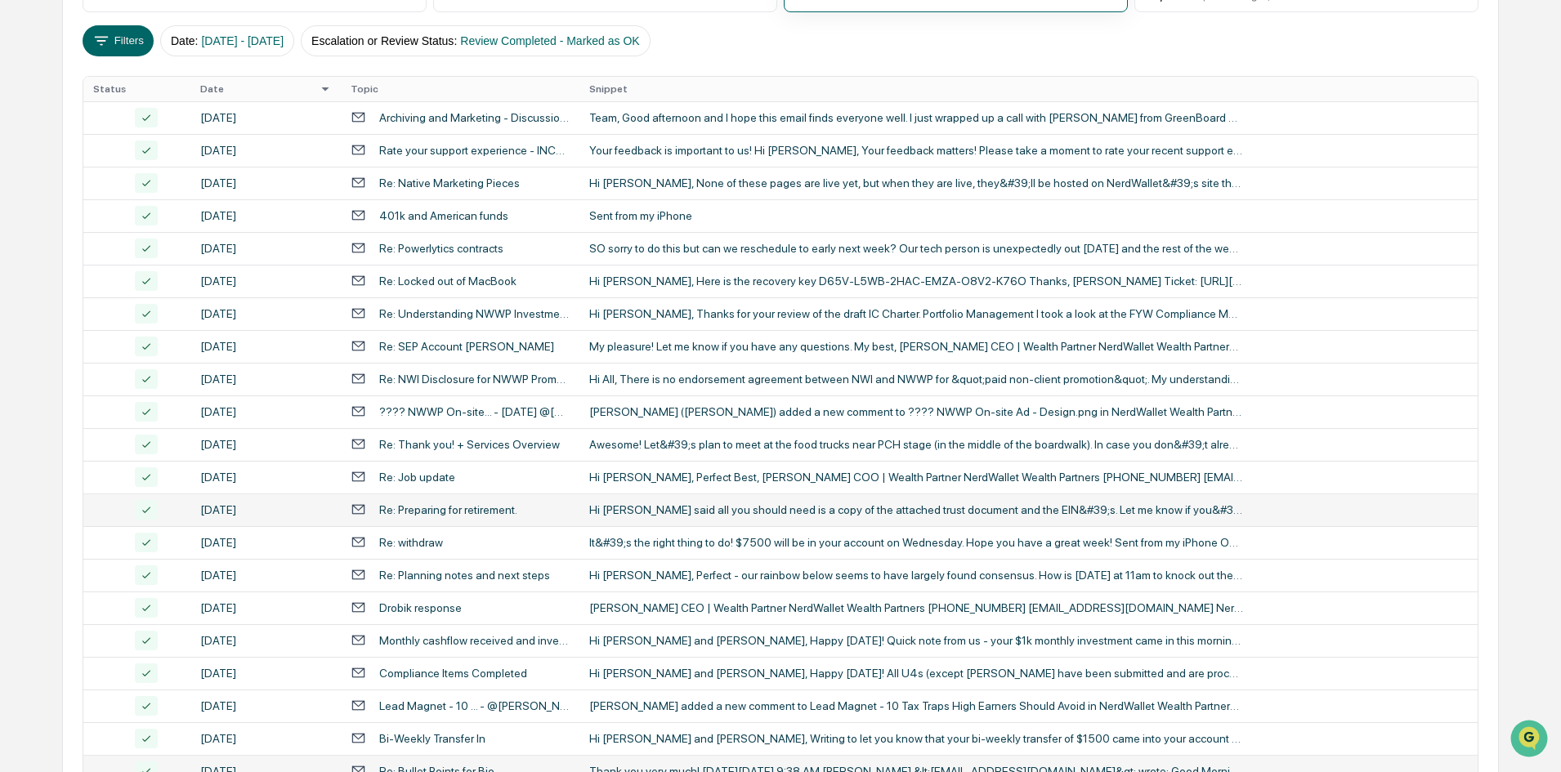
scroll to position [268, 0]
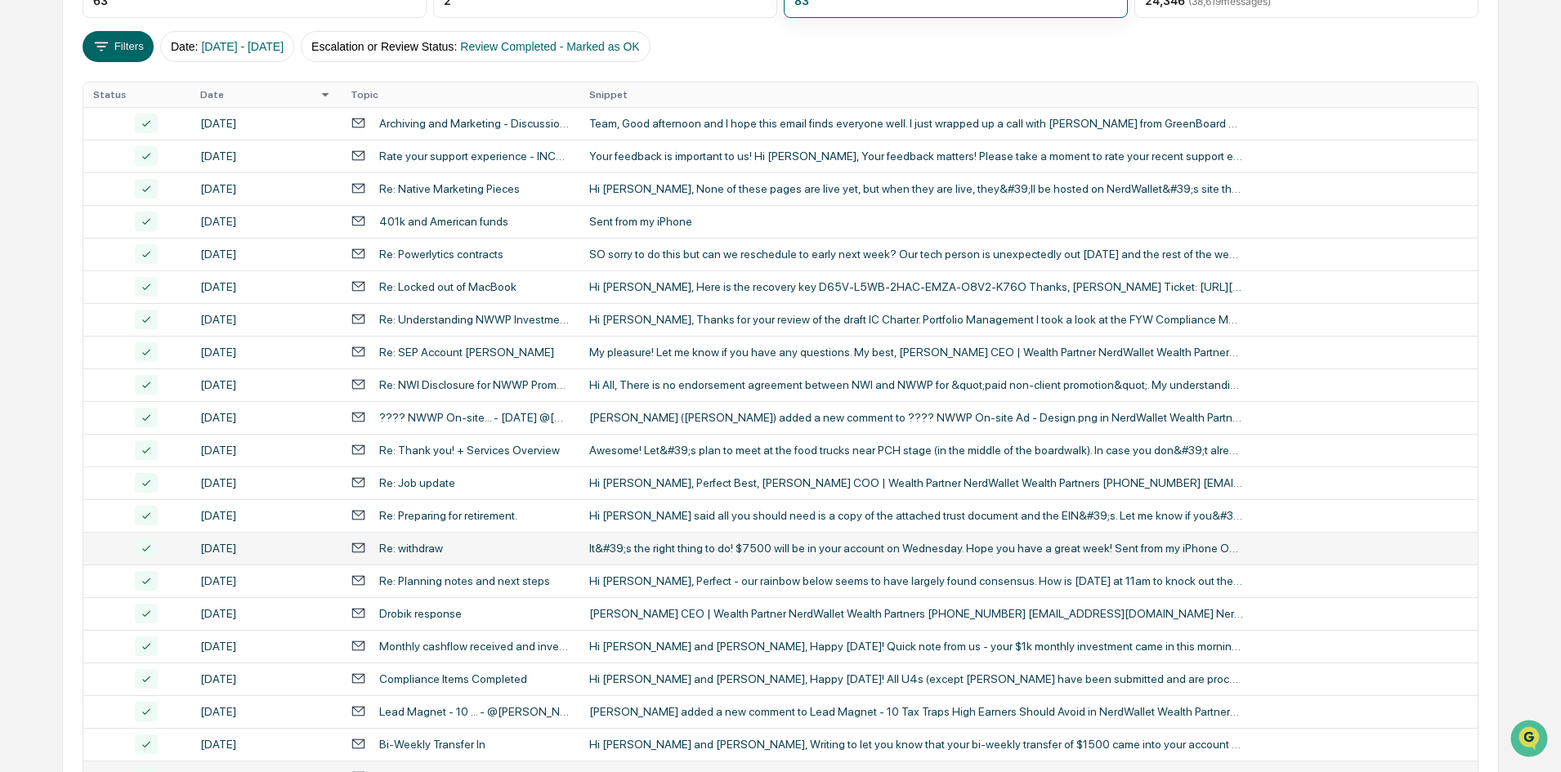
click at [699, 552] on div "It&#39;s the right thing to do! $7500 will be in your account [DATE]. Hope you …" at bounding box center [916, 548] width 654 height 13
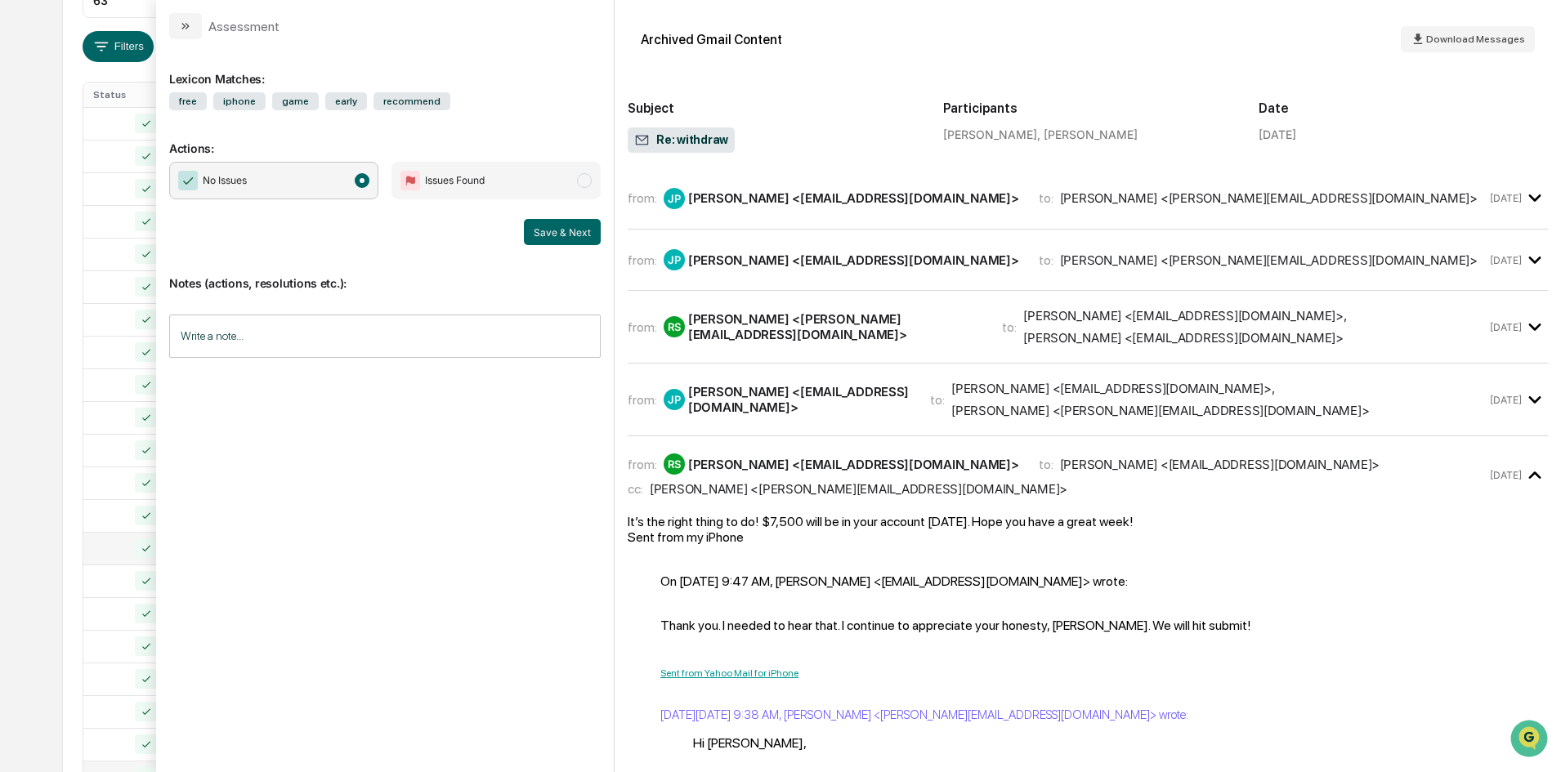
click at [16, 200] on div "Calendar Manage Tasks Reviews Approval Management Company People, Data, Setting…" at bounding box center [780, 374] width 1561 height 1285
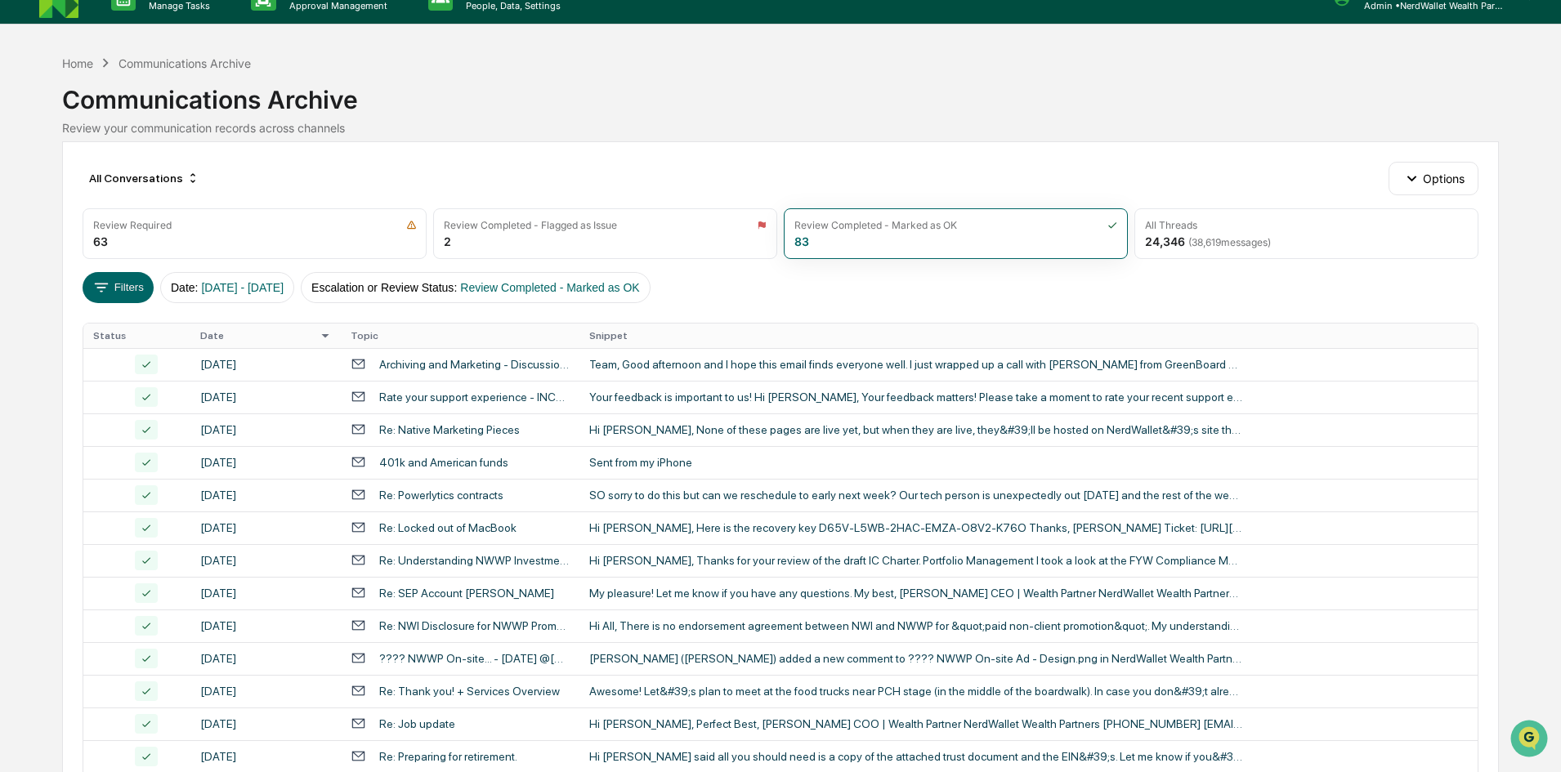
scroll to position [23, 0]
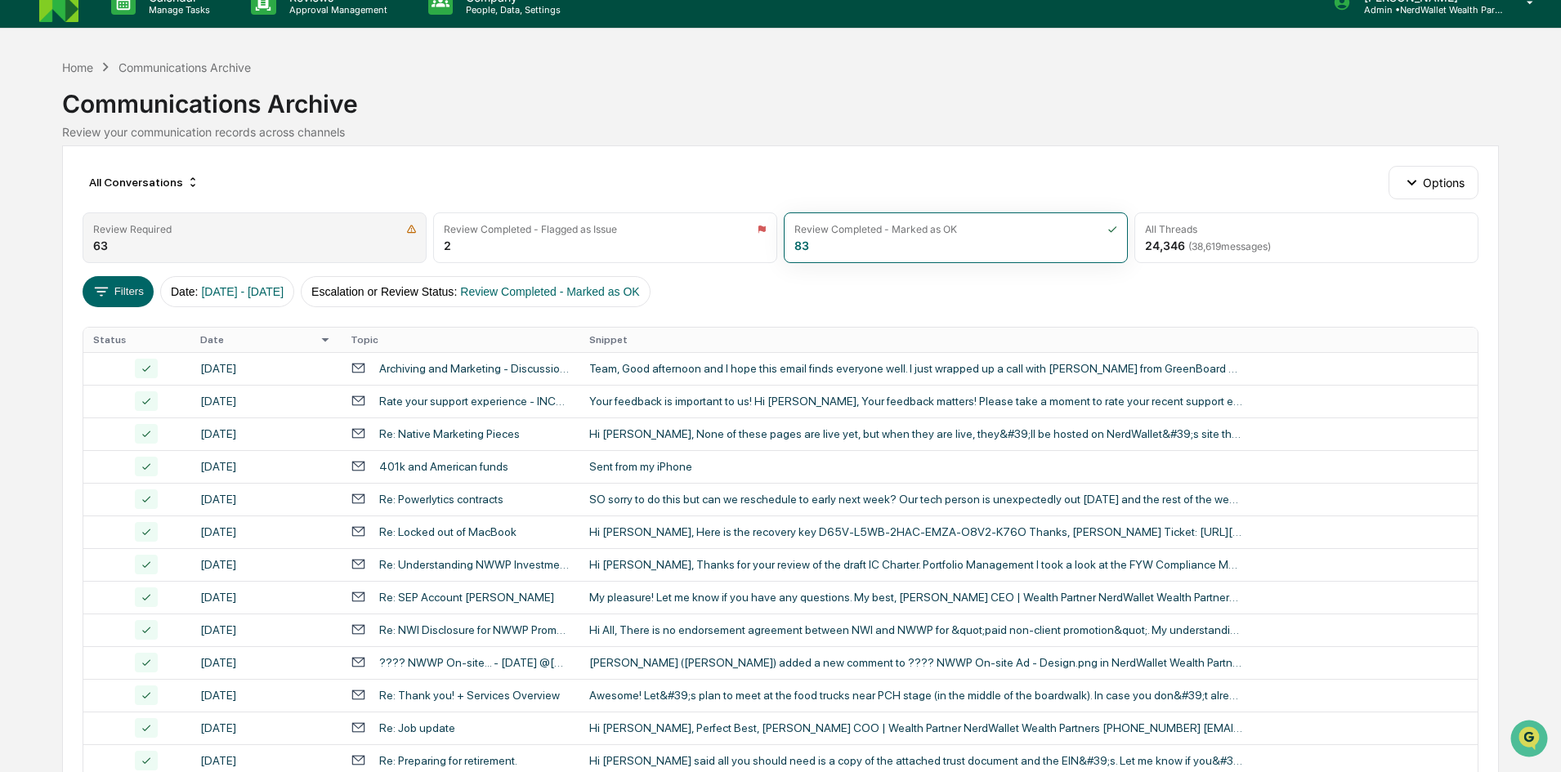
click at [173, 230] on div "Review Required" at bounding box center [254, 229] width 323 height 12
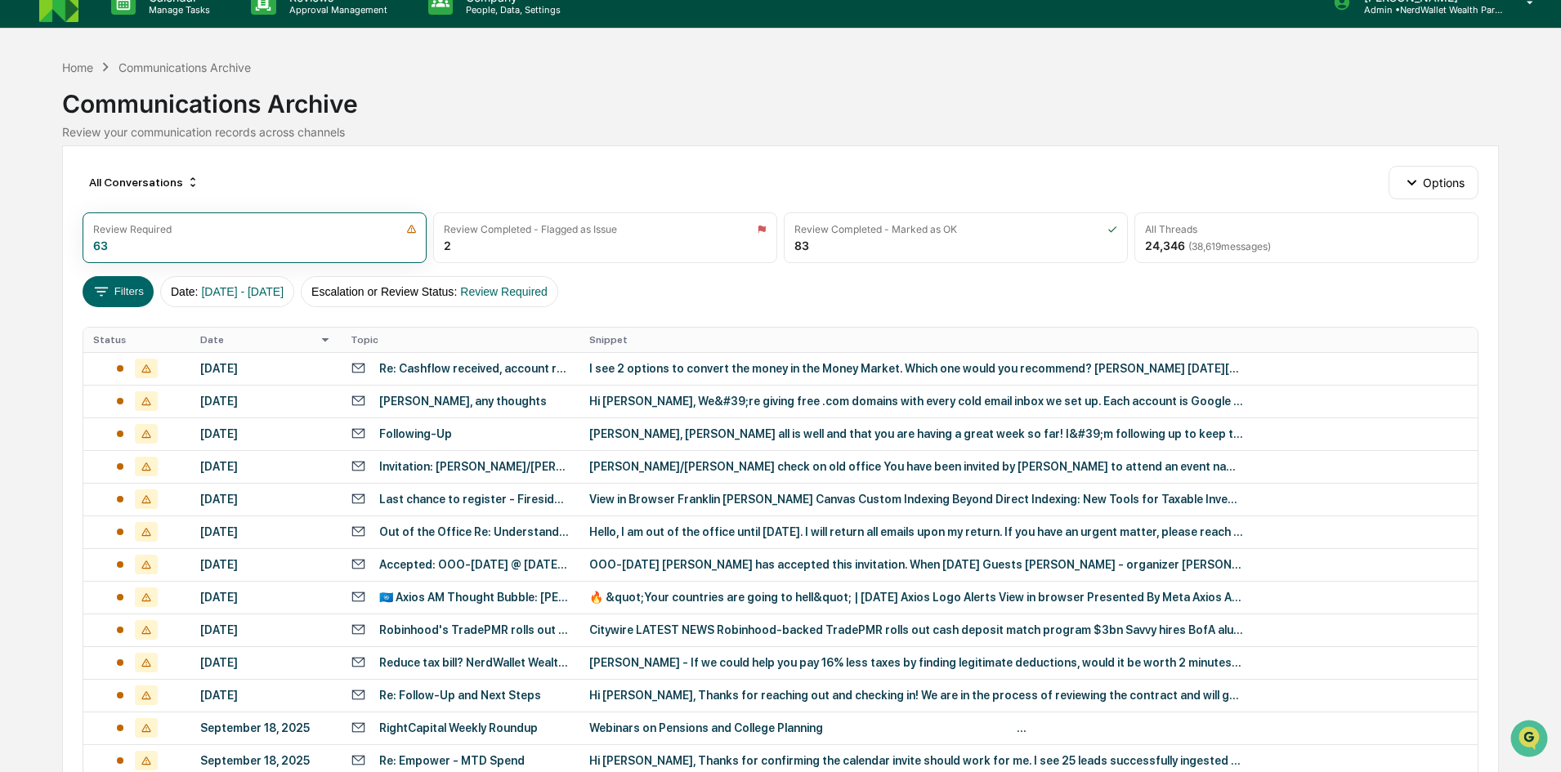
click at [230, 337] on th "Date" at bounding box center [265, 340] width 150 height 25
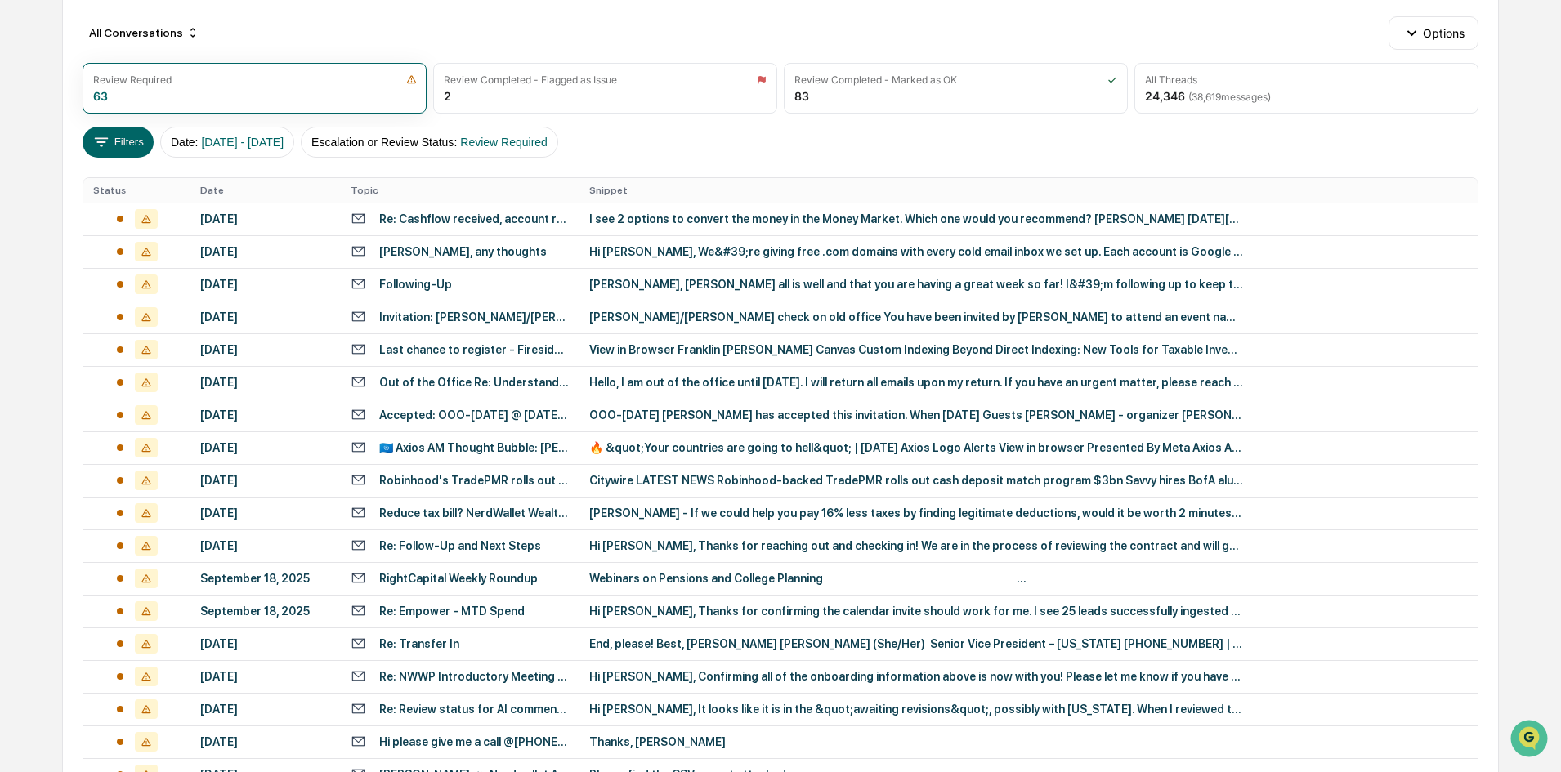
scroll to position [186, 0]
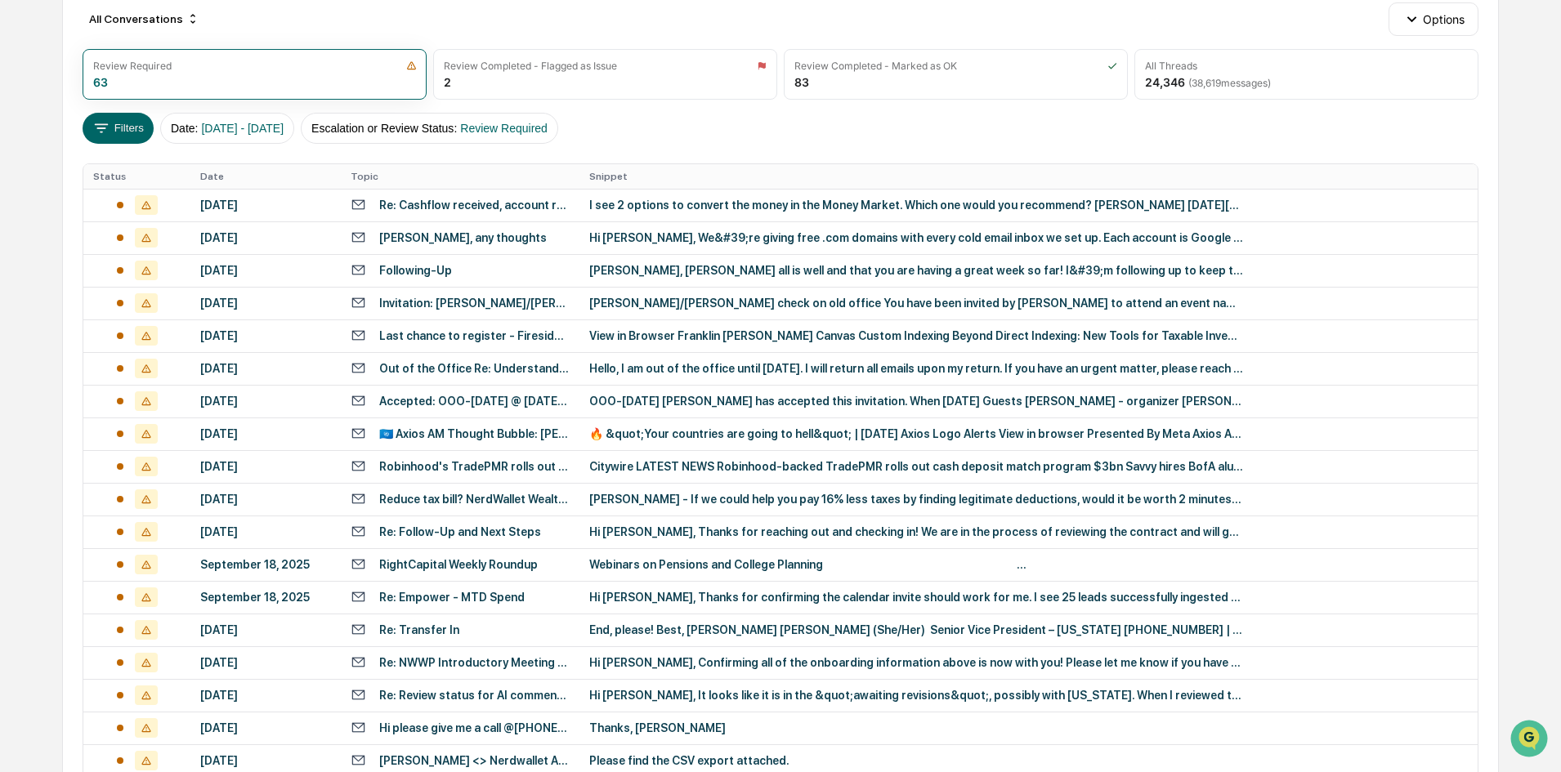
click at [208, 181] on th "Date" at bounding box center [265, 176] width 150 height 25
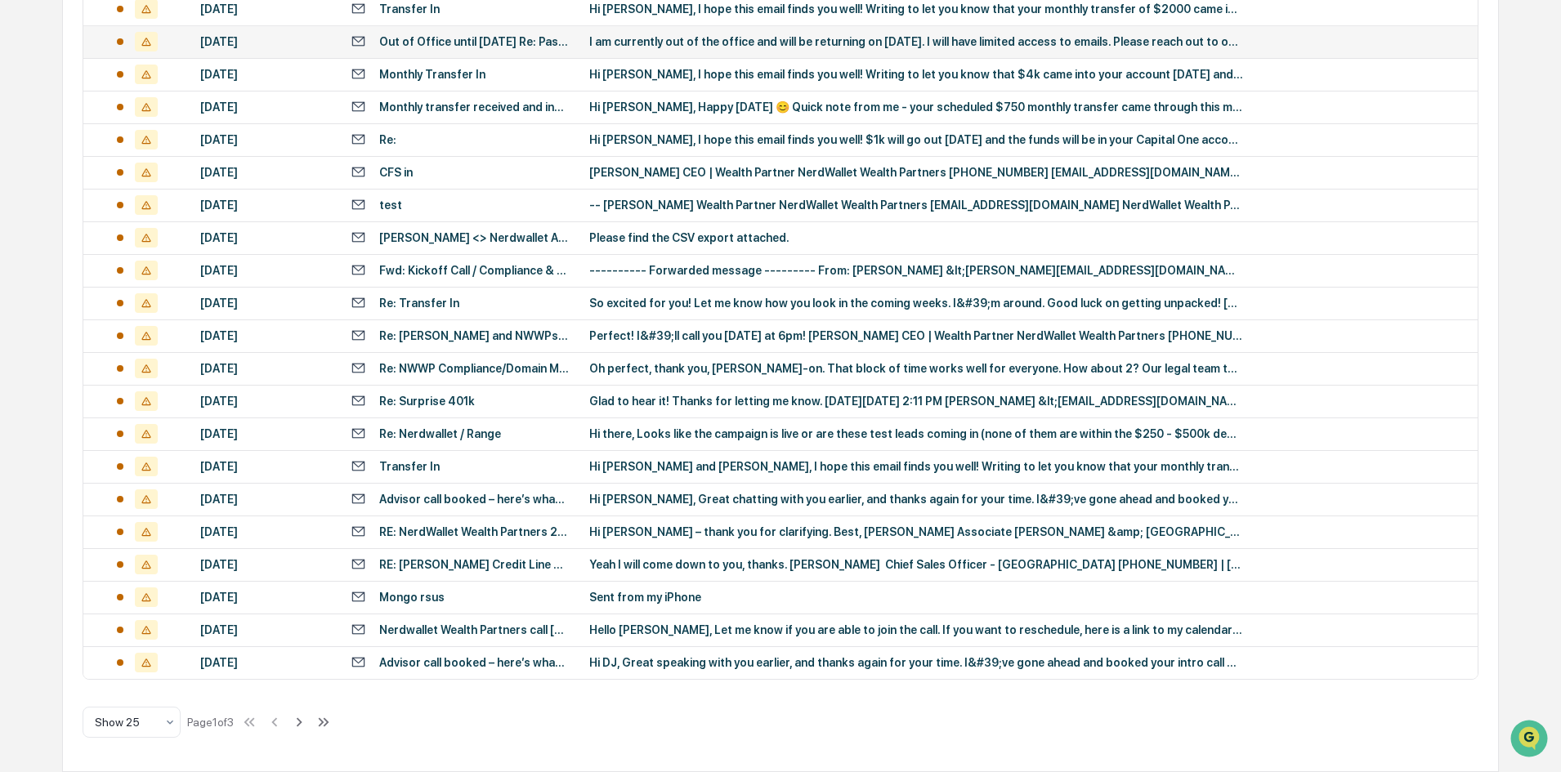
scroll to position [105, 0]
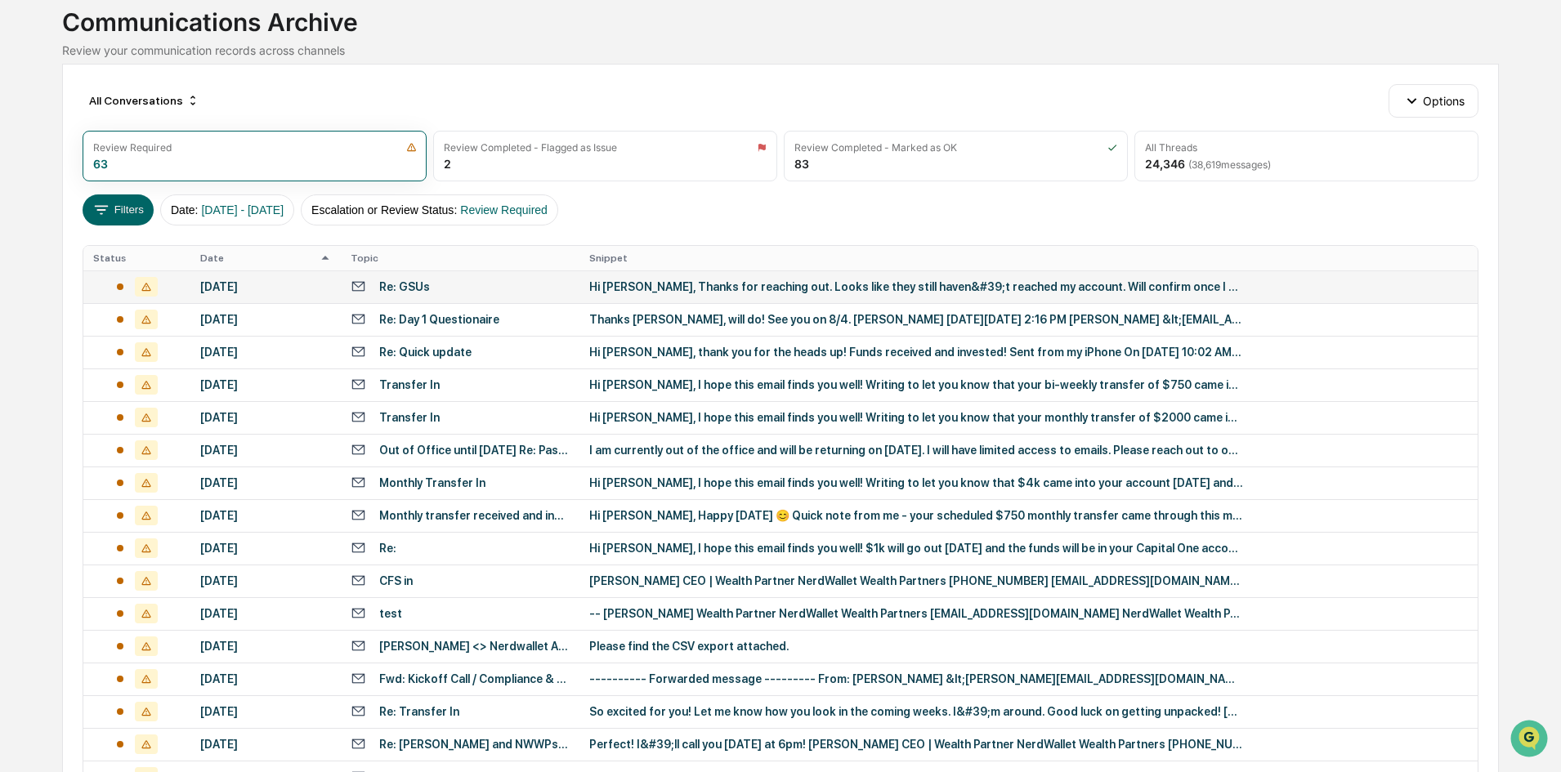
click at [374, 288] on div "Re: GSUs" at bounding box center [460, 287] width 219 height 16
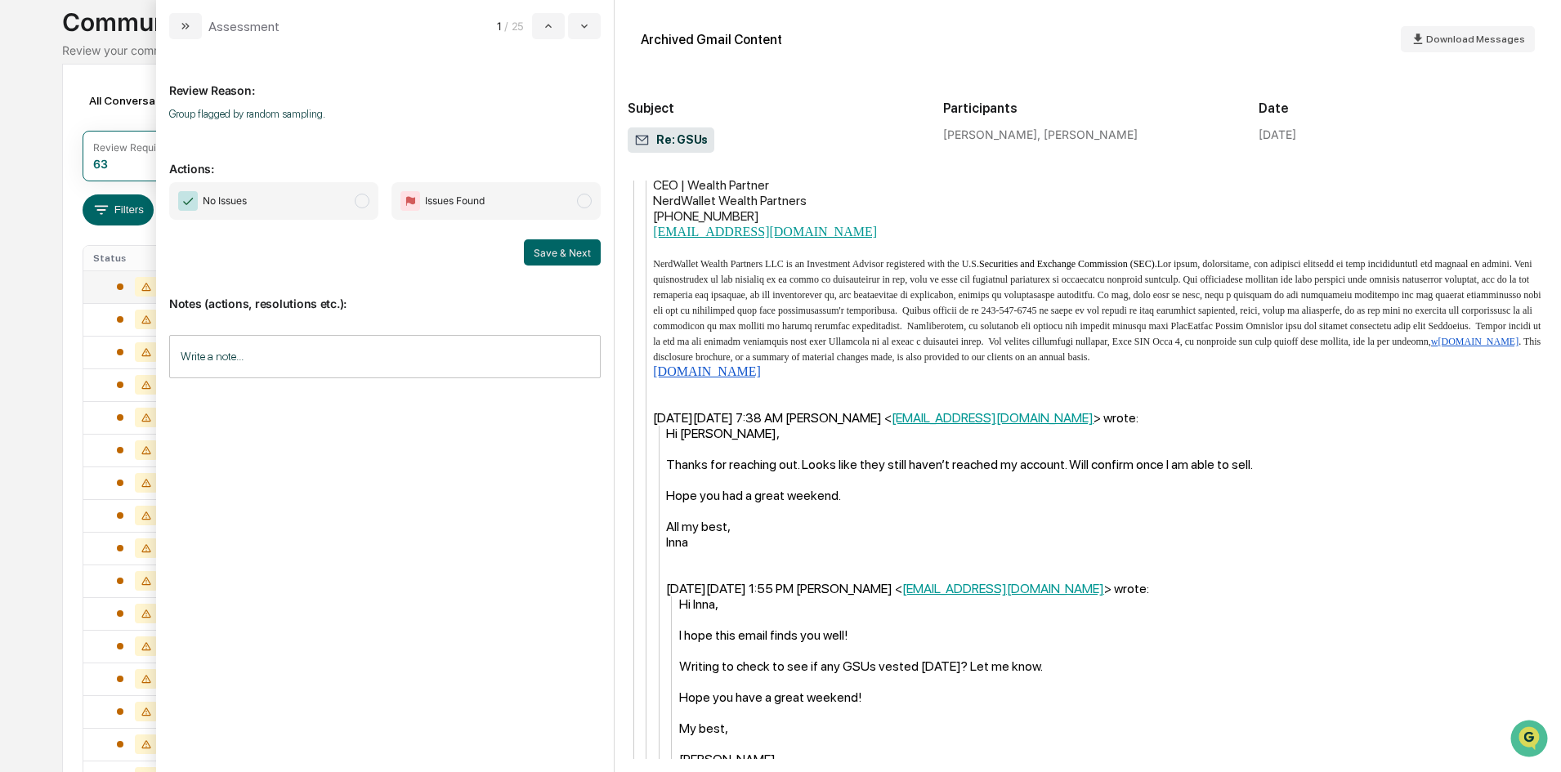
scroll to position [1062, 0]
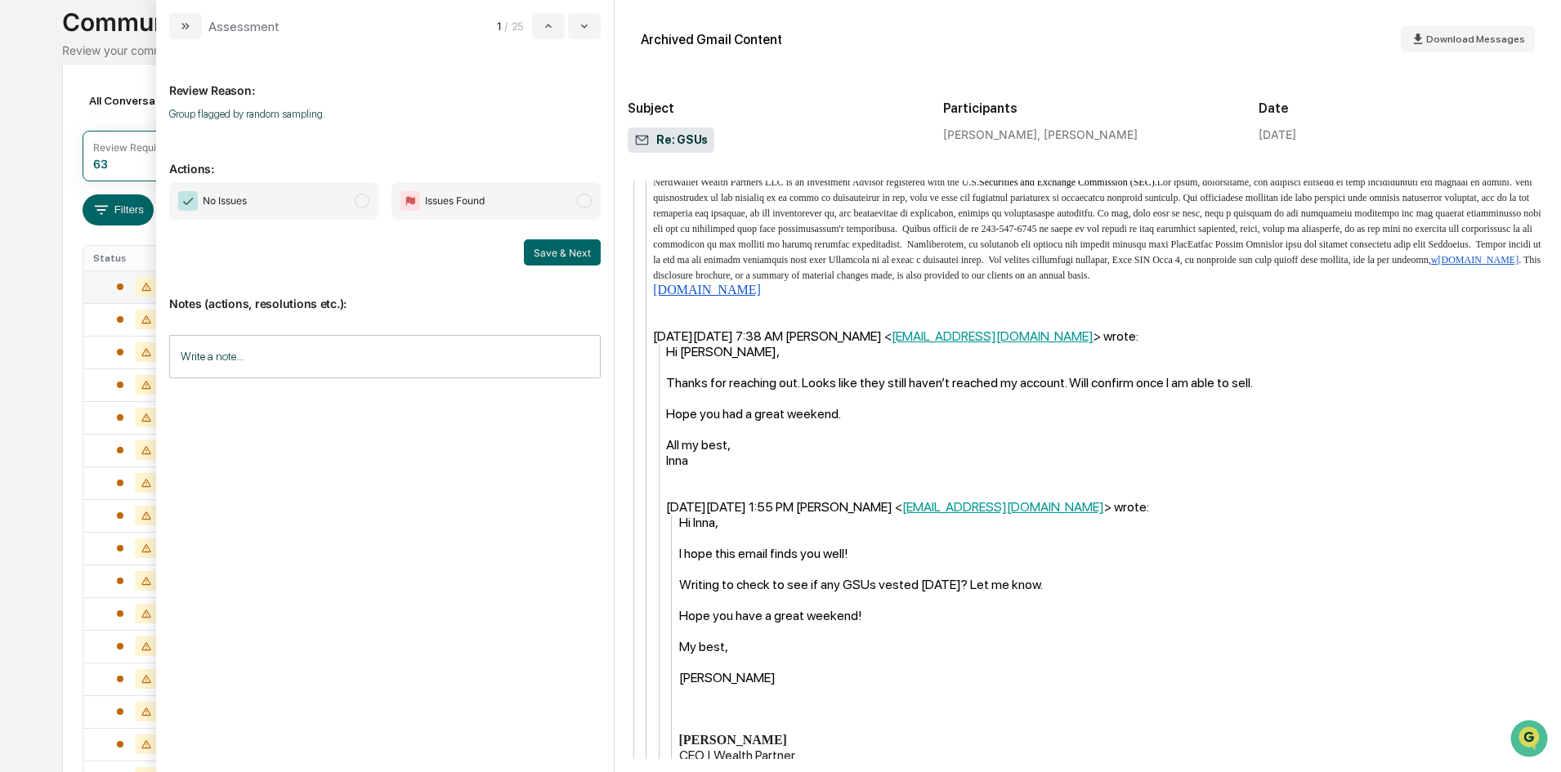
click at [349, 203] on span "No Issues" at bounding box center [273, 201] width 209 height 38
click at [539, 257] on button "Save & Next" at bounding box center [562, 252] width 77 height 26
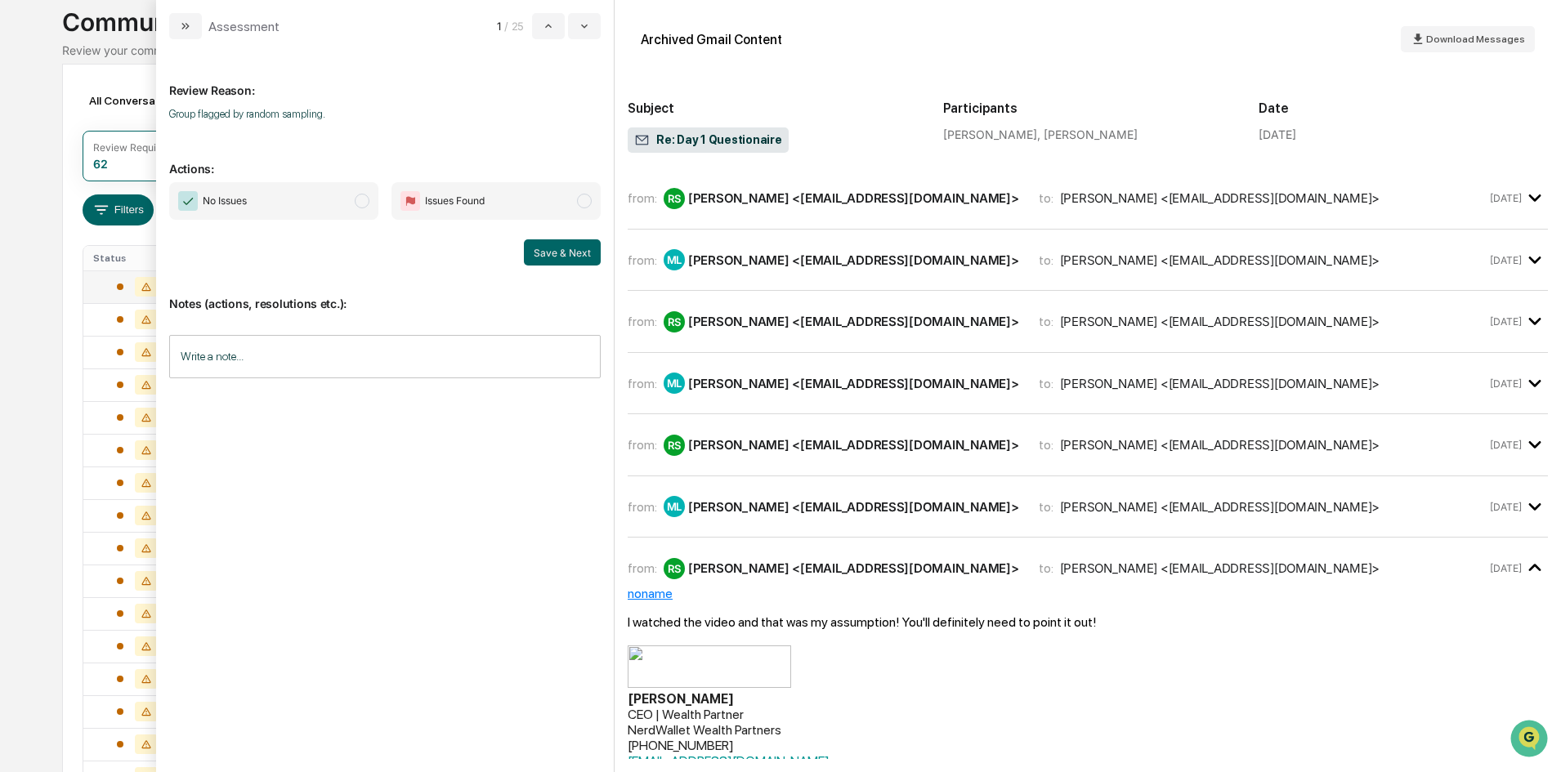
click at [365, 206] on span "modal" at bounding box center [362, 201] width 15 height 15
click at [585, 252] on button "Save & Next" at bounding box center [562, 252] width 77 height 26
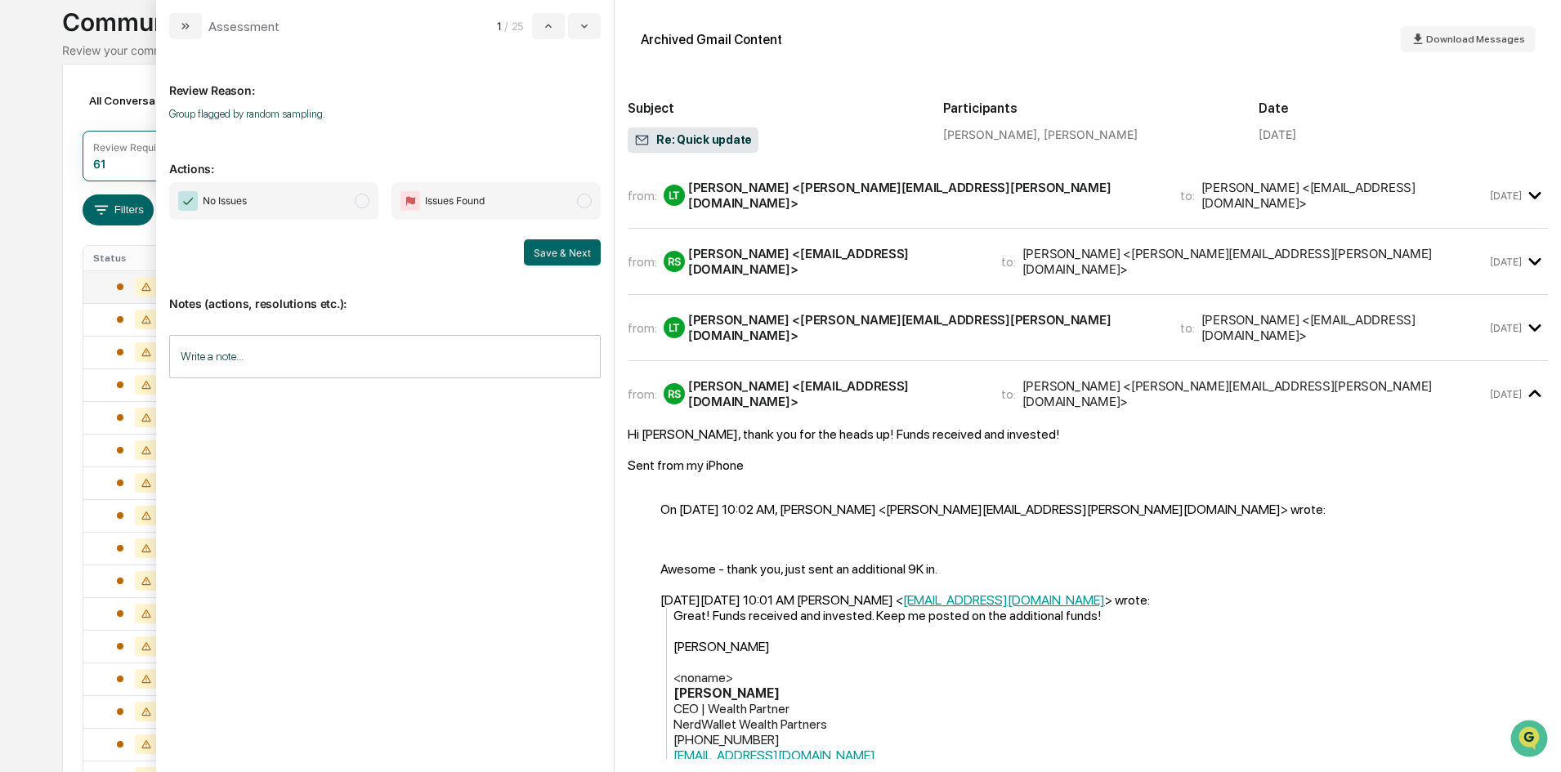
scroll to position [285, 0]
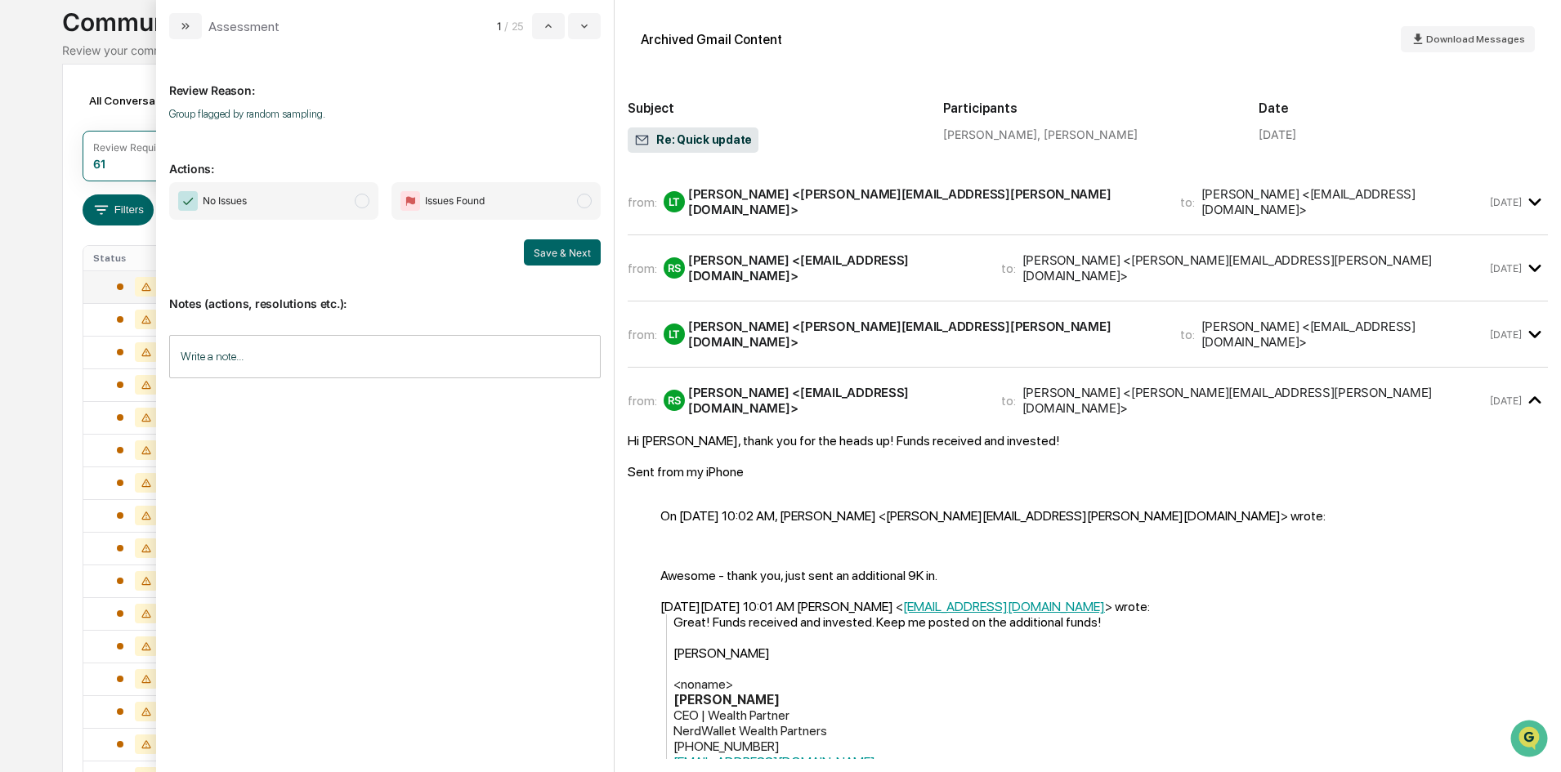
drag, startPoint x: 360, startPoint y: 199, endPoint x: 395, endPoint y: 215, distance: 37.7
click at [360, 199] on span "modal" at bounding box center [362, 201] width 15 height 15
click at [556, 256] on button "Save & Next" at bounding box center [562, 252] width 77 height 26
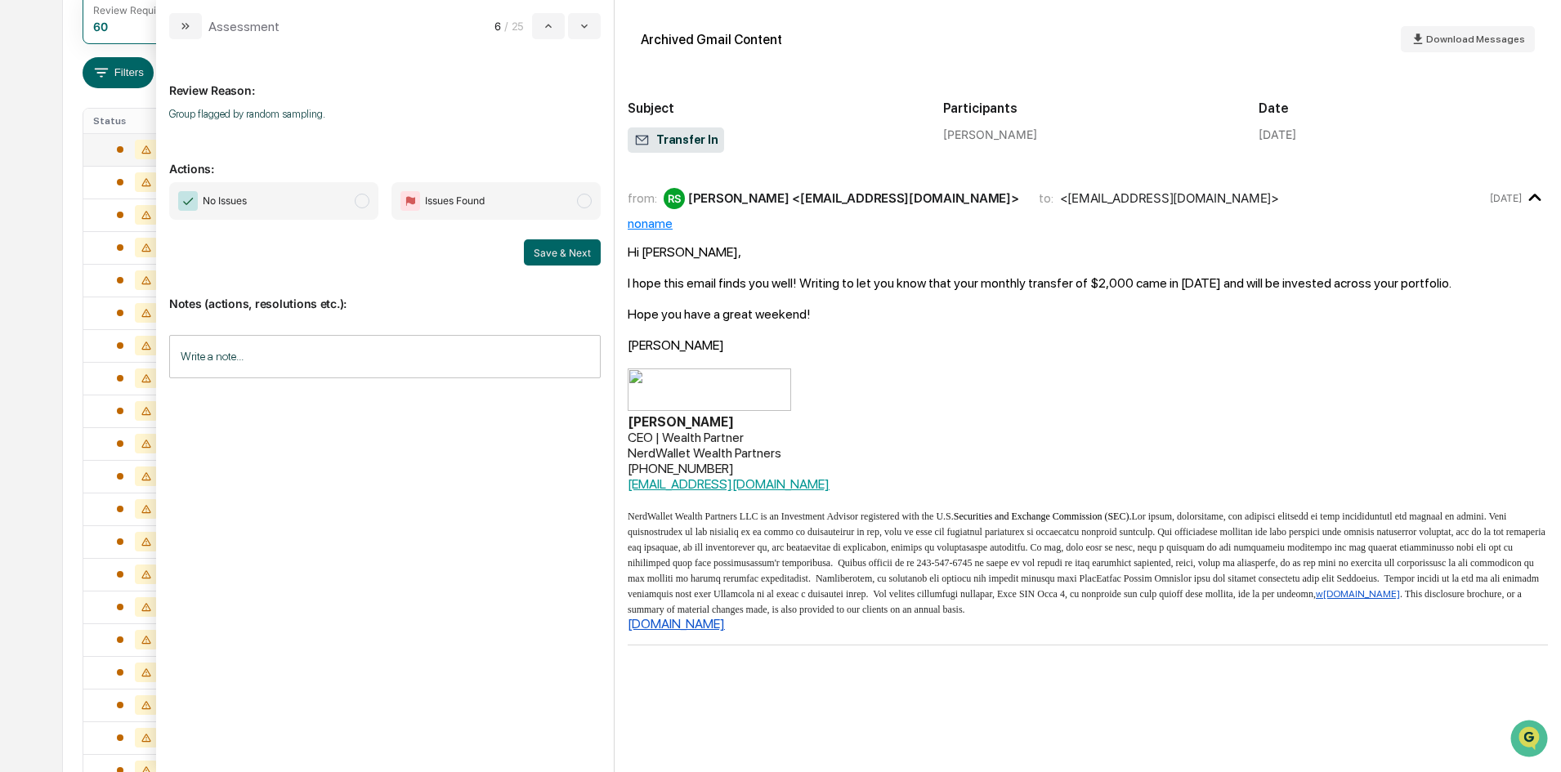
scroll to position [105, 0]
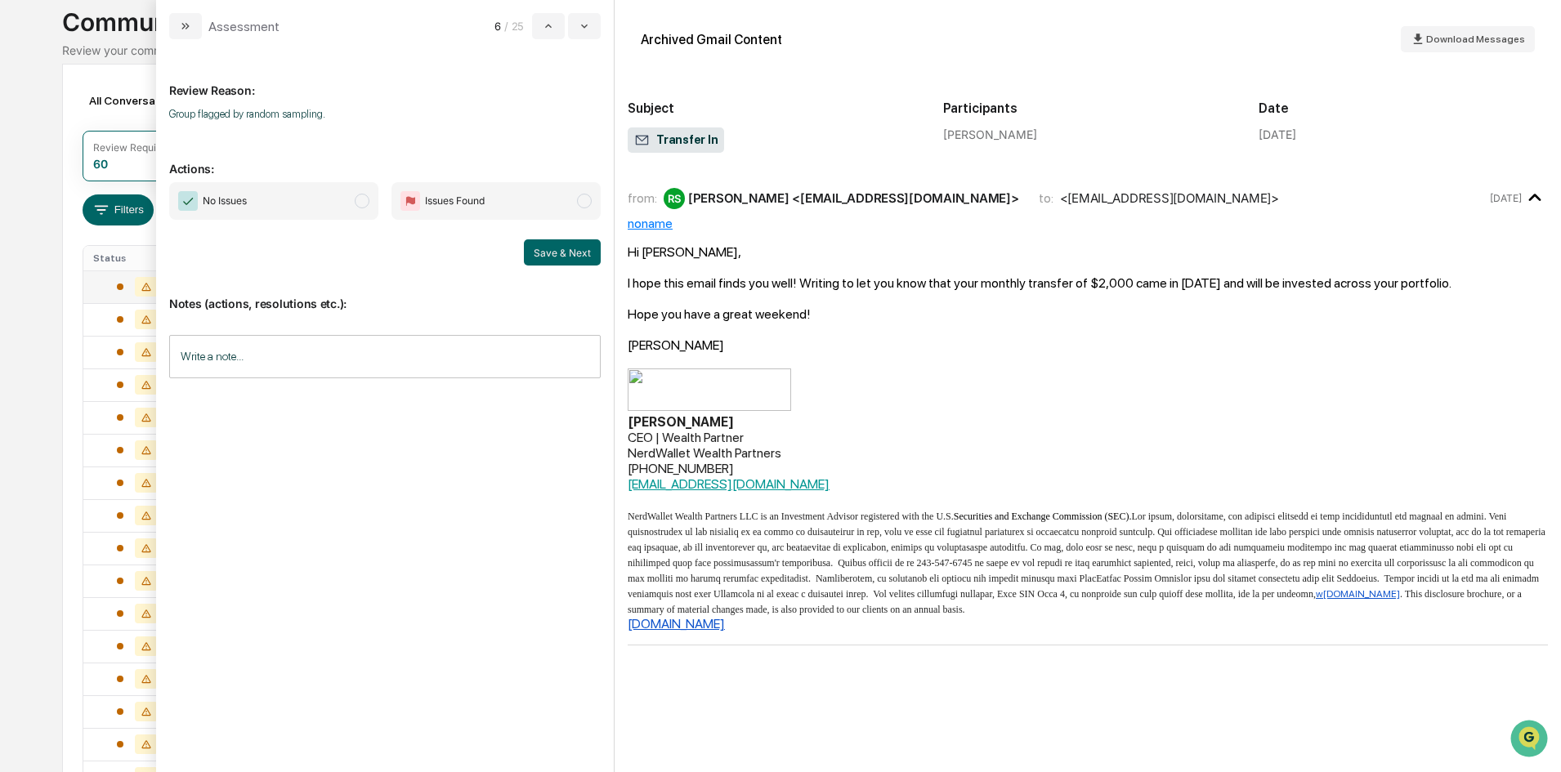
click at [366, 194] on span "modal" at bounding box center [362, 201] width 15 height 15
click at [550, 257] on button "Save & Next" at bounding box center [562, 252] width 77 height 26
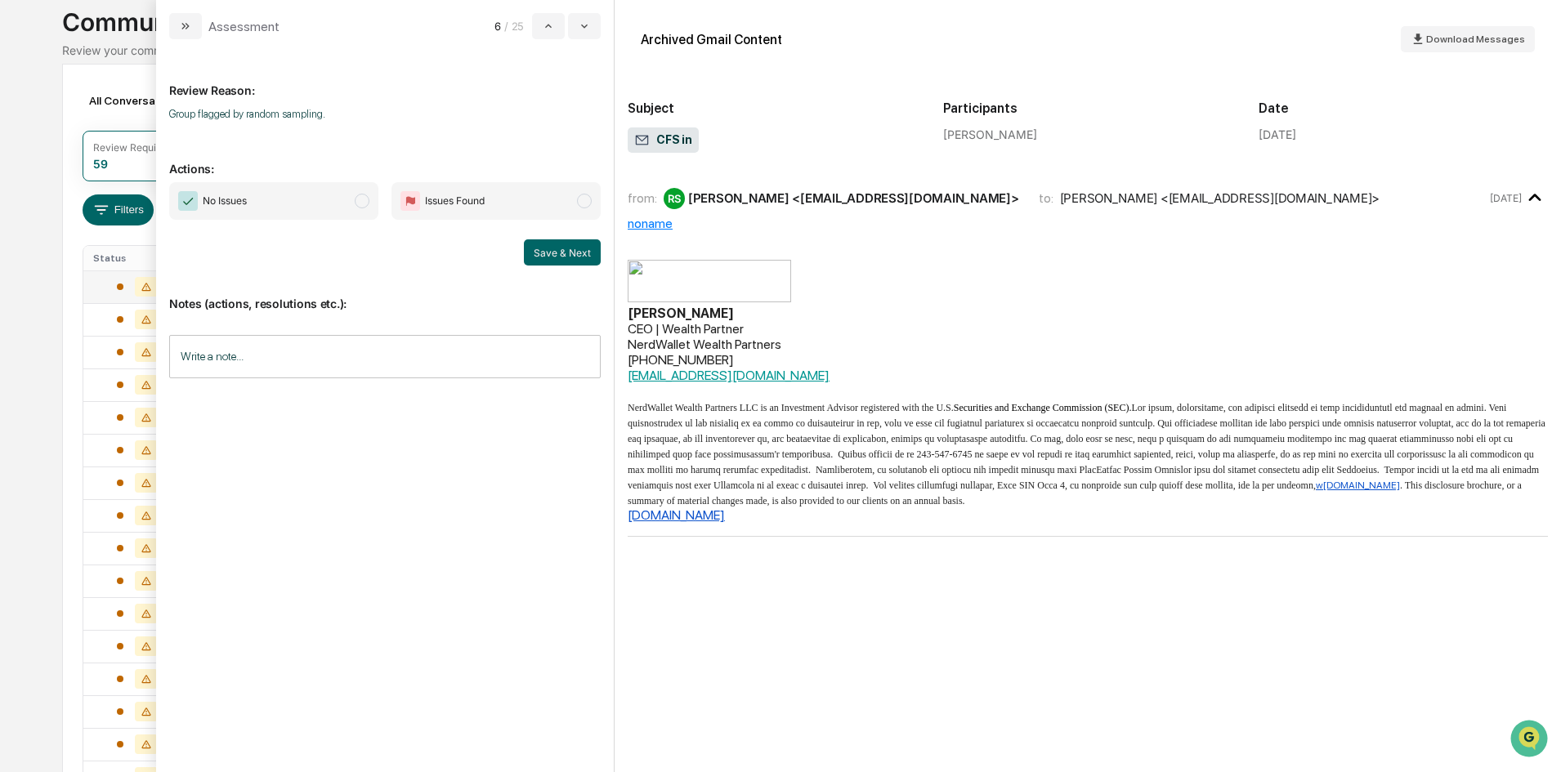
click at [368, 202] on span "modal" at bounding box center [362, 201] width 15 height 15
click at [560, 261] on button "Save & Next" at bounding box center [562, 252] width 77 height 26
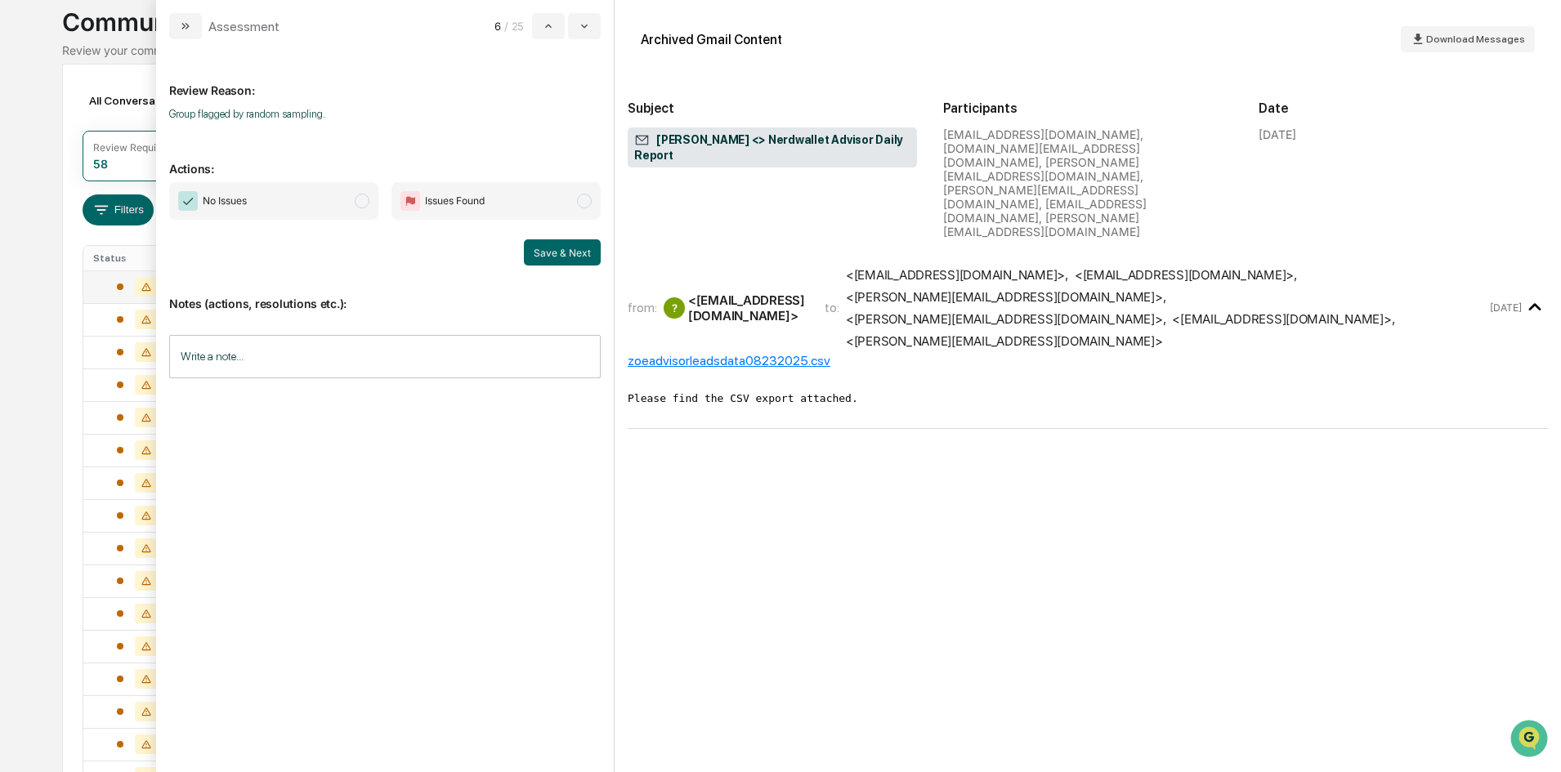
click at [360, 199] on span "modal" at bounding box center [362, 201] width 15 height 15
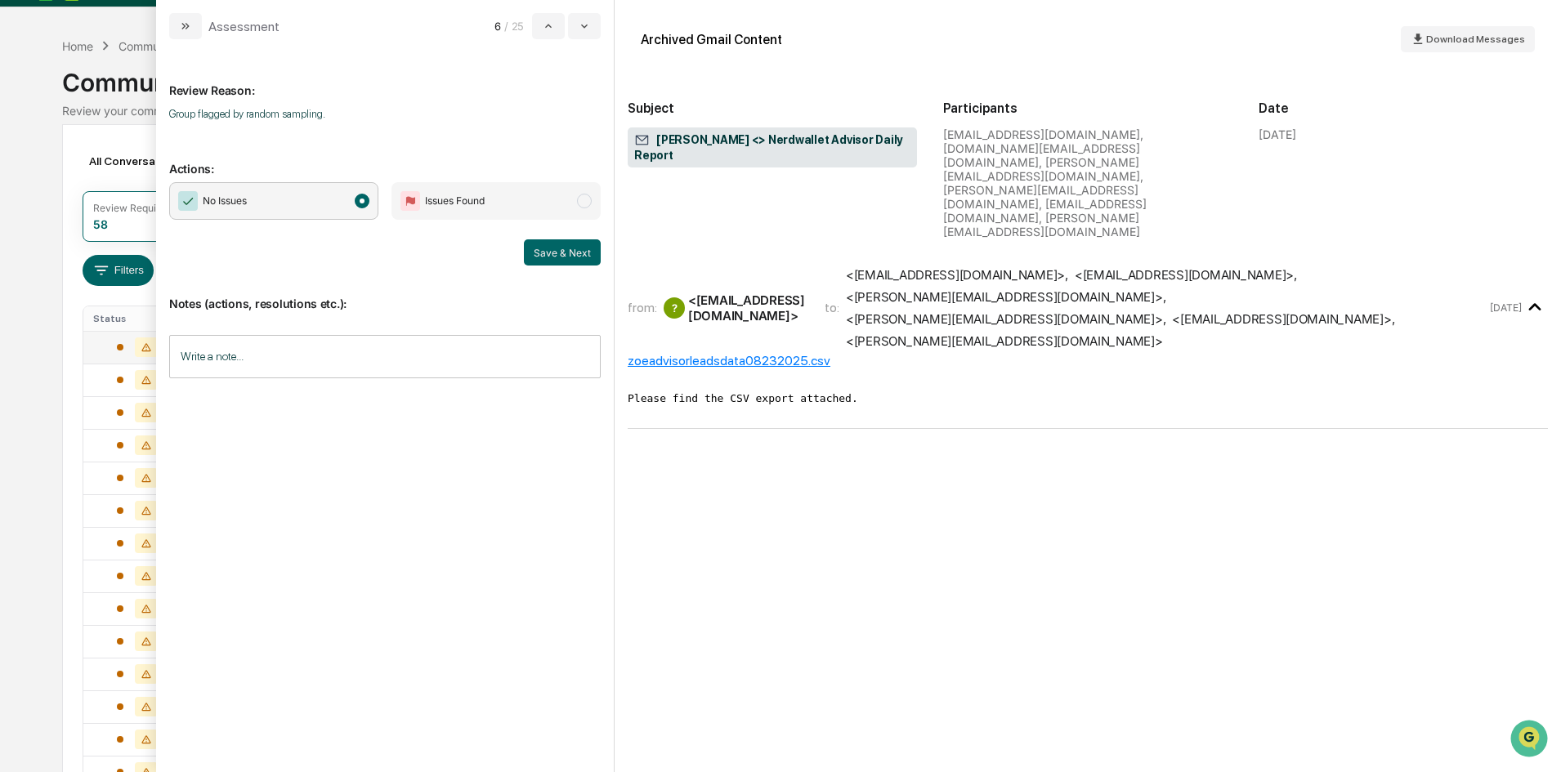
scroll to position [23, 0]
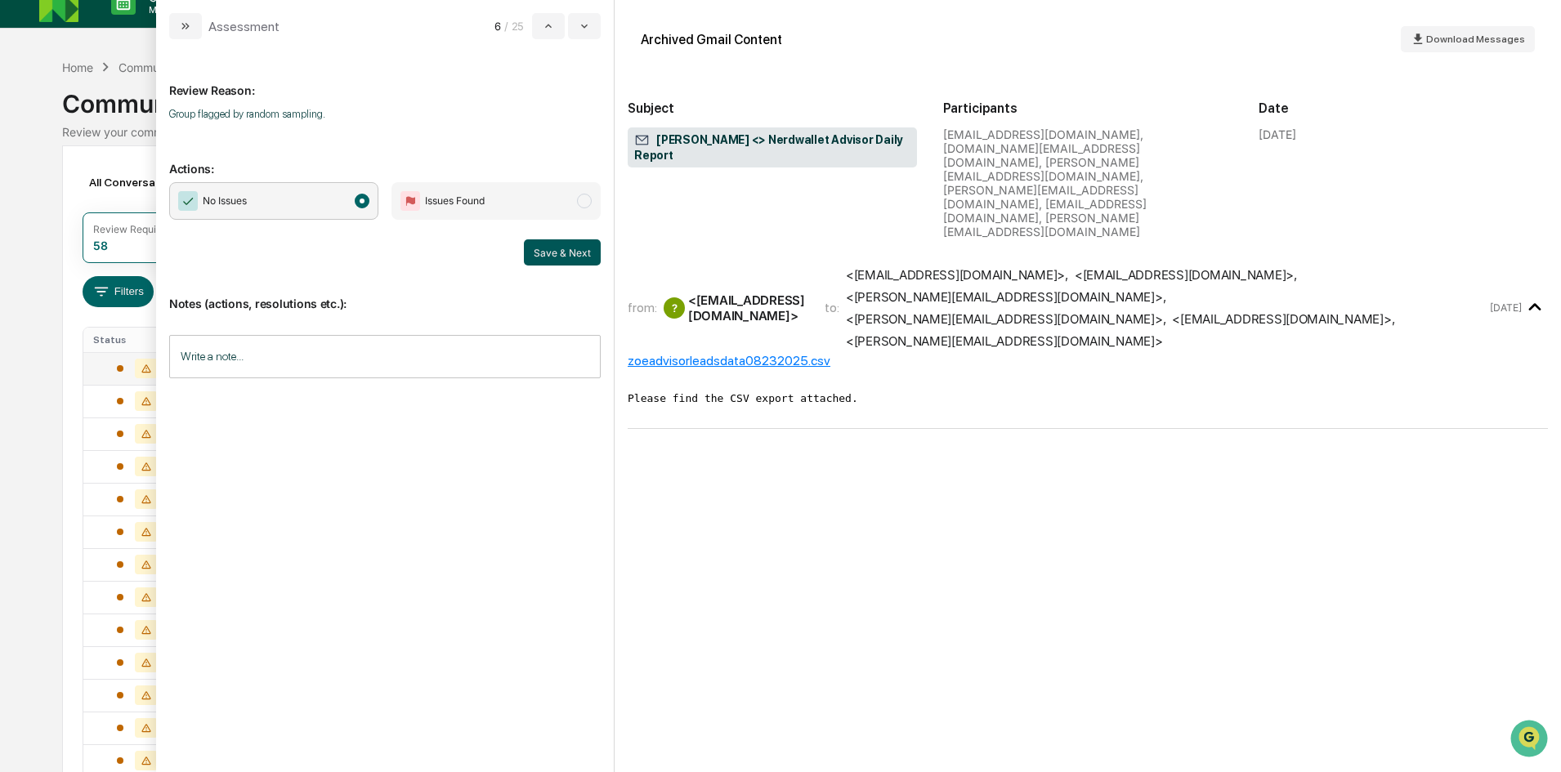
click at [564, 253] on button "Save & Next" at bounding box center [562, 252] width 77 height 26
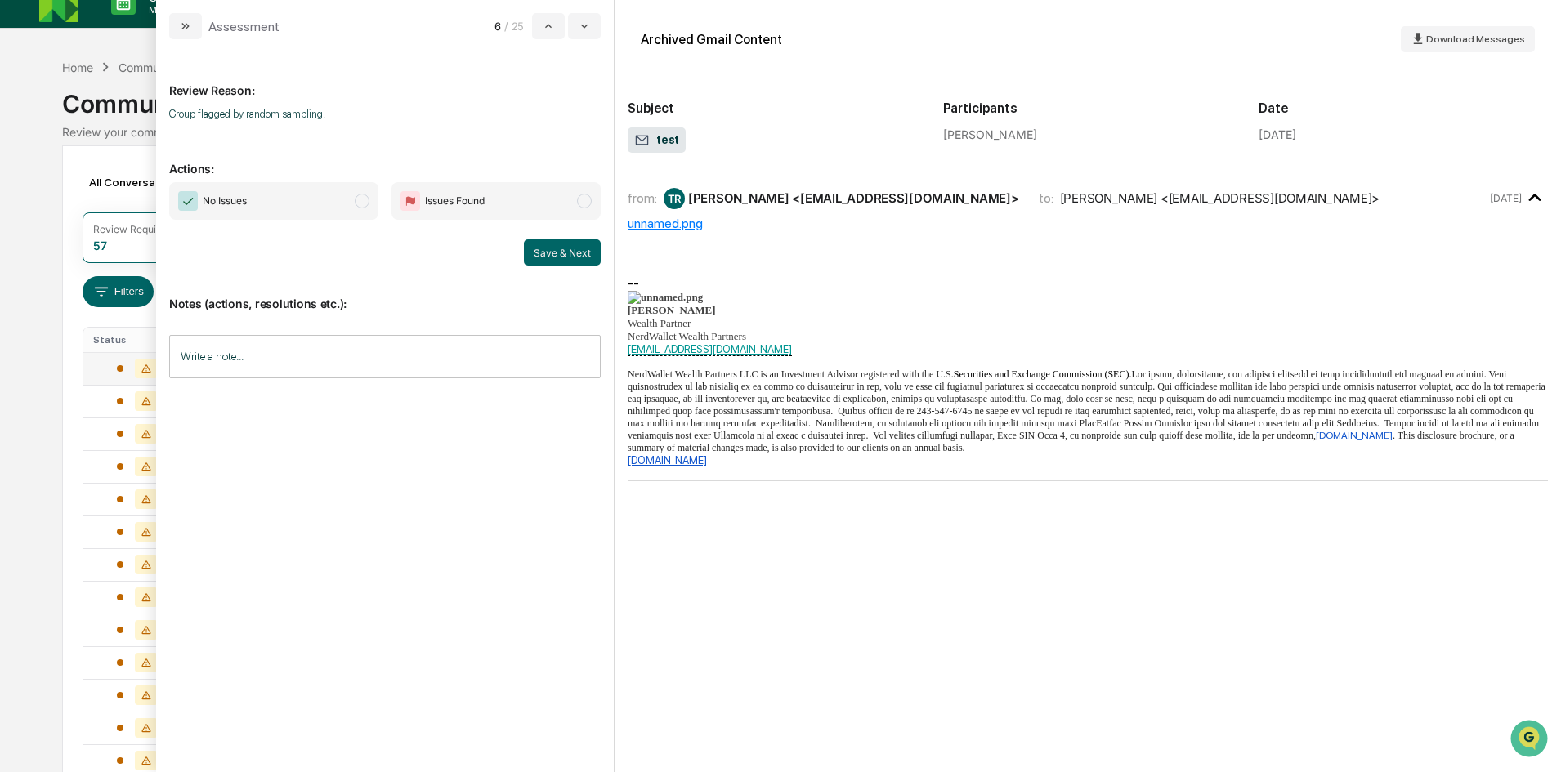
click at [356, 199] on span "modal" at bounding box center [362, 201] width 15 height 15
click at [567, 257] on button "Save & Next" at bounding box center [562, 252] width 77 height 26
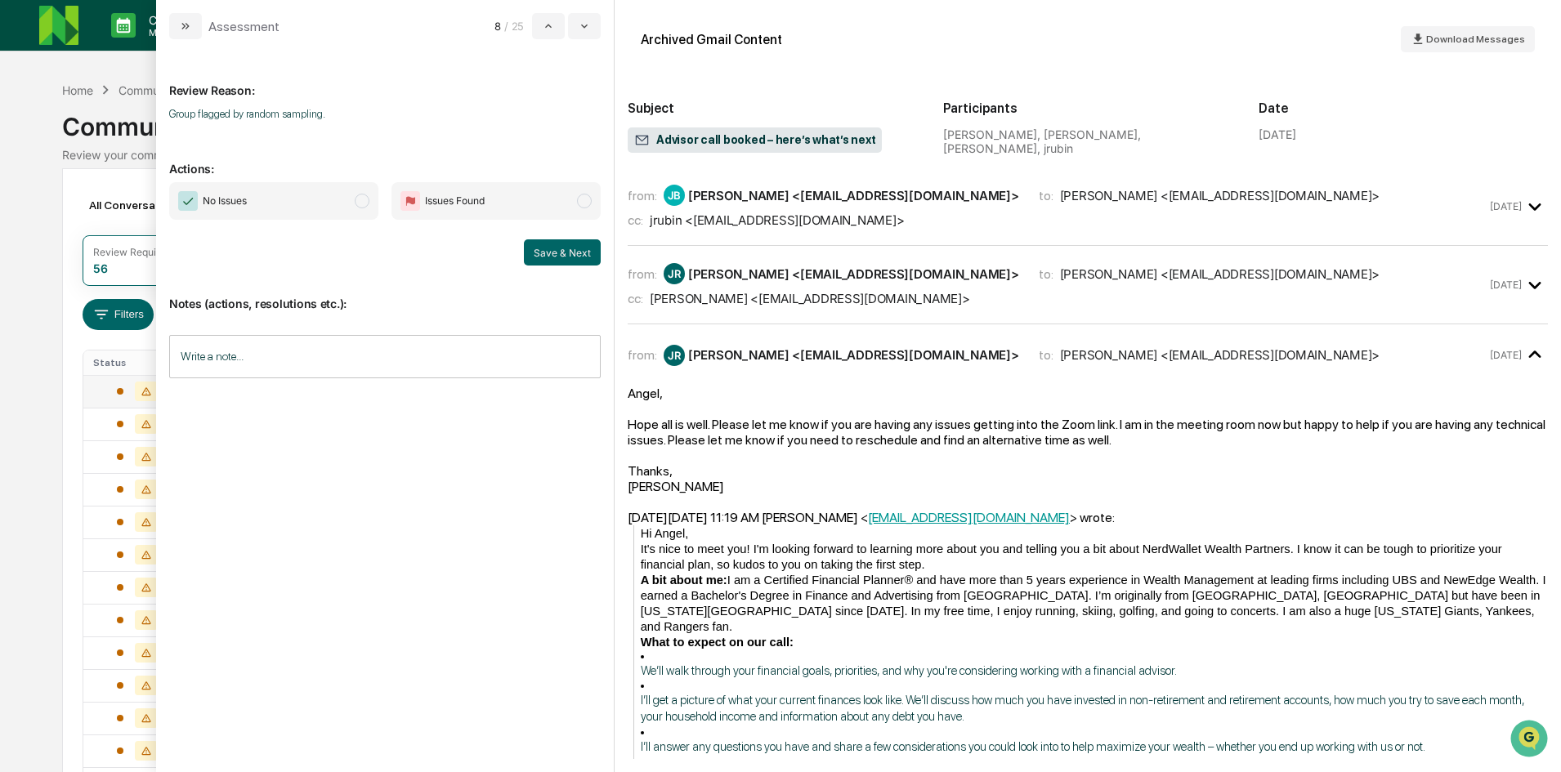
click at [367, 199] on span "modal" at bounding box center [362, 201] width 15 height 15
click at [551, 251] on button "Save & Next" at bounding box center [562, 252] width 77 height 26
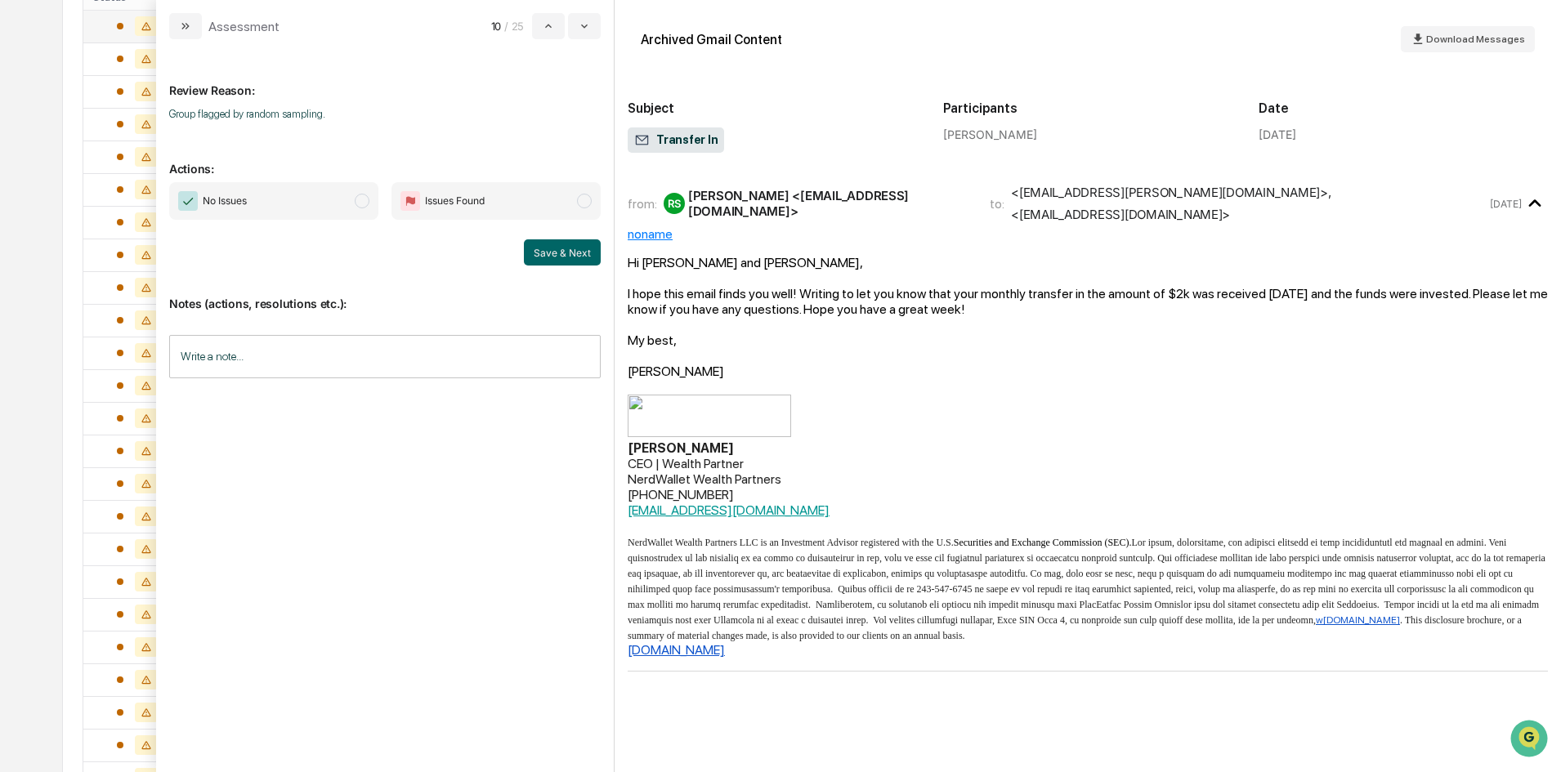
scroll to position [350, 0]
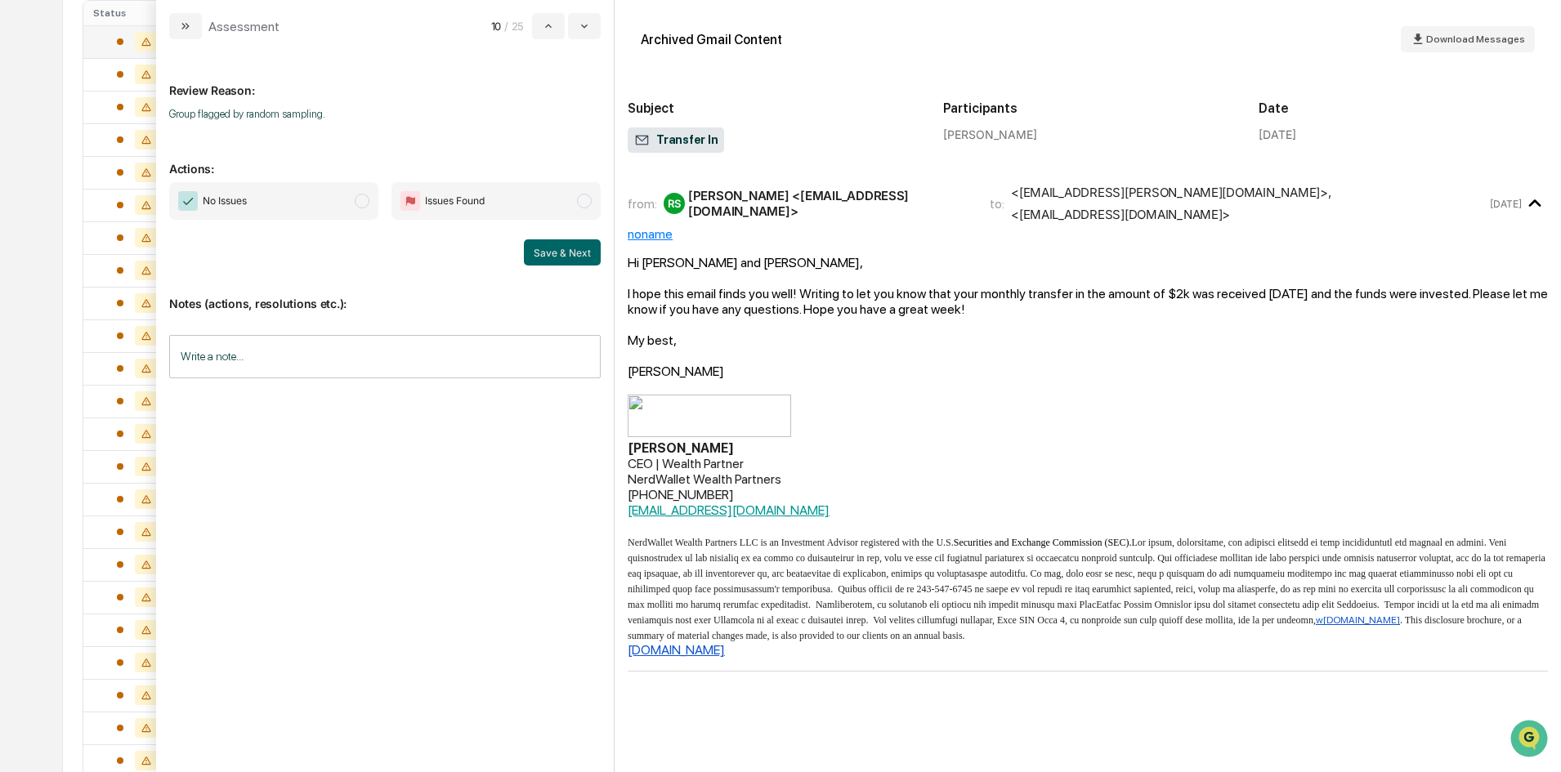
click at [367, 202] on span "modal" at bounding box center [362, 201] width 15 height 15
click at [549, 248] on button "Save & Next" at bounding box center [562, 252] width 77 height 26
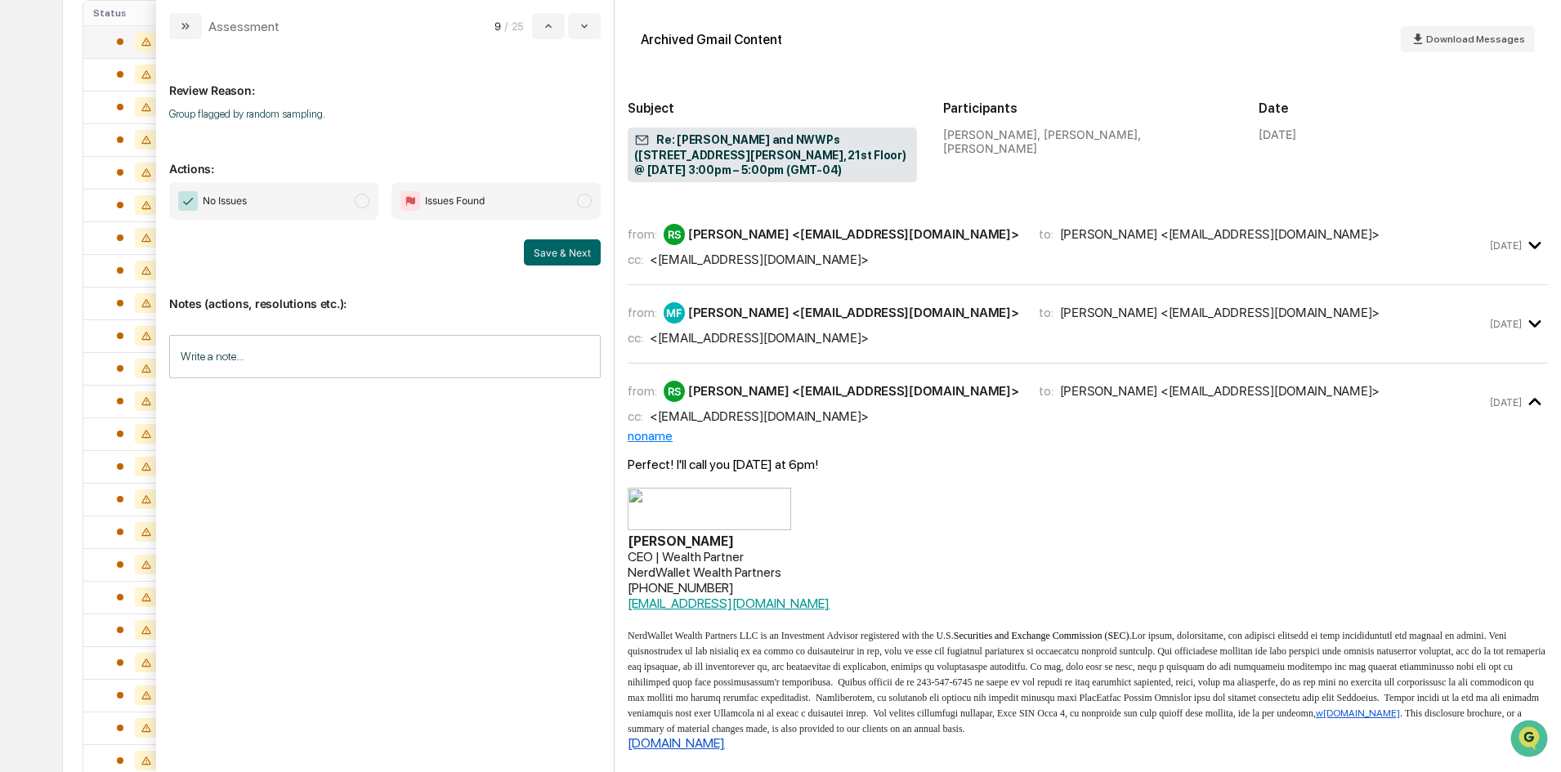
scroll to position [187, 0]
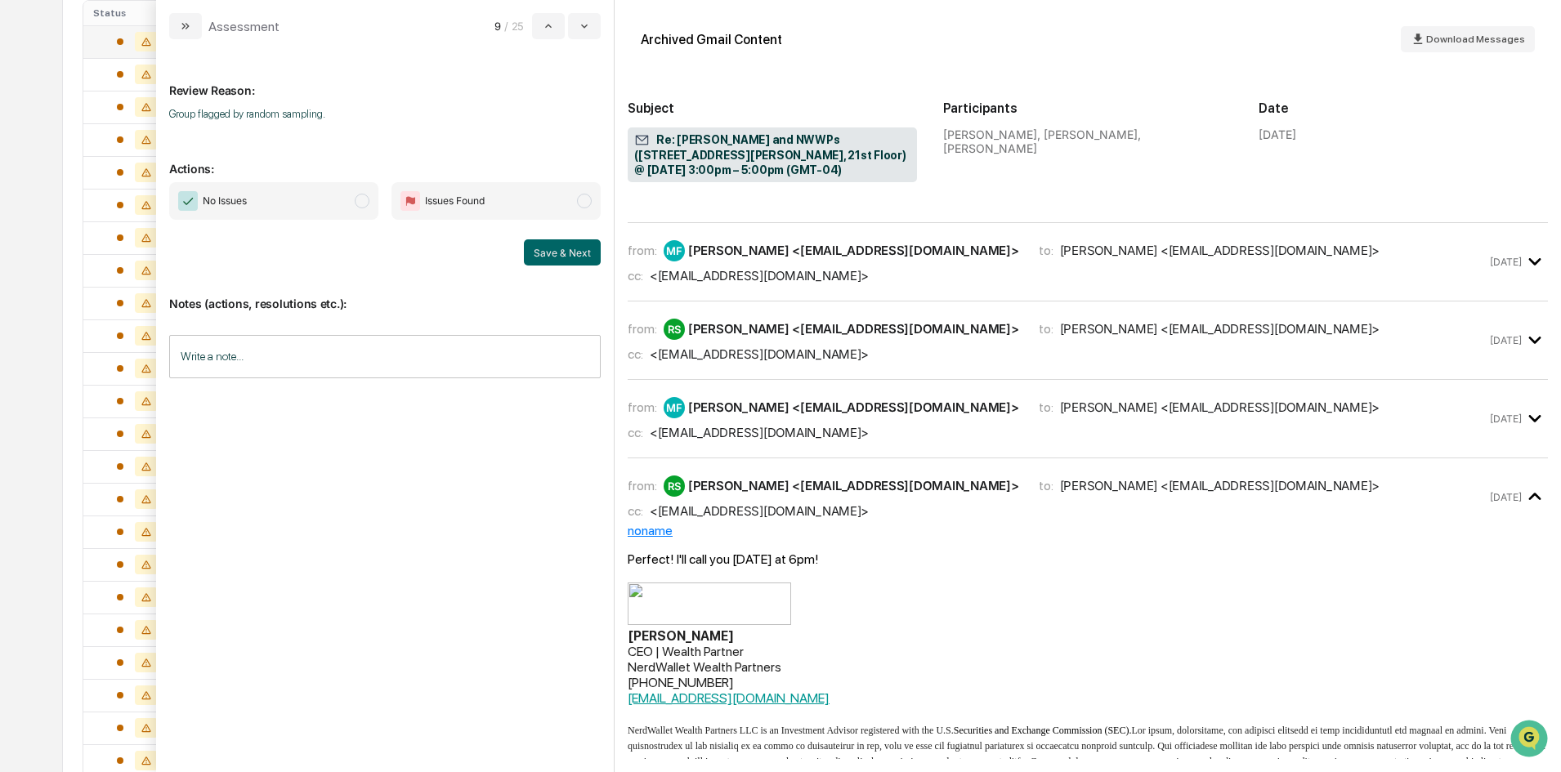
click at [359, 206] on span "modal" at bounding box center [362, 201] width 15 height 15
click at [542, 244] on button "Save & Next" at bounding box center [562, 252] width 77 height 26
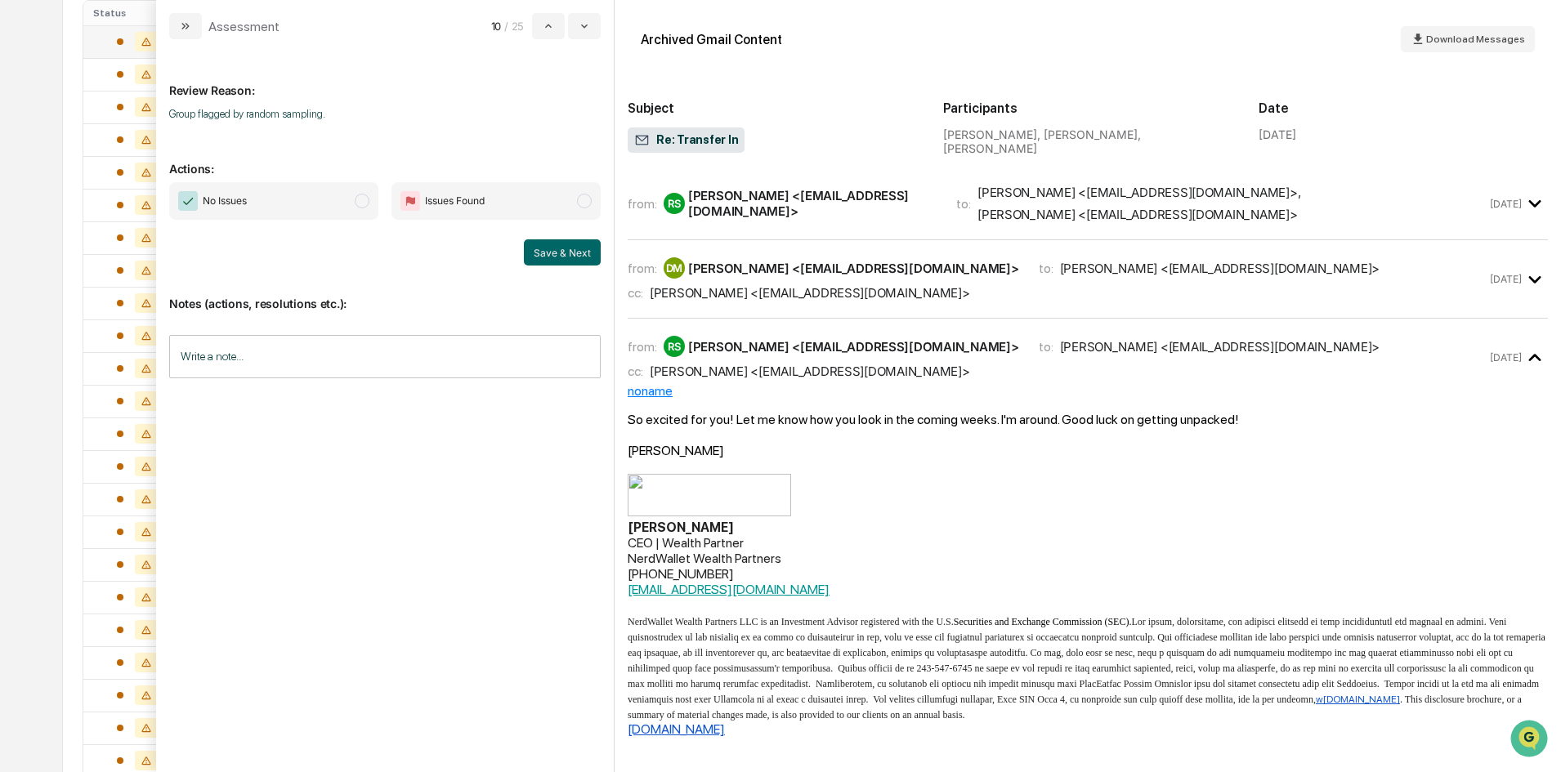
click at [356, 201] on span "modal" at bounding box center [362, 201] width 15 height 15
click at [545, 252] on button "Save & Next" at bounding box center [562, 252] width 77 height 26
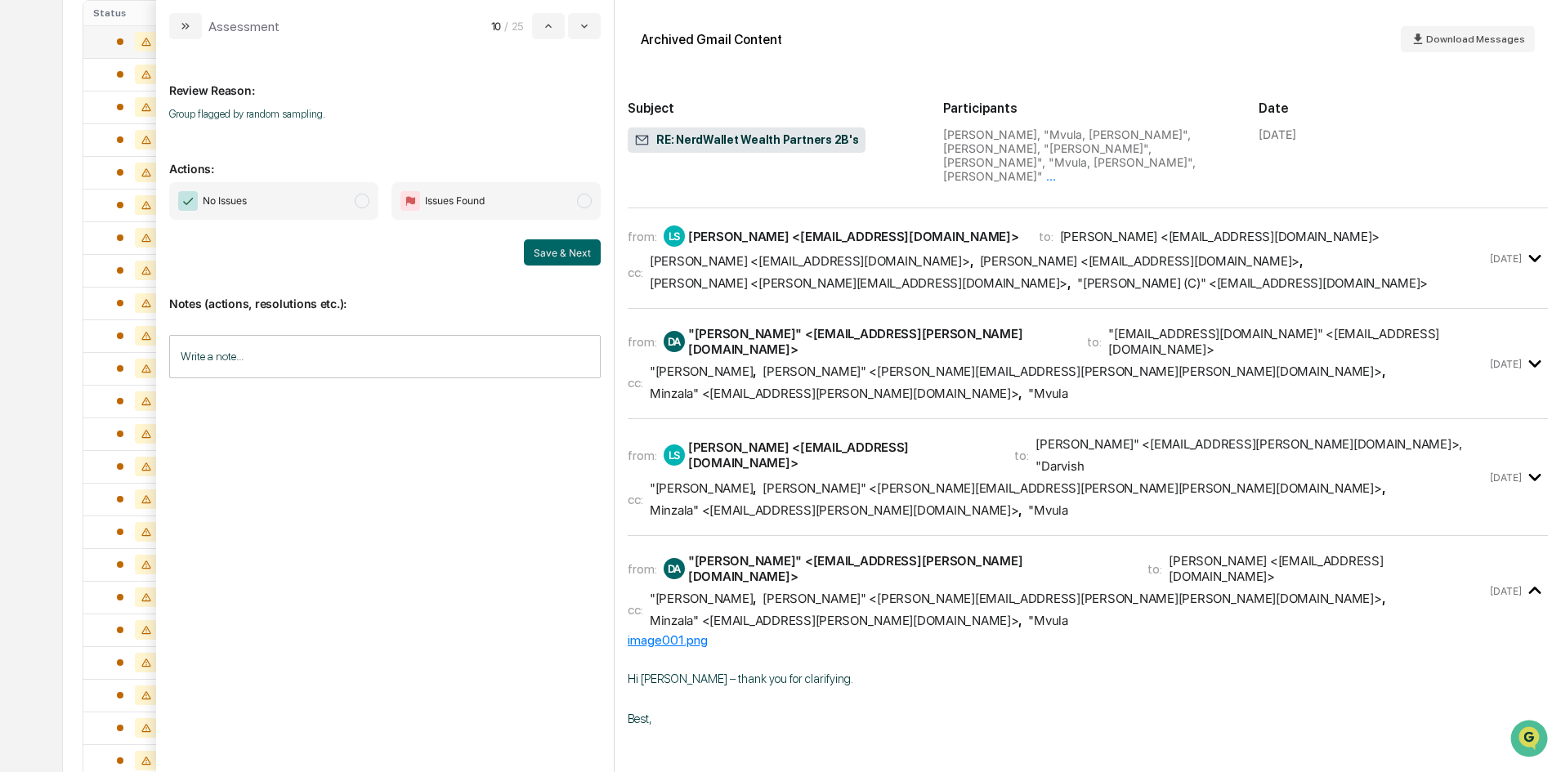
scroll to position [553, 0]
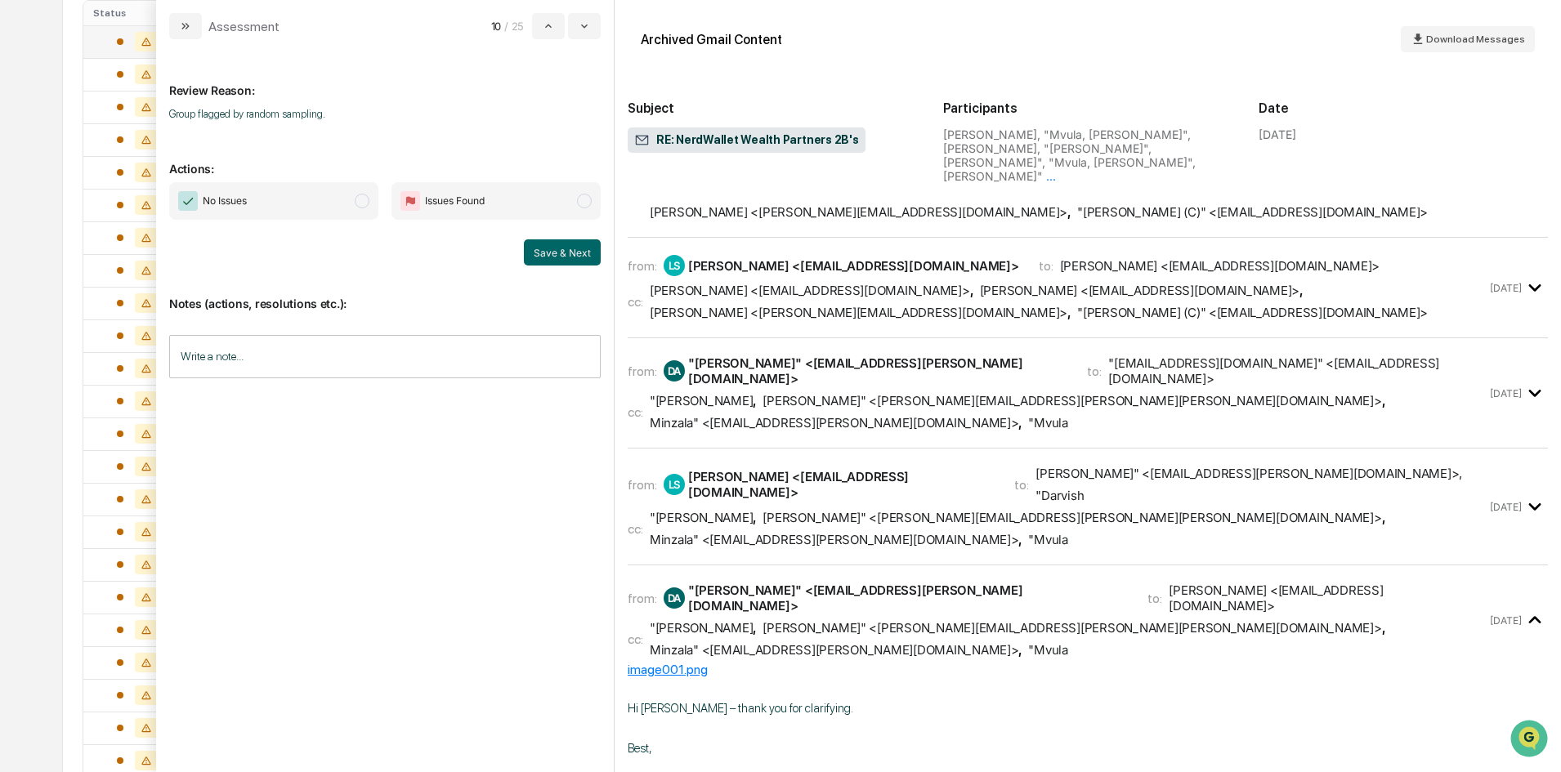
click at [354, 201] on span "No Issues" at bounding box center [273, 201] width 209 height 38
click at [558, 249] on button "Save & Next" at bounding box center [562, 252] width 77 height 26
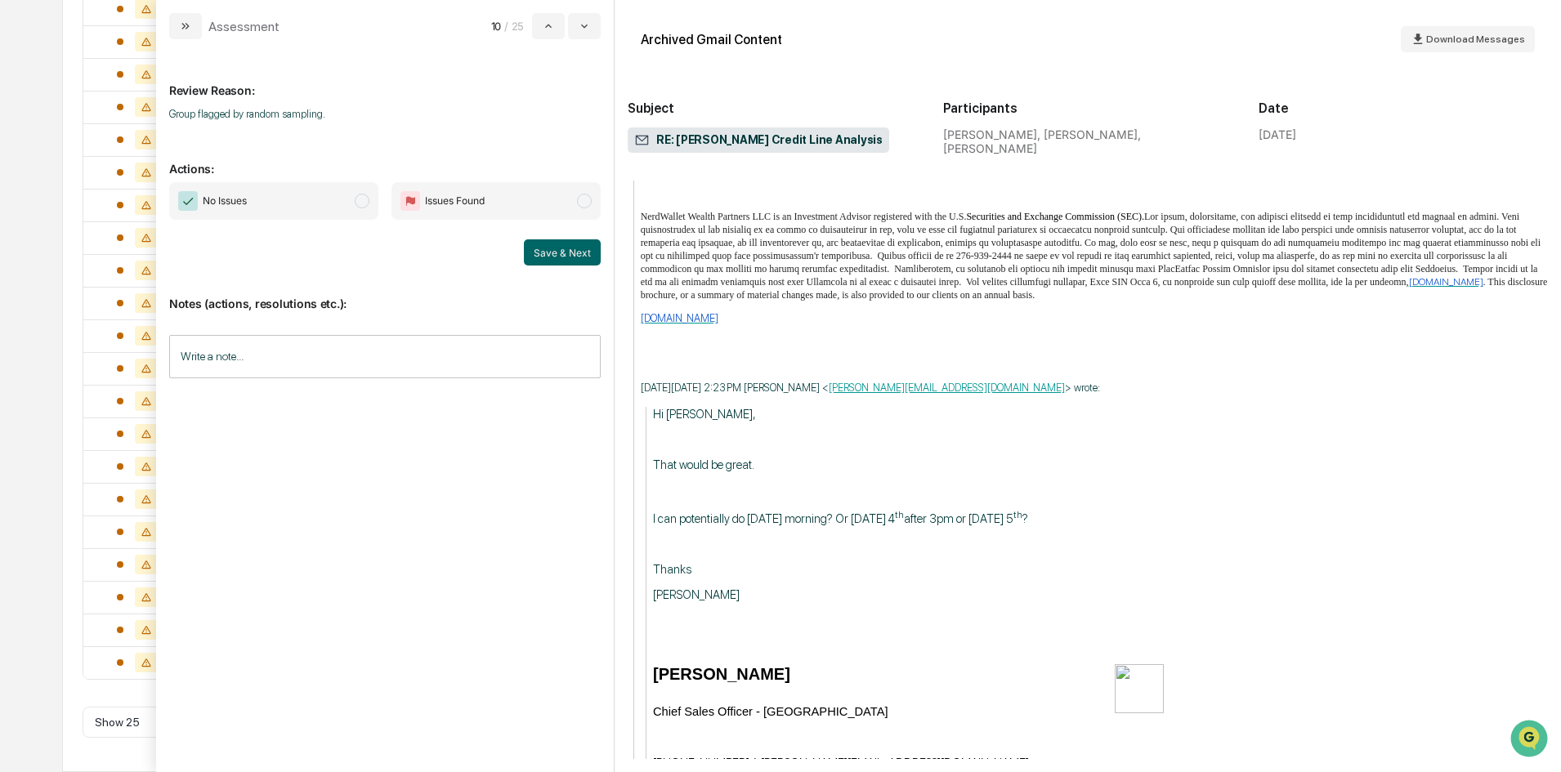
scroll to position [2791, 0]
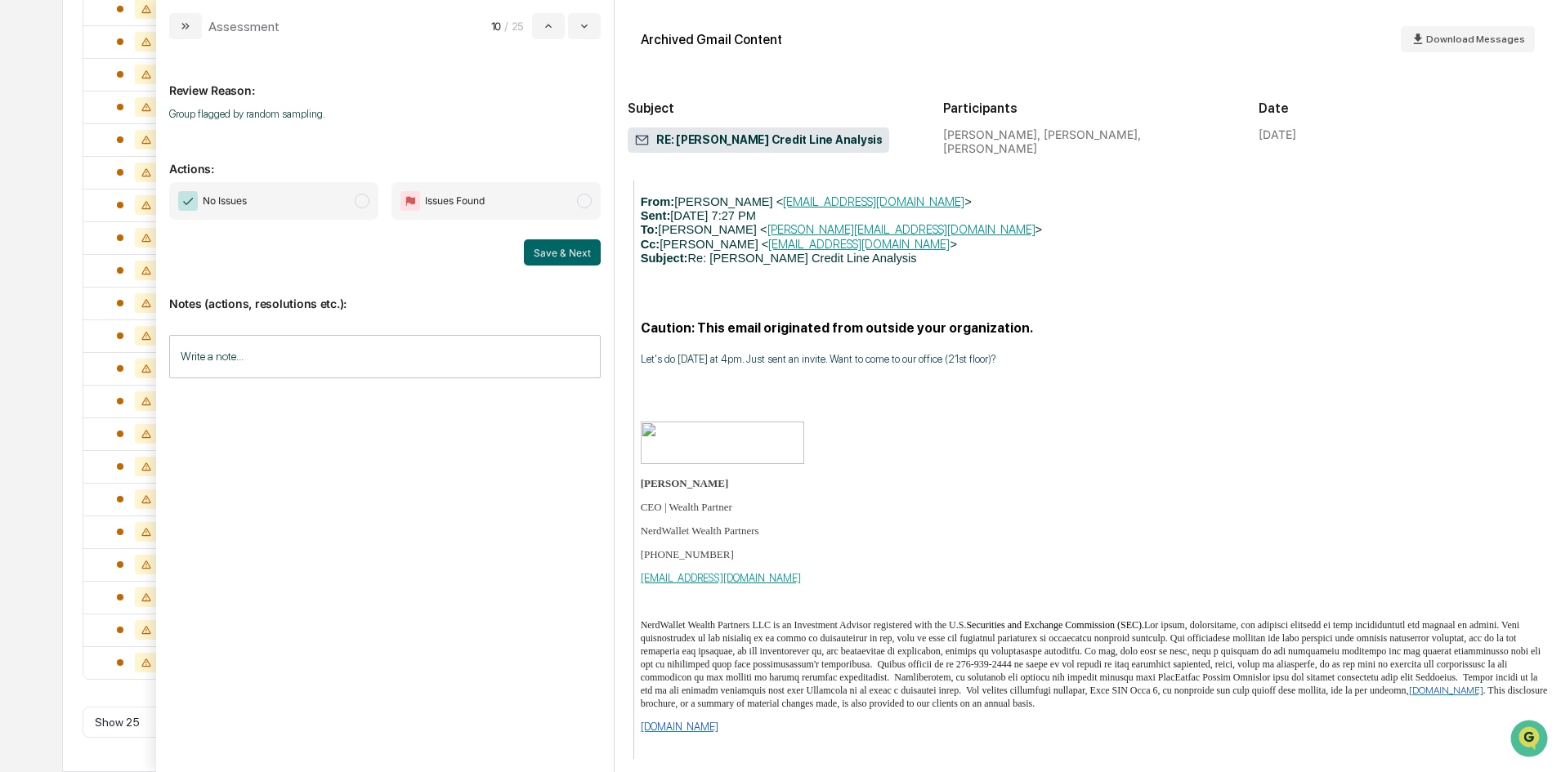
click at [362, 204] on span "modal" at bounding box center [362, 201] width 15 height 15
click at [553, 251] on button "Save & Next" at bounding box center [562, 252] width 77 height 26
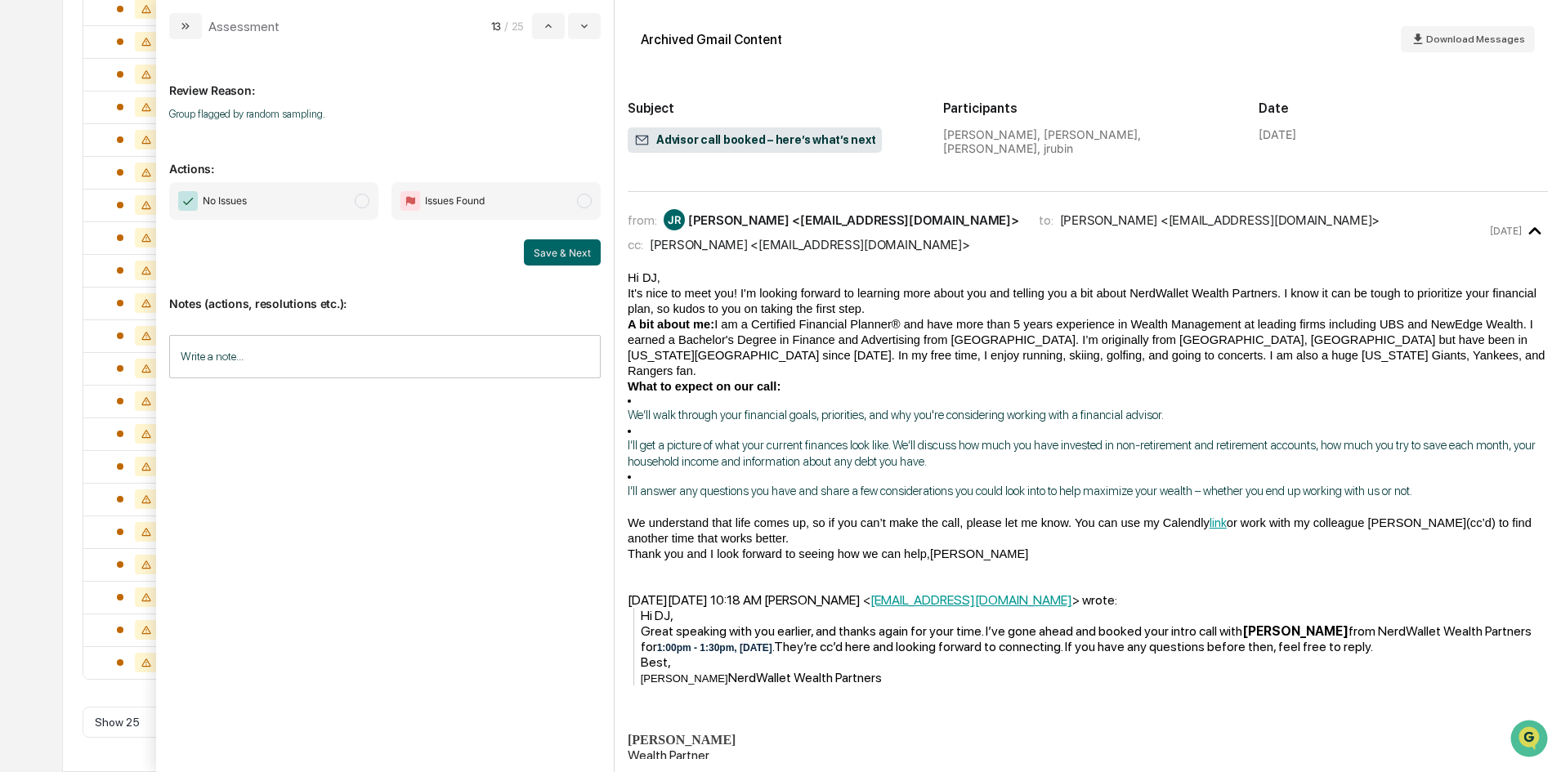
scroll to position [82, 0]
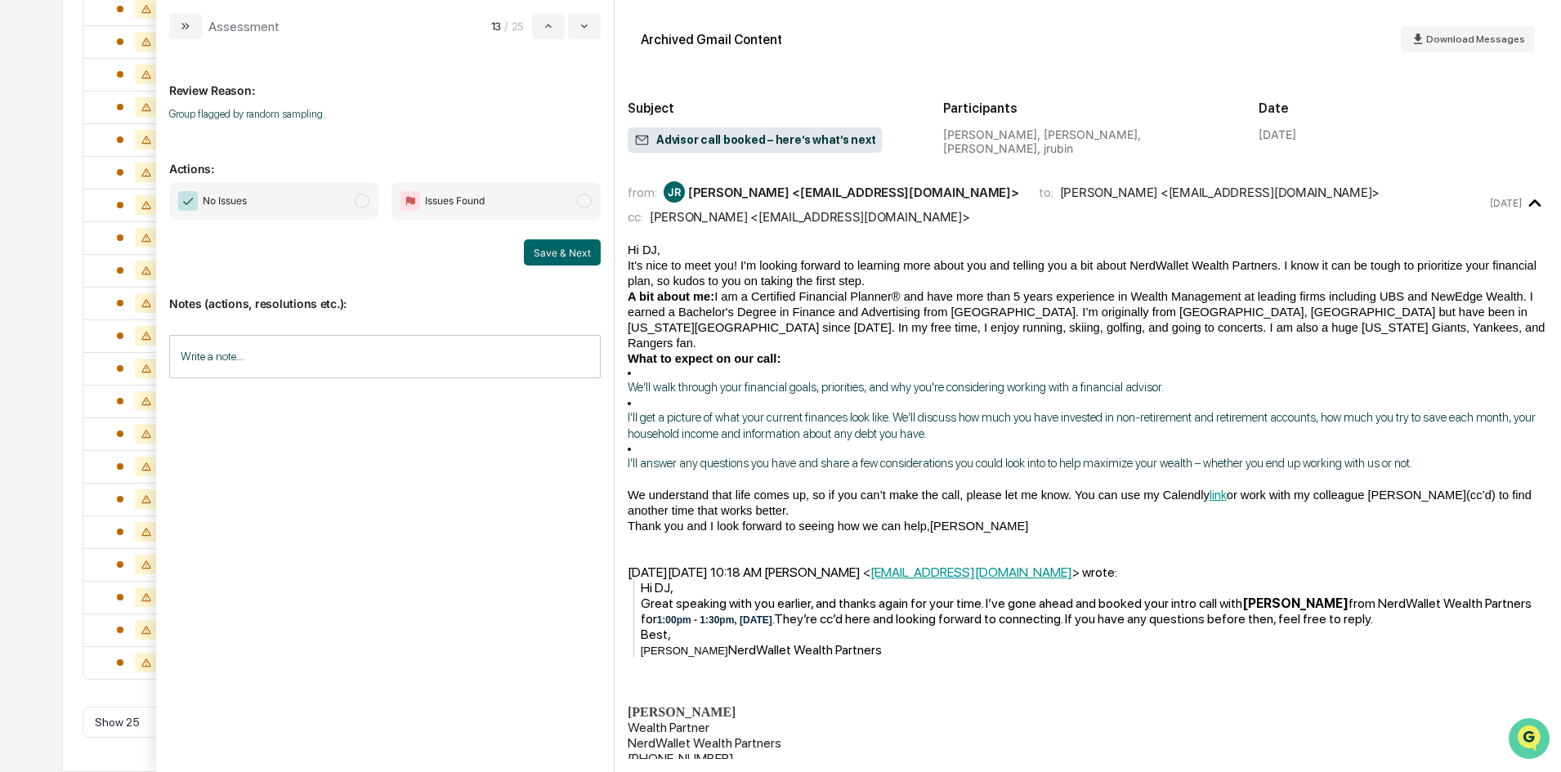
click at [1529, 739] on icon "Open customer support" at bounding box center [1528, 759] width 41 height 41
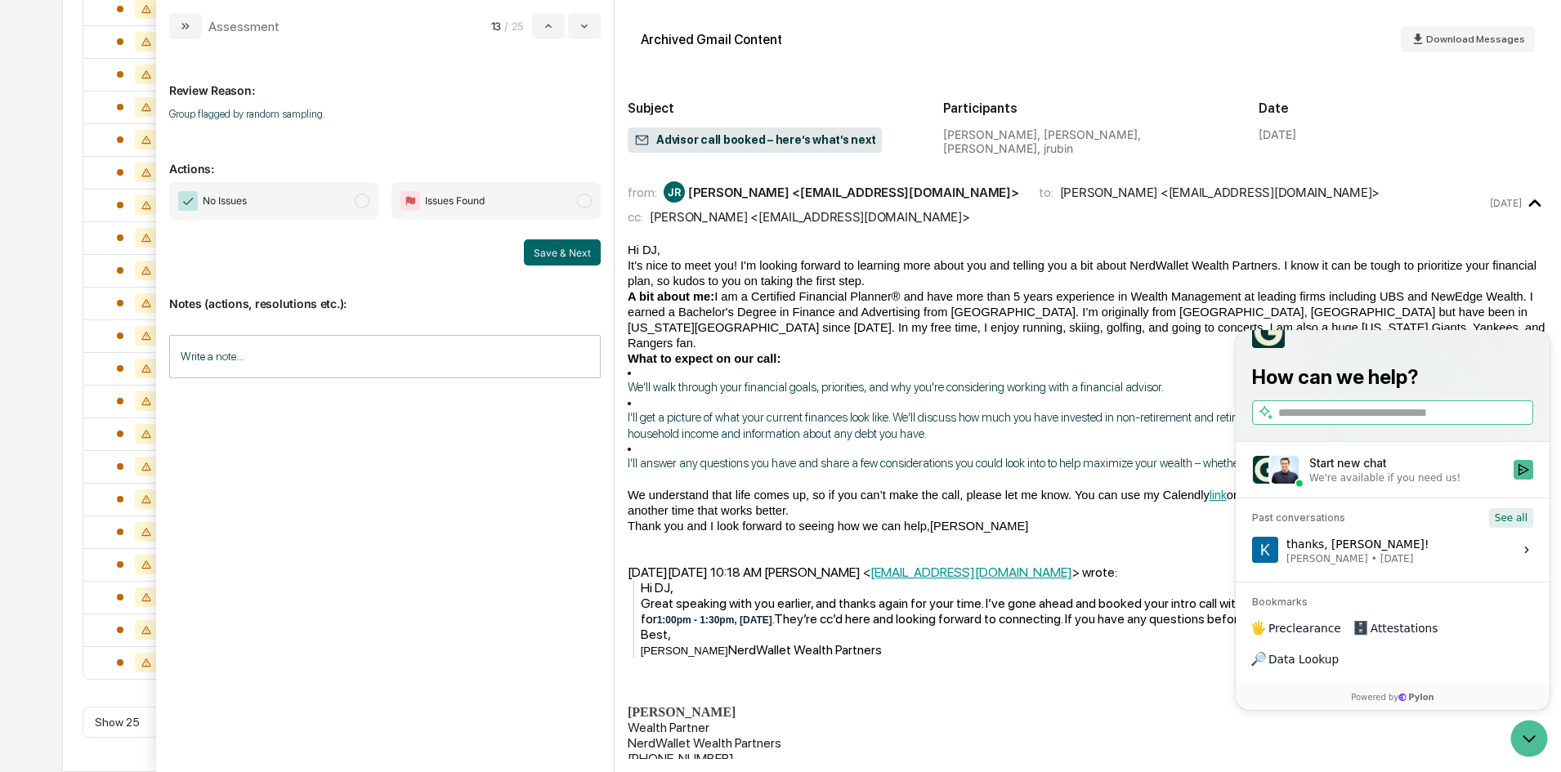
click at [1508, 528] on button "See all" at bounding box center [1511, 518] width 44 height 20
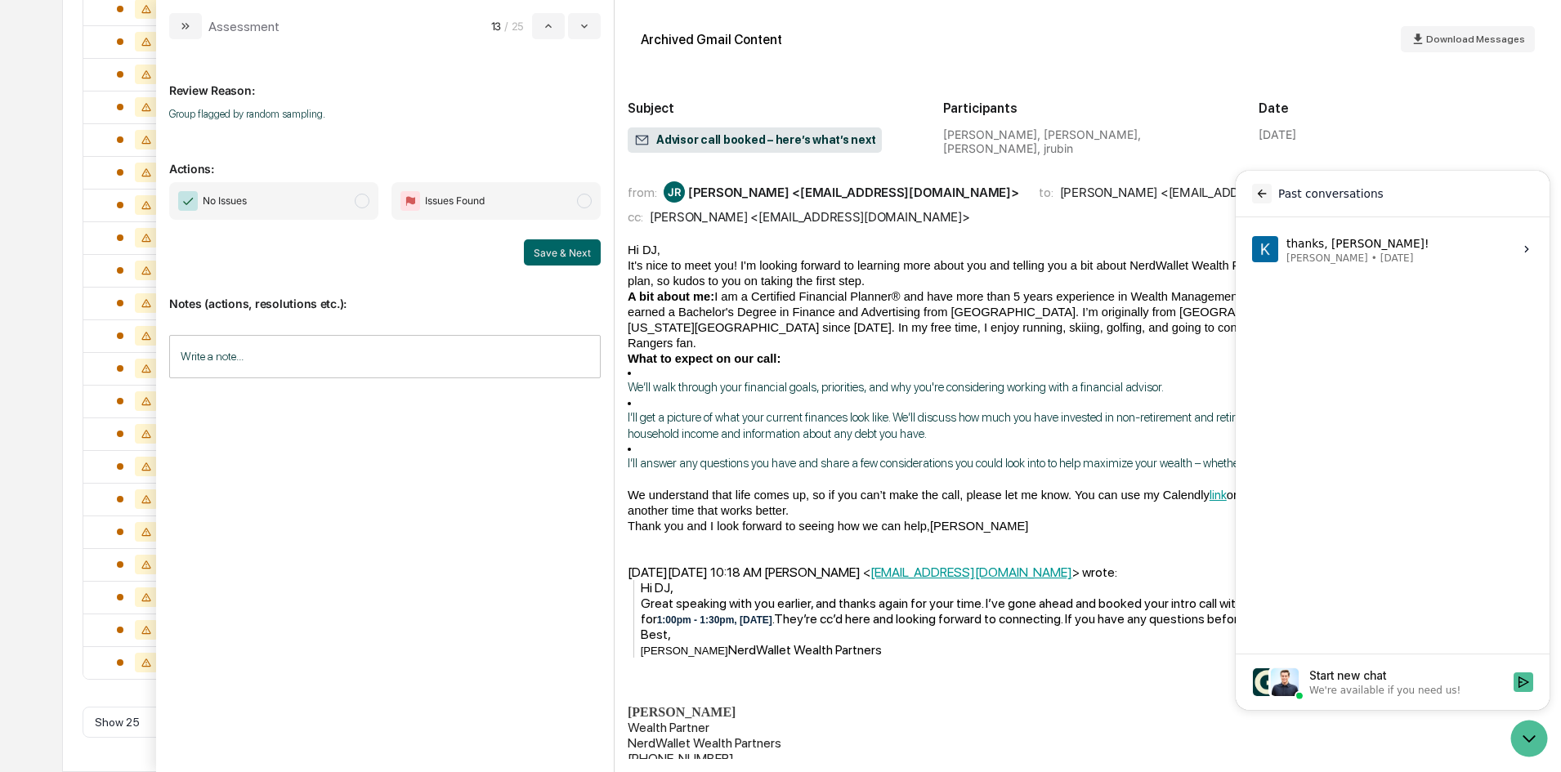
click at [1255, 190] on icon "back" at bounding box center [1261, 193] width 13 height 13
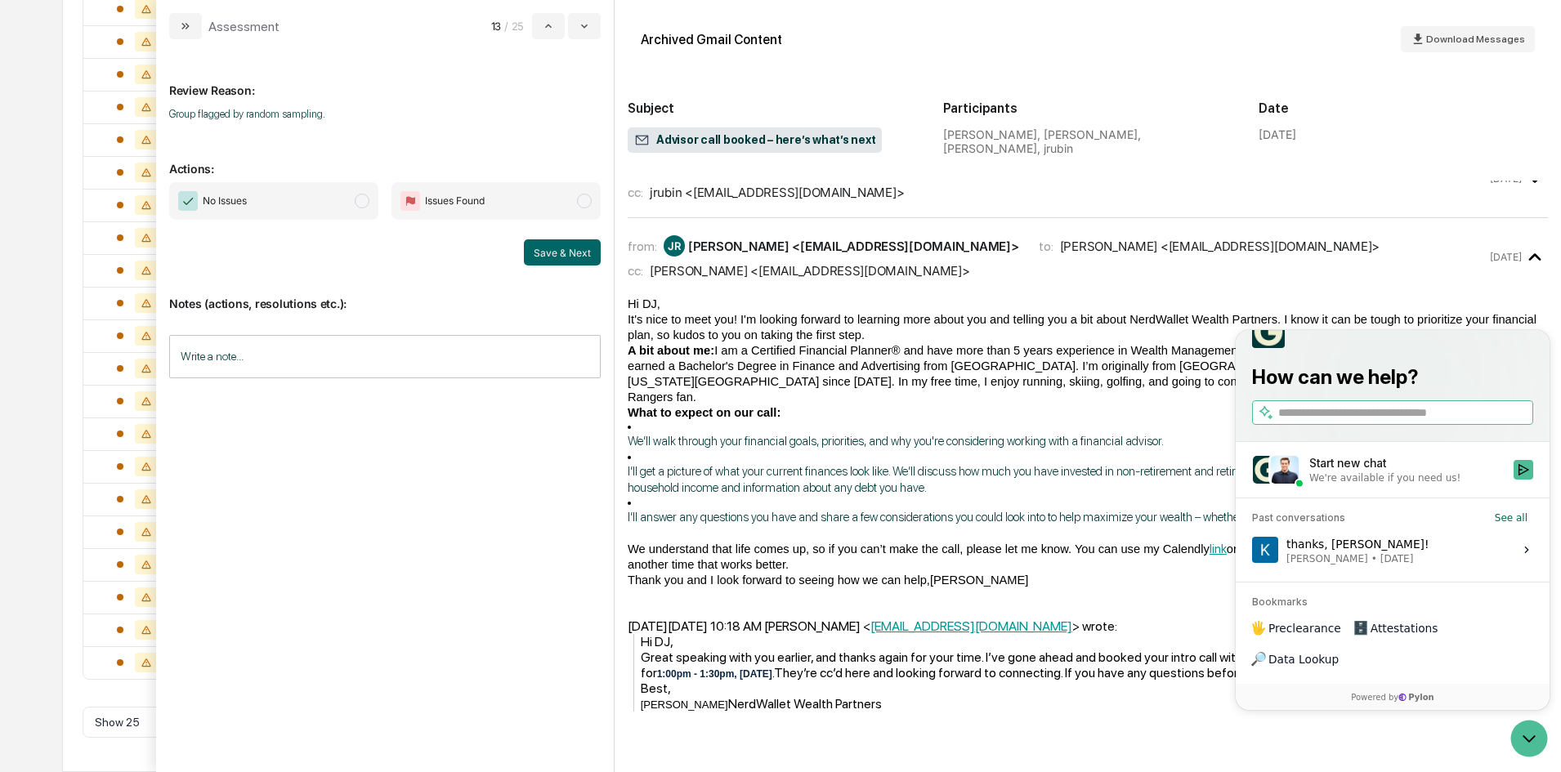
scroll to position [0, 0]
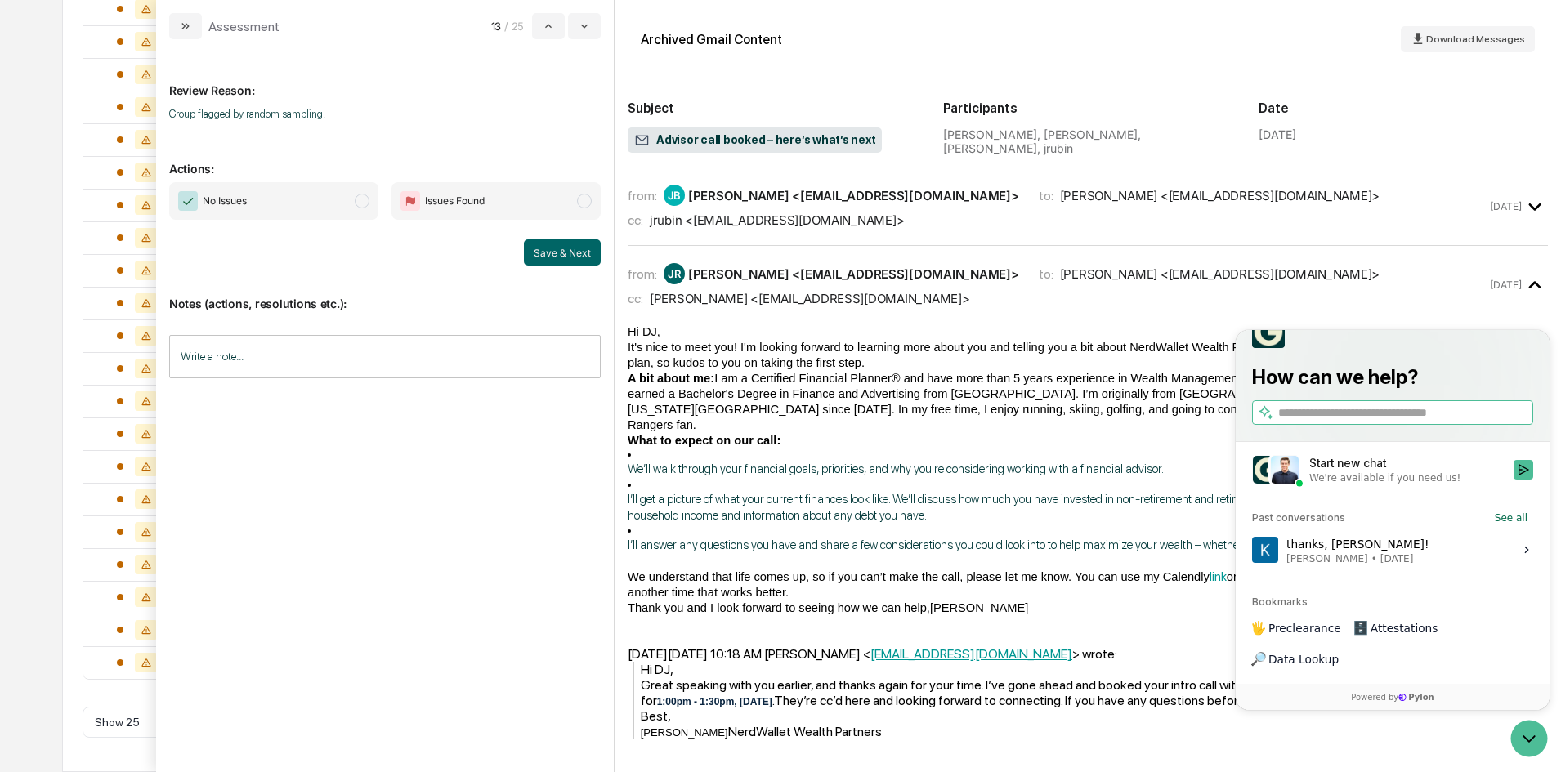
click at [1280, 525] on div "Past conversations" at bounding box center [1298, 518] width 93 height 13
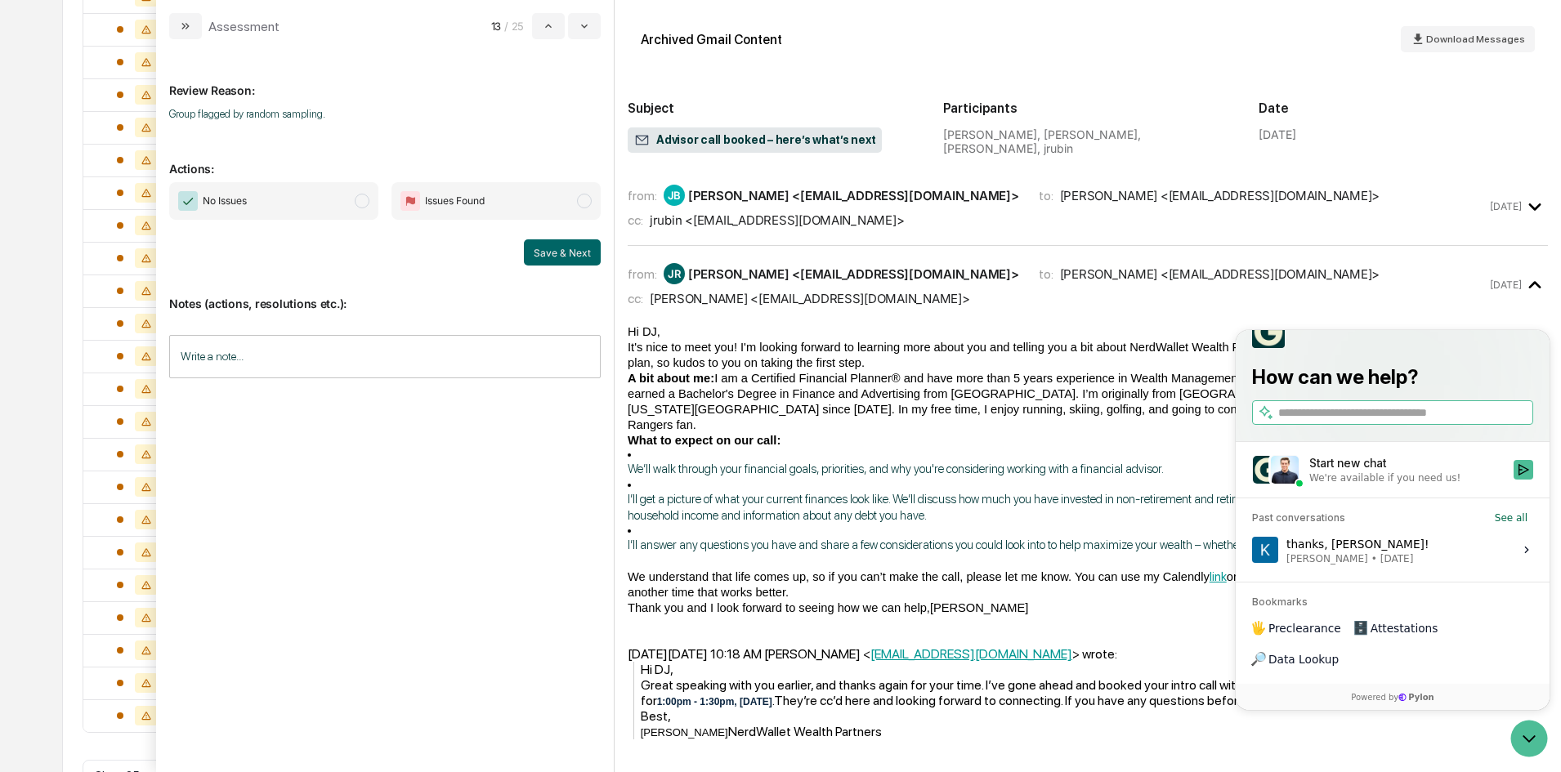
scroll to position [431, 0]
click at [1354, 422] on input "search" at bounding box center [1404, 412] width 252 height 17
click at [761, 462] on span "We’ll walk through your financial goals, priorities, and why you're considering…" at bounding box center [896, 469] width 536 height 15
click at [1524, 476] on icon "Start new chat" at bounding box center [1523, 469] width 13 height 13
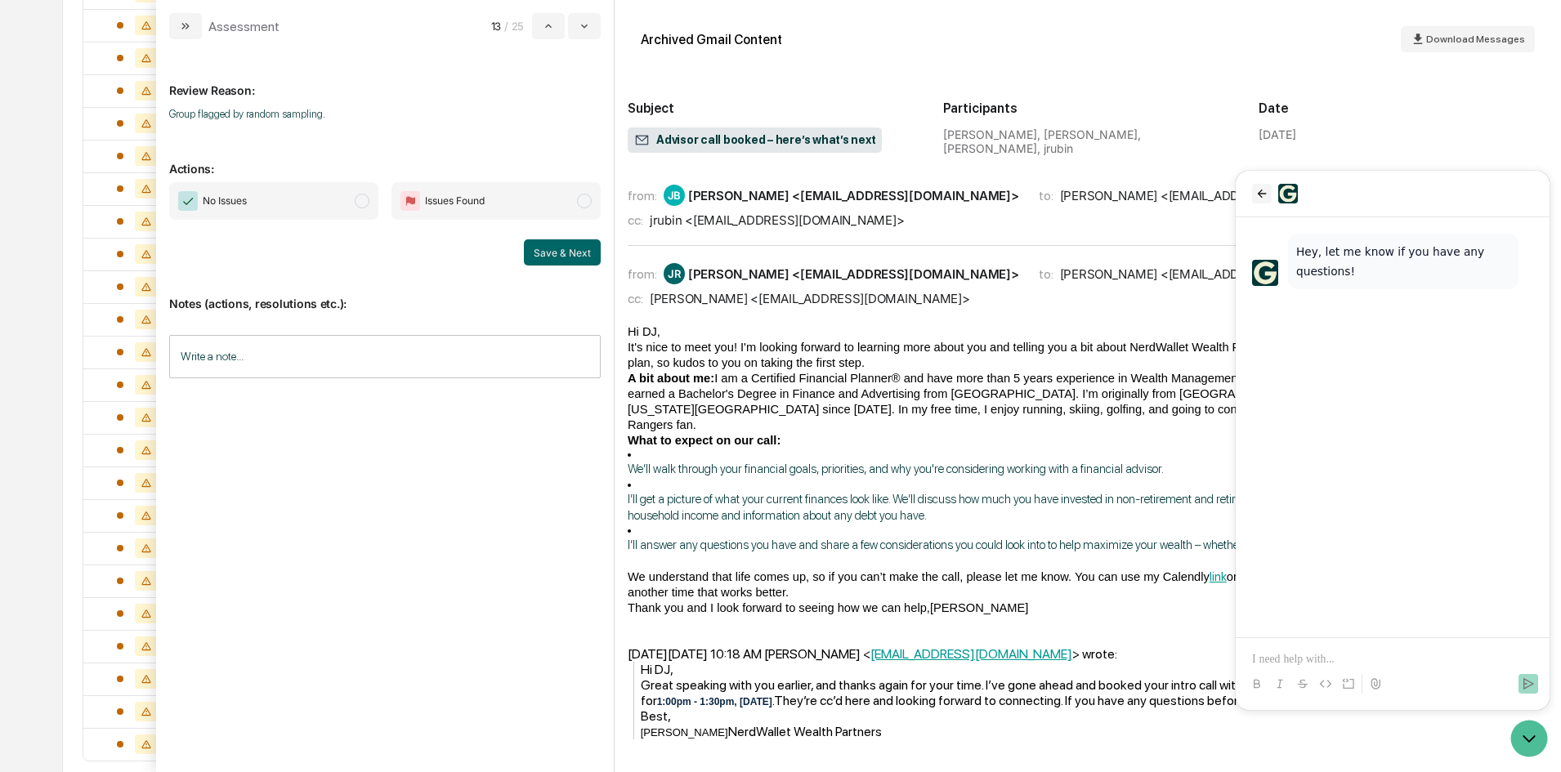
click at [1259, 187] on icon "back" at bounding box center [1261, 193] width 13 height 13
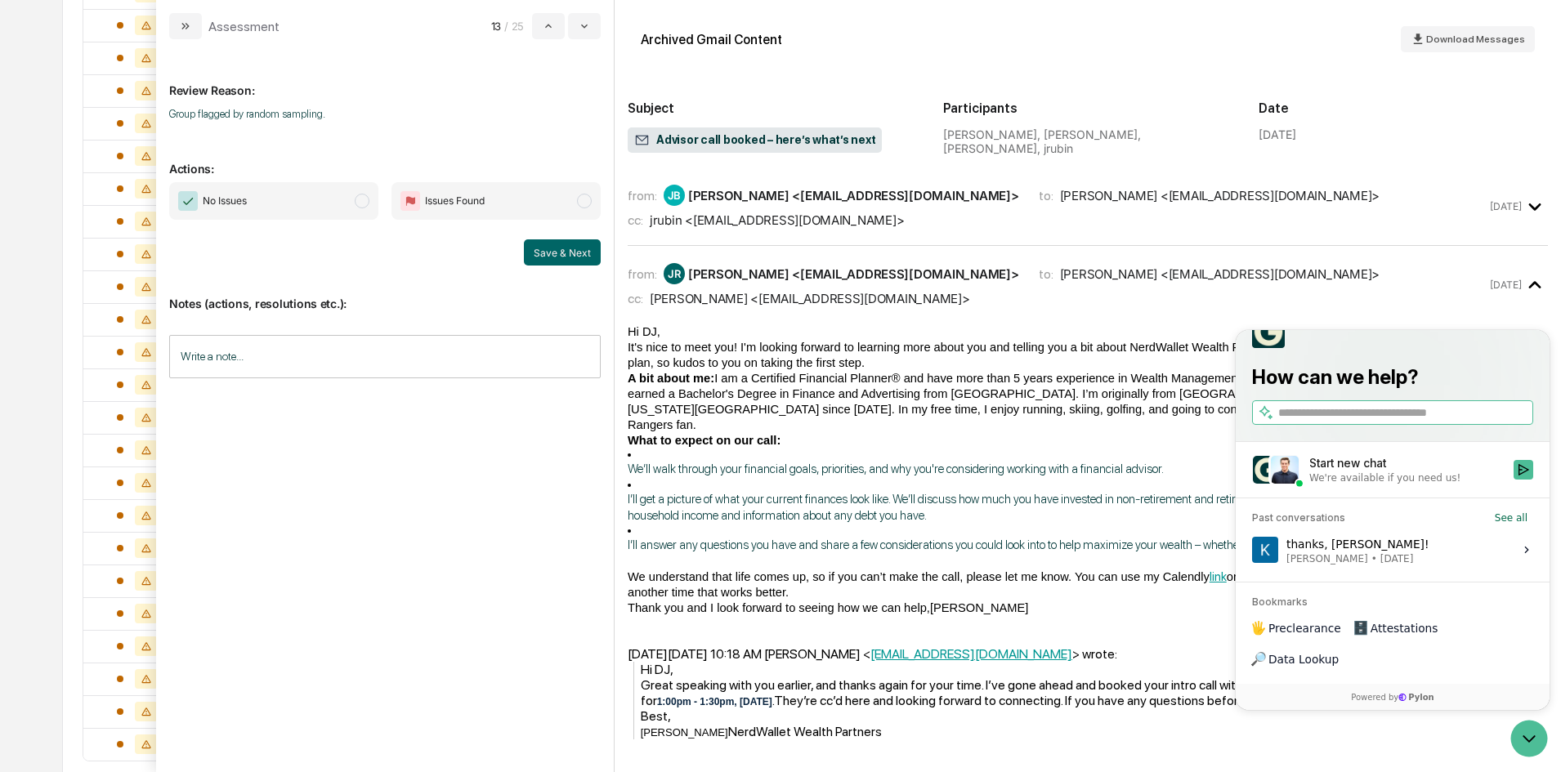
click at [1490, 572] on label "thanks, Jack! Kimberly Radtke • Sep 4 View issue" at bounding box center [1392, 550] width 294 height 44
click at [1252, 551] on button "View issue" at bounding box center [1251, 550] width 1 height 1
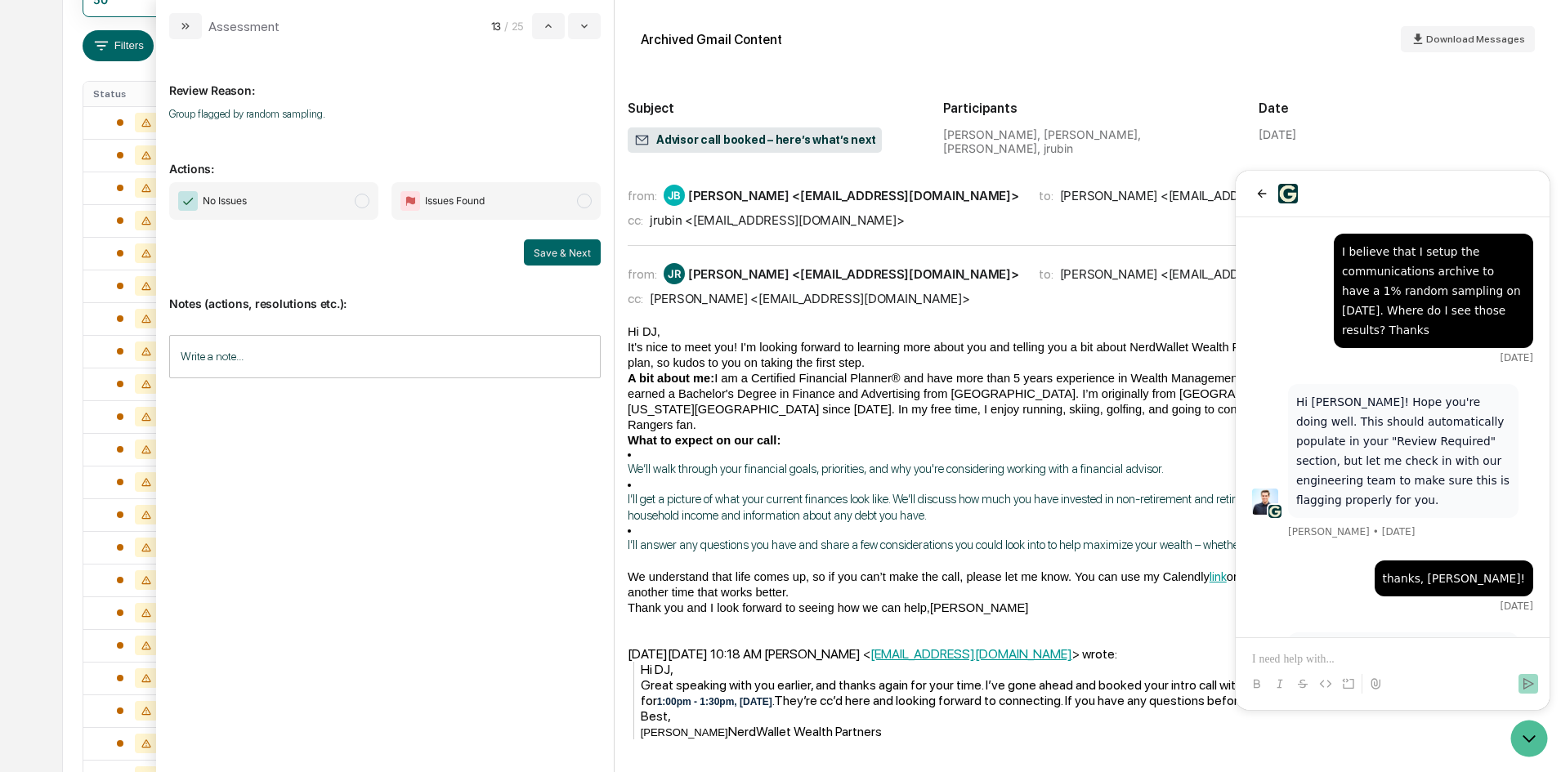
scroll to position [268, 0]
click at [1176, 326] on div "Hi DJ, It's nice to meet you! I'm looking forward to learning more about you an…" at bounding box center [1088, 470] width 920 height 292
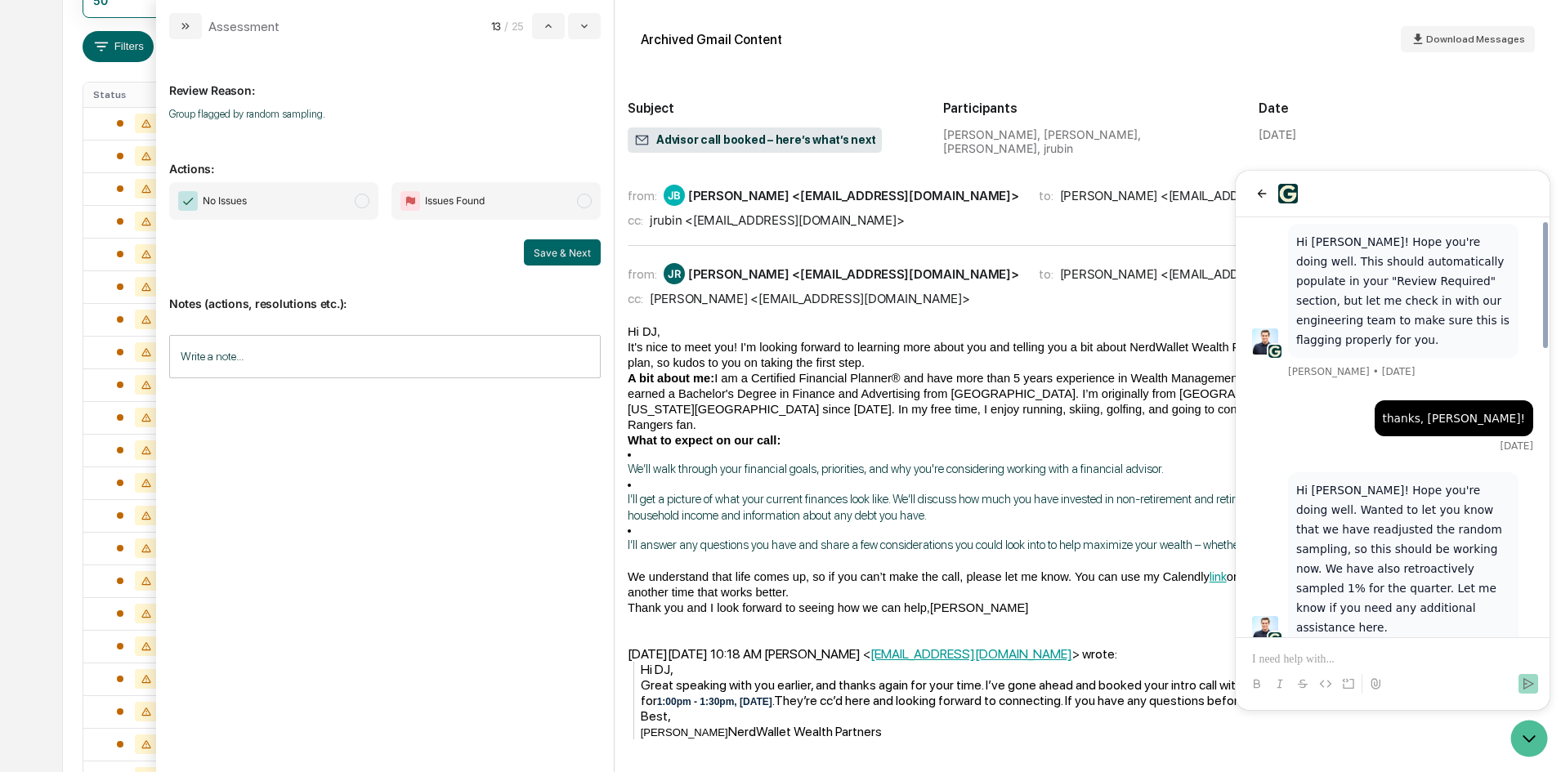
scroll to position [163, 0]
click at [1106, 740] on div "modal" at bounding box center [1088, 748] width 920 height 16
drag, startPoint x: 1263, startPoint y: 200, endPoint x: 2432, endPoint y: 673, distance: 1260.4
click at [1263, 200] on button "back" at bounding box center [1262, 194] width 20 height 20
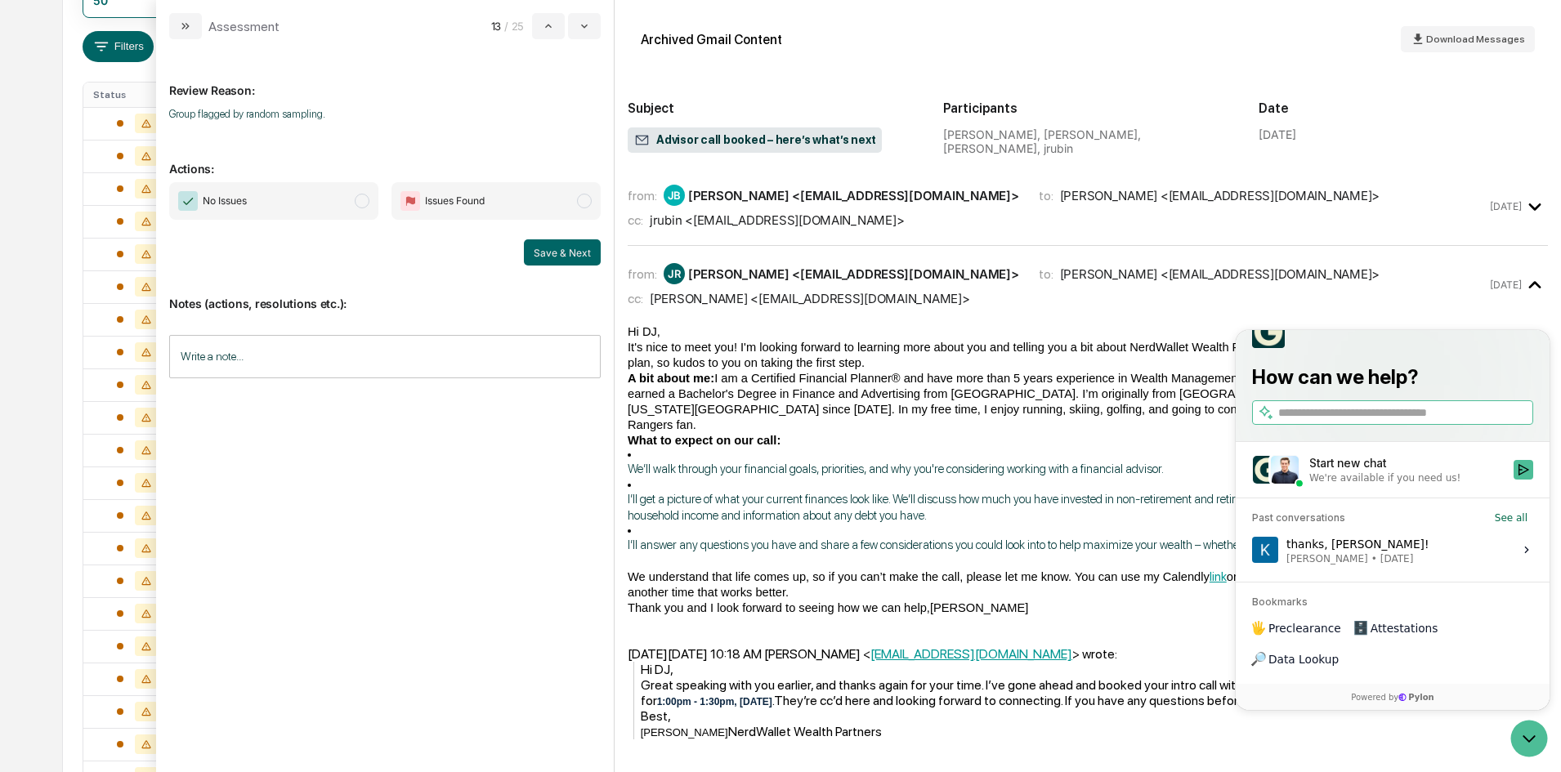
click at [1334, 348] on div at bounding box center [1392, 331] width 281 height 33
click at [1522, 743] on icon "Open customer support" at bounding box center [1528, 738] width 41 height 41
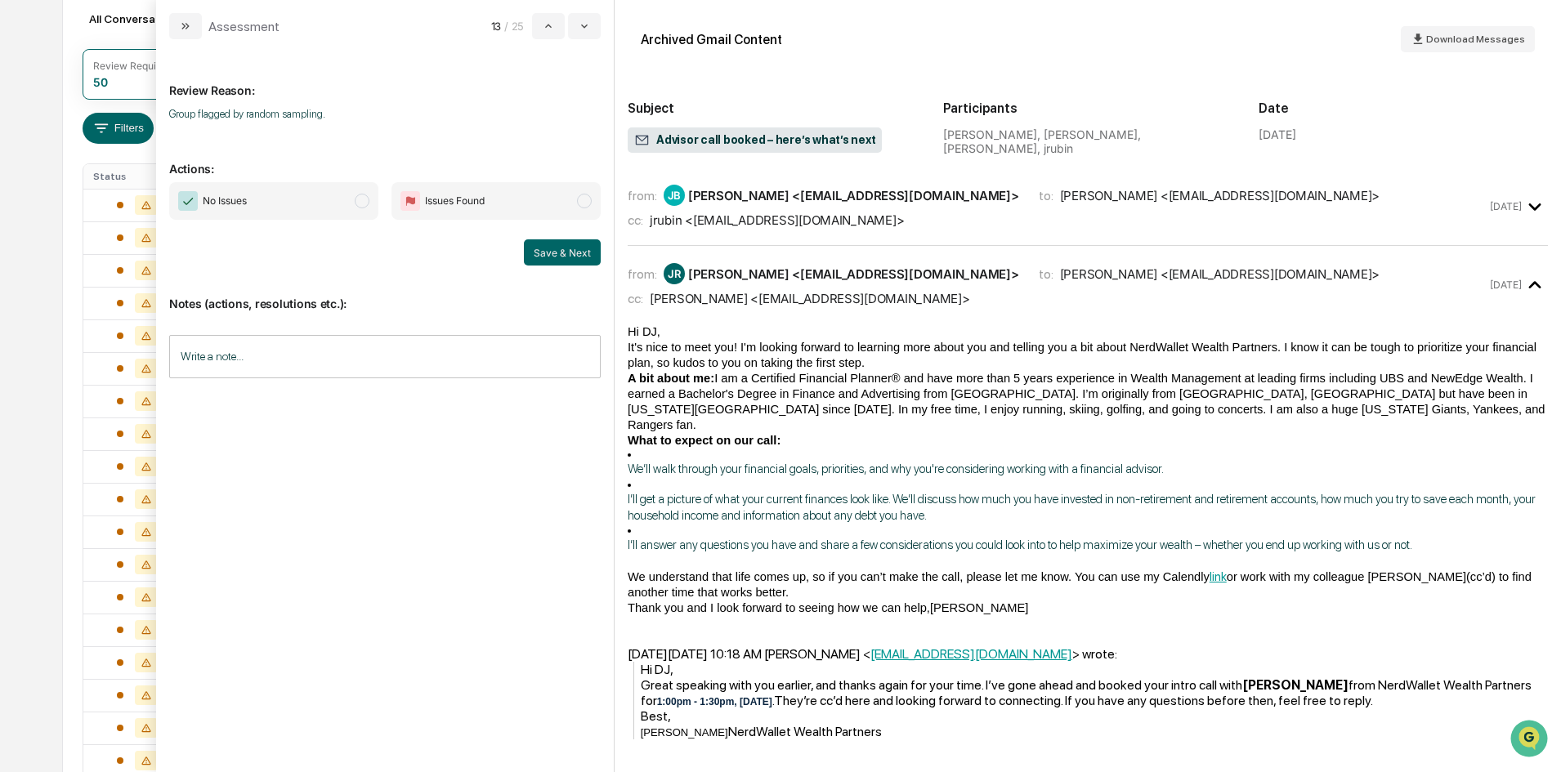
scroll to position [105, 0]
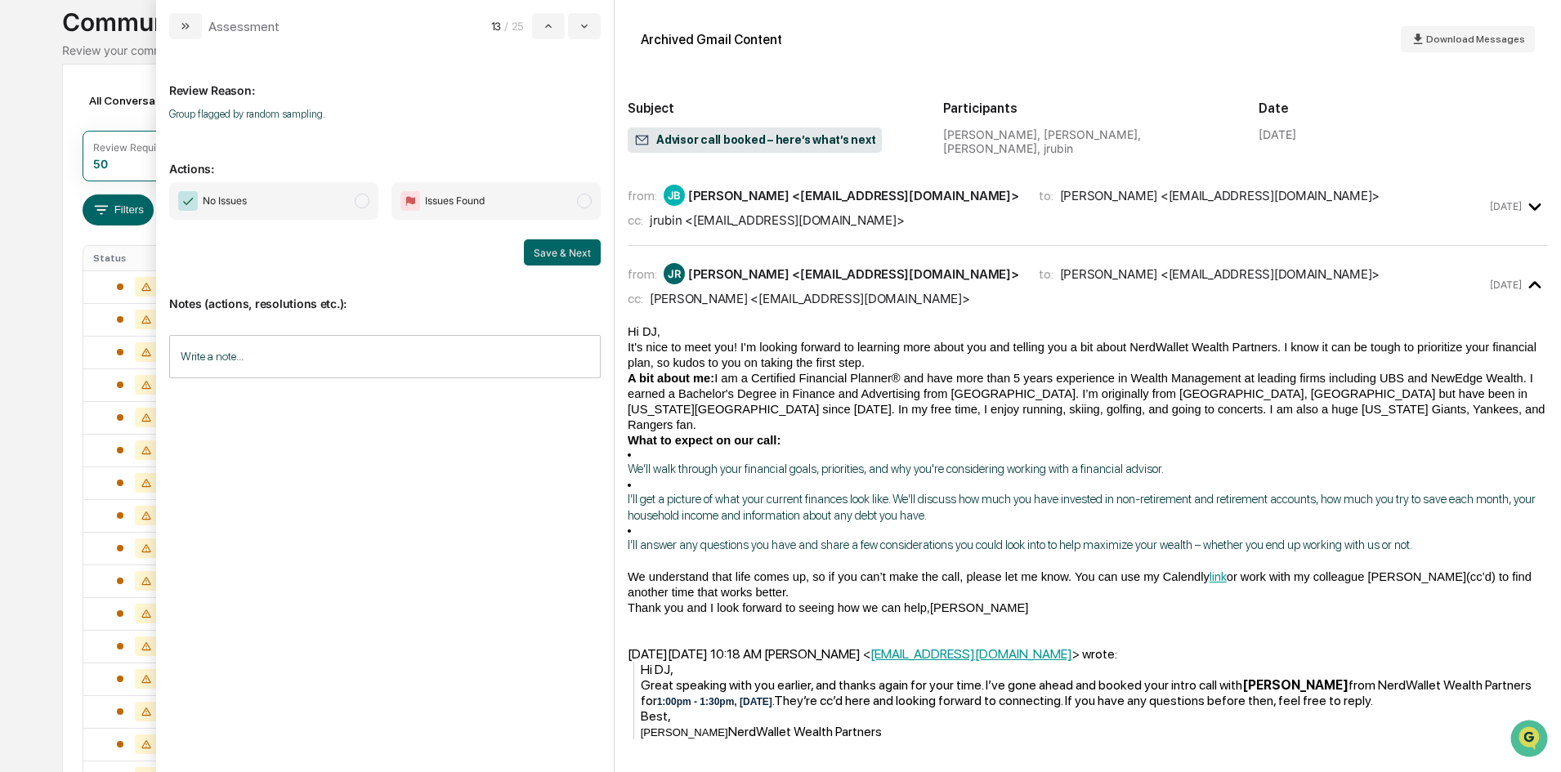
click at [362, 203] on span "modal" at bounding box center [362, 201] width 15 height 15
click at [572, 254] on button "Save & Next" at bounding box center [562, 252] width 77 height 26
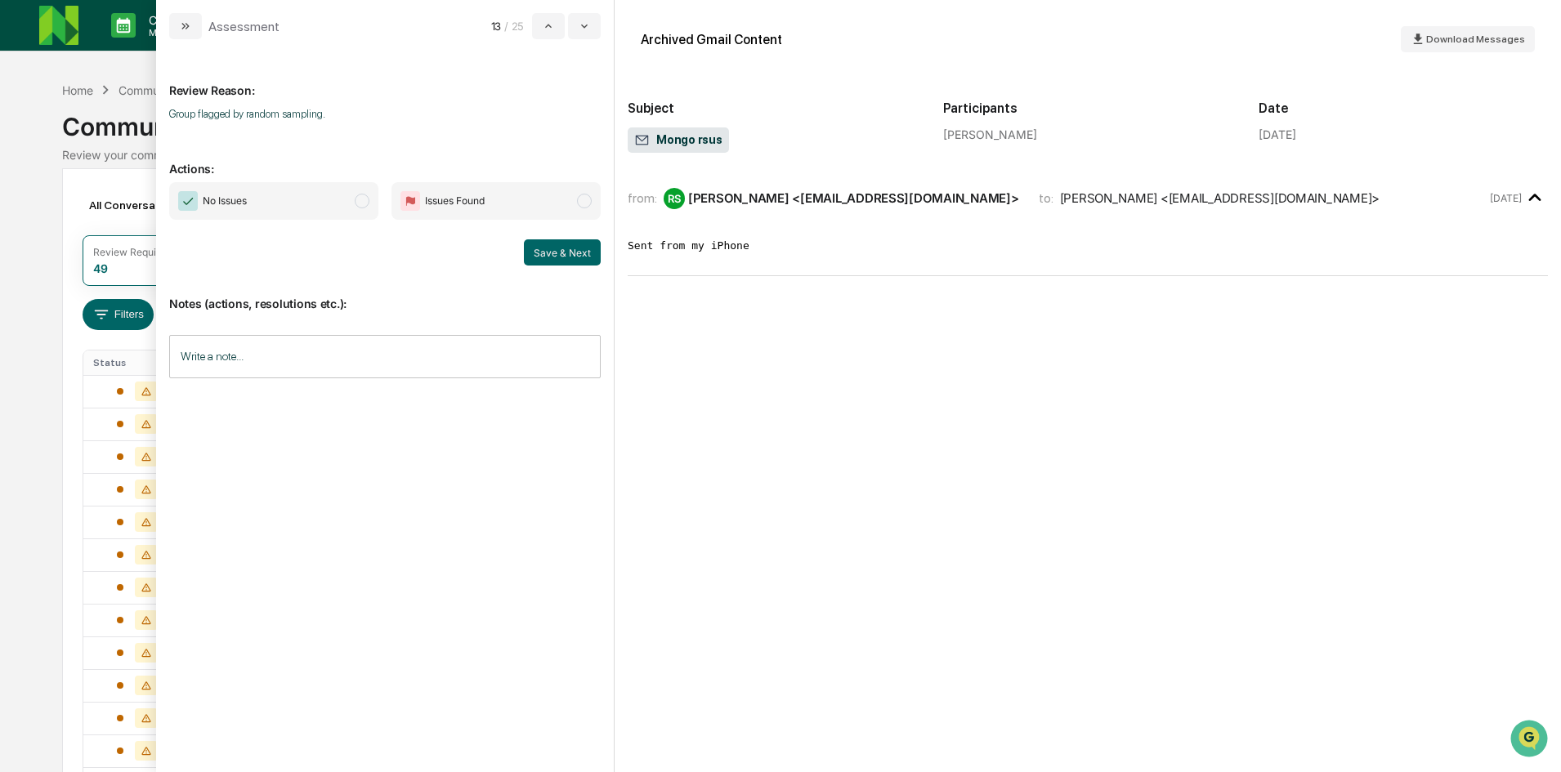
click at [358, 203] on span "modal" at bounding box center [362, 201] width 15 height 15
click at [577, 247] on button "Save & Next" at bounding box center [562, 252] width 77 height 26
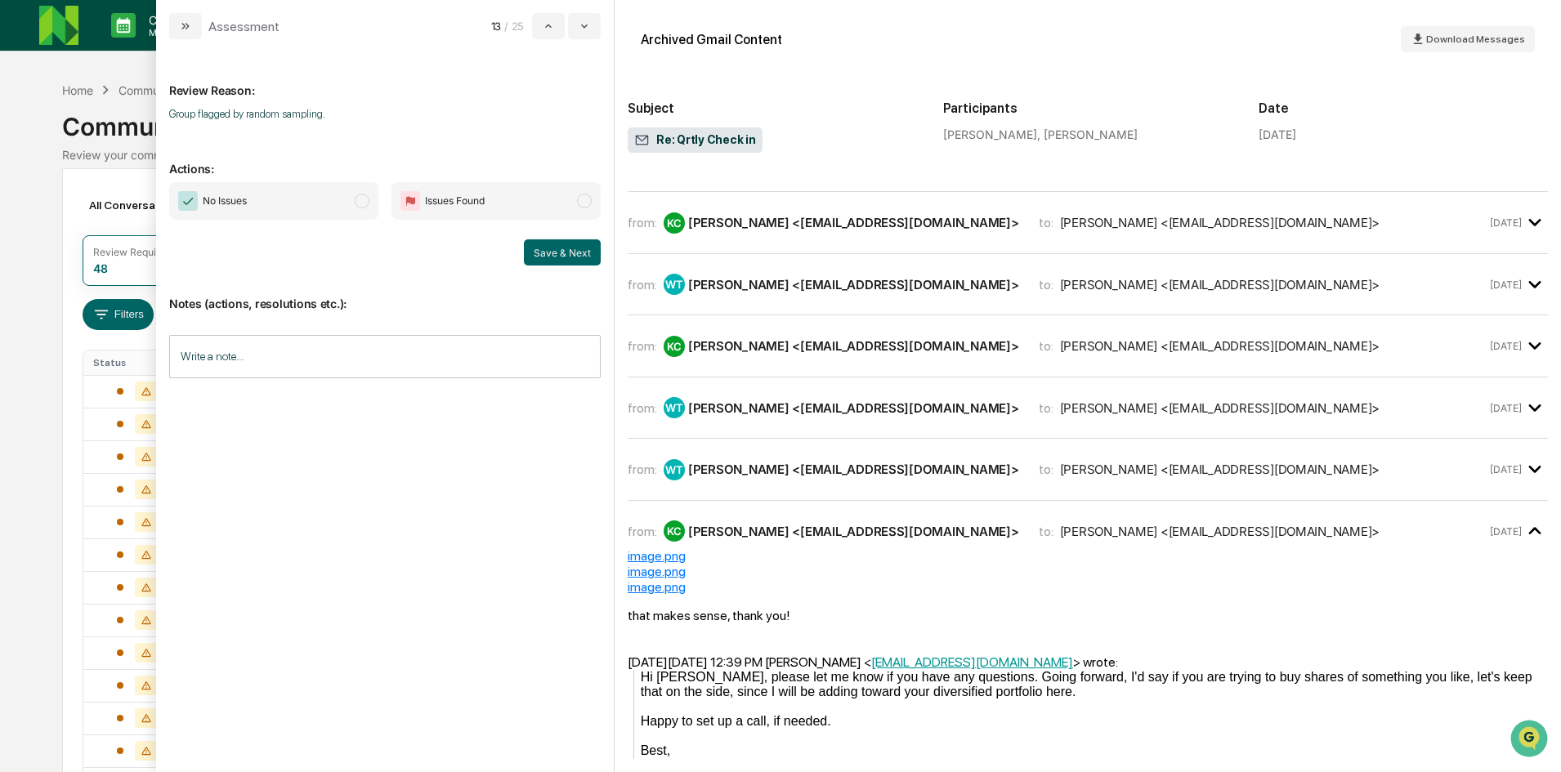
scroll to position [98, 0]
click at [362, 199] on span "modal" at bounding box center [362, 201] width 15 height 15
click at [550, 252] on button "Save & Next" at bounding box center [562, 252] width 77 height 26
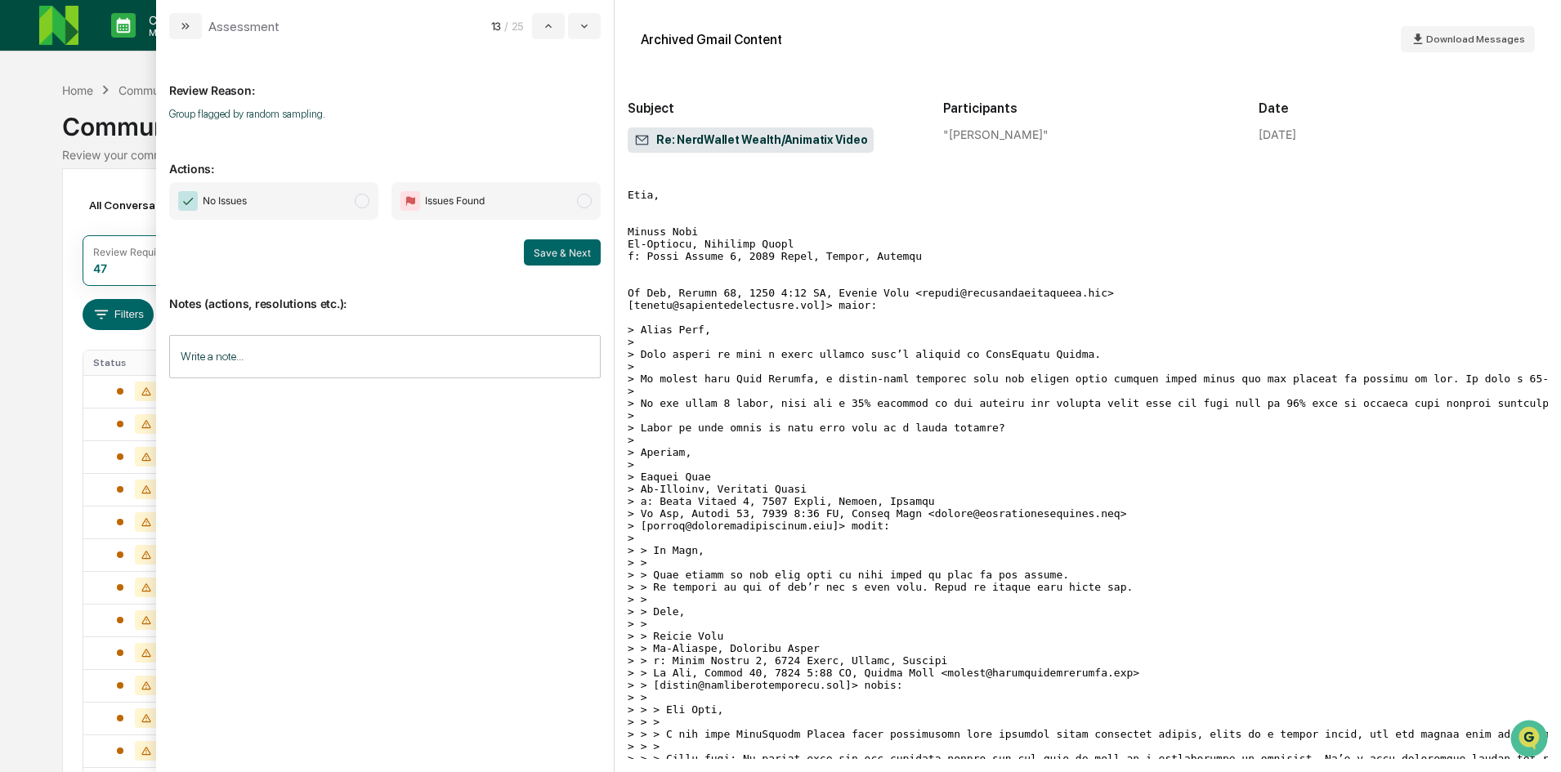
scroll to position [74, 0]
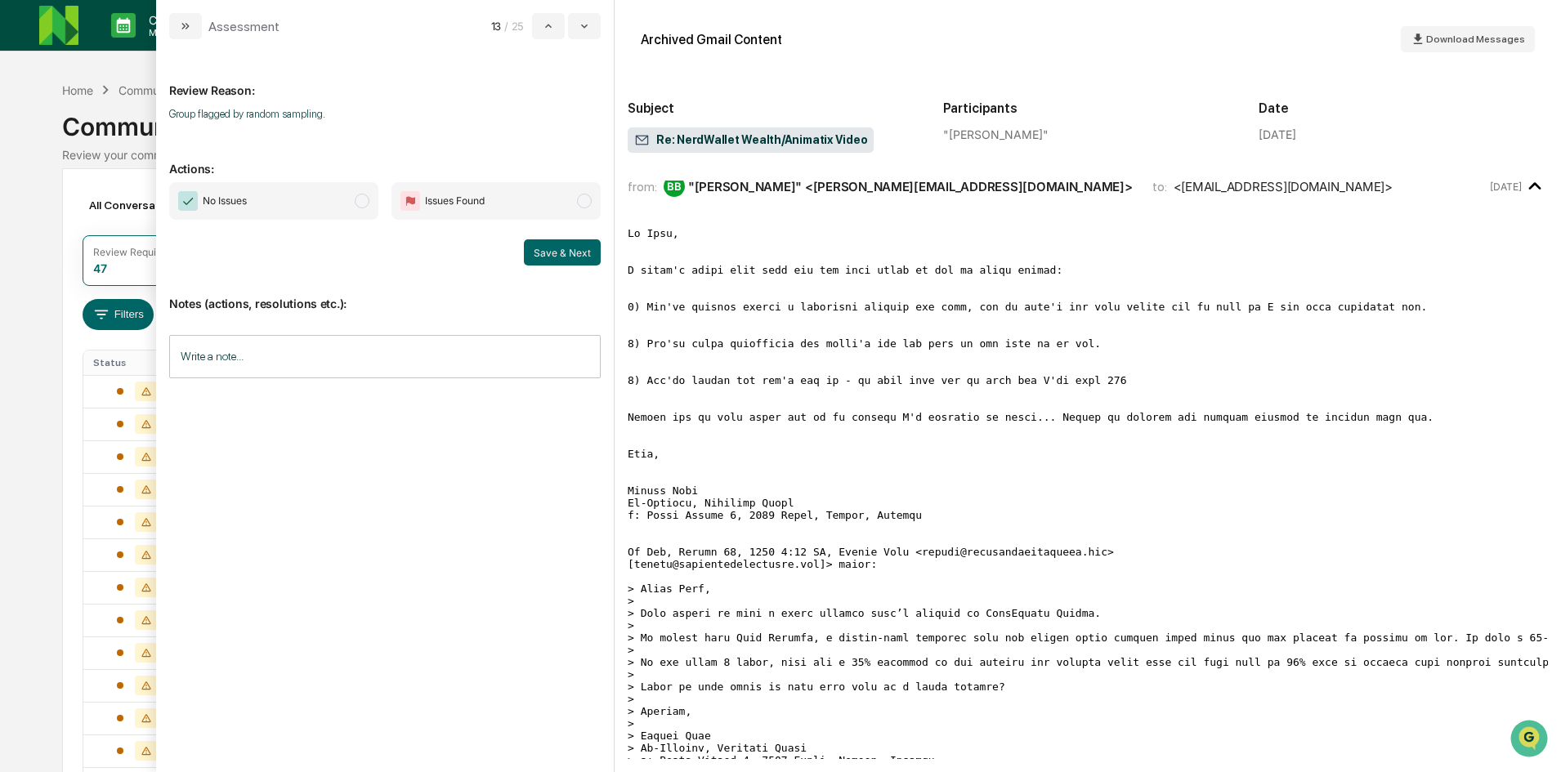
click at [366, 200] on span "modal" at bounding box center [362, 201] width 15 height 15
click at [561, 249] on button "Save & Next" at bounding box center [562, 252] width 77 height 26
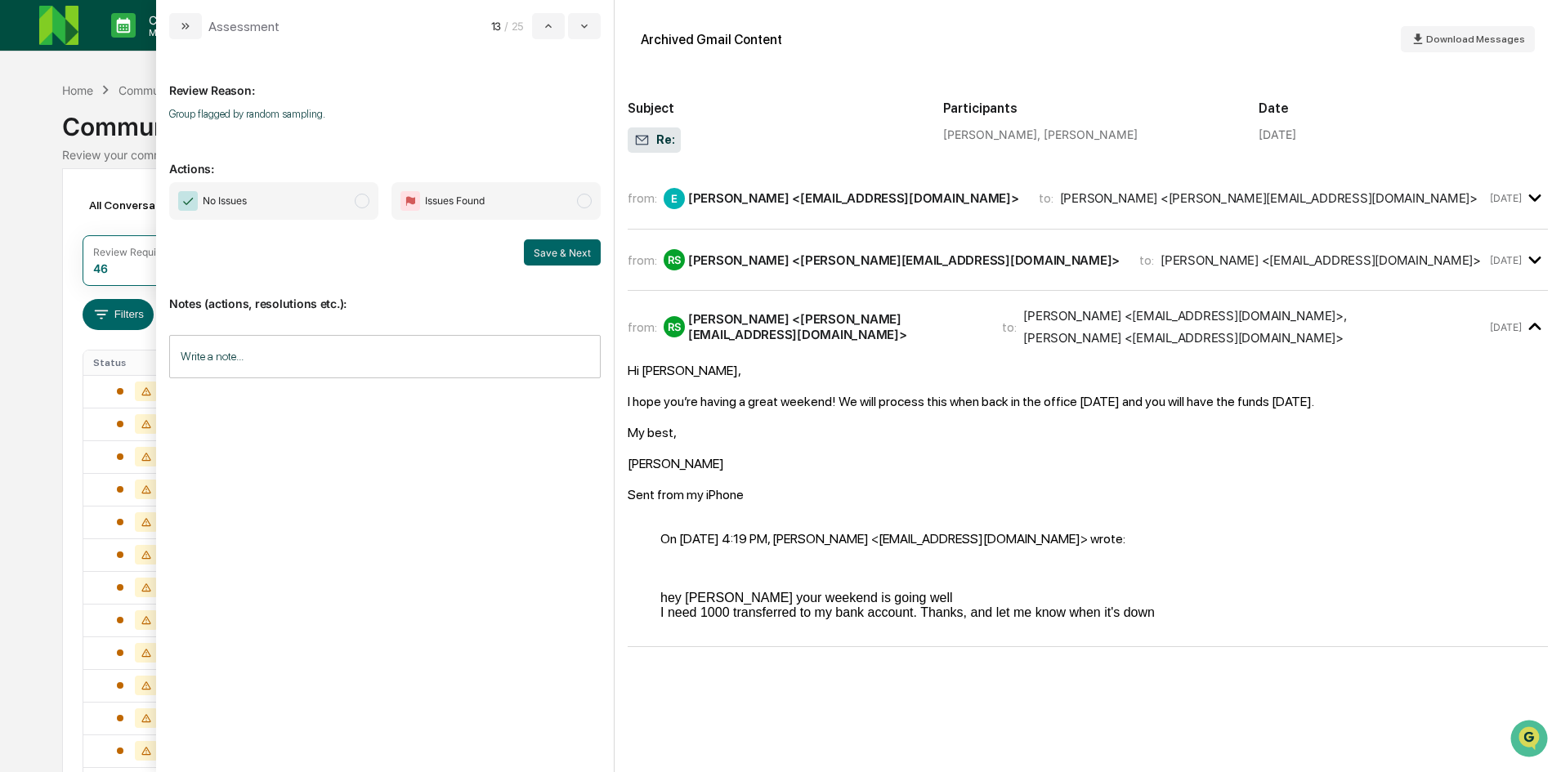
click at [365, 197] on span "modal" at bounding box center [362, 201] width 15 height 15
click at [555, 251] on button "Save & Next" at bounding box center [562, 252] width 77 height 26
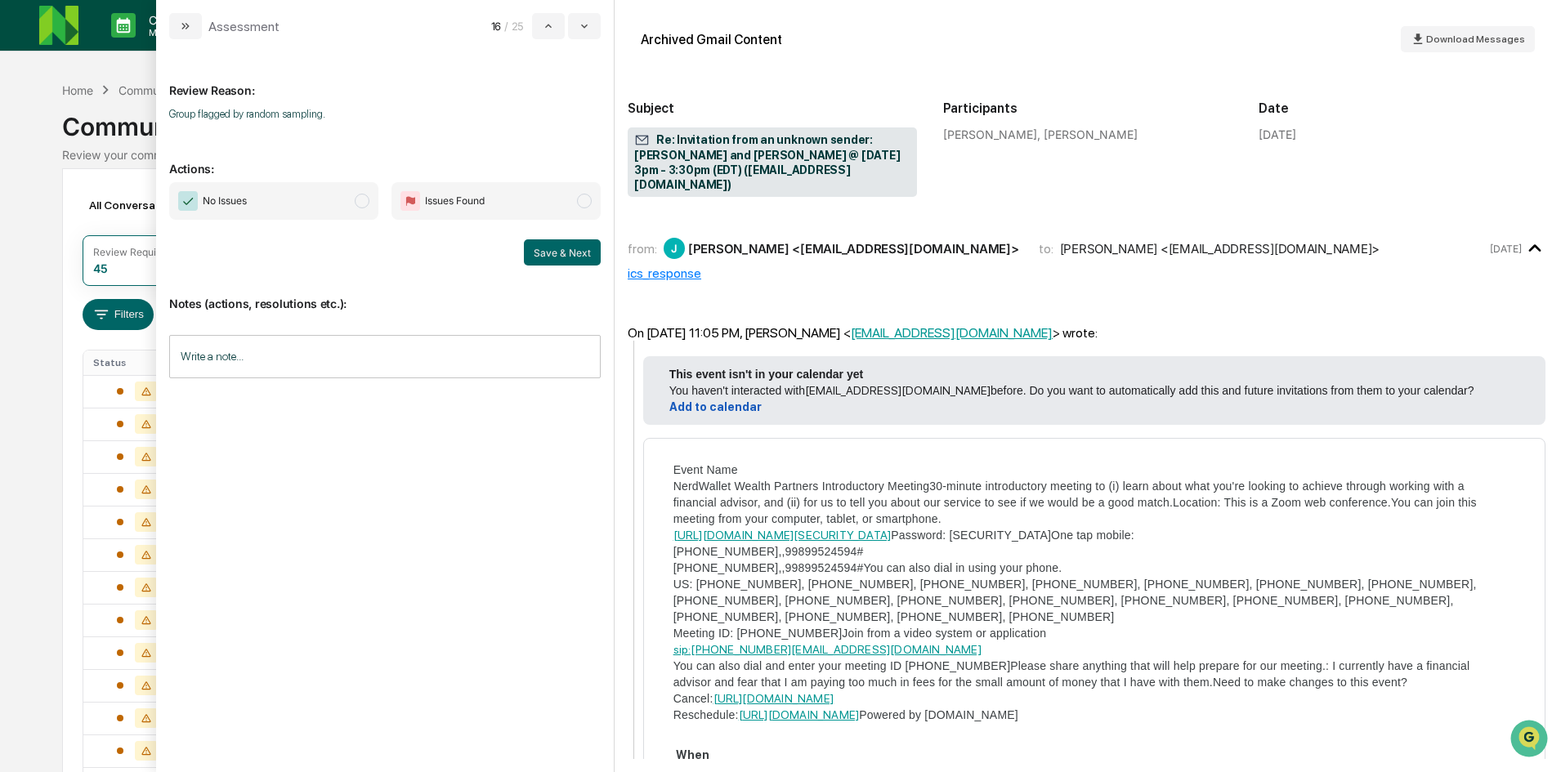
scroll to position [163, 0]
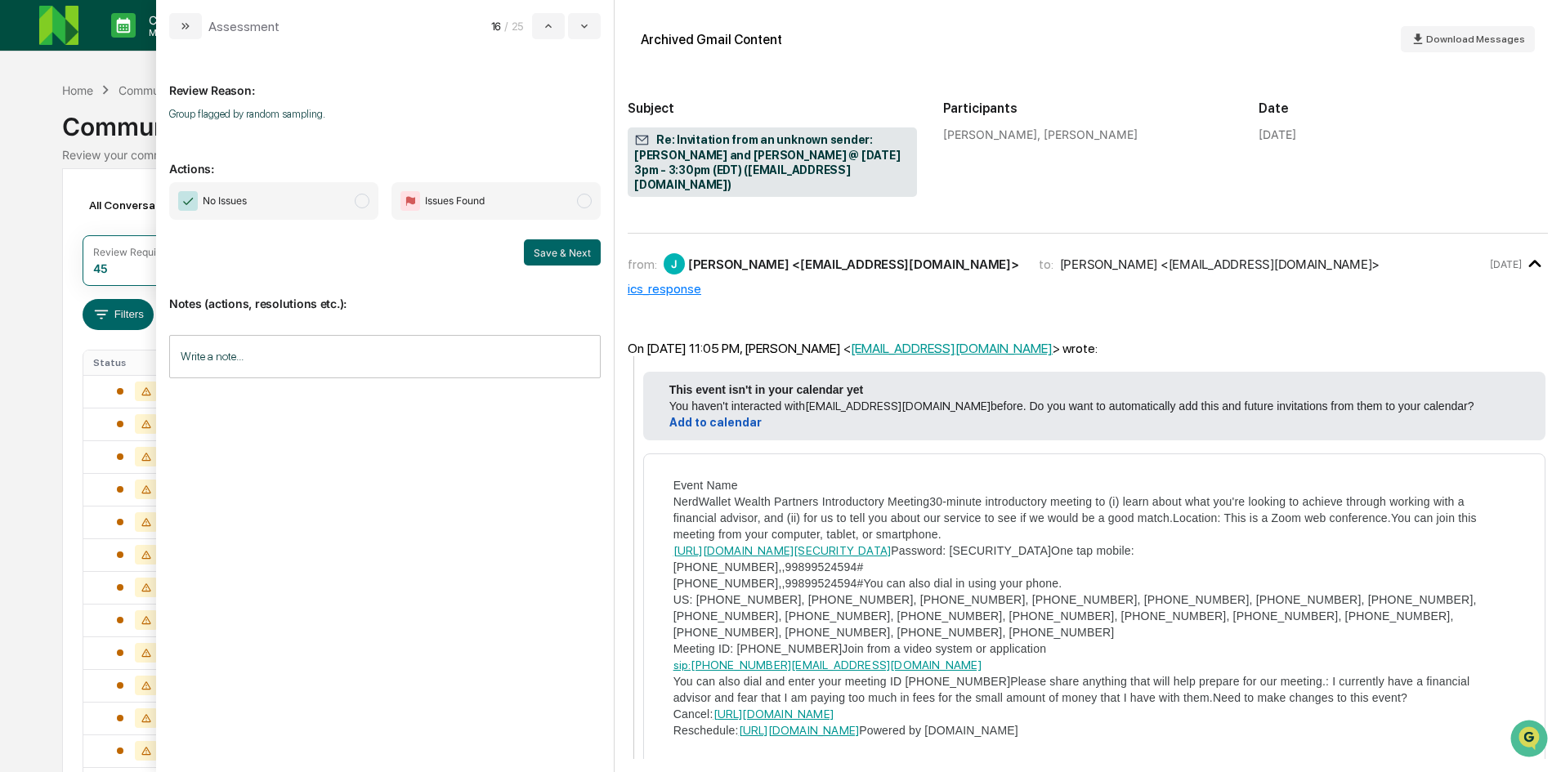
click at [364, 202] on span "modal" at bounding box center [362, 201] width 15 height 15
click at [552, 254] on button "Save & Next" at bounding box center [562, 252] width 77 height 26
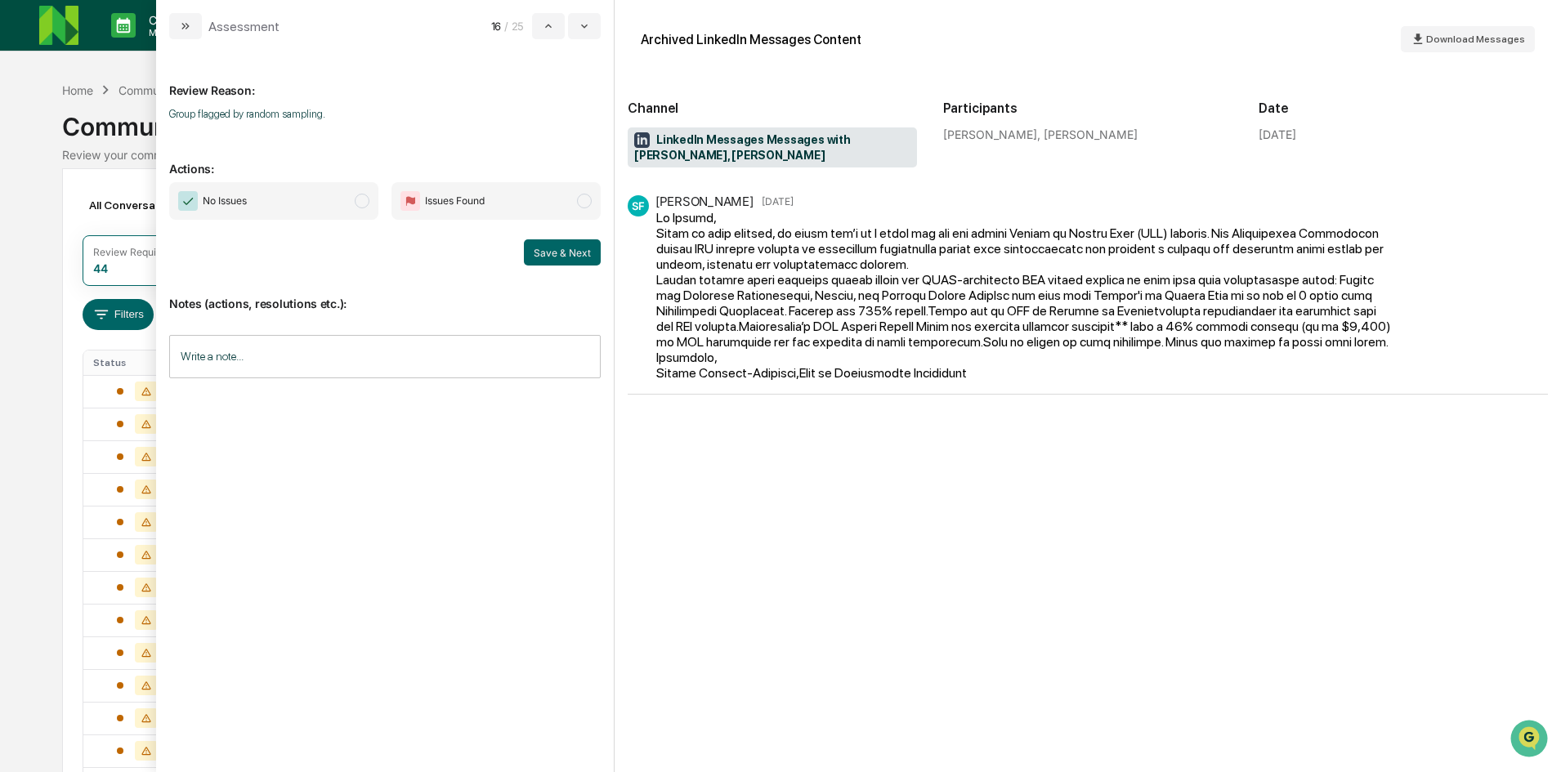
click at [363, 200] on span "modal" at bounding box center [362, 201] width 15 height 15
click at [534, 257] on button "Save & Next" at bounding box center [562, 252] width 77 height 26
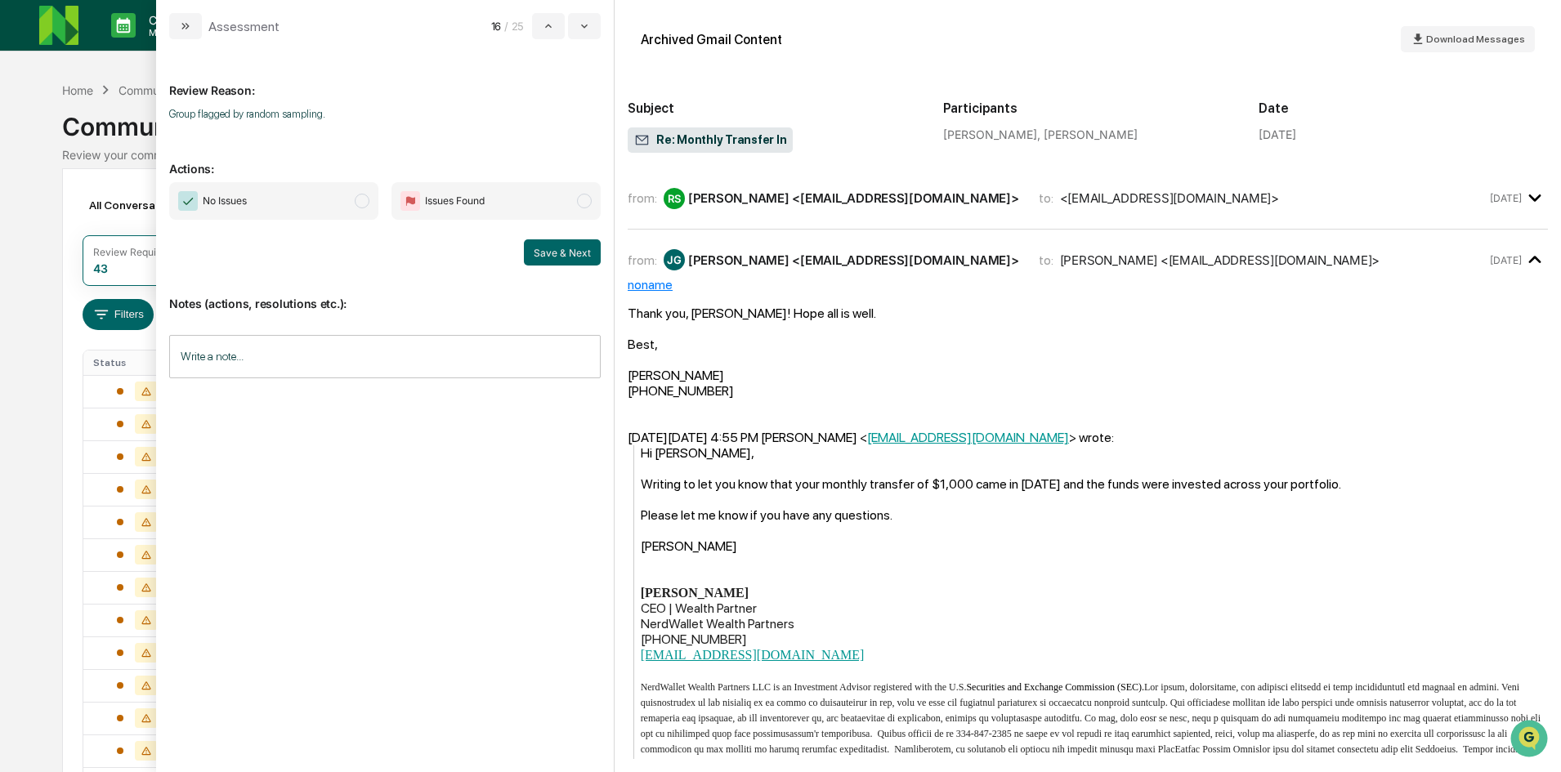
click at [359, 201] on span "modal" at bounding box center [362, 201] width 15 height 15
click at [365, 199] on span "modal" at bounding box center [362, 201] width 15 height 15
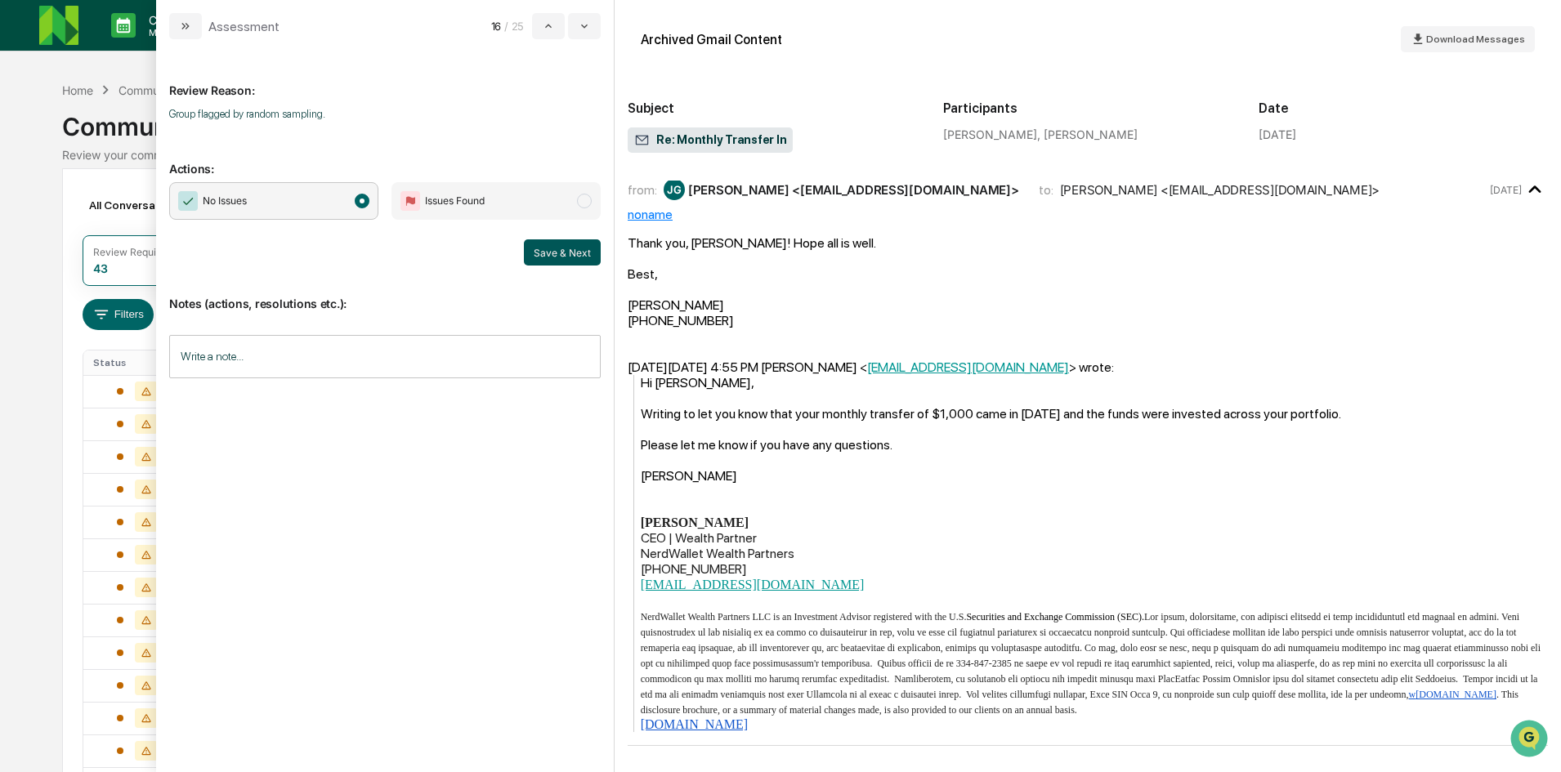
click at [580, 248] on button "Save & Next" at bounding box center [562, 252] width 77 height 26
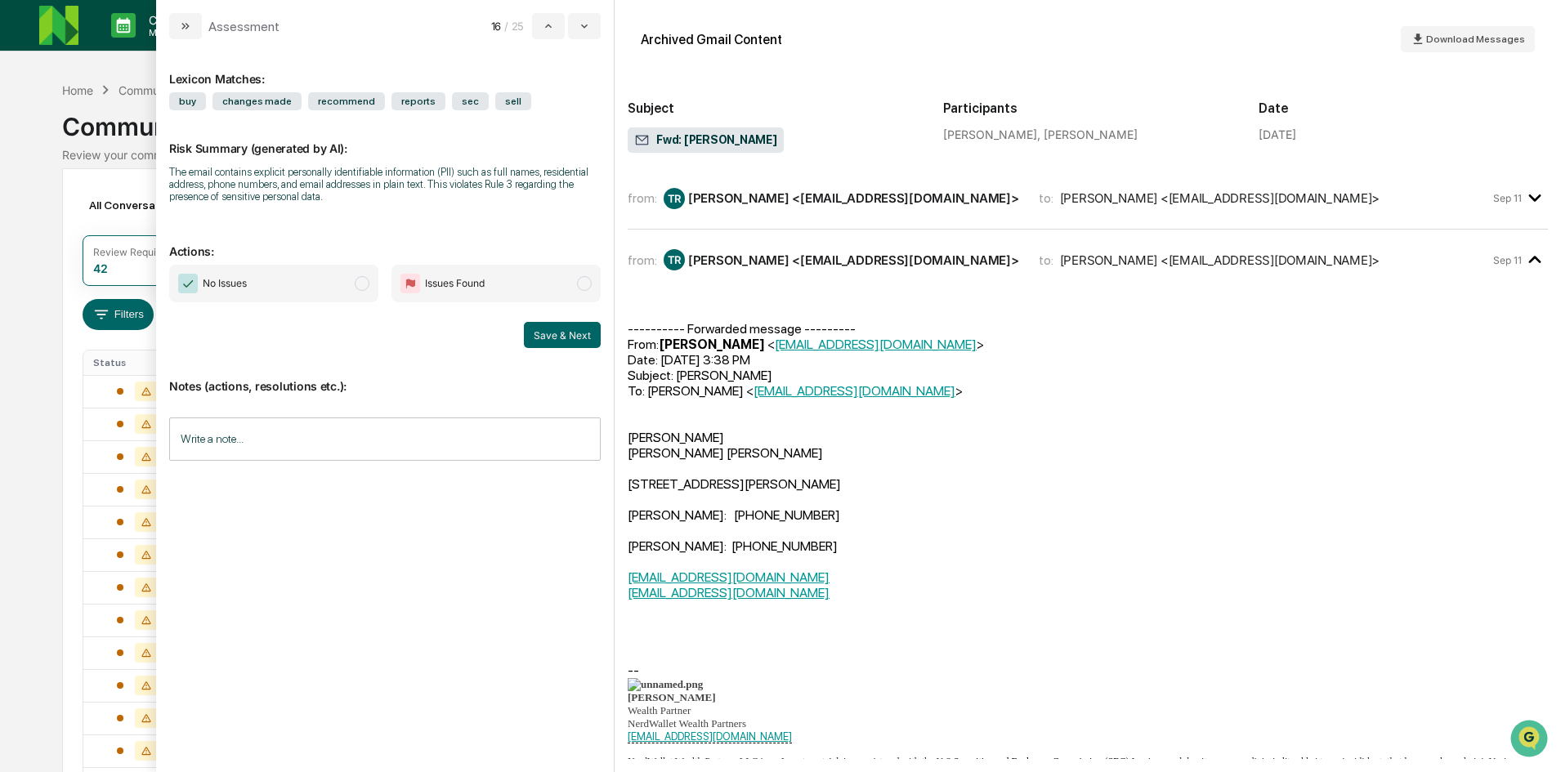
click at [38, 158] on div "Calendar Manage Tasks Reviews Approval Management Company People, Data, Setting…" at bounding box center [780, 642] width 1561 height 1285
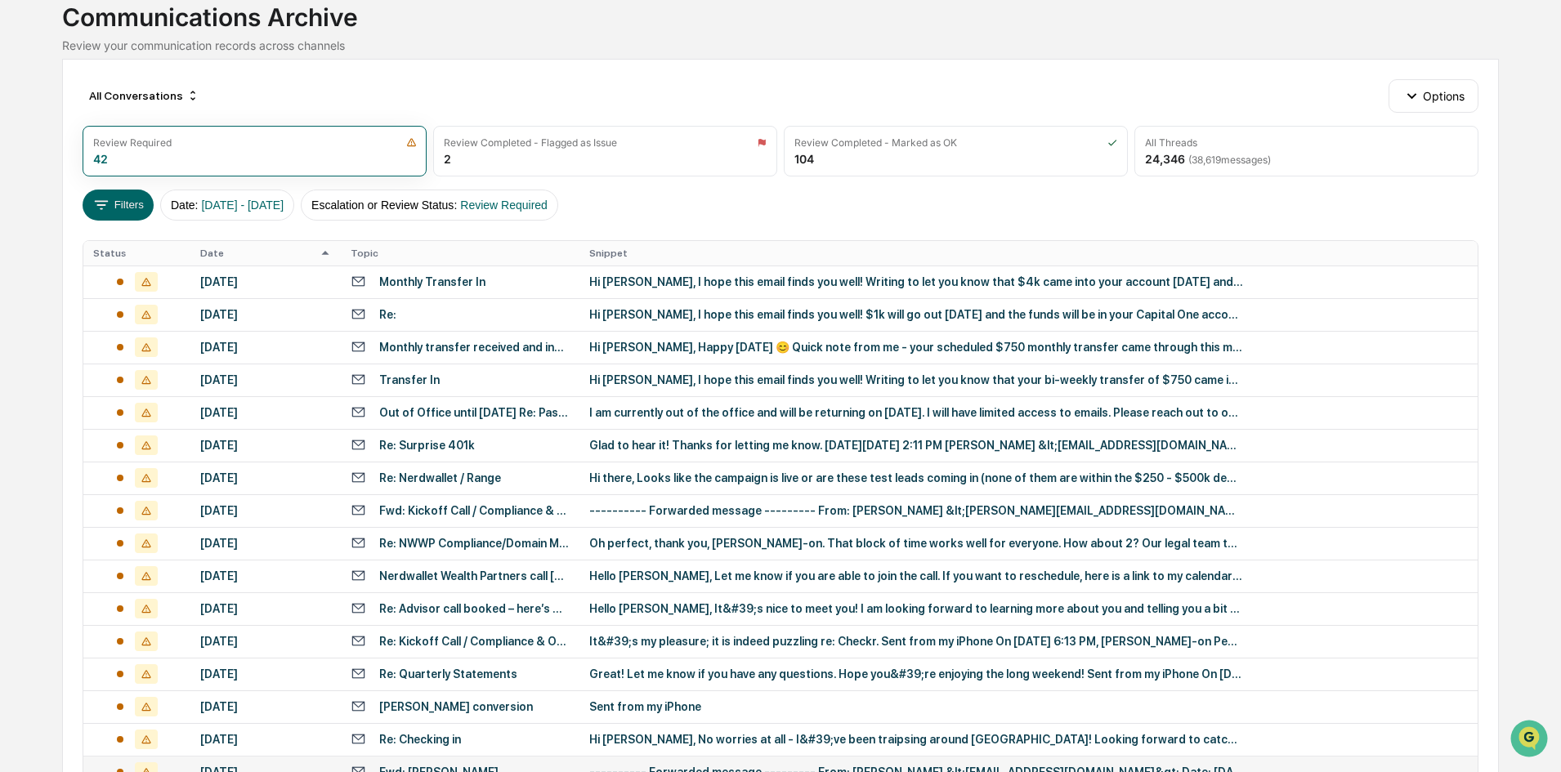
scroll to position [105, 0]
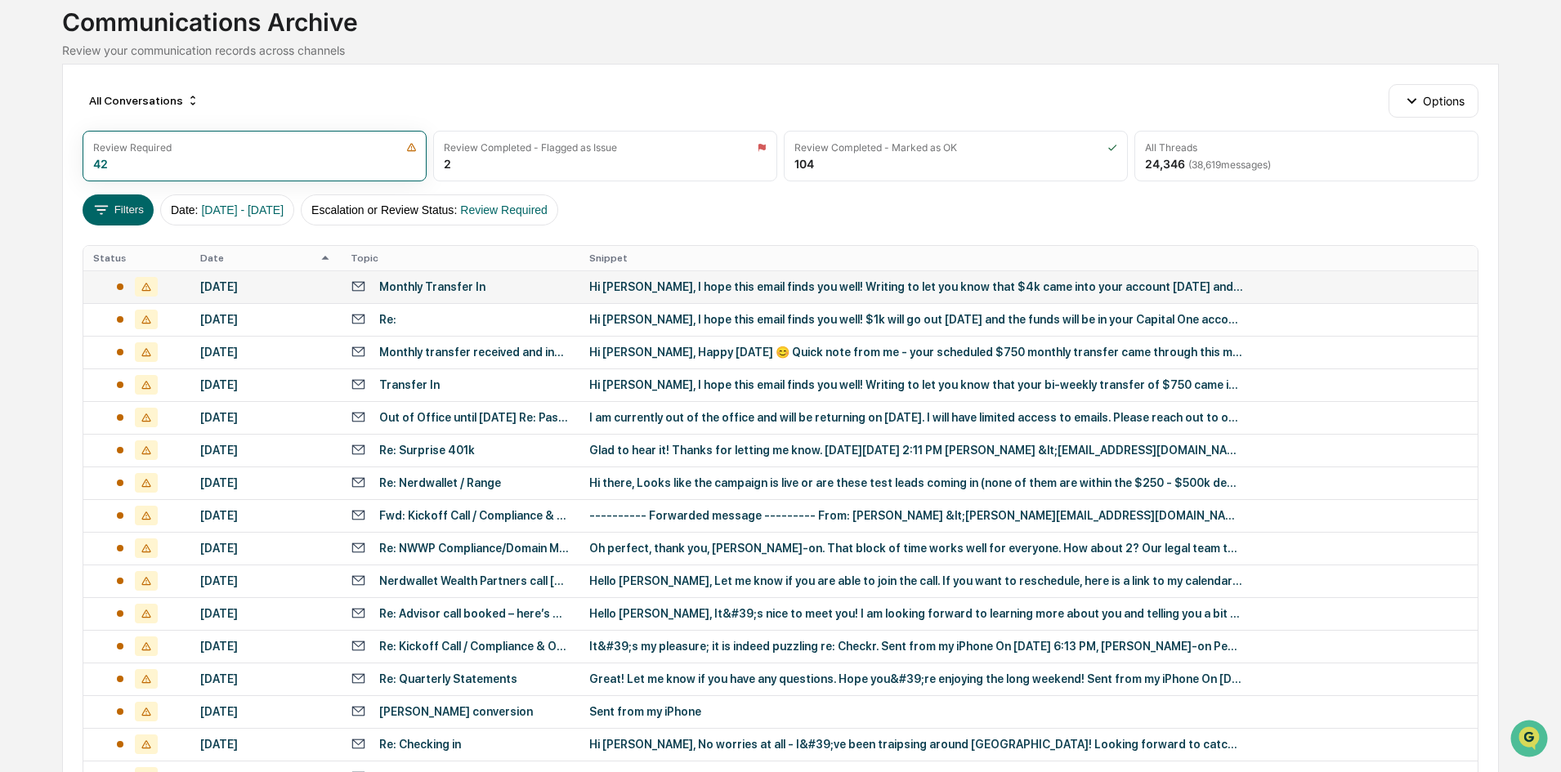
click at [646, 284] on div "Hi [PERSON_NAME], I hope this email finds you well! Writing to let you know tha…" at bounding box center [916, 286] width 654 height 13
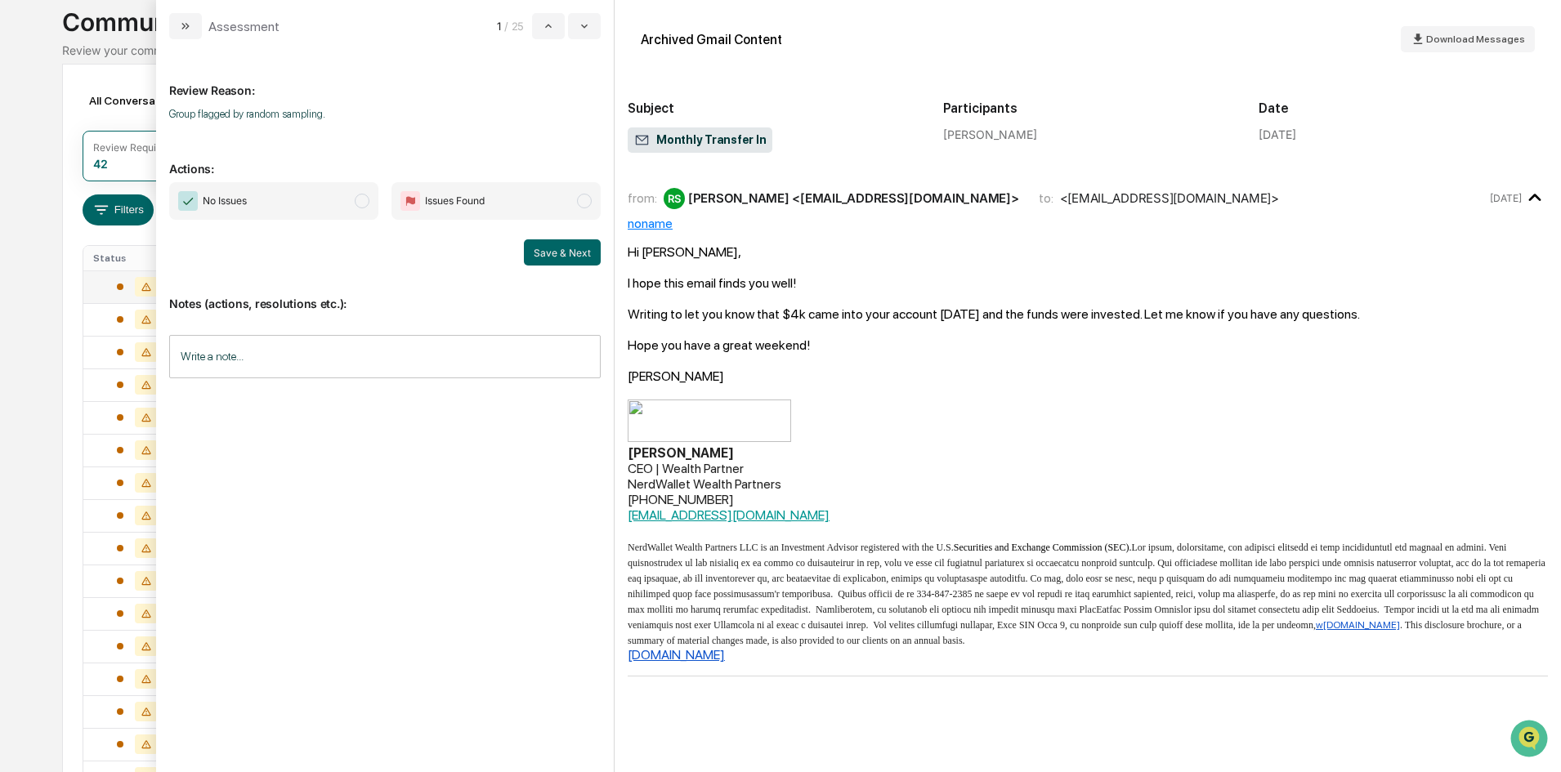
click at [360, 196] on span "modal" at bounding box center [362, 201] width 15 height 15
click at [570, 256] on button "Save & Next" at bounding box center [562, 252] width 77 height 26
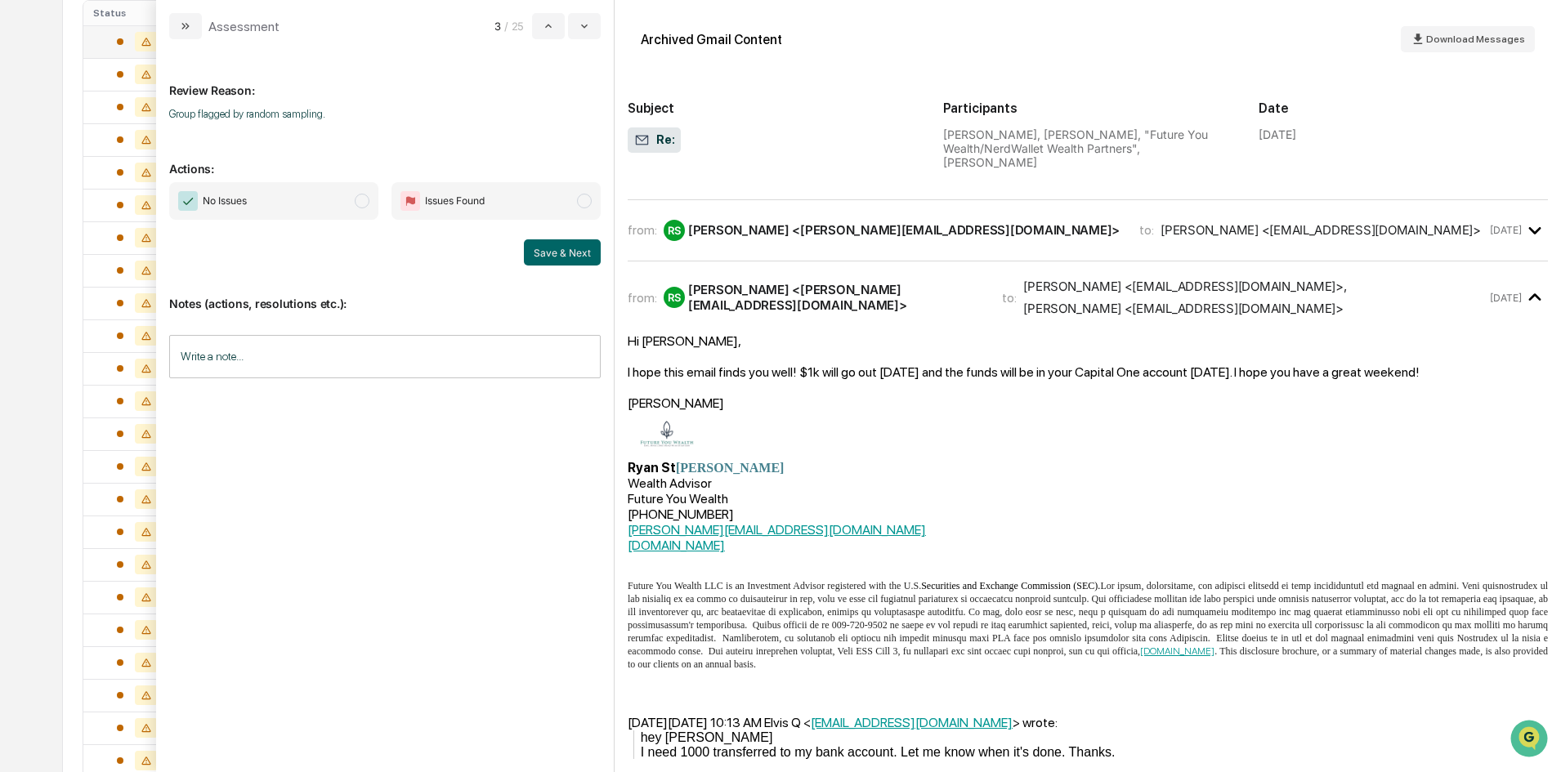
scroll to position [72, 0]
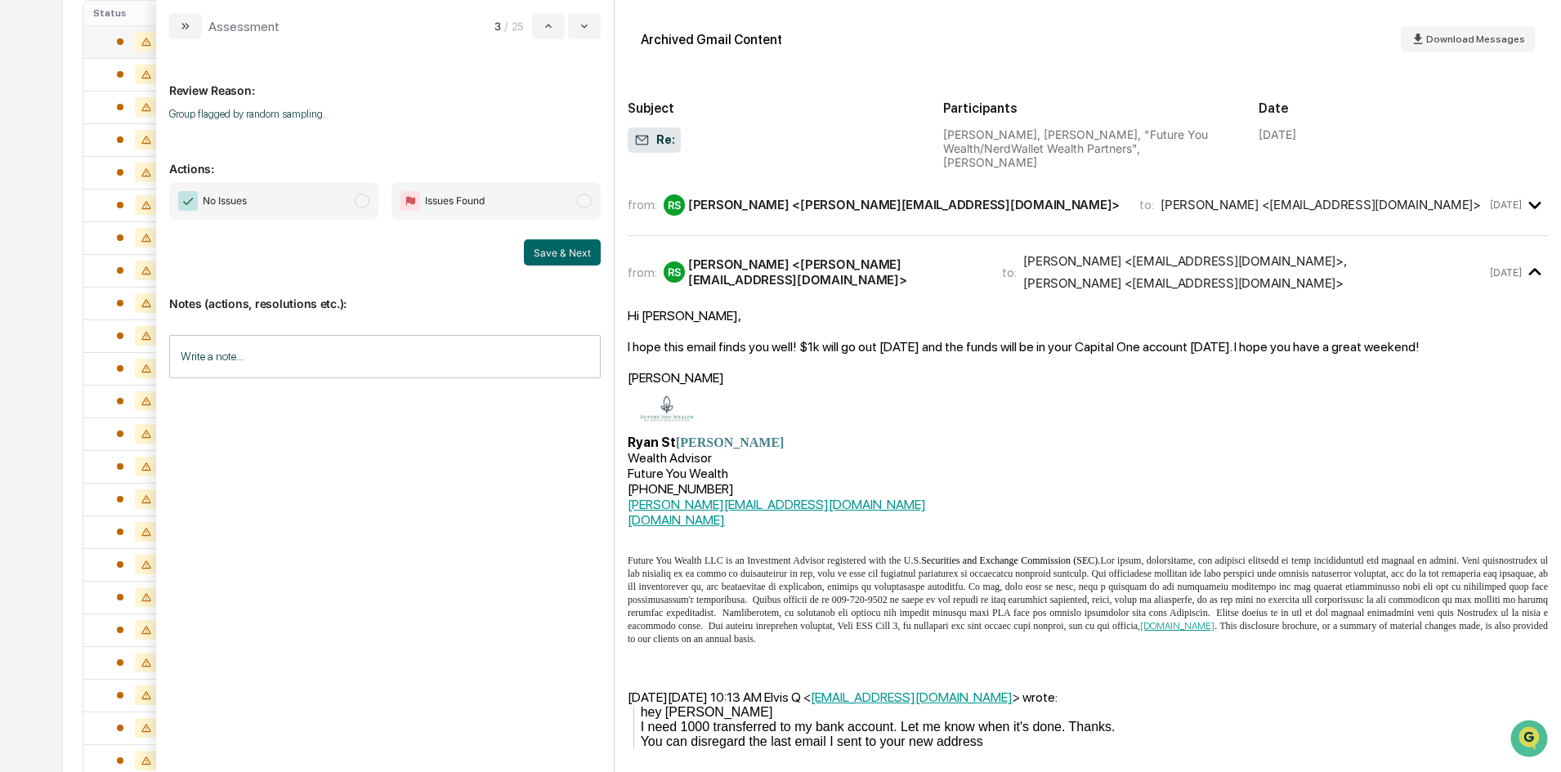
click at [360, 196] on span "modal" at bounding box center [362, 201] width 15 height 15
click at [553, 249] on button "Save & Next" at bounding box center [562, 252] width 77 height 26
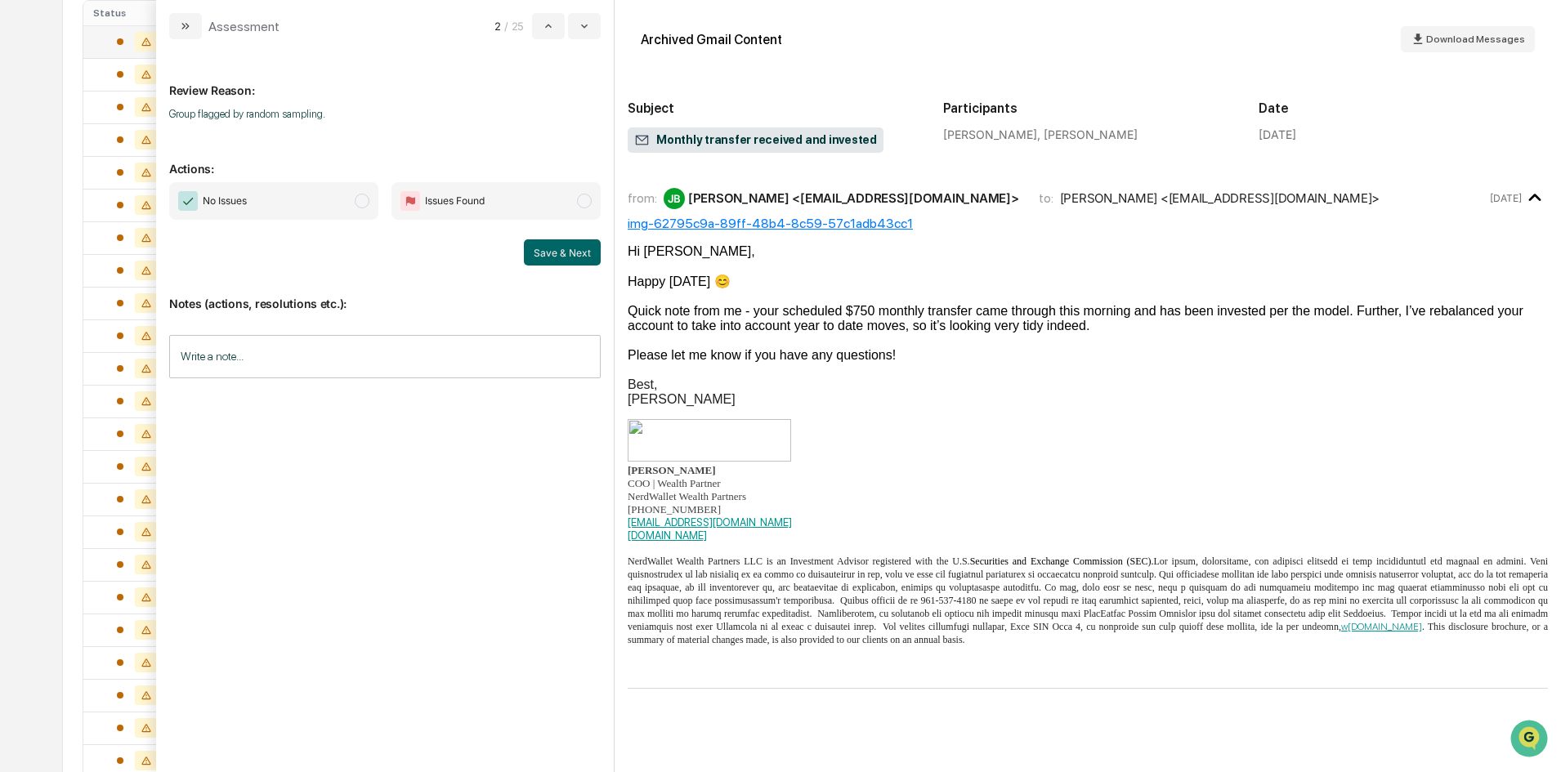
click at [360, 198] on span "modal" at bounding box center [362, 201] width 15 height 15
click at [541, 249] on button "Save & Next" at bounding box center [562, 252] width 77 height 26
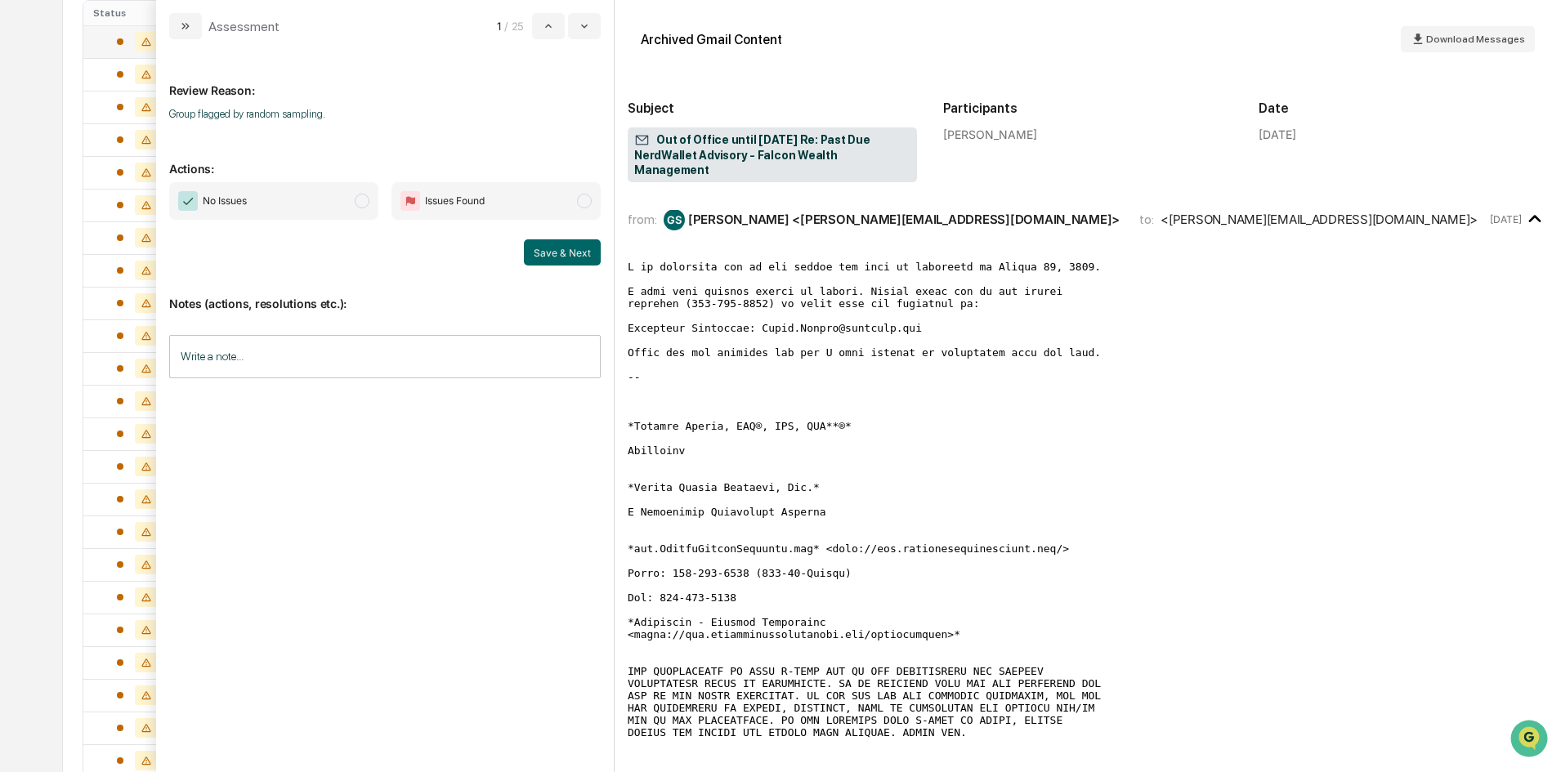
scroll to position [11, 0]
click at [364, 204] on span "modal" at bounding box center [362, 201] width 15 height 15
click at [545, 250] on button "Save & Next" at bounding box center [562, 252] width 77 height 26
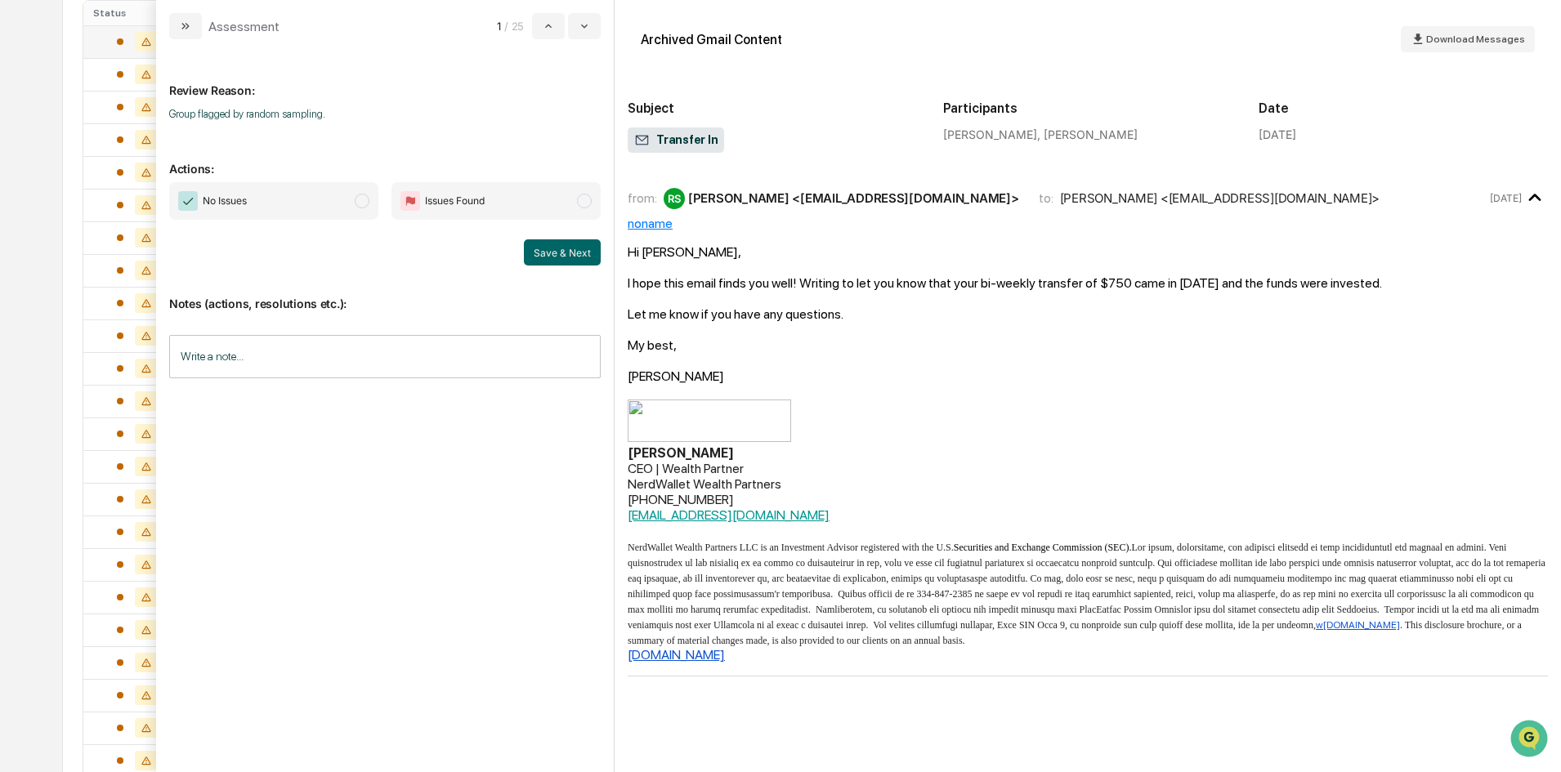
click at [355, 203] on span "modal" at bounding box center [362, 201] width 15 height 15
click at [541, 257] on button "Save & Next" at bounding box center [562, 252] width 77 height 26
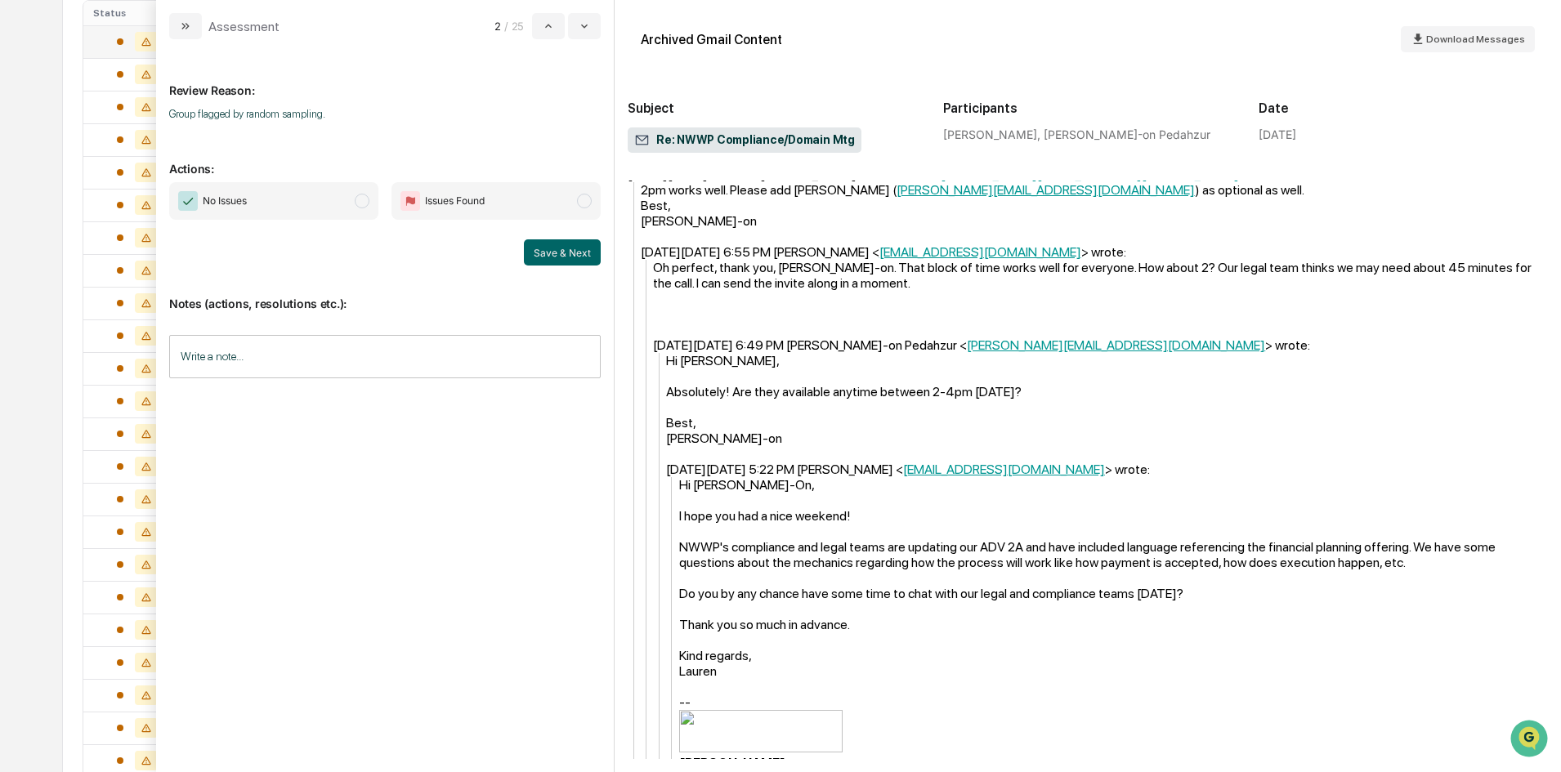
scroll to position [490, 0]
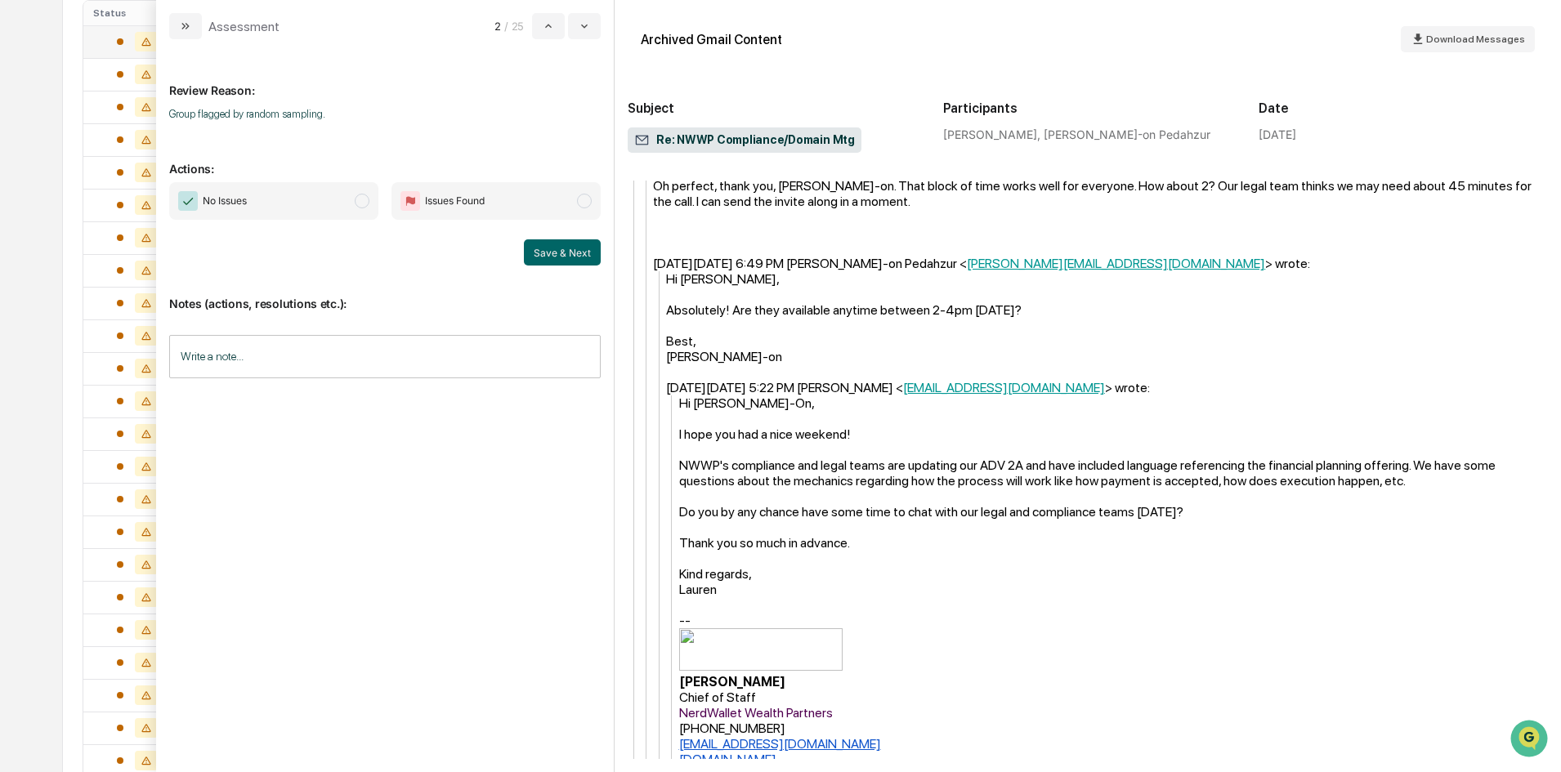
click at [365, 199] on span "modal" at bounding box center [362, 201] width 15 height 15
click at [552, 251] on button "Save & Next" at bounding box center [562, 252] width 77 height 26
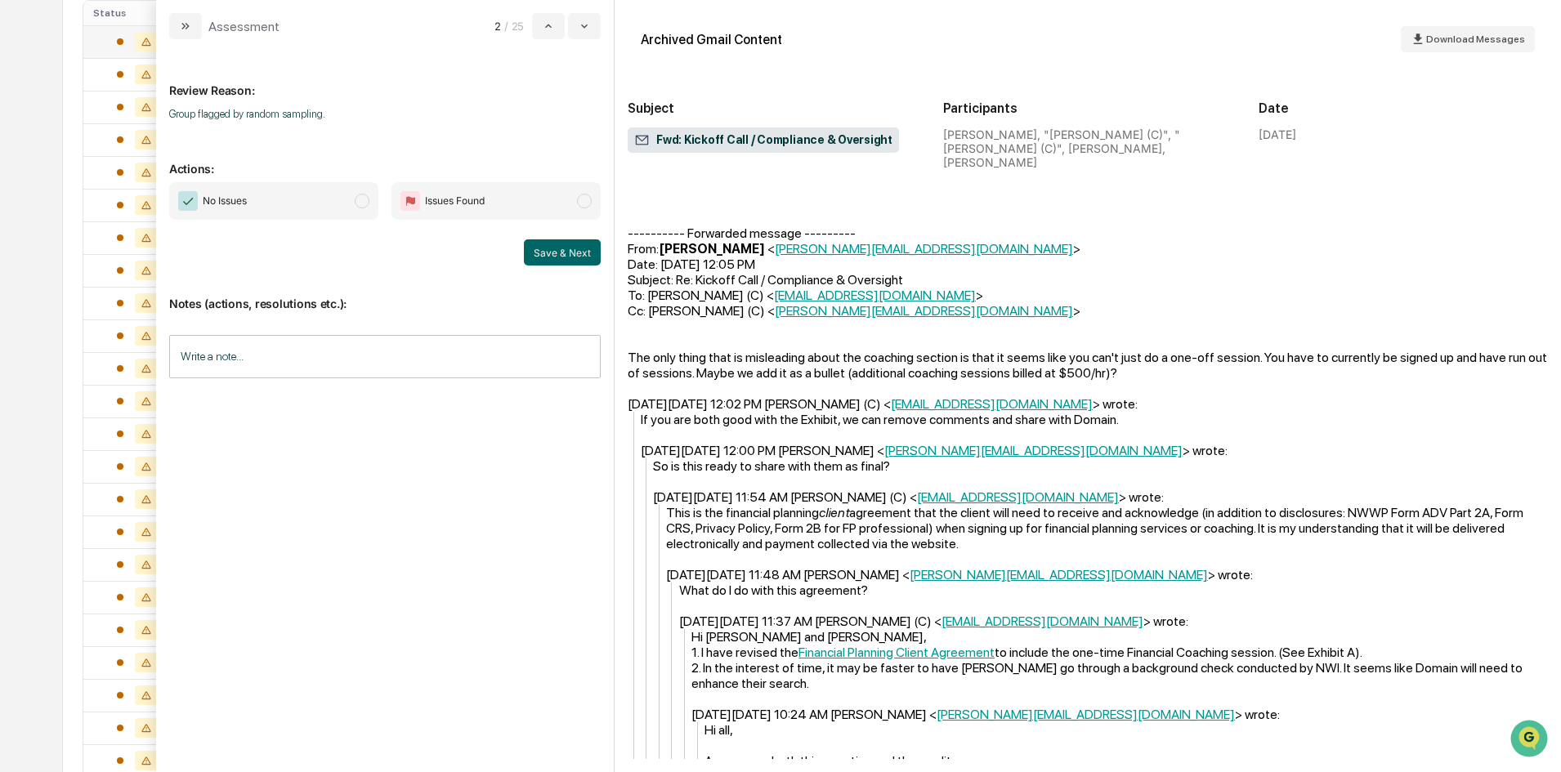
scroll to position [735, 0]
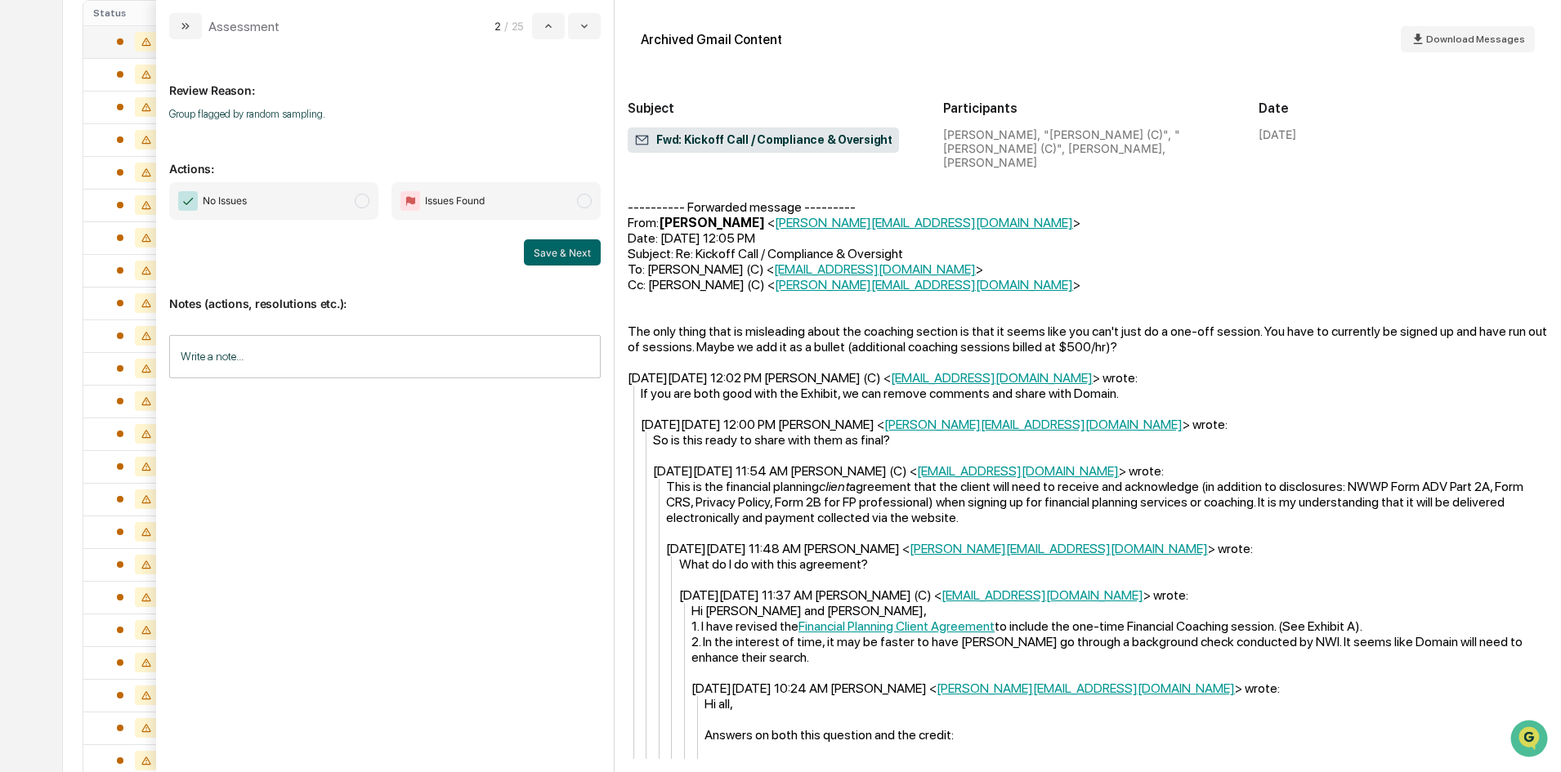
click at [361, 203] on span "modal" at bounding box center [362, 201] width 15 height 15
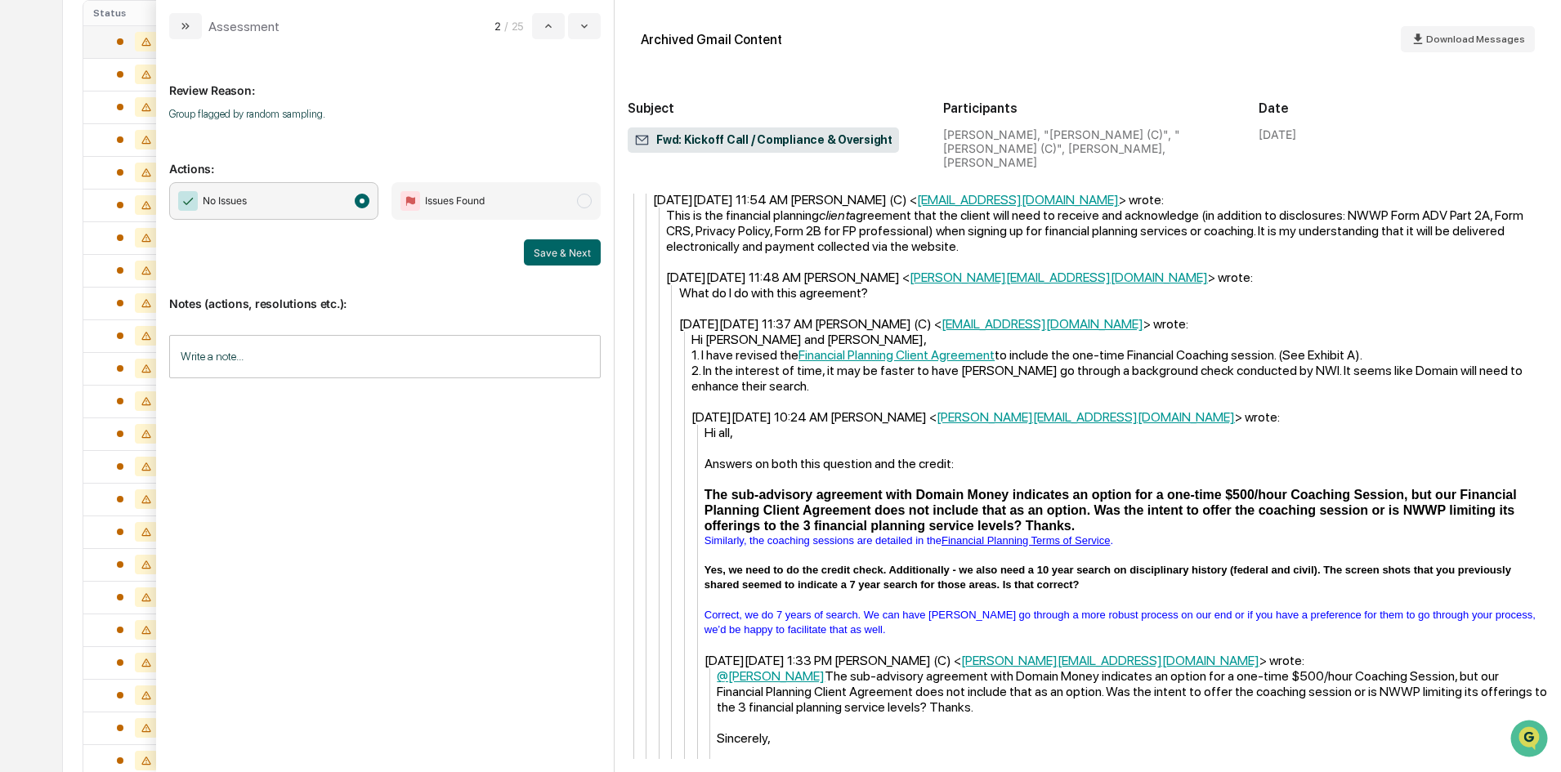
scroll to position [1062, 0]
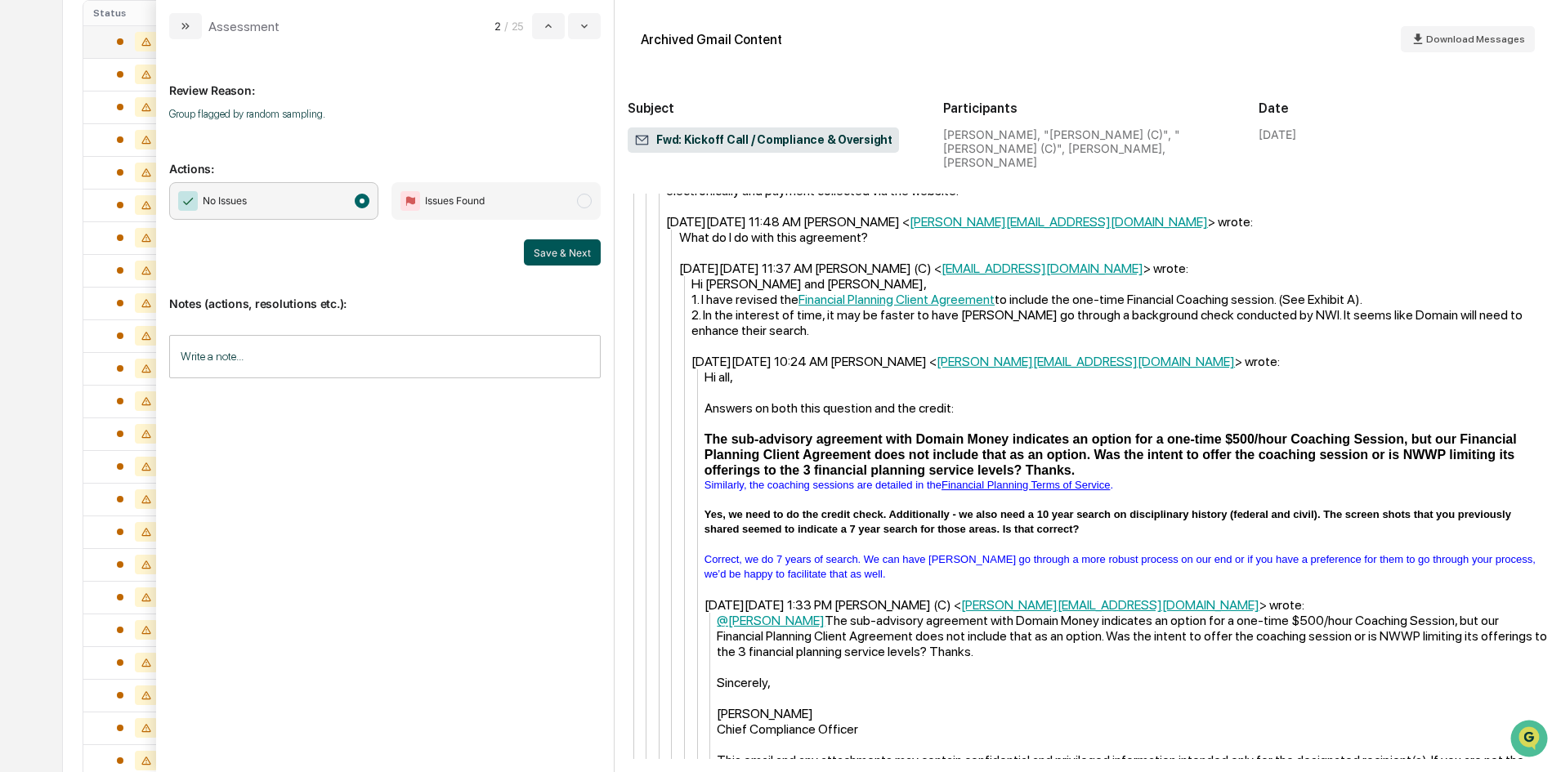
click at [571, 256] on button "Save & Next" at bounding box center [562, 252] width 77 height 26
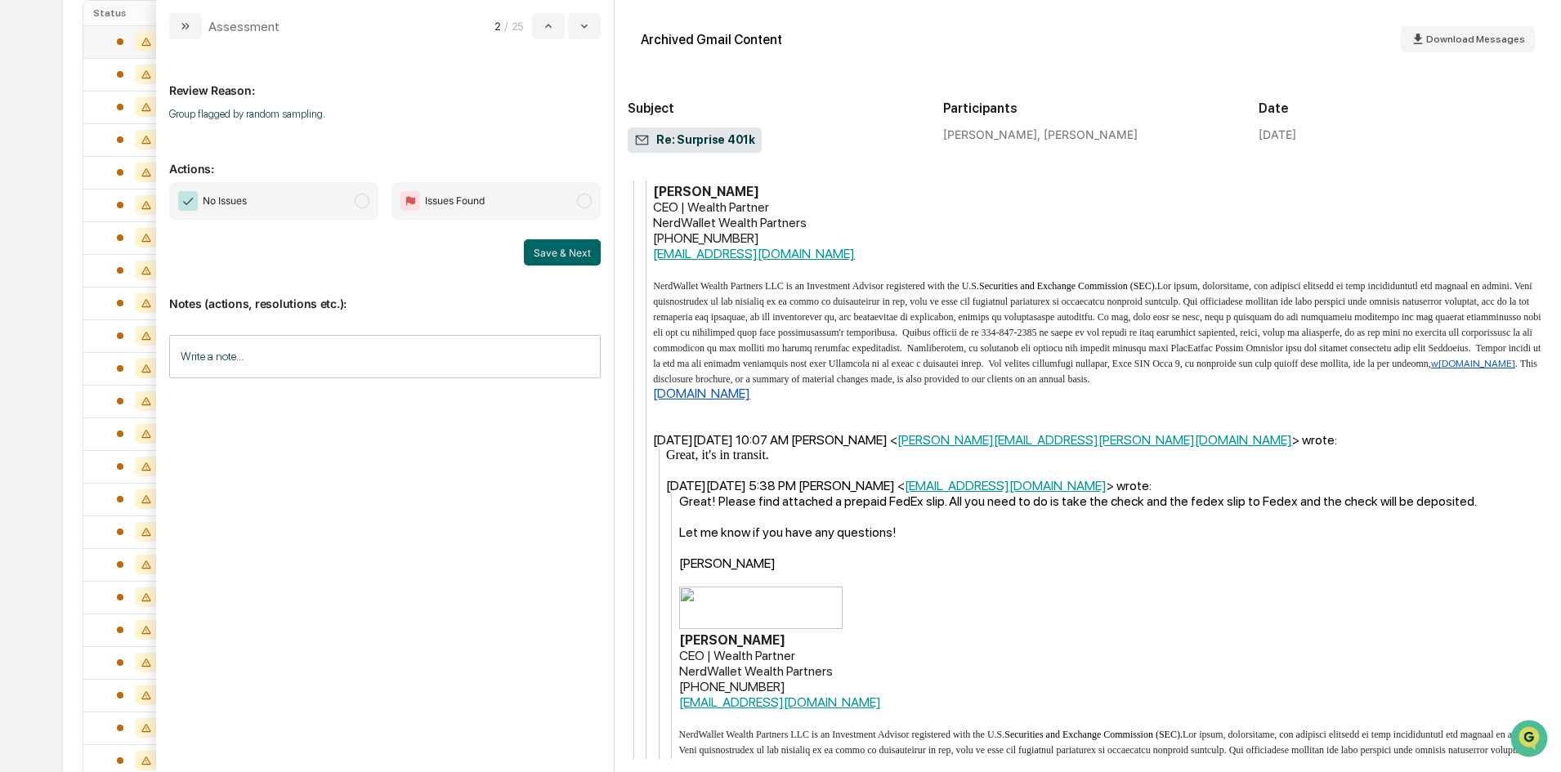
scroll to position [1634, 0]
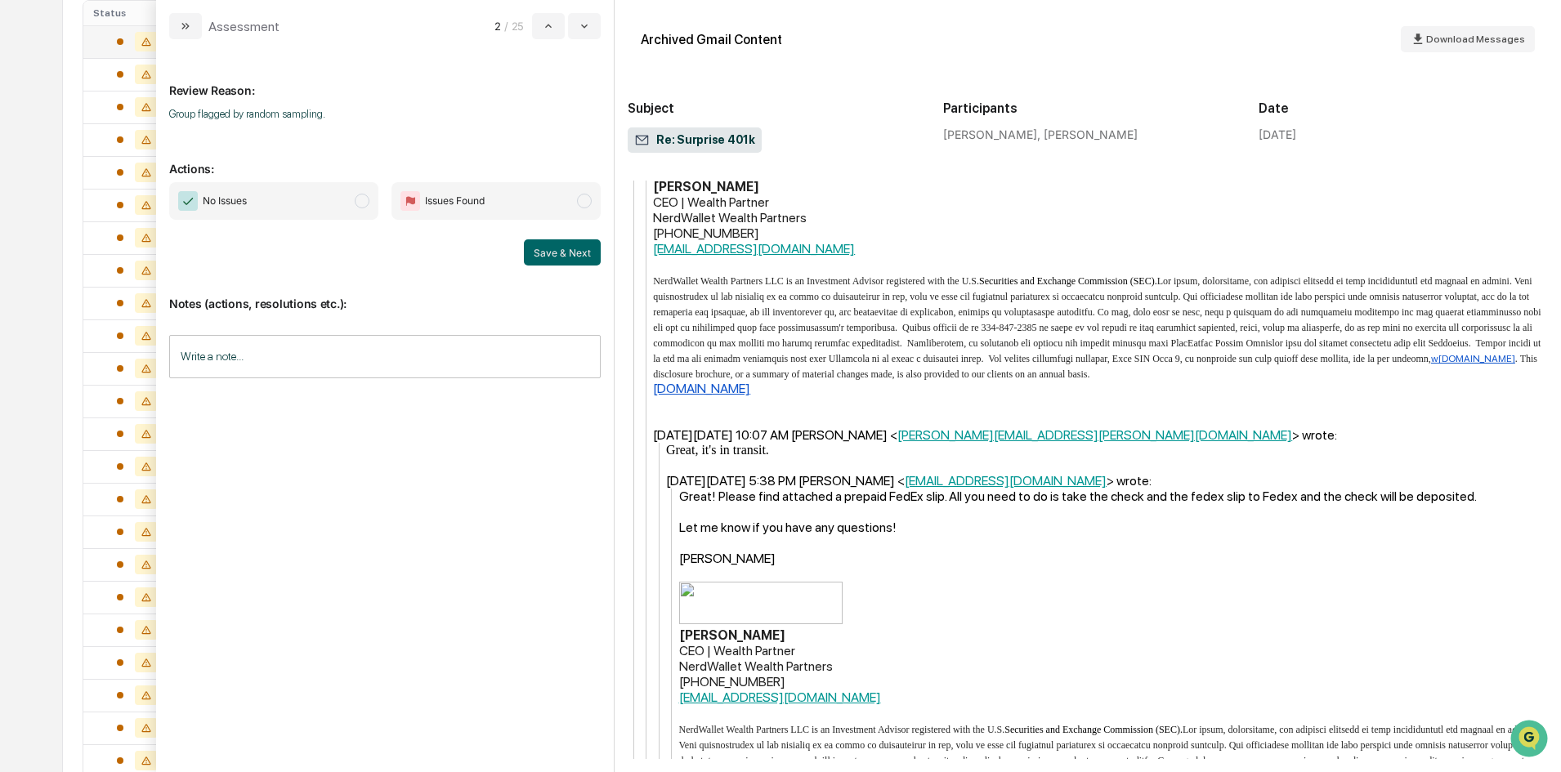
click at [364, 195] on span "modal" at bounding box center [362, 201] width 15 height 15
click at [557, 250] on button "Save & Next" at bounding box center [562, 252] width 77 height 26
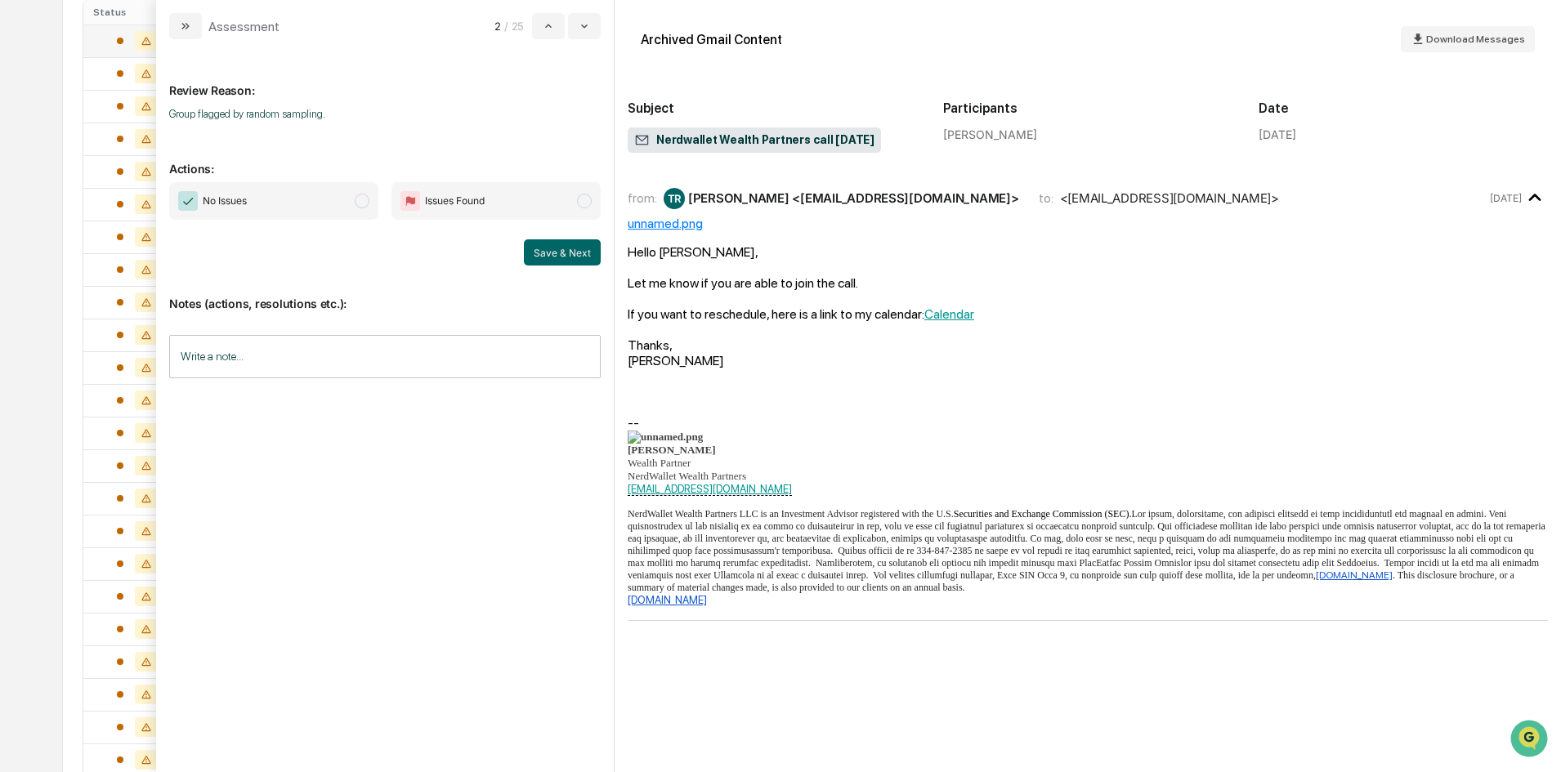
scroll to position [350, 0]
click at [368, 205] on span "modal" at bounding box center [362, 201] width 15 height 15
click at [555, 249] on button "Save & Next" at bounding box center [562, 252] width 77 height 26
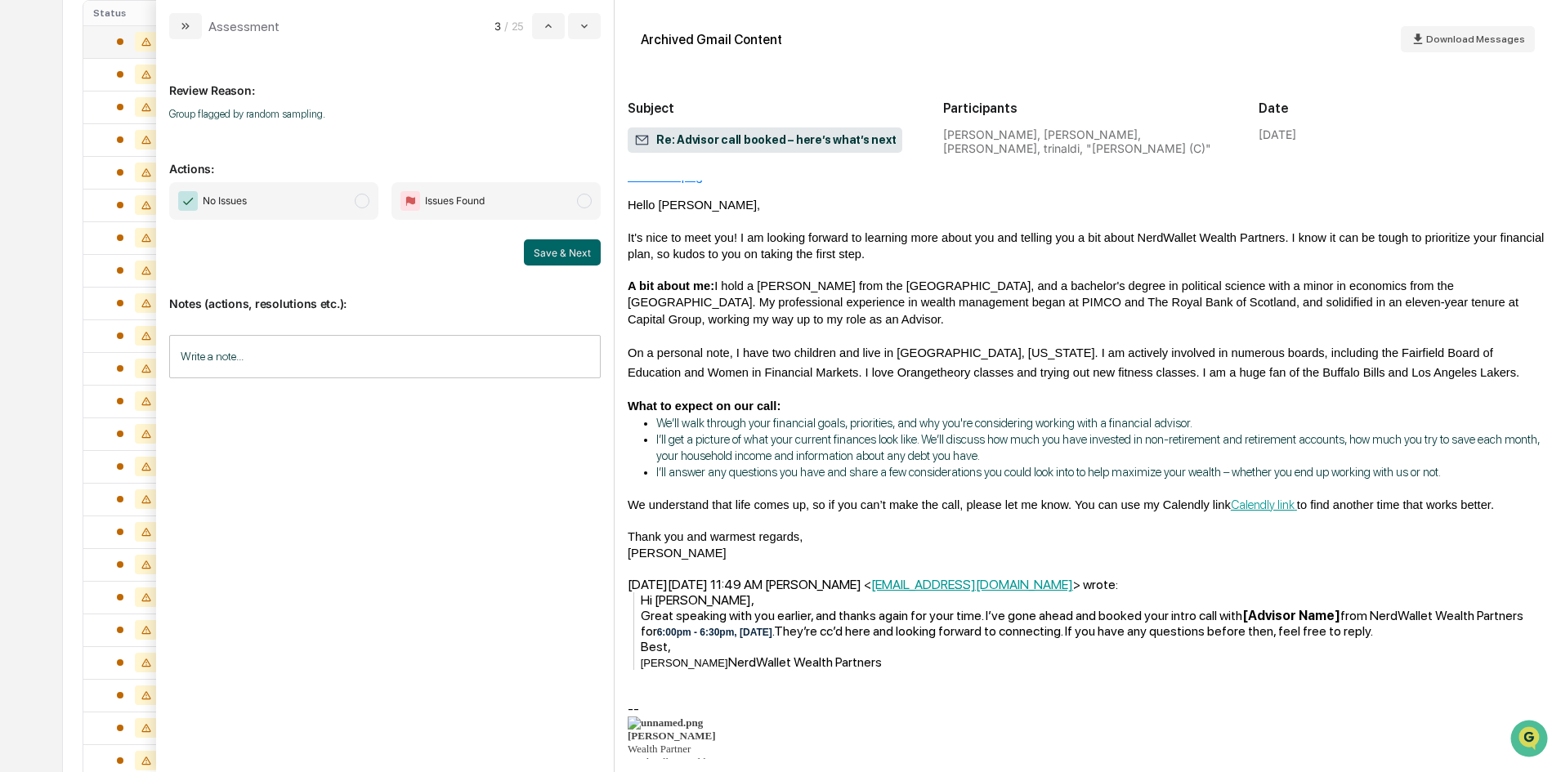
scroll to position [162, 0]
click at [364, 208] on span "modal" at bounding box center [362, 201] width 15 height 15
click at [570, 247] on button "Save & Next" at bounding box center [562, 252] width 77 height 26
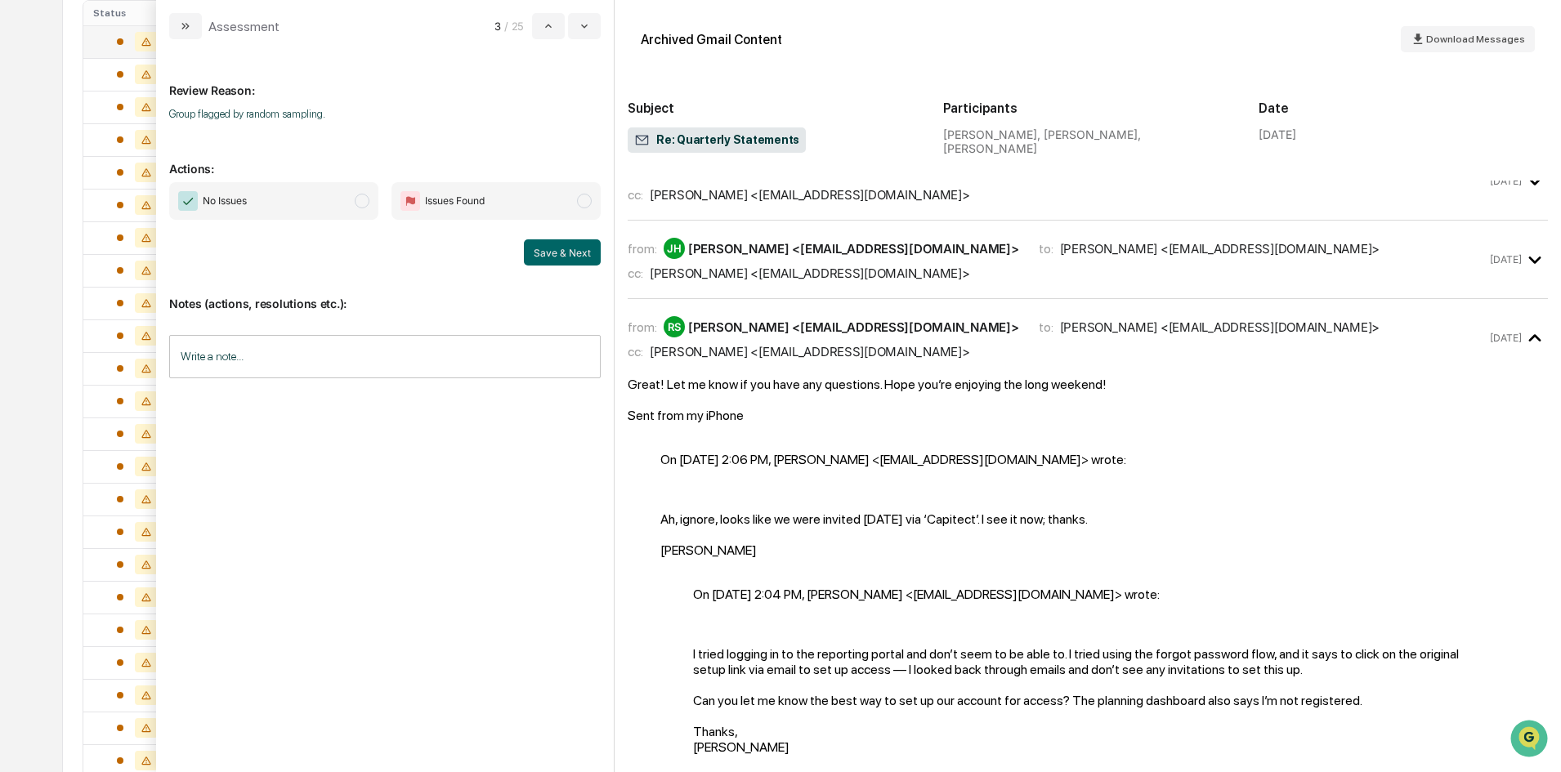
scroll to position [654, 0]
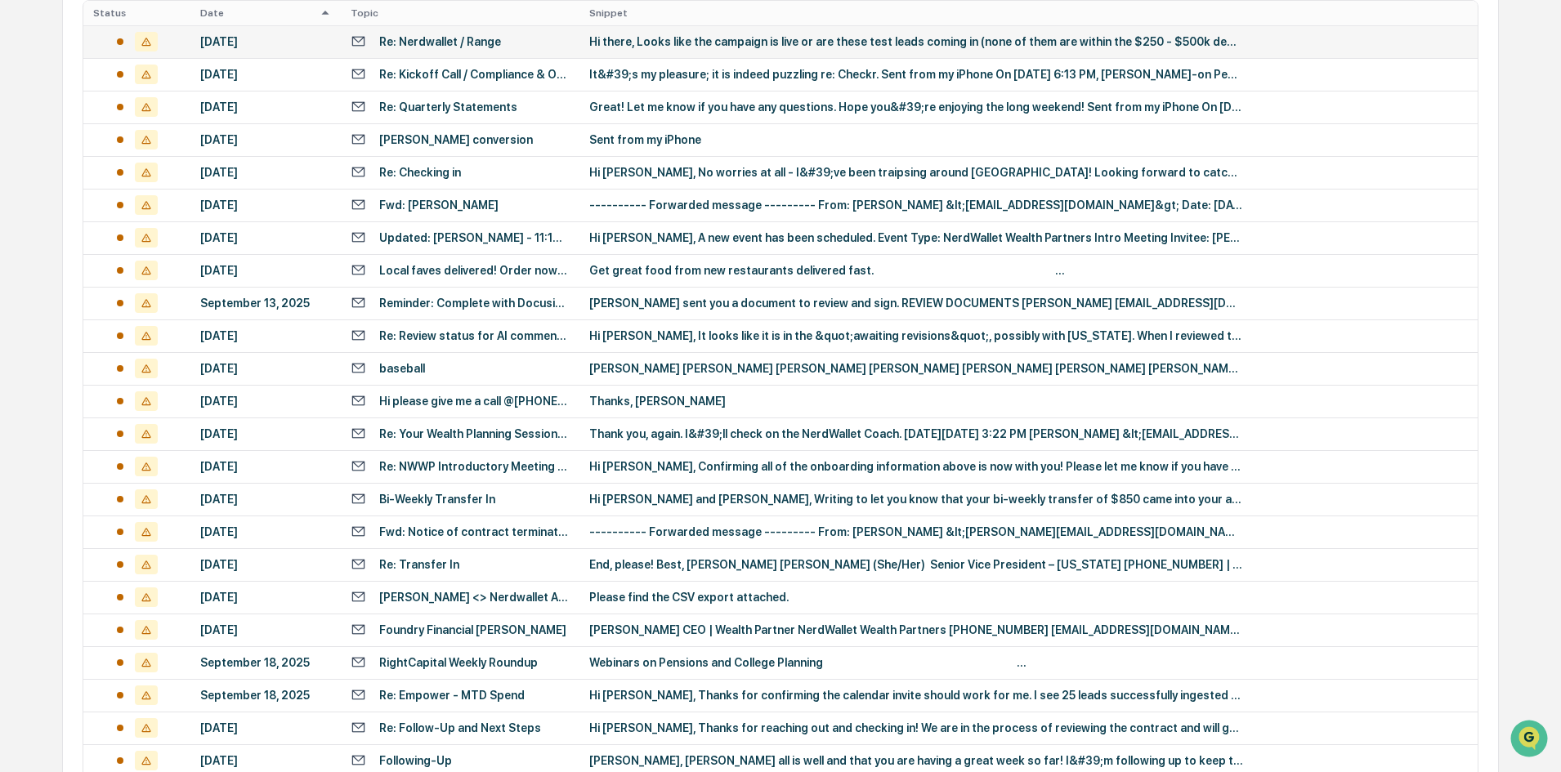
click at [41, 136] on div "Calendar Manage Tasks Reviews Approval Management Company People, Data, Setting…" at bounding box center [780, 292] width 1561 height 1285
click at [622, 38] on div "Hi there, Looks like the campaign is live or are these test leads coming in (no…" at bounding box center [916, 41] width 654 height 13
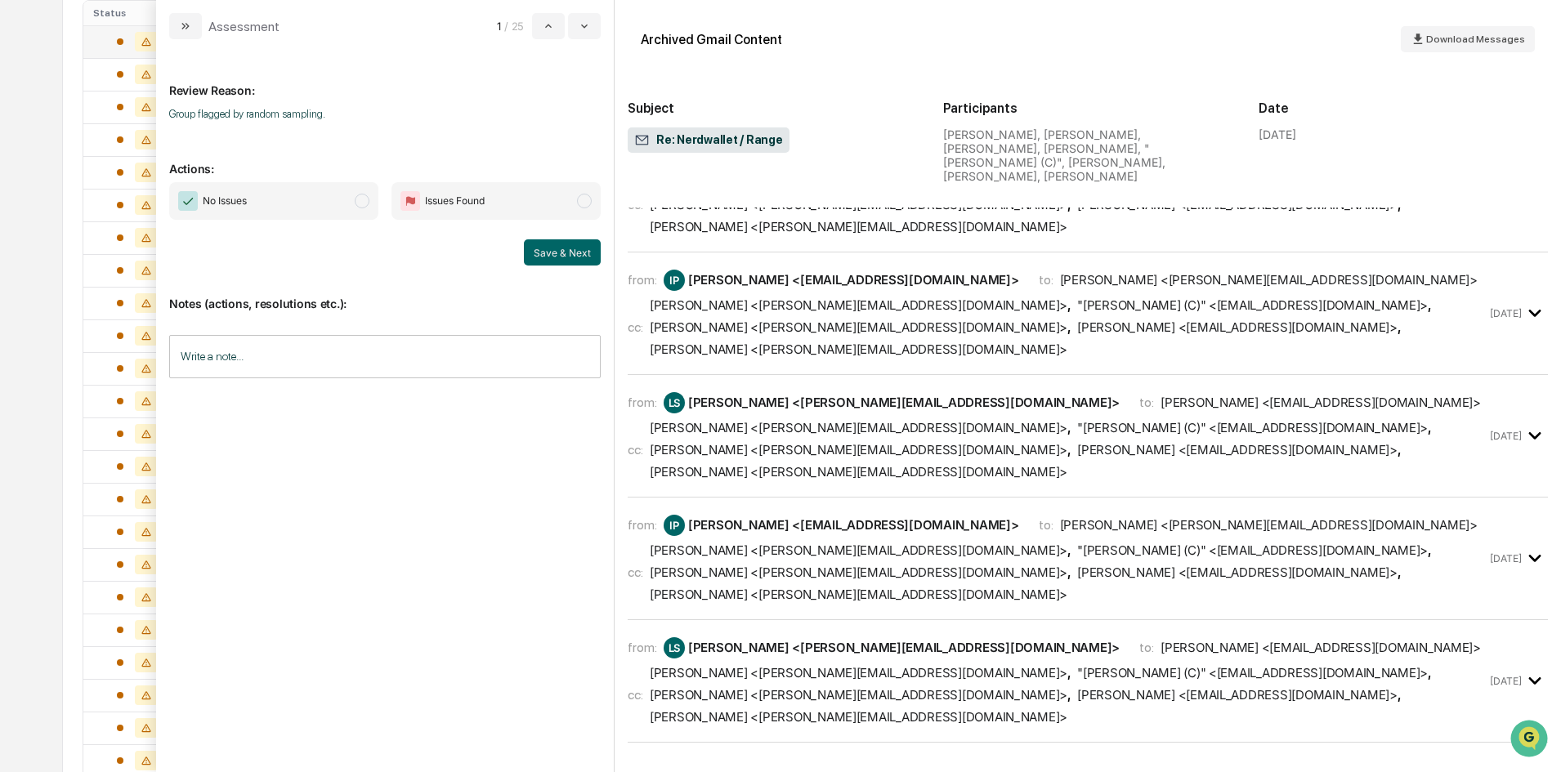
scroll to position [5311, 0]
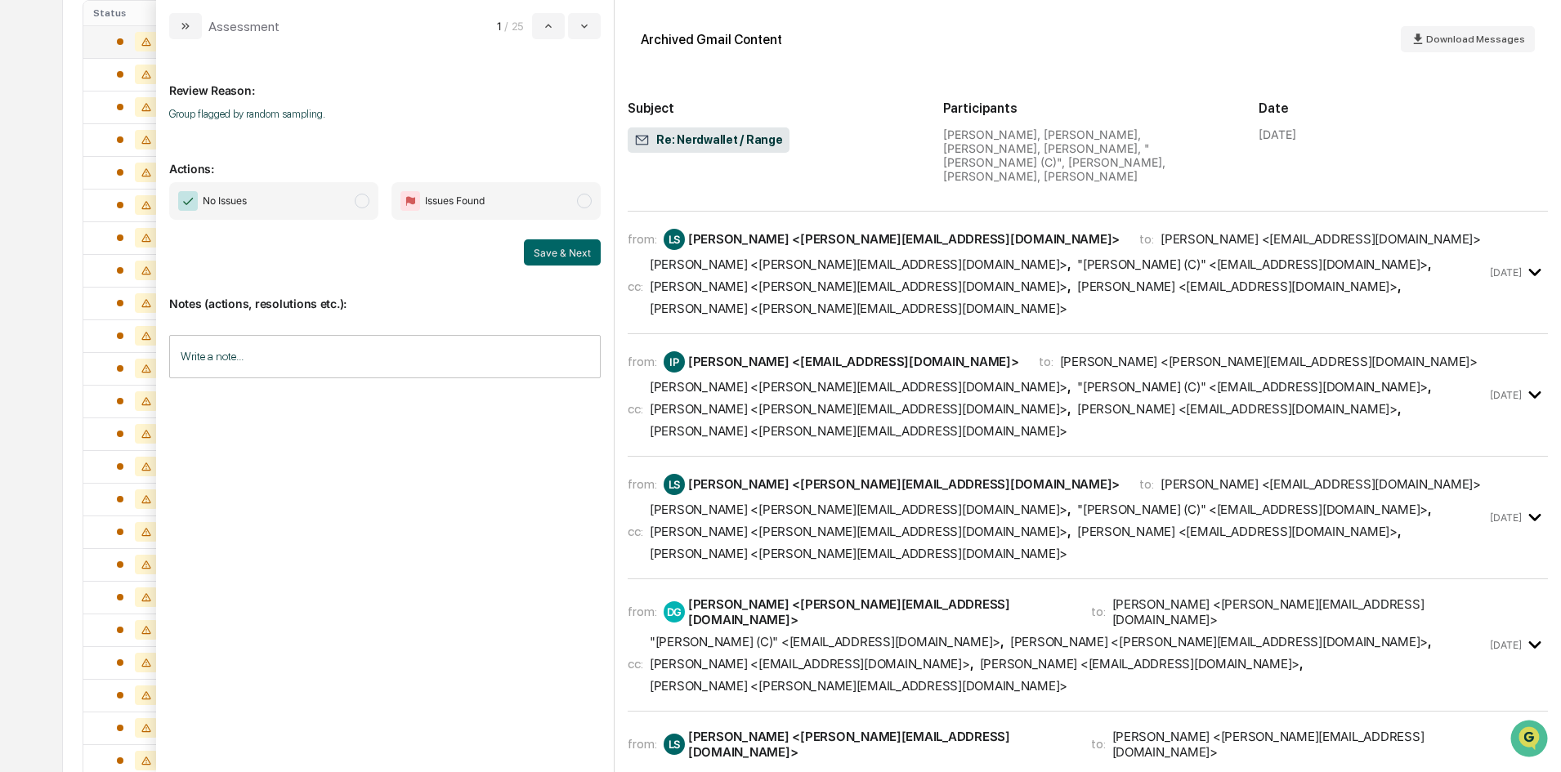
click at [361, 199] on span "modal" at bounding box center [362, 201] width 15 height 15
click at [560, 250] on button "Save & Next" at bounding box center [562, 252] width 77 height 26
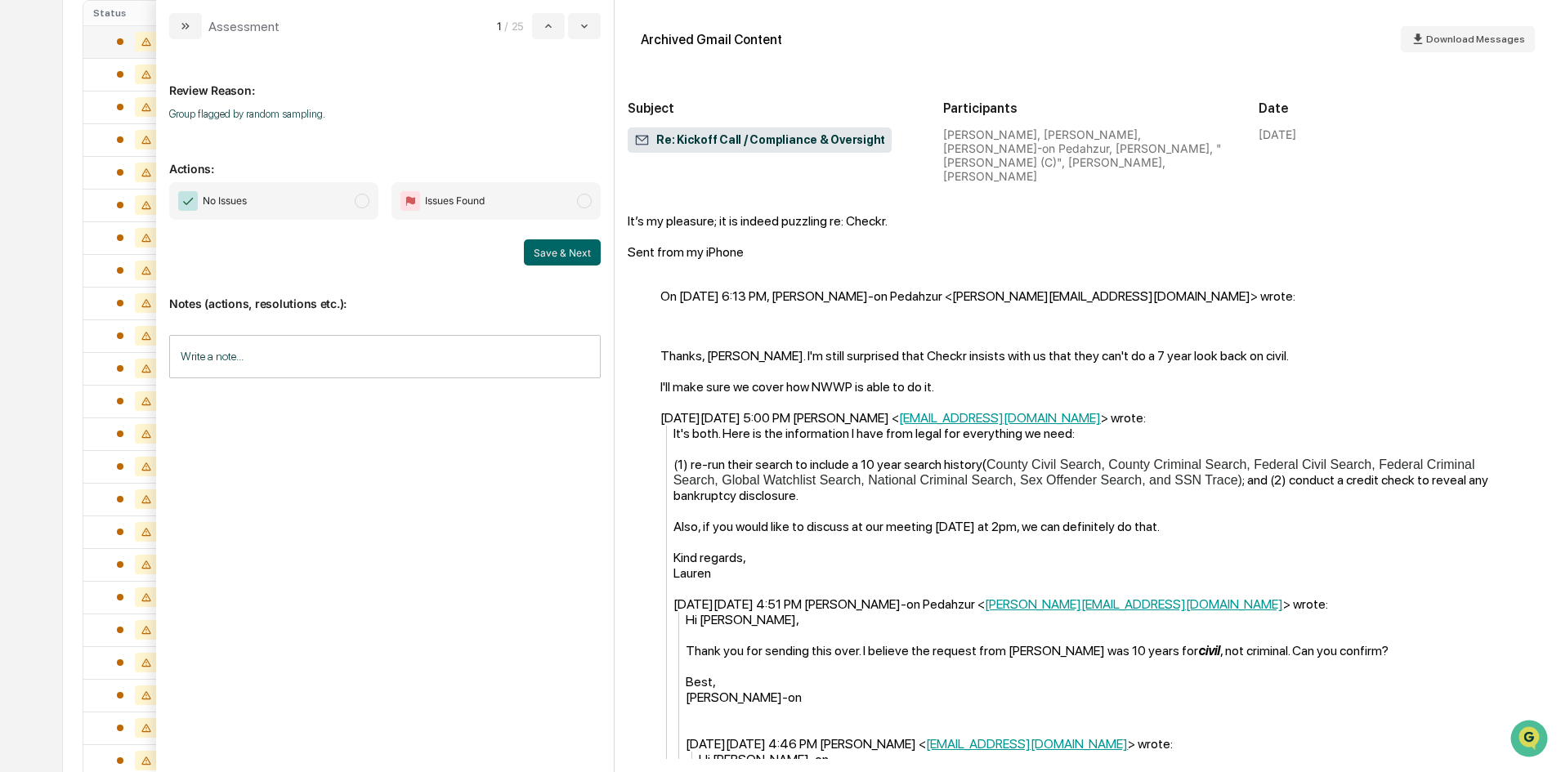
scroll to position [2451, 0]
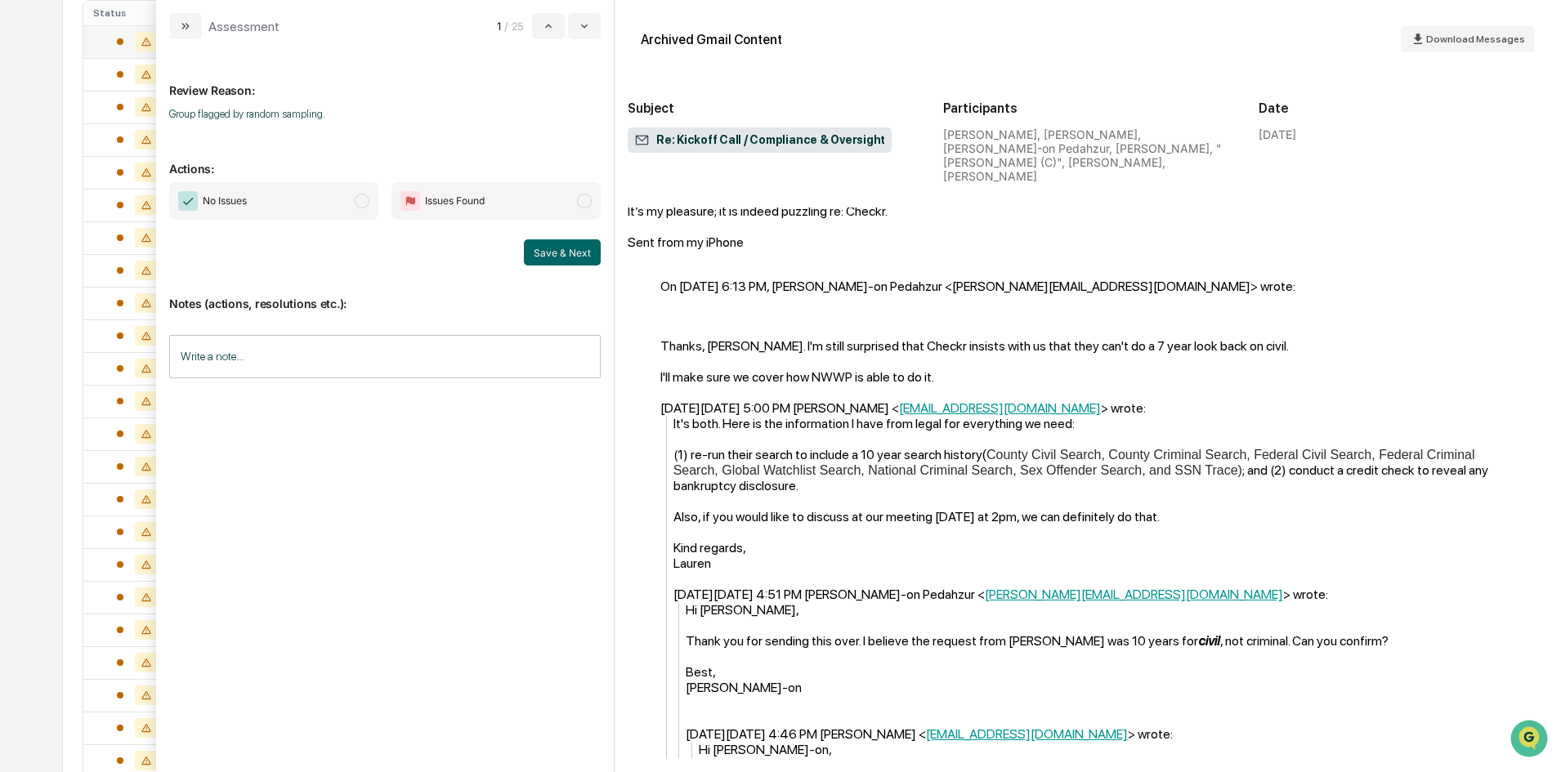
click at [355, 198] on span "modal" at bounding box center [362, 201] width 15 height 15
click at [580, 250] on button "Save & Next" at bounding box center [562, 252] width 77 height 26
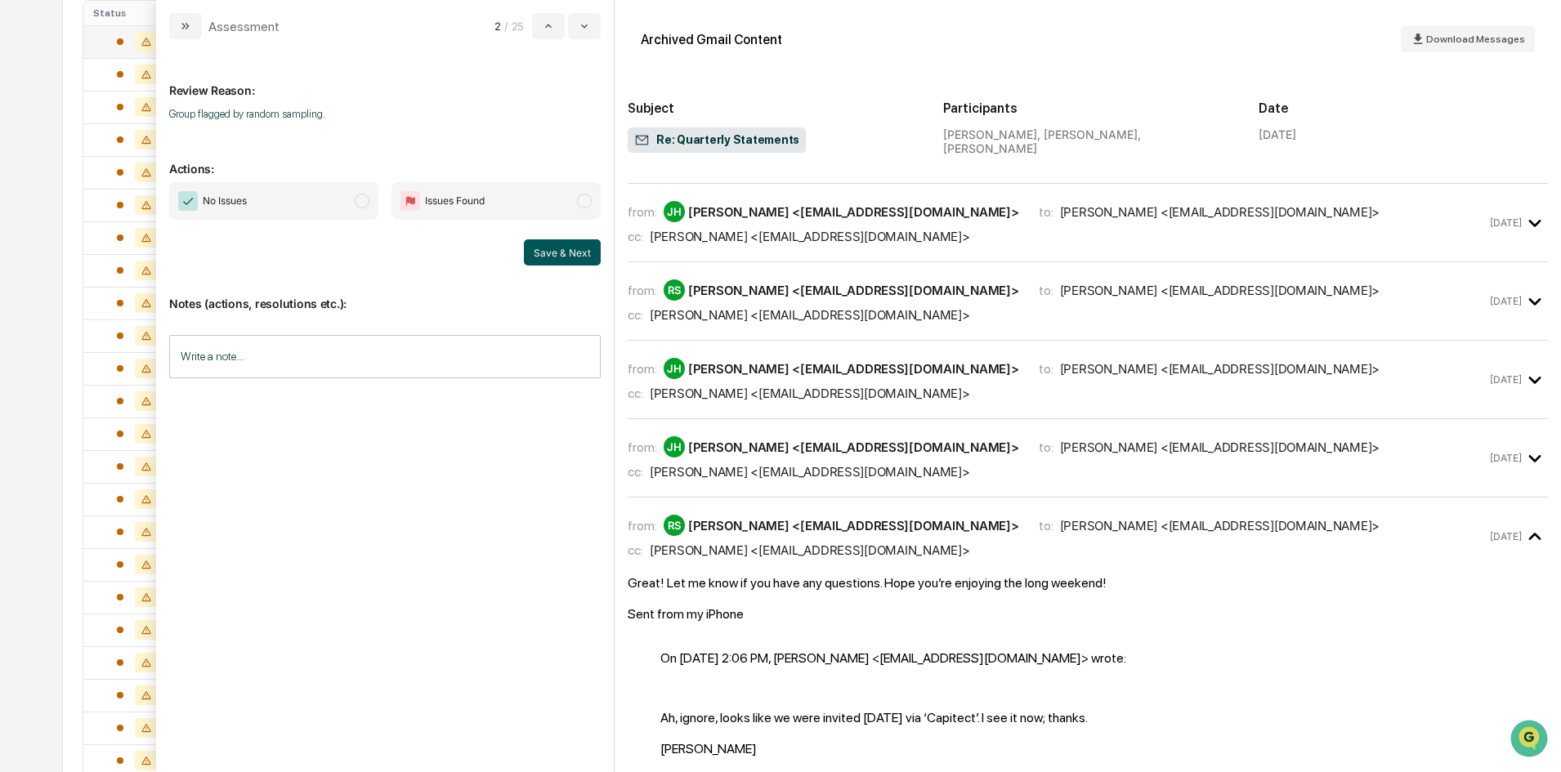
scroll to position [1977, 0]
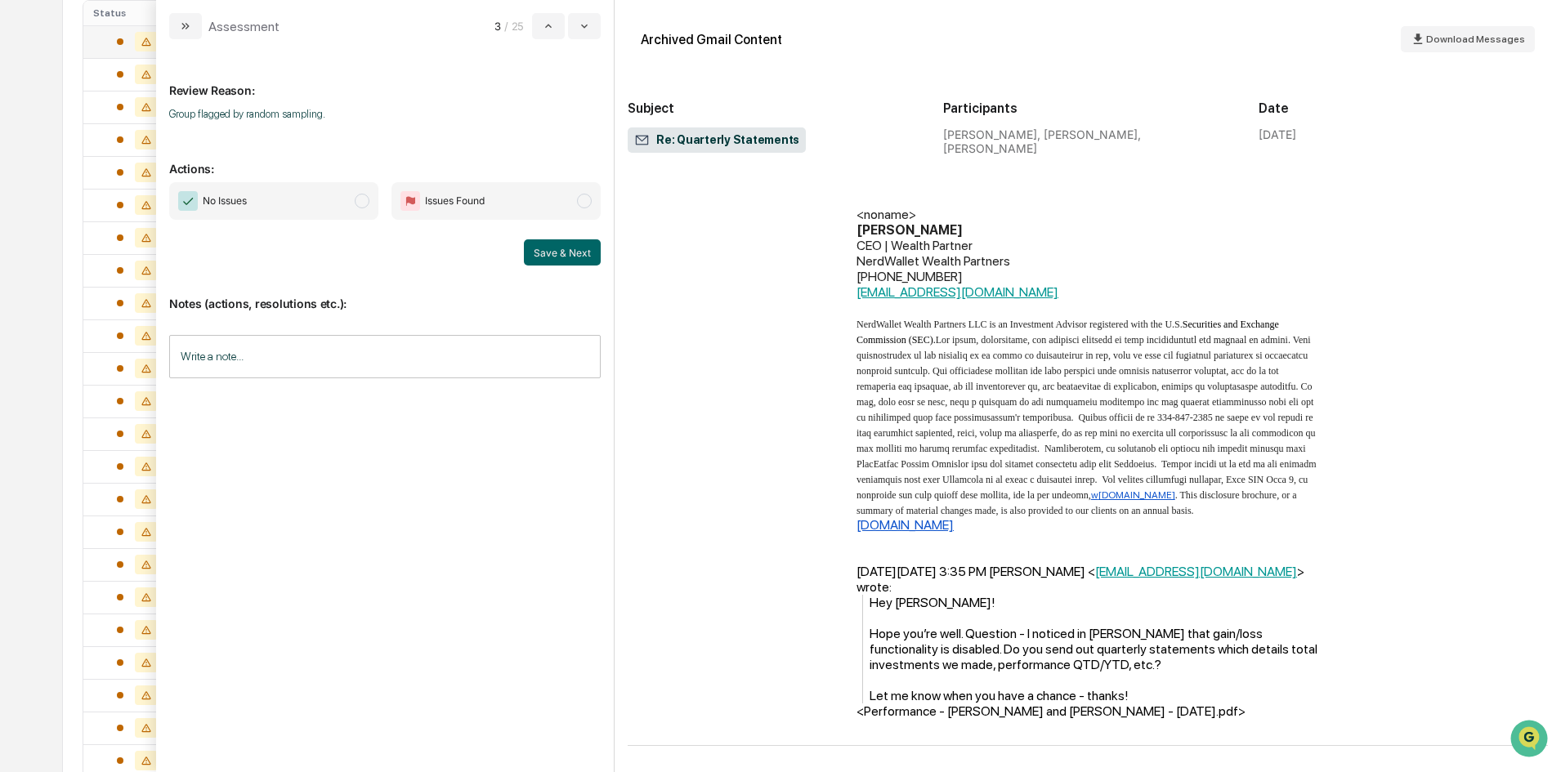
click at [32, 134] on div "Calendar Manage Tasks Reviews Approval Management Company People, Data, Setting…" at bounding box center [780, 292] width 1561 height 1285
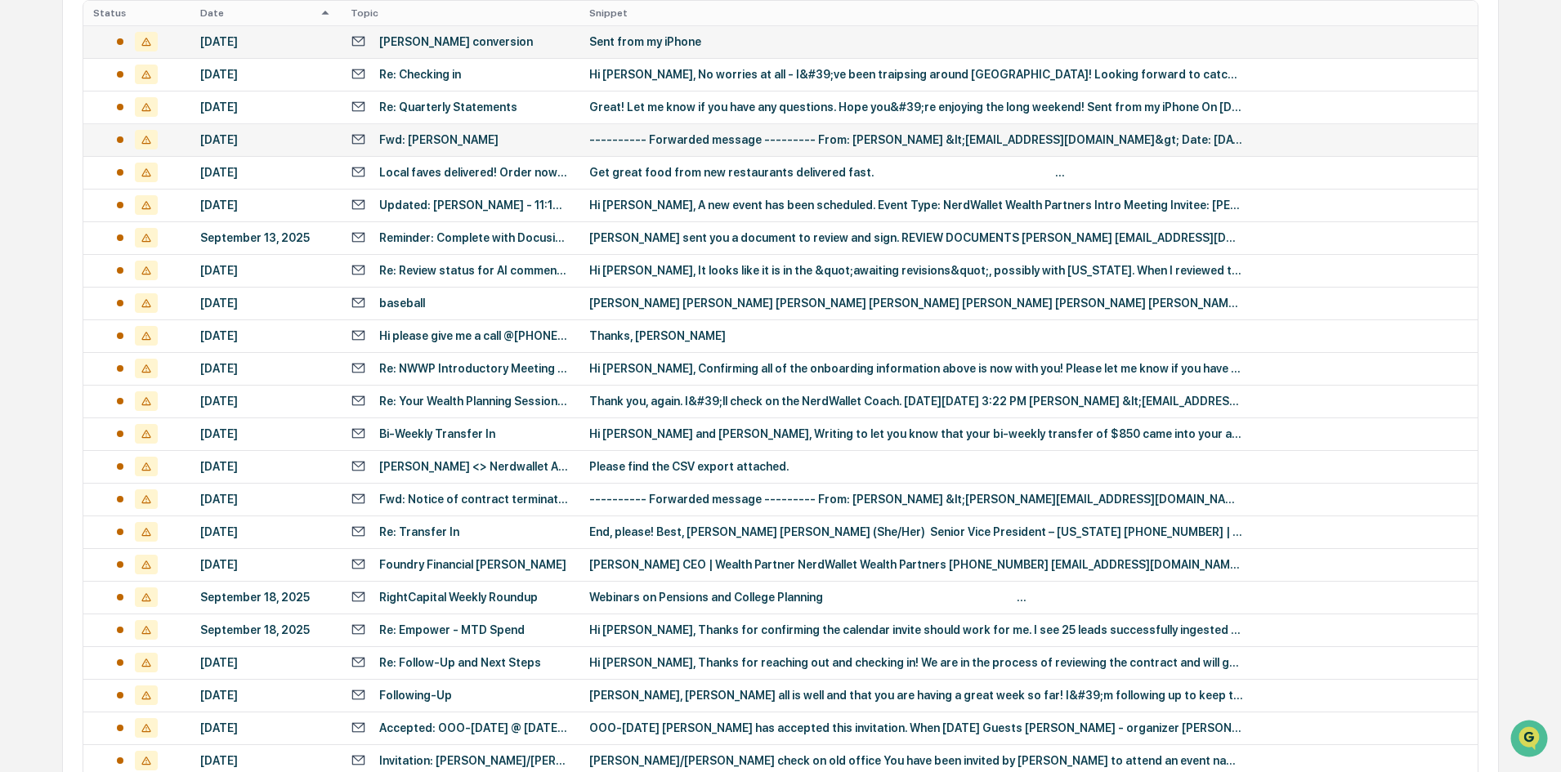
click at [684, 138] on div "---------- Forwarded message --------- From: [PERSON_NAME] &lt;[EMAIL_ADDRESS][…" at bounding box center [916, 139] width 654 height 13
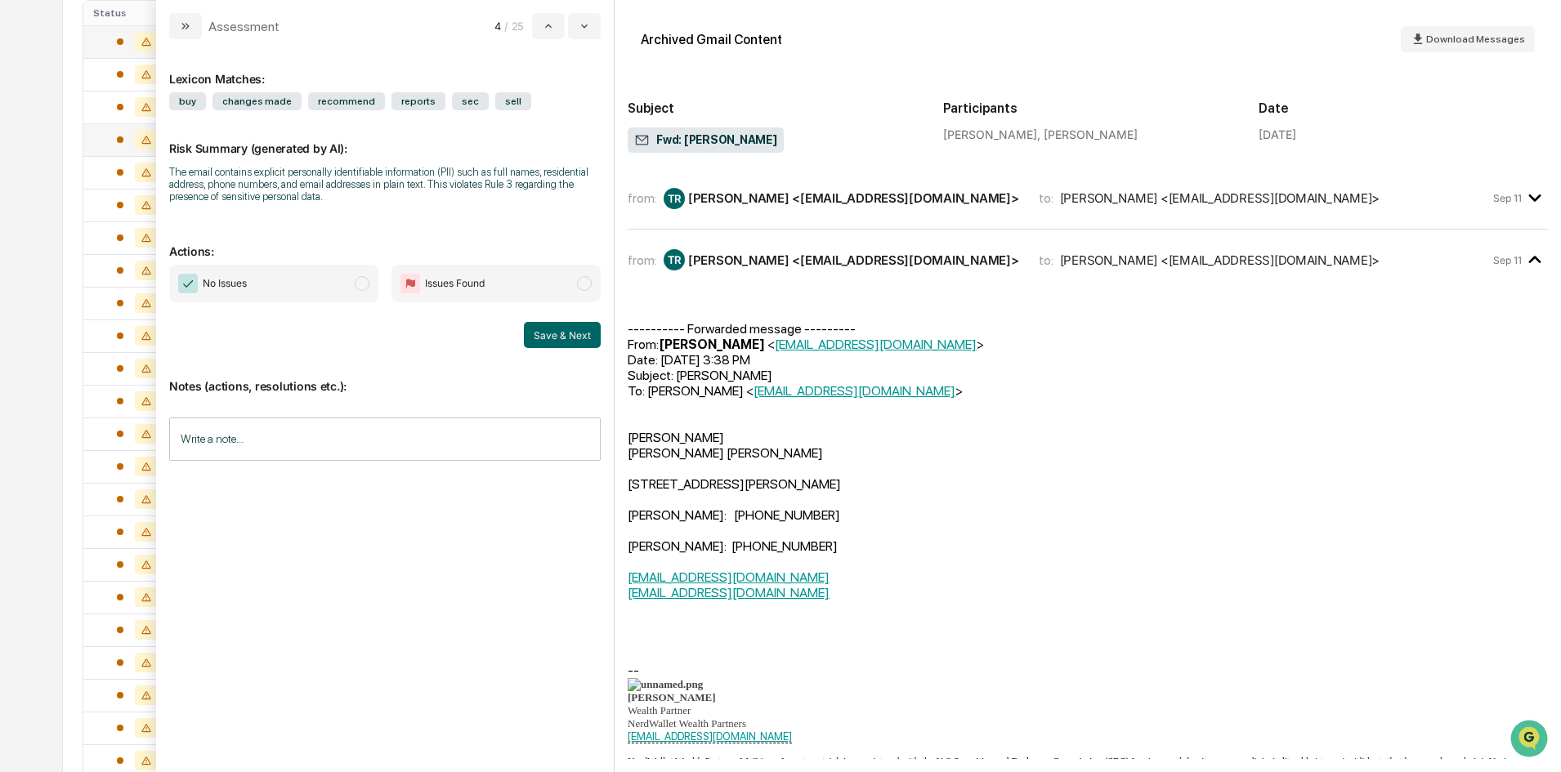
click at [21, 125] on div "Calendar Manage Tasks Reviews Approval Management Company People, Data, Setting…" at bounding box center [780, 292] width 1561 height 1285
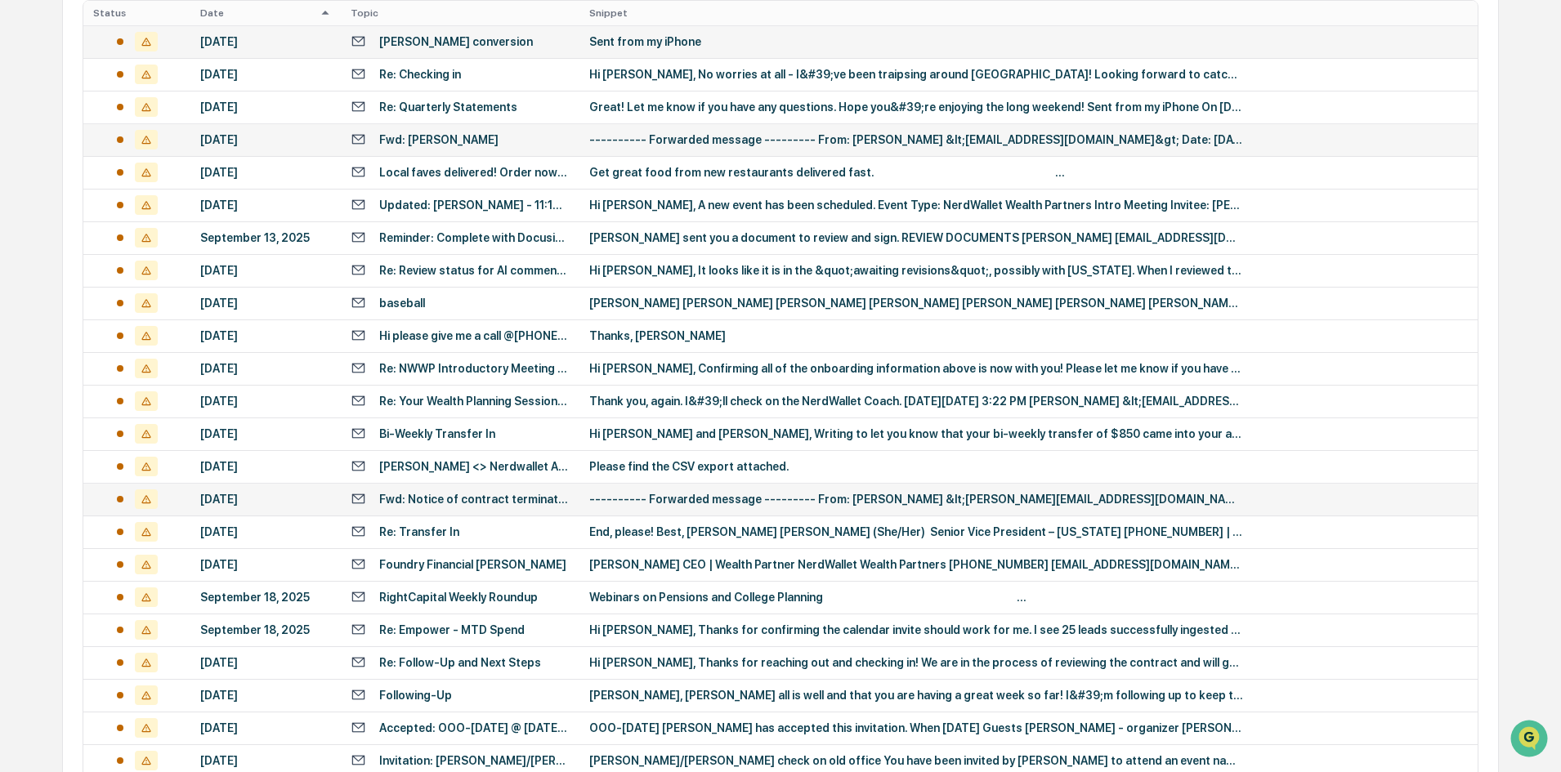
click at [839, 494] on div "---------- Forwarded message --------- From: [PERSON_NAME] &lt;[PERSON_NAME][EM…" at bounding box center [916, 499] width 654 height 13
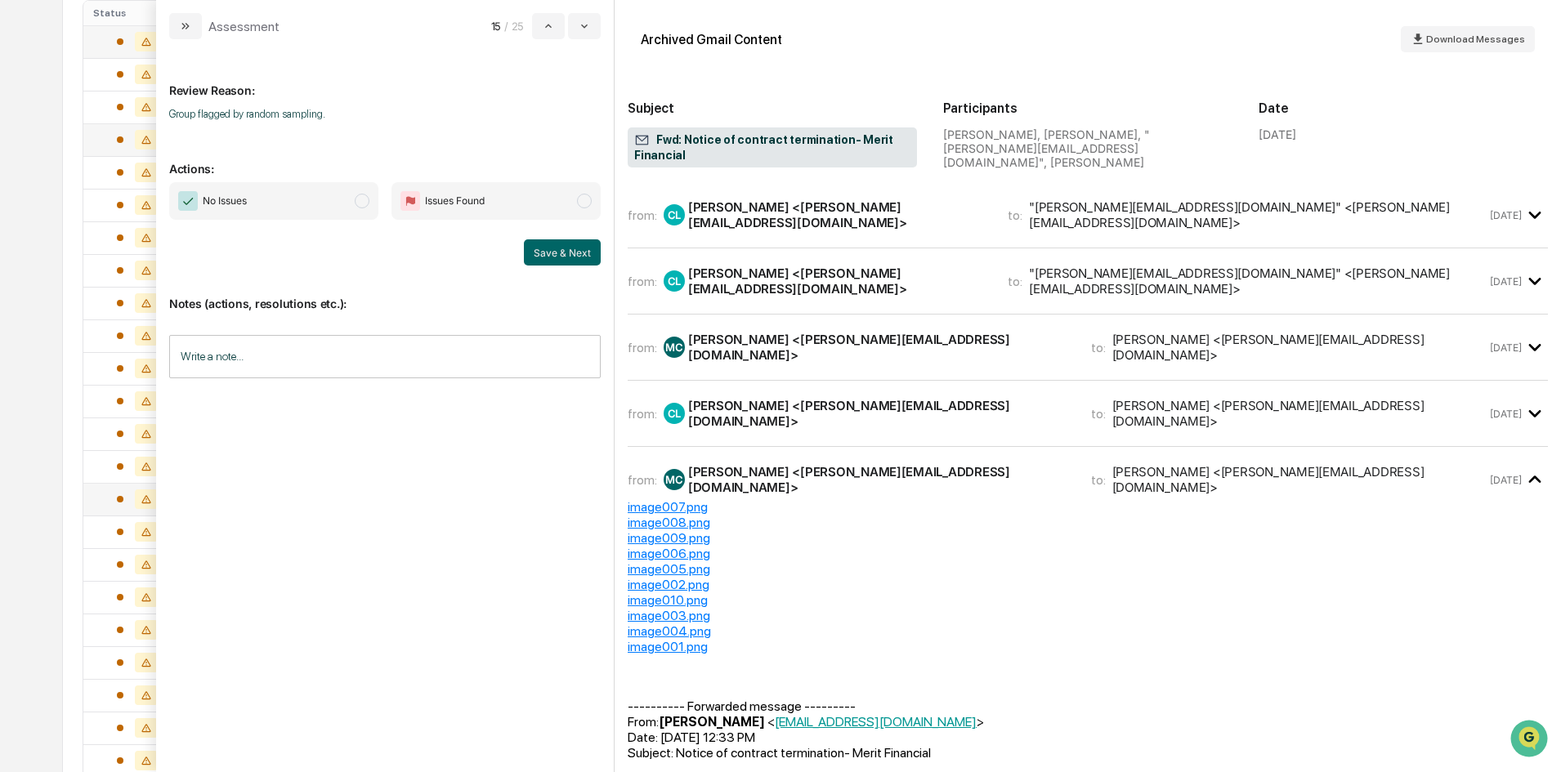
click at [42, 227] on div "Calendar Manage Tasks Reviews Approval Management Company People, Data, Setting…" at bounding box center [780, 292] width 1561 height 1285
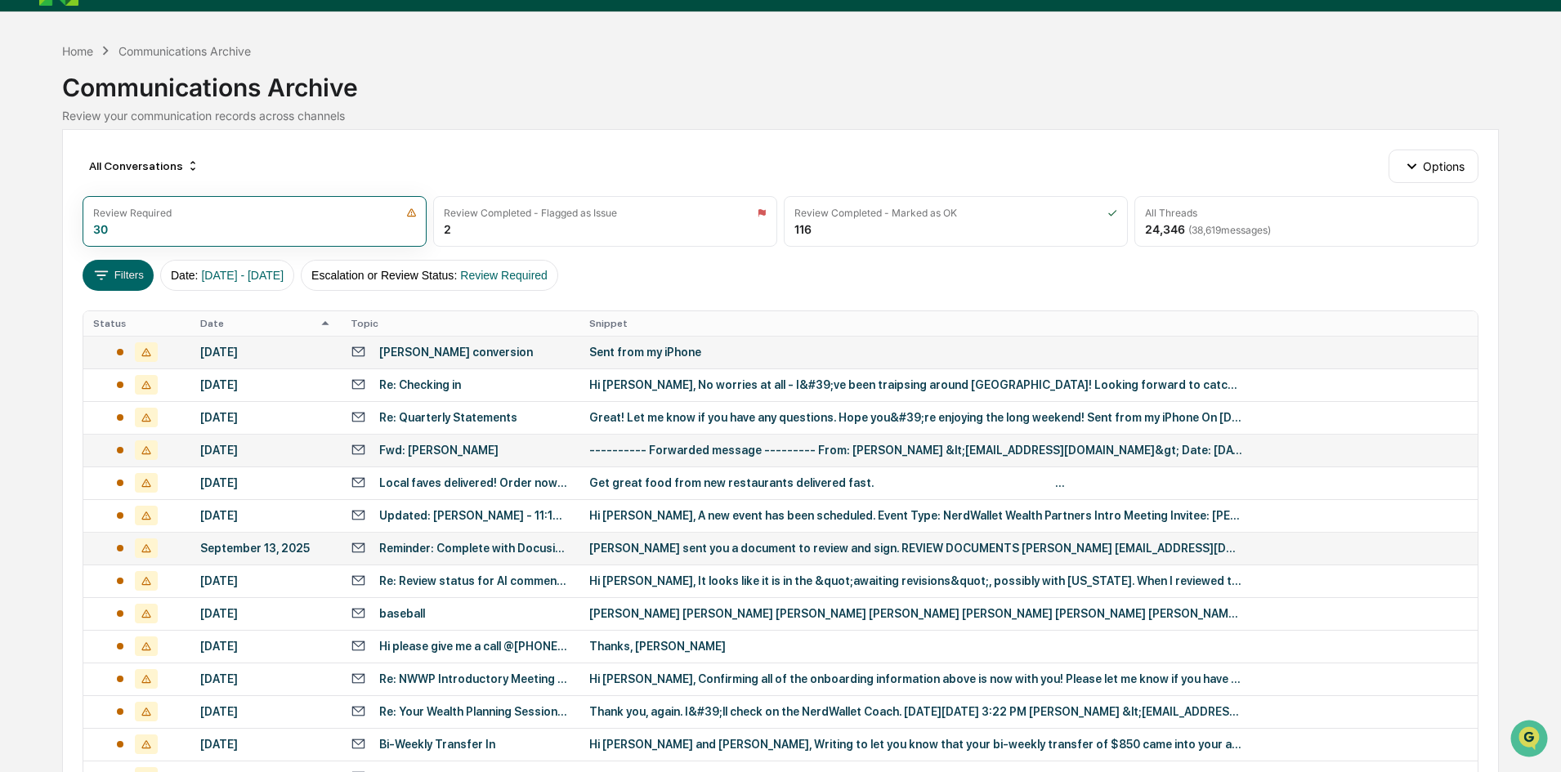
scroll to position [23, 0]
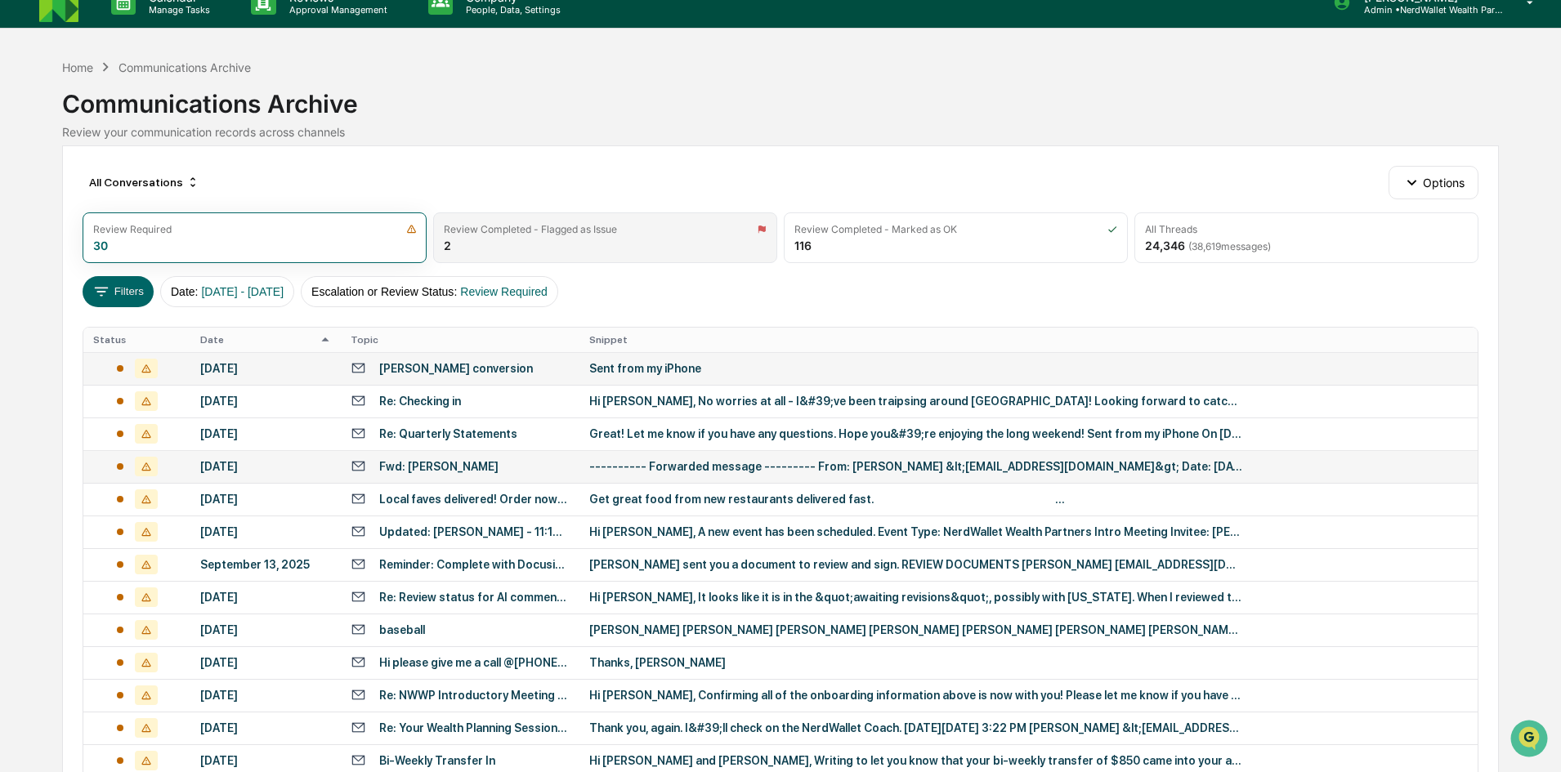
click at [691, 231] on div "Review Completed - Flagged as Issue" at bounding box center [605, 229] width 323 height 12
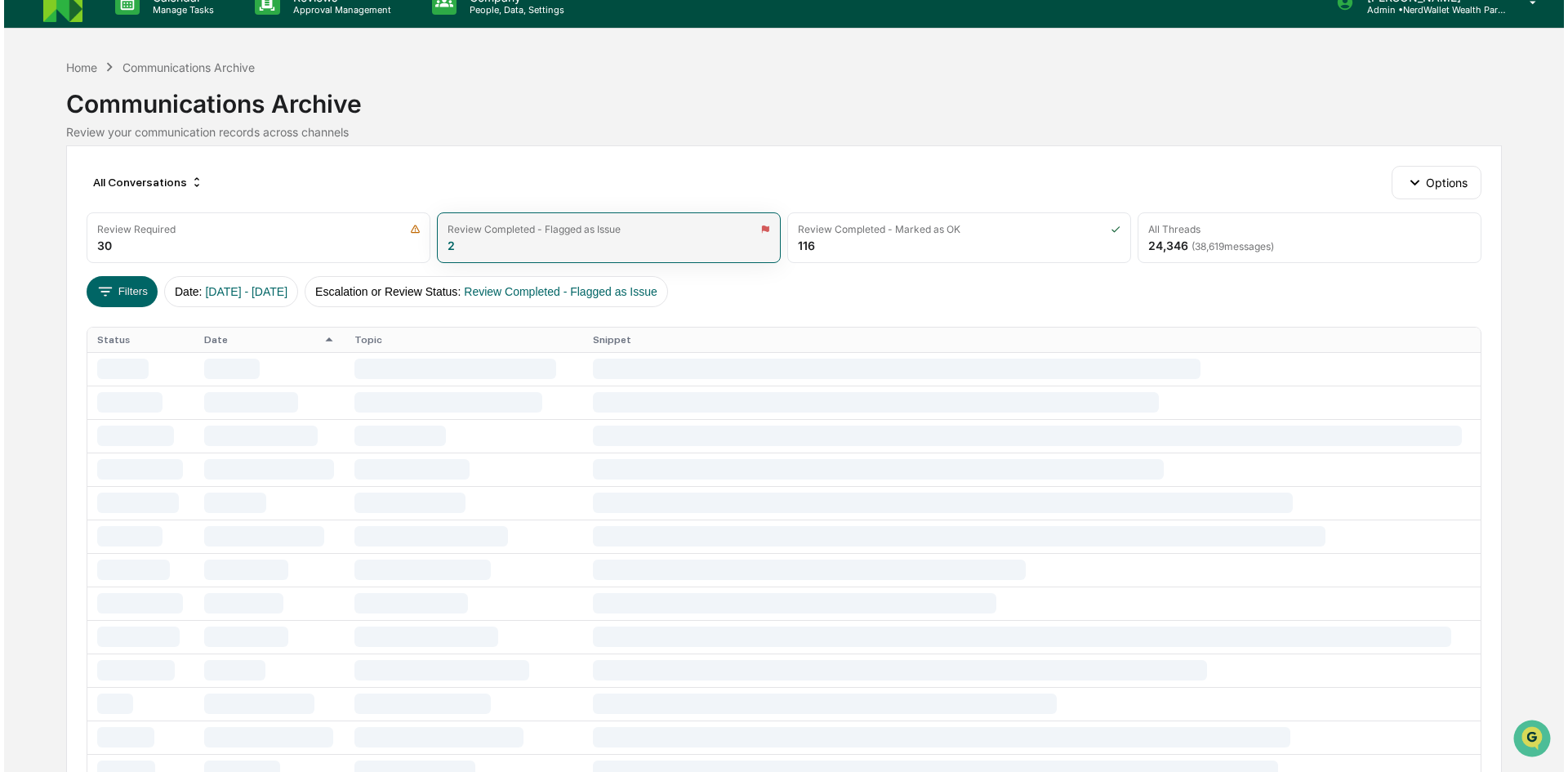
scroll to position [0, 0]
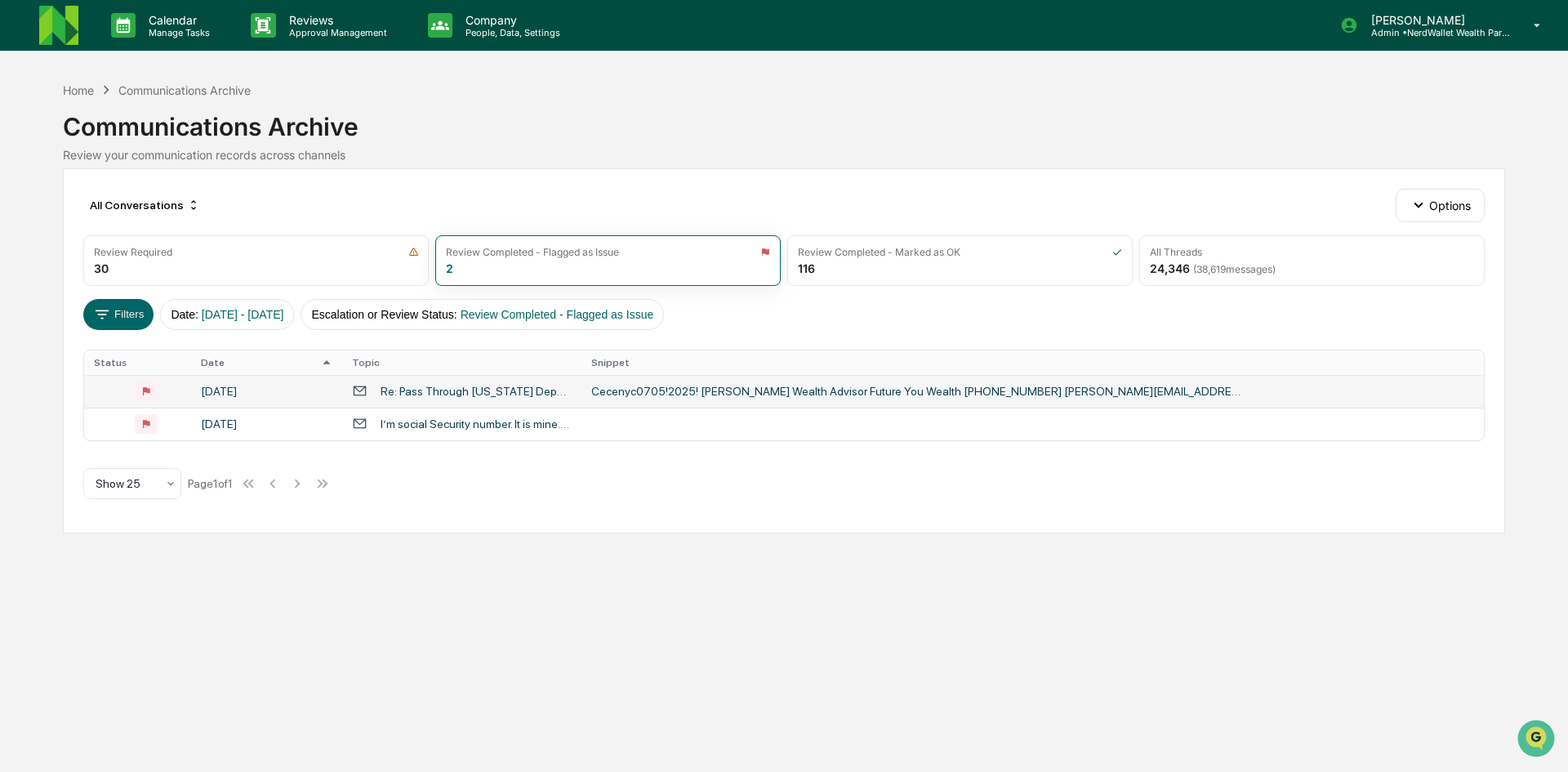
click at [470, 390] on div "Re: Pass Through New York Department" at bounding box center [476, 391] width 191 height 13
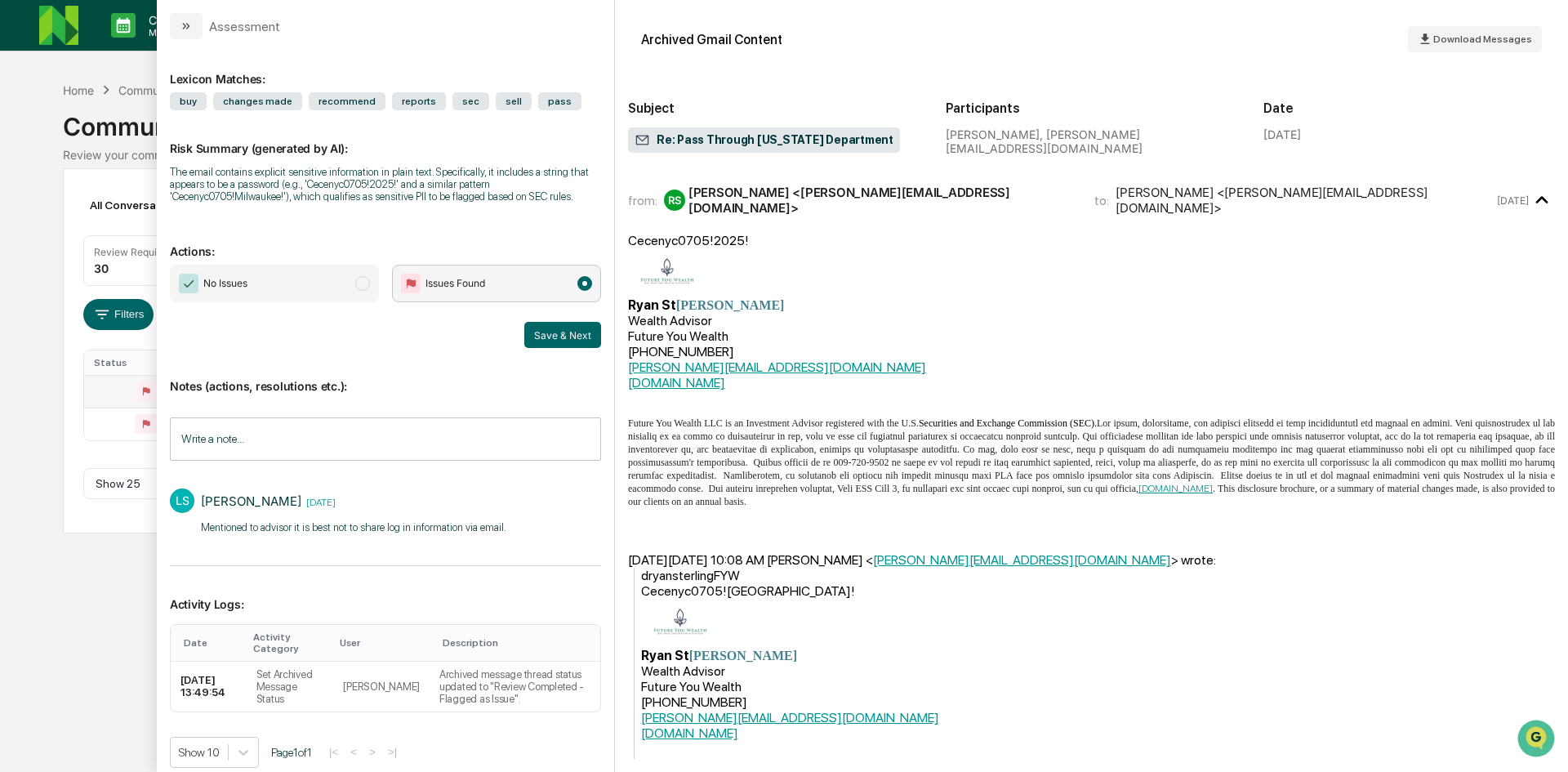
drag, startPoint x: 1440, startPoint y: 154, endPoint x: 1287, endPoint y: 54, distance: 182.8
click at [1440, 154] on div "Date June 30, 2025" at bounding box center [1409, 123] width 292 height 66
click at [54, 97] on div "Calendar Manage Tasks Reviews Approval Management Company People, Data, Setting…" at bounding box center [784, 386] width 1568 height 772
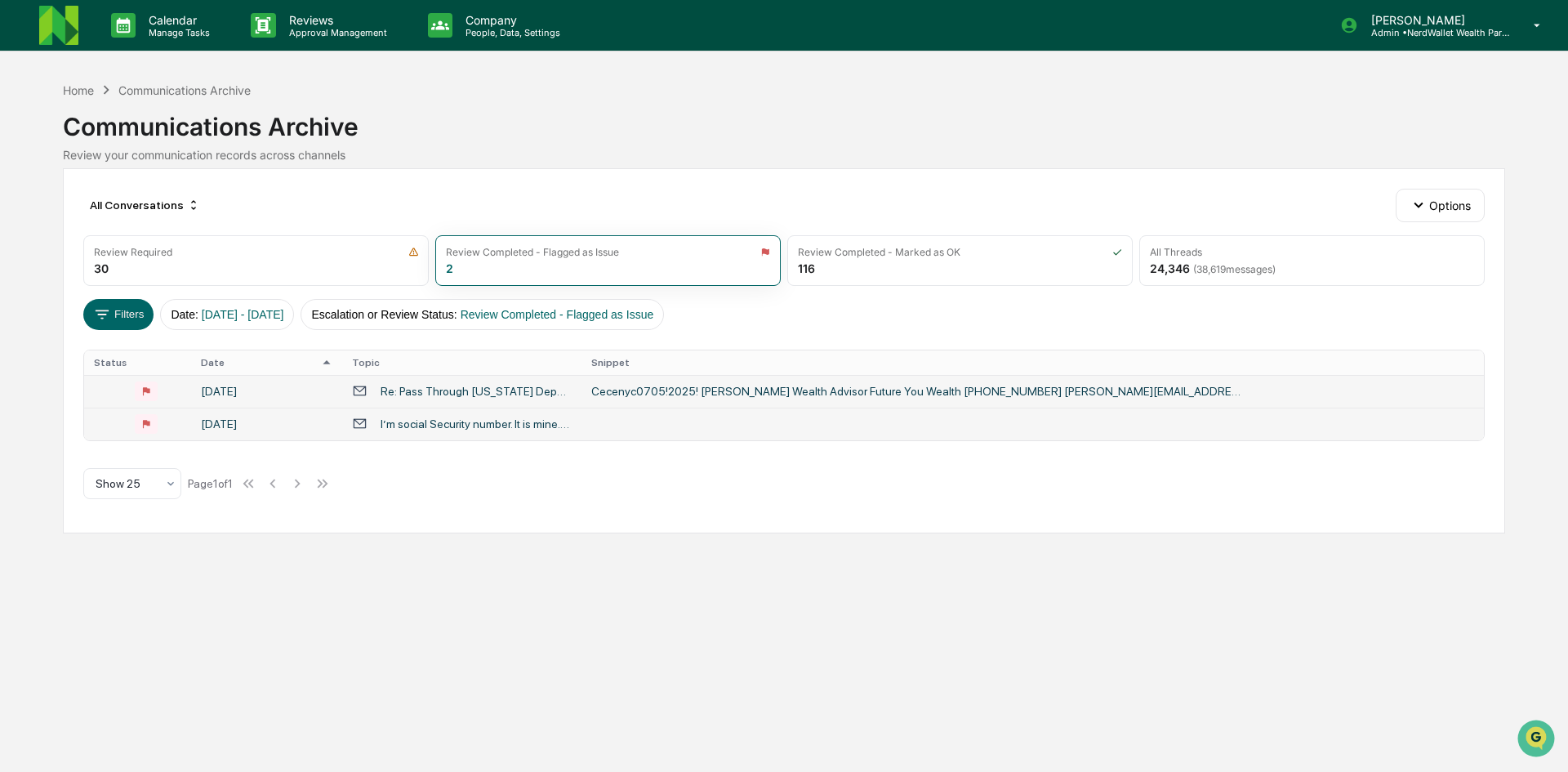
click at [449, 420] on div "I’m social Security number. It is mine.458 45 2416 Timothy Roberts" at bounding box center [476, 424] width 191 height 13
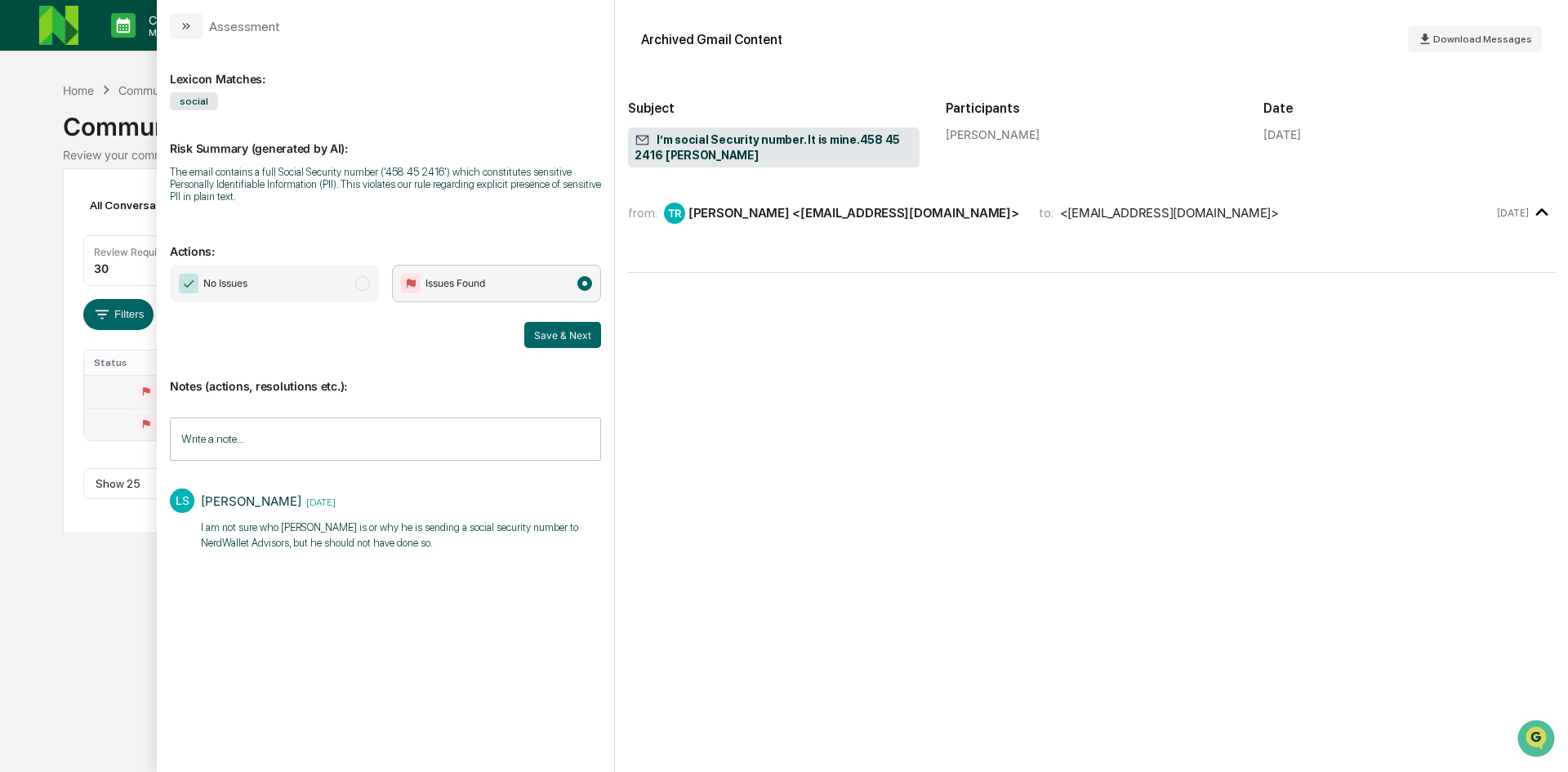
click at [21, 183] on div "Calendar Manage Tasks Reviews Approval Management Company People, Data, Setting…" at bounding box center [784, 386] width 1568 height 772
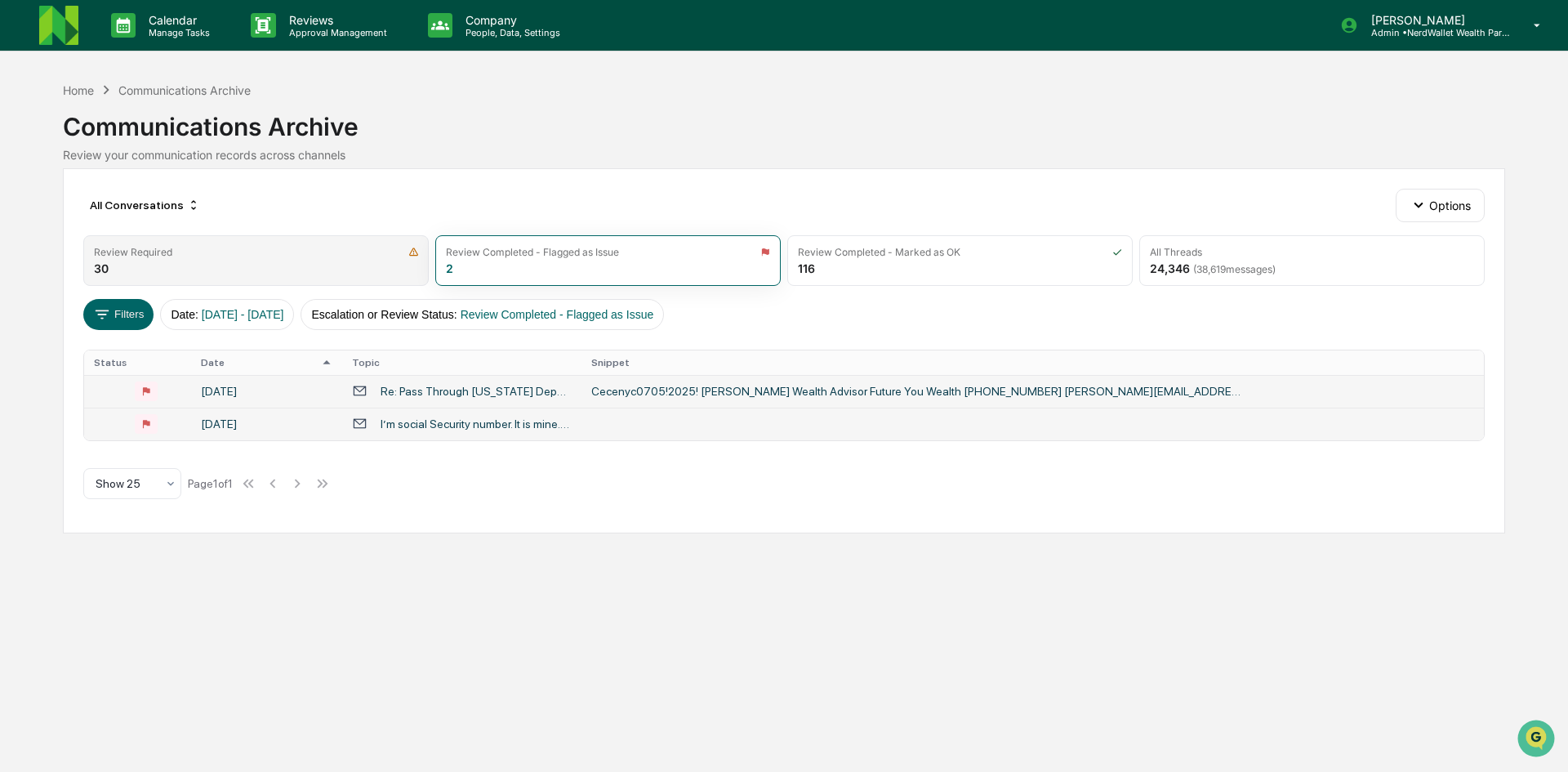
click at [230, 256] on div "Review Required" at bounding box center [256, 252] width 324 height 12
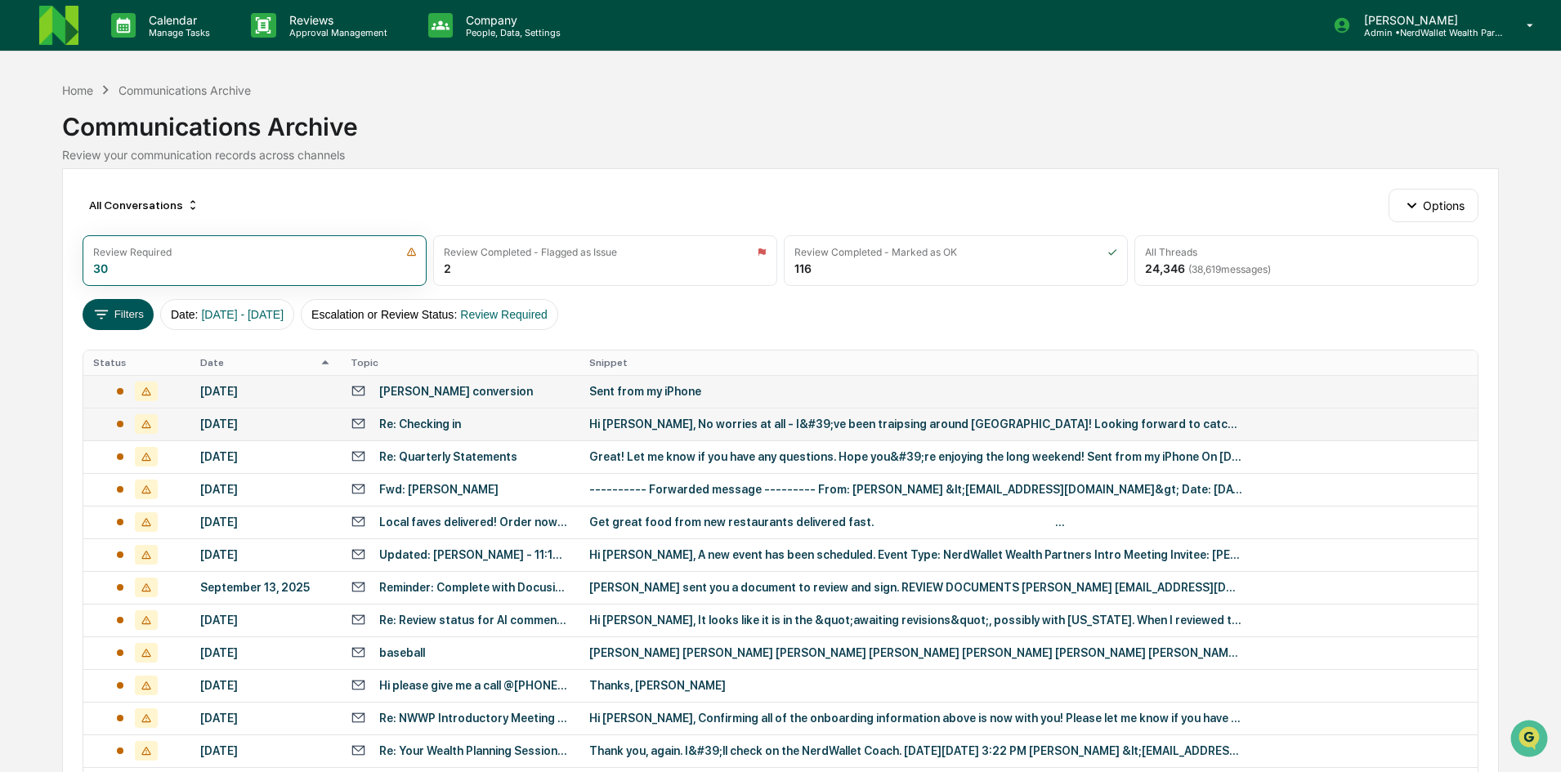
click at [127, 313] on button "Filters" at bounding box center [118, 314] width 71 height 31
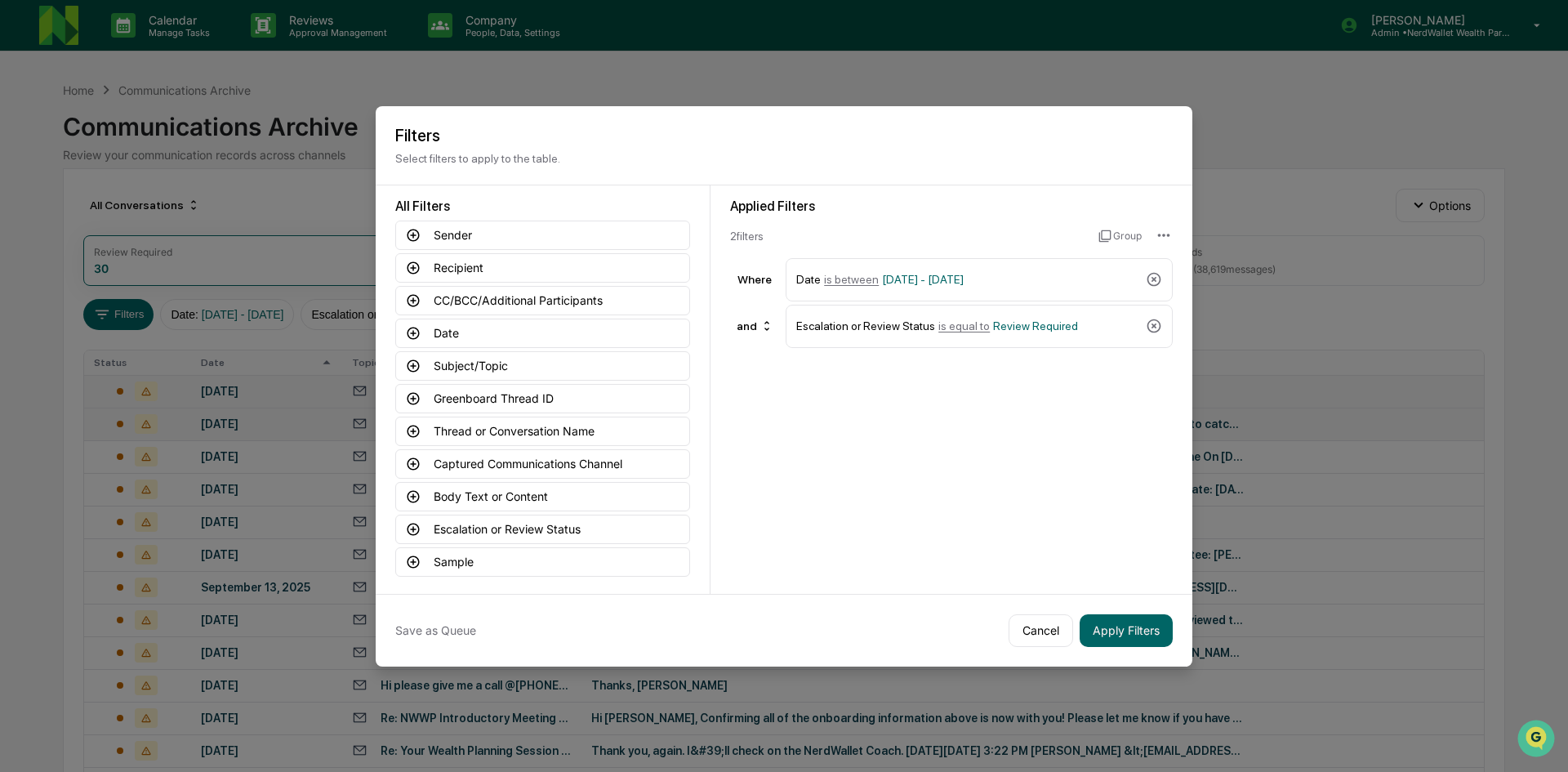
drag, startPoint x: 1153, startPoint y: 324, endPoint x: 1297, endPoint y: 304, distance: 145.4
click at [1297, 304] on body "Calendar Manage Tasks Reviews Approval Management Company People, Data, Setting…" at bounding box center [784, 642] width 1568 height 1285
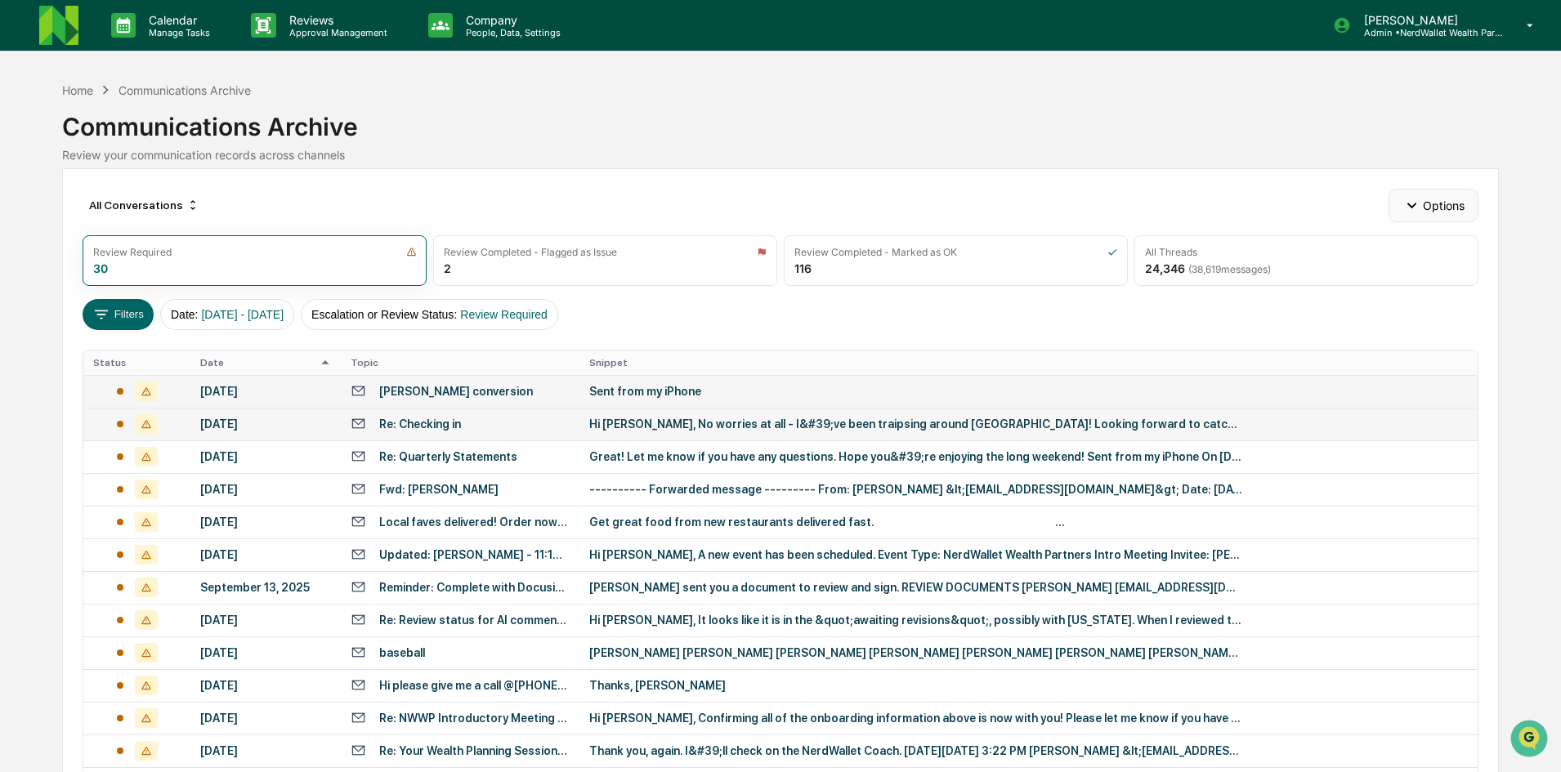
click at [1396, 201] on button "Options" at bounding box center [1432, 205] width 89 height 33
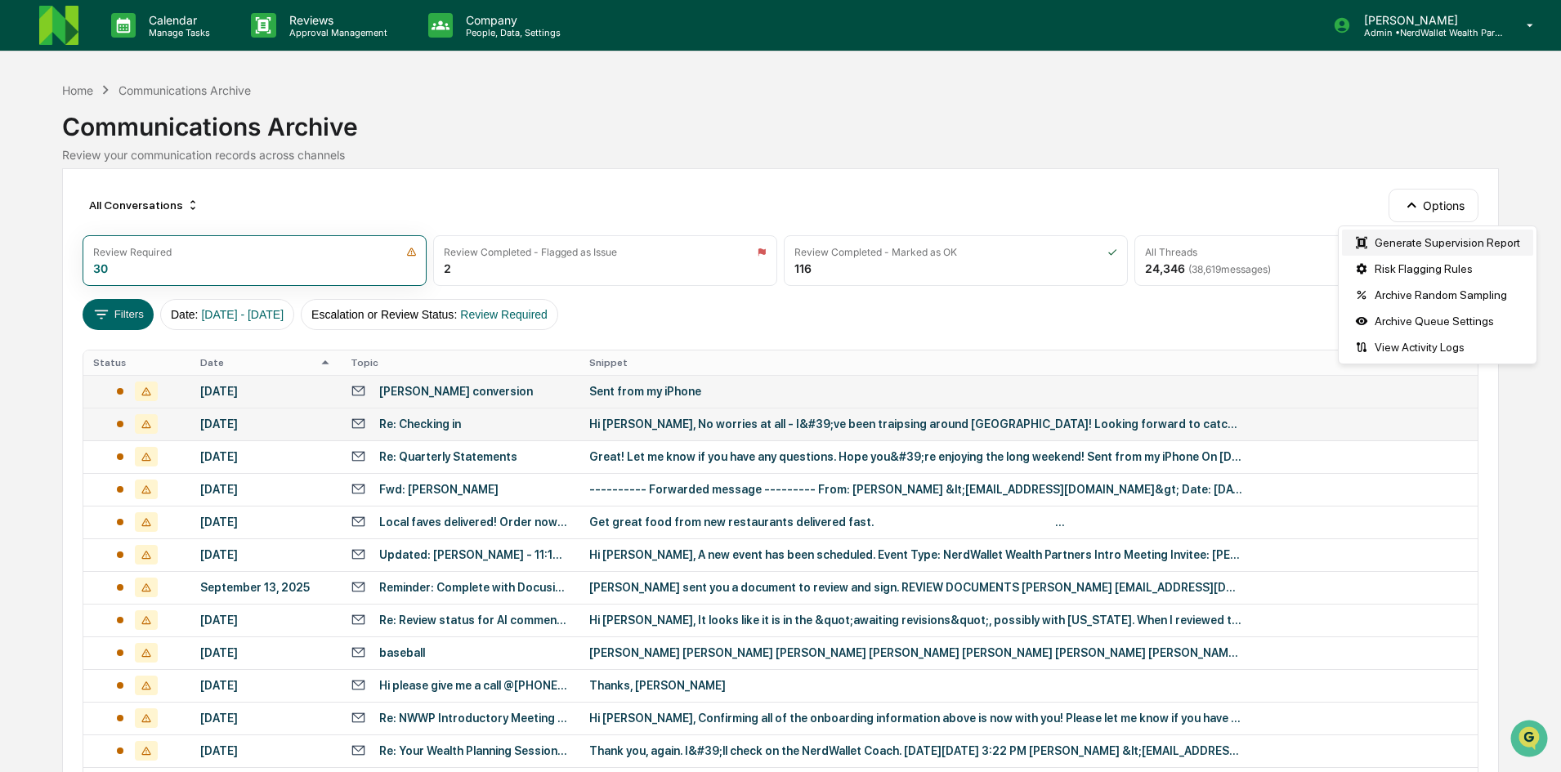
click at [1405, 238] on div "Generate Supervision Report" at bounding box center [1437, 243] width 191 height 26
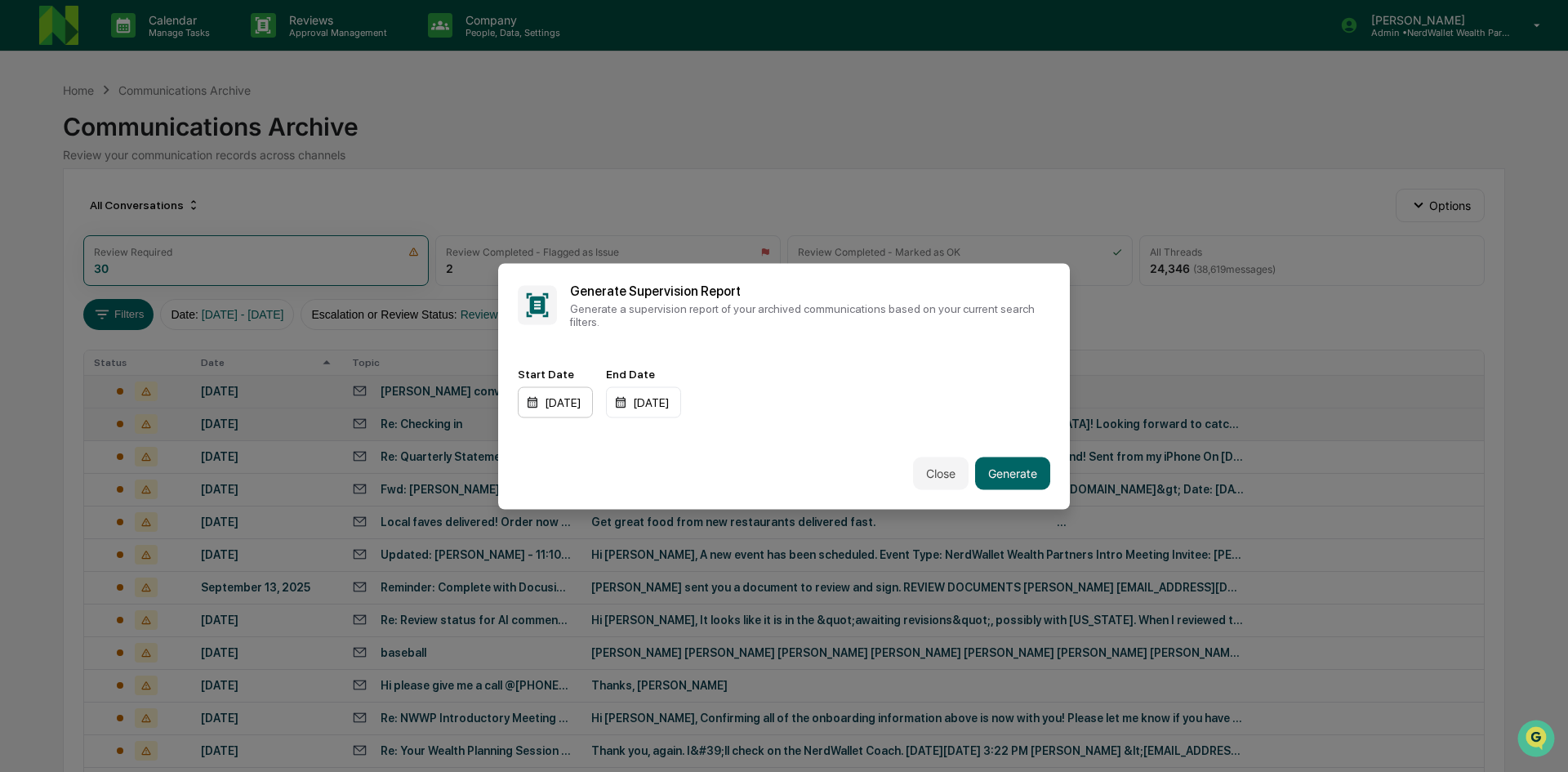
click at [593, 399] on div "01/01/2024" at bounding box center [555, 402] width 75 height 31
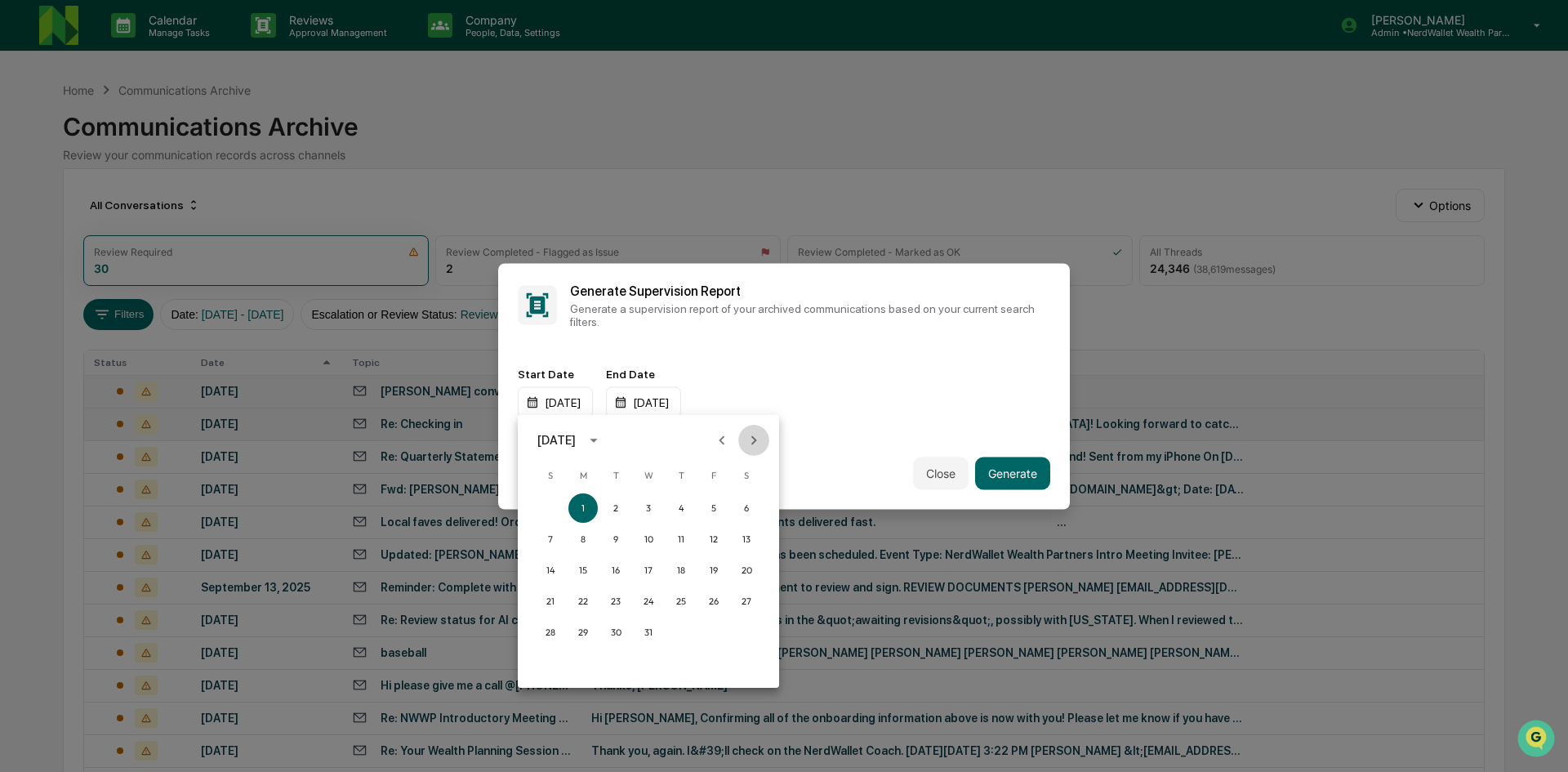
click at [751, 440] on icon "Next month" at bounding box center [754, 440] width 18 height 18
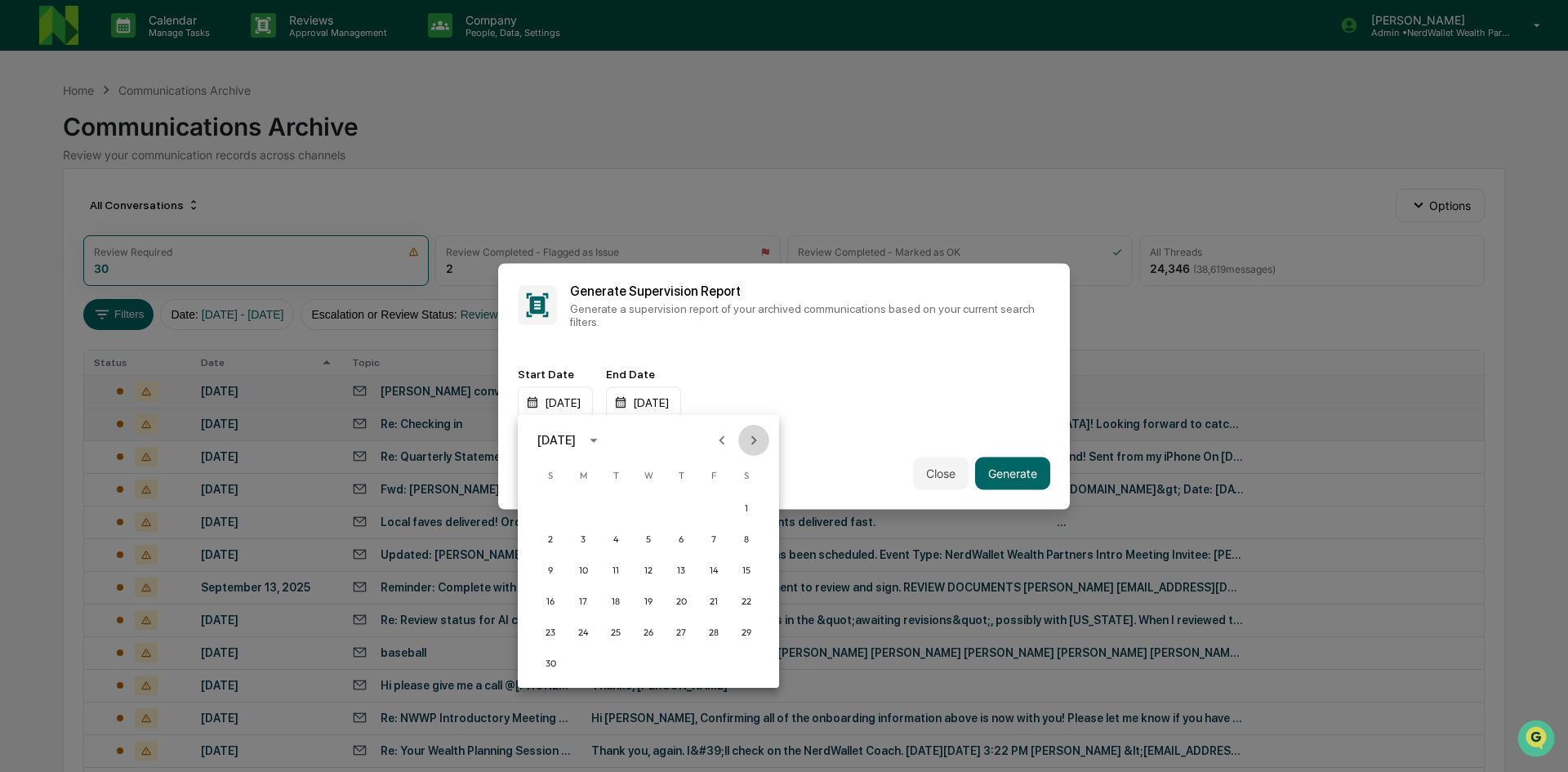
click at [751, 440] on icon "Next month" at bounding box center [754, 440] width 18 height 18
click at [583, 511] on button "1" at bounding box center [583, 508] width 29 height 29
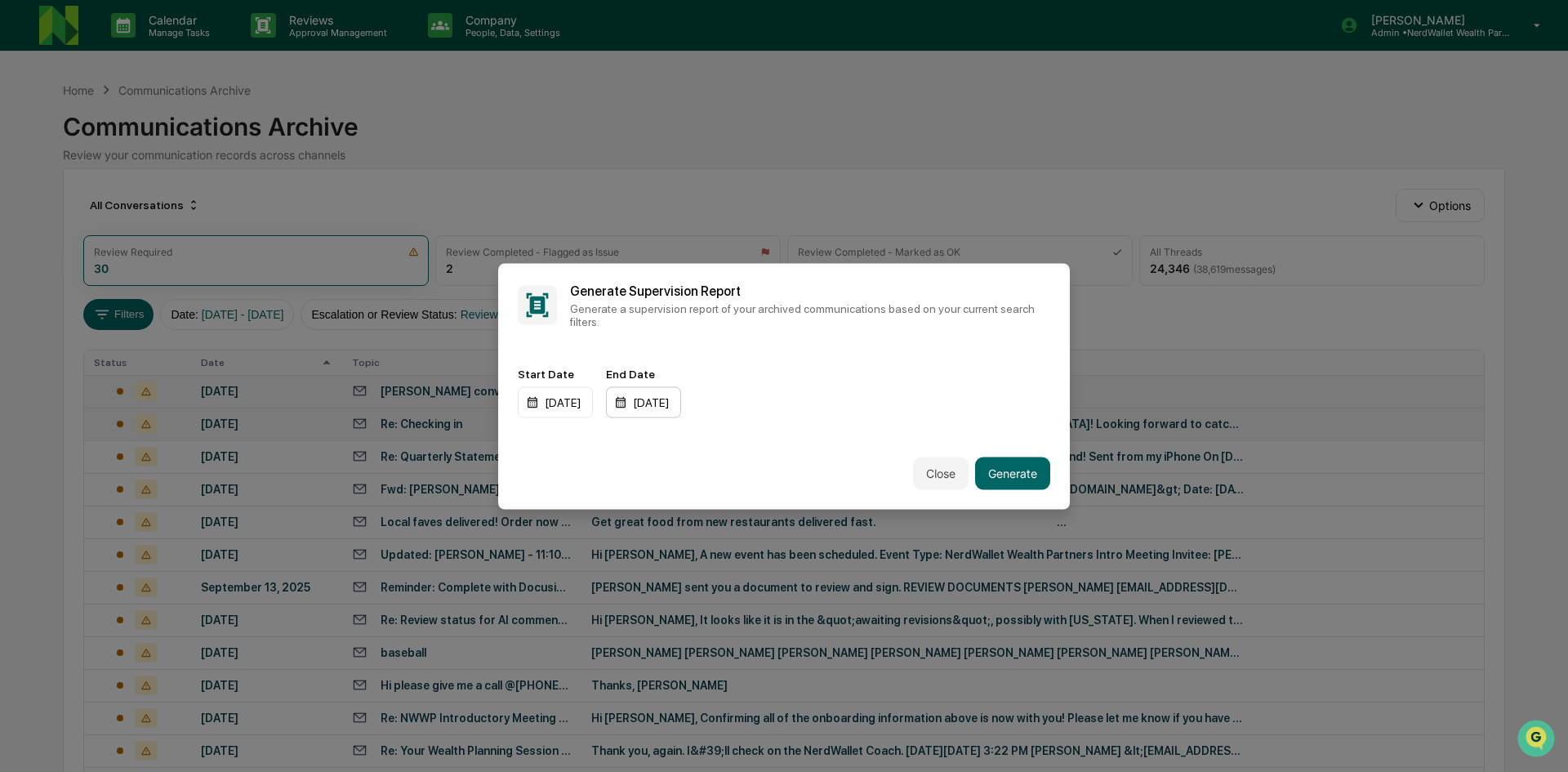
click at [673, 407] on div "12/31/2025" at bounding box center [643, 402] width 75 height 31
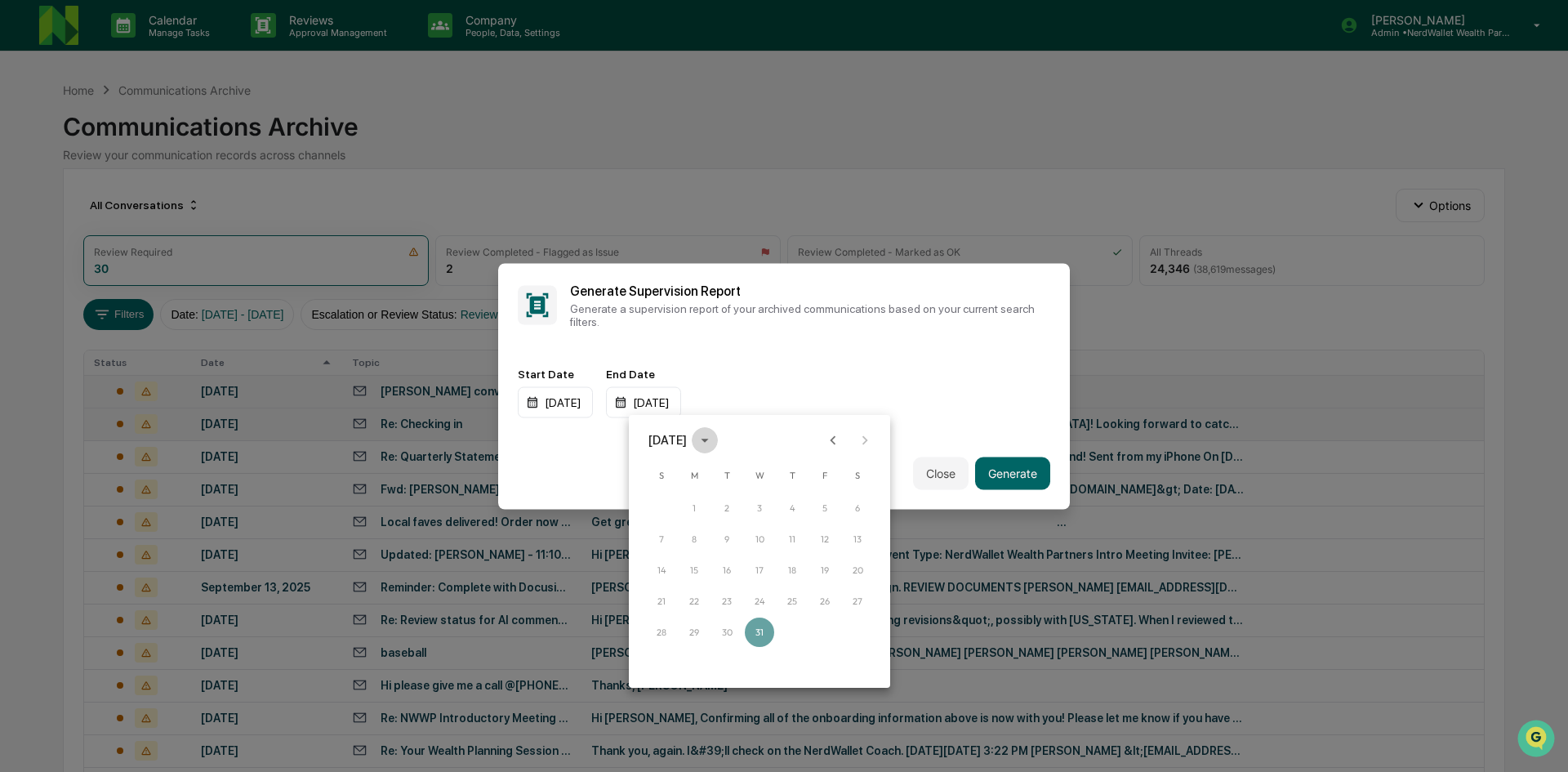
click at [708, 440] on icon "calendar view is open, switch to year view" at bounding box center [704, 441] width 7 height 4
click at [818, 572] on button "2025" at bounding box center [844, 573] width 59 height 29
click at [680, 568] on button "Jul" at bounding box center [675, 565] width 59 height 29
click at [794, 628] on button "31" at bounding box center [791, 632] width 29 height 29
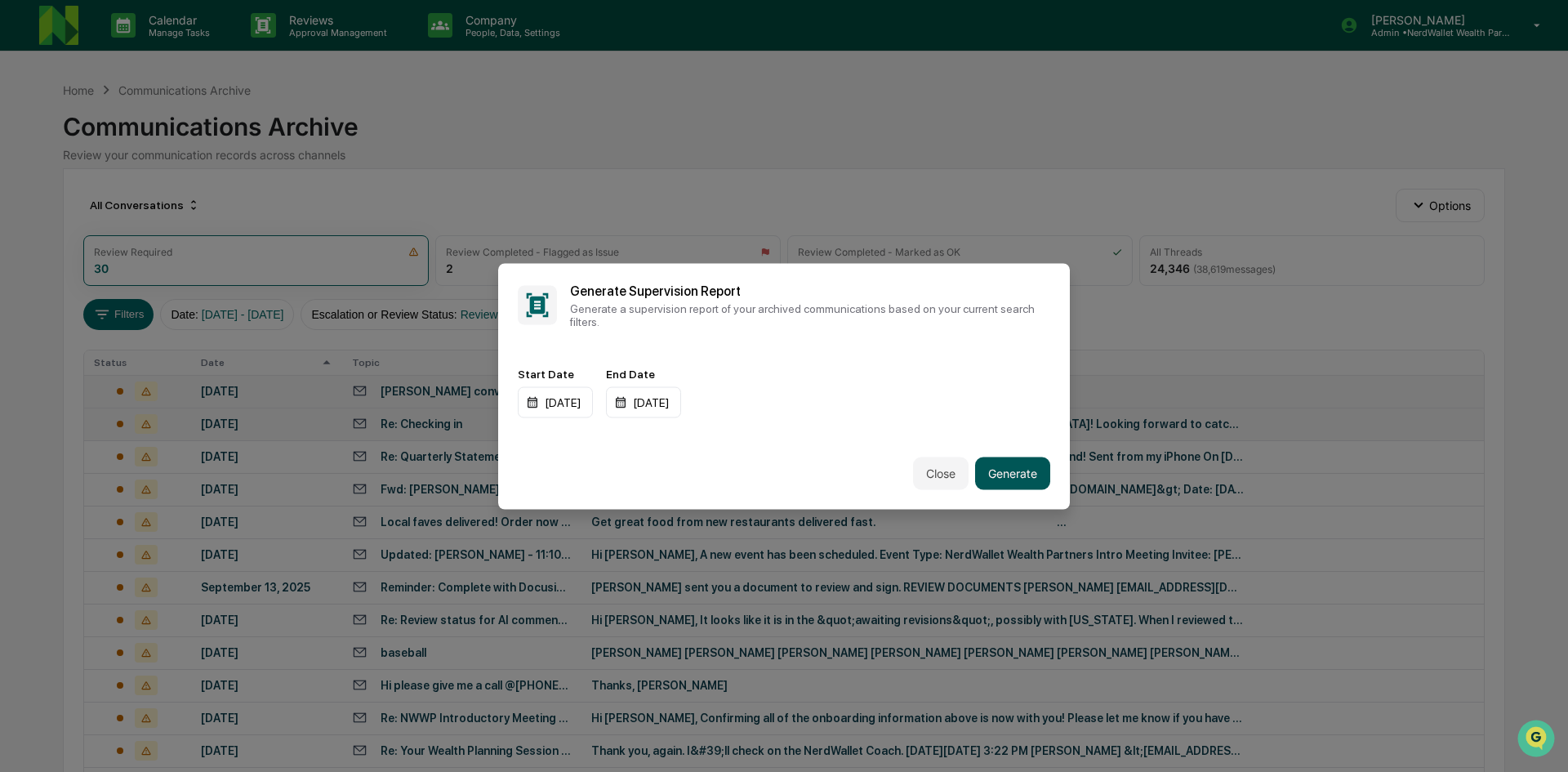
click at [1011, 480] on button "Generate" at bounding box center [1012, 473] width 75 height 33
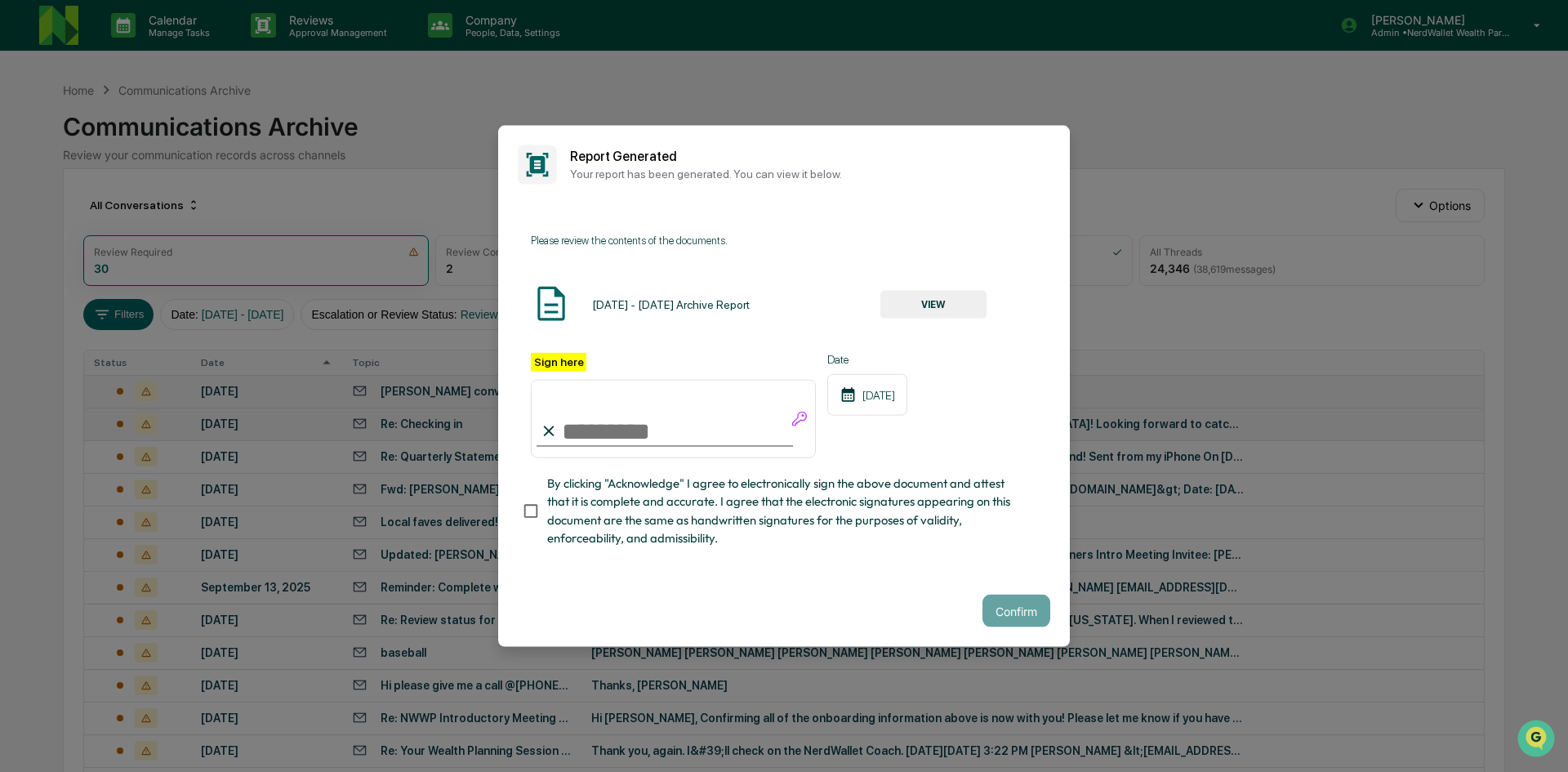
click at [940, 306] on button "VIEW" at bounding box center [933, 305] width 106 height 28
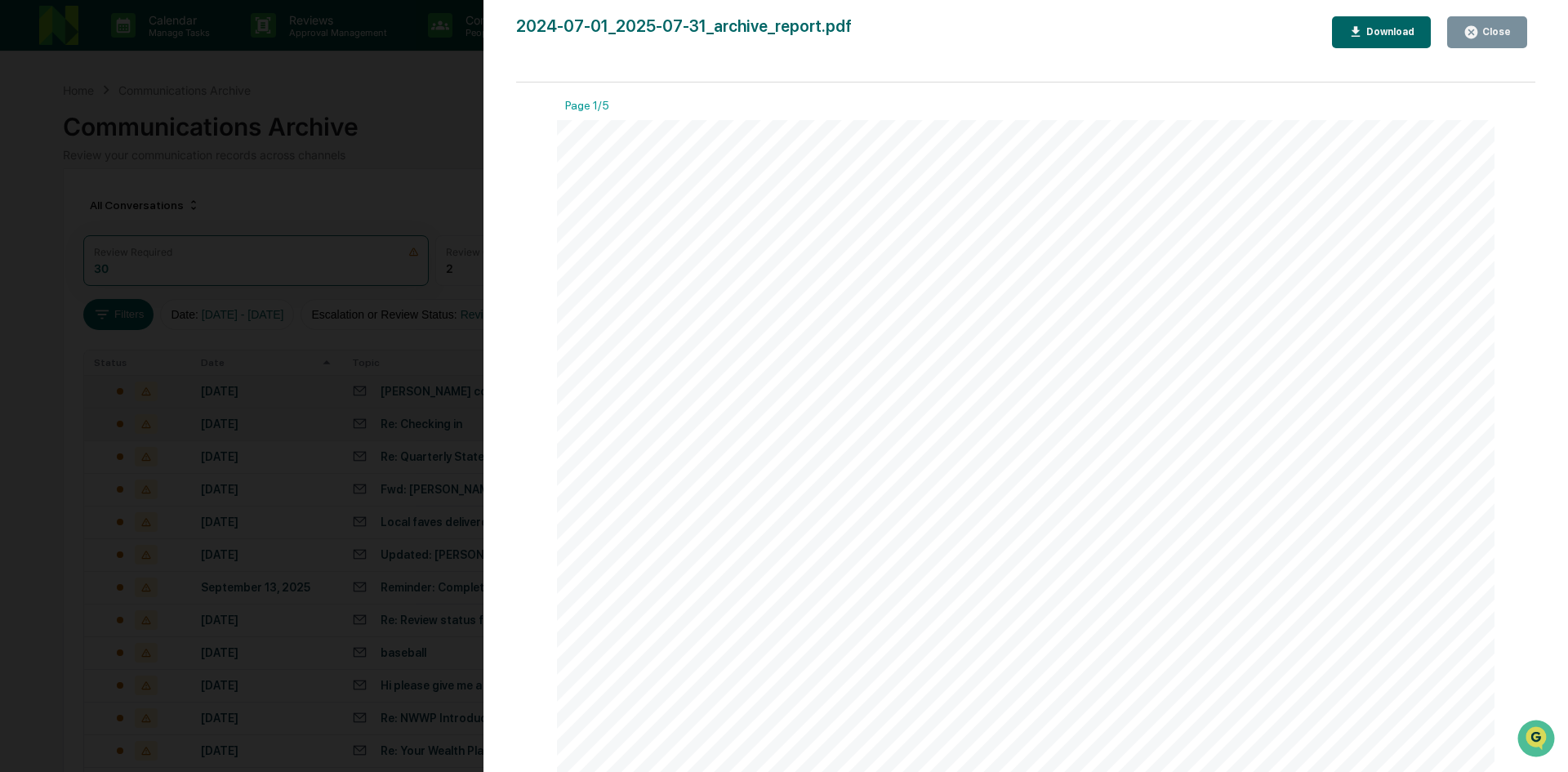
click at [1404, 31] on div "Download" at bounding box center [1388, 31] width 51 height 11
click at [372, 96] on div "Version History 09/25/2025, 06:10 PM Kimberly Radtke 2024-07-01_2025-07-31_arch…" at bounding box center [784, 386] width 1568 height 772
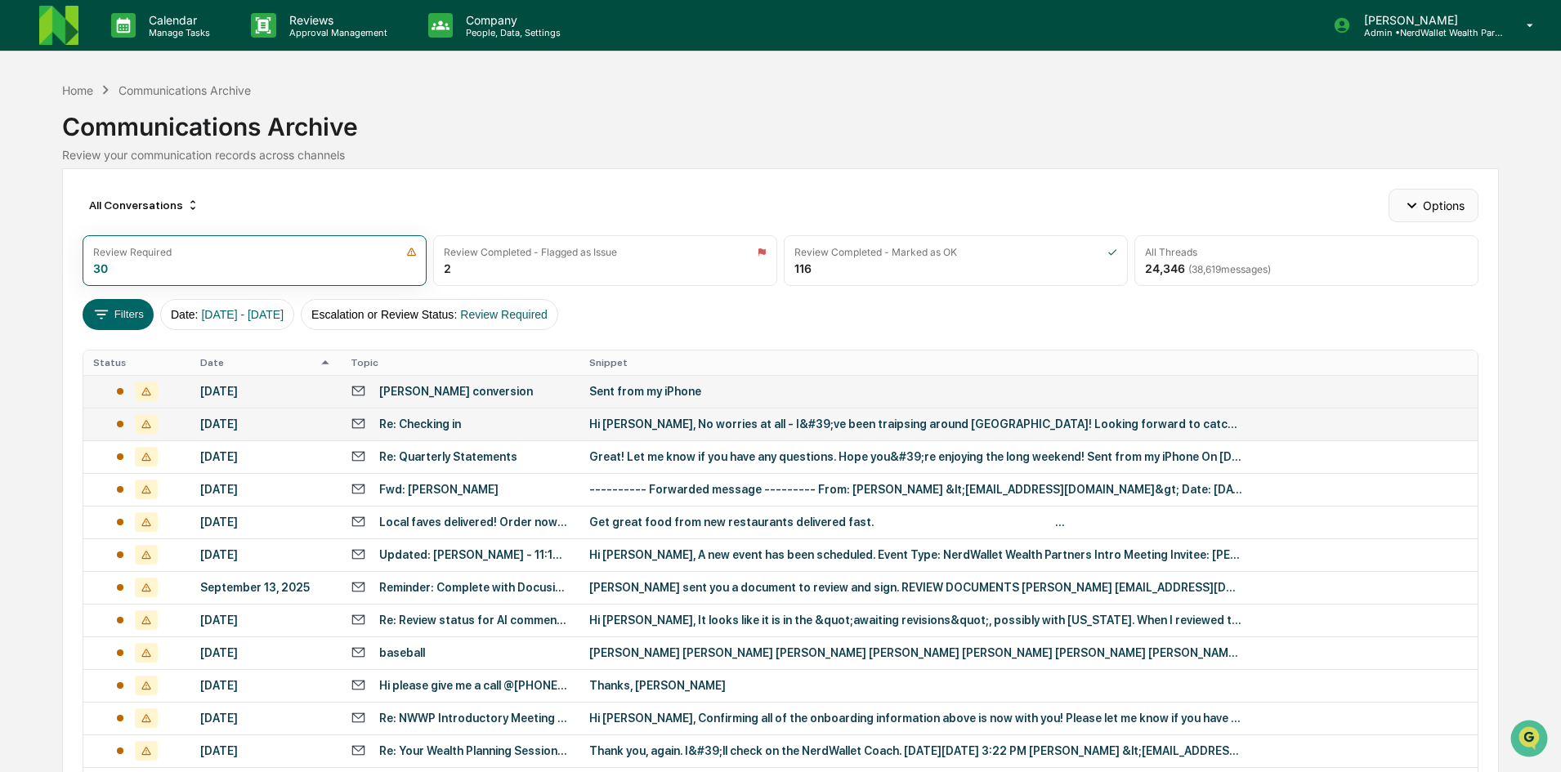
click at [1435, 206] on button "Options" at bounding box center [1432, 205] width 89 height 33
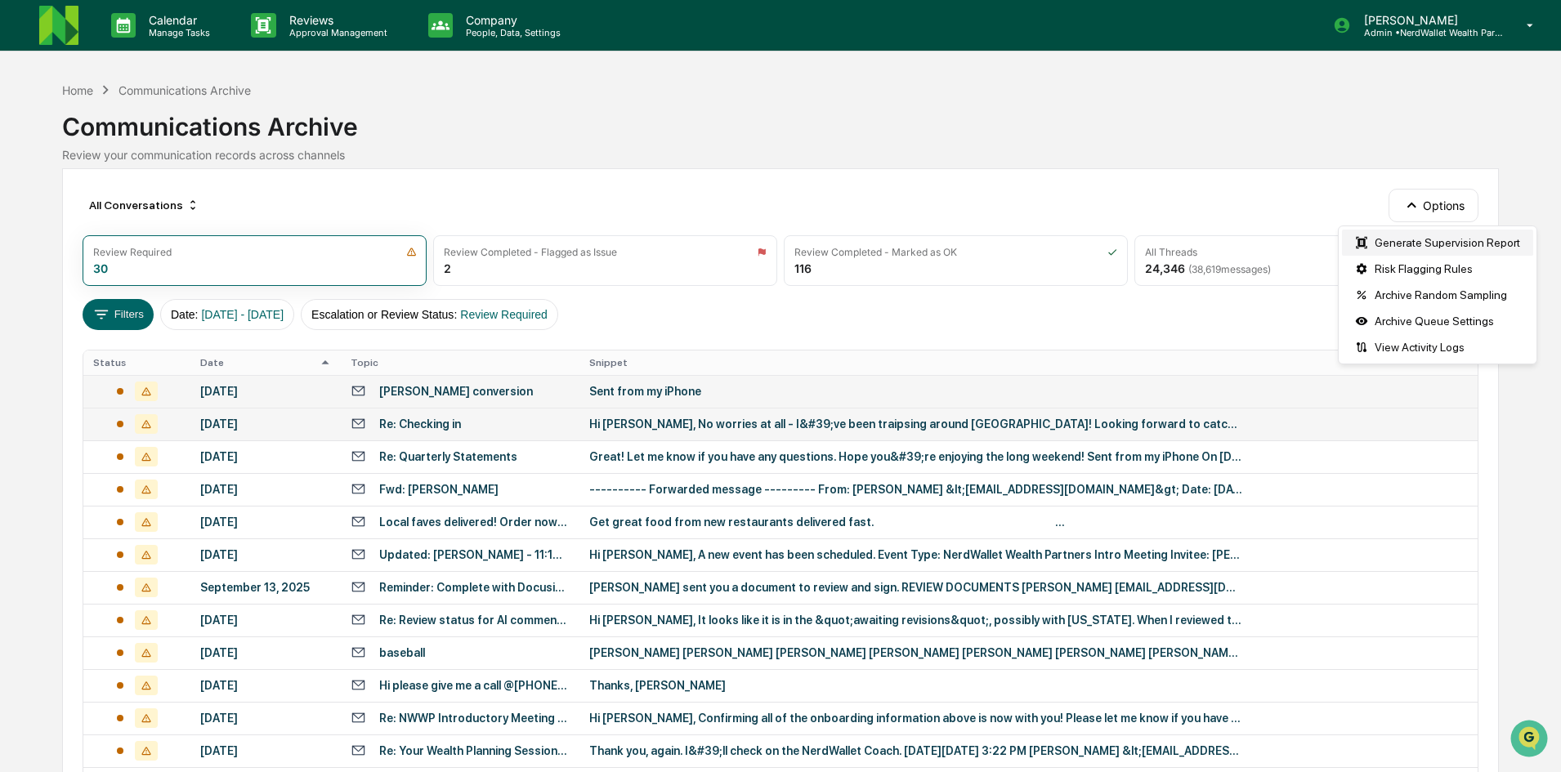
click at [1445, 238] on div "Generate Supervision Report" at bounding box center [1437, 243] width 191 height 26
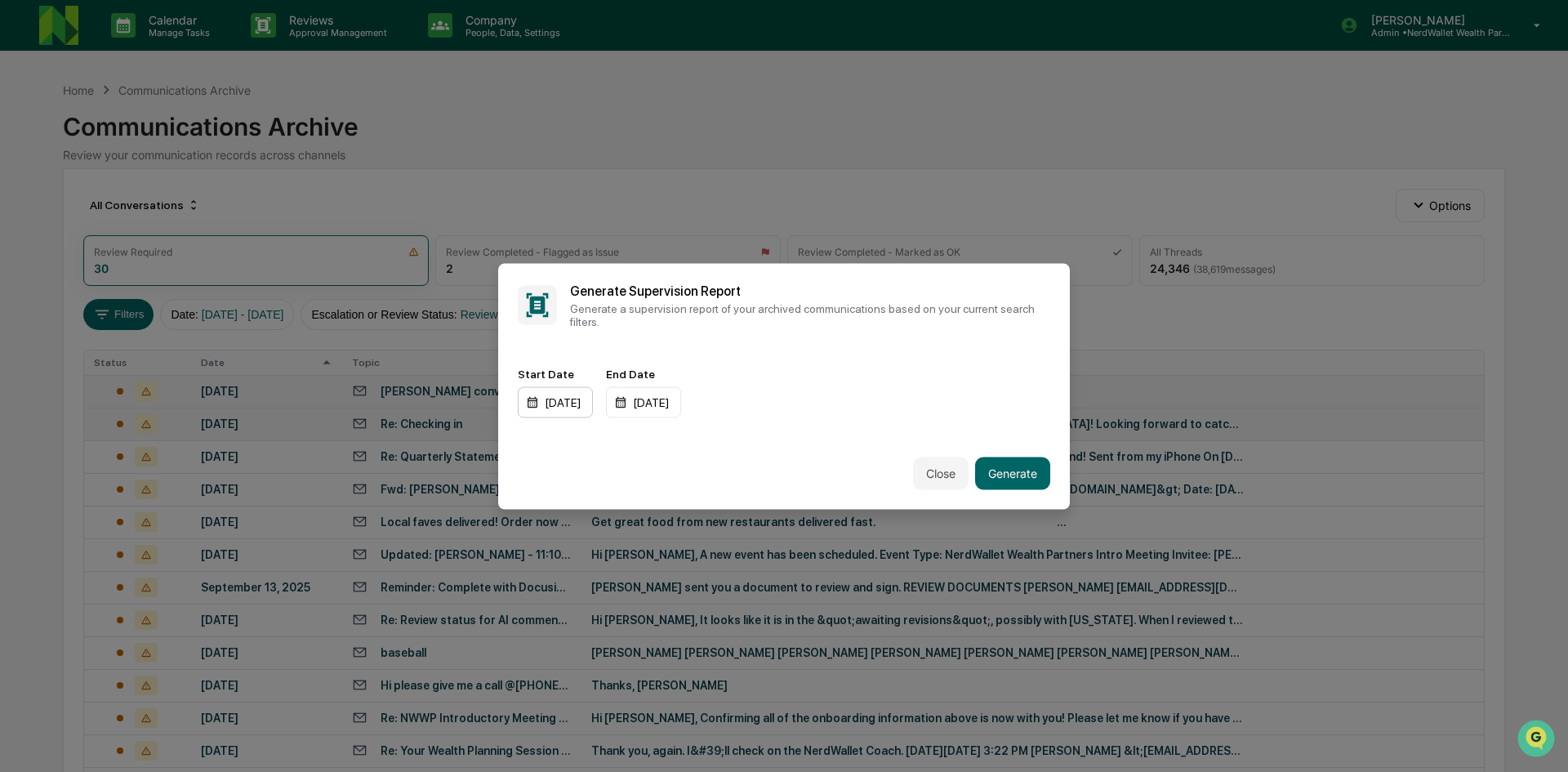
click at [590, 400] on div "01/01/2024" at bounding box center [555, 402] width 75 height 31
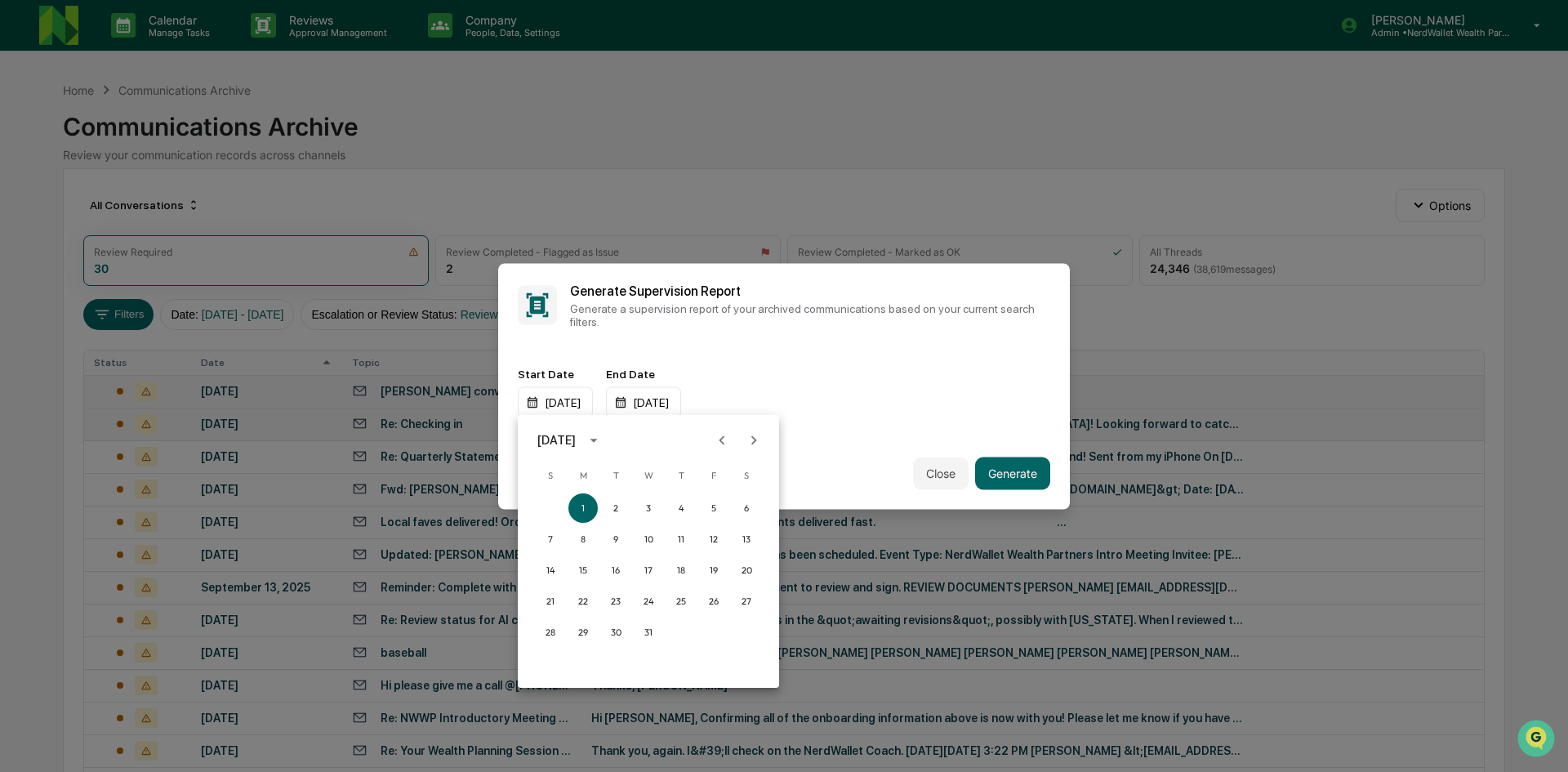
click at [597, 442] on icon "calendar view is open, switch to year view" at bounding box center [593, 441] width 7 height 4
click at [732, 564] on button "2025" at bounding box center [733, 573] width 59 height 29
click at [737, 522] on button "Jun" at bounding box center [733, 522] width 59 height 29
click at [545, 509] on button "1" at bounding box center [550, 508] width 29 height 29
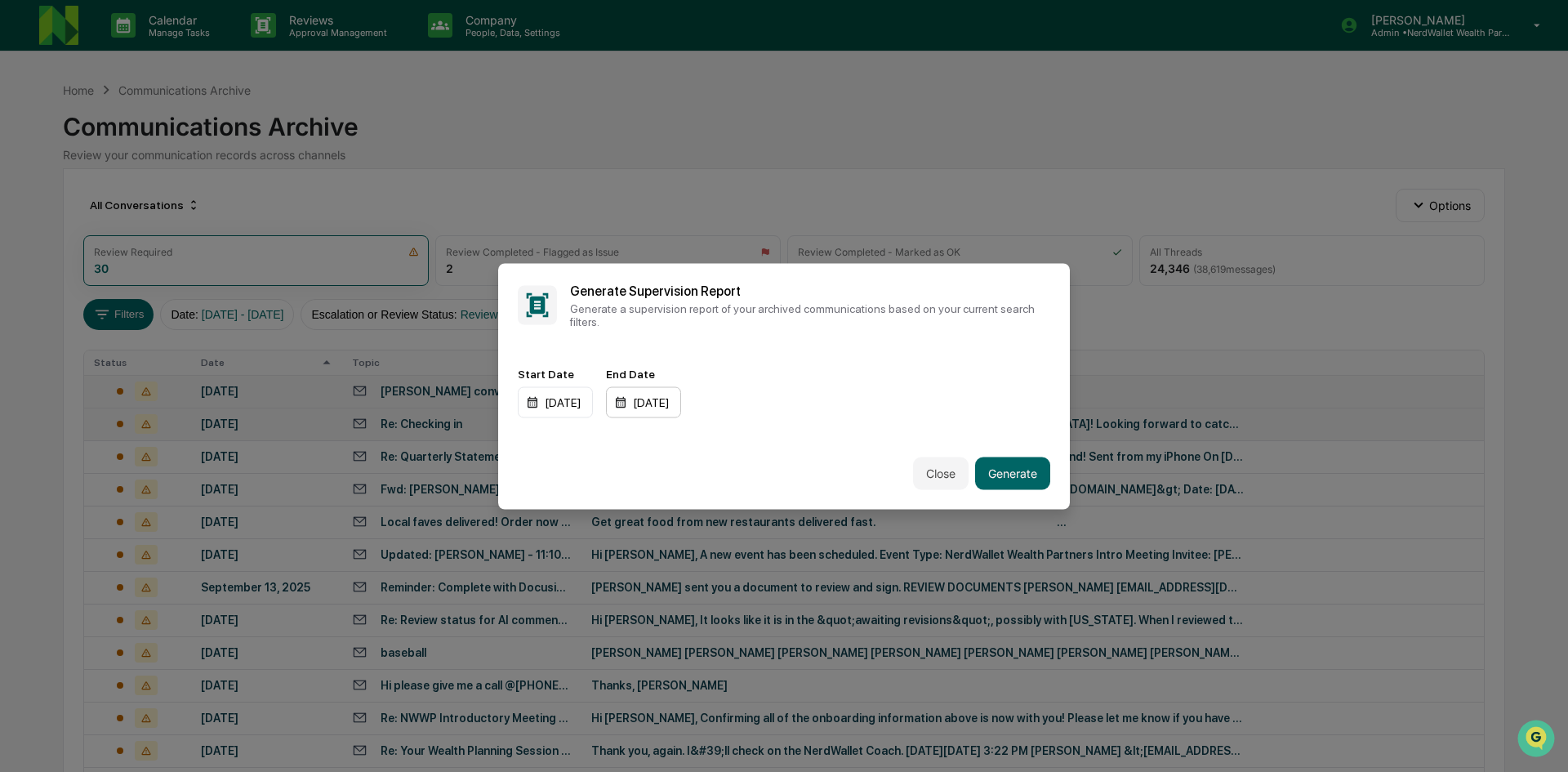
click at [668, 396] on div "12/31/2025" at bounding box center [643, 402] width 75 height 31
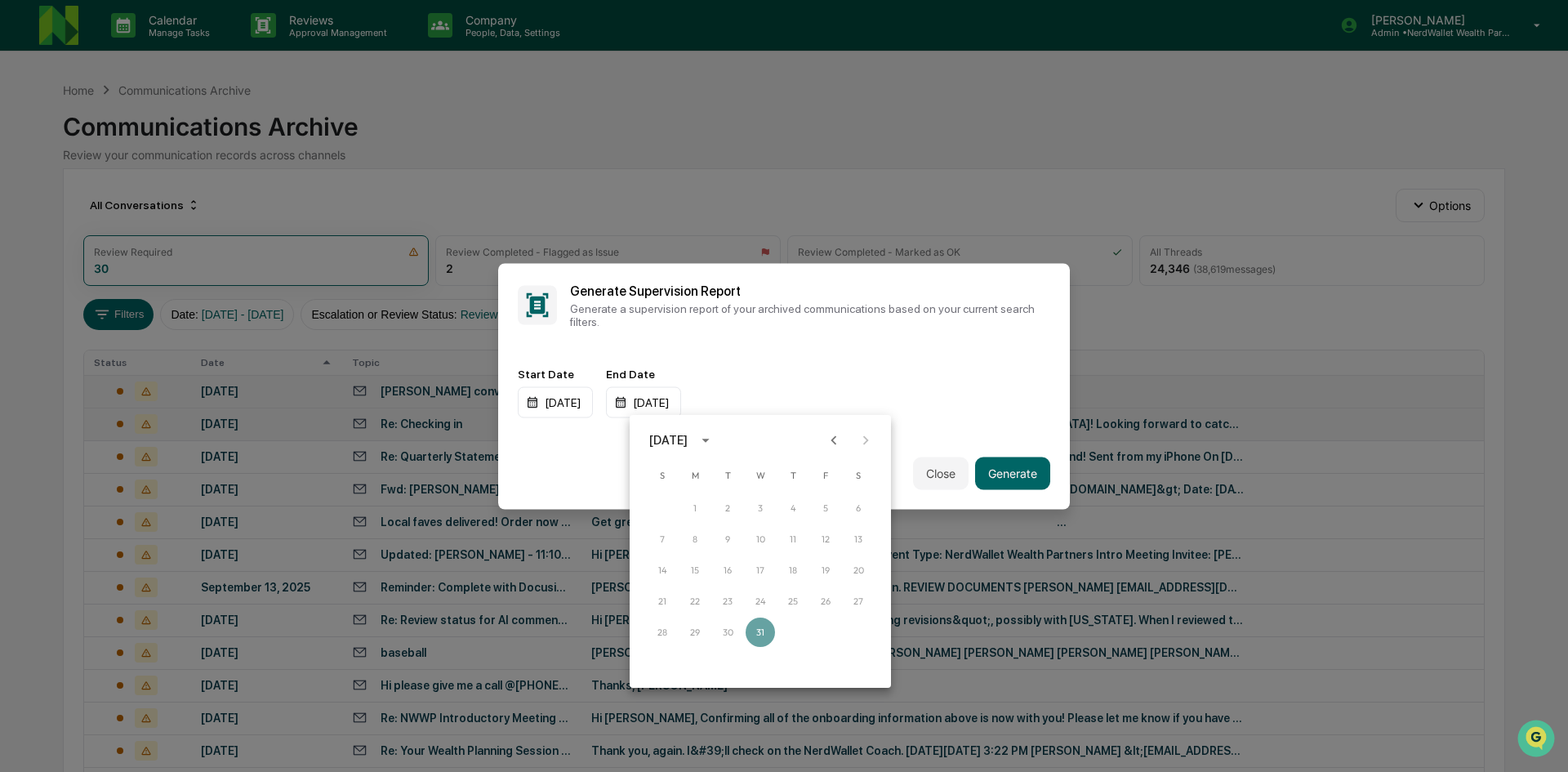
click at [688, 440] on div "December 2025" at bounding box center [669, 440] width 38 height 18
click at [829, 565] on button "2025" at bounding box center [844, 573] width 59 height 29
click at [843, 521] on button "Jun" at bounding box center [844, 522] width 59 height 29
click at [698, 633] on button "30" at bounding box center [695, 632] width 29 height 29
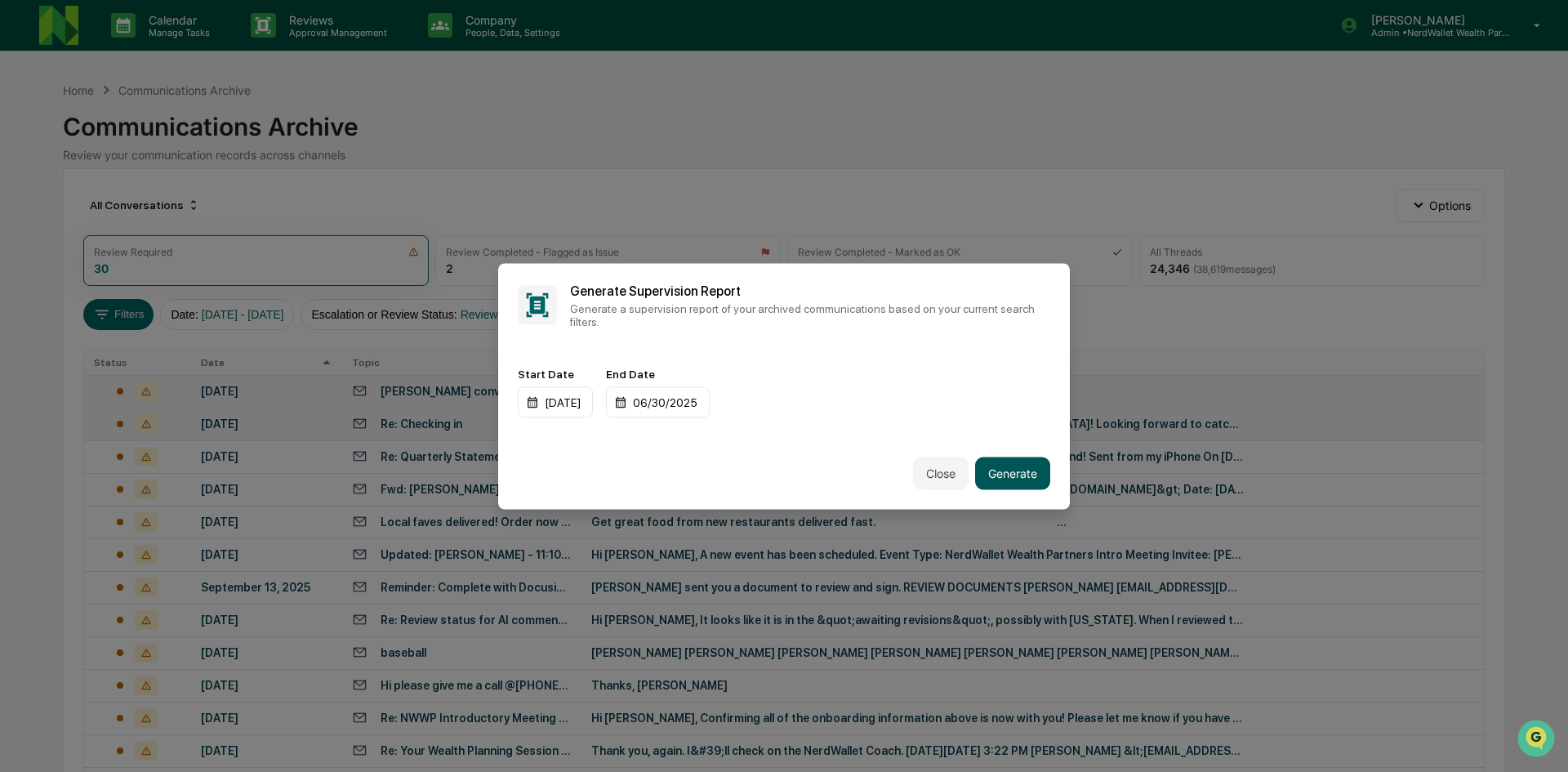
click at [1007, 463] on button "Generate" at bounding box center [1012, 473] width 75 height 33
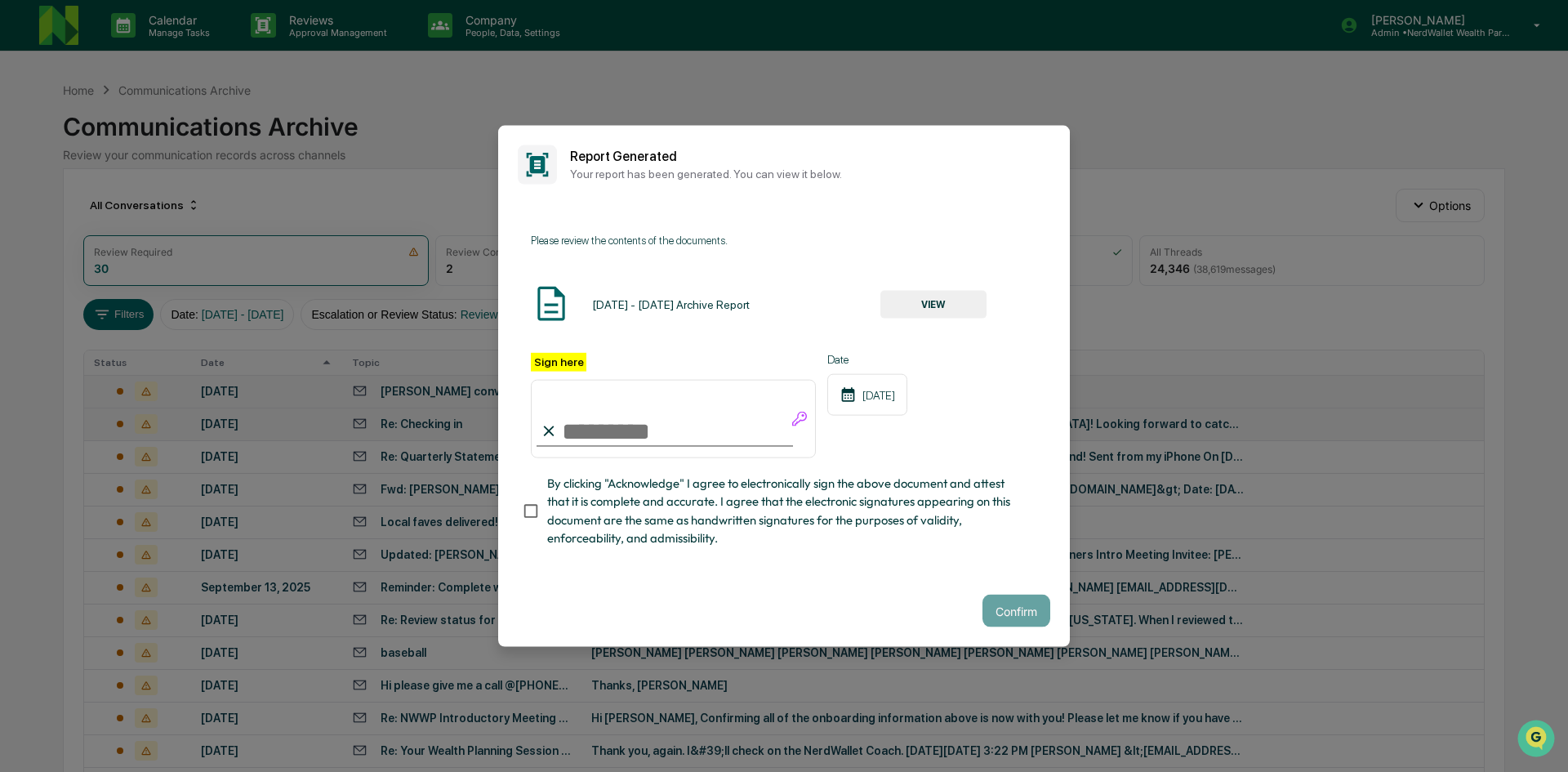
click at [958, 311] on button "VIEW" at bounding box center [933, 305] width 106 height 28
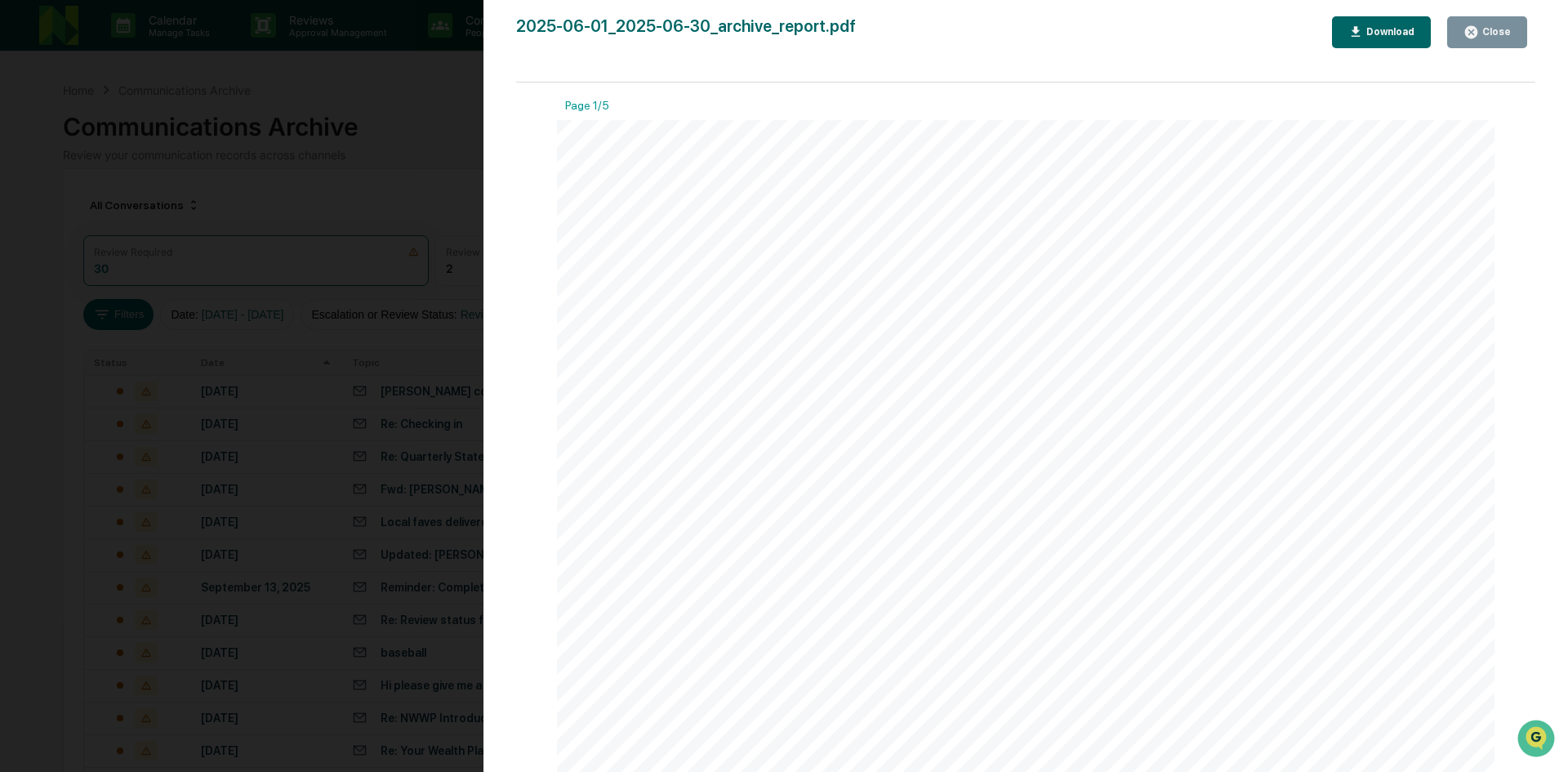
click at [437, 141] on div "Version History [DATE] 06:11 PM [PERSON_NAME] 2025-06-01_2025-06-30_archive_rep…" at bounding box center [784, 386] width 1568 height 772
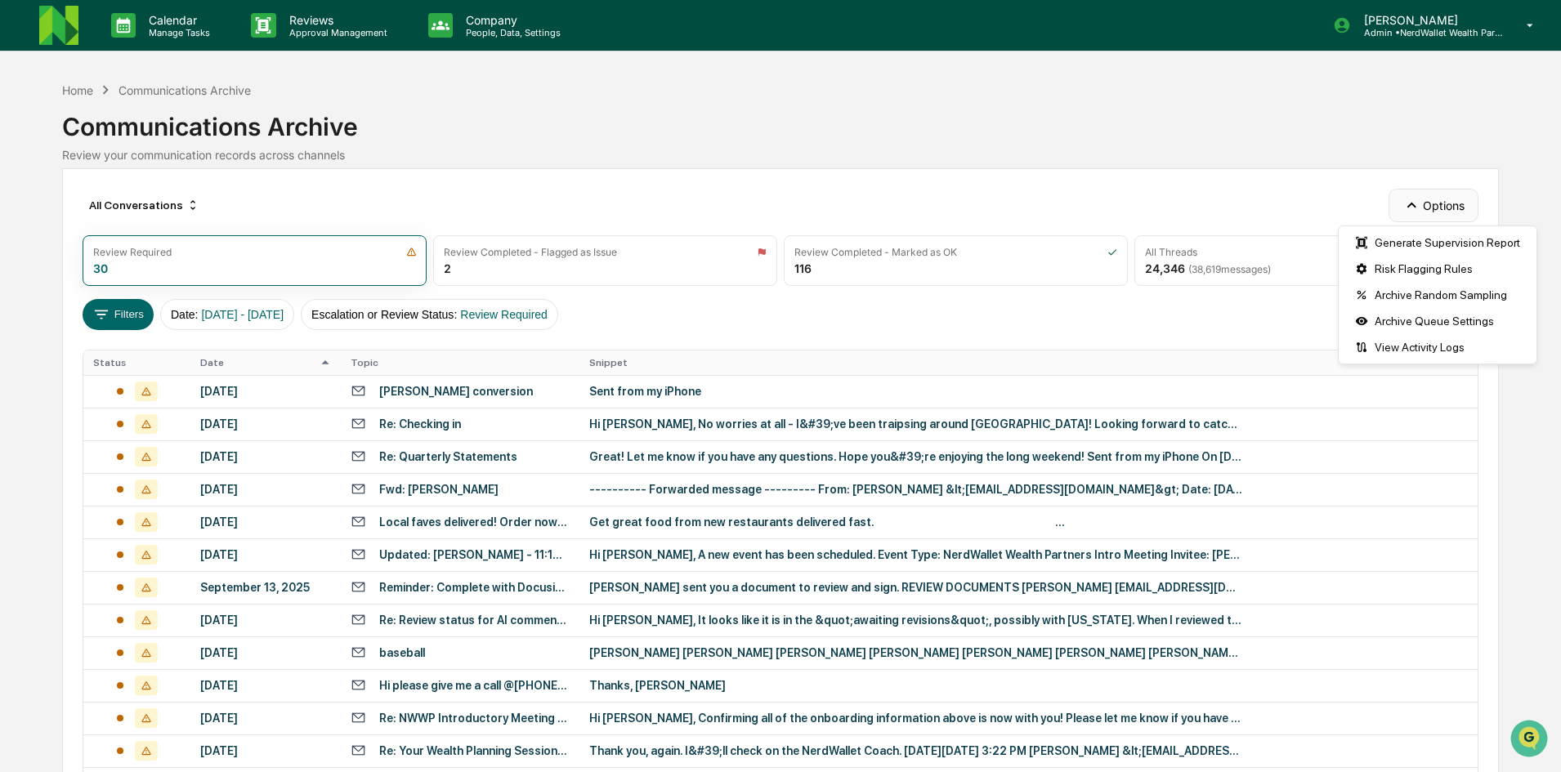
click at [1409, 212] on icon "button" at bounding box center [1411, 205] width 18 height 18
click at [1418, 236] on div "Generate Supervision Report" at bounding box center [1437, 243] width 191 height 26
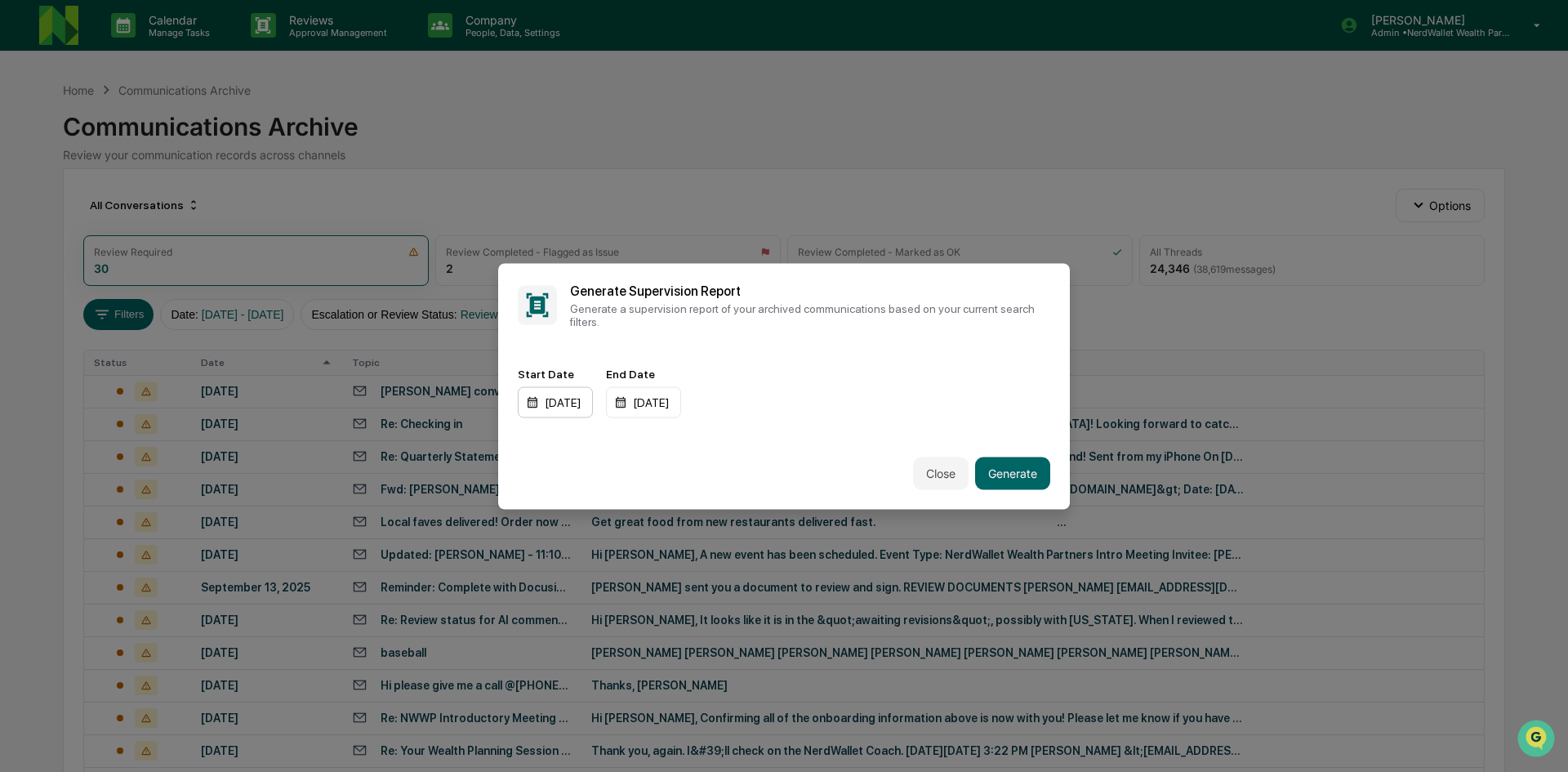
click at [574, 406] on div "01/01/2024" at bounding box center [555, 402] width 75 height 31
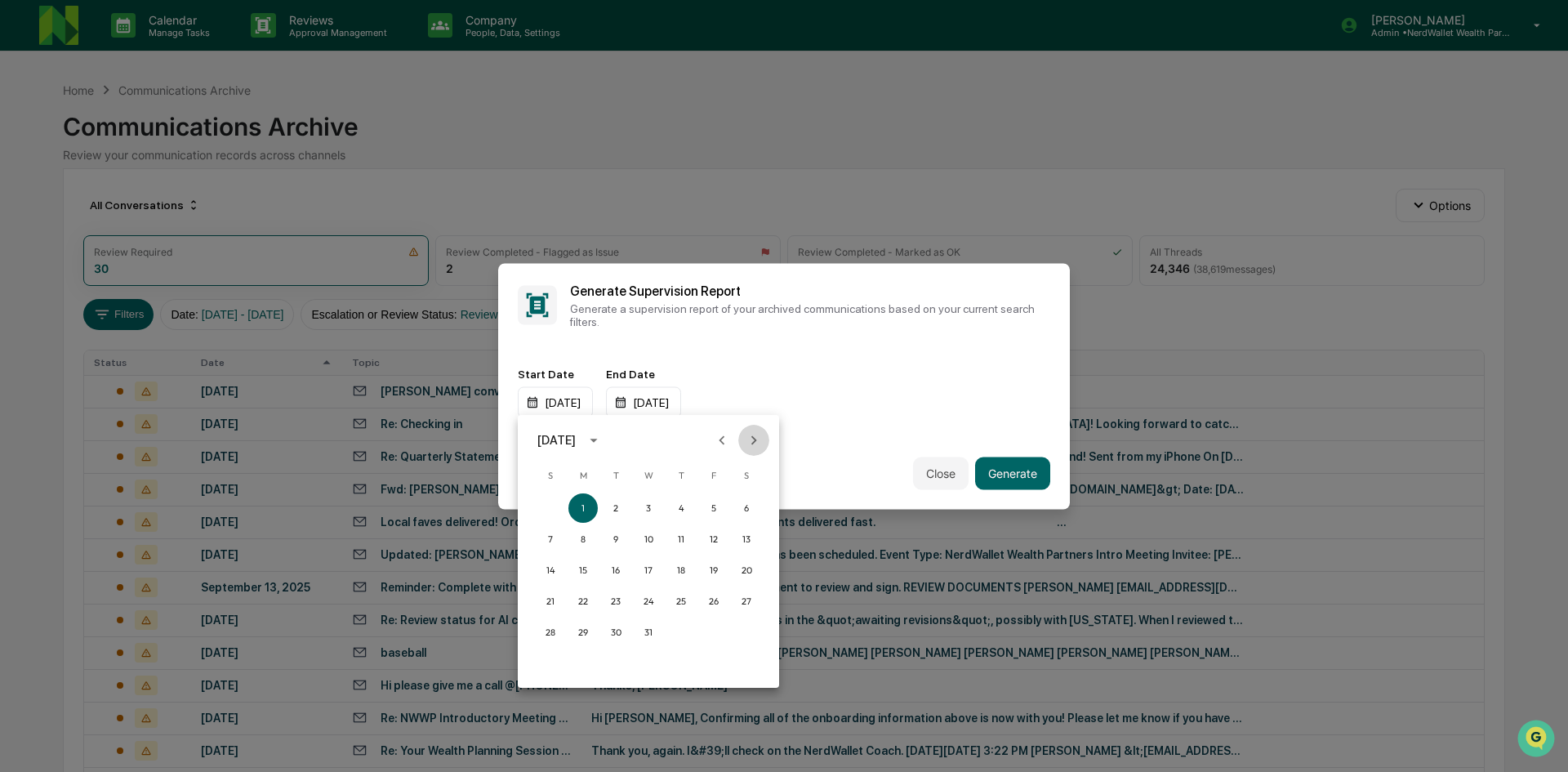
click at [744, 440] on button "Next month" at bounding box center [754, 440] width 31 height 31
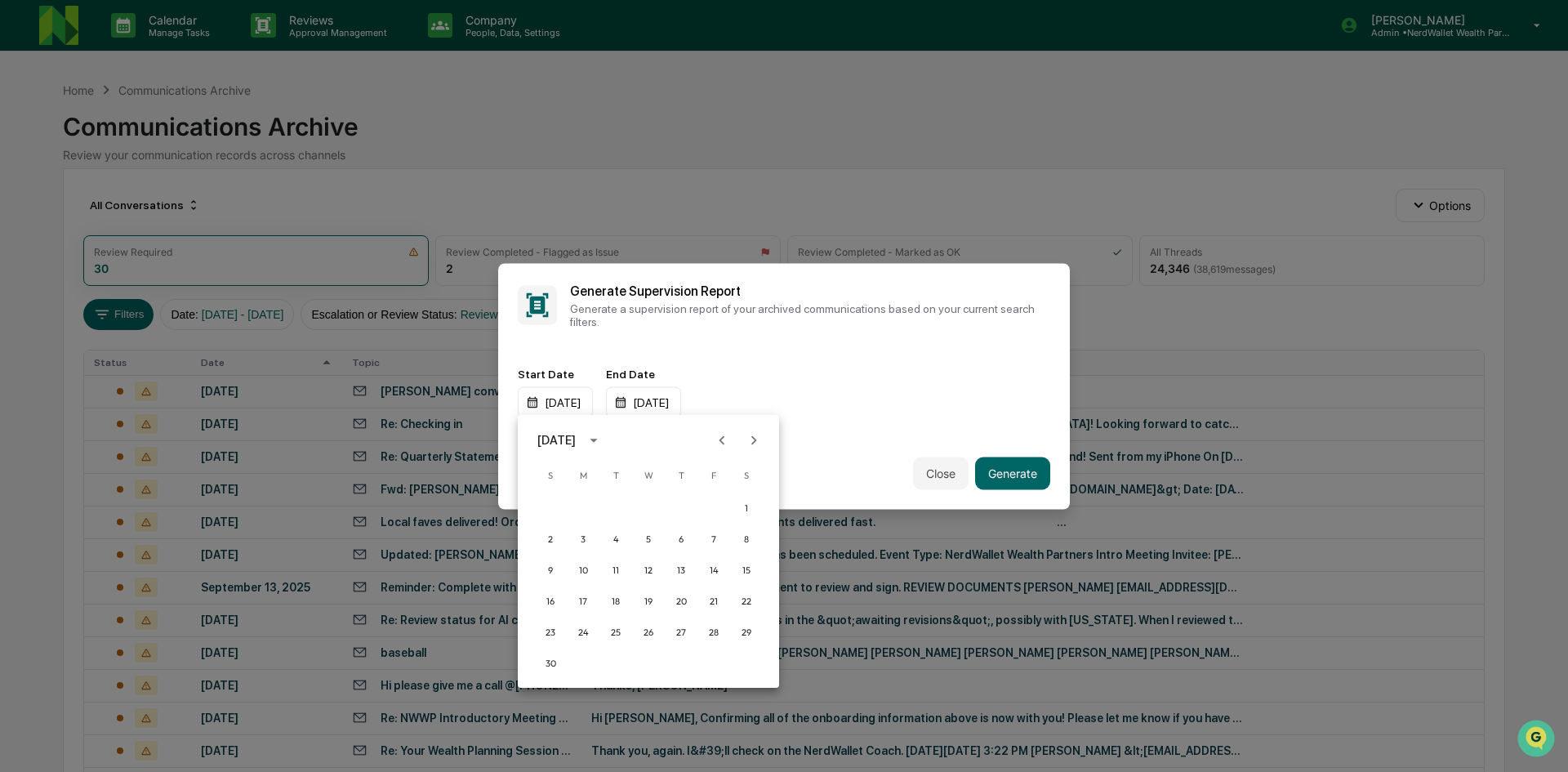
click at [744, 440] on button "Next month" at bounding box center [754, 440] width 31 height 31
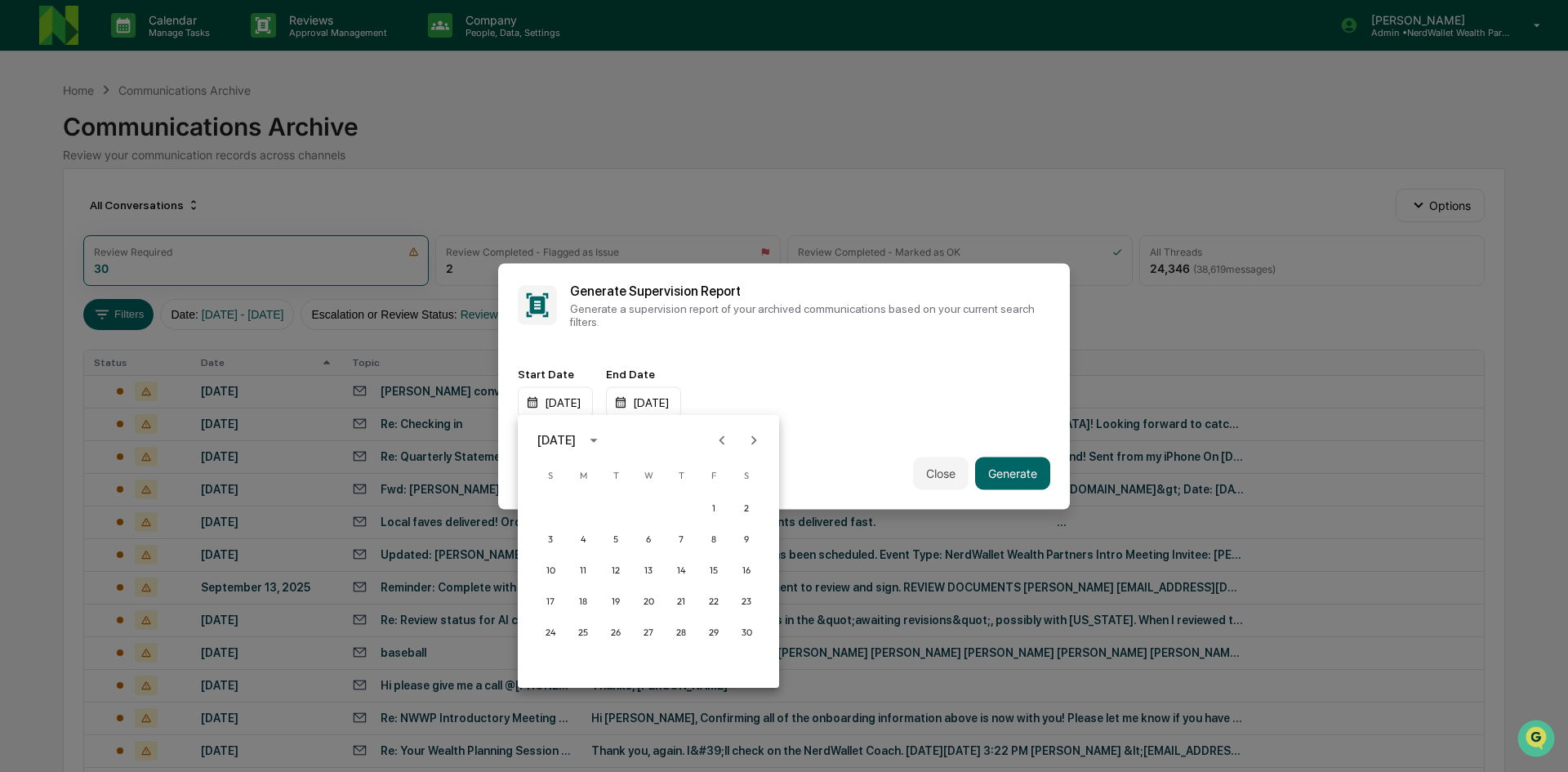
click at [744, 440] on button "Next month" at bounding box center [754, 440] width 31 height 31
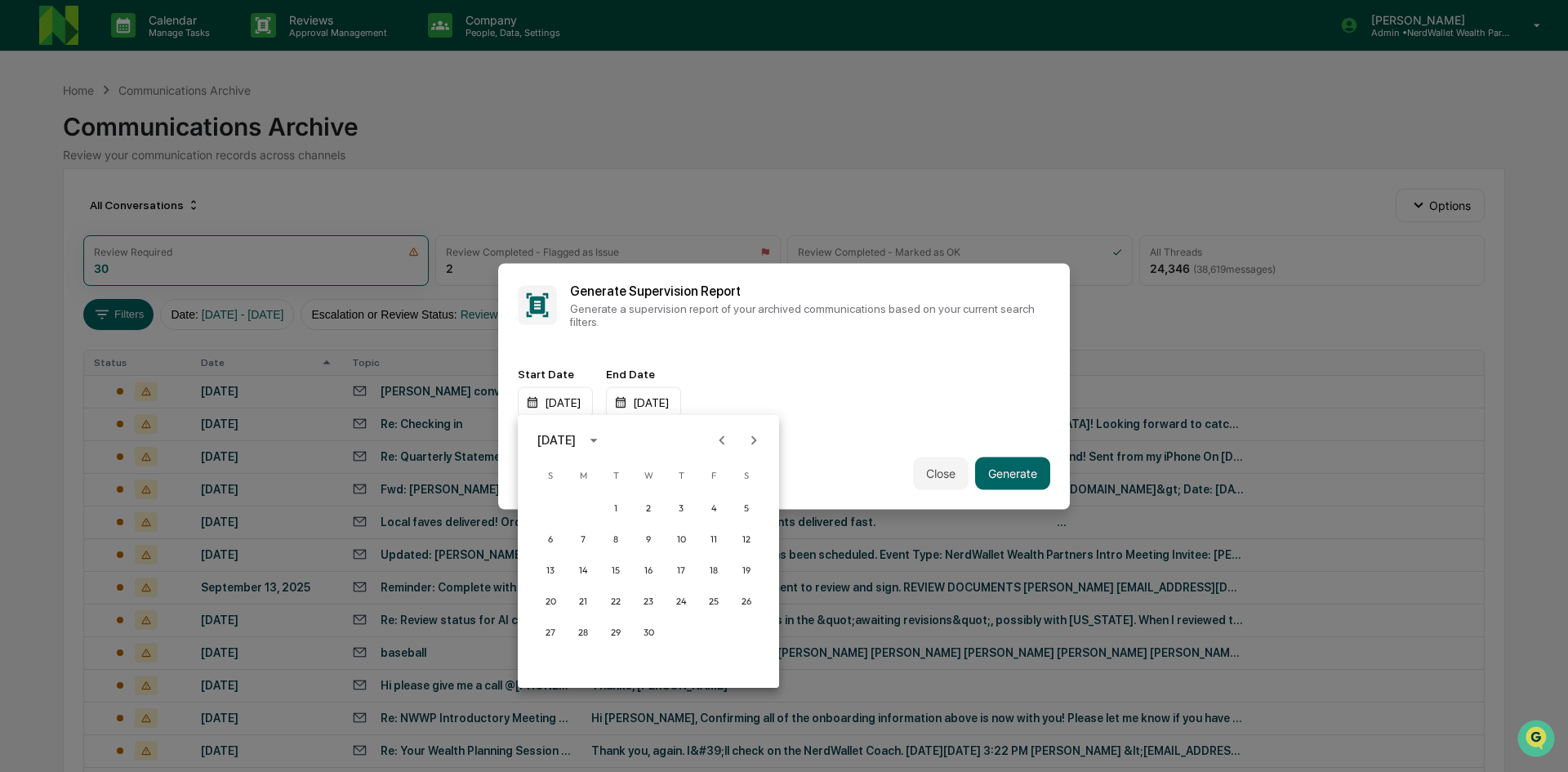
click at [744, 440] on button "Next month" at bounding box center [754, 440] width 31 height 31
click at [715, 512] on button "1" at bounding box center [713, 508] width 29 height 29
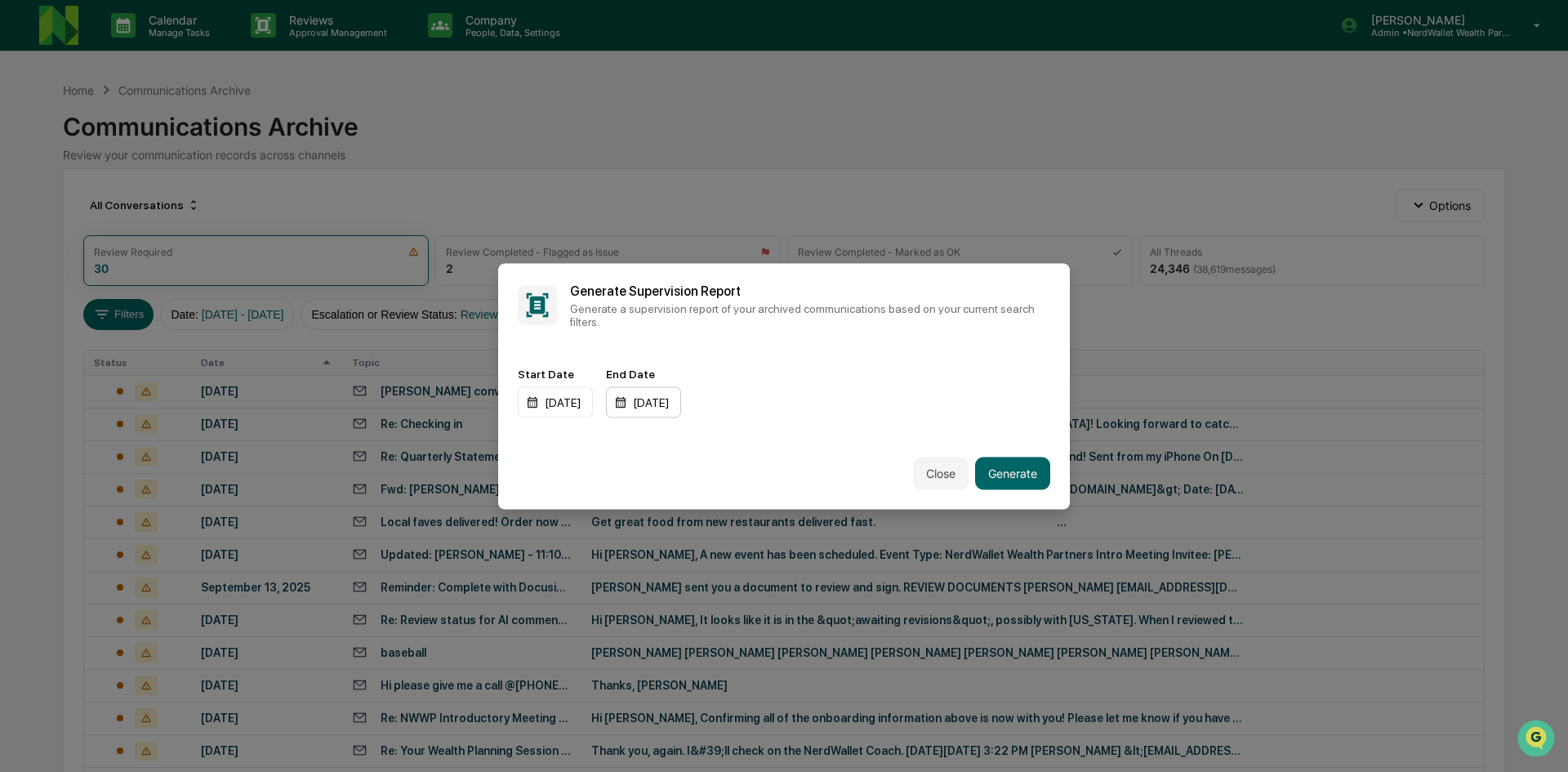
click at [667, 404] on div "12/31/2025" at bounding box center [643, 402] width 75 height 31
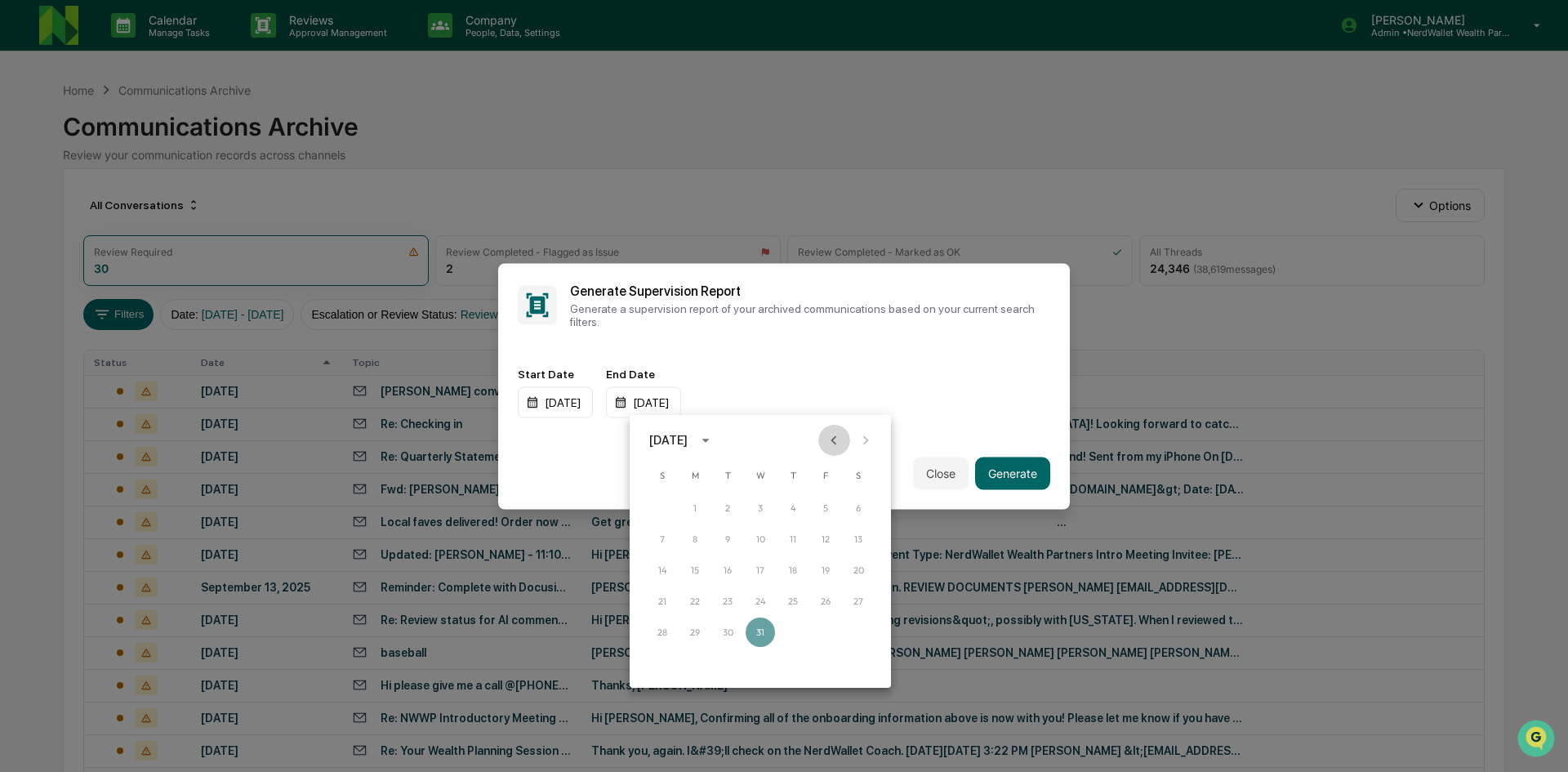
click at [835, 440] on icon "Previous month" at bounding box center [833, 440] width 18 height 18
click at [664, 661] on button "31" at bounding box center [662, 663] width 29 height 29
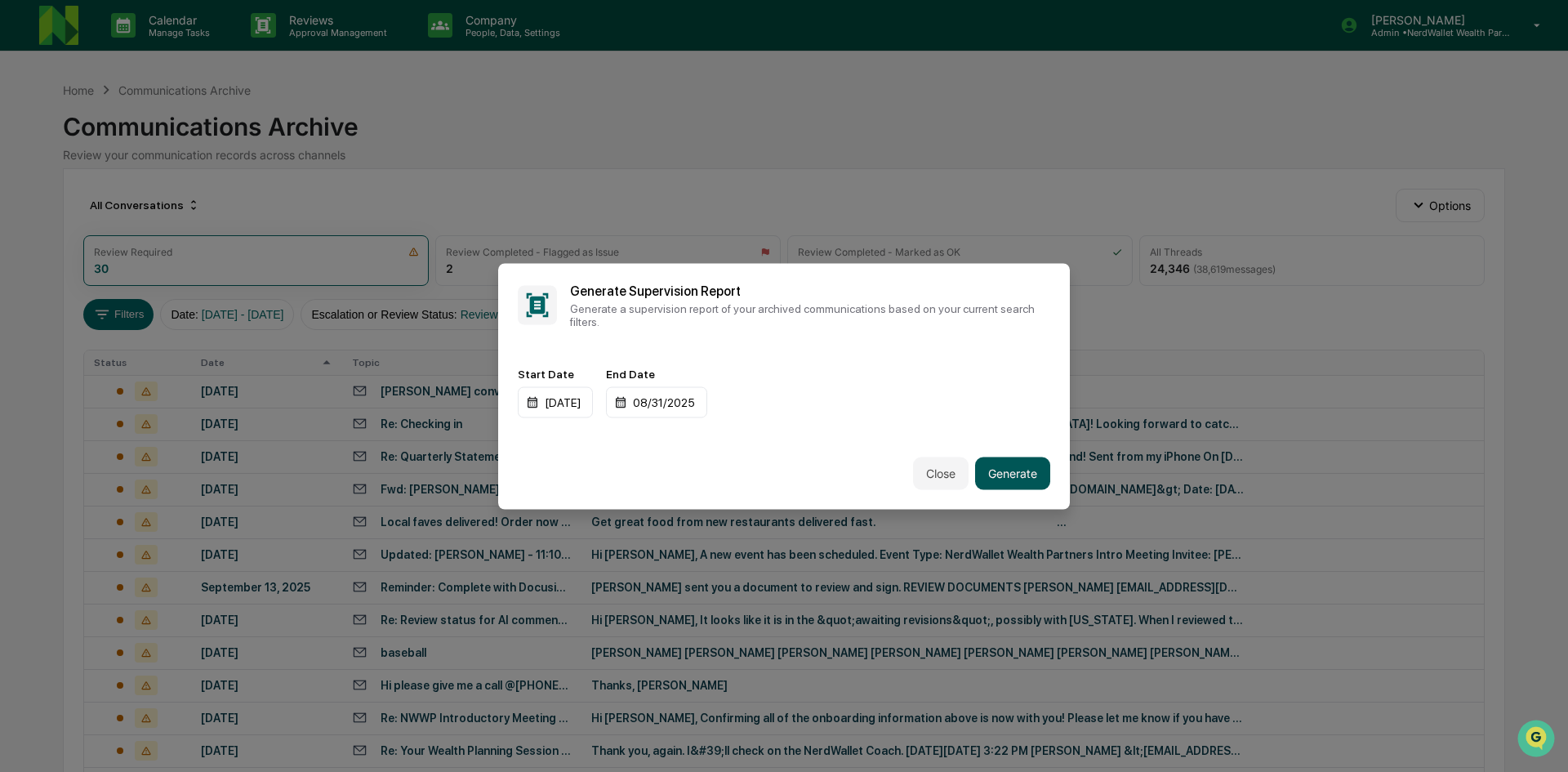
click at [1009, 467] on button "Generate" at bounding box center [1012, 473] width 75 height 33
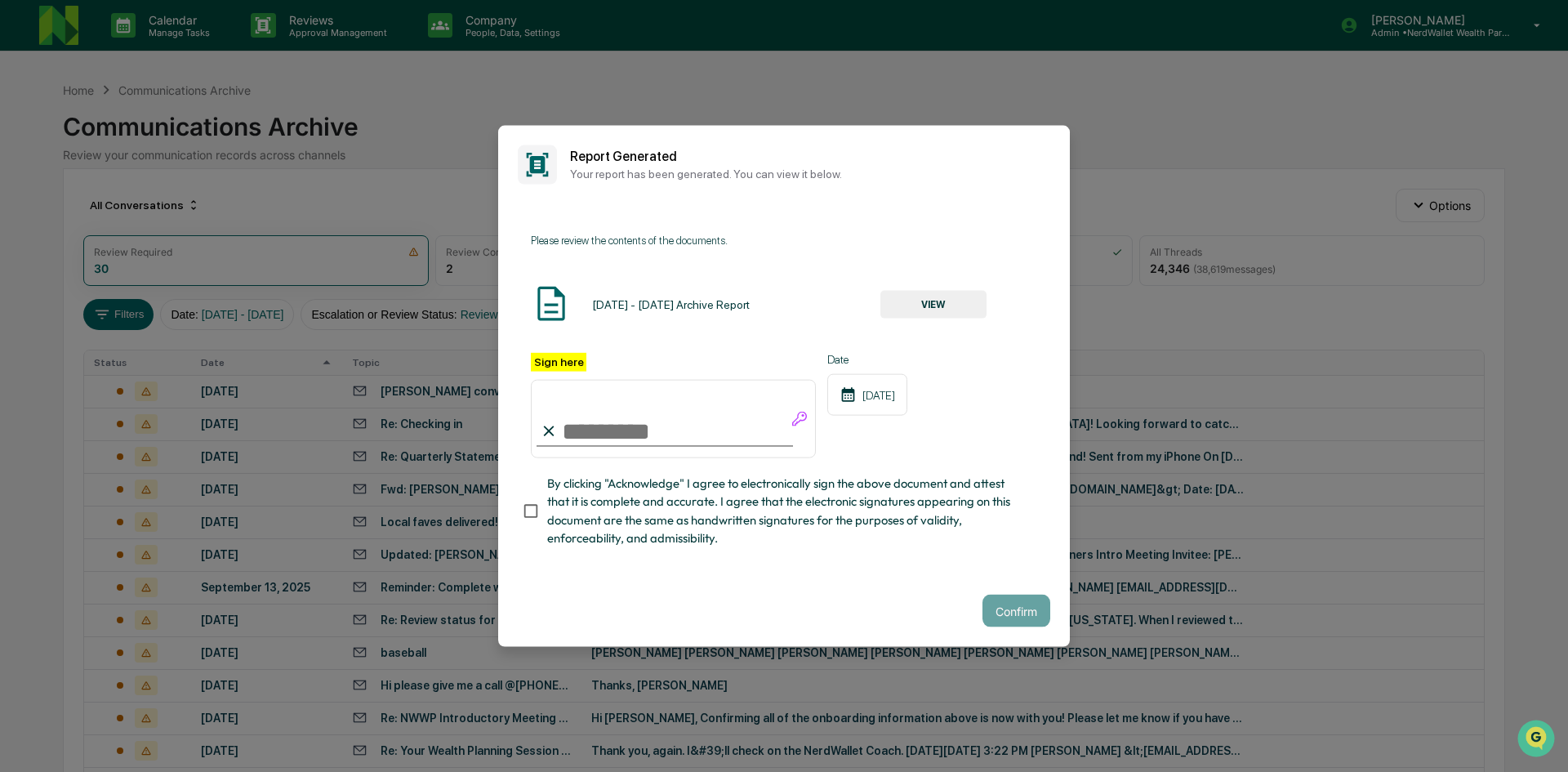
click at [968, 225] on div "Please review the contents of the documents. 08/01/2025 - 08/31/2025 Archive Re…" at bounding box center [784, 389] width 507 height 333
click at [947, 304] on button "VIEW" at bounding box center [933, 305] width 106 height 28
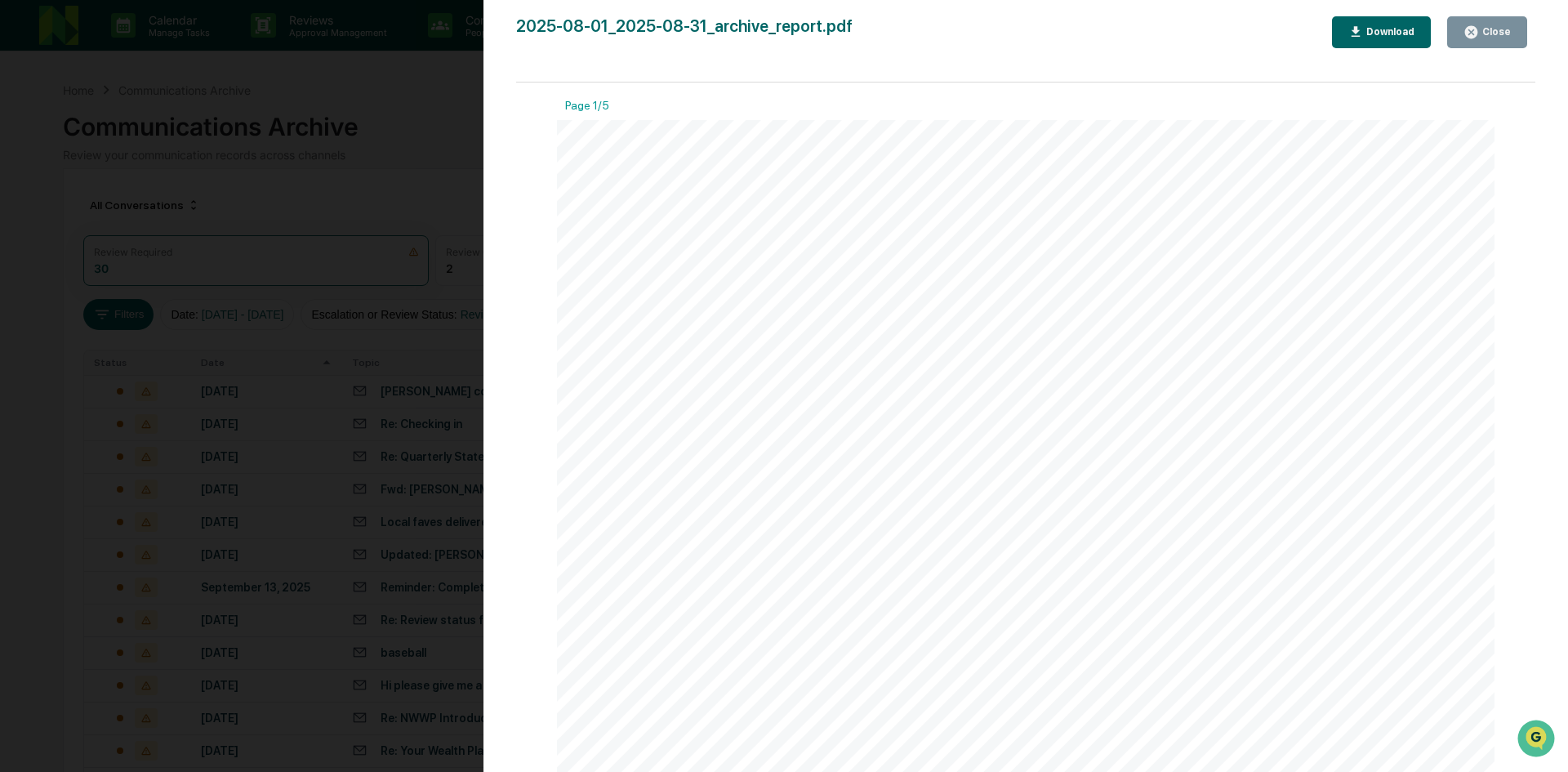
click at [1367, 42] on button "Download" at bounding box center [1382, 32] width 100 height 32
click at [372, 106] on div "Version History 09/25/2025, 06:12 PM Kimberly Radtke 2025-08-01_2025-08-31_arch…" at bounding box center [784, 386] width 1568 height 772
